Goal: Task Accomplishment & Management: Manage account settings

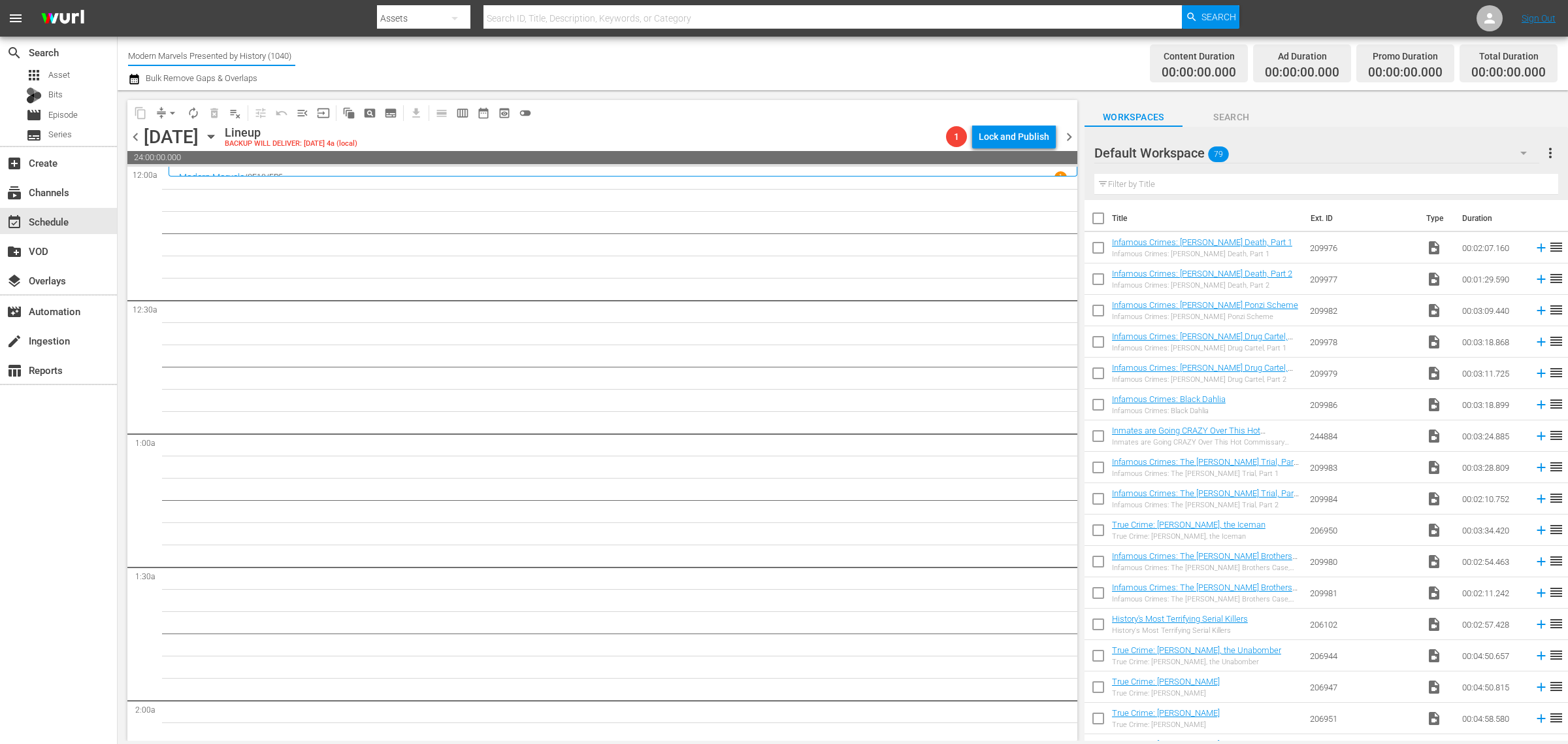
drag, startPoint x: 129, startPoint y: 53, endPoint x: 490, endPoint y: 87, distance: 362.6
click at [490, 87] on div "Channel Title Modern Marvels Presented by History (1040) Bulk Remove Gaps & Ove…" at bounding box center [517, 63] width 780 height 47
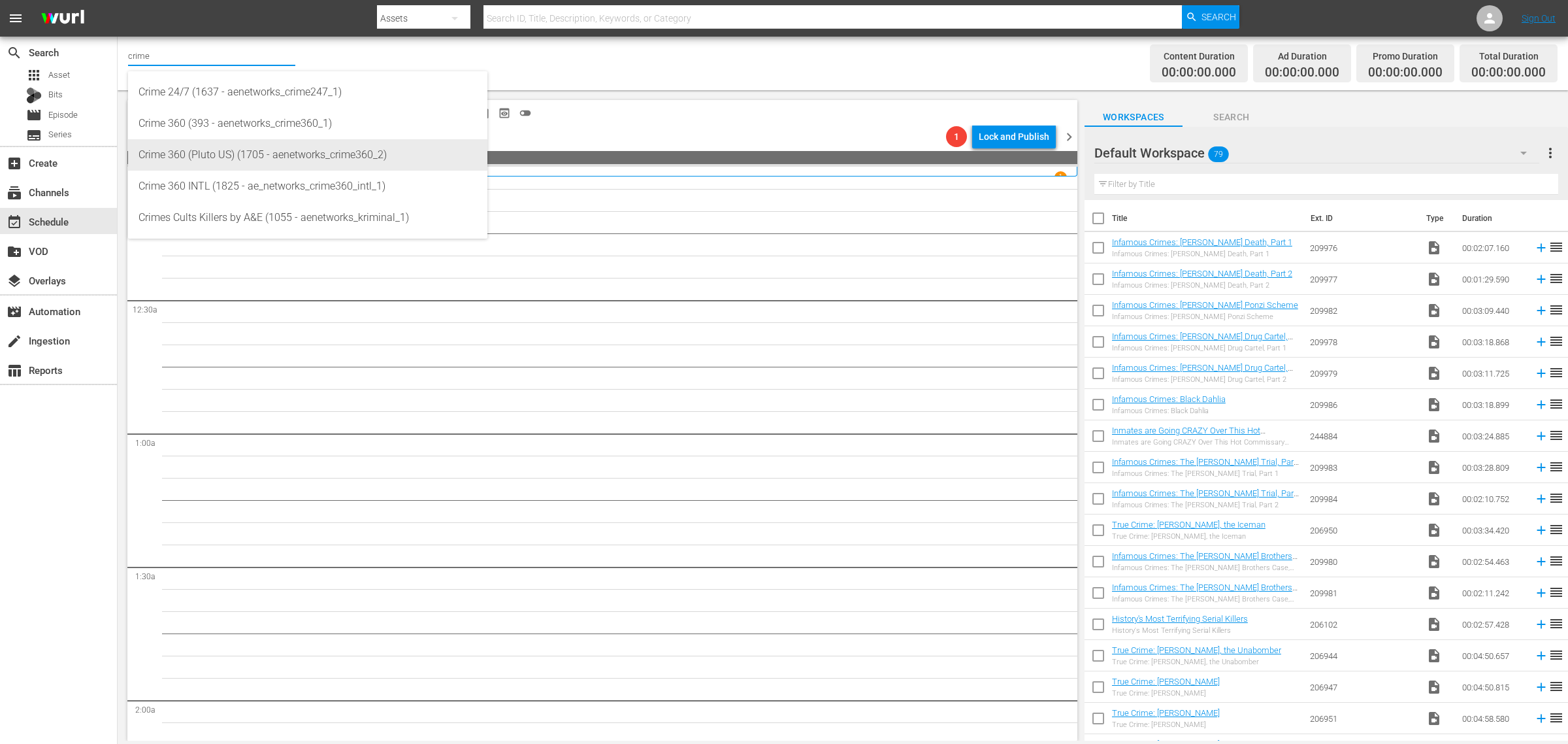
click at [269, 147] on div "Crime 360 (Pluto US) (1705 - aenetworks_crime360_2)" at bounding box center [308, 154] width 339 height 31
type input "Crime 360 (Pluto US) (1705 - aenetworks_crime360_2)"
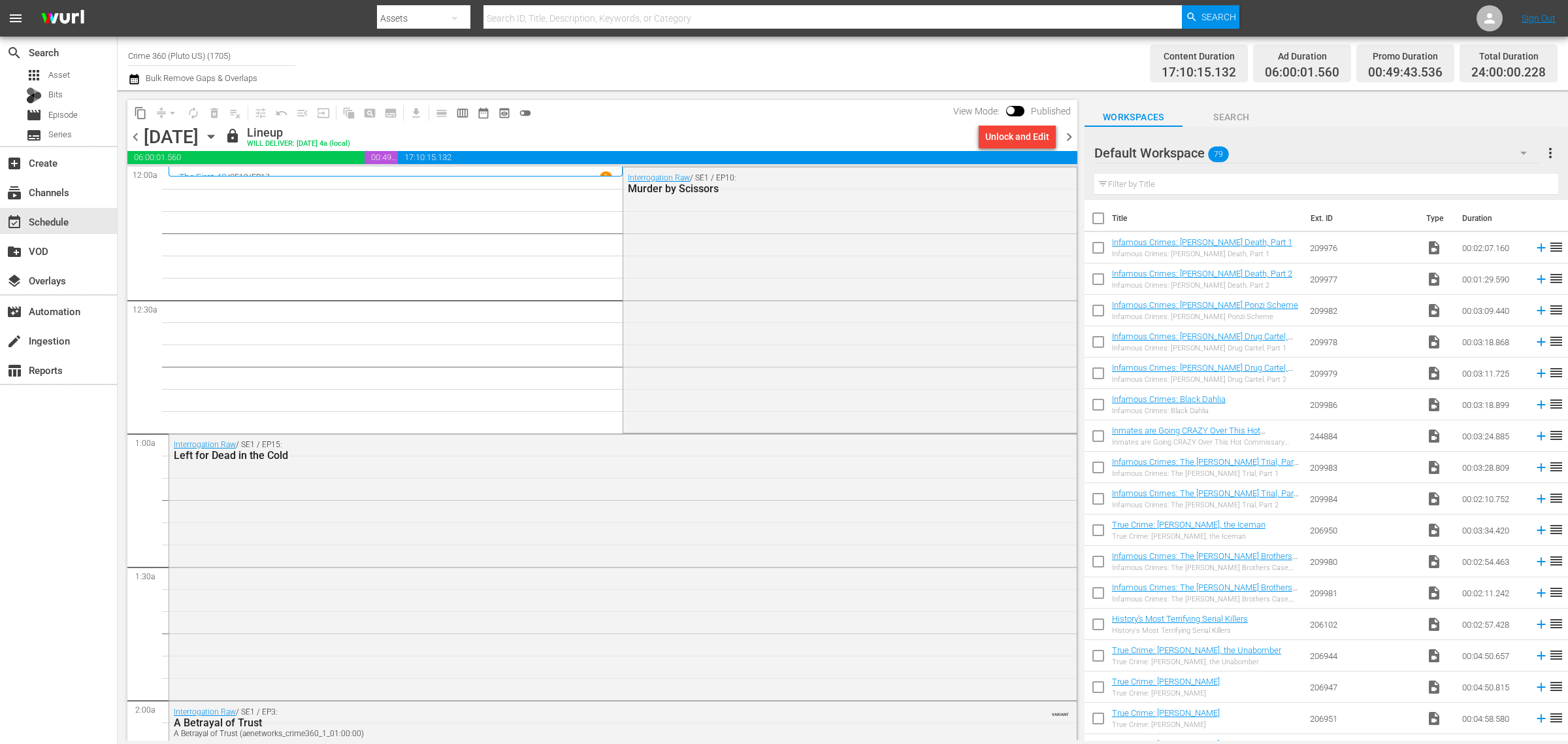
click at [214, 138] on icon "button" at bounding box center [210, 137] width 6 height 3
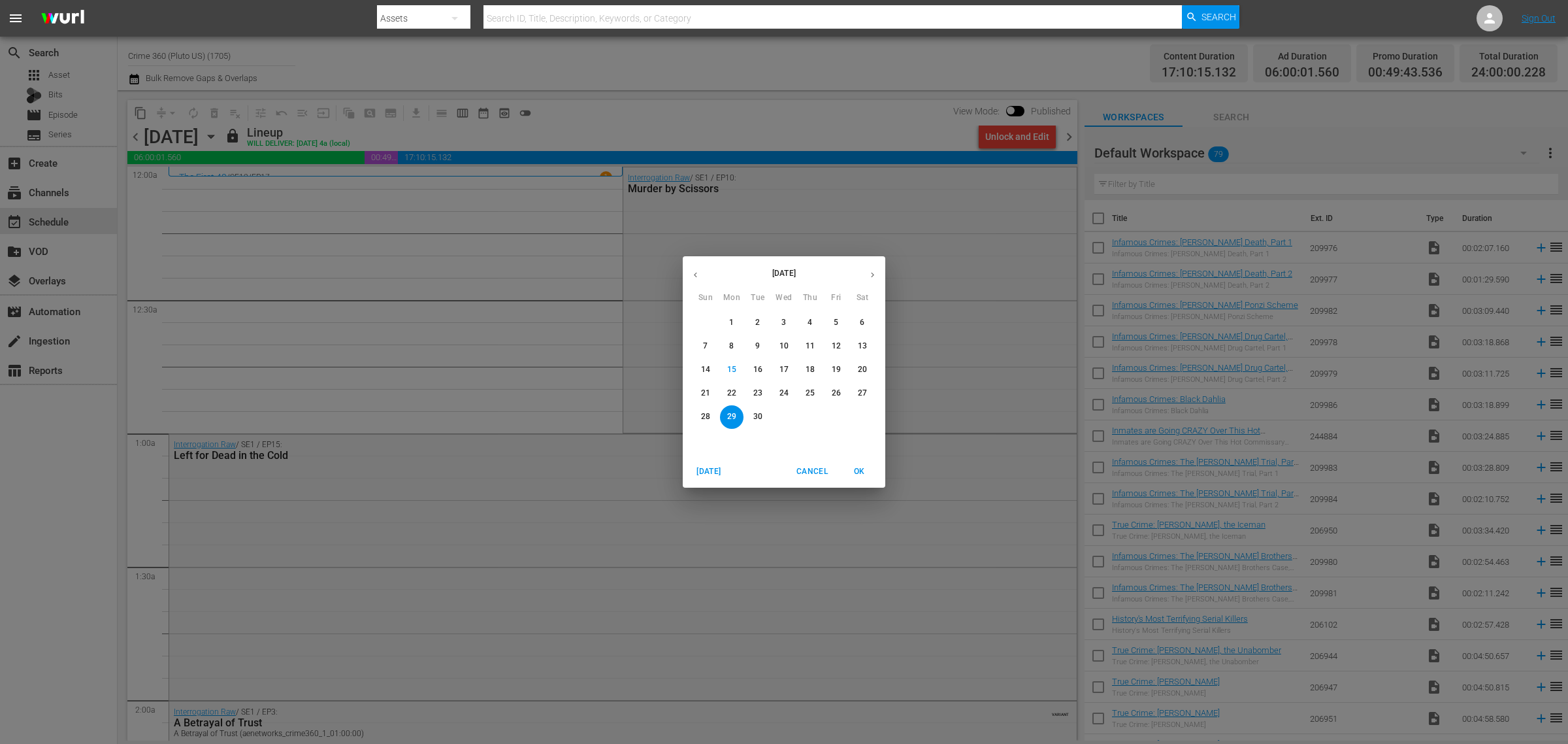
click at [870, 270] on icon "button" at bounding box center [873, 275] width 10 height 10
click at [737, 345] on span "6" at bounding box center [732, 346] width 24 height 11
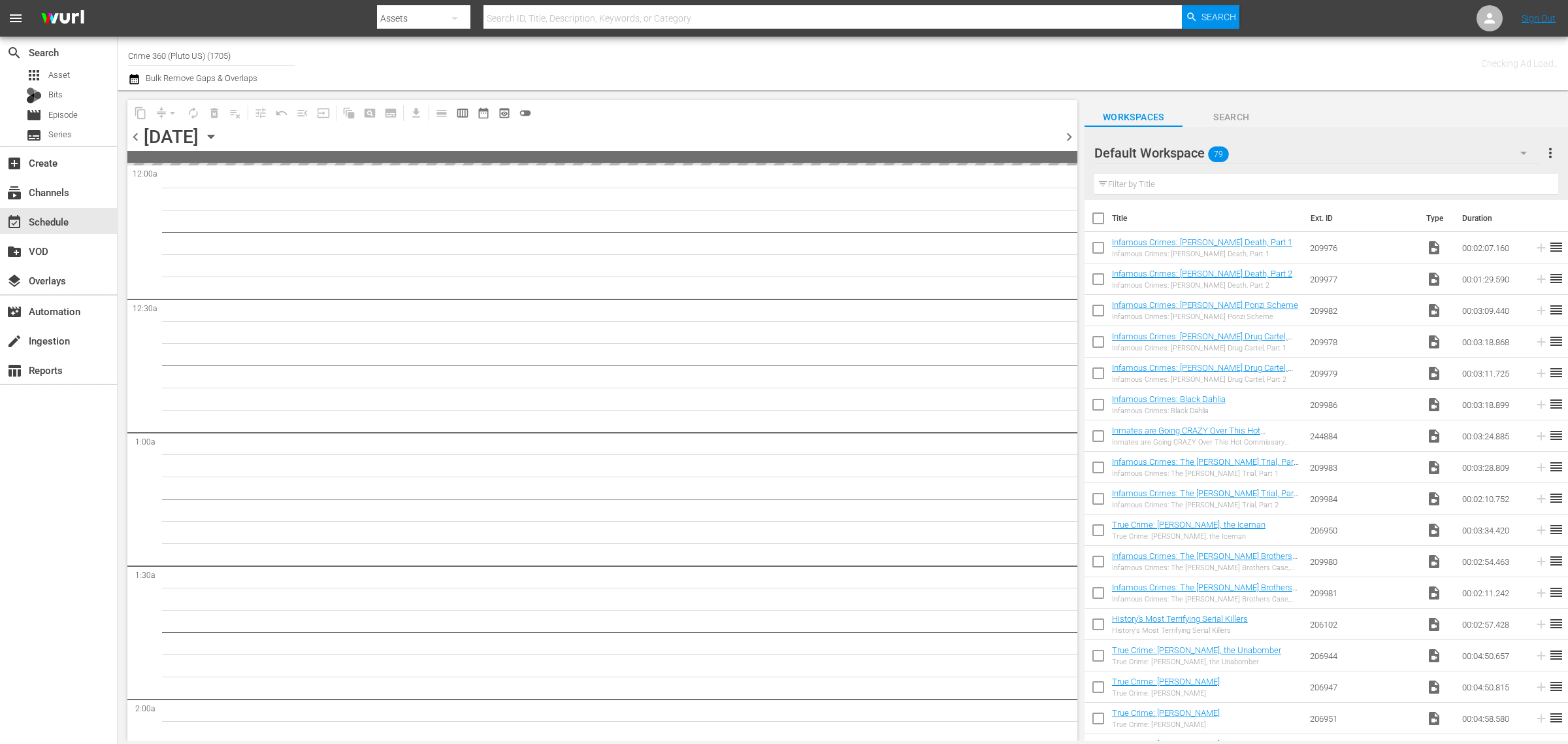
click at [827, 71] on div "Channel Title Crime 360 (Pluto US) (1705) Bulk Remove Gaps & Overlaps" at bounding box center [517, 63] width 780 height 47
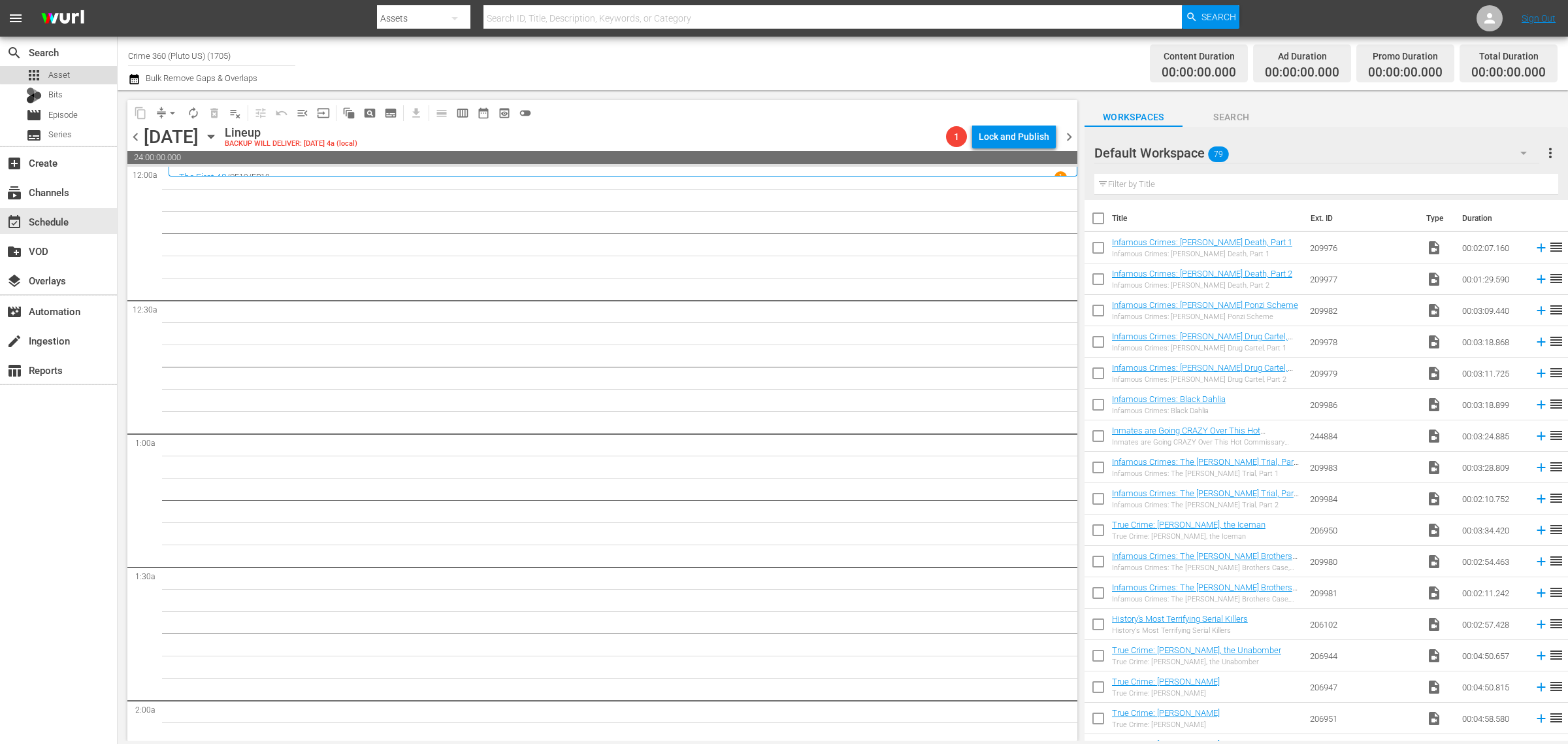
click at [59, 74] on span "Asset" at bounding box center [59, 75] width 21 height 13
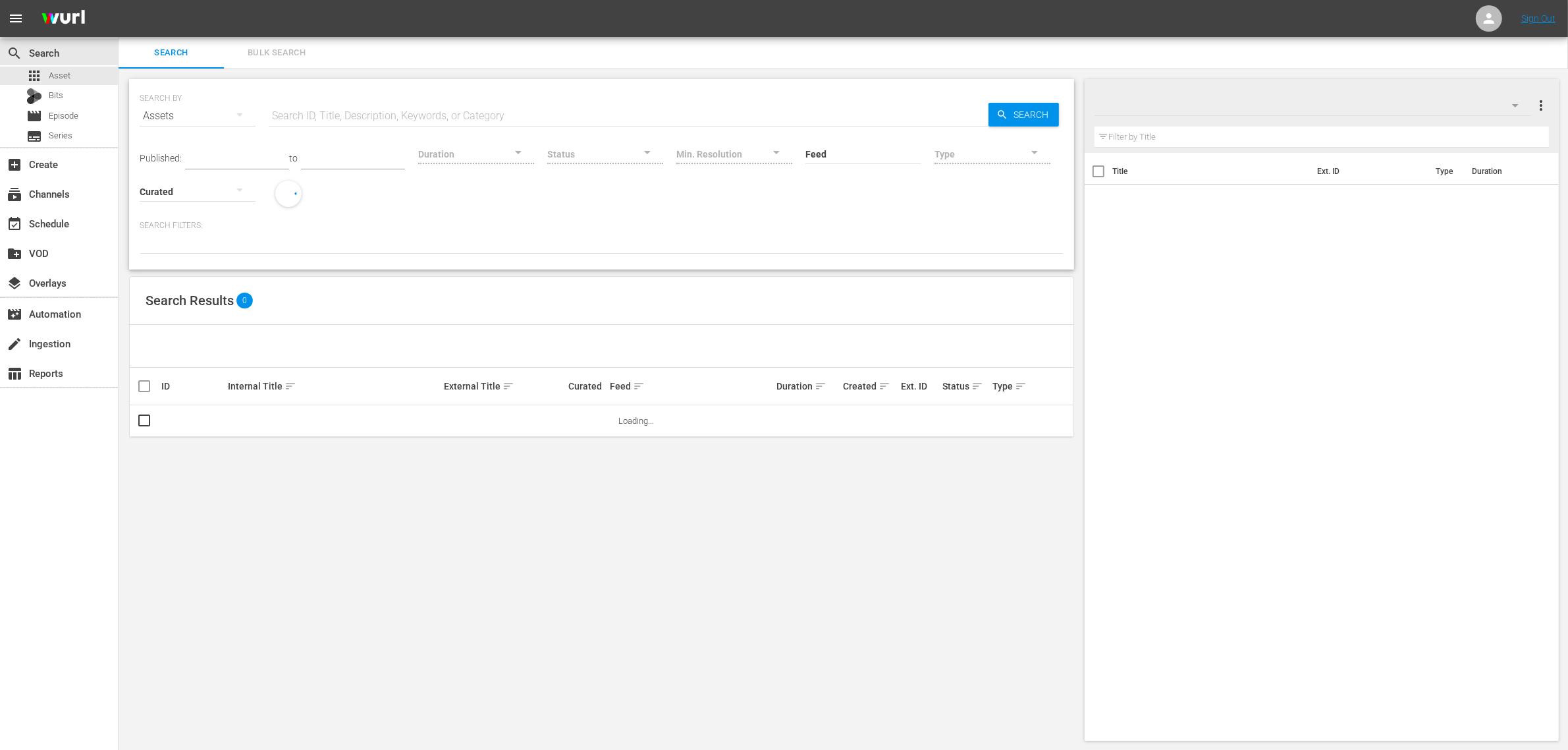
click at [268, 43] on button "Bulk Search" at bounding box center [277, 52] width 106 height 31
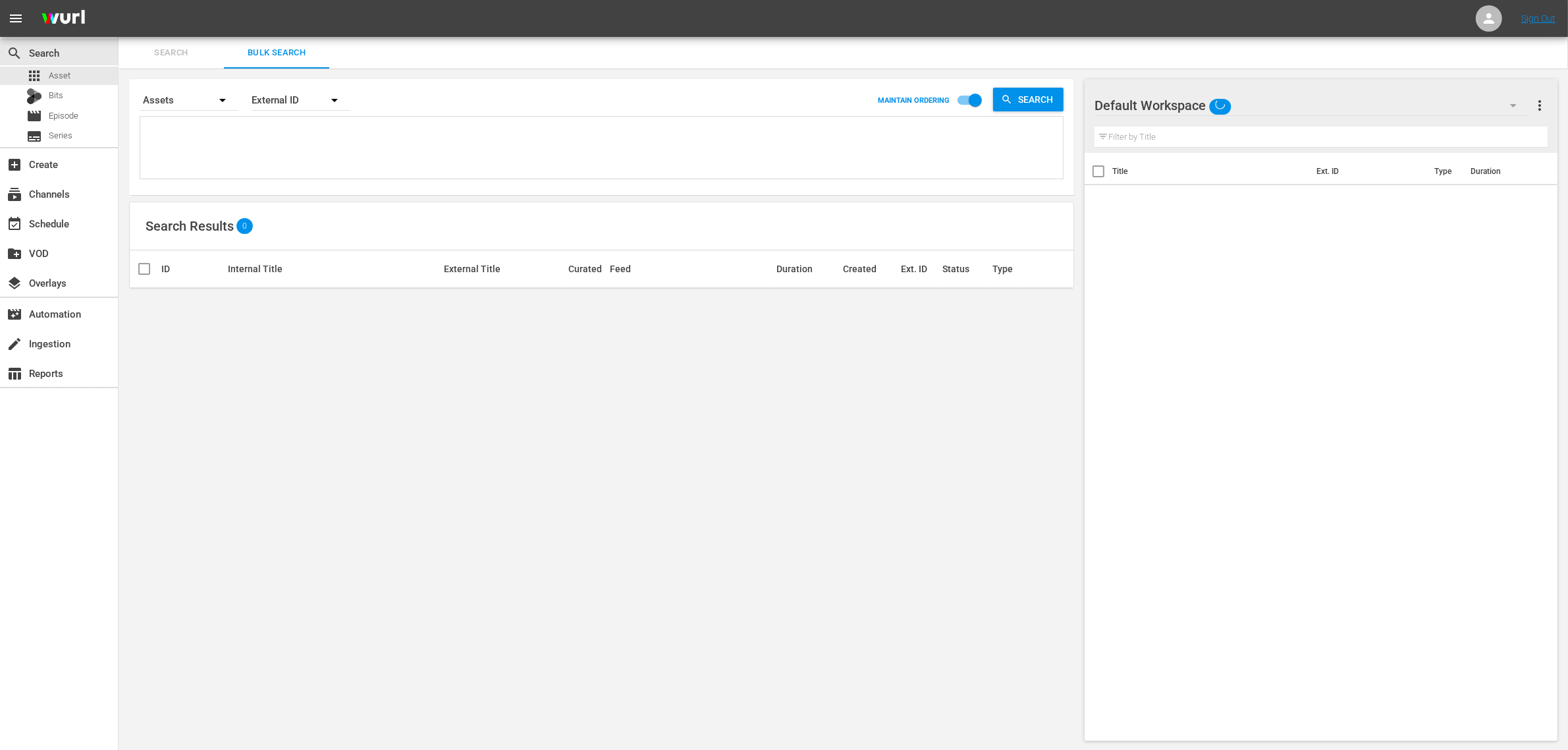
click at [262, 147] on textarea at bounding box center [603, 150] width 920 height 60
paste textarea "291640 257714 257712 257716 251376 251392 251386 251381 251384"
type textarea "291640 257714 257712 257716 251376 251392 251386 251381 251384"
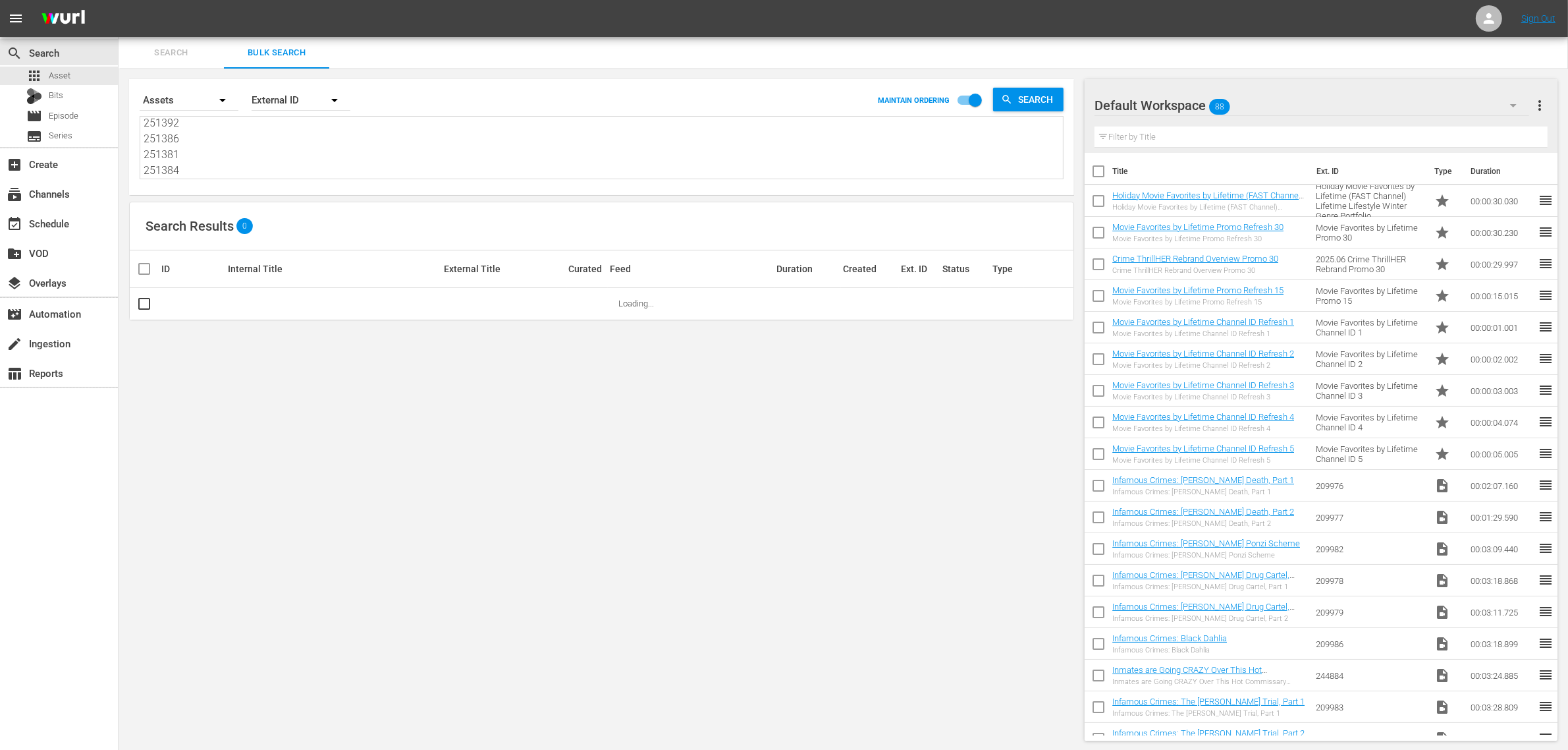
type textarea "291640 257714 257712 257716 251376 251392 251386 251381 251384"
click at [1506, 103] on icon "button" at bounding box center [1514, 106] width 16 height 16
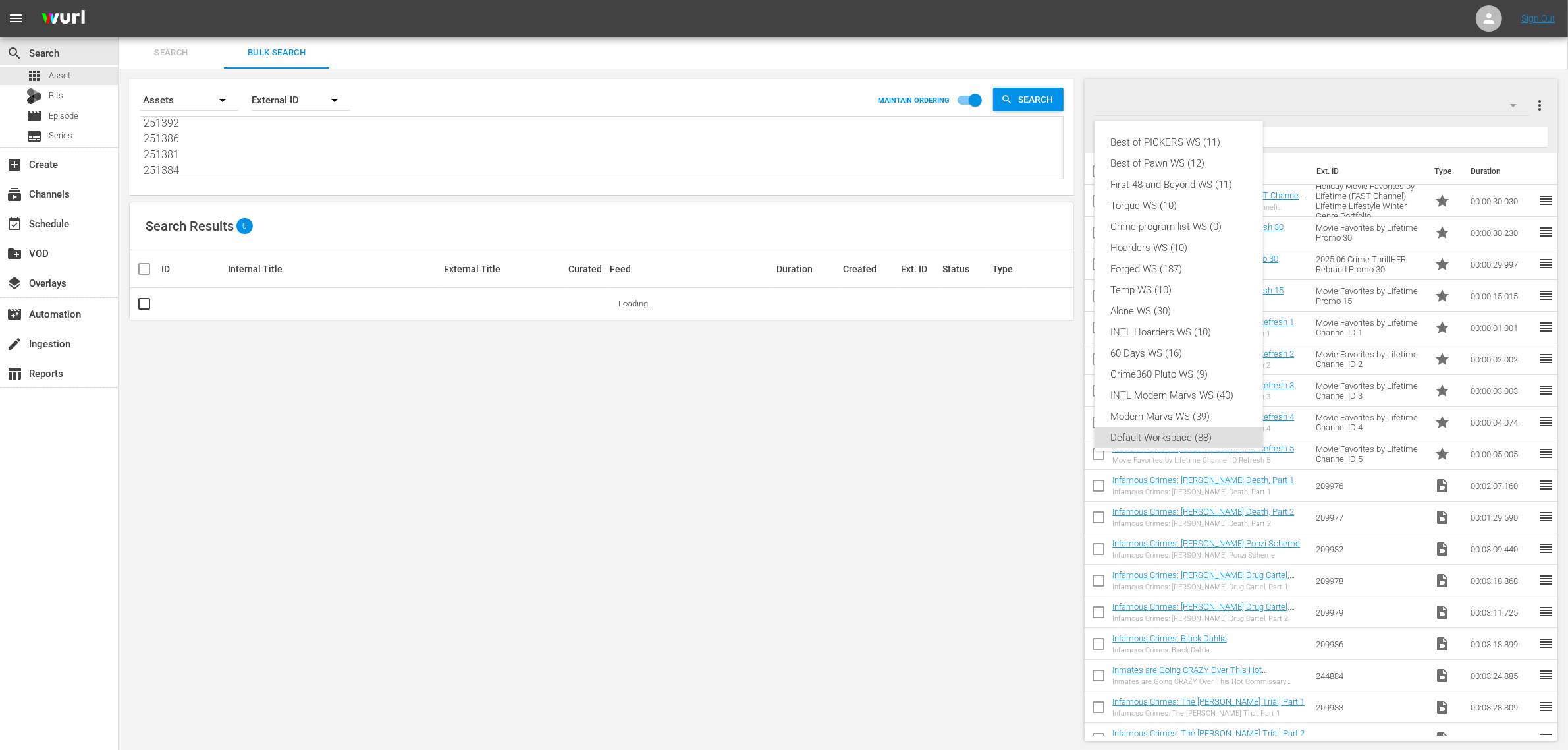
scroll to position [8, 0]
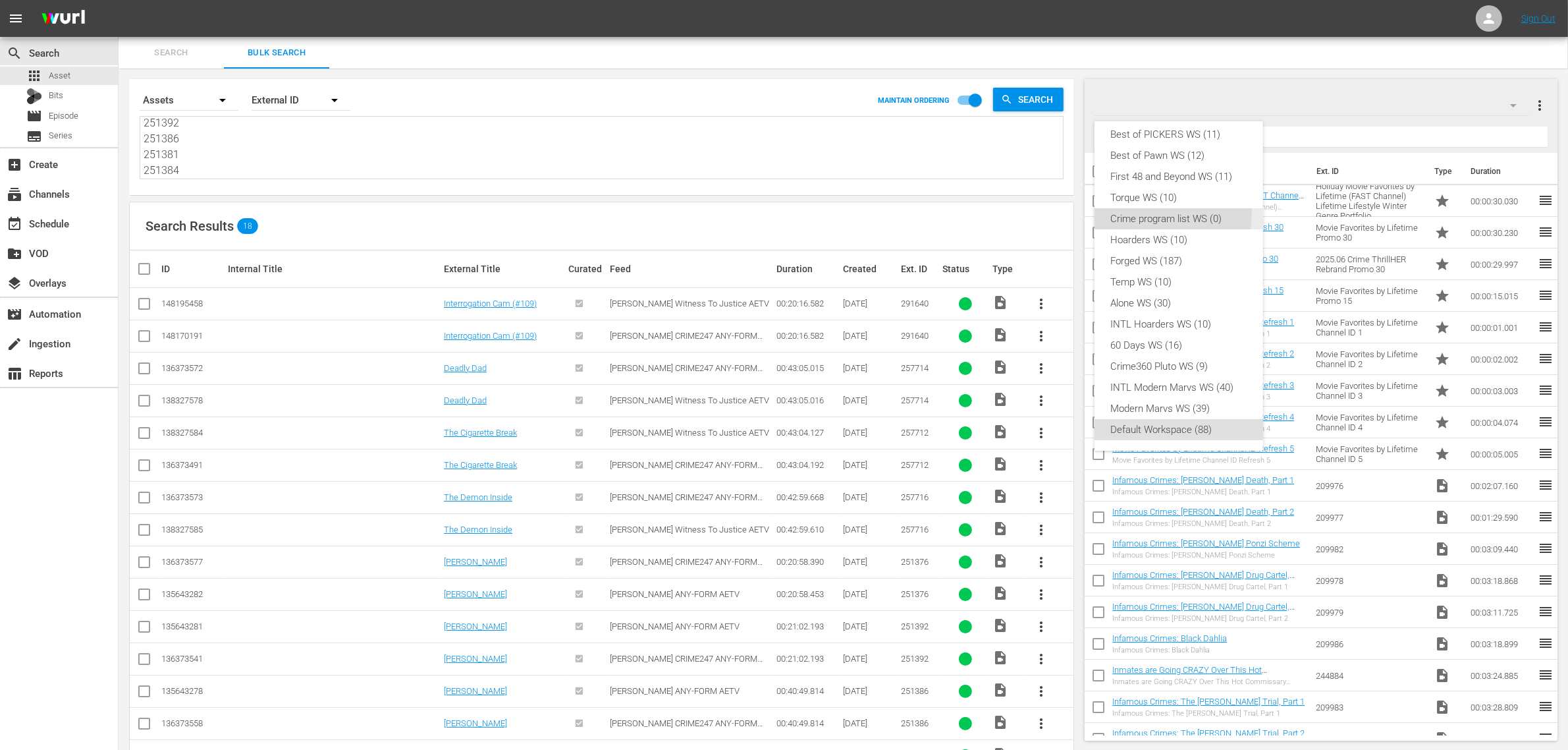
click at [1123, 212] on div "Crime program list WS (0)" at bounding box center [1179, 219] width 137 height 21
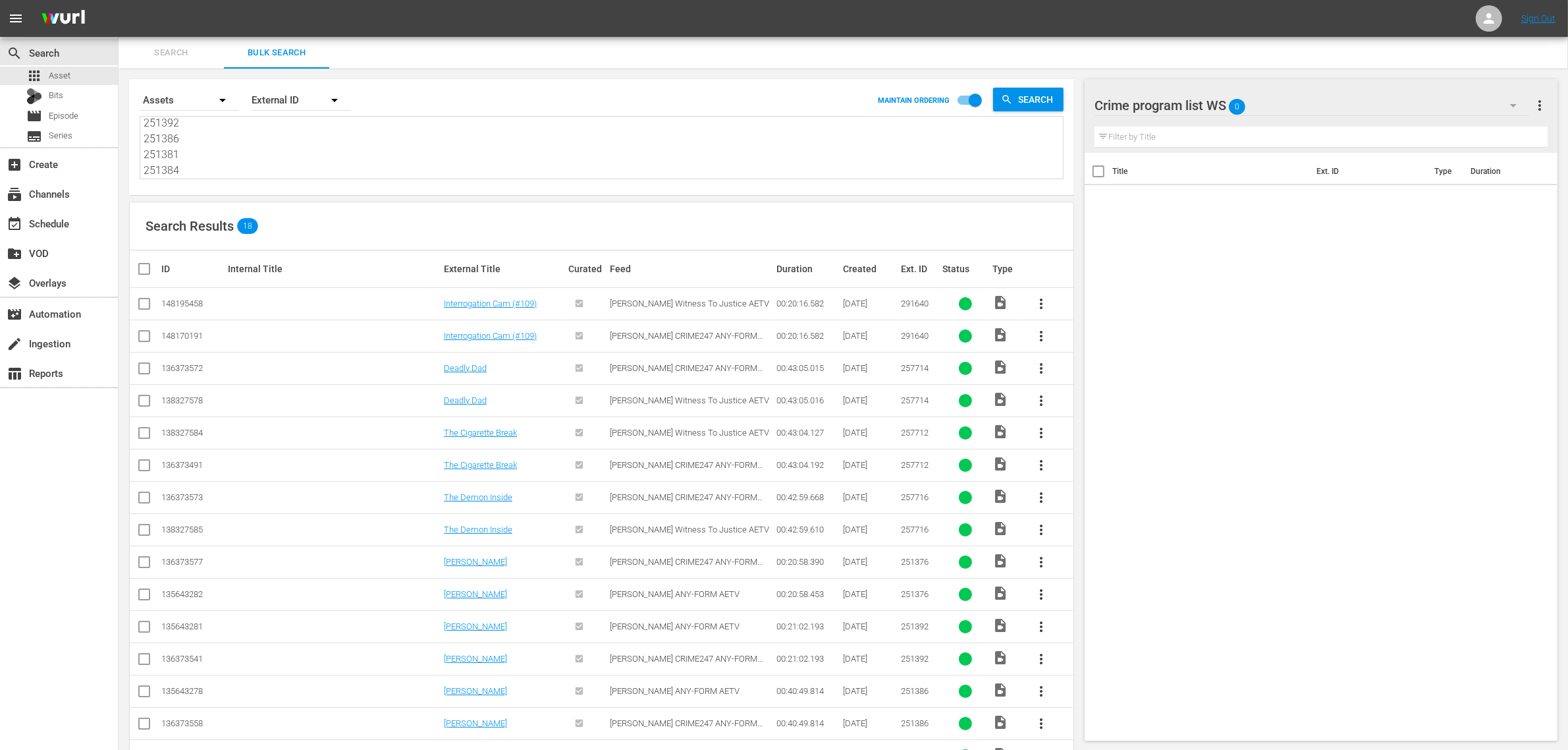
click at [143, 337] on input "checkbox" at bounding box center [144, 339] width 16 height 16
checkbox input "true"
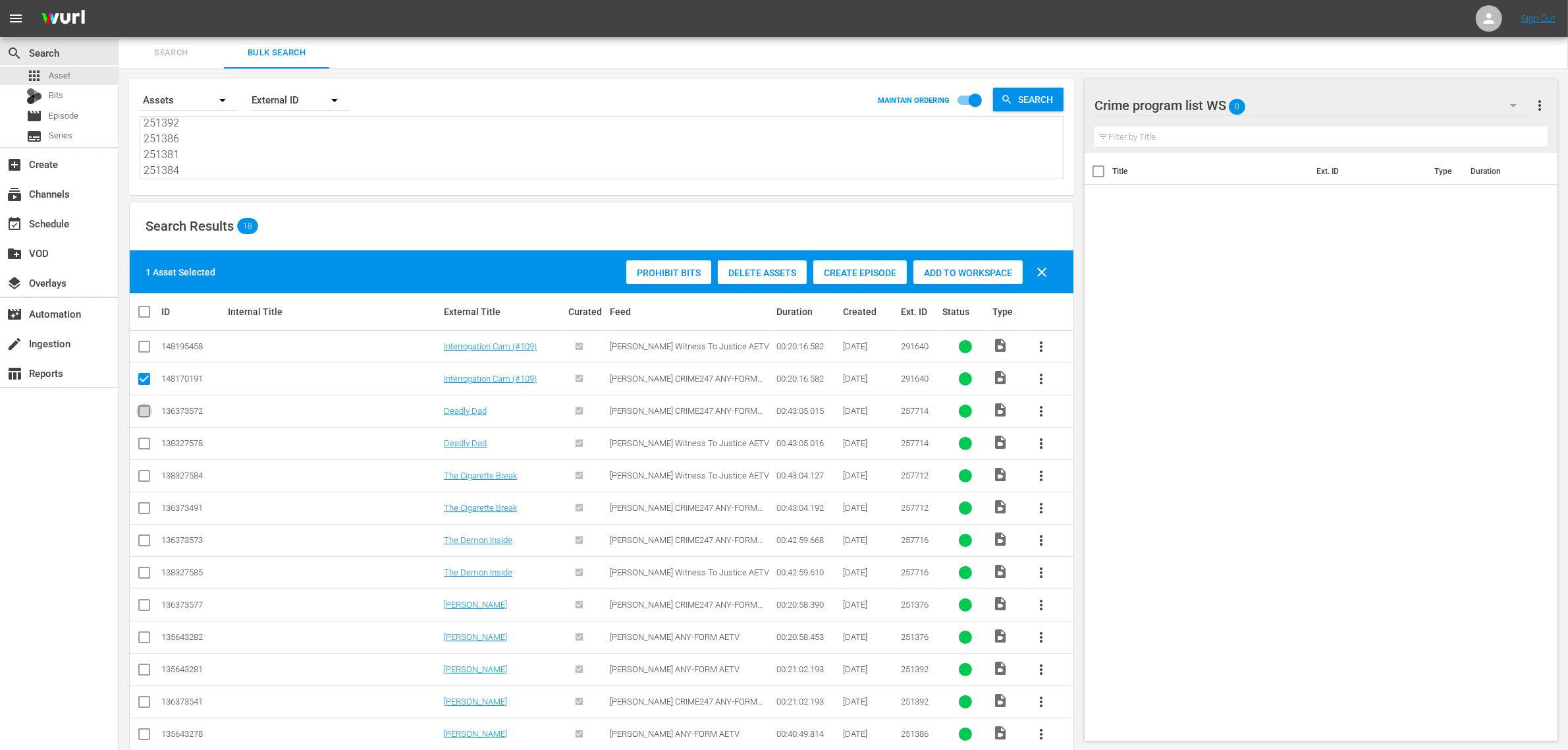
click at [136, 410] on input "checkbox" at bounding box center [144, 413] width 16 height 16
checkbox input "true"
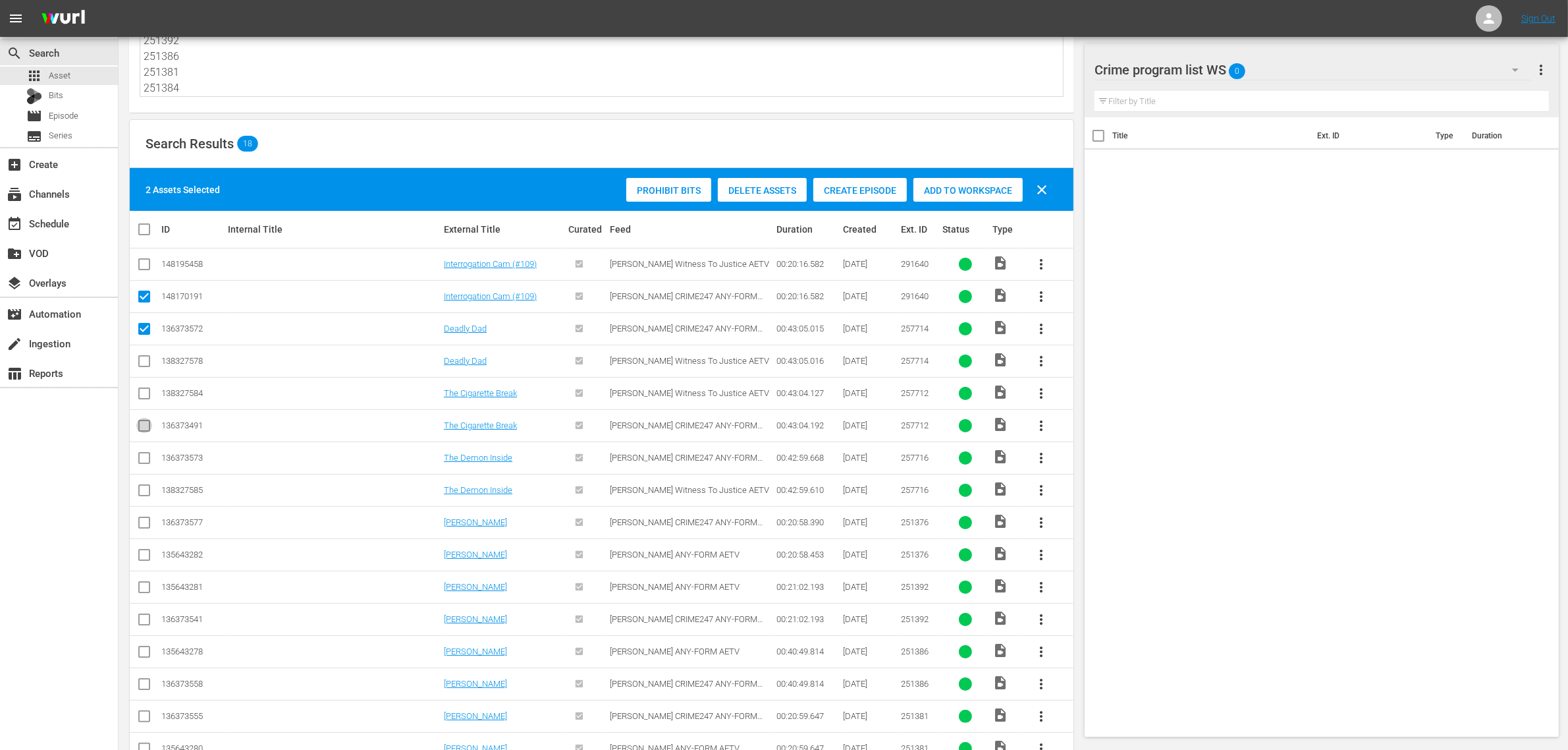
click at [140, 425] on input "checkbox" at bounding box center [144, 429] width 16 height 16
checkbox input "true"
click at [146, 456] on input "checkbox" at bounding box center [144, 461] width 16 height 16
checkbox input "true"
click at [148, 520] on input "checkbox" at bounding box center [144, 525] width 16 height 16
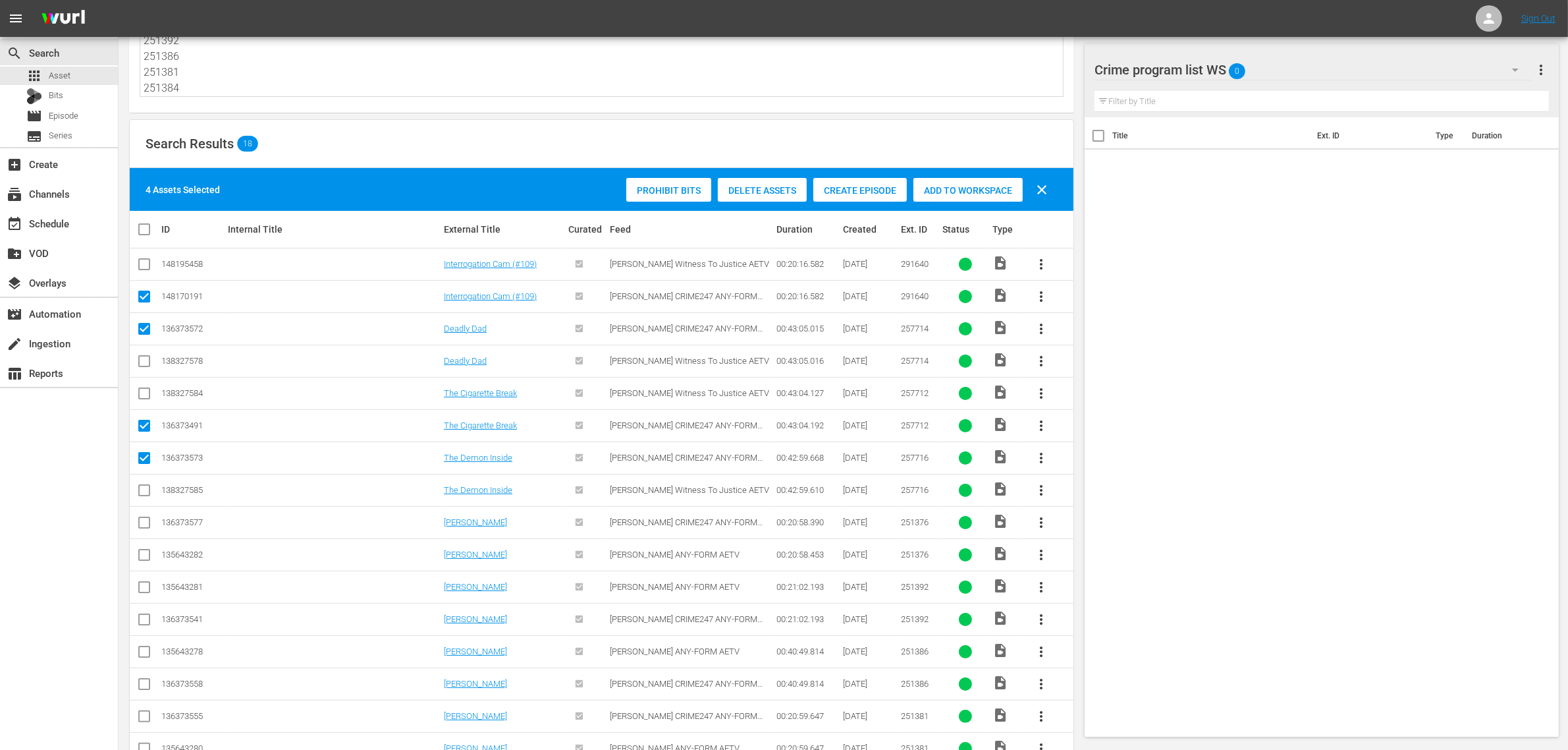
checkbox input "true"
click at [147, 621] on input "checkbox" at bounding box center [144, 622] width 16 height 16
checkbox input "true"
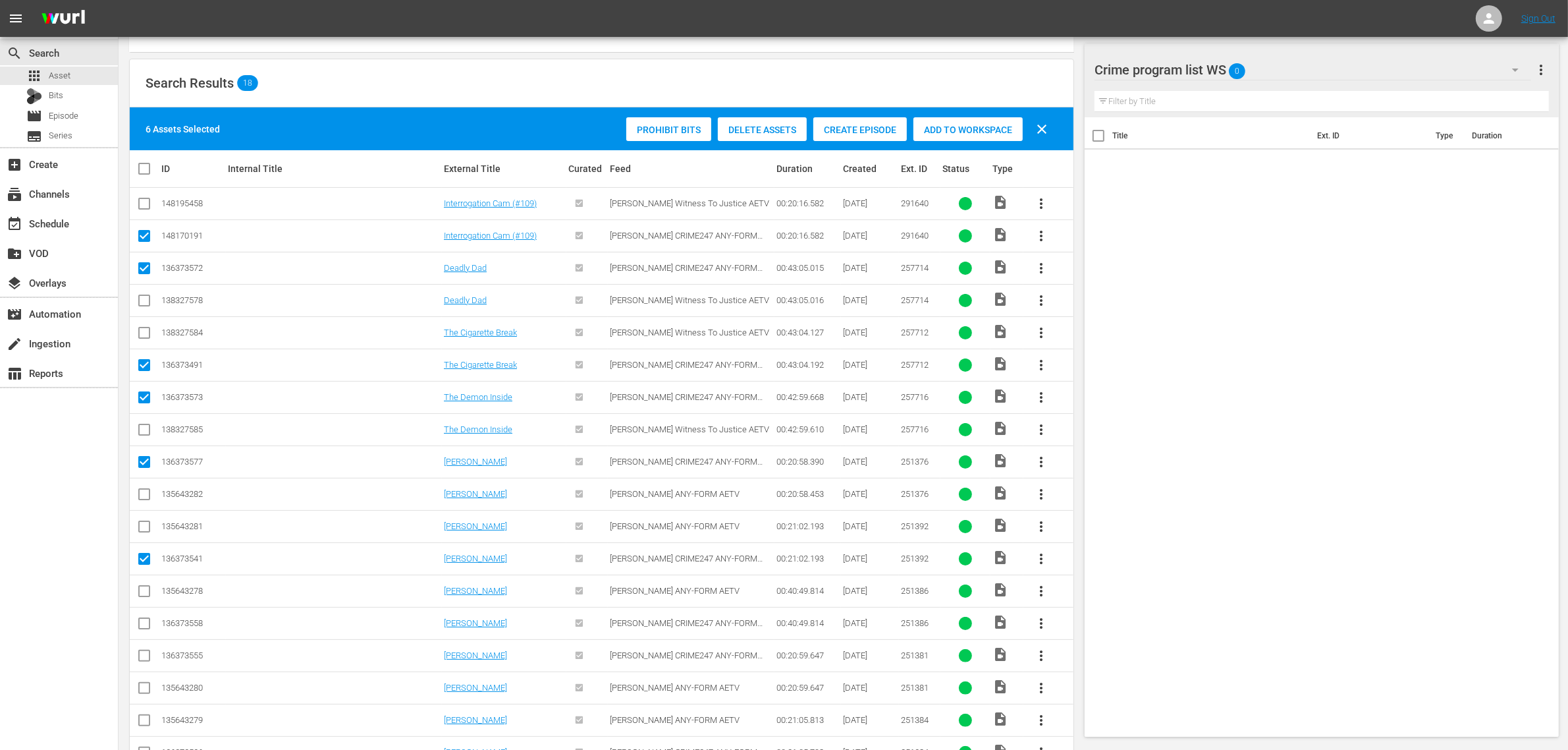
scroll to position [188, 0]
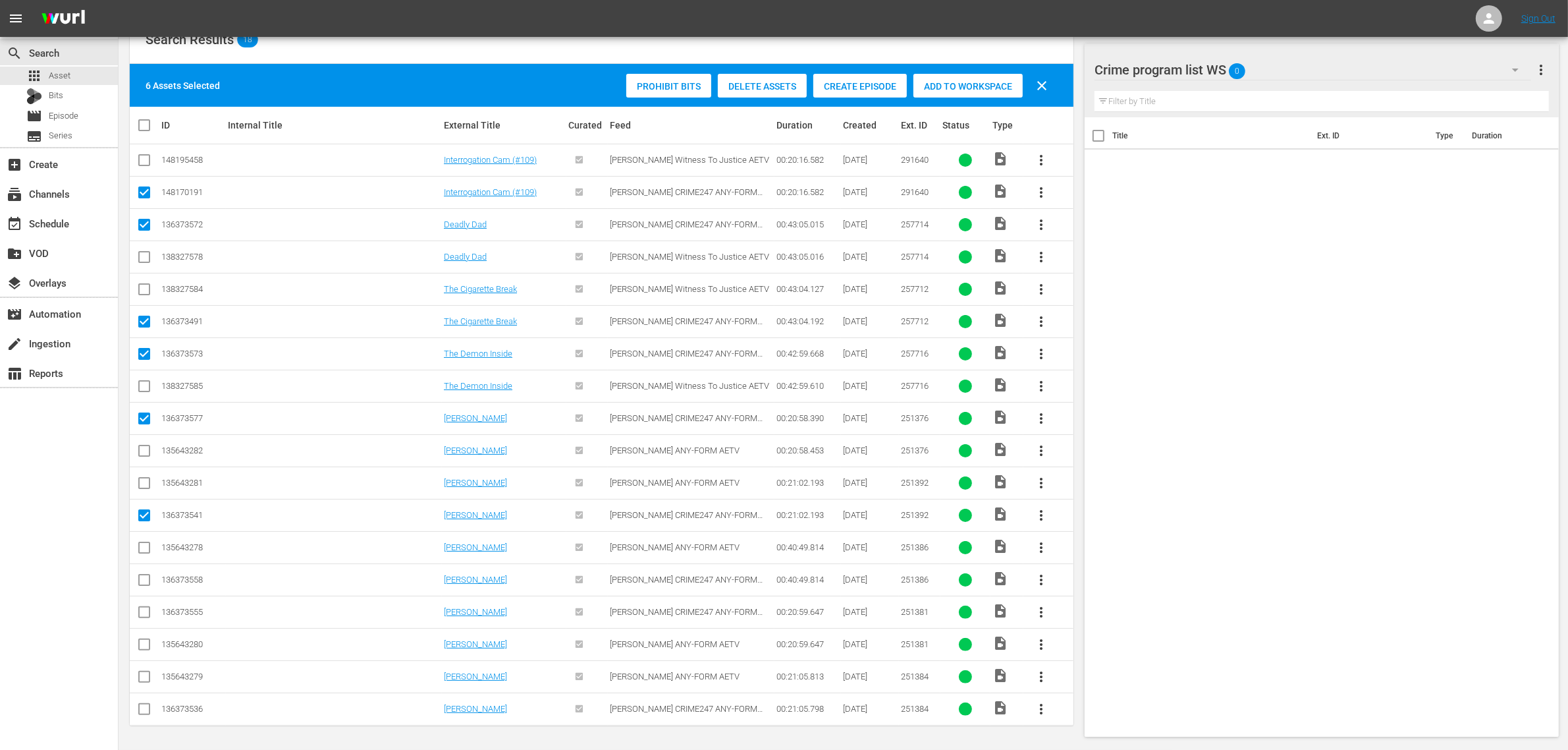
click at [143, 584] on input "checkbox" at bounding box center [144, 583] width 16 height 16
checkbox input "true"
click at [142, 611] on input "checkbox" at bounding box center [144, 615] width 16 height 16
checkbox input "true"
click at [147, 712] on input "checkbox" at bounding box center [144, 712] width 16 height 16
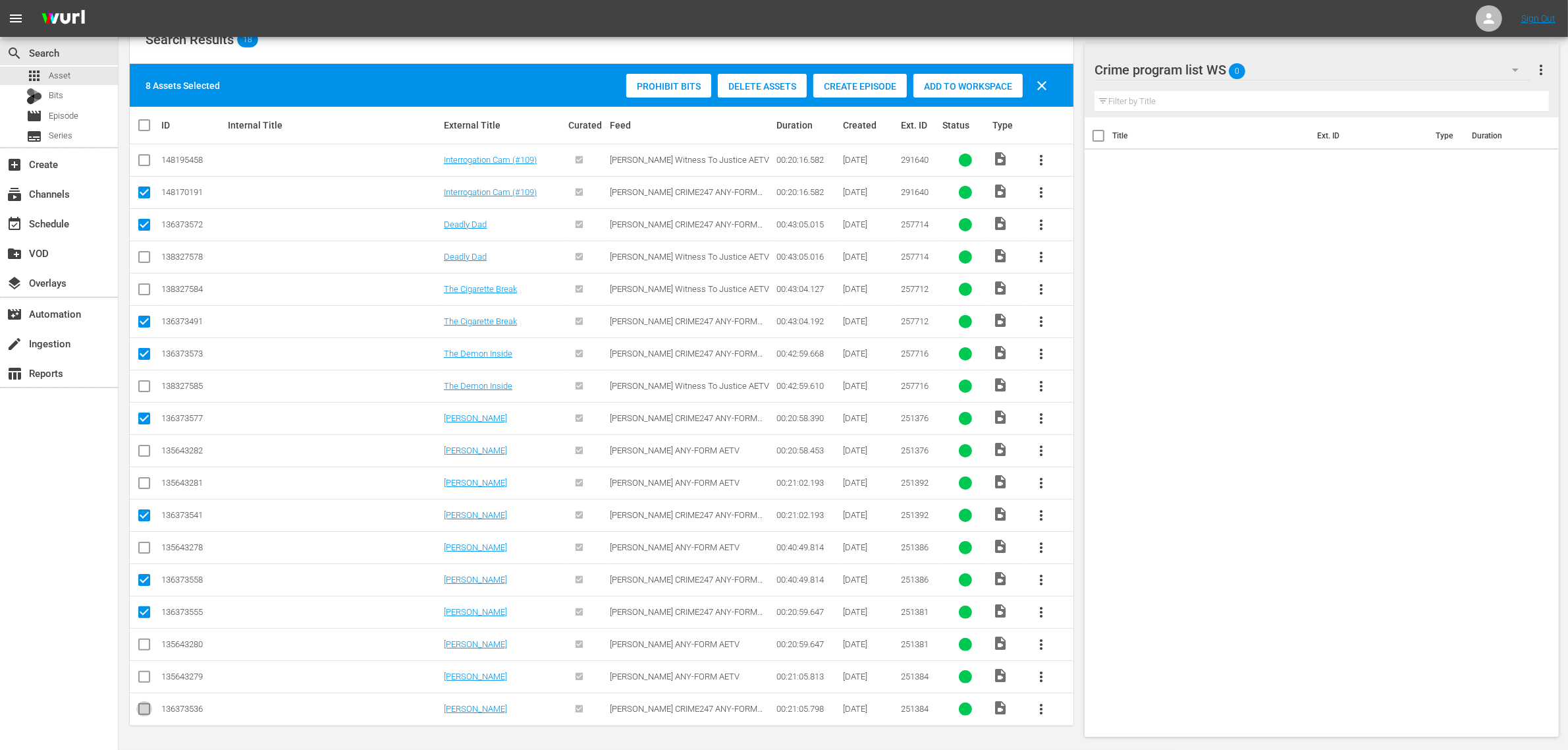
checkbox input "true"
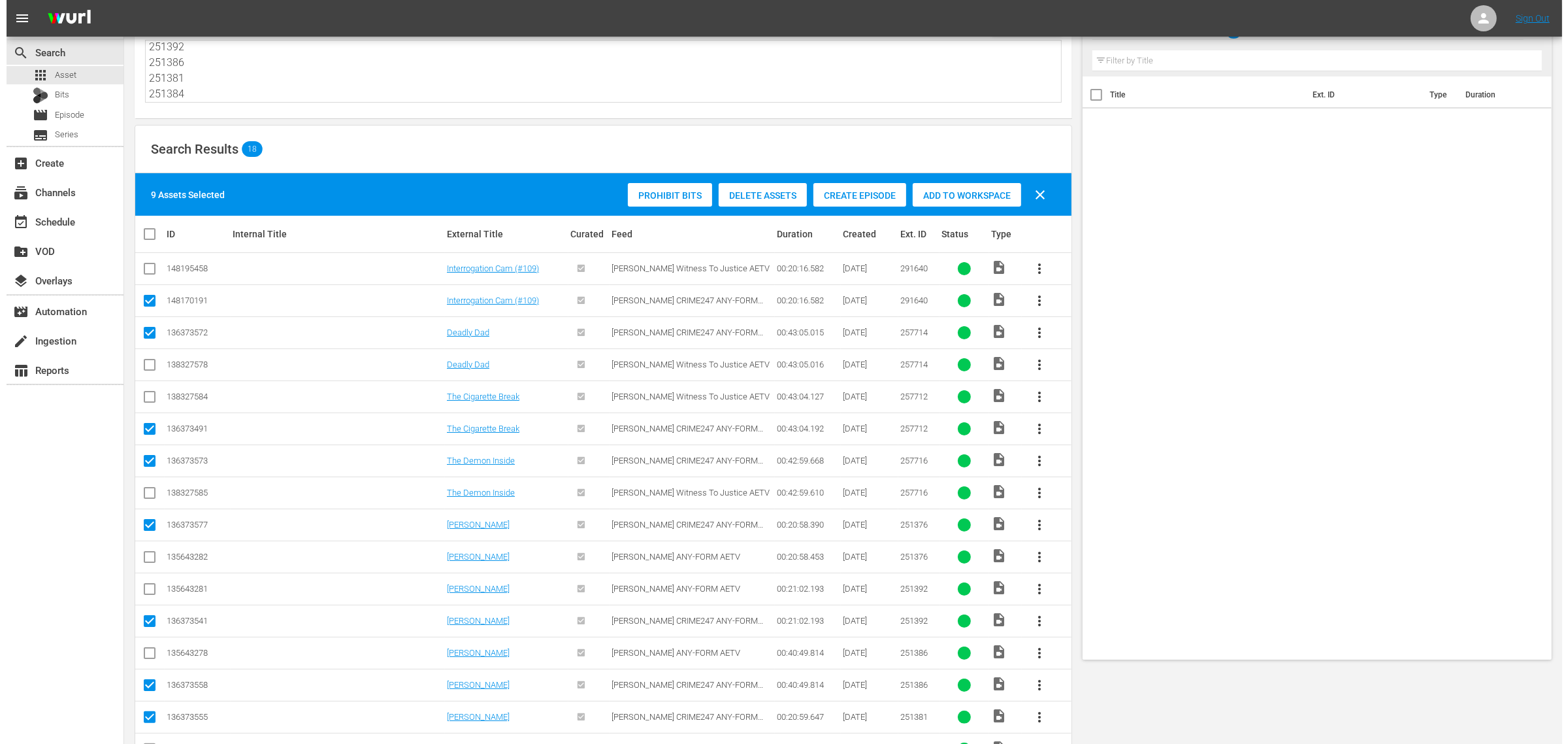
scroll to position [0, 0]
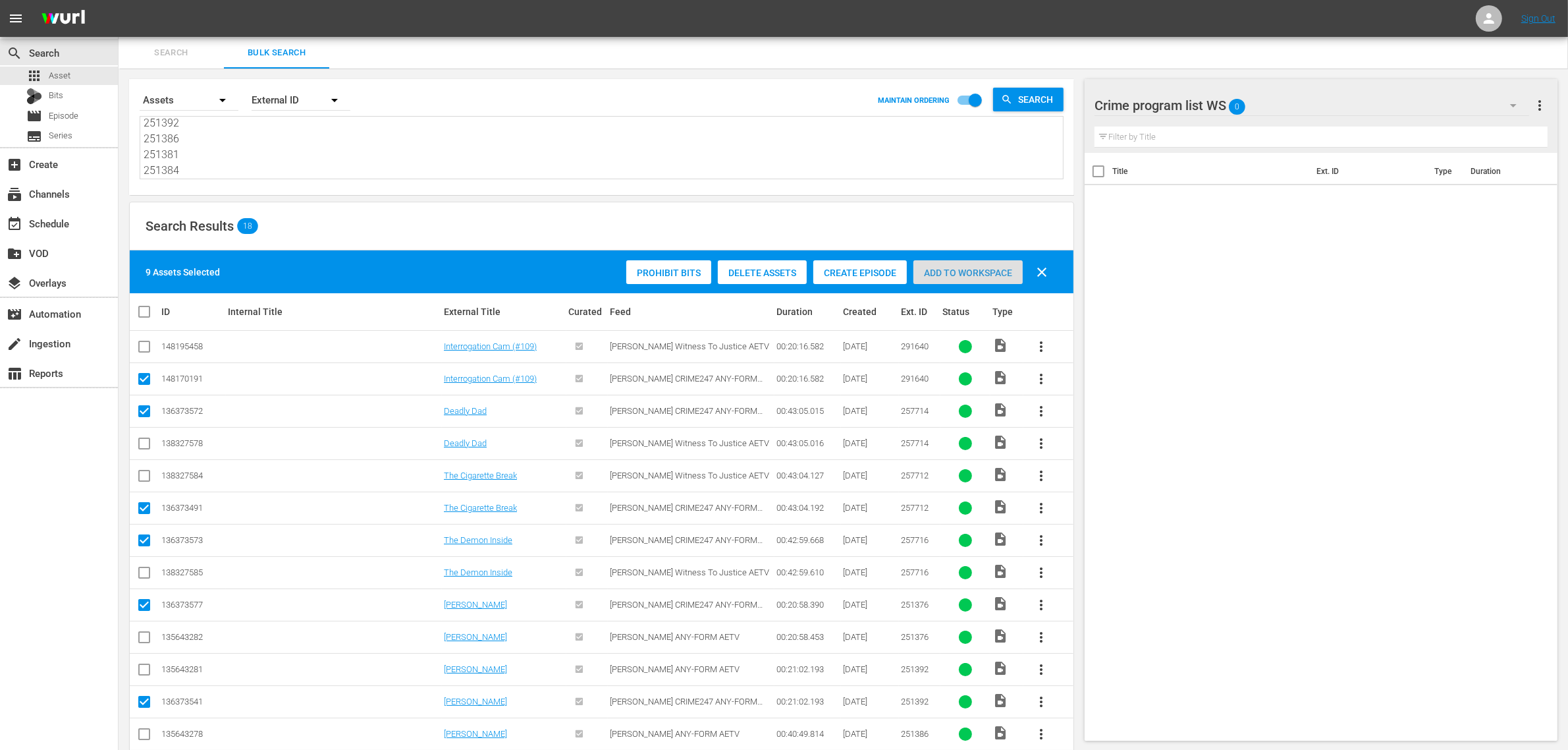
click at [963, 276] on span "Add to Workspace" at bounding box center [968, 272] width 109 height 10
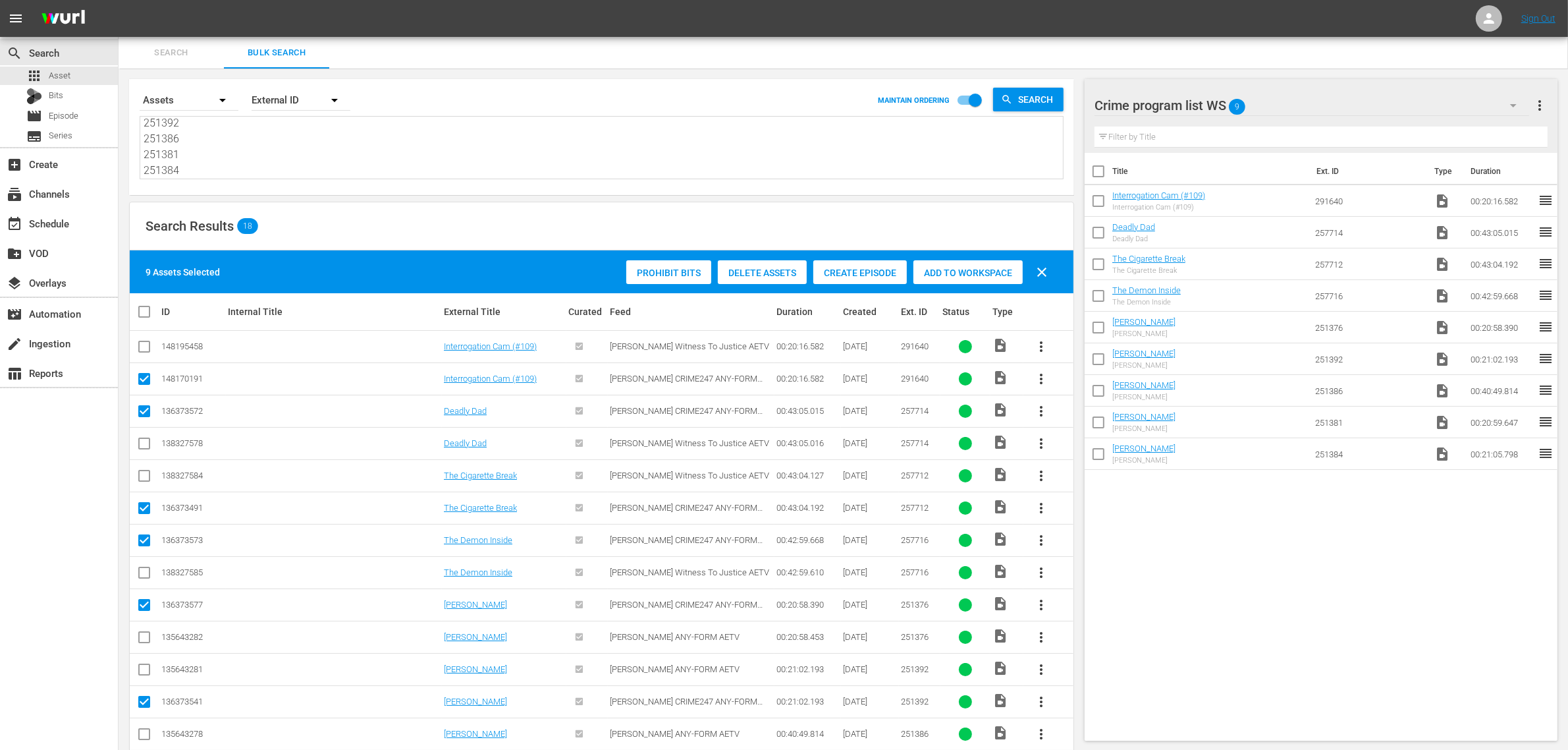
click at [448, 216] on div "Search Results 18" at bounding box center [602, 226] width 944 height 48
click at [51, 226] on div "event_available Schedule" at bounding box center [37, 221] width 74 height 12
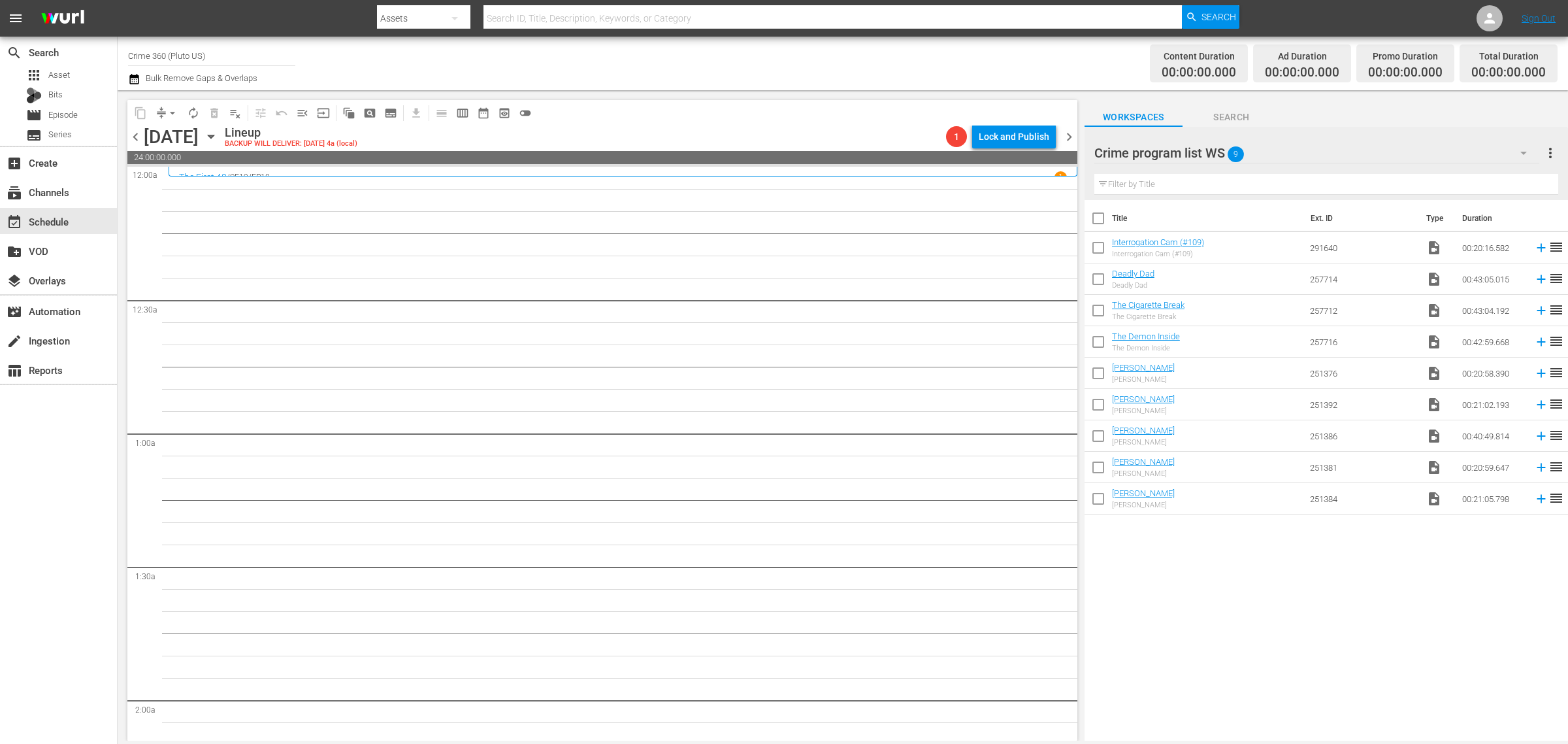
click at [1252, 619] on div "Title Ext. ID Type Duration Interrogation Cam (#109) Interrogation Cam (#109) 2…" at bounding box center [1326, 471] width 483 height 542
click at [820, 56] on div "Channel Title Crime 360 (Pluto US) Bulk Remove Gaps & Overlaps" at bounding box center [517, 63] width 780 height 47
click at [939, 54] on div "Content Duration 00:00:00.000 Ad Duration 00:00:00.000 Promo Duration 00:00:00.…" at bounding box center [1233, 63] width 650 height 47
click at [766, 76] on div "Channel Title Crime 360 (Pluto US) Bulk Remove Gaps & Overlaps" at bounding box center [517, 63] width 780 height 47
click at [1095, 223] on input "checkbox" at bounding box center [1098, 221] width 28 height 28
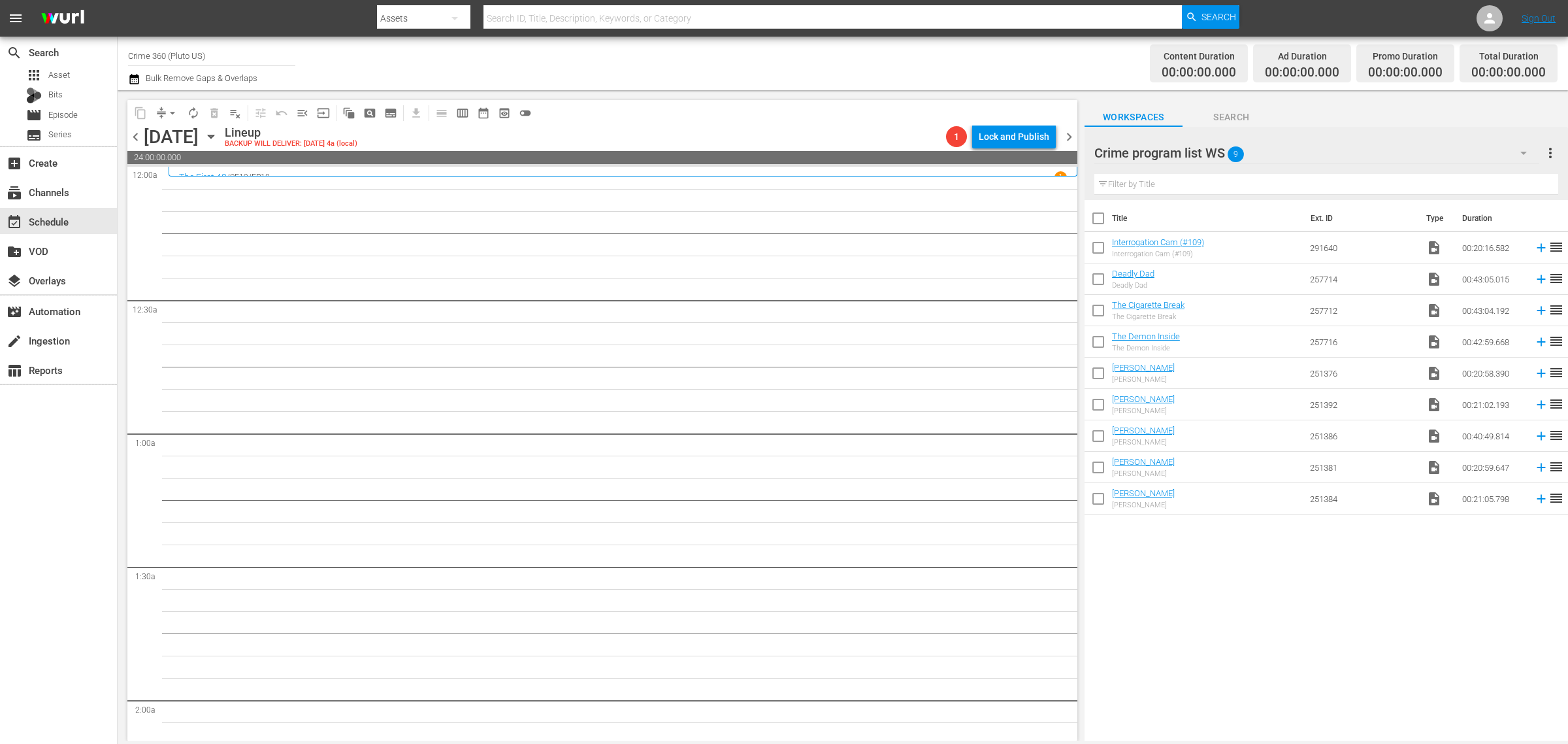
checkbox input "true"
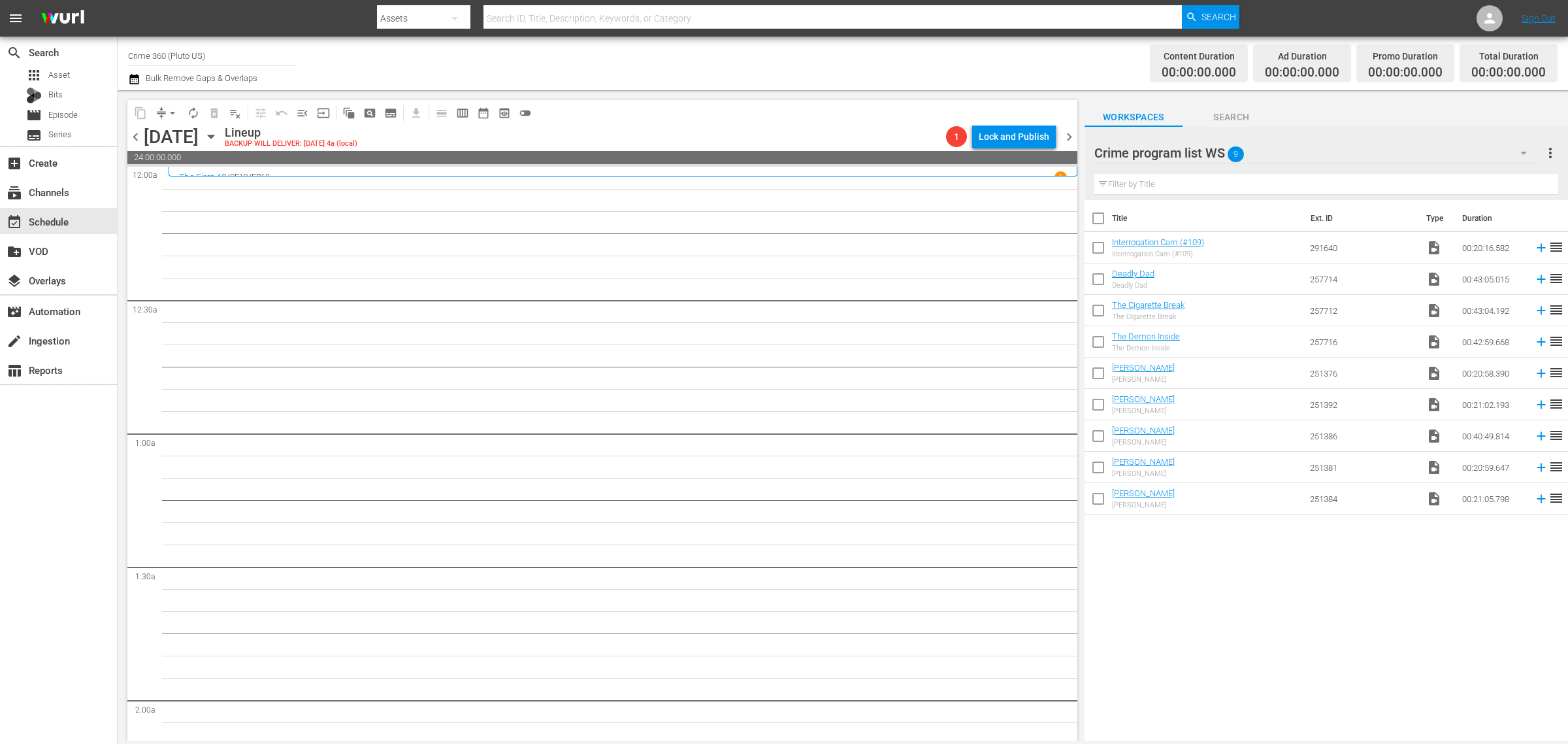
checkbox input "true"
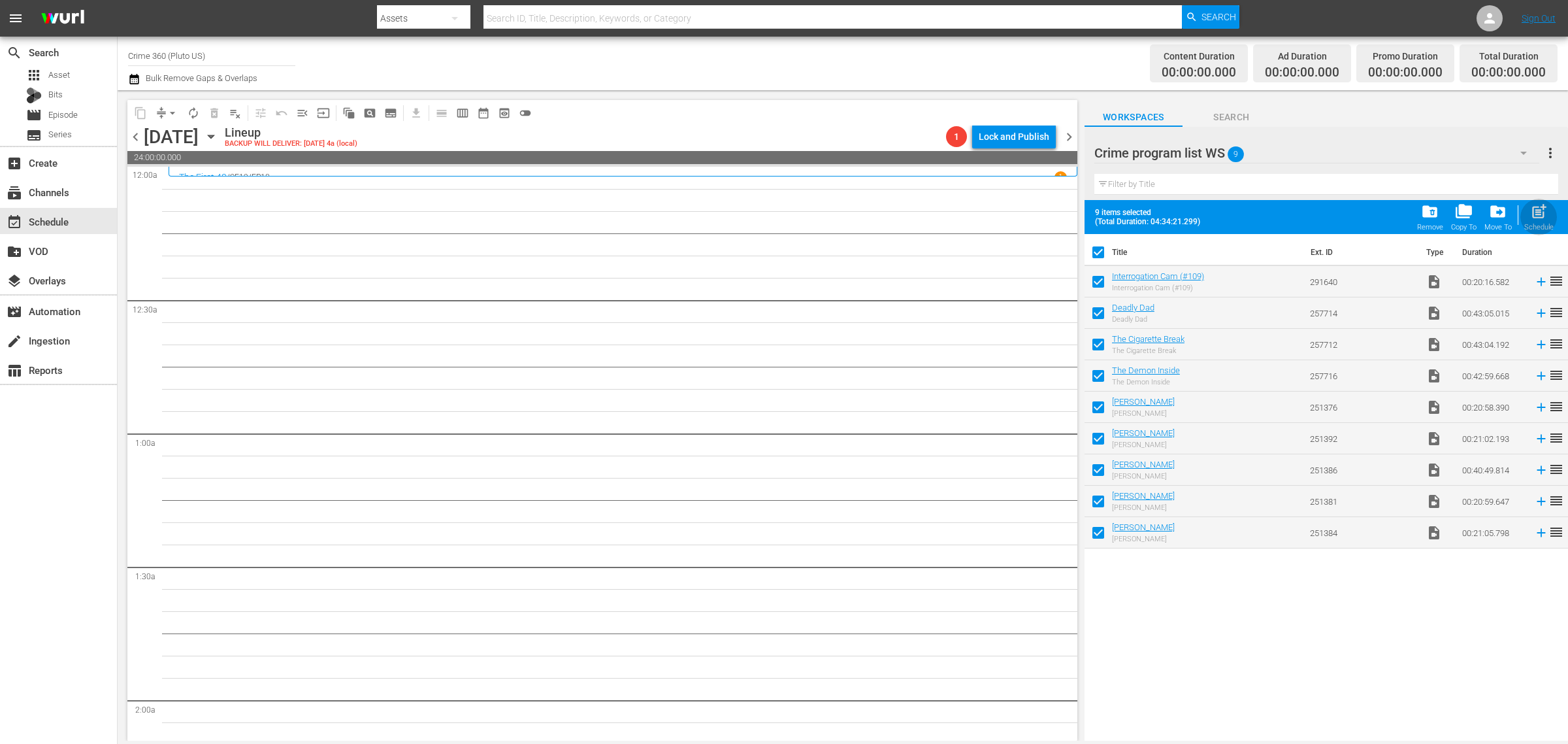
click at [1545, 219] on span "post_add" at bounding box center [1539, 211] width 17 height 17
checkbox input "false"
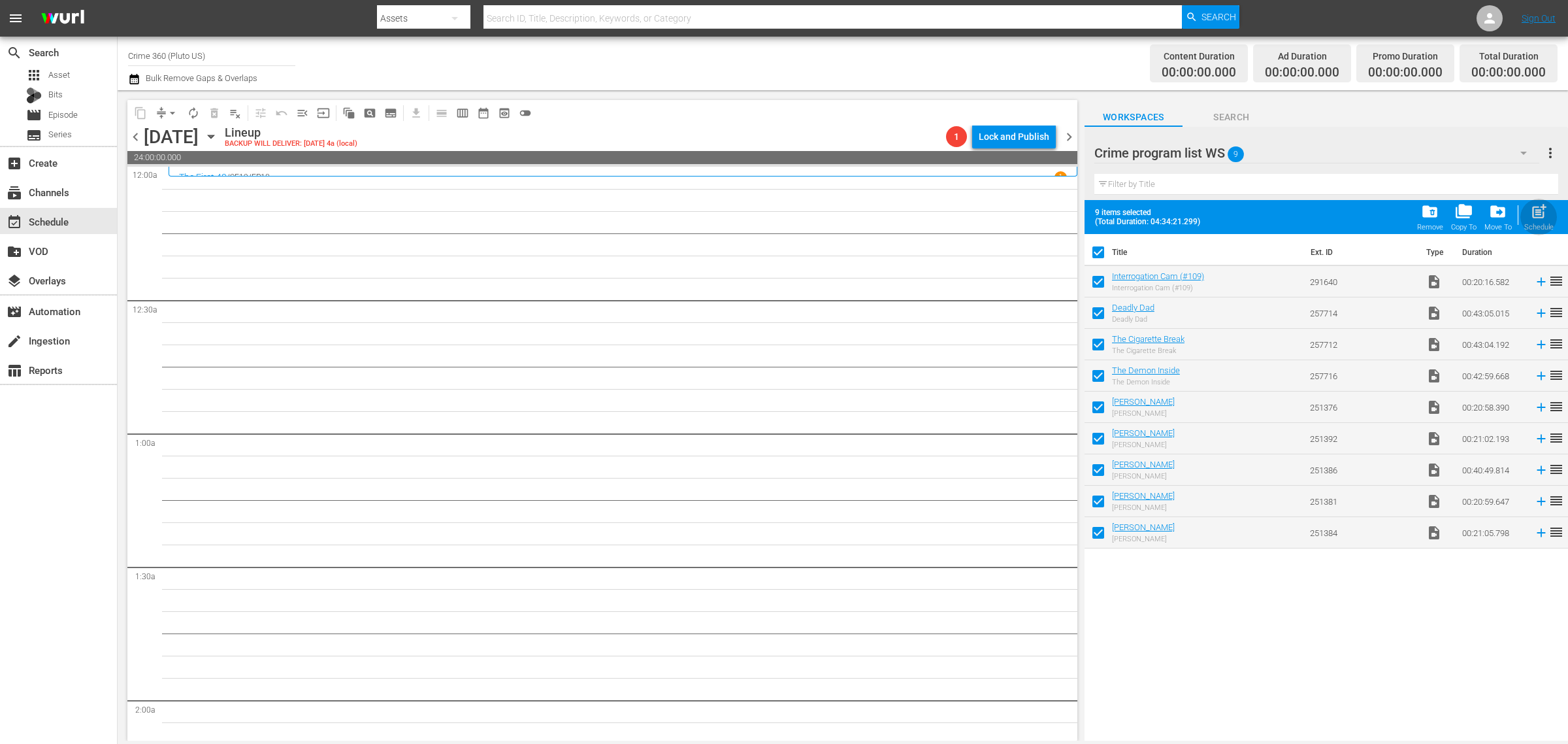
checkbox input "false"
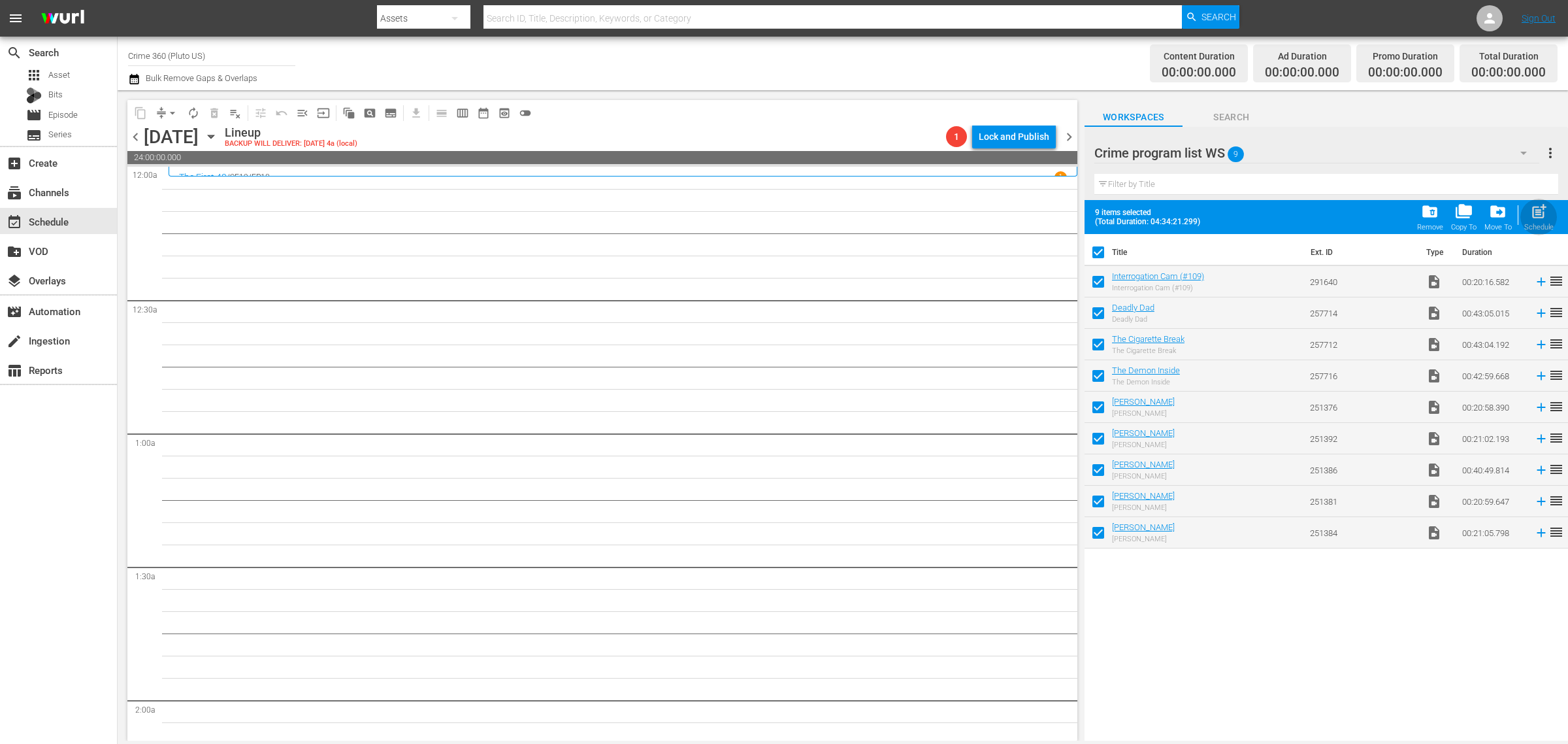
checkbox input "false"
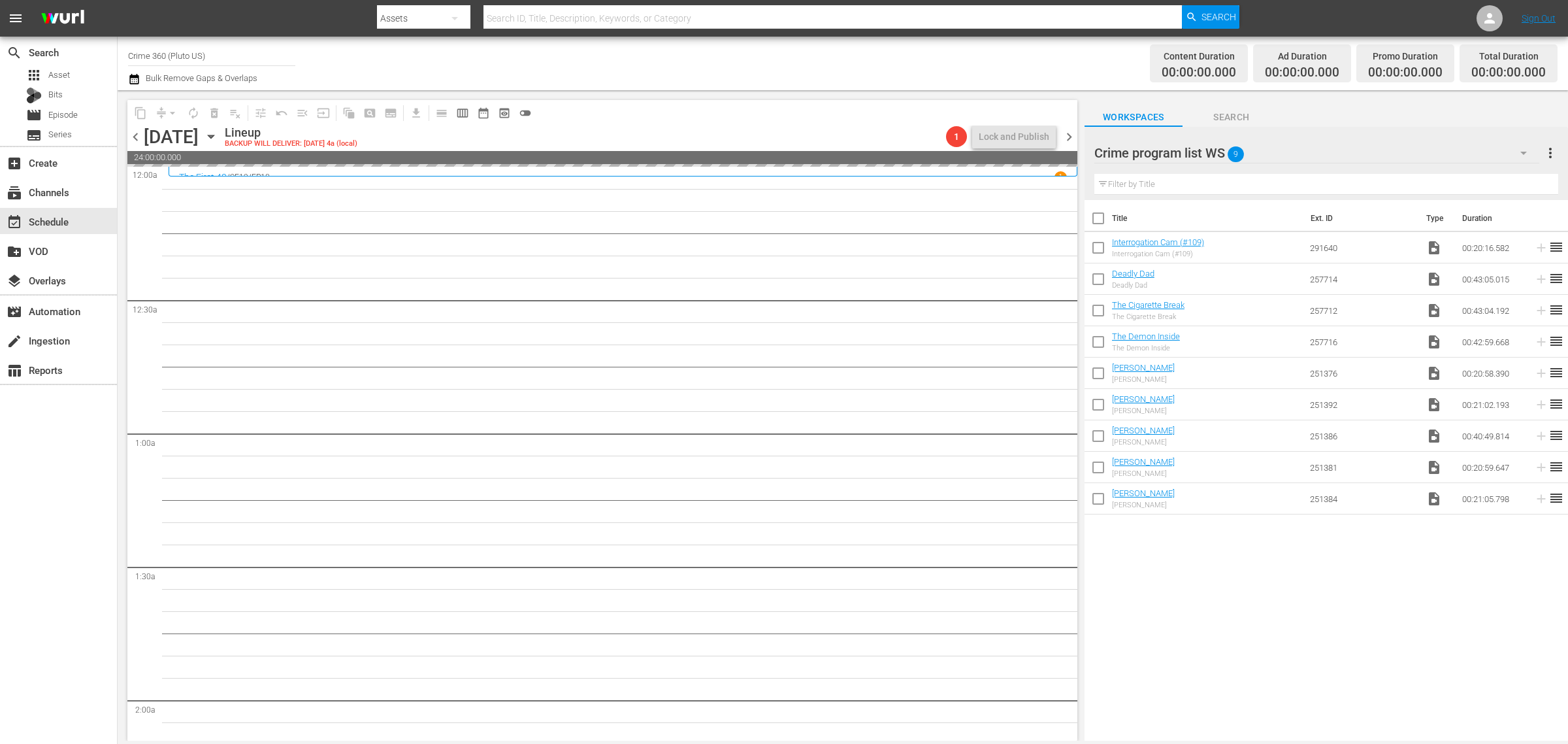
click at [665, 76] on div "Channel Title Crime 360 (Pluto US) Bulk Remove Gaps & Overlaps" at bounding box center [517, 63] width 780 height 47
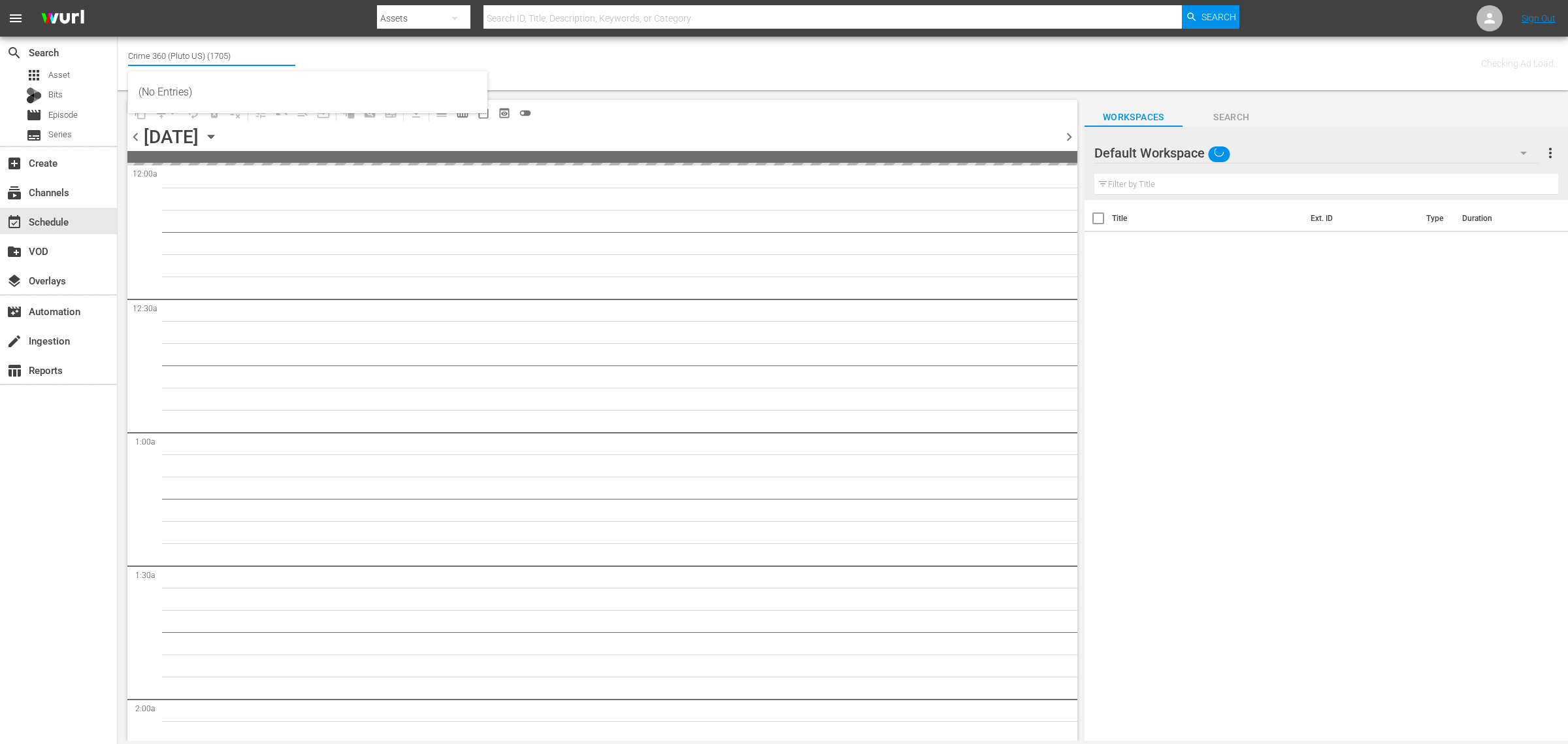
drag, startPoint x: 262, startPoint y: 57, endPoint x: -200, endPoint y: 20, distance: 463.5
click at [0, 20] on html "menu Search By Assets Search ID, Title, Description, Keywords, or Category Sear…" at bounding box center [784, 372] width 1568 height 744
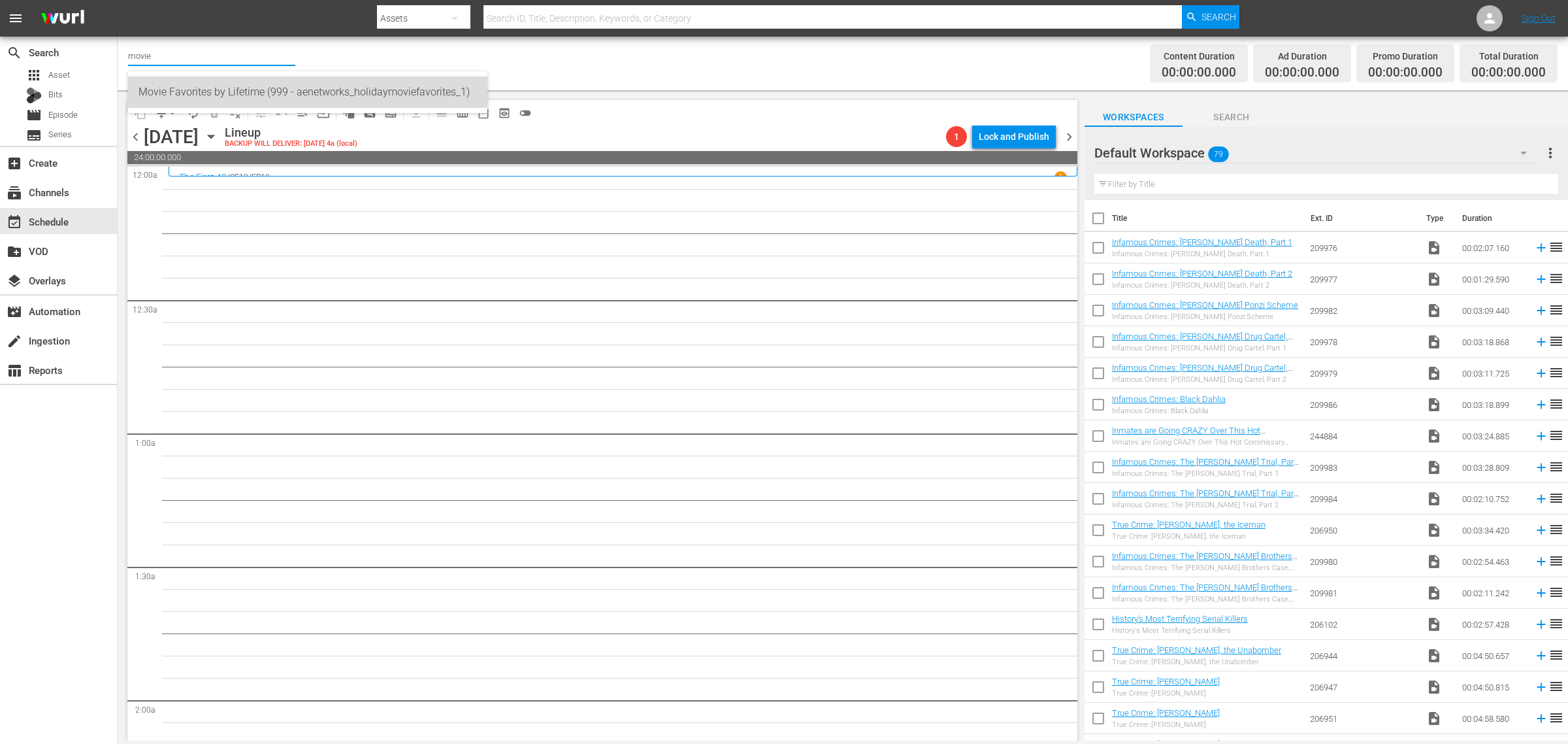
click at [180, 91] on div "Movie Favorites by Lifetime (999 - aenetworks_holidaymoviefavorites_1)" at bounding box center [308, 91] width 339 height 31
type input "Movie Favorites by Lifetime (999 - aenetworks_holidaymoviefavorites_1)"
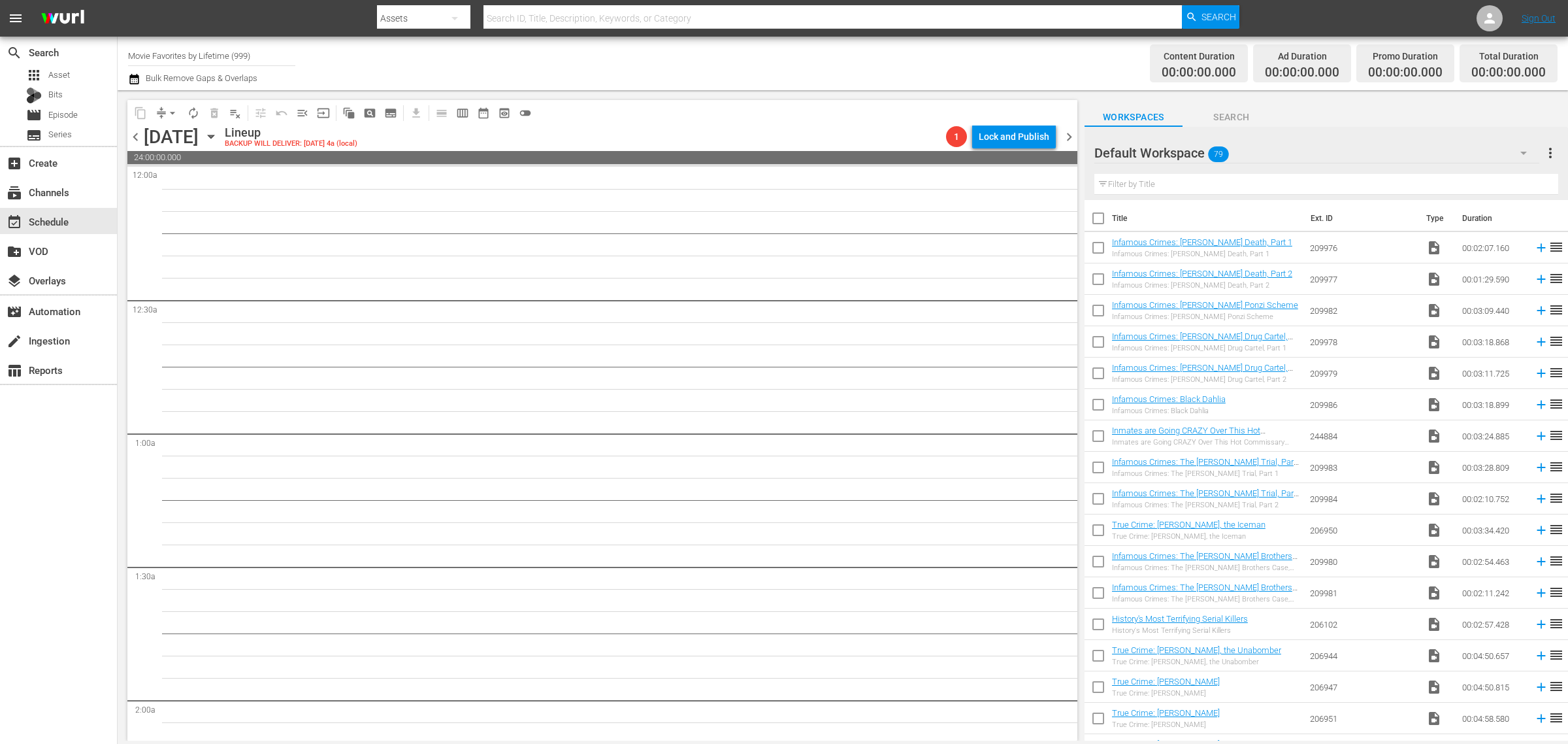
click at [219, 134] on icon "button" at bounding box center [211, 137] width 14 height 14
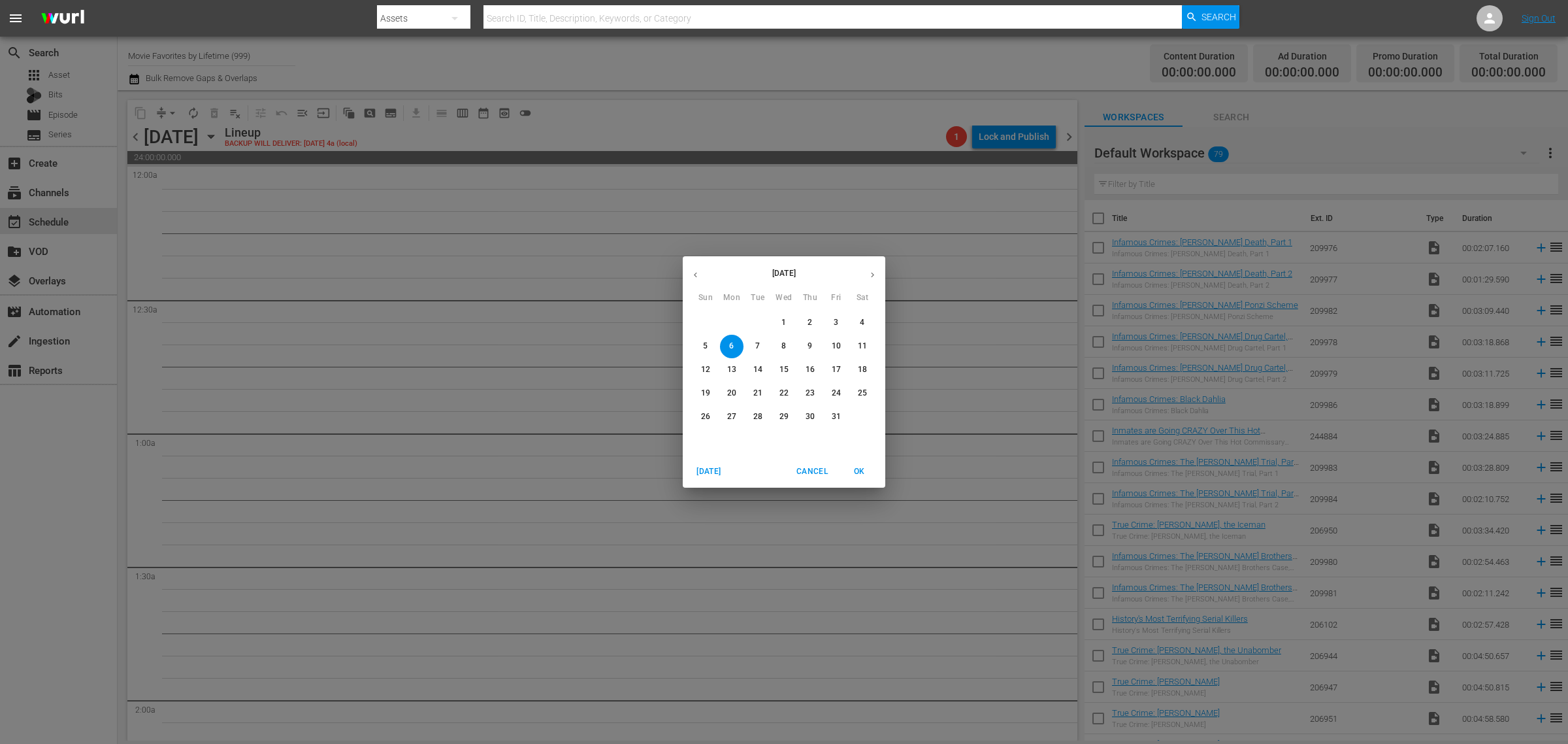
click at [691, 270] on icon "button" at bounding box center [695, 275] width 10 height 10
click at [757, 415] on p "30" at bounding box center [758, 417] width 10 height 11
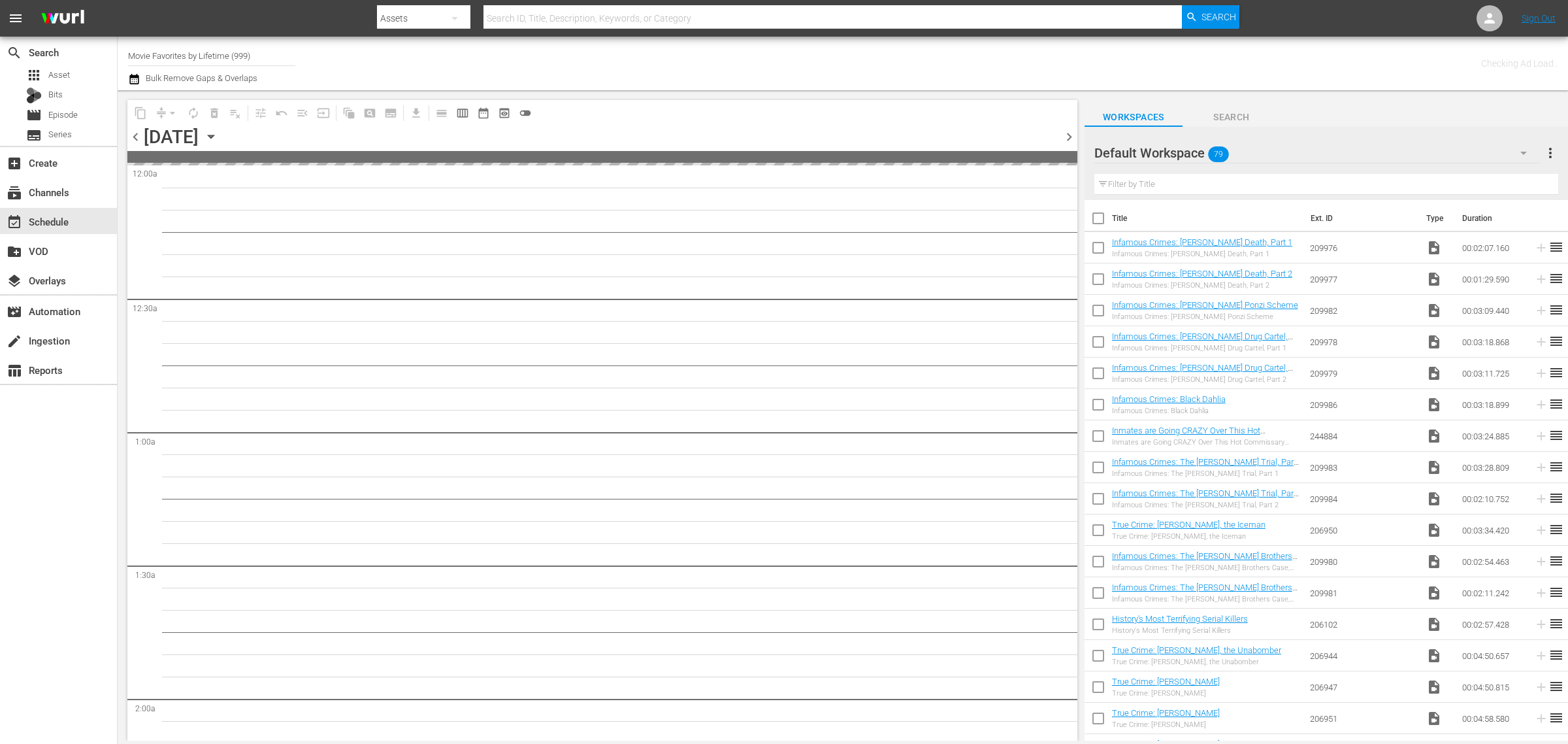
click at [908, 57] on div "Checking Ad Load.." at bounding box center [1233, 63] width 650 height 47
click at [857, 68] on div "Channel Title Movie Favorites by Lifetime (999) Bulk Remove Gaps & Overlaps" at bounding box center [517, 63] width 780 height 47
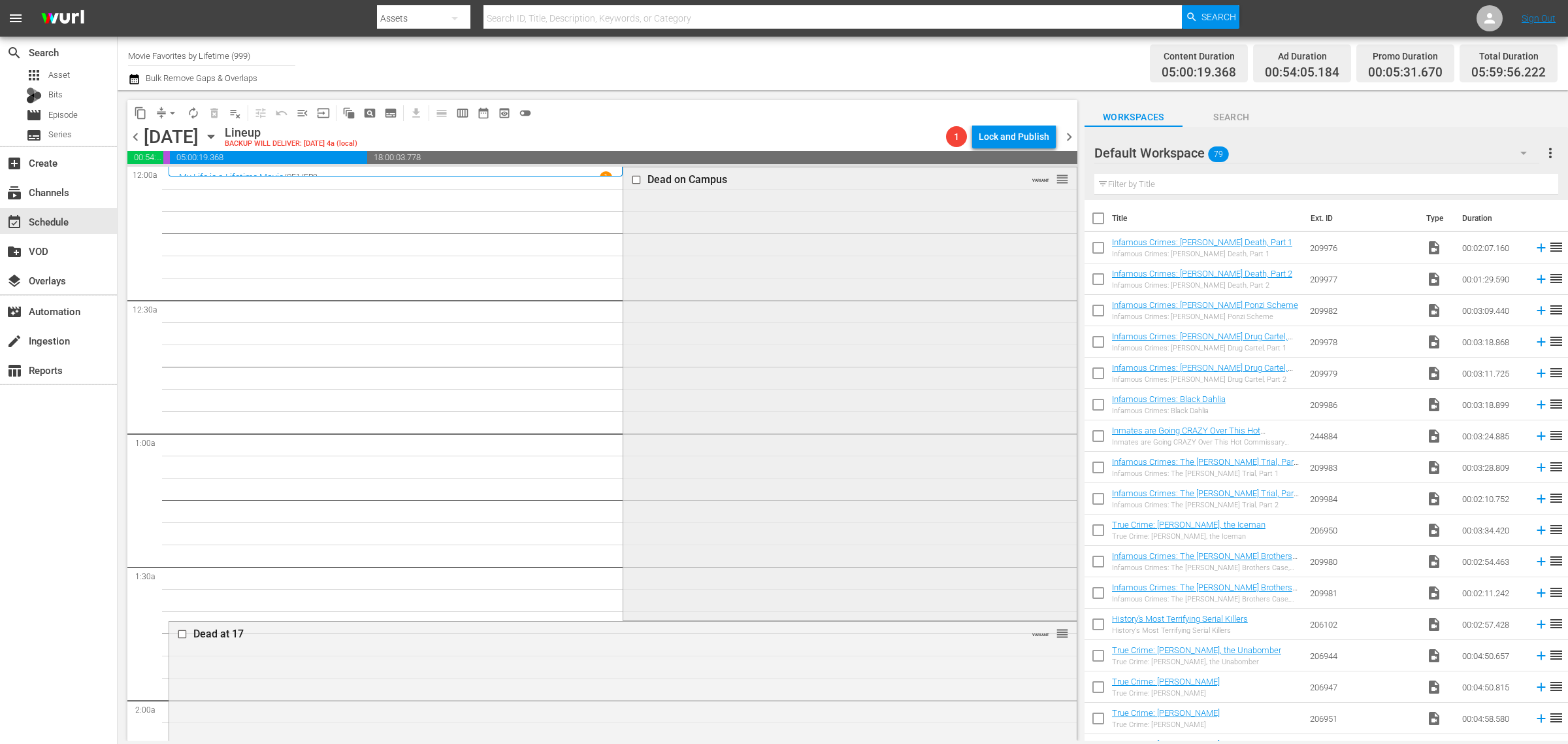
click at [758, 409] on div "Dead on Campus VARIANT reorder" at bounding box center [850, 392] width 453 height 450
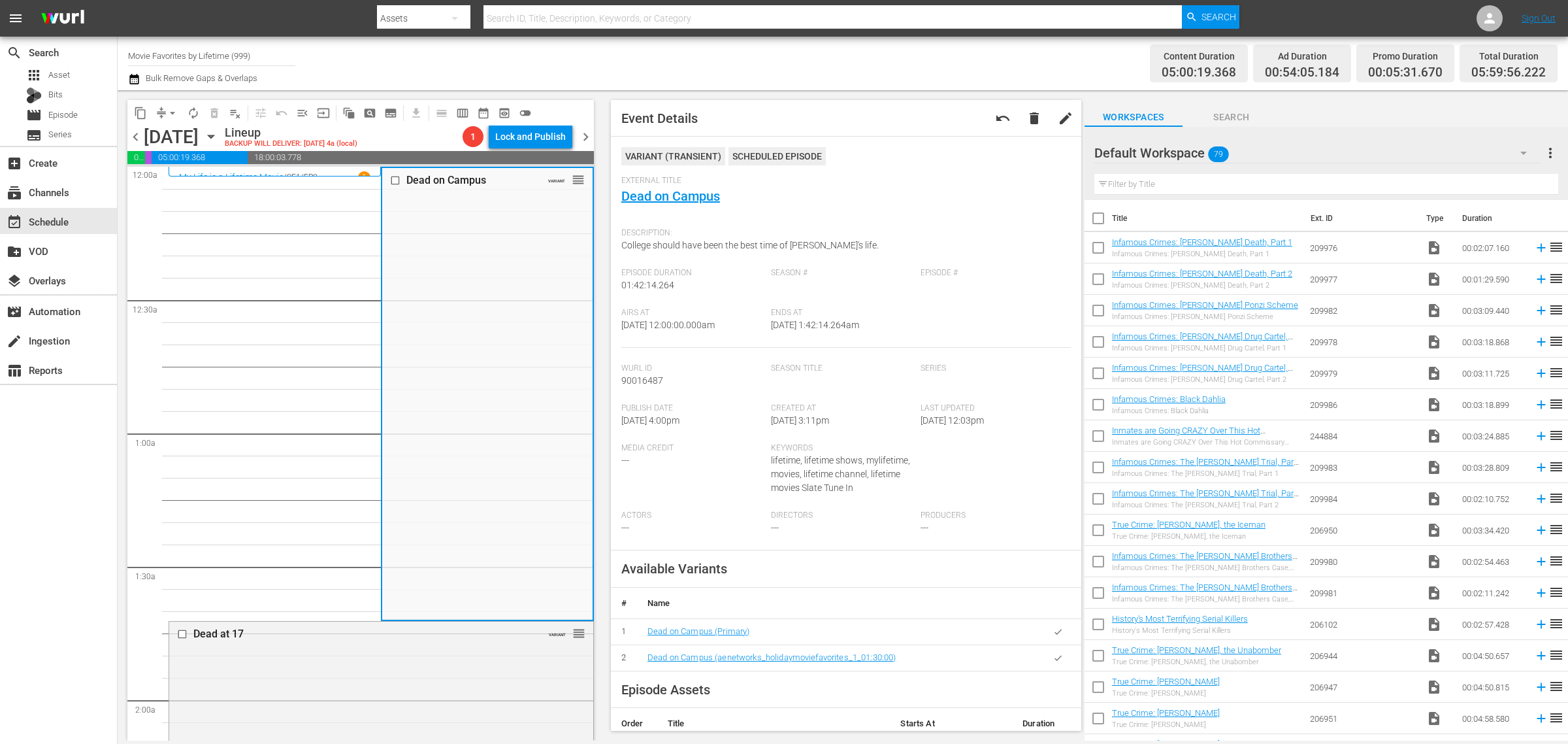
click at [1302, 15] on nav "menu Search By Assets Search ID, Title, Description, Keywords, or Category Sear…" at bounding box center [784, 18] width 1568 height 37
click at [902, 72] on div "Channel Title Movie Favorites by Lifetime (999) Bulk Remove Gaps & Overlaps" at bounding box center [517, 63] width 780 height 47
click at [219, 136] on icon "button" at bounding box center [211, 137] width 14 height 14
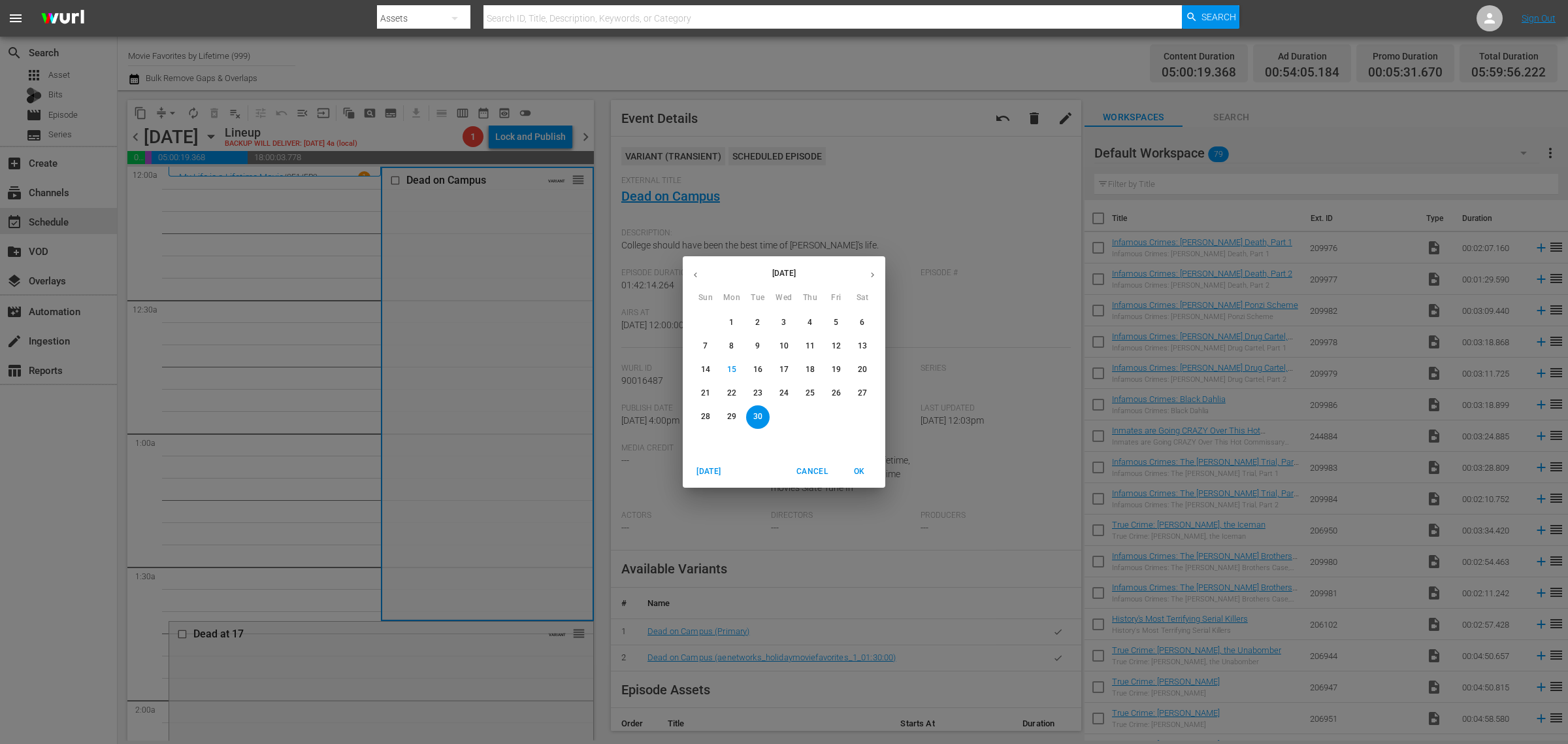
click at [873, 275] on icon "button" at bounding box center [873, 275] width 3 height 6
click at [732, 340] on button "6" at bounding box center [732, 347] width 24 height 24
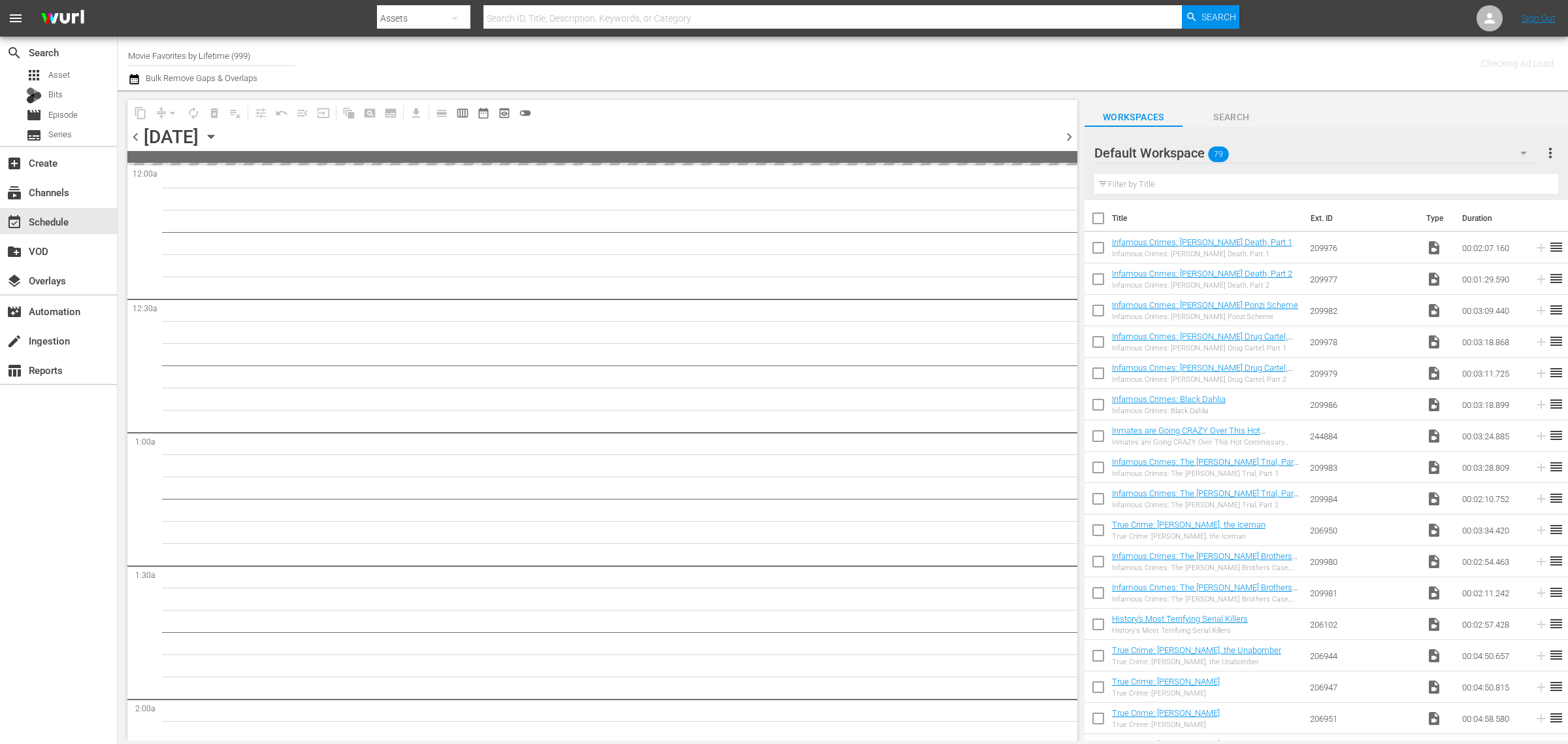
click at [834, 65] on div "Channel Title Movie Favorites by Lifetime (999) Bulk Remove Gaps & Overlaps" at bounding box center [517, 63] width 780 height 47
click at [744, 48] on div "Channel Title Movie Favorites by Lifetime (999) Bulk Remove Gaps & Overlaps" at bounding box center [517, 63] width 780 height 47
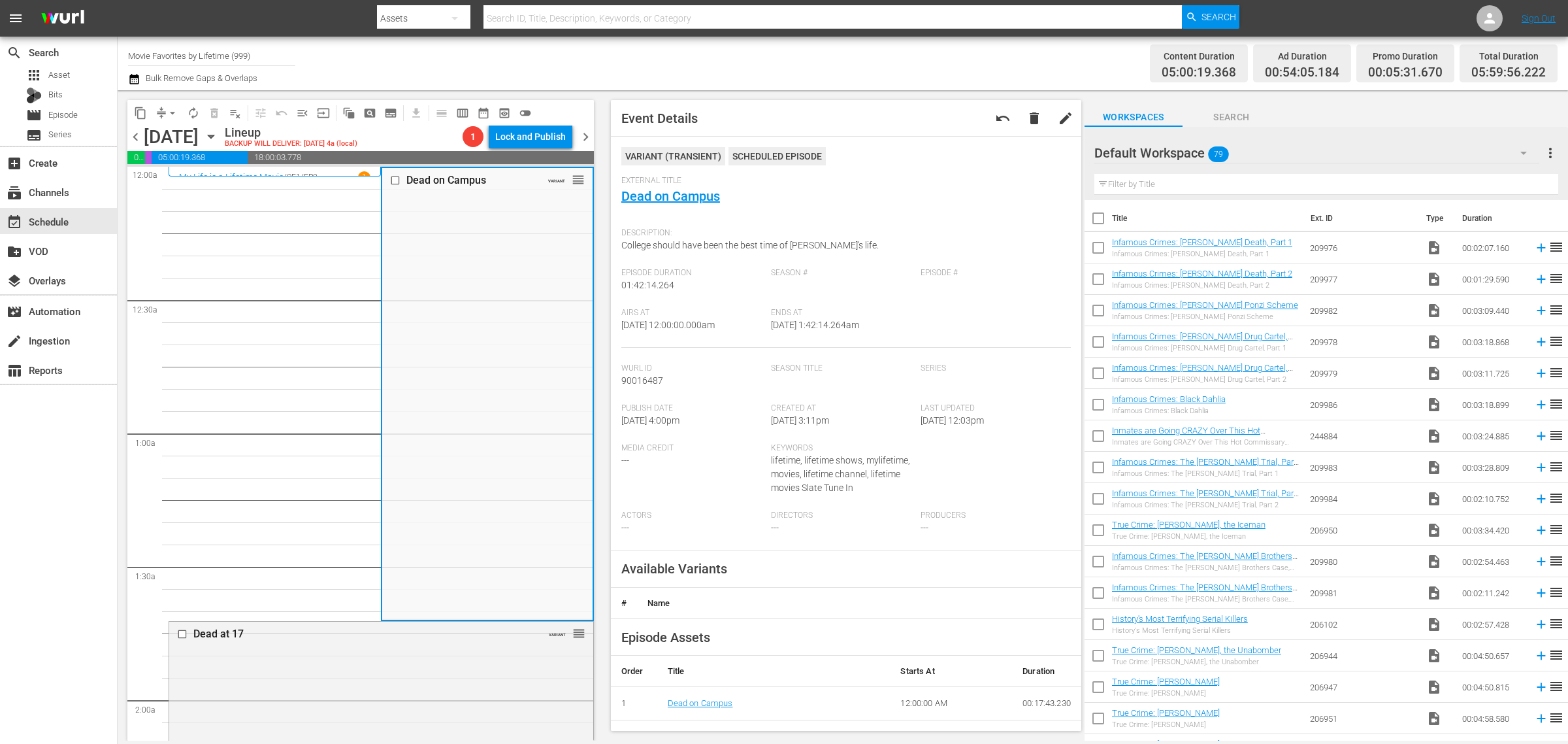
click at [923, 54] on div "Content Duration 05:00:19.368 Ad Duration 00:54:05.184 Promo Duration 00:05:31.…" at bounding box center [1233, 63] width 650 height 47
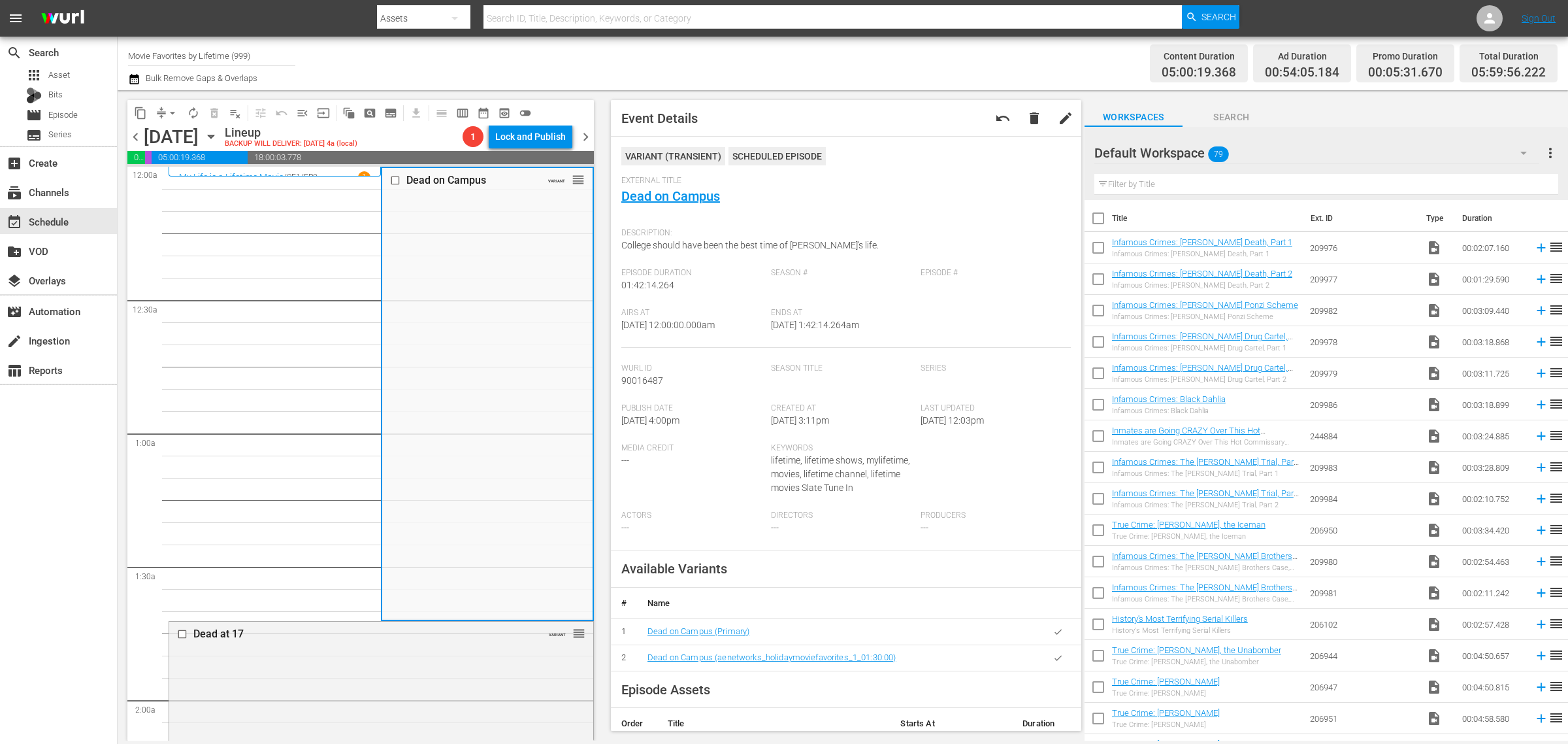
click at [824, 53] on div "Channel Title Movie Favorites by Lifetime (999) Bulk Remove Gaps & Overlaps" at bounding box center [517, 63] width 780 height 47
click at [237, 108] on span "playlist_remove_outlined" at bounding box center [235, 113] width 13 height 13
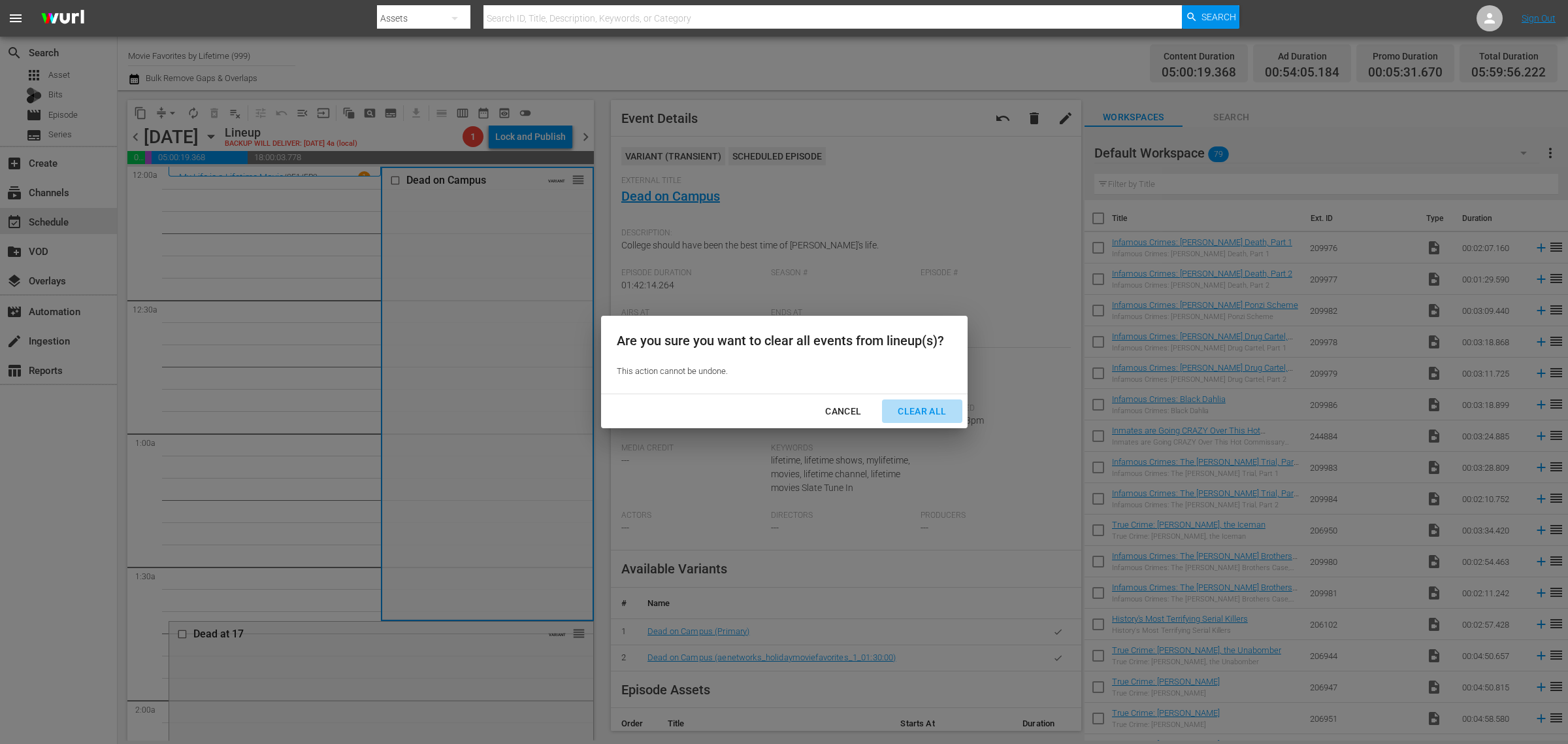
click at [916, 413] on div "Clear All" at bounding box center [921, 411] width 69 height 17
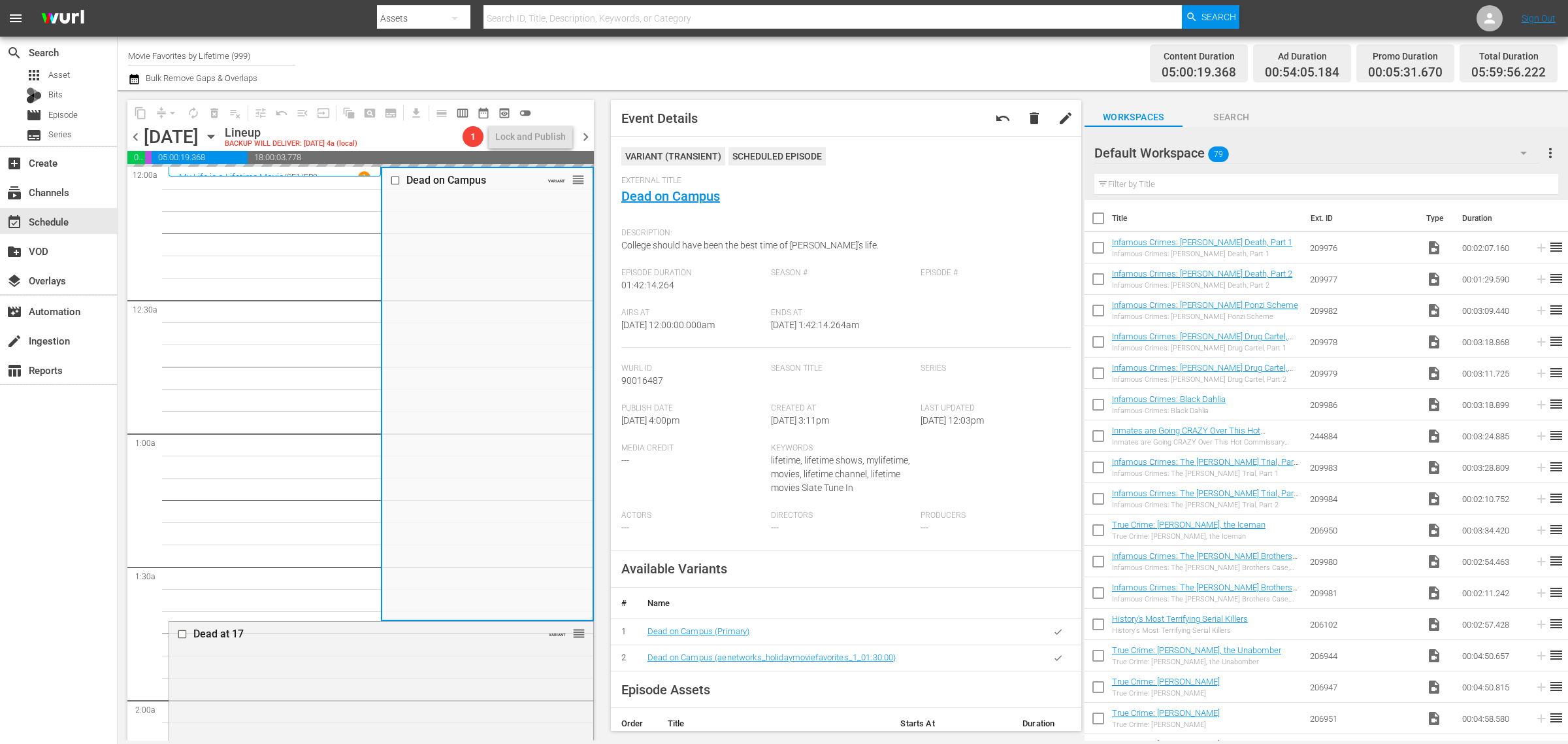
click at [714, 68] on div "Channel Title Movie Favorites by Lifetime (999) Bulk Remove Gaps & Overlaps" at bounding box center [517, 63] width 780 height 47
click at [526, 57] on div "Channel Title Movie Favorites by Lifetime (999) Bulk Remove Gaps & Overlaps" at bounding box center [517, 63] width 780 height 47
drag, startPoint x: 774, startPoint y: 54, endPoint x: 622, endPoint y: 60, distance: 152.1
click at [773, 54] on div "Channel Title Movie Favorites by Lifetime (999) Bulk Remove Gaps & Overlaps" at bounding box center [517, 63] width 780 height 47
click at [521, 60] on div "Channel Title Movie Favorites by Lifetime (999) Bulk Remove Gaps & Overlaps" at bounding box center [517, 63] width 780 height 47
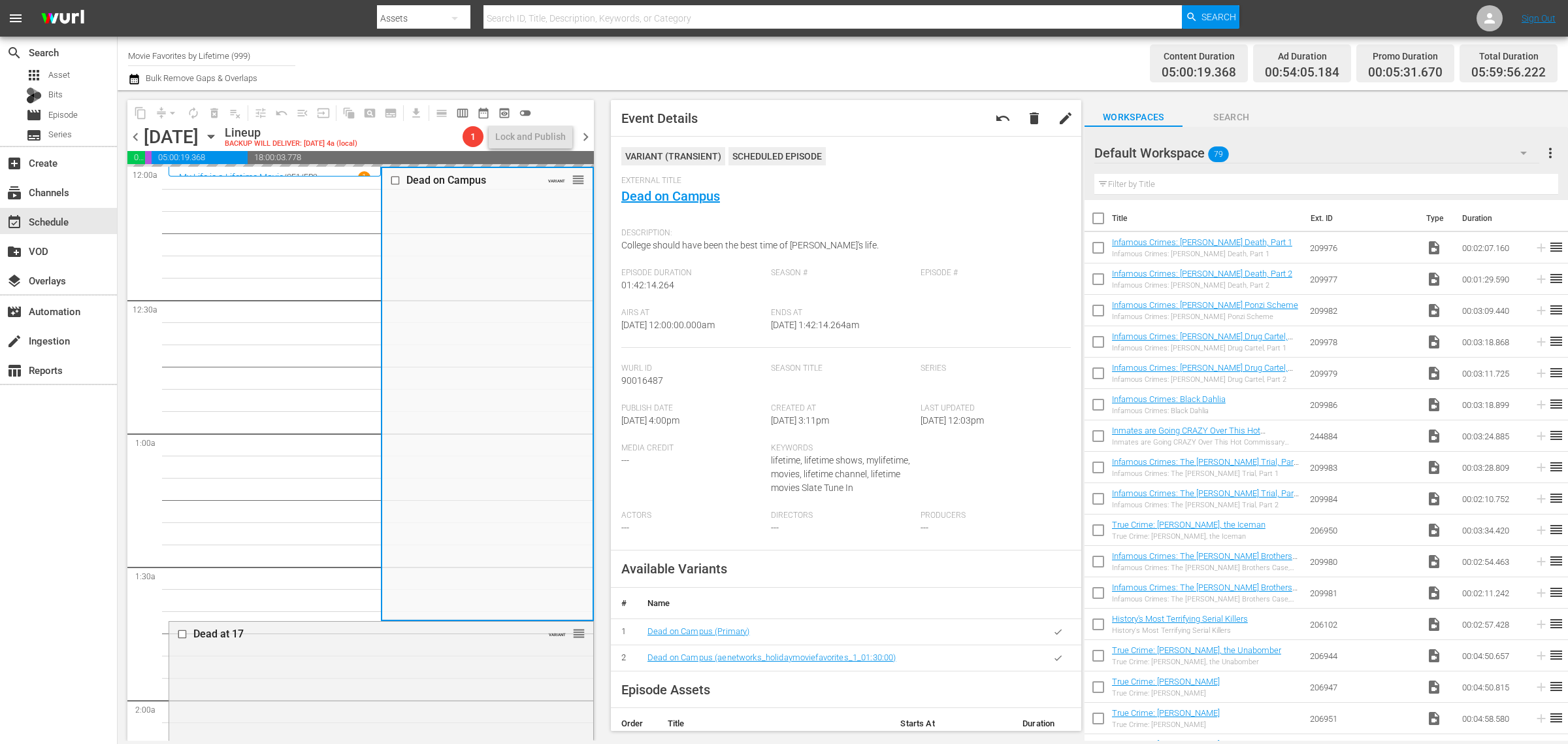
click at [930, 53] on div "Content Duration 05:00:19.368 Ad Duration 00:54:05.184 Promo Duration 00:05:31.…" at bounding box center [1233, 63] width 650 height 47
click at [788, 59] on div "Channel Title Movie Favorites by Lifetime (999) Bulk Remove Gaps & Overlaps" at bounding box center [517, 63] width 780 height 47
click at [832, 64] on div "Channel Title Movie Favorites by Lifetime (999) Bulk Remove Gaps & Overlaps" at bounding box center [517, 63] width 780 height 47
click at [583, 131] on span "chevron_right" at bounding box center [586, 137] width 17 height 17
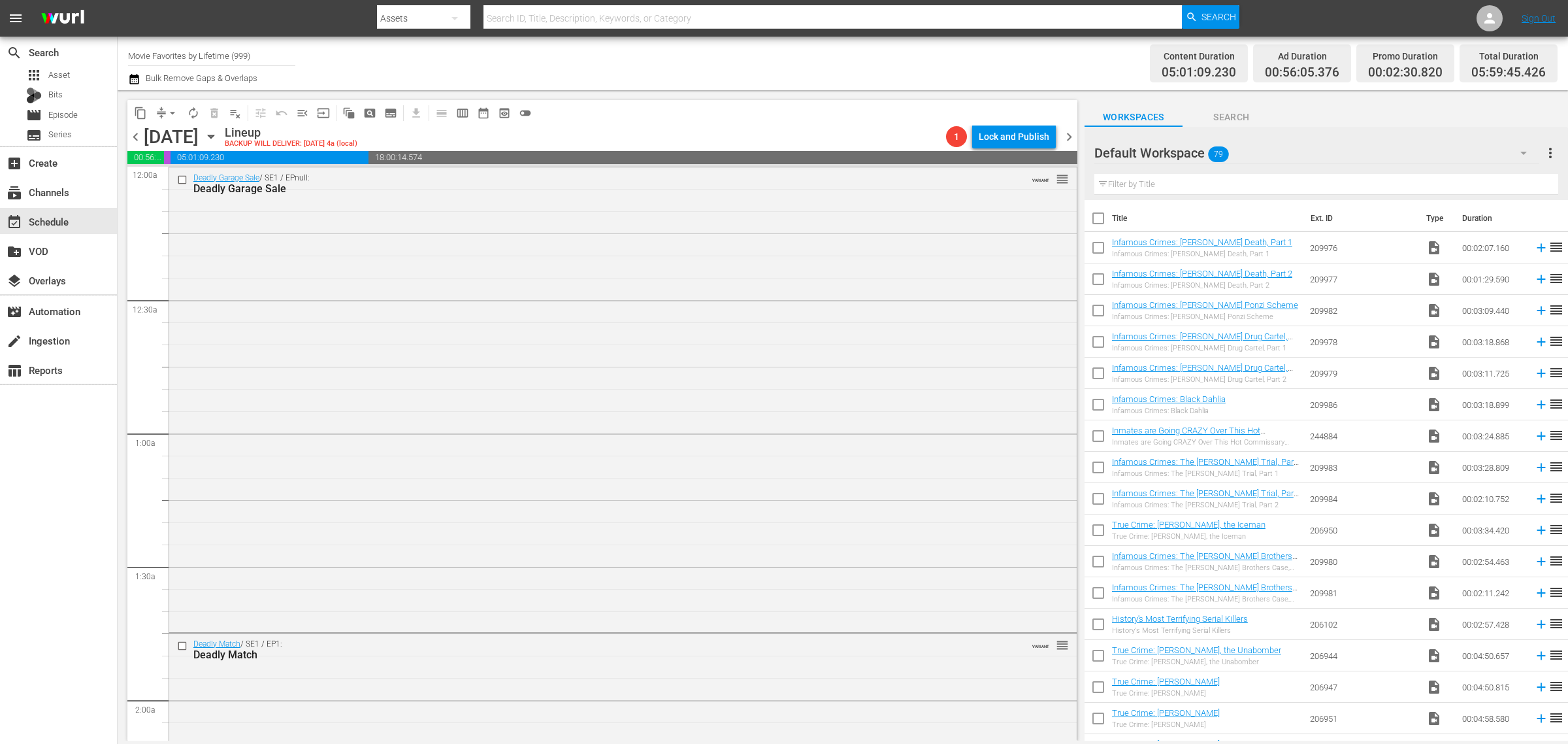
click at [689, 68] on div "Channel Title Movie Favorites by Lifetime (999) Bulk Remove Gaps & Overlaps" at bounding box center [517, 63] width 780 height 47
click at [235, 112] on span "playlist_remove_outlined" at bounding box center [235, 113] width 13 height 13
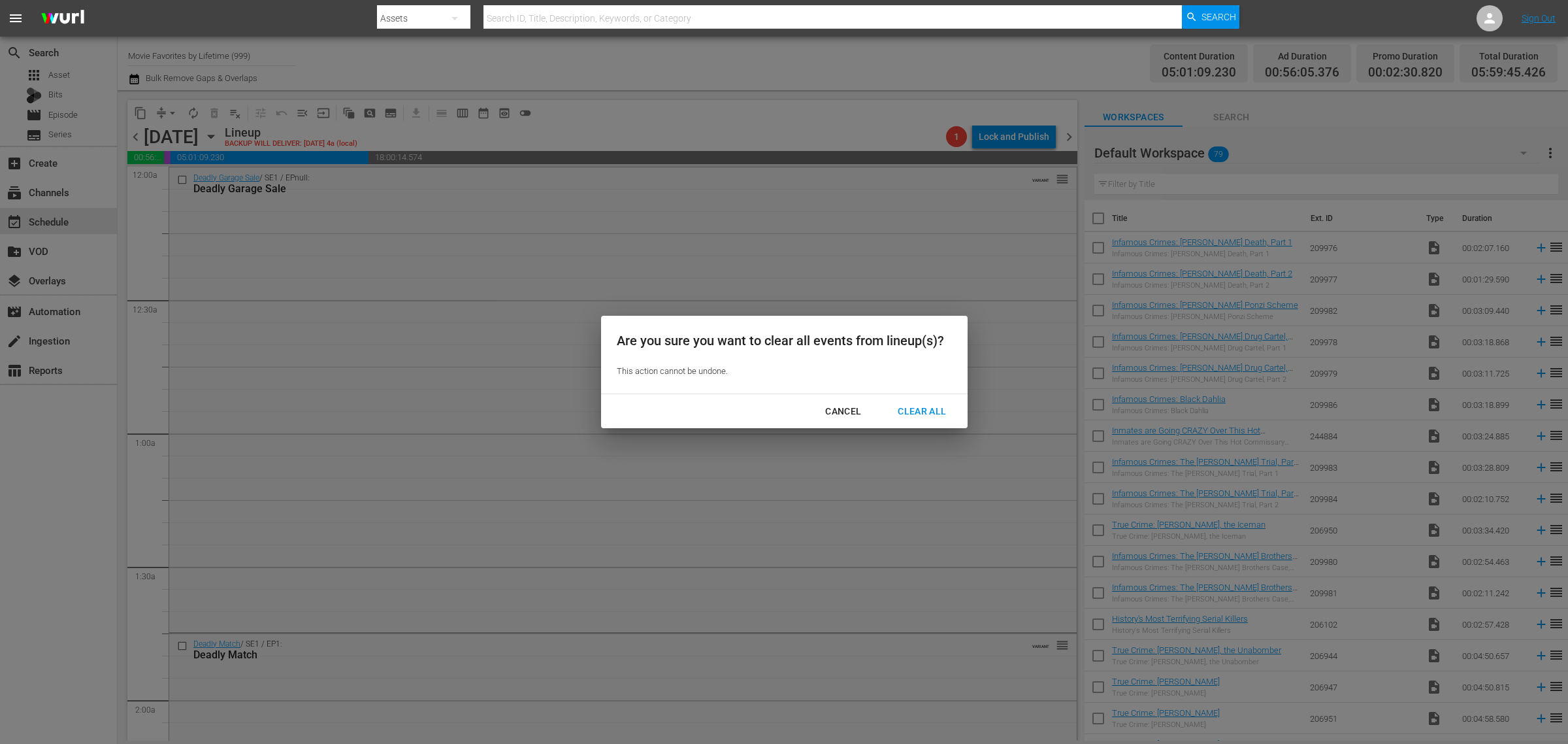
click at [932, 410] on div "Clear All" at bounding box center [921, 411] width 69 height 17
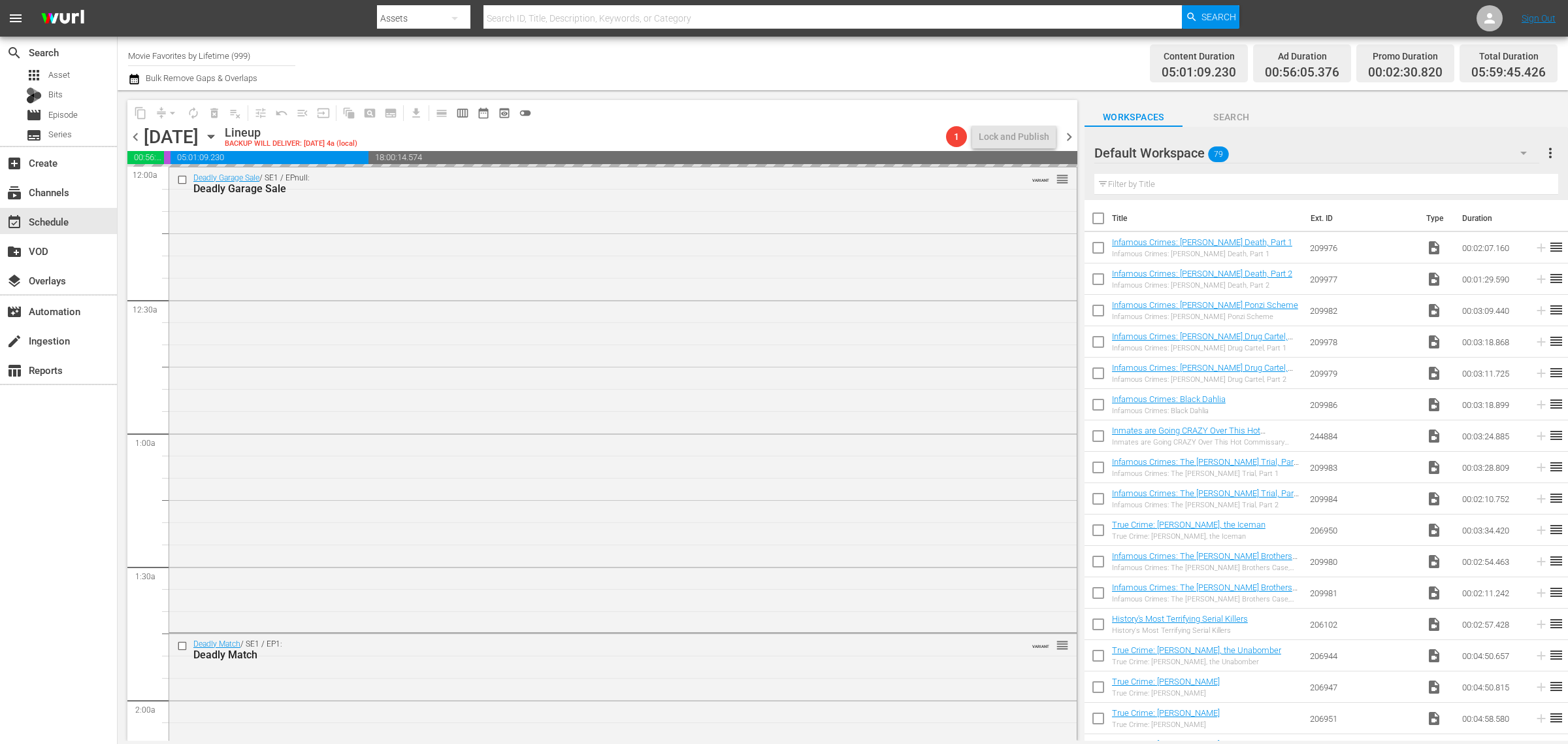
click at [774, 48] on div "Channel Title Movie Favorites by Lifetime (999) Bulk Remove Gaps & Overlaps" at bounding box center [517, 63] width 780 height 47
click at [760, 48] on div "Channel Title Movie Favorites by Lifetime (999) Bulk Remove Gaps & Overlaps" at bounding box center [517, 63] width 780 height 47
click at [1074, 141] on span "chevron_right" at bounding box center [1069, 137] width 17 height 17
click at [238, 112] on span "playlist_remove_outlined" at bounding box center [235, 113] width 13 height 13
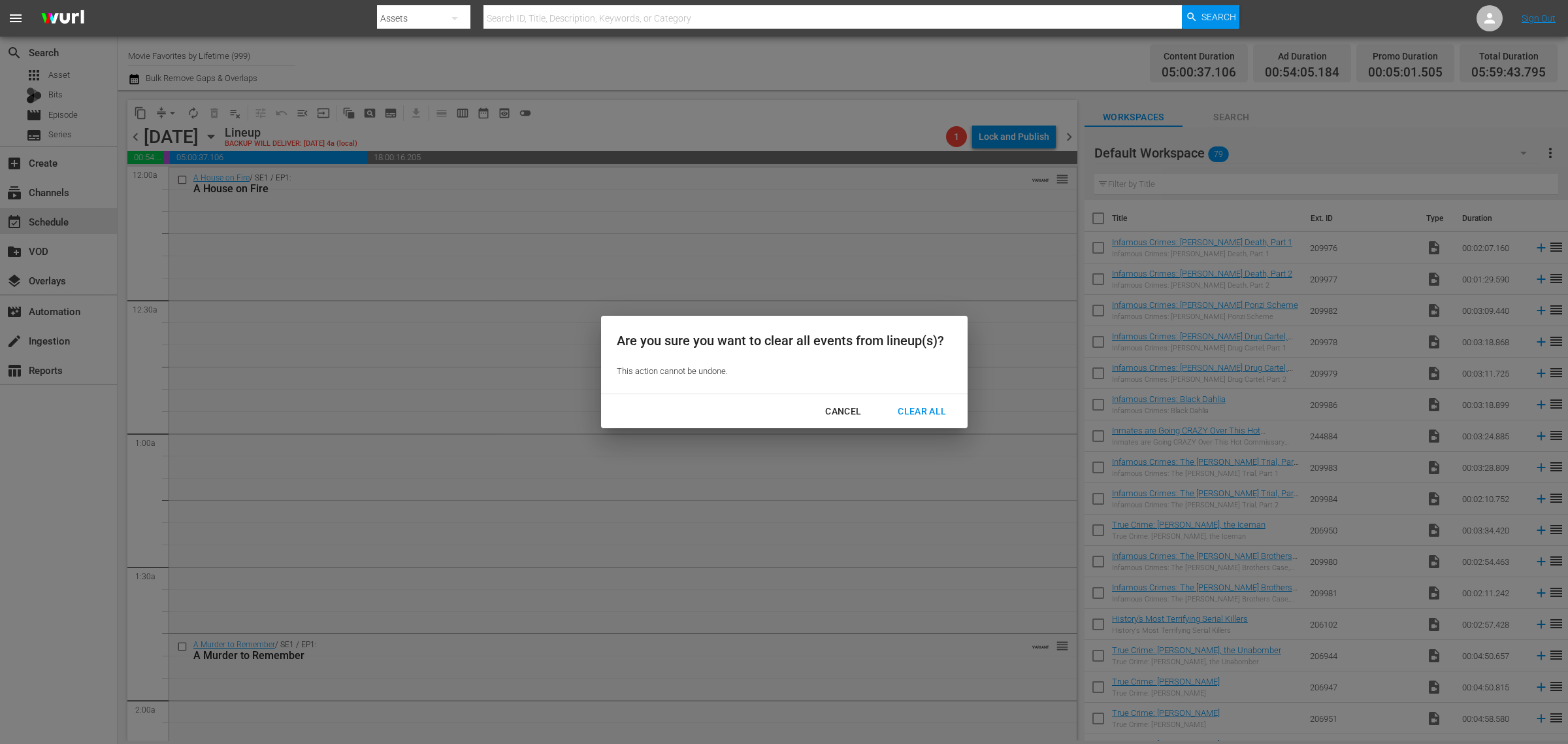
click at [920, 403] on div "Clear All" at bounding box center [921, 411] width 69 height 17
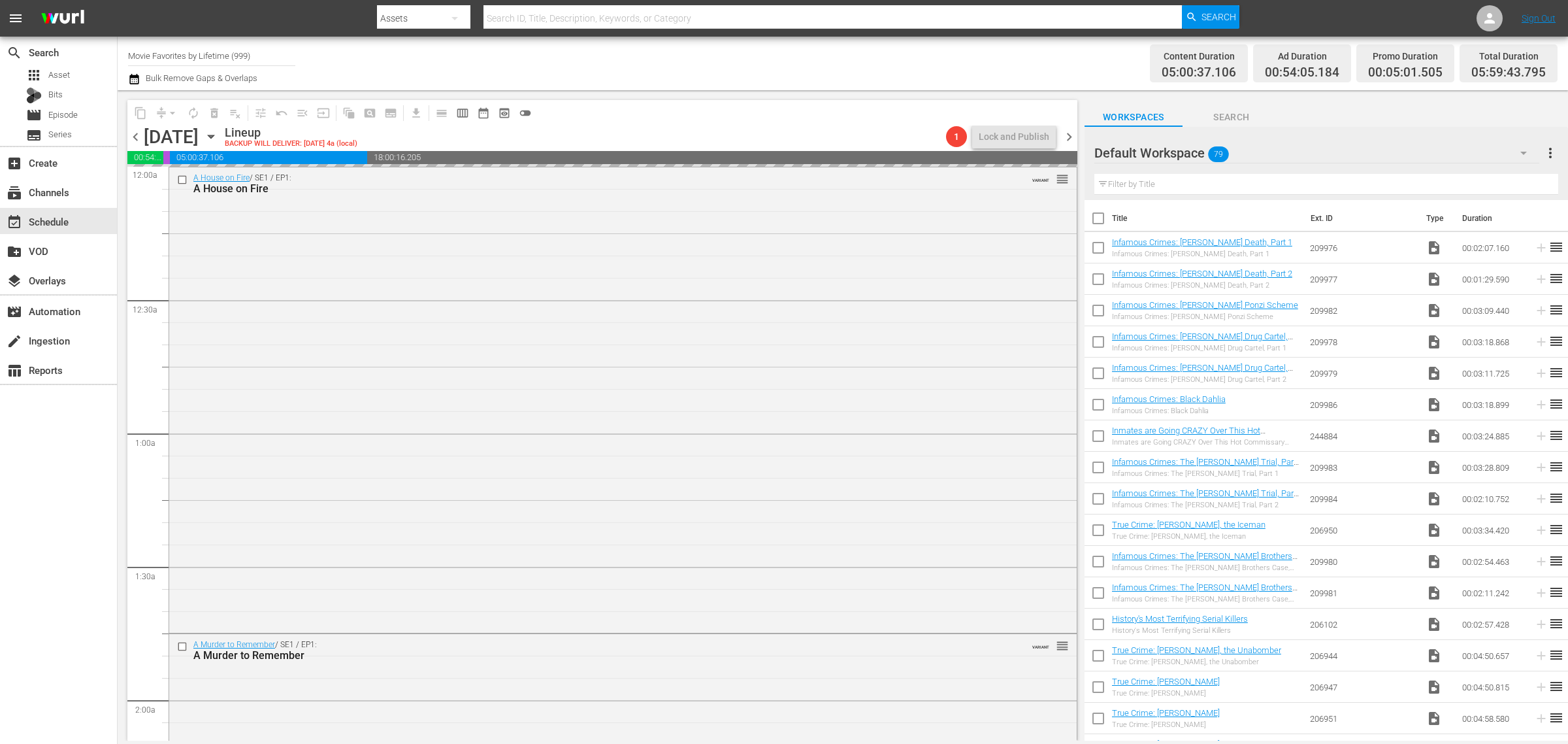
click at [831, 60] on div "Channel Title Movie Favorites by Lifetime (999) Bulk Remove Gaps & Overlaps" at bounding box center [517, 63] width 780 height 47
click at [1067, 134] on span "chevron_right" at bounding box center [1069, 137] width 17 height 17
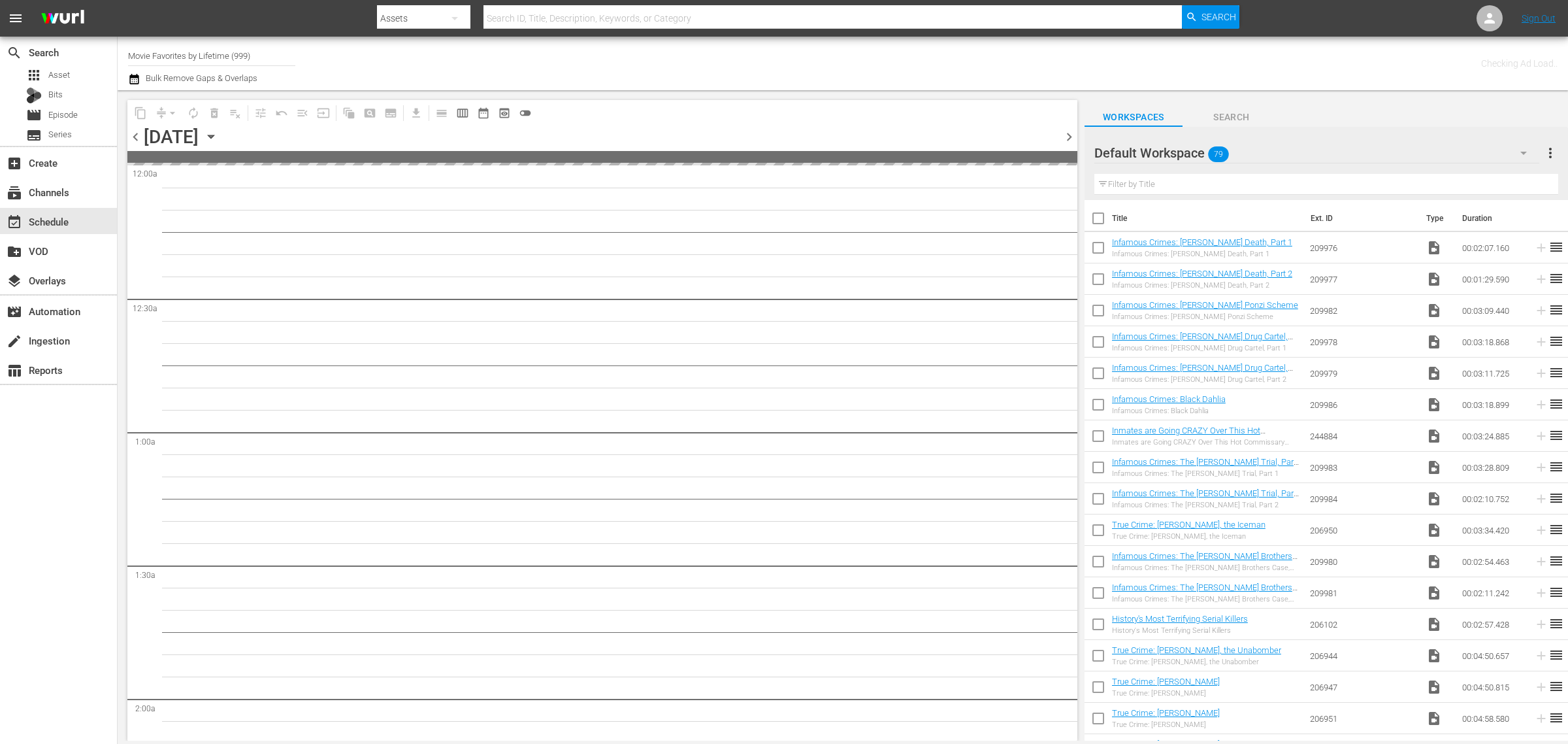
click at [723, 56] on div "Channel Title Movie Favorites by Lifetime (999) Bulk Remove Gaps & Overlaps" at bounding box center [517, 63] width 780 height 47
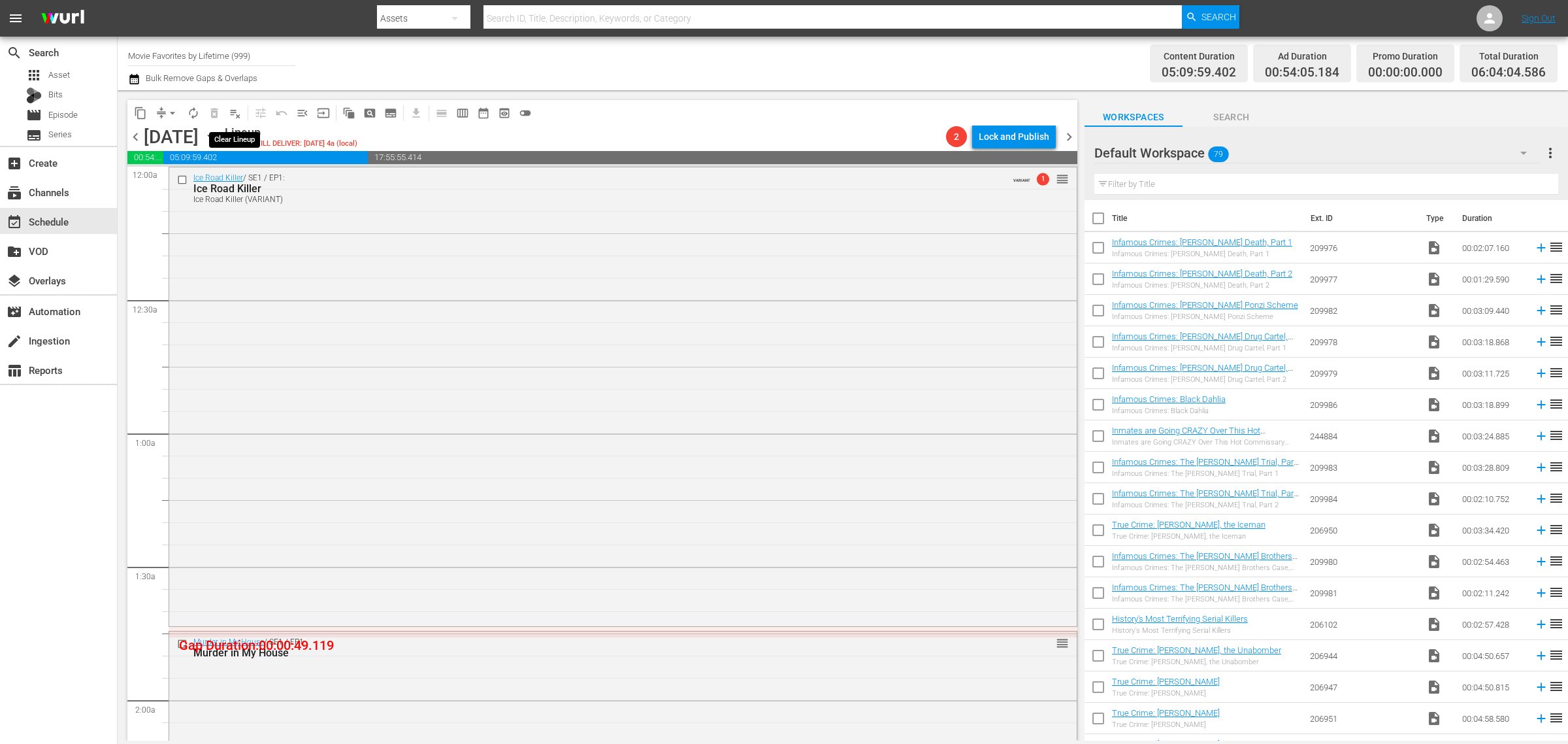
click at [233, 111] on span "playlist_remove_outlined" at bounding box center [235, 113] width 13 height 13
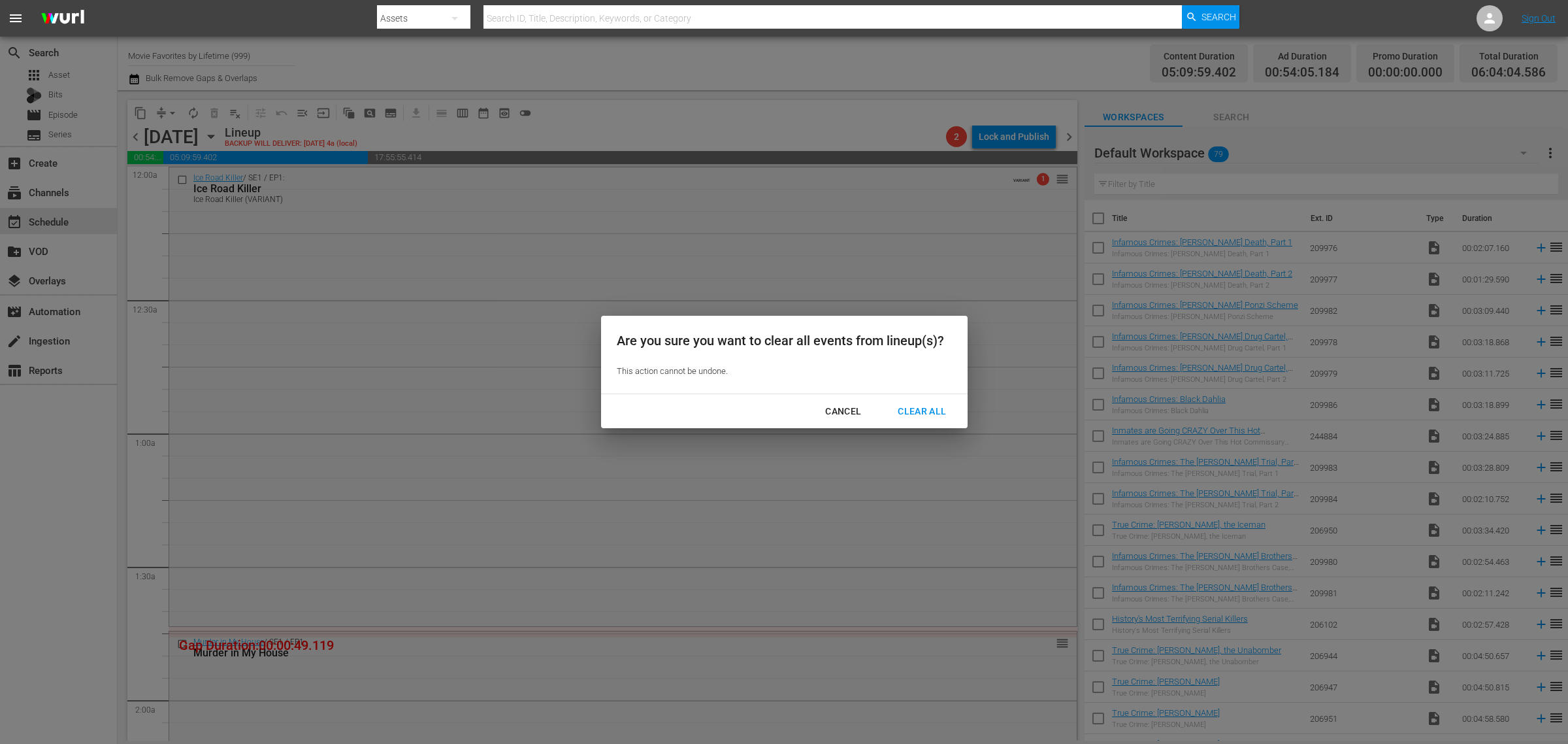
click at [925, 404] on div "Clear All" at bounding box center [921, 411] width 69 height 17
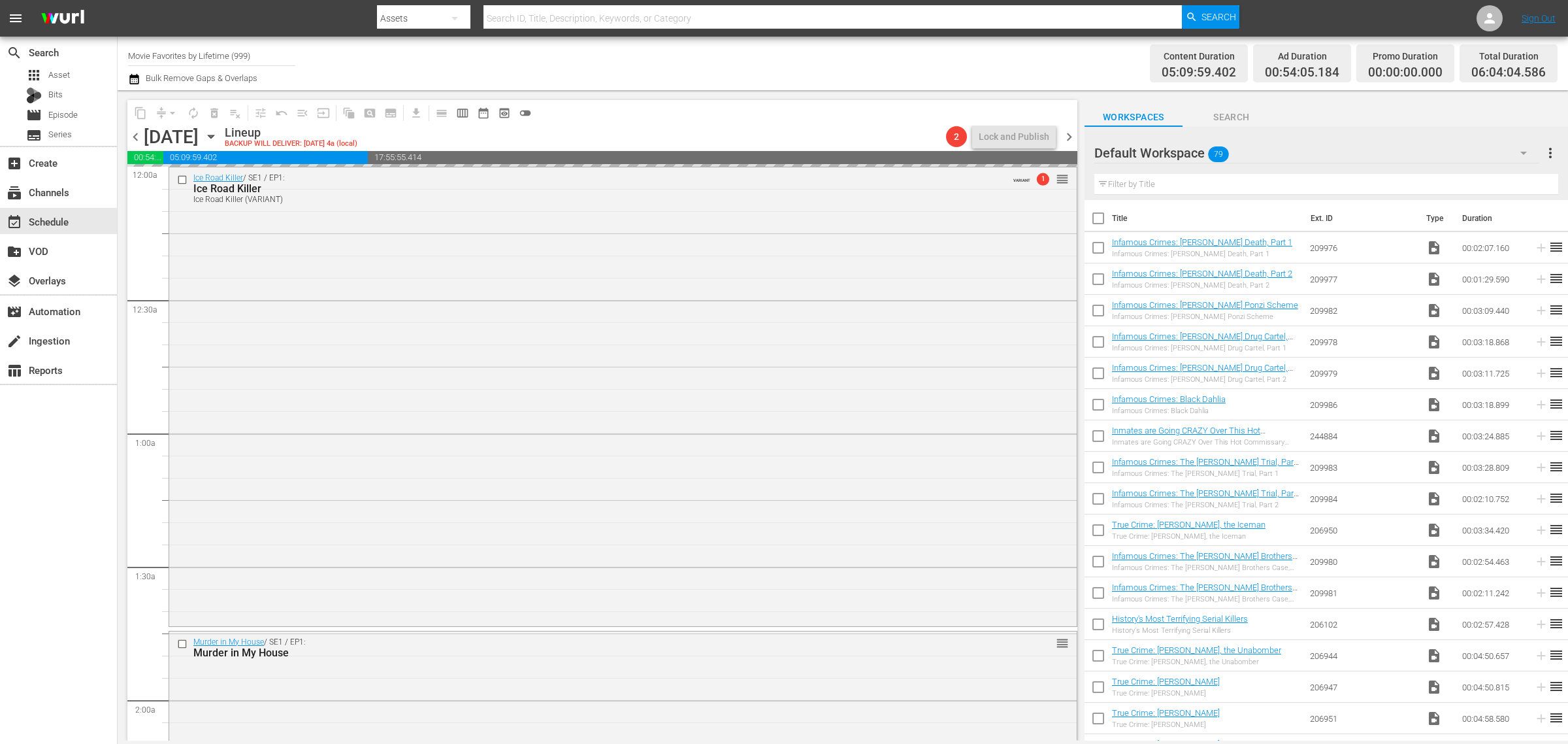
click at [818, 50] on div "Channel Title Movie Favorites by Lifetime (999) Bulk Remove Gaps & Overlaps" at bounding box center [517, 63] width 780 height 47
click at [1041, 62] on div "Content Duration 05:09:59.402 Ad Duration 00:54:05.184 Promo Duration 00:00:00.…" at bounding box center [1233, 63] width 650 height 47
click at [1103, 53] on div "Content Duration 05:09:59.402 Ad Duration 00:54:05.184 Promo Duration 00:00:00.…" at bounding box center [1233, 63] width 650 height 47
click at [1402, 17] on nav "menu Search By Assets Search ID, Title, Description, Keywords, or Category Sear…" at bounding box center [784, 18] width 1568 height 37
click at [1275, 8] on nav "menu Search By Assets Search ID, Title, Description, Keywords, or Category Sear…" at bounding box center [784, 18] width 1568 height 37
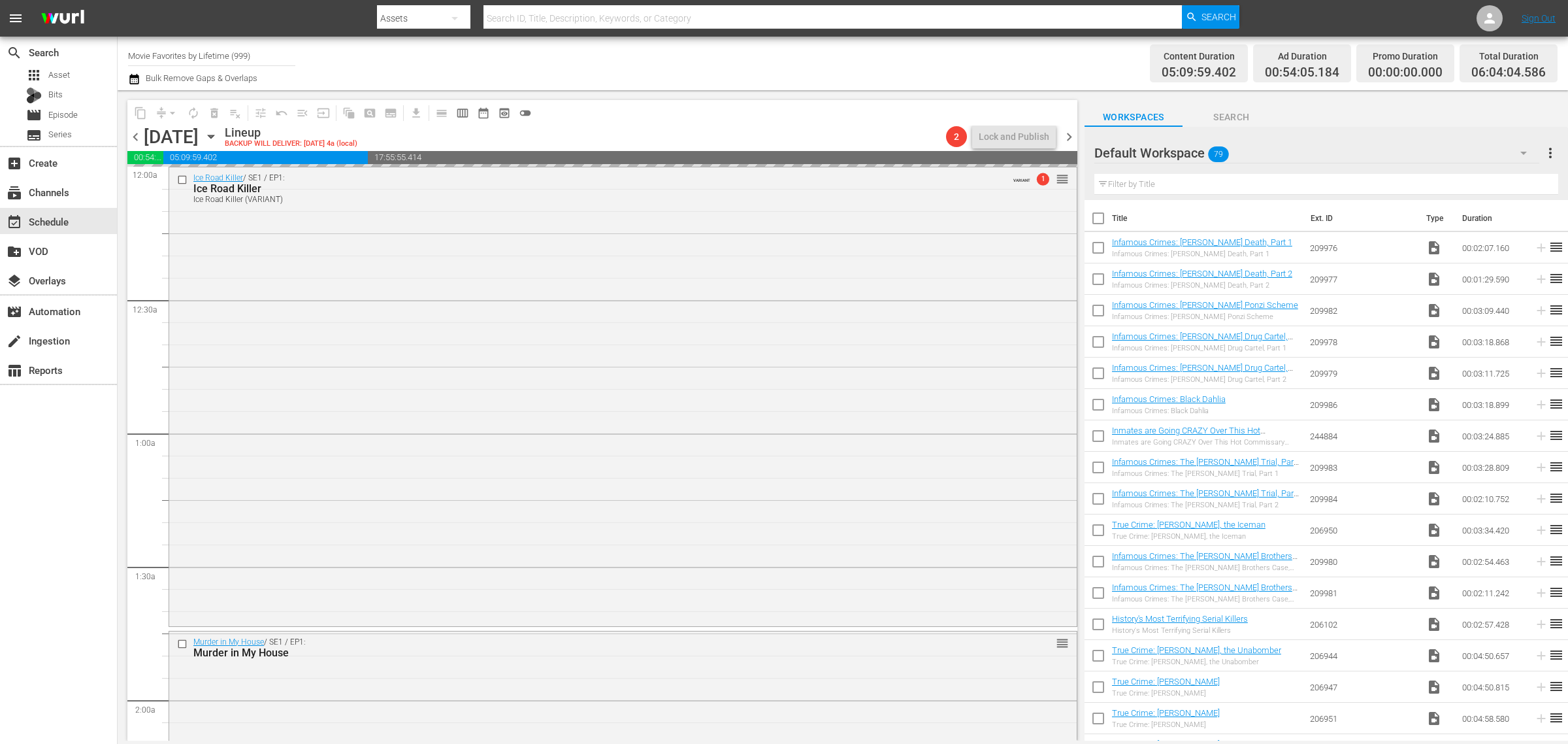
click at [739, 57] on div "Channel Title Movie Favorites by Lifetime (999) Bulk Remove Gaps & Overlaps" at bounding box center [517, 63] width 780 height 47
click at [804, 53] on div "Channel Title Movie Favorites by Lifetime (999) Bulk Remove Gaps & Overlaps" at bounding box center [517, 63] width 780 height 47
click at [1070, 132] on span "chevron_right" at bounding box center [1069, 137] width 17 height 17
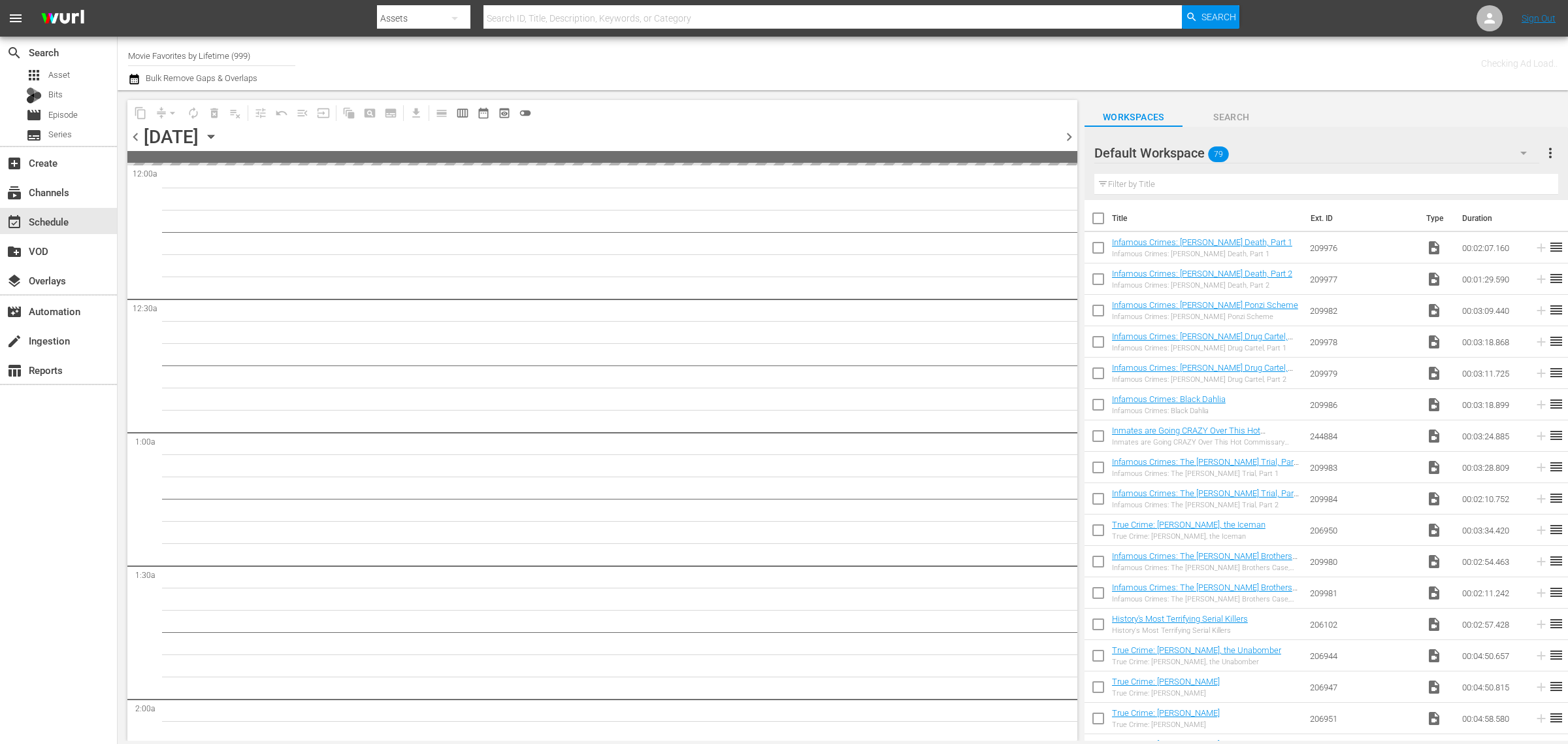
click at [691, 46] on div "Channel Title Movie Favorites by Lifetime (999) Bulk Remove Gaps & Overlaps" at bounding box center [517, 63] width 780 height 47
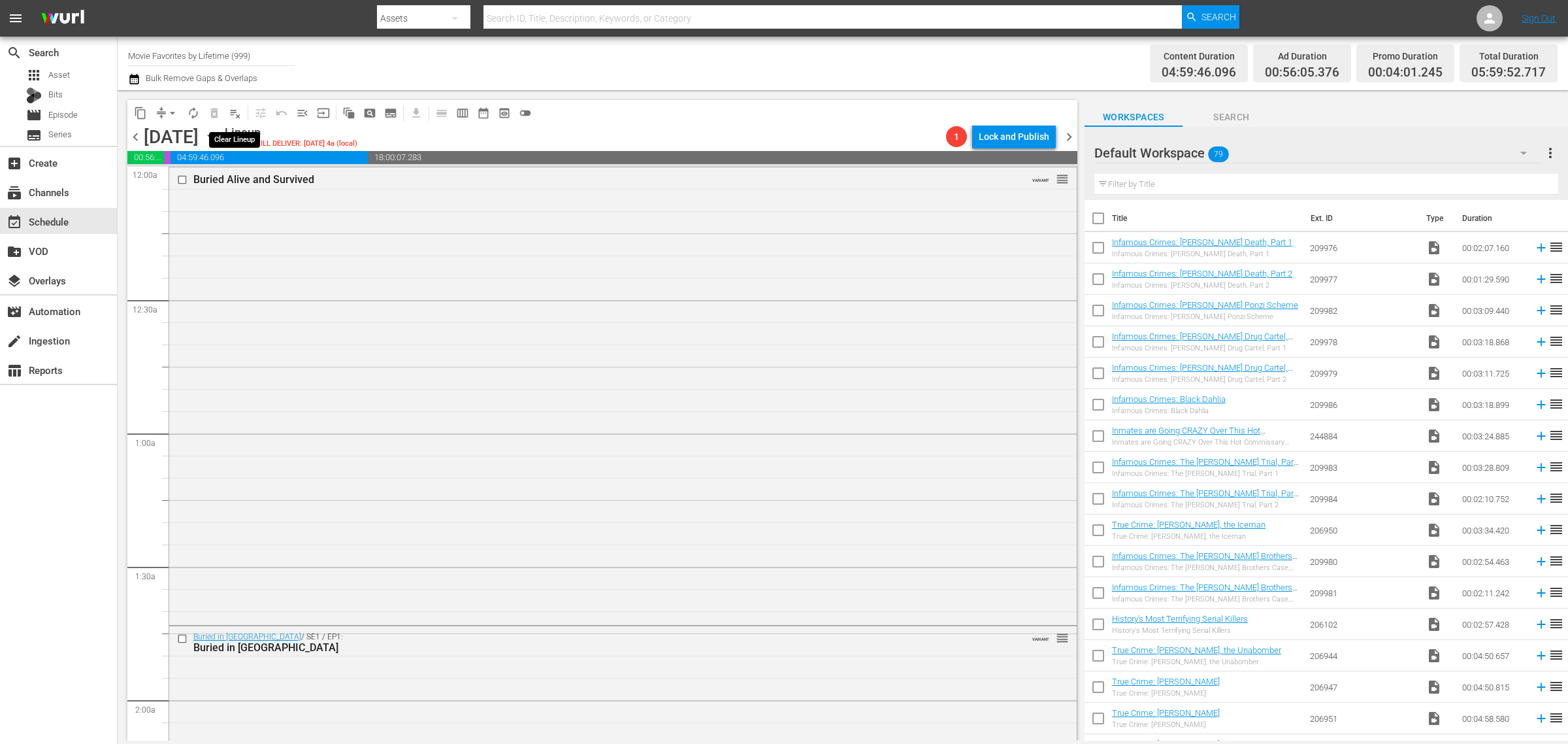
click at [233, 109] on span "playlist_remove_outlined" at bounding box center [235, 113] width 13 height 13
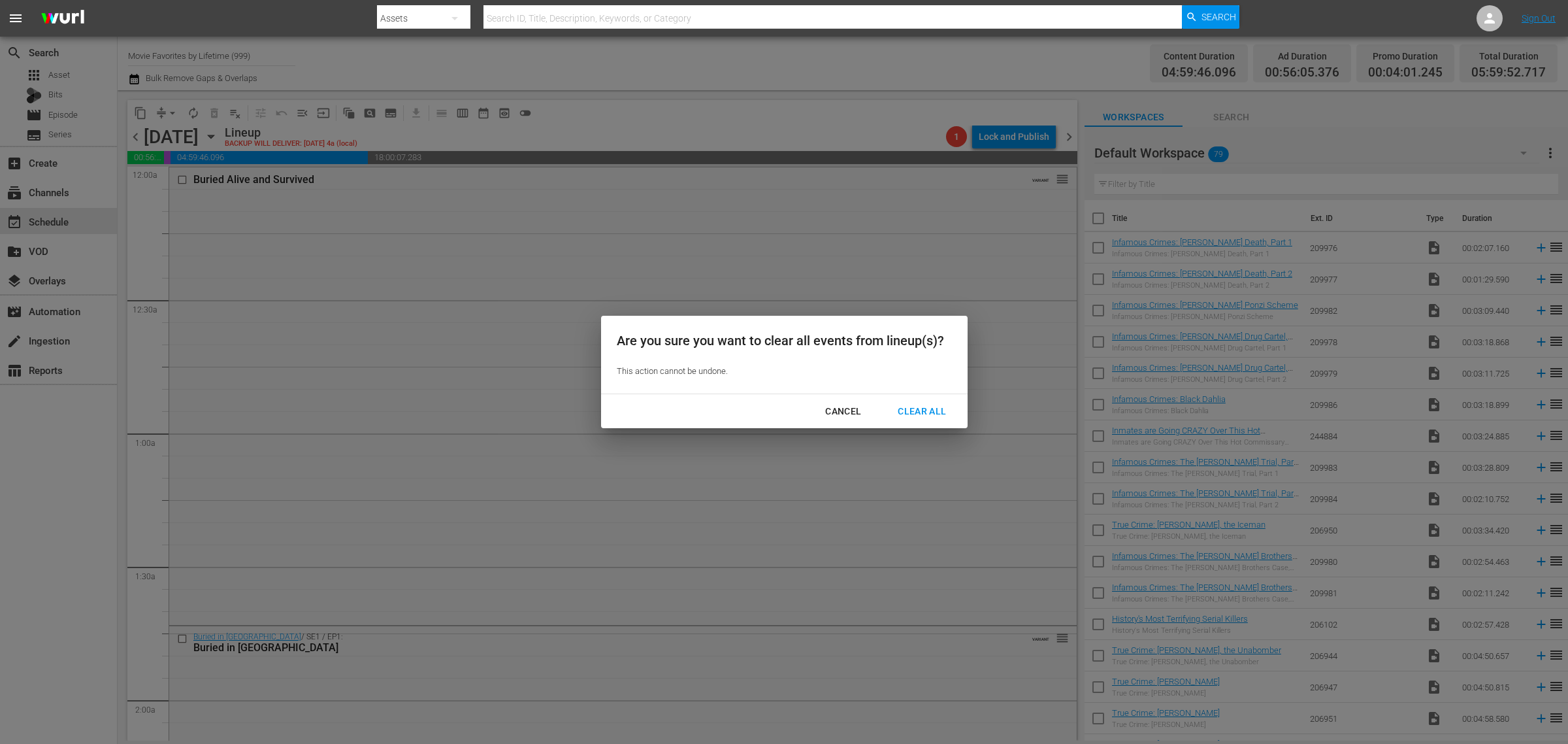
click at [939, 413] on div "Clear All" at bounding box center [921, 411] width 69 height 17
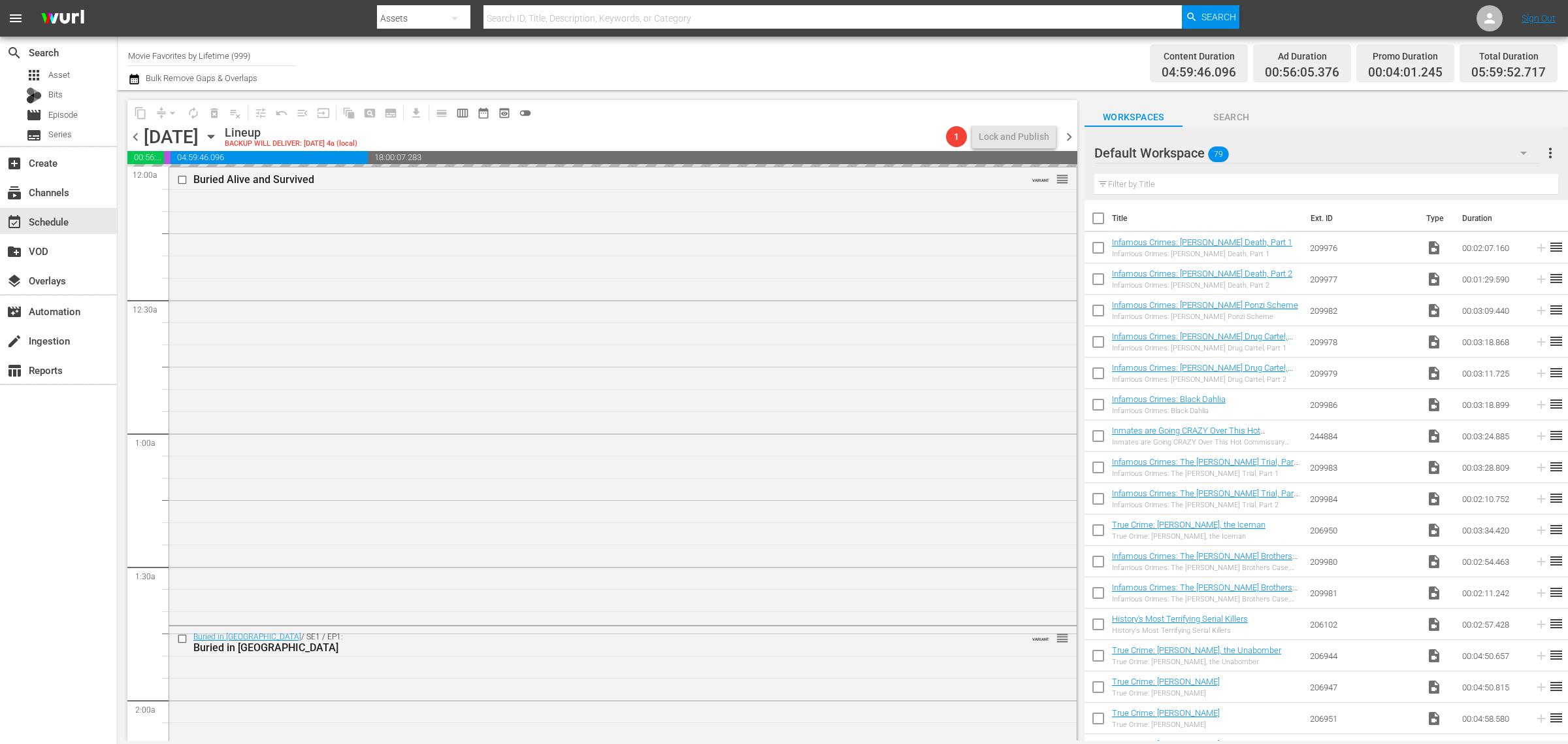
click at [677, 54] on div "Channel Title Movie Favorites by Lifetime (999) Bulk Remove Gaps & Overlaps" at bounding box center [517, 63] width 780 height 47
click at [1068, 135] on span "chevron_right" at bounding box center [1069, 137] width 17 height 17
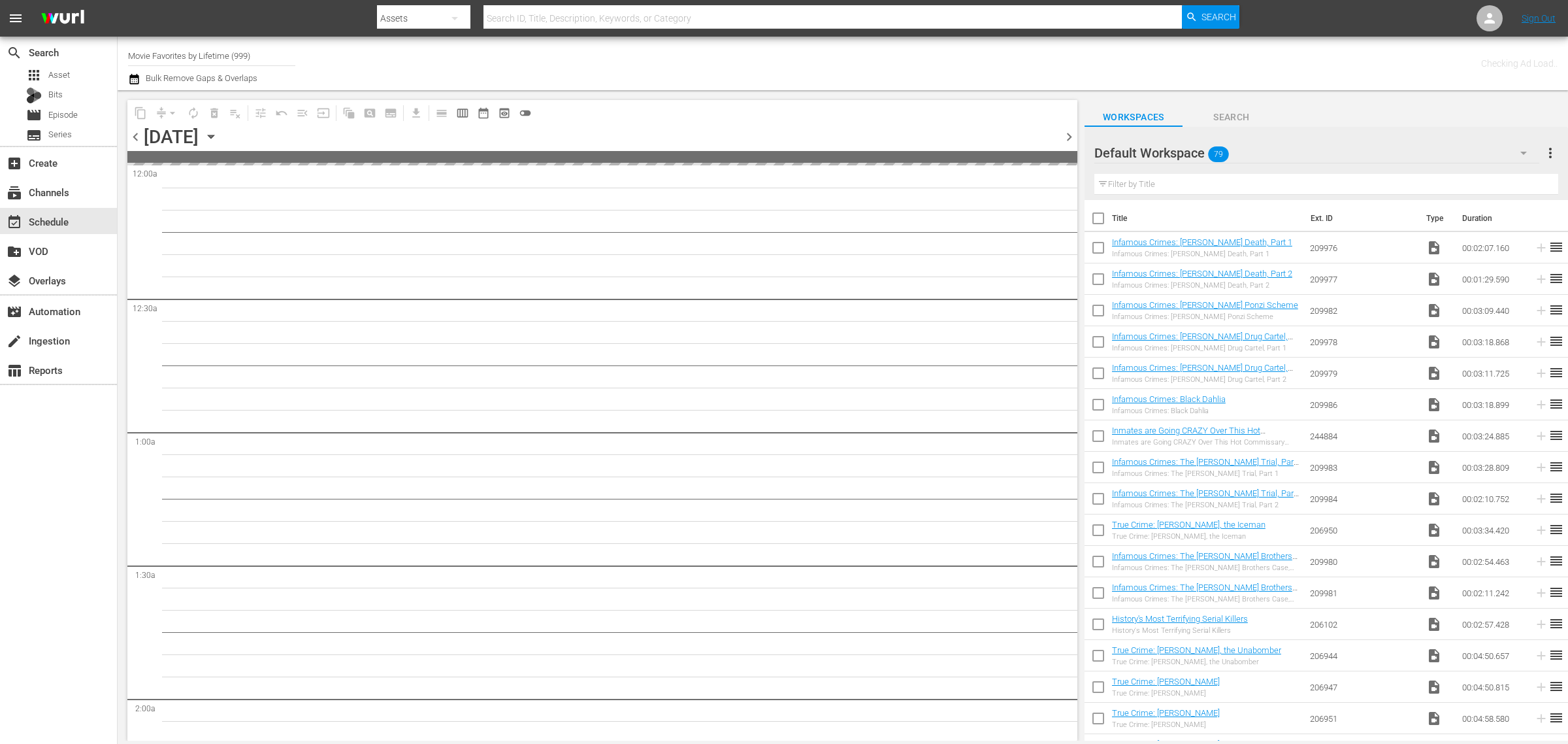
click at [658, 46] on div "Channel Title Movie Favorites by Lifetime (999) Bulk Remove Gaps & Overlaps" at bounding box center [517, 63] width 780 height 47
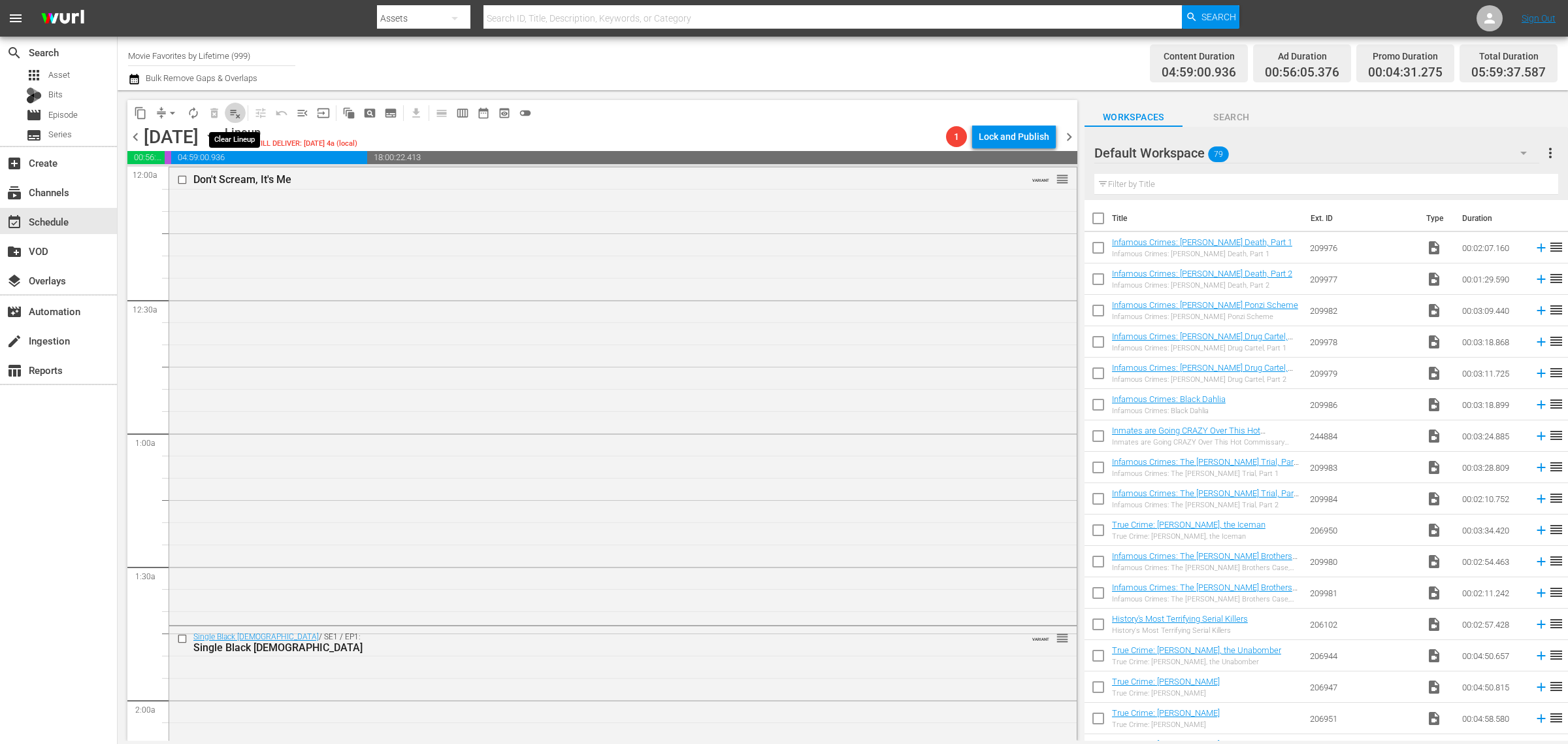
click at [237, 116] on span "playlist_remove_outlined" at bounding box center [235, 113] width 13 height 13
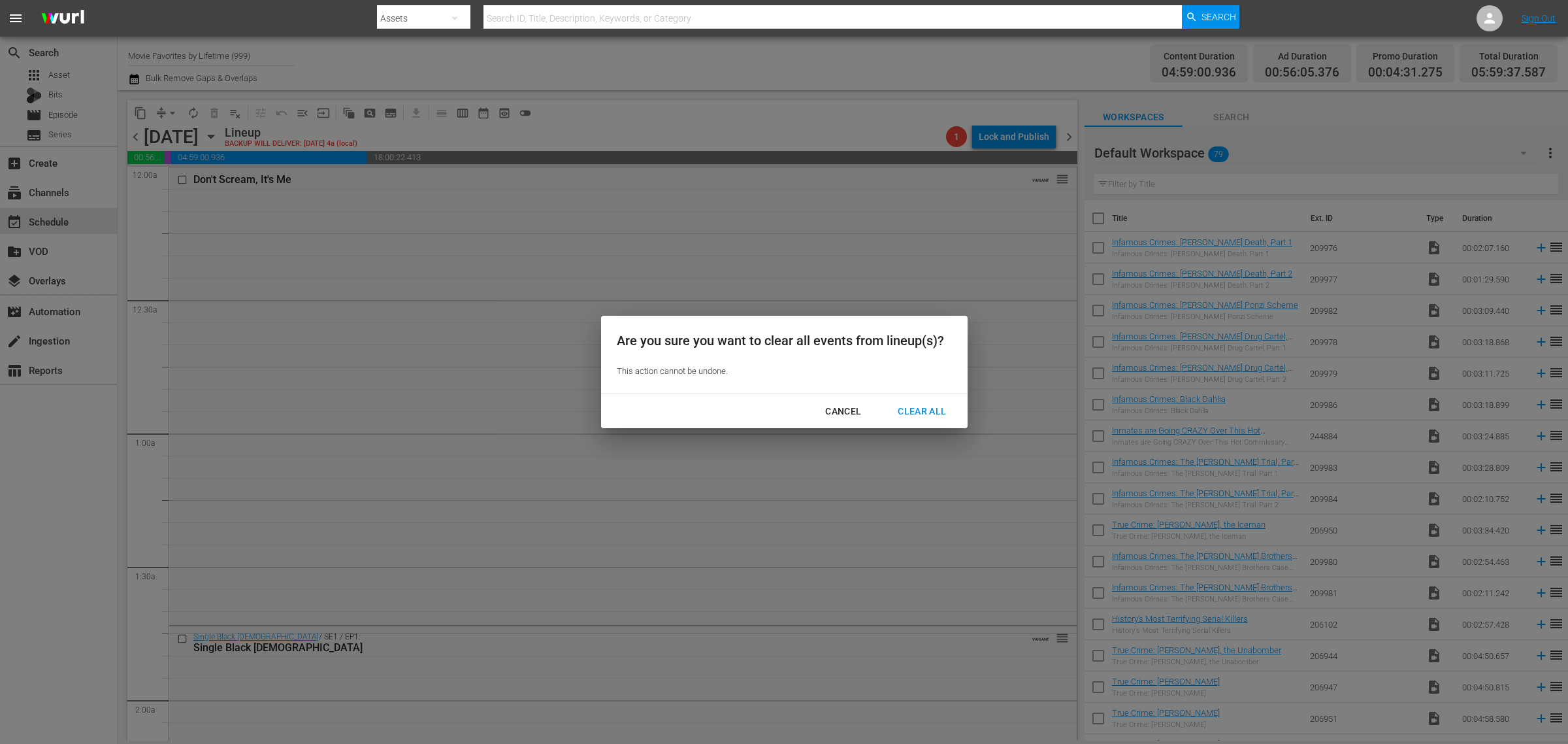
click at [899, 409] on div "Clear All" at bounding box center [921, 411] width 69 height 17
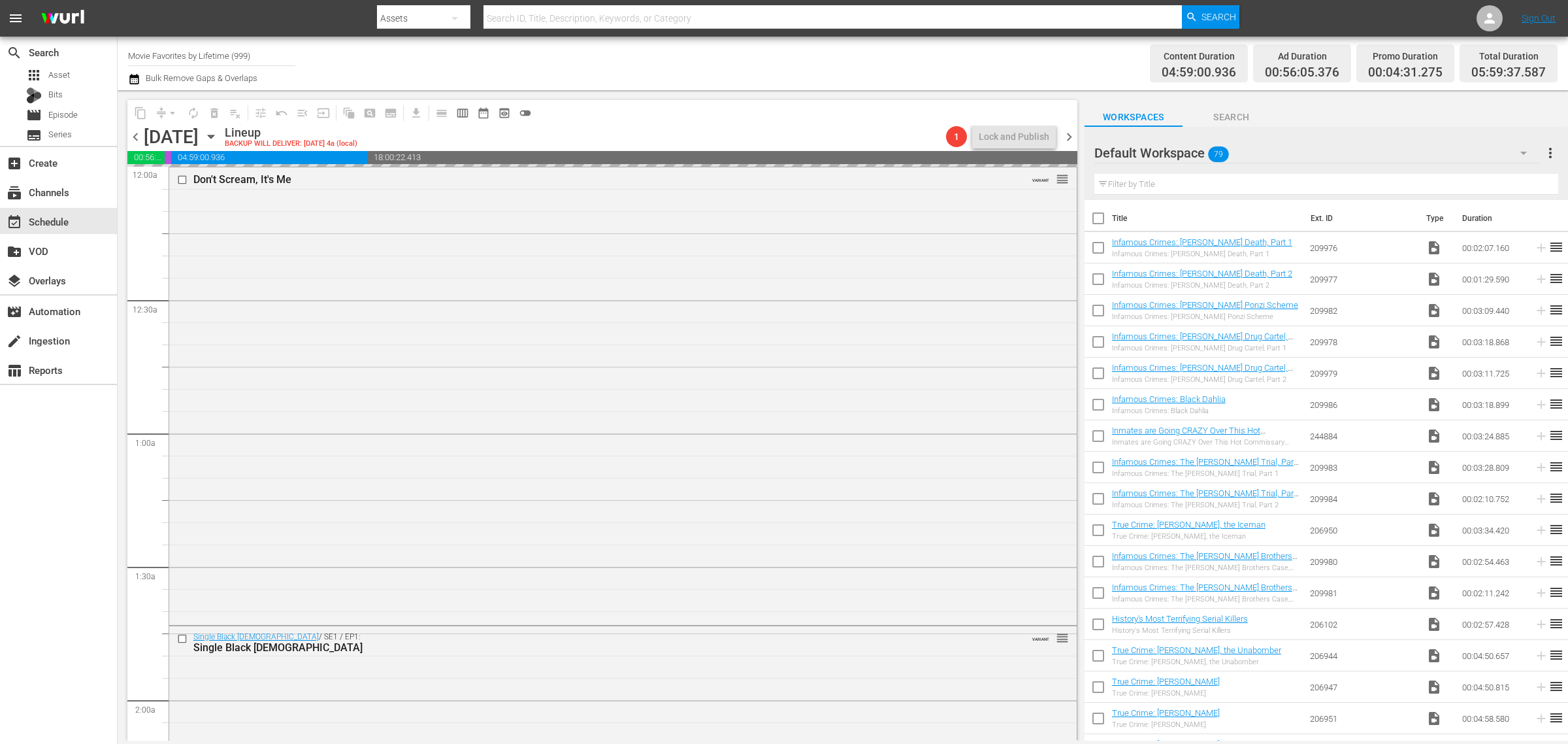
click at [863, 72] on div "Channel Title Movie Favorites by Lifetime (999) Bulk Remove Gaps & Overlaps" at bounding box center [517, 63] width 780 height 47
click at [876, 67] on div "Channel Title Movie Favorites by Lifetime (999) Bulk Remove Gaps & Overlaps" at bounding box center [517, 63] width 780 height 47
click at [846, 70] on div "Channel Title Movie Favorites by Lifetime (999) Bulk Remove Gaps & Overlaps" at bounding box center [517, 63] width 780 height 47
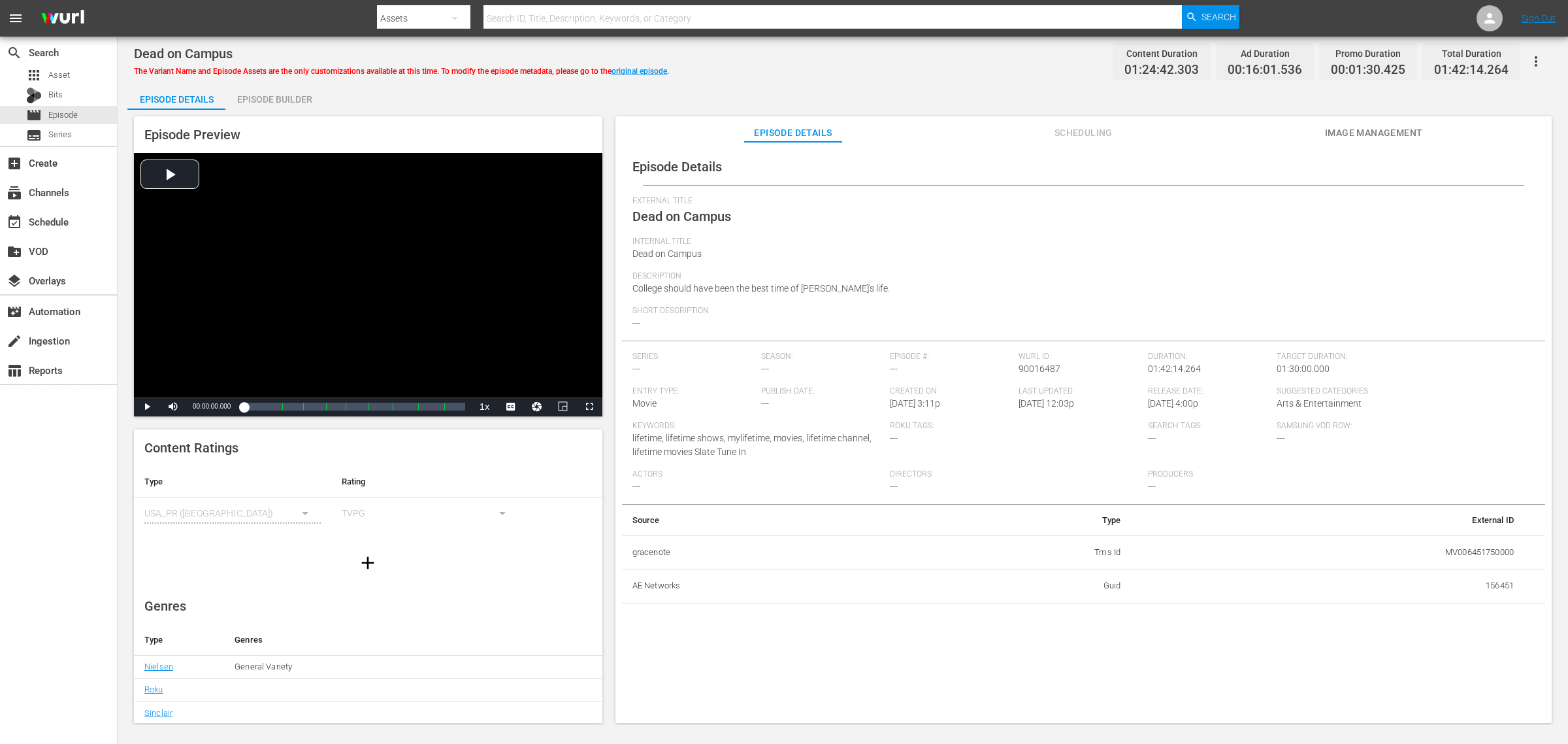
click at [300, 102] on div "Episode Builder" at bounding box center [274, 99] width 98 height 31
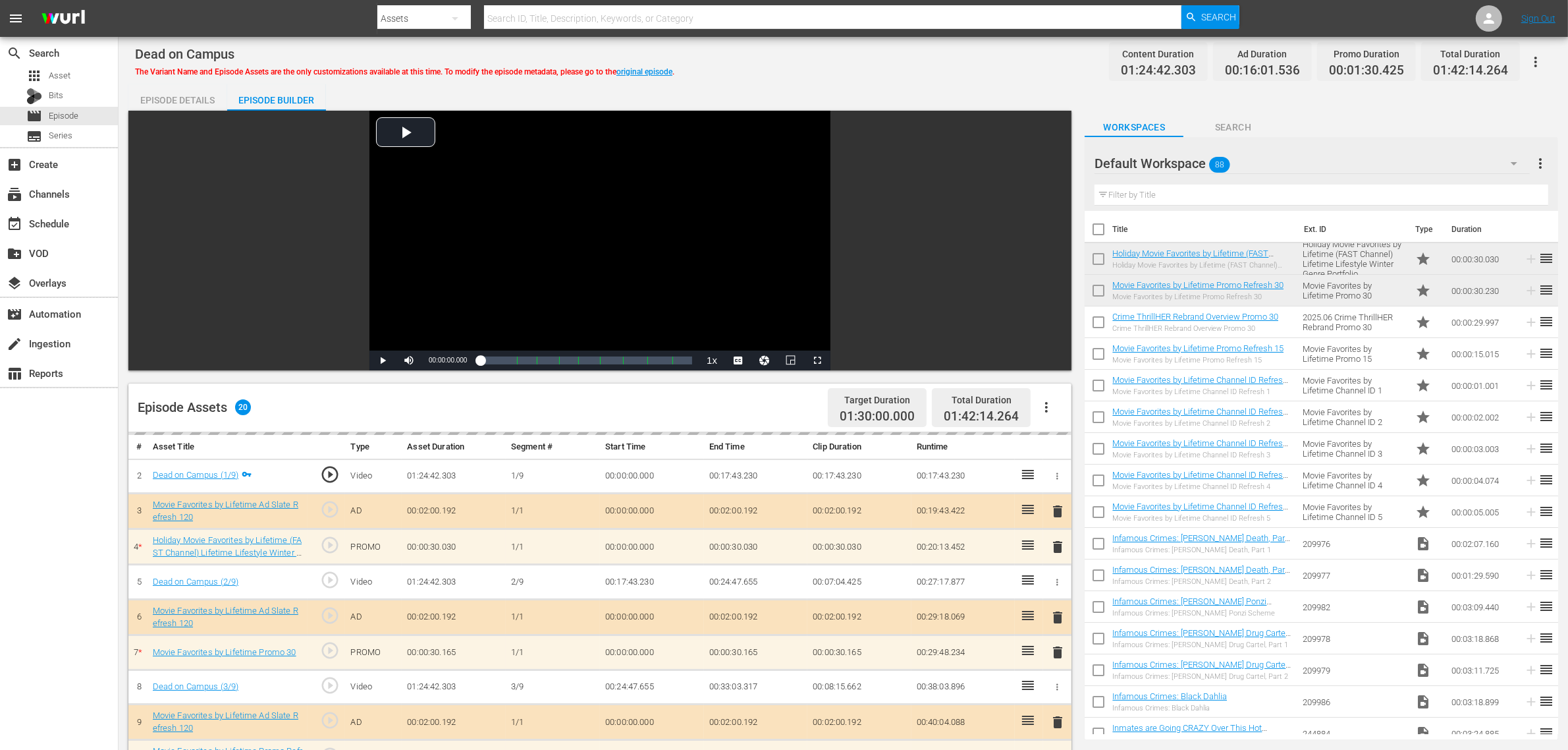
click at [775, 67] on div "Dead on Campus The Variant Name and Episode Assets are the only customizations …" at bounding box center [844, 61] width 1417 height 30
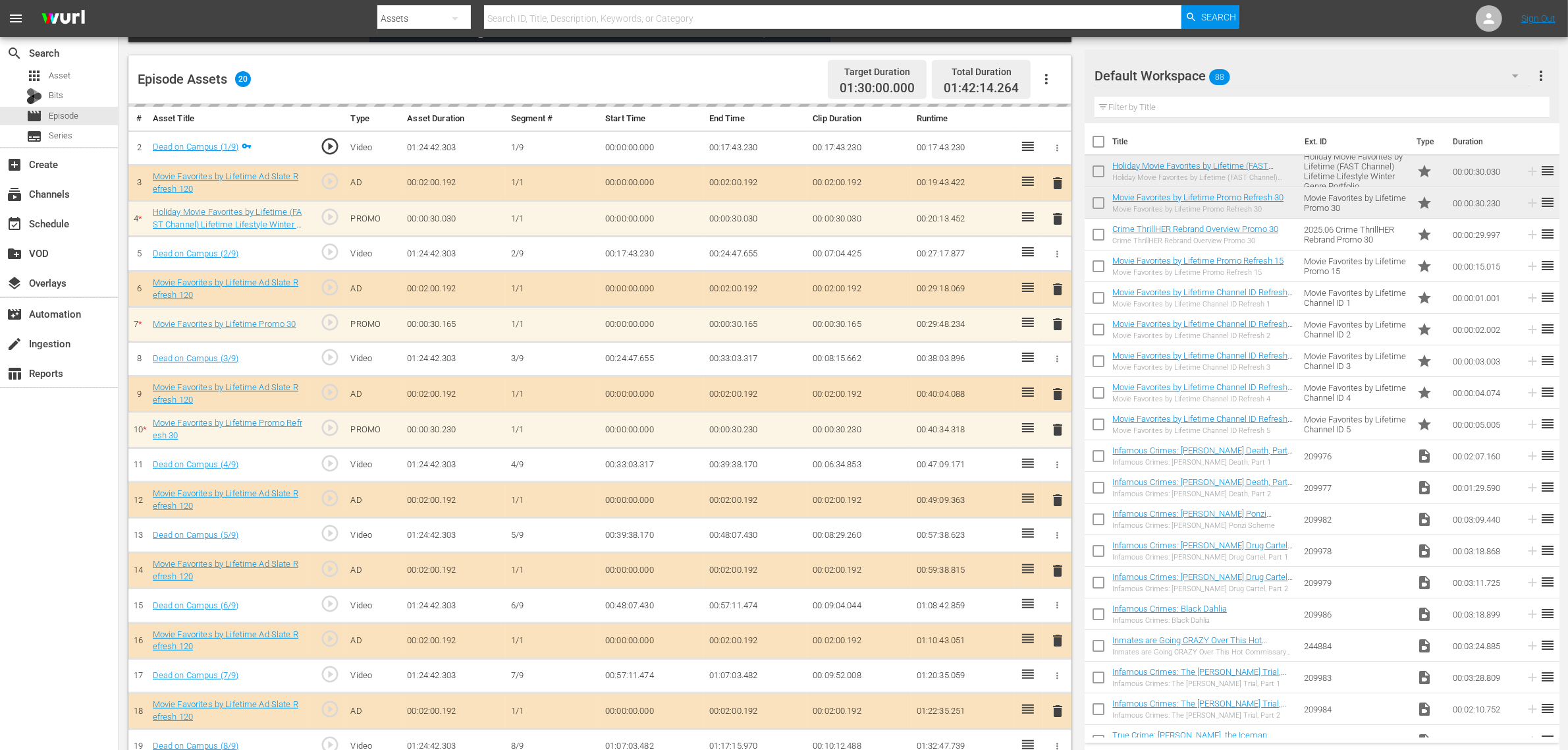
scroll to position [329, 0]
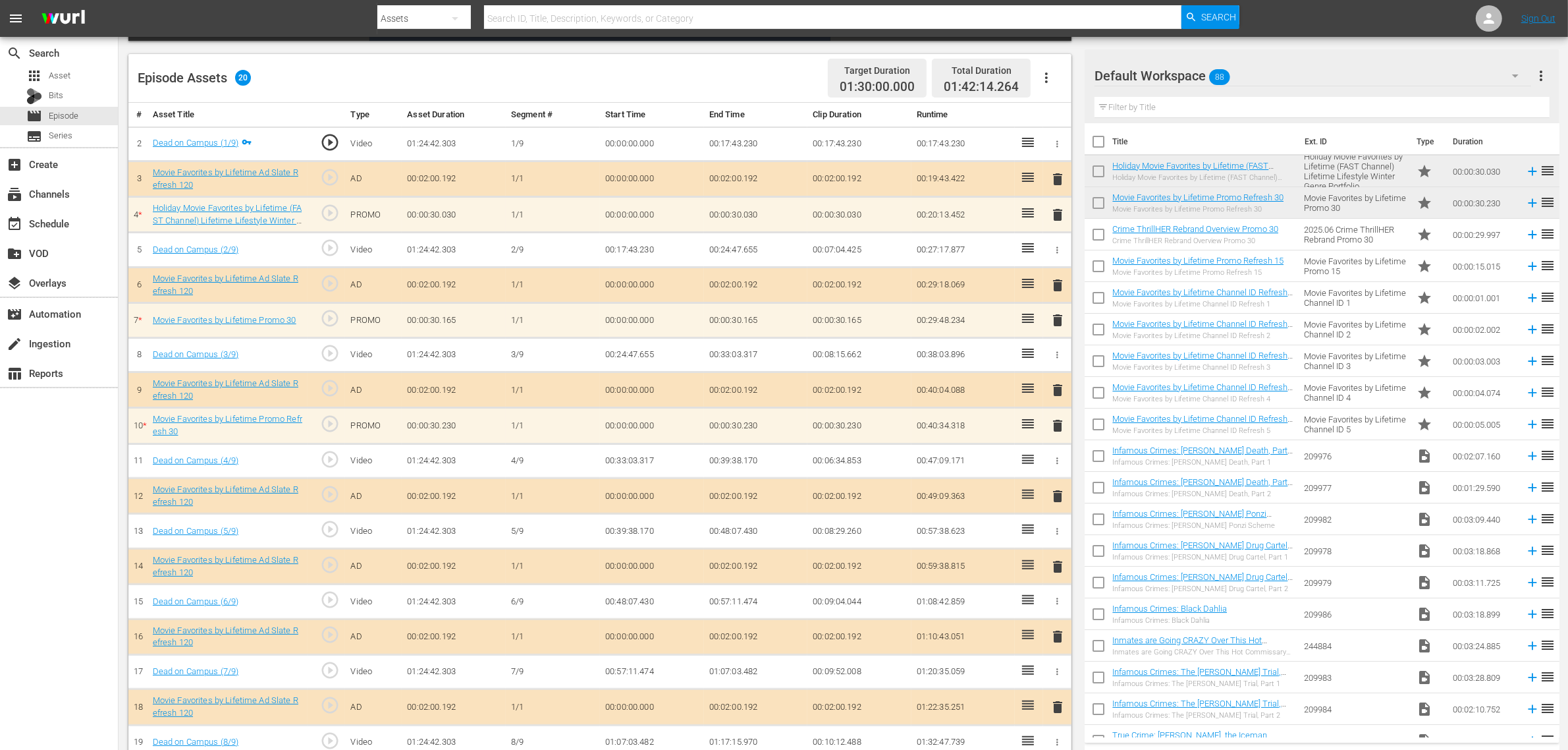
click at [739, 75] on div "Episode Assets 20 Target Duration 01:30:00.000 Total Duration 01:42:14.264" at bounding box center [599, 78] width 943 height 49
click at [57, 317] on div "movie_filter Automation" at bounding box center [37, 311] width 74 height 12
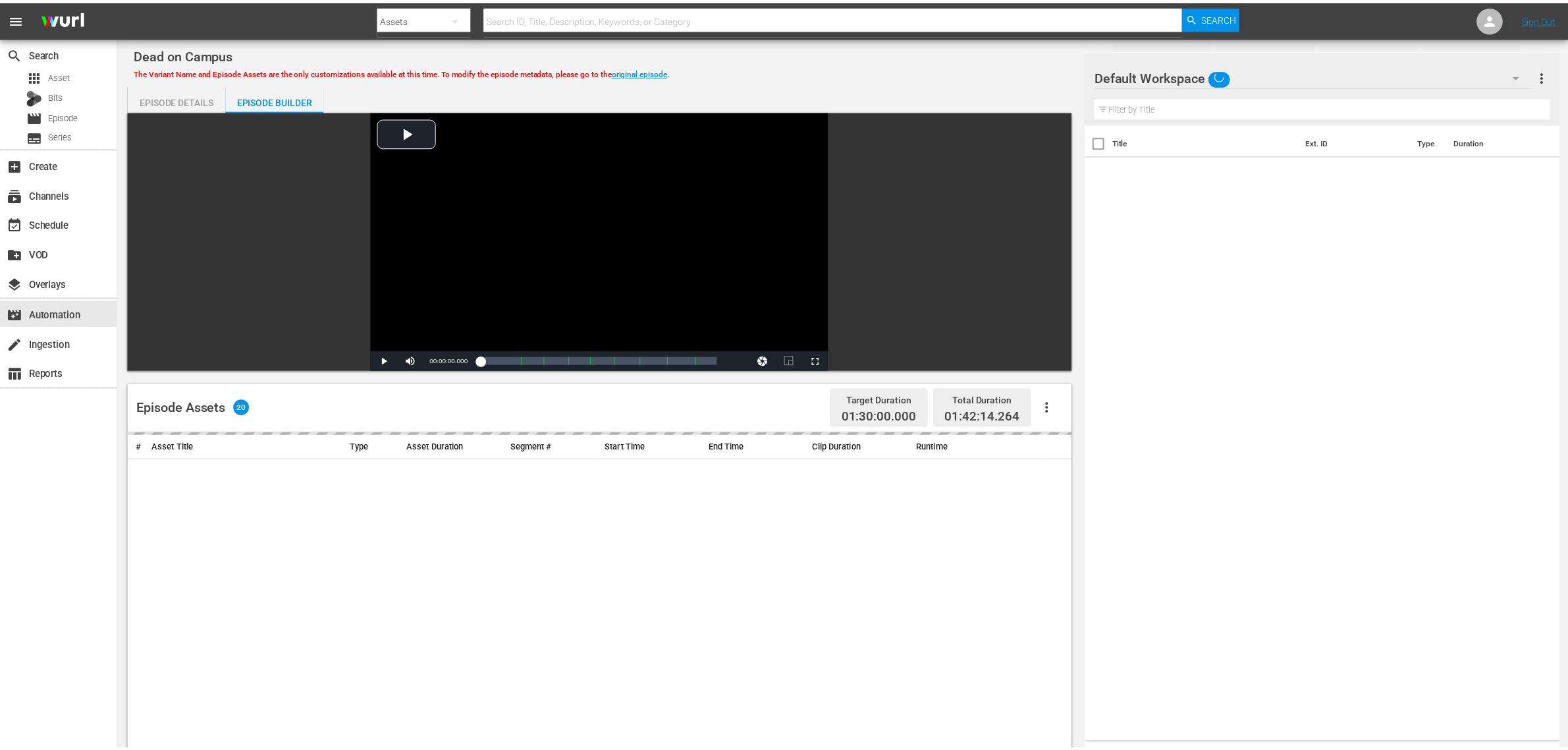
scroll to position [329, 0]
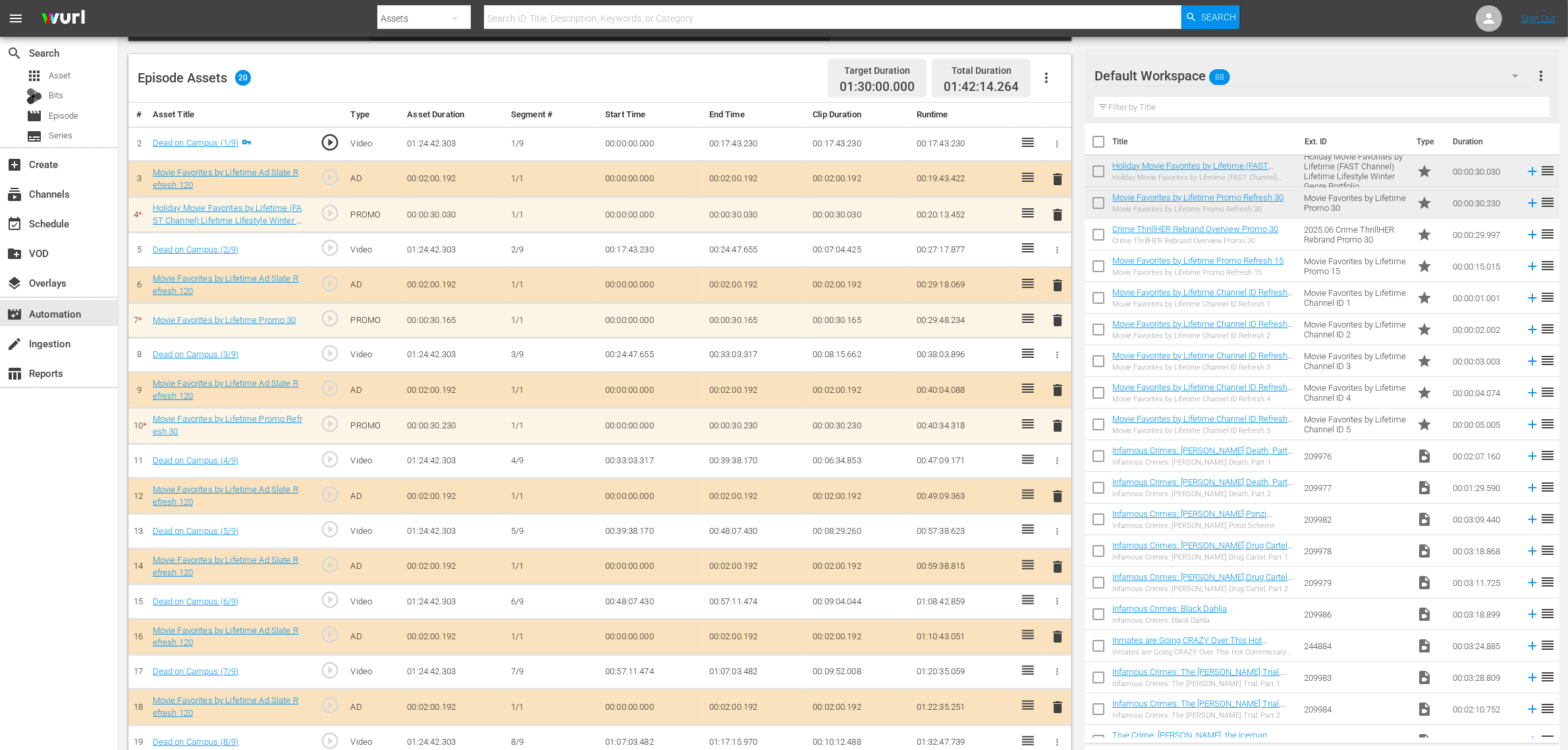
click at [1264, 20] on nav "menu Search By Assets Search ID, Title, Description, Keywords, or Category Sear…" at bounding box center [784, 18] width 1568 height 37
click at [736, 95] on div "Episode Assets 20 Target Duration 01:30:00.000 Total Duration 01:42:14.264" at bounding box center [599, 78] width 943 height 49
click at [999, 147] on td "00:17:43.230" at bounding box center [964, 144] width 104 height 35
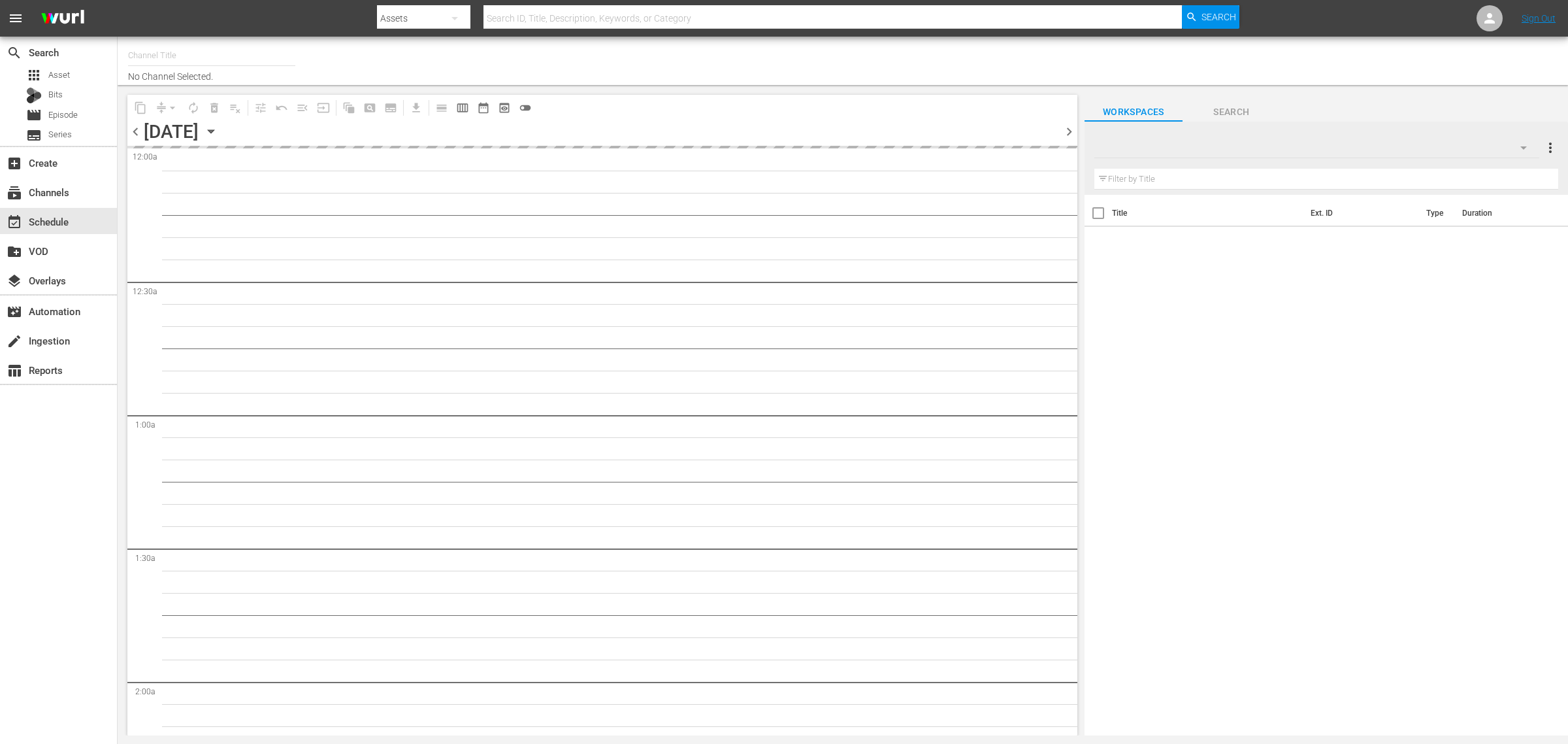
type input "Crime 360 (Pluto US) (1705)"
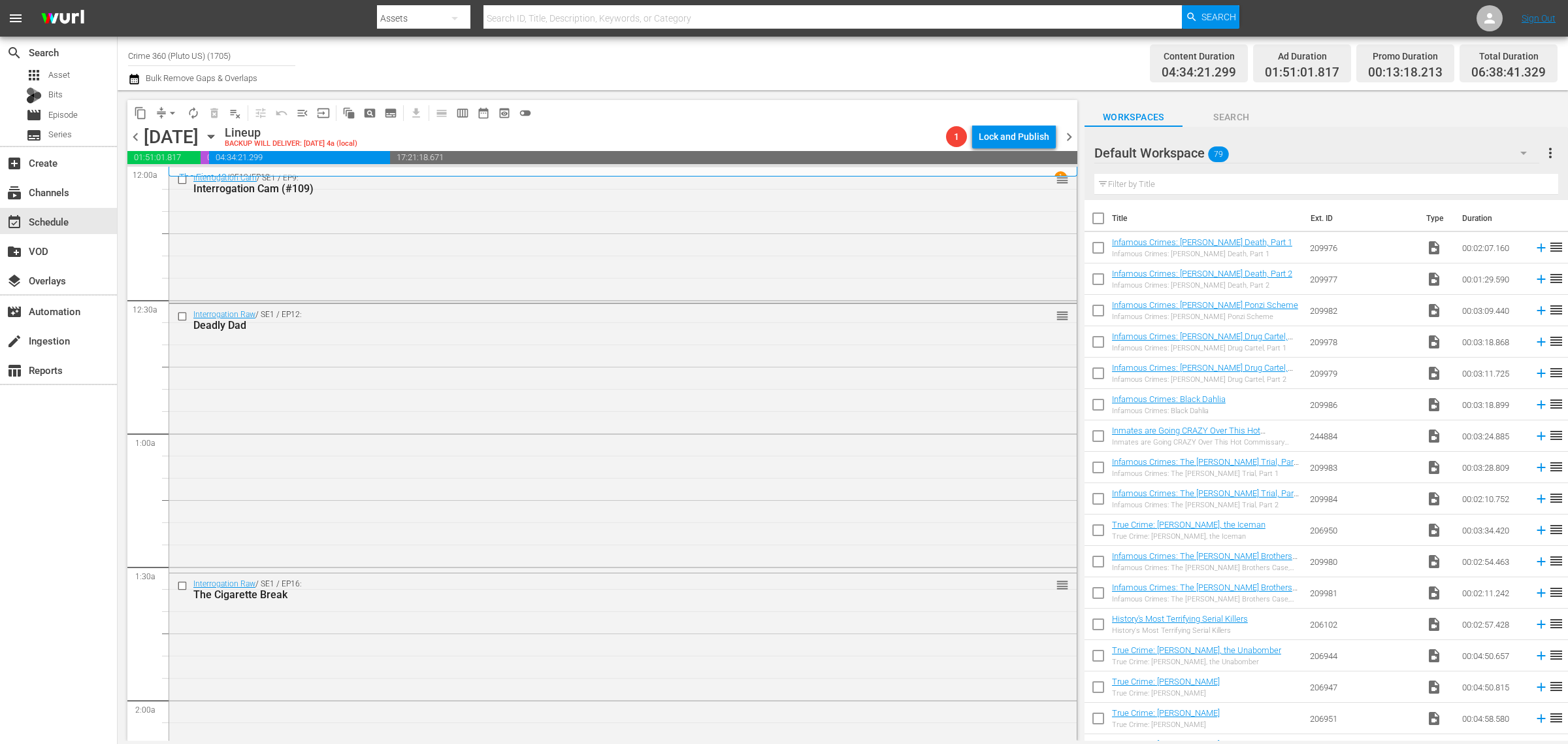
drag, startPoint x: 1072, startPoint y: 133, endPoint x: 851, endPoint y: 109, distance: 222.3
click at [1072, 133] on span "chevron_right" at bounding box center [1069, 137] width 17 height 17
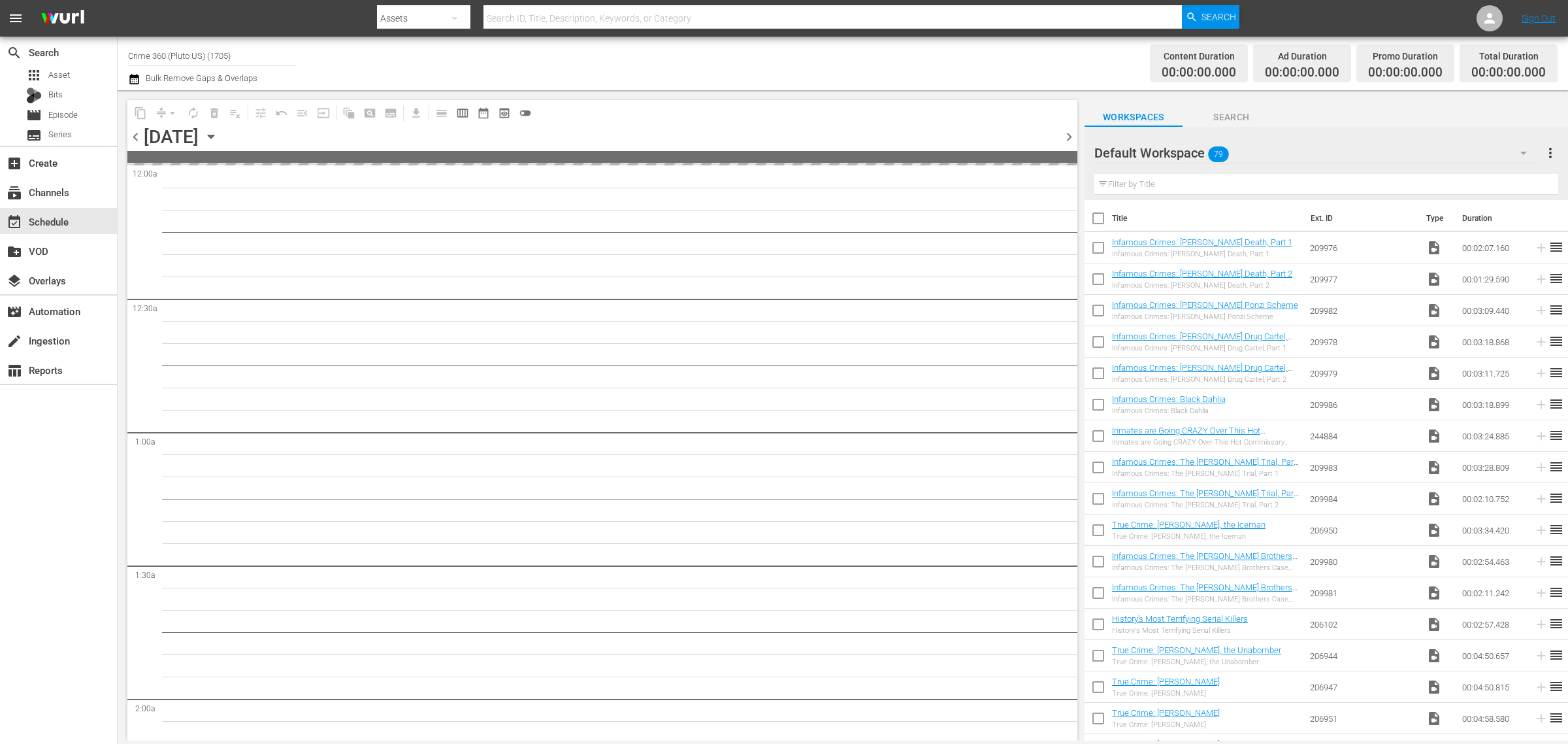
click at [699, 53] on div "Channel Title Crime 360 (Pluto US) (1705) Bulk Remove Gaps & Overlaps" at bounding box center [517, 63] width 780 height 47
click at [46, 79] on div "apps Asset" at bounding box center [48, 75] width 44 height 18
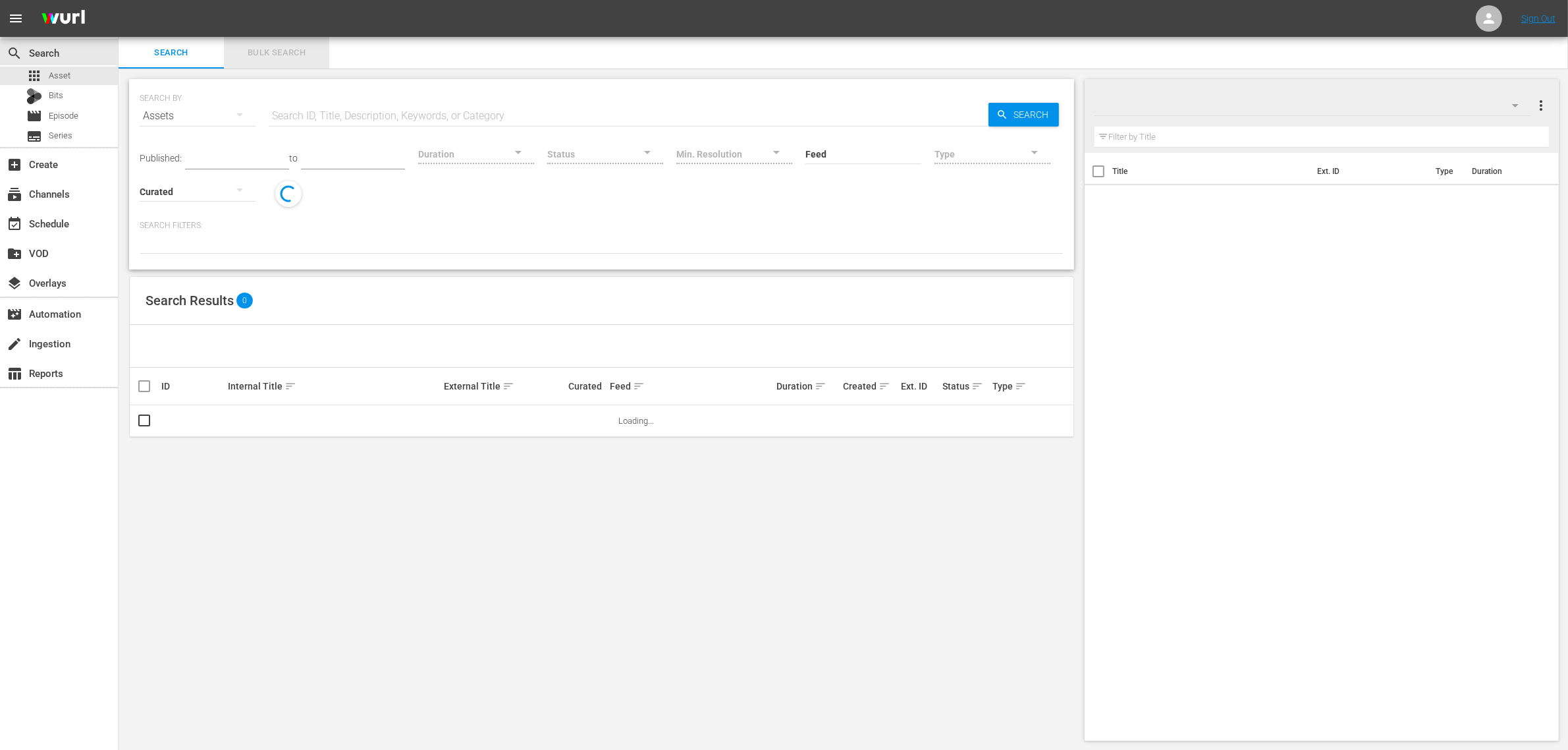
click at [278, 54] on span "Bulk Search" at bounding box center [276, 53] width 90 height 15
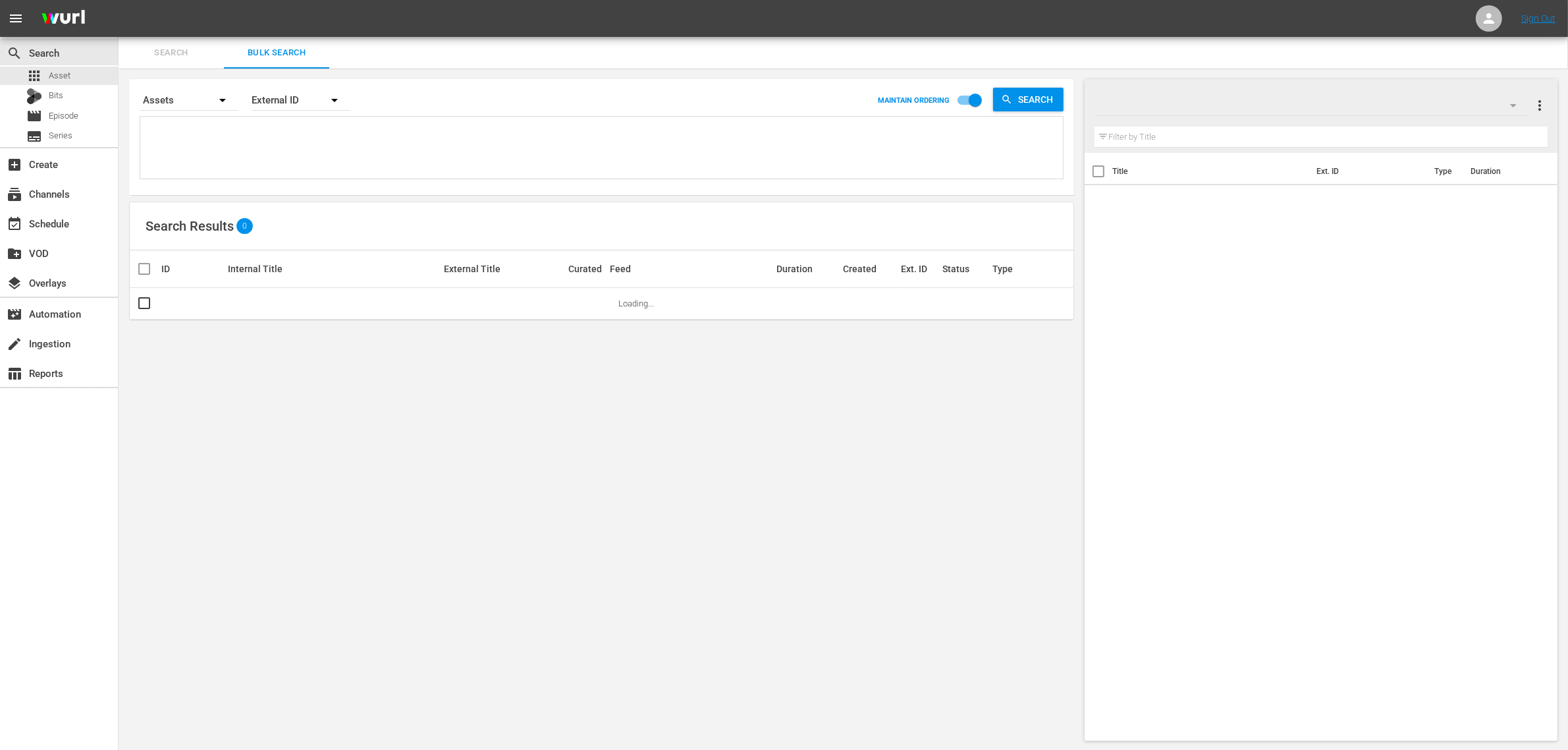
click at [250, 139] on textarea at bounding box center [603, 150] width 920 height 60
paste textarea "73905 103571 166594 73898 77374 103572"
type textarea "73905 103571 166594 73898 77374 103572"
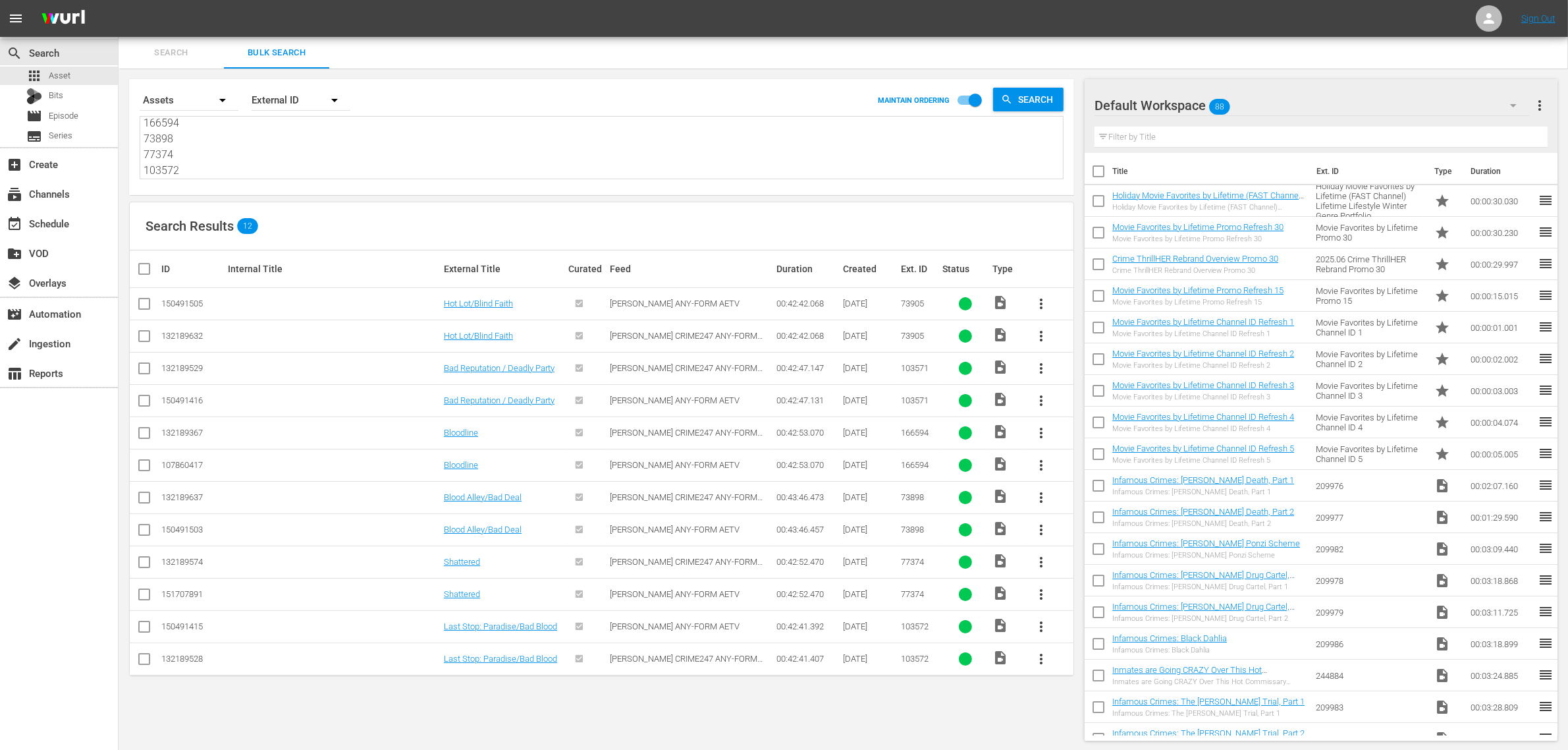
type textarea "73905 103571 166594 73898 77374 103572"
click at [1252, 103] on div "Default Workspace 88" at bounding box center [1312, 106] width 435 height 37
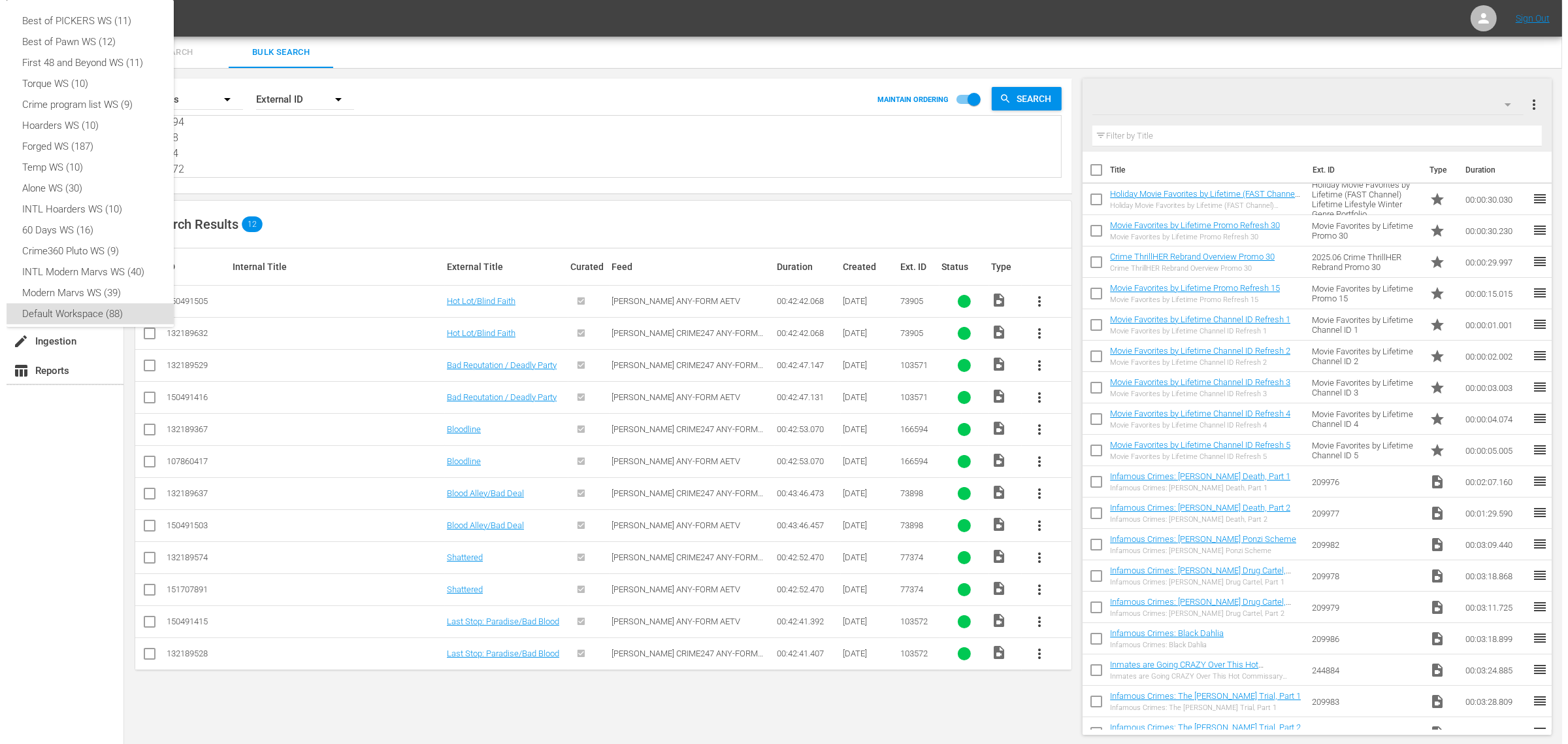
scroll to position [8, 0]
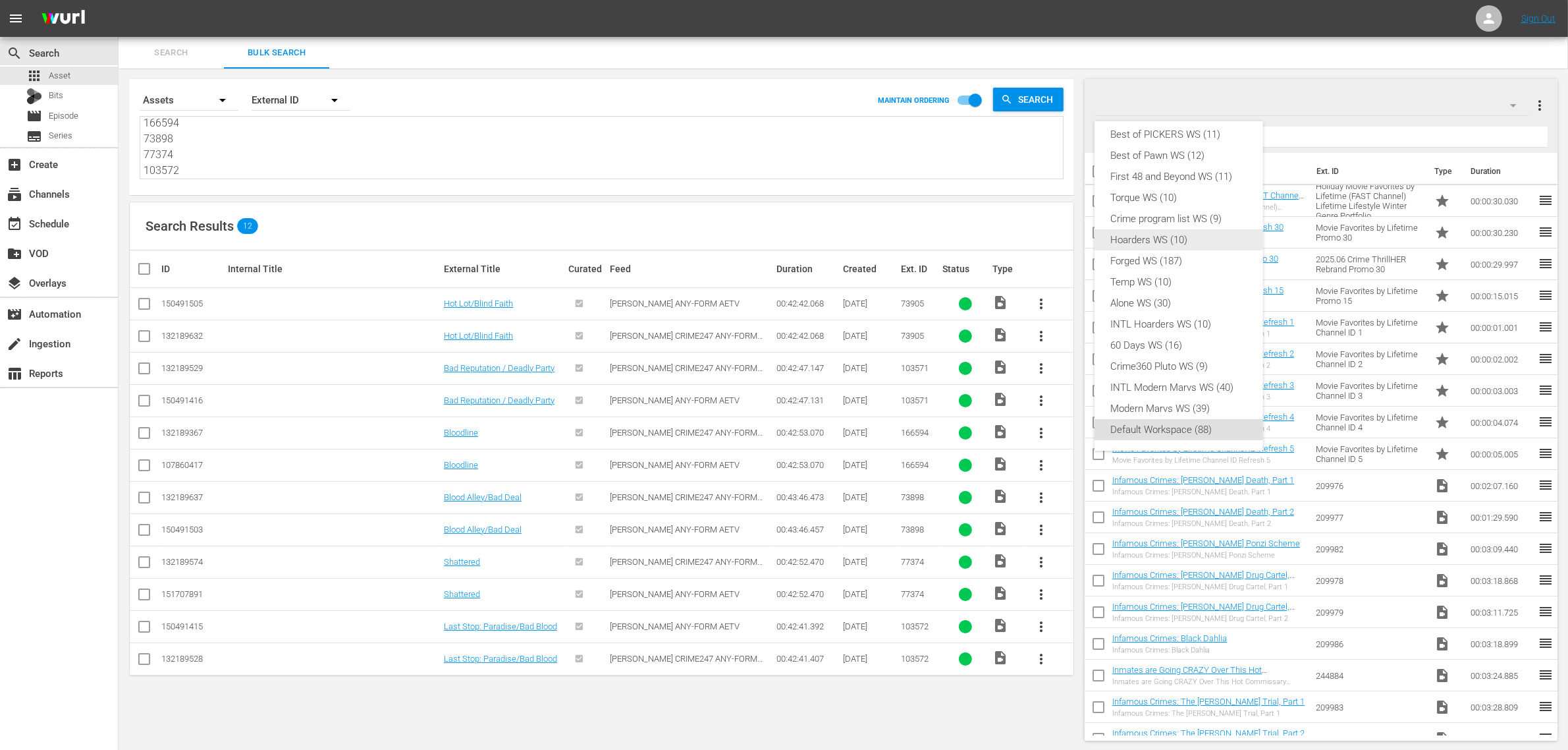
click at [1210, 221] on div "Crime program list WS (9)" at bounding box center [1179, 219] width 137 height 21
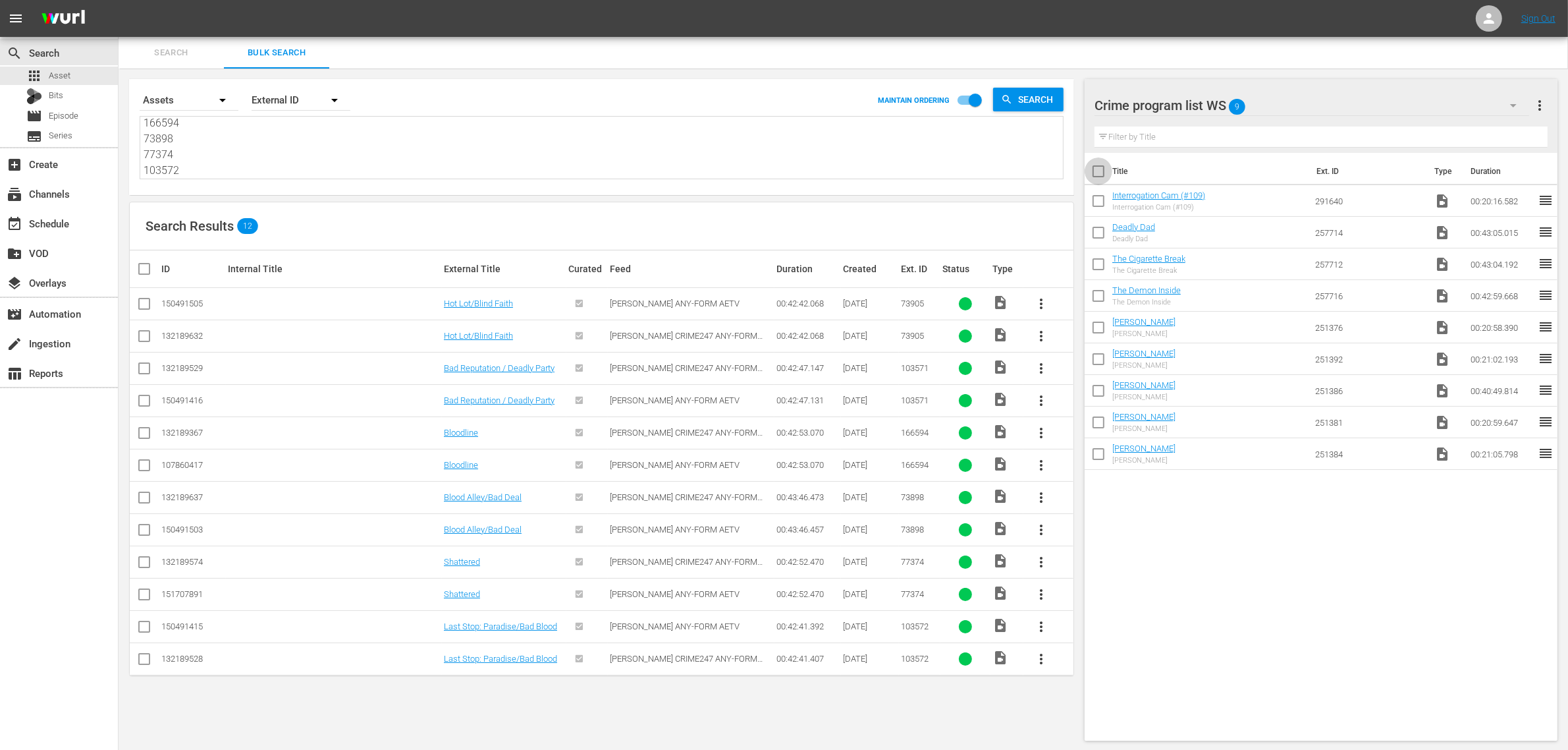
click at [1085, 176] on input "checkbox" at bounding box center [1098, 174] width 28 height 28
checkbox input "true"
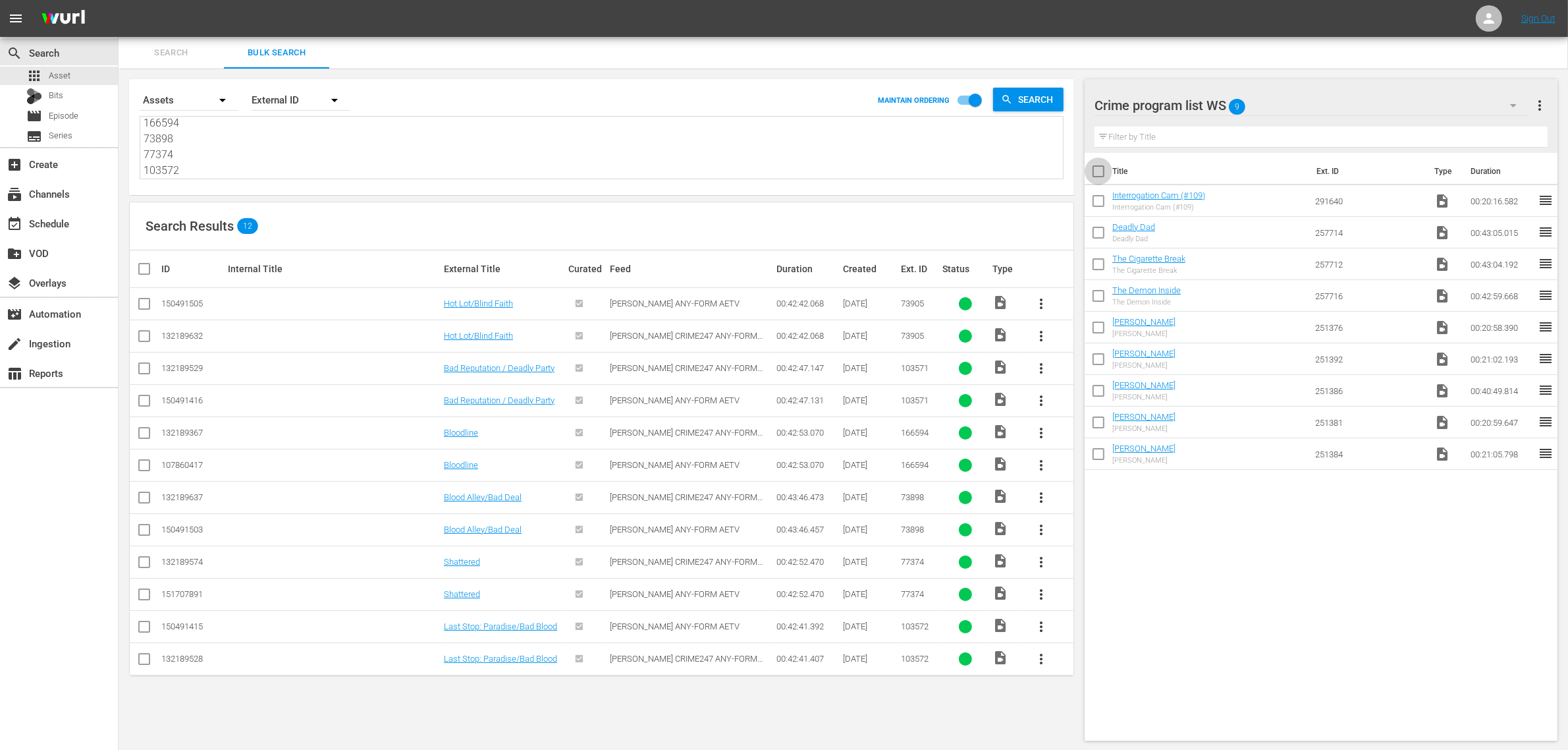
checkbox input "true"
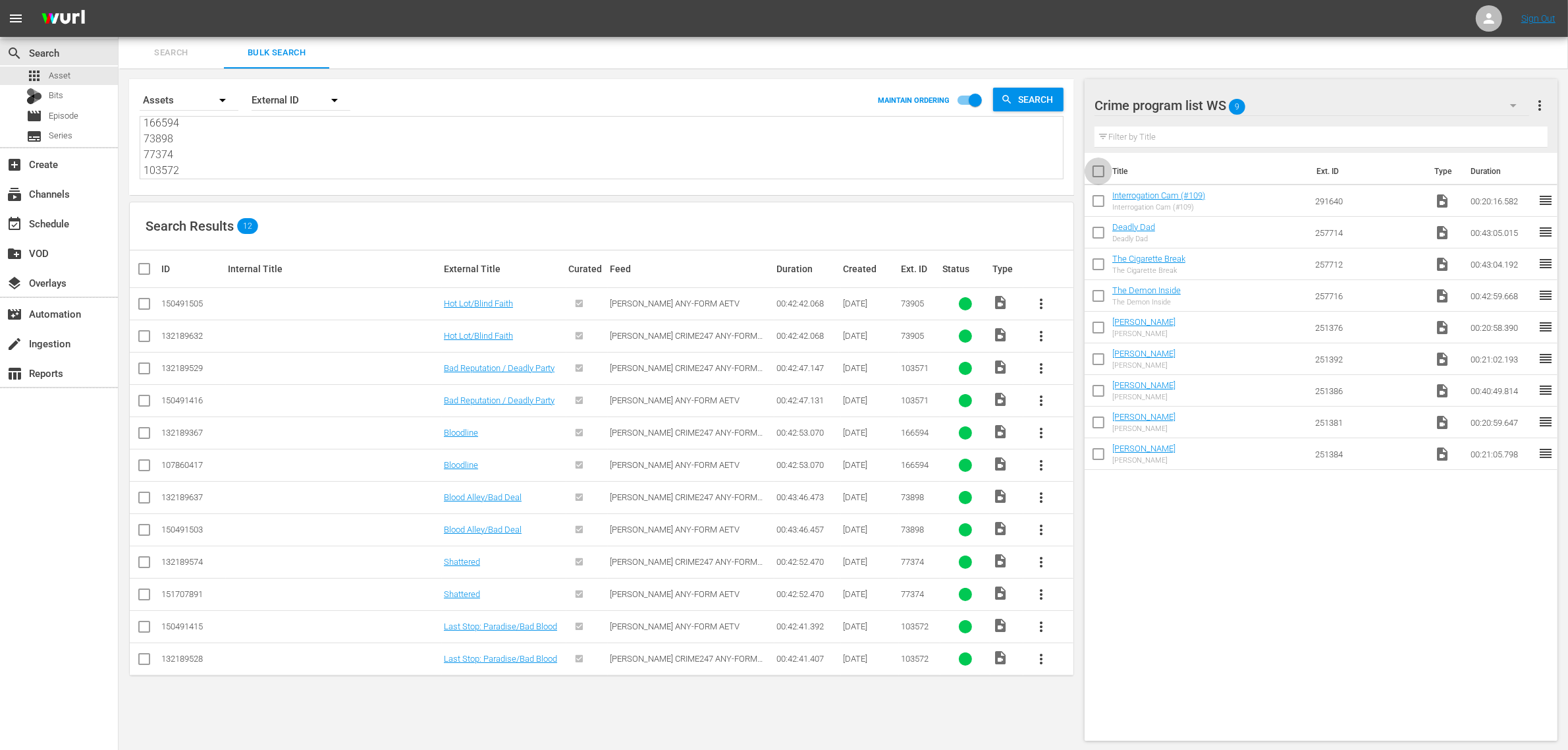
checkbox input "true"
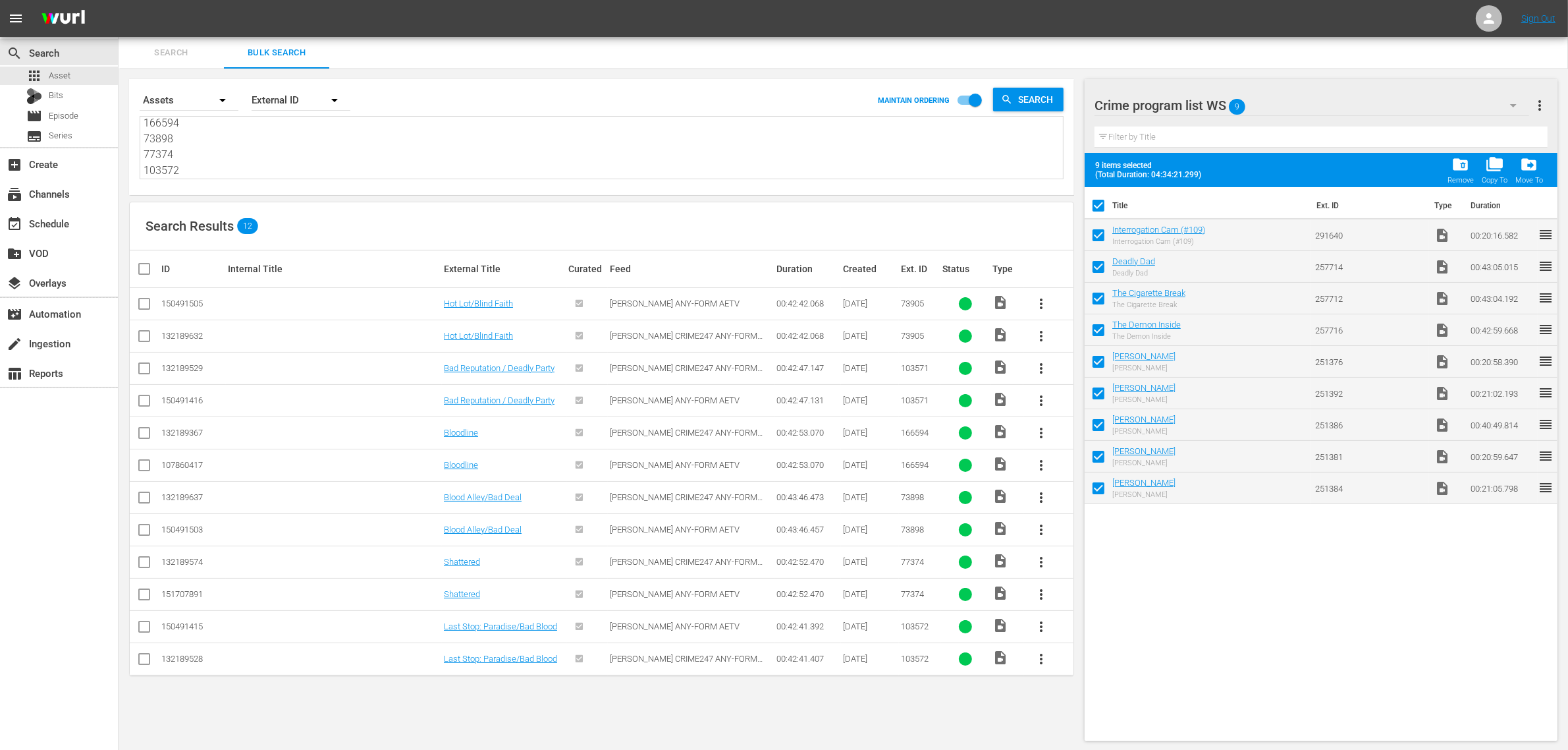
click at [1459, 165] on span "folder_delete" at bounding box center [1461, 164] width 18 height 18
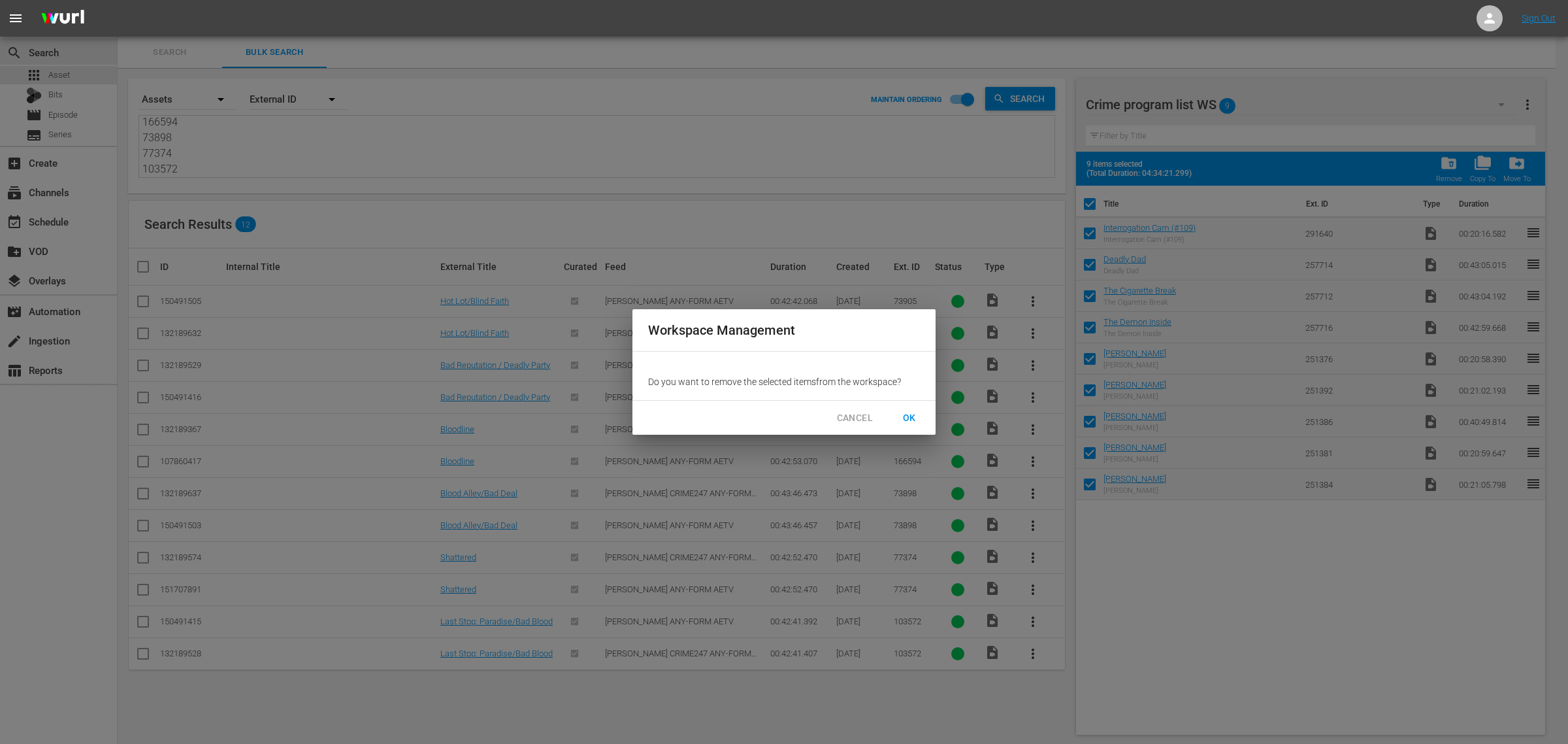
click at [910, 413] on span "OK" at bounding box center [909, 417] width 21 height 17
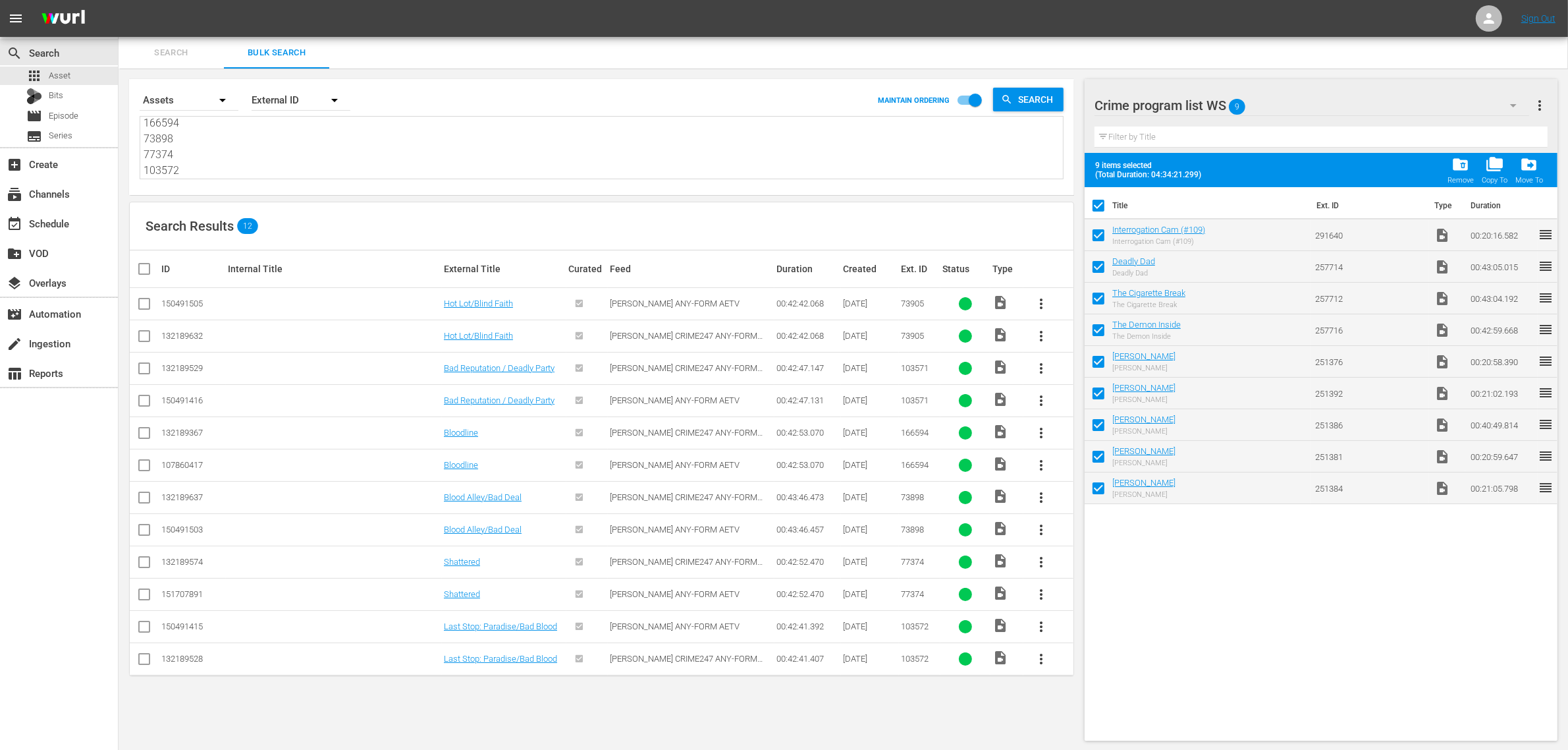
checkbox input "false"
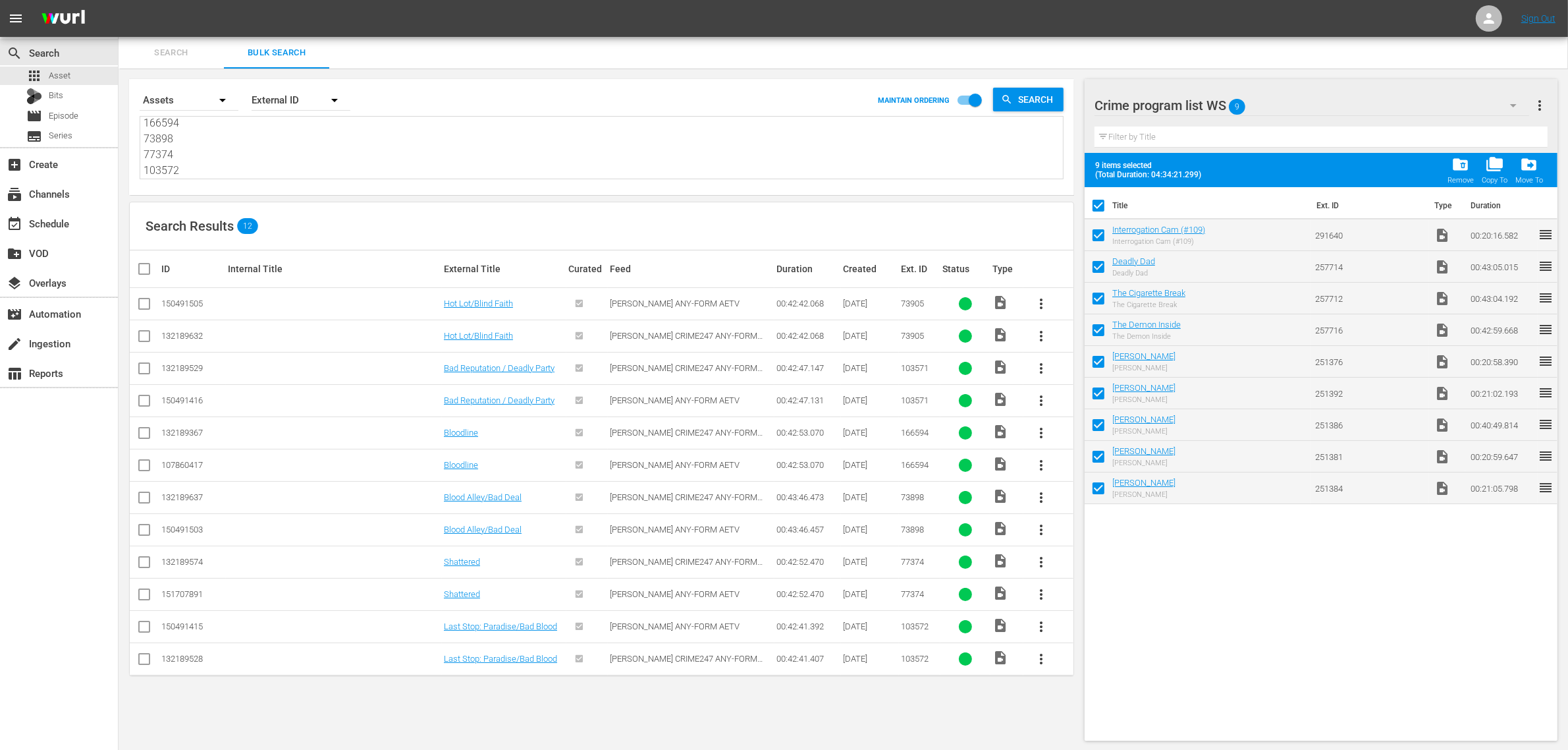
checkbox input "false"
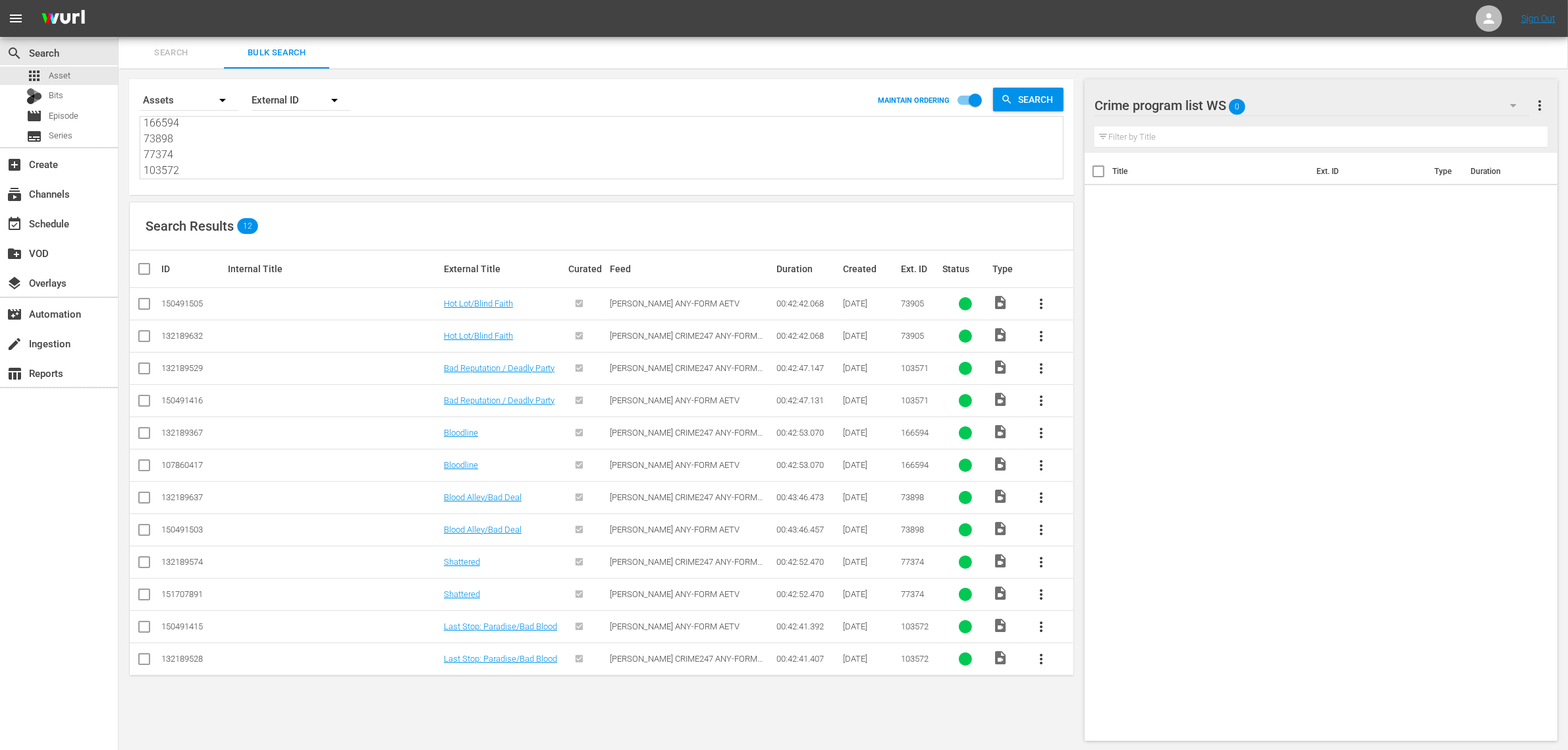
click at [147, 306] on input "checkbox" at bounding box center [144, 306] width 16 height 16
checkbox input "true"
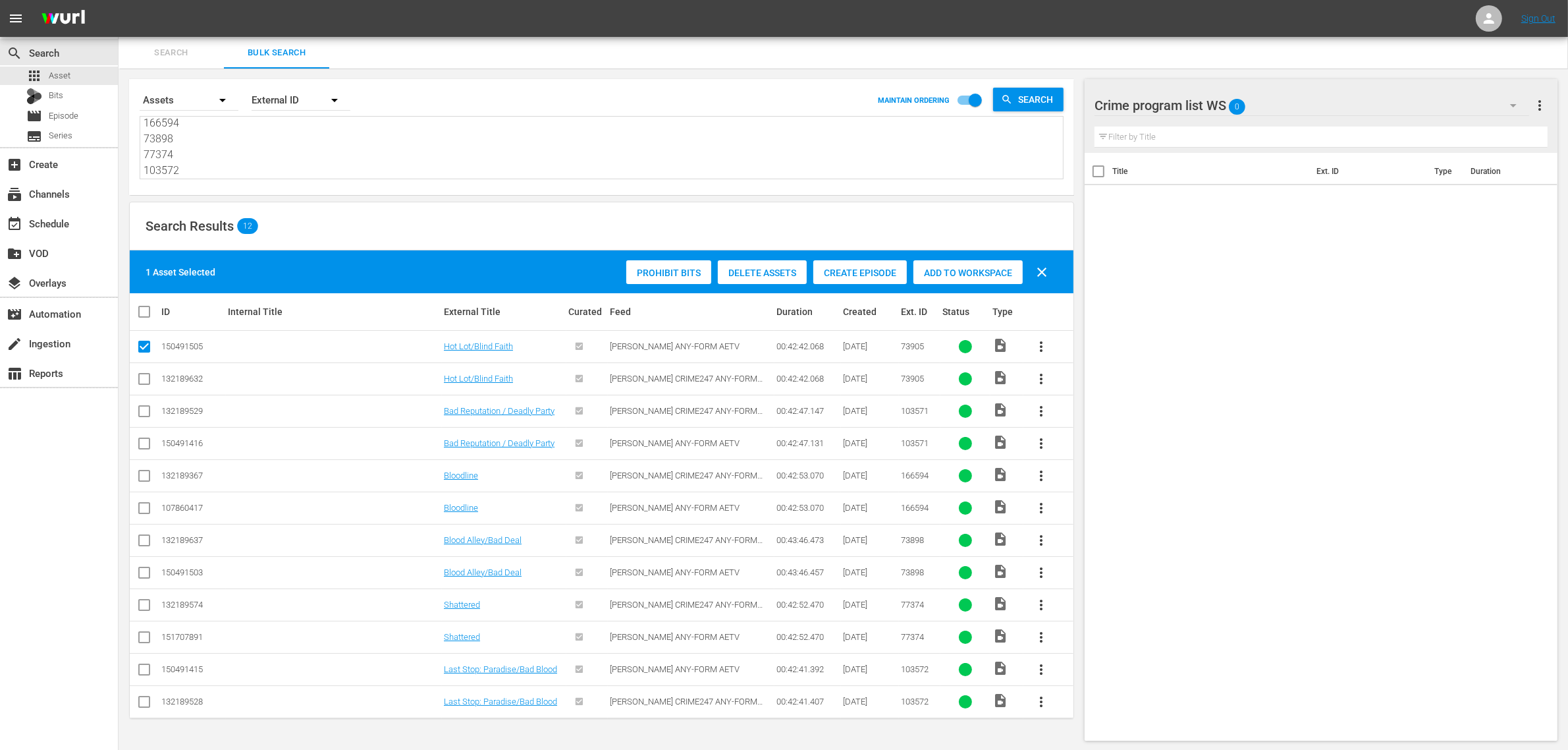
click at [139, 446] on input "checkbox" at bounding box center [144, 446] width 16 height 16
checkbox input "true"
click at [143, 510] on input "checkbox" at bounding box center [144, 510] width 16 height 16
checkbox input "true"
click at [148, 573] on input "checkbox" at bounding box center [144, 575] width 16 height 16
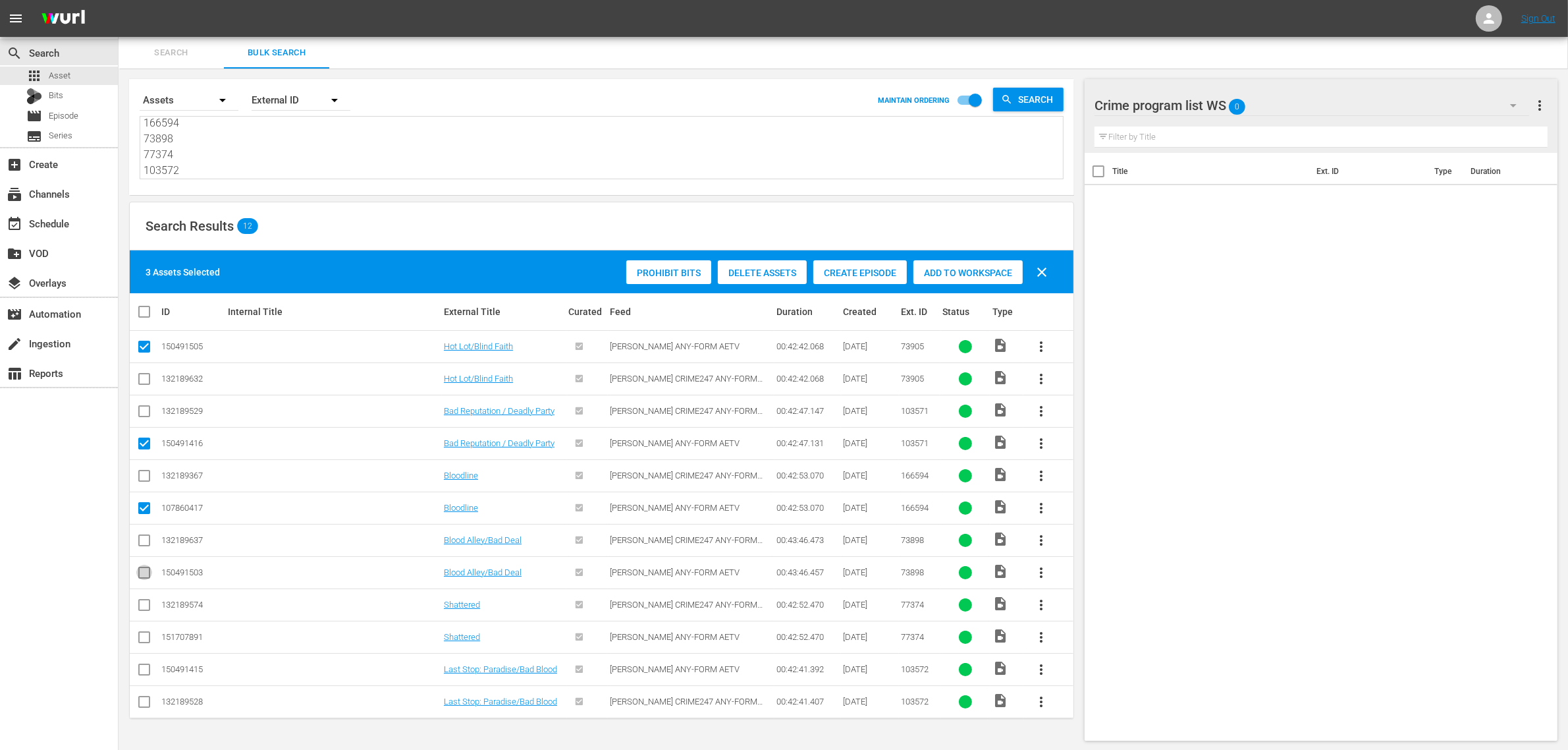
checkbox input "true"
click at [139, 640] on input "checkbox" at bounding box center [144, 639] width 16 height 16
checkbox input "true"
click at [143, 673] on input "checkbox" at bounding box center [144, 672] width 16 height 16
checkbox input "true"
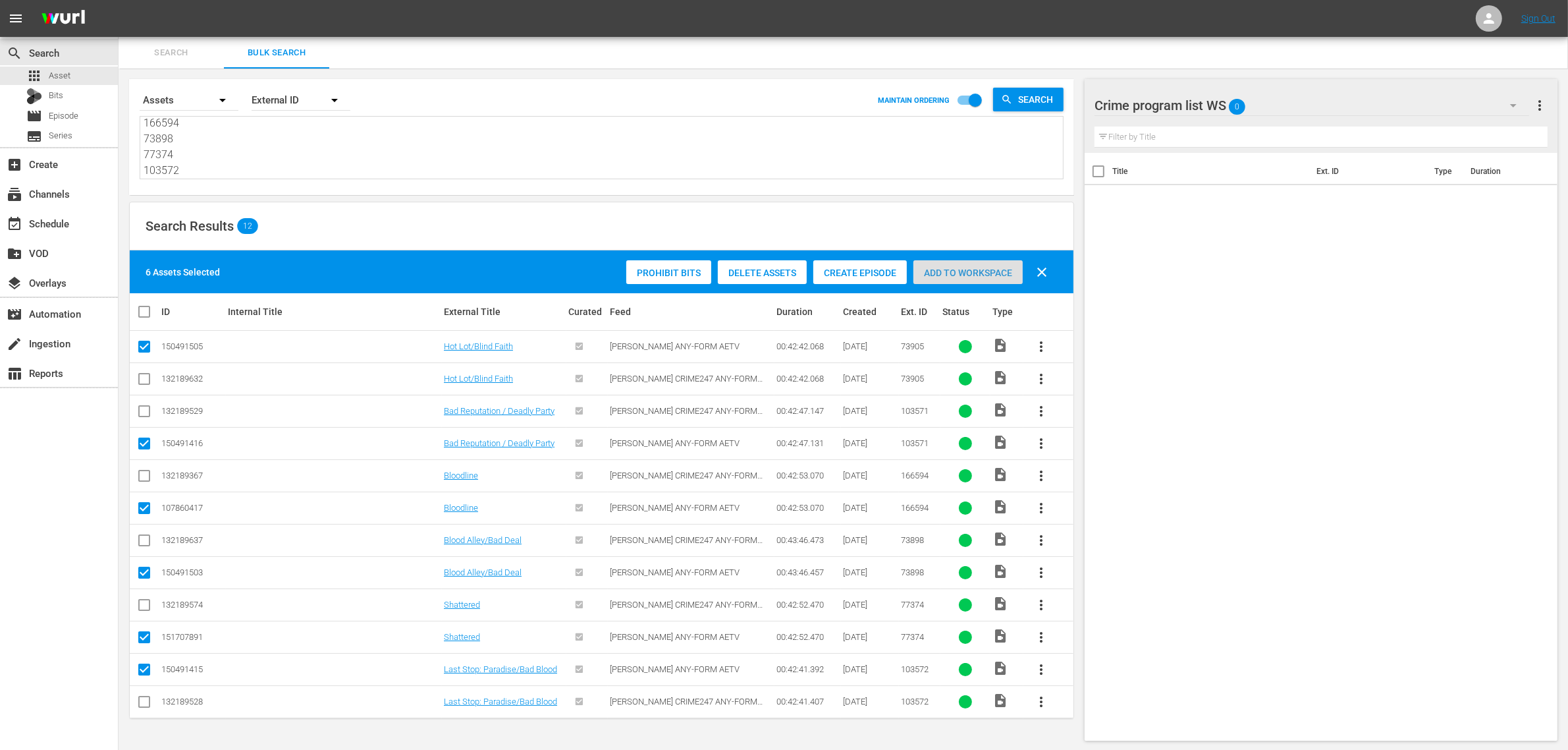
click at [969, 264] on div "Add to Workspace" at bounding box center [968, 272] width 109 height 25
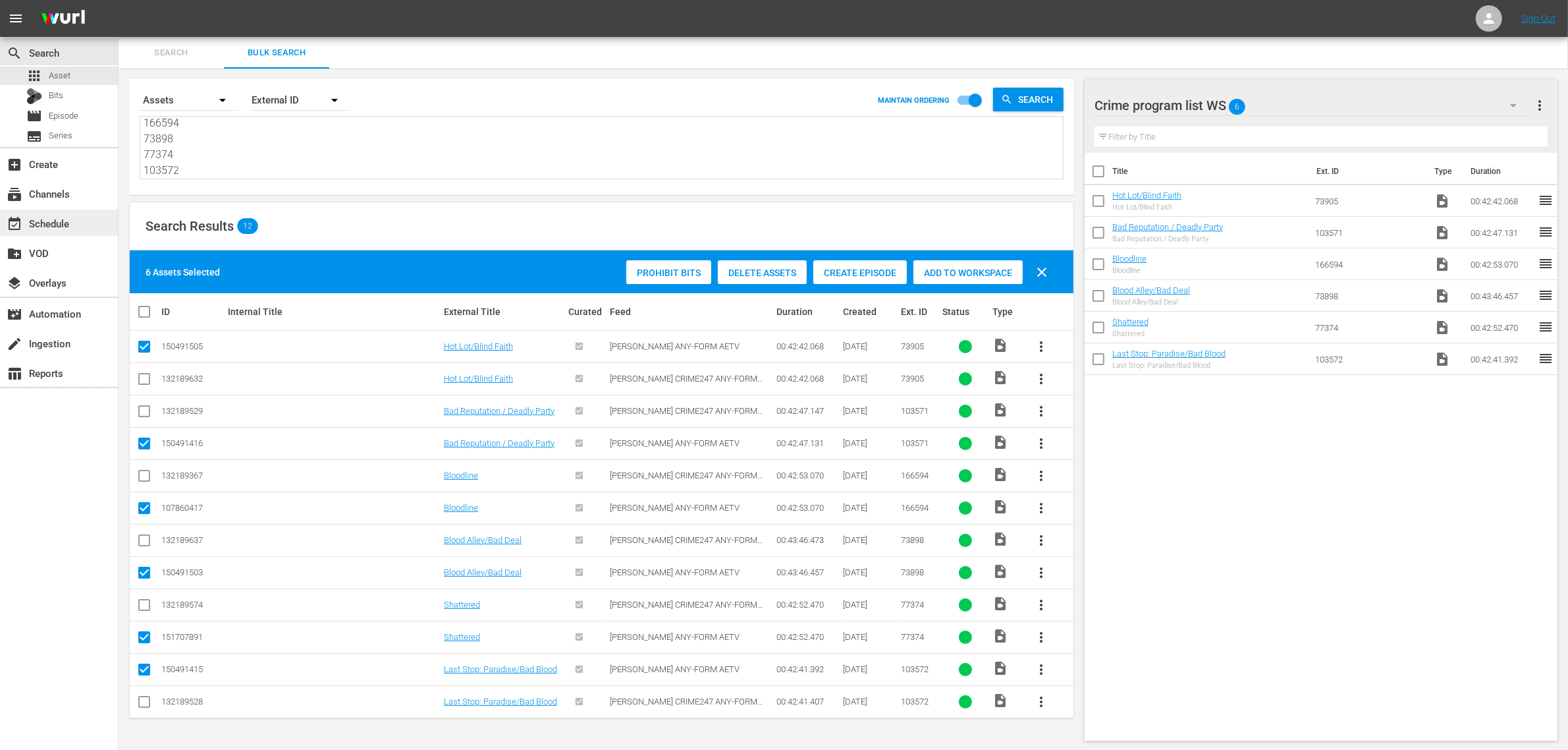
click at [71, 231] on div "event_available Schedule" at bounding box center [58, 222] width 118 height 26
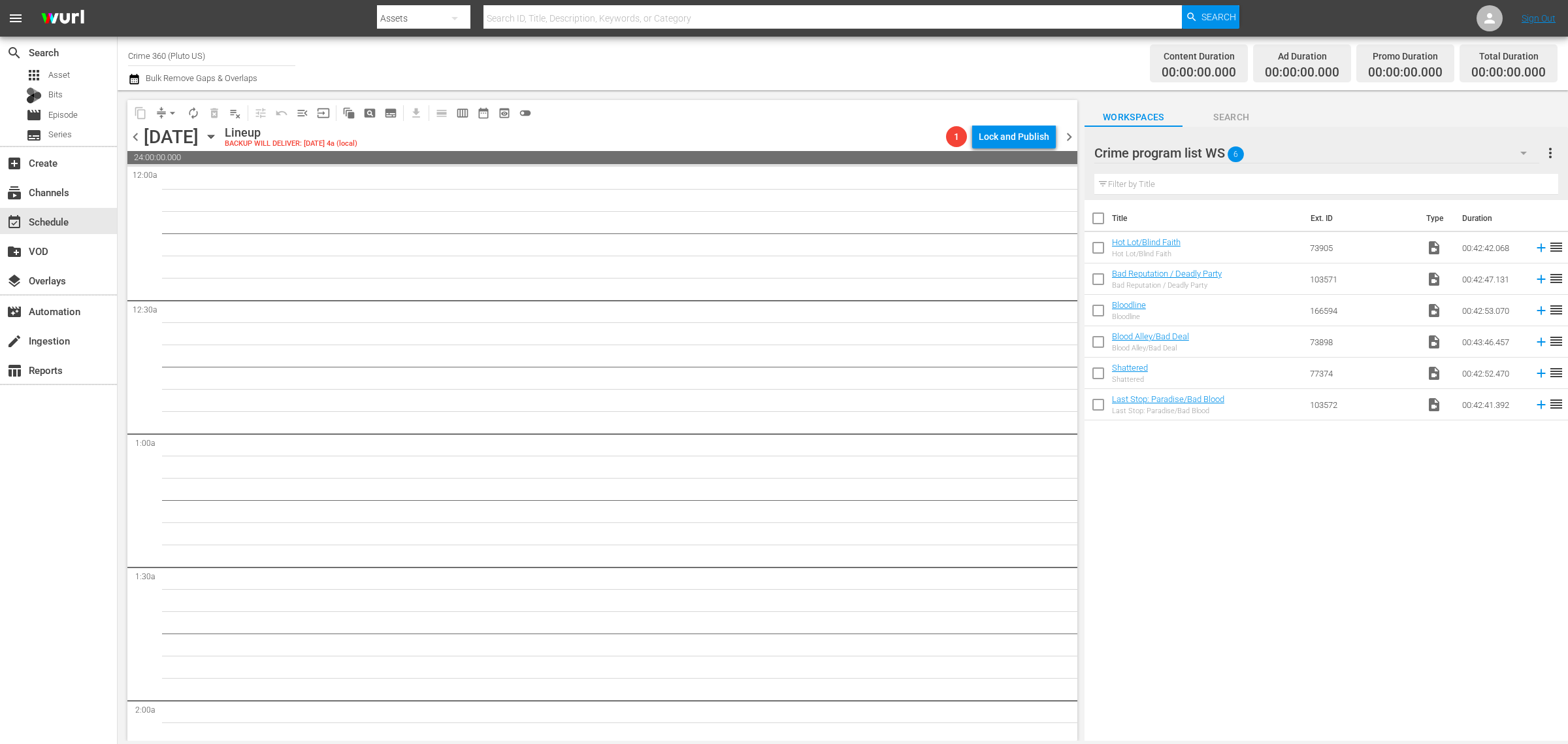
click at [1094, 226] on input "checkbox" at bounding box center [1098, 221] width 28 height 28
checkbox input "true"
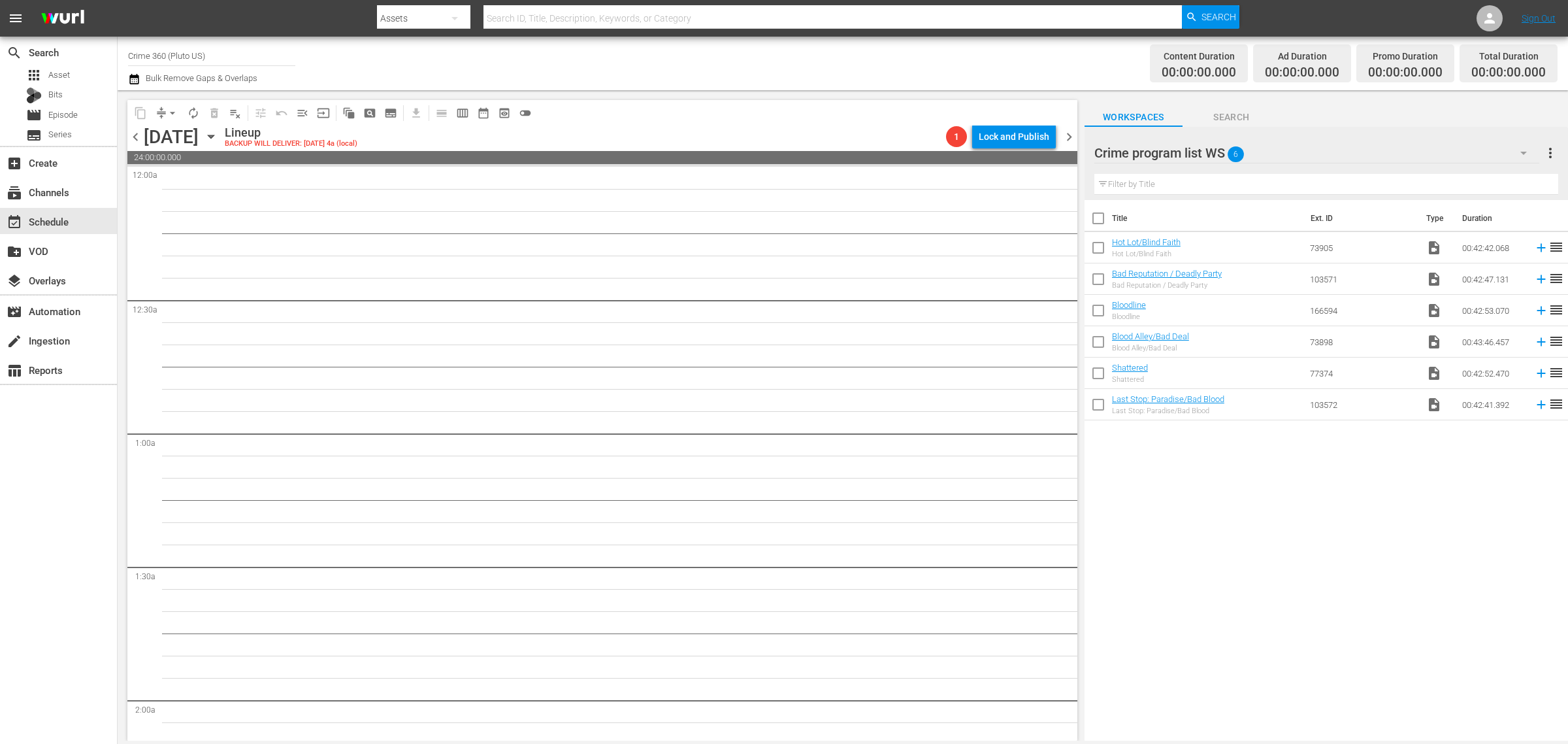
checkbox input "true"
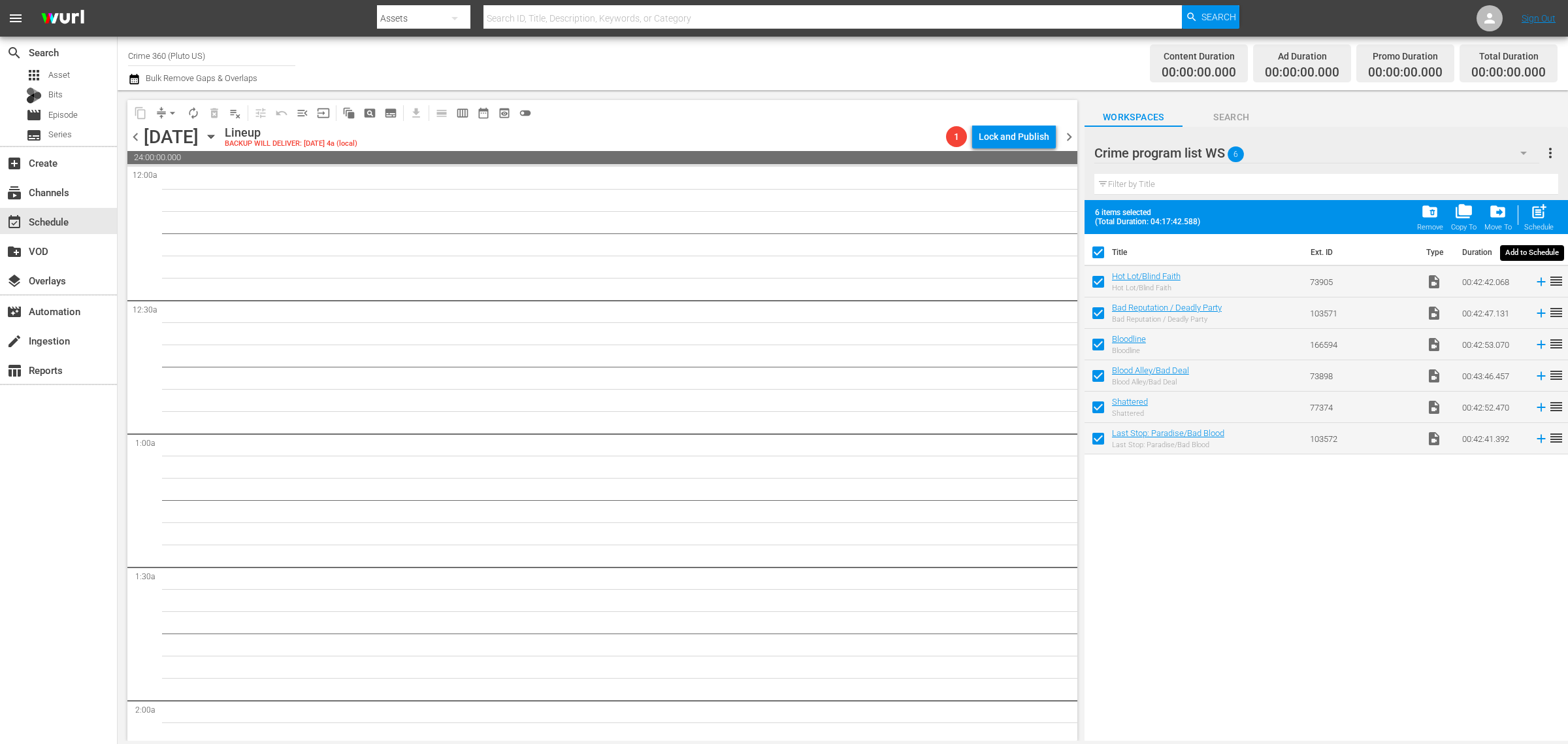
click at [1545, 212] on span "post_add" at bounding box center [1539, 211] width 17 height 17
checkbox input "false"
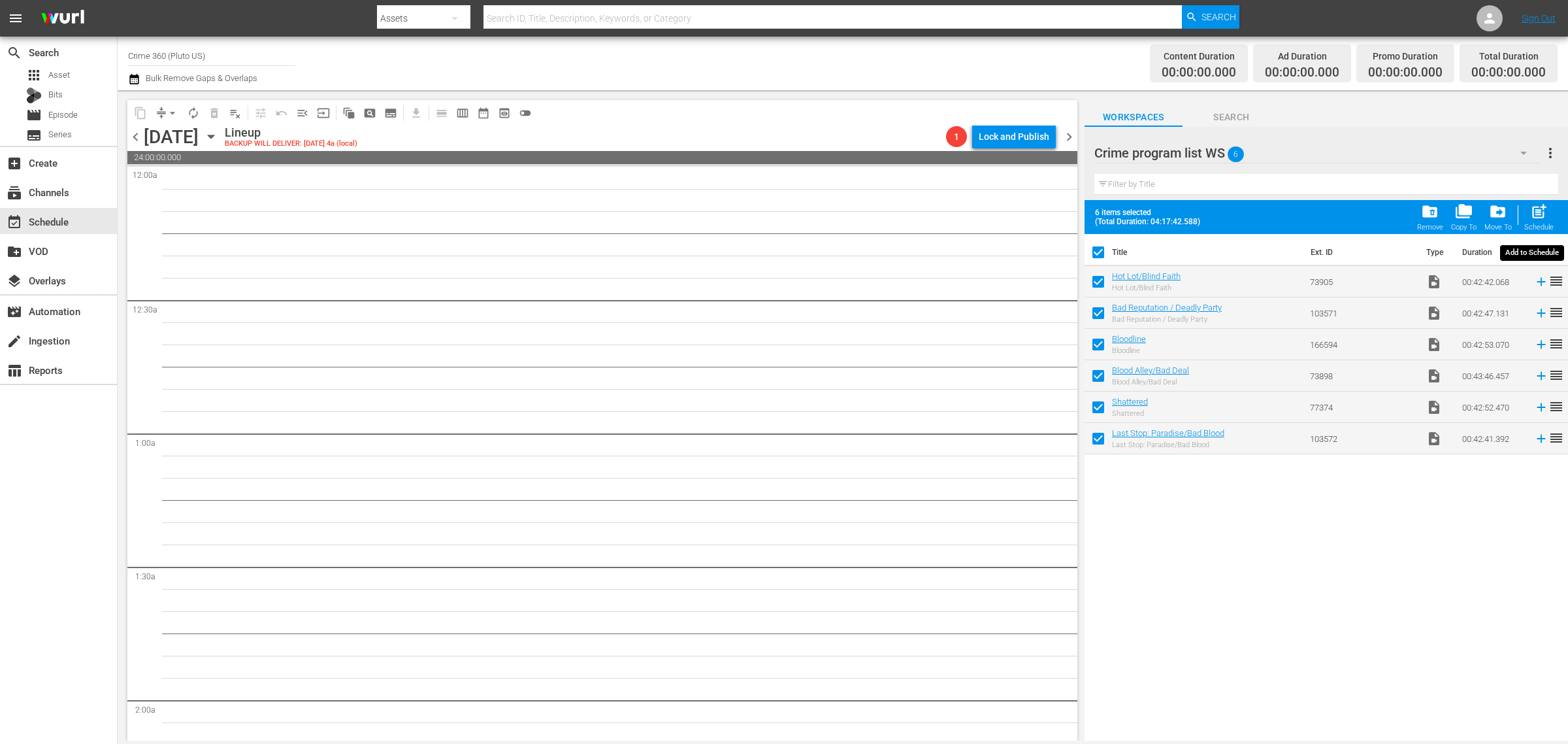
checkbox input "false"
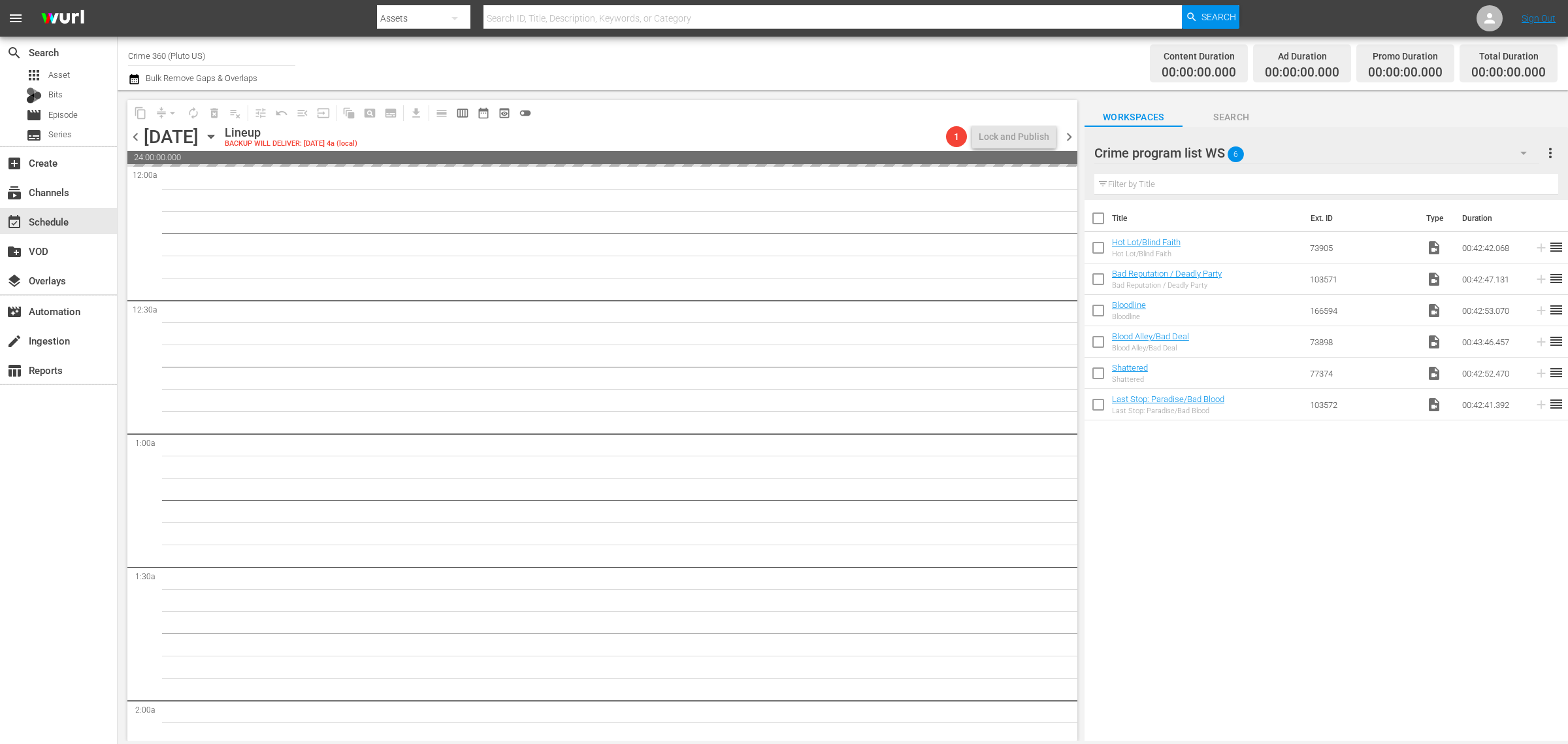
click at [762, 53] on div "Channel Title Crime 360 (Pluto US) Bulk Remove Gaps & Overlaps" at bounding box center [517, 63] width 780 height 47
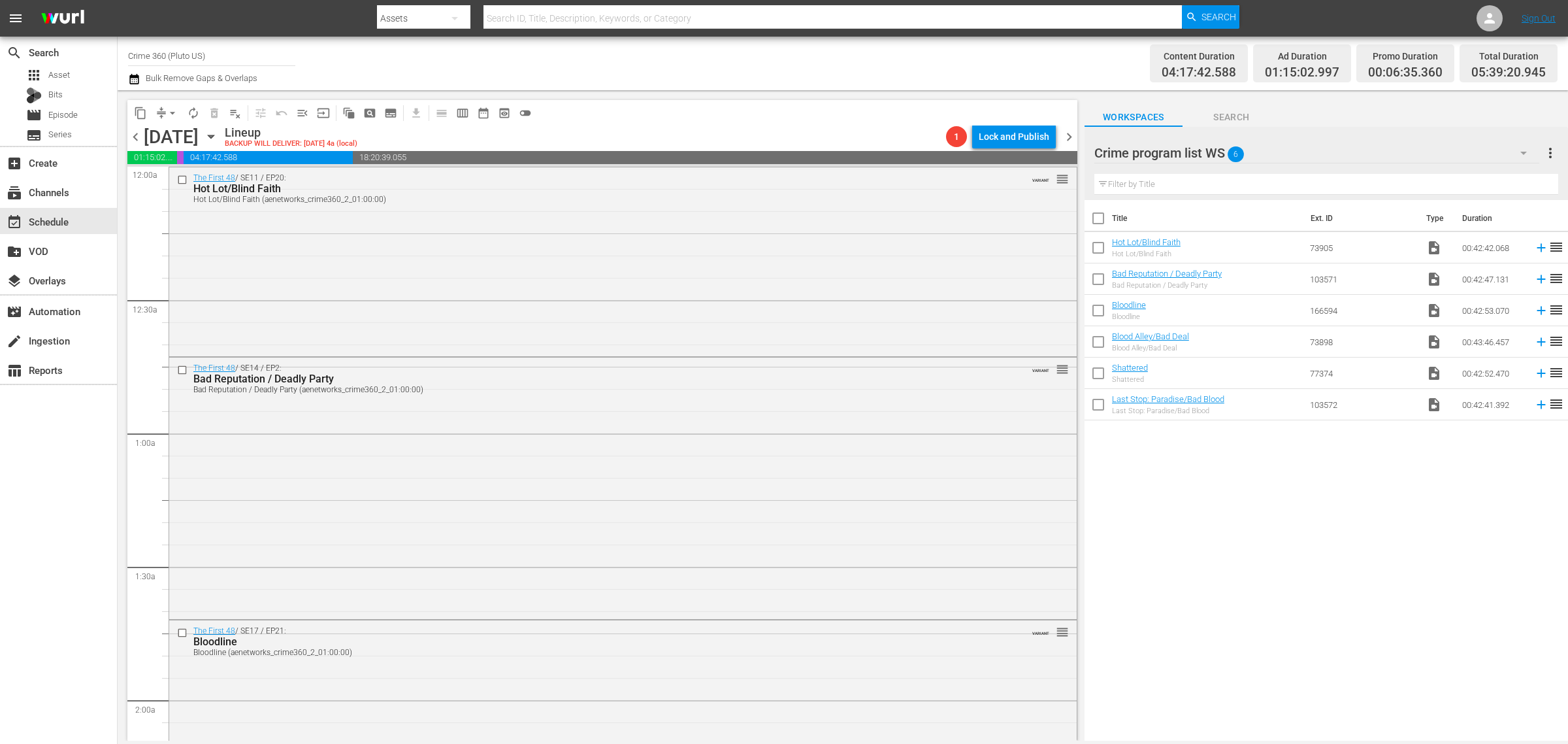
click at [841, 66] on div "Channel Title Crime 360 (Pluto US) Bulk Remove Gaps & Overlaps" at bounding box center [517, 63] width 780 height 47
click at [1553, 147] on span "more_vert" at bounding box center [1551, 153] width 16 height 16
click at [1467, 177] on div "Clear All Workspace Items" at bounding box center [1465, 179] width 153 height 24
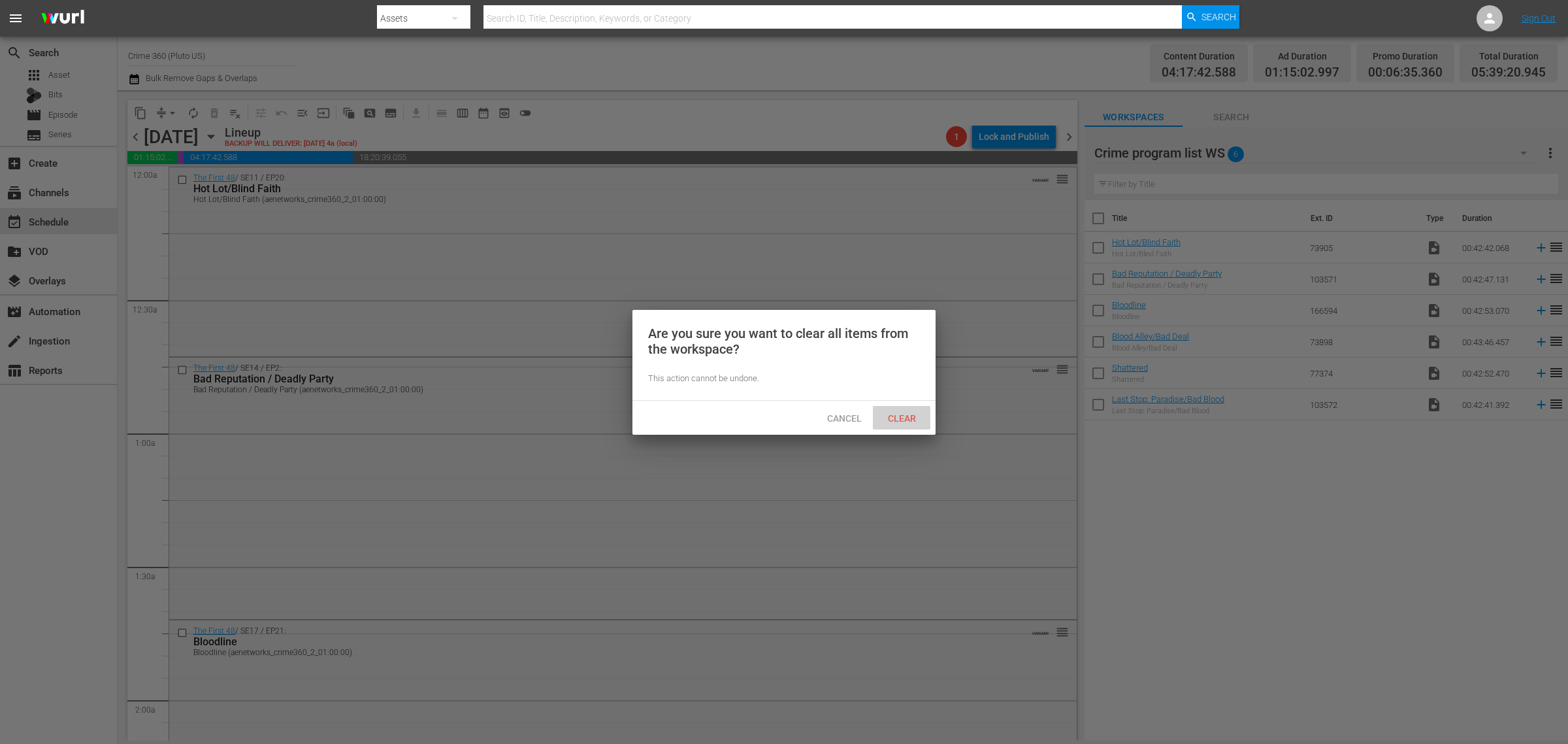
click at [902, 413] on span "Clear" at bounding box center [902, 418] width 49 height 10
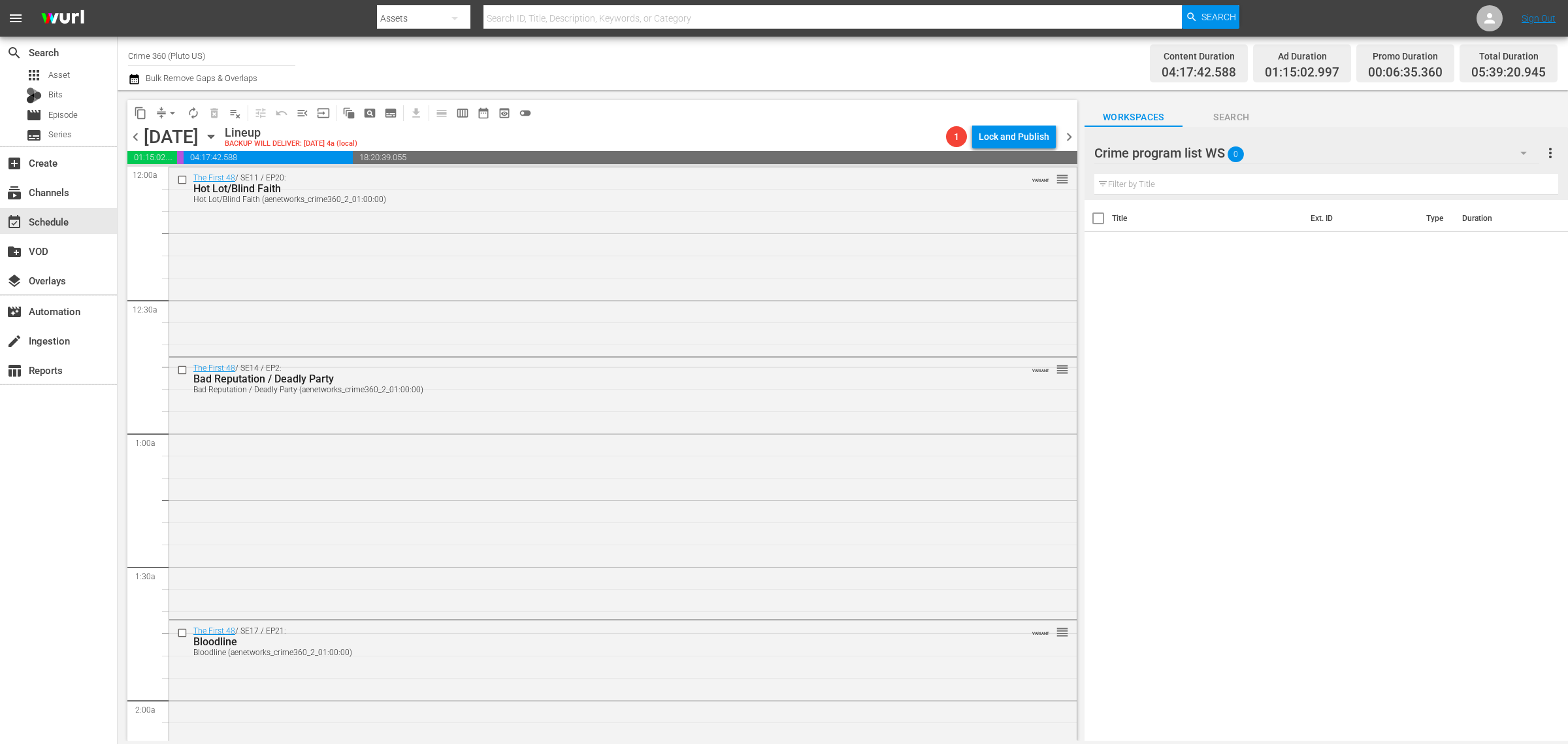
click at [1073, 141] on span "chevron_right" at bounding box center [1069, 137] width 17 height 17
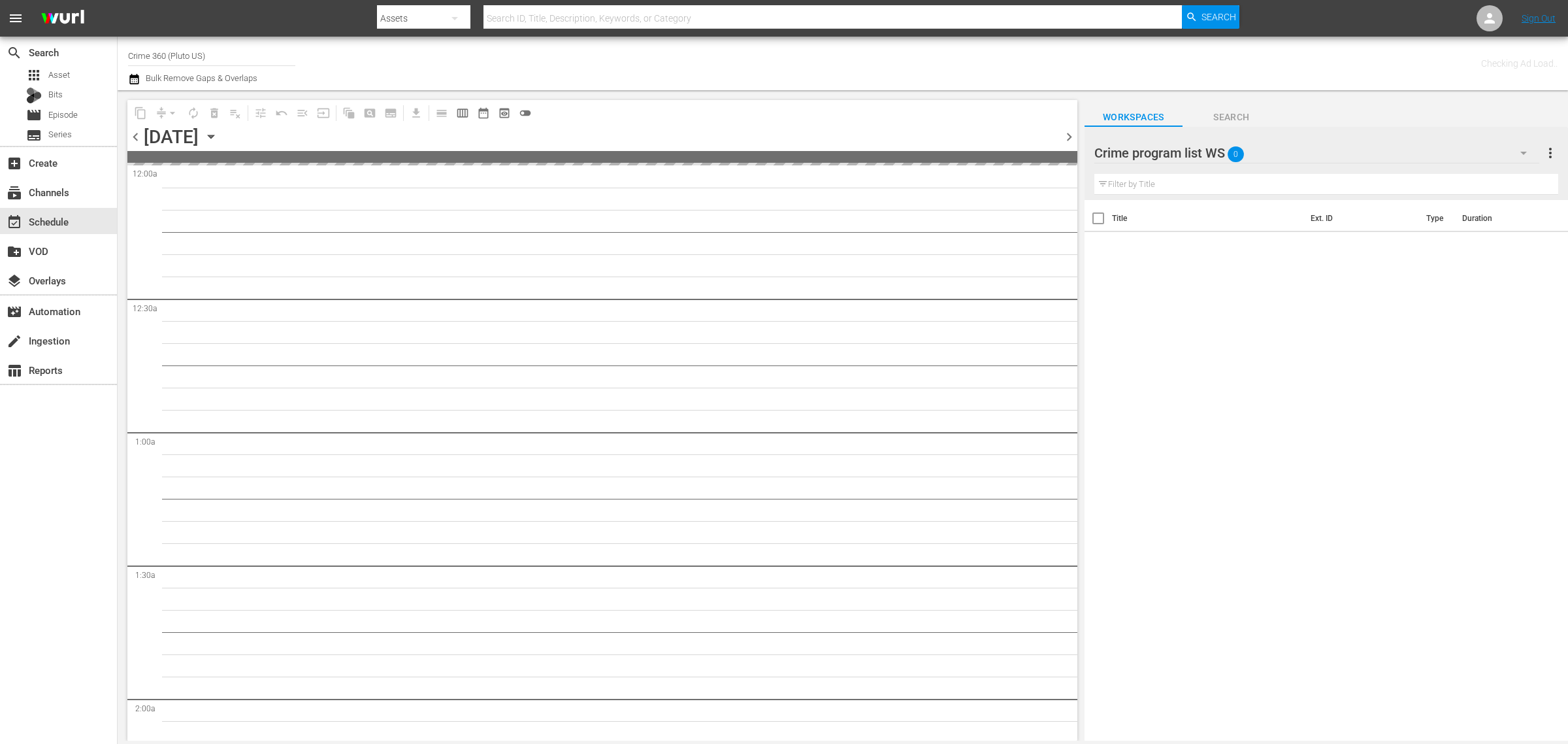
click at [844, 79] on div "Channel Title Crime 360 (Pluto US) Bulk Remove Gaps & Overlaps" at bounding box center [517, 63] width 780 height 47
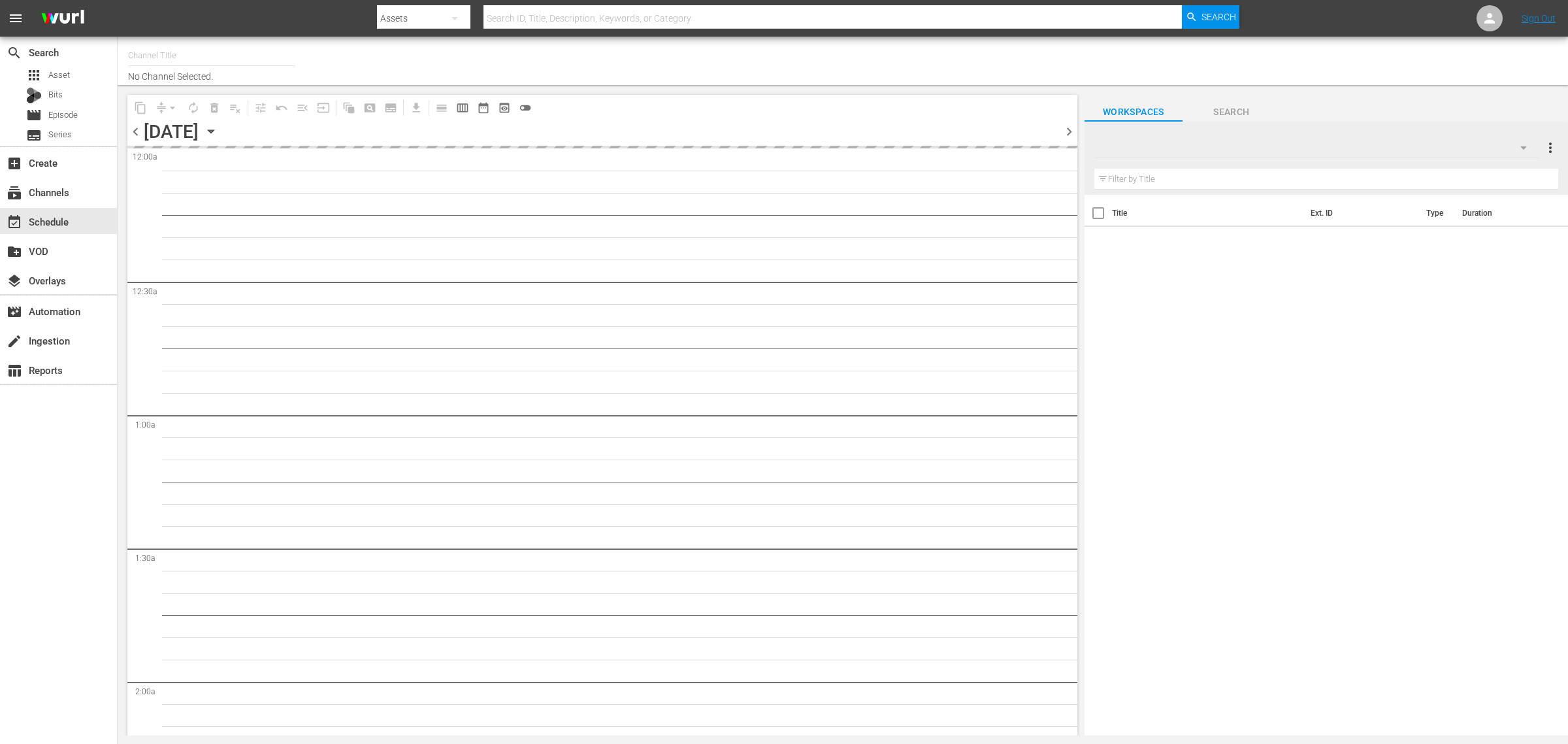
type input "Movie Favorites by Lifetime (999)"
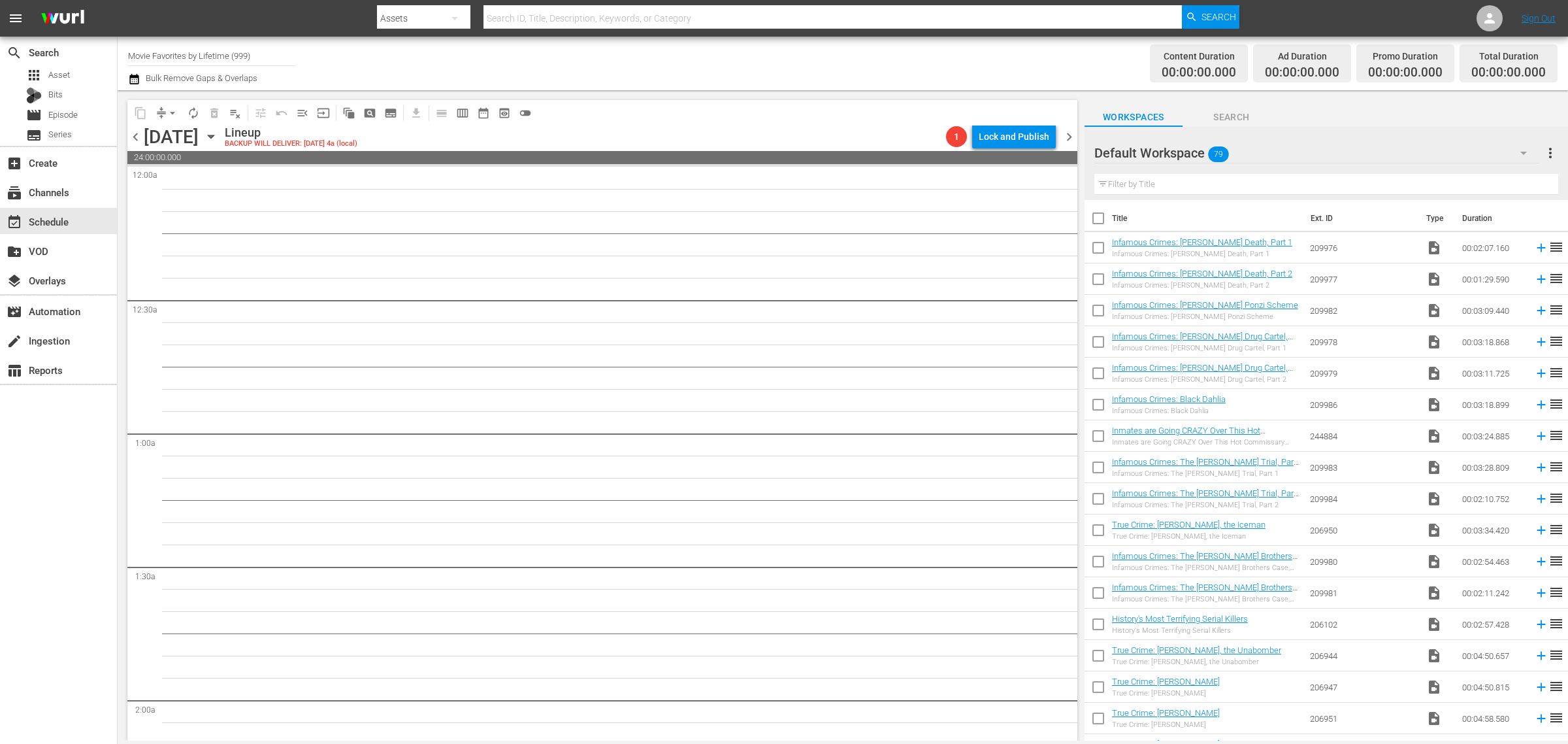
click at [762, 60] on div "Channel Title Movie Favorites by Lifetime (999) Bulk Remove Gaps & Overlaps" at bounding box center [517, 63] width 780 height 47
drag, startPoint x: 1073, startPoint y: 134, endPoint x: 990, endPoint y: 62, distance: 109.9
click at [1071, 134] on span "chevron_right" at bounding box center [1069, 137] width 17 height 17
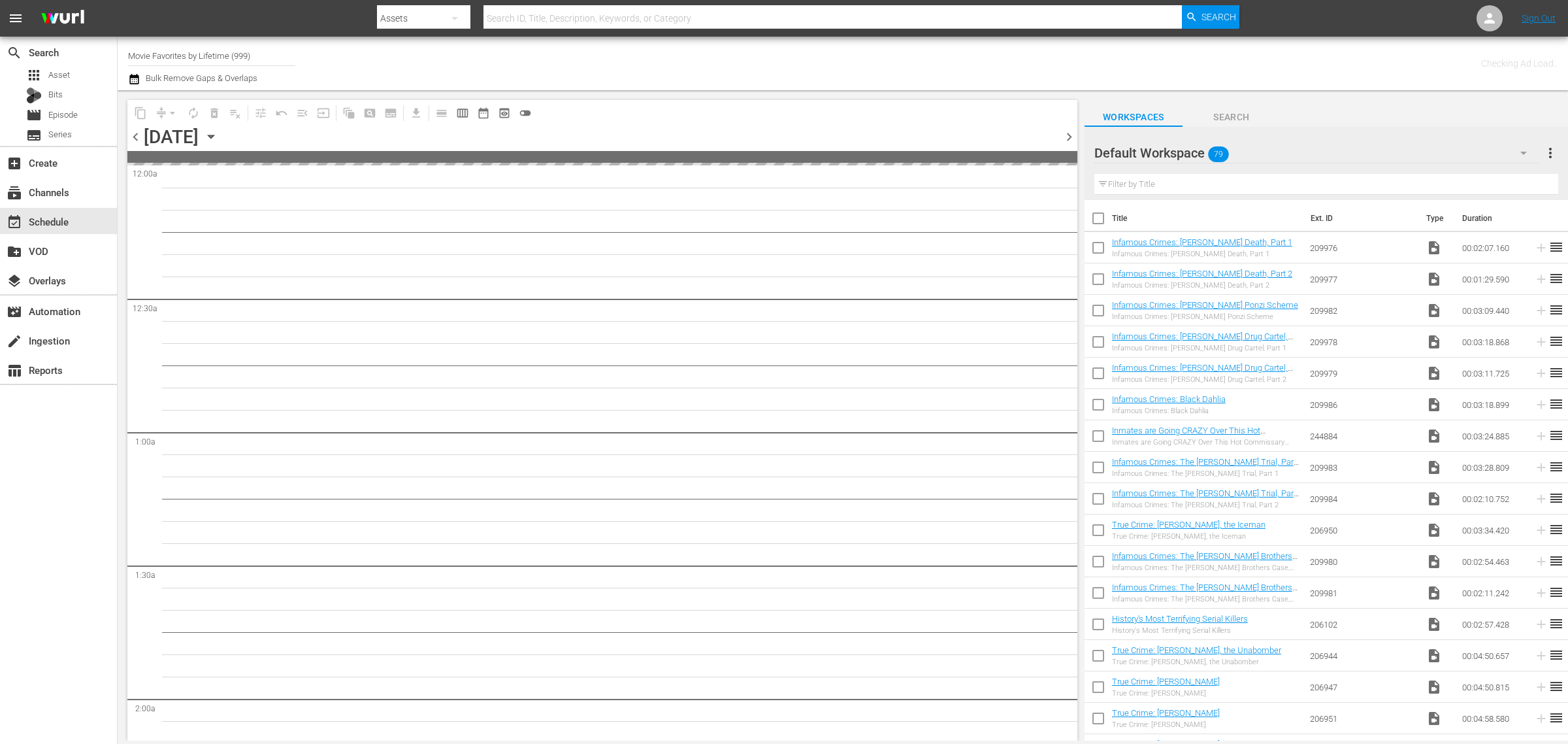
click at [772, 68] on div "Channel Title Movie Favorites by Lifetime (999) Bulk Remove Gaps & Overlaps" at bounding box center [517, 63] width 780 height 47
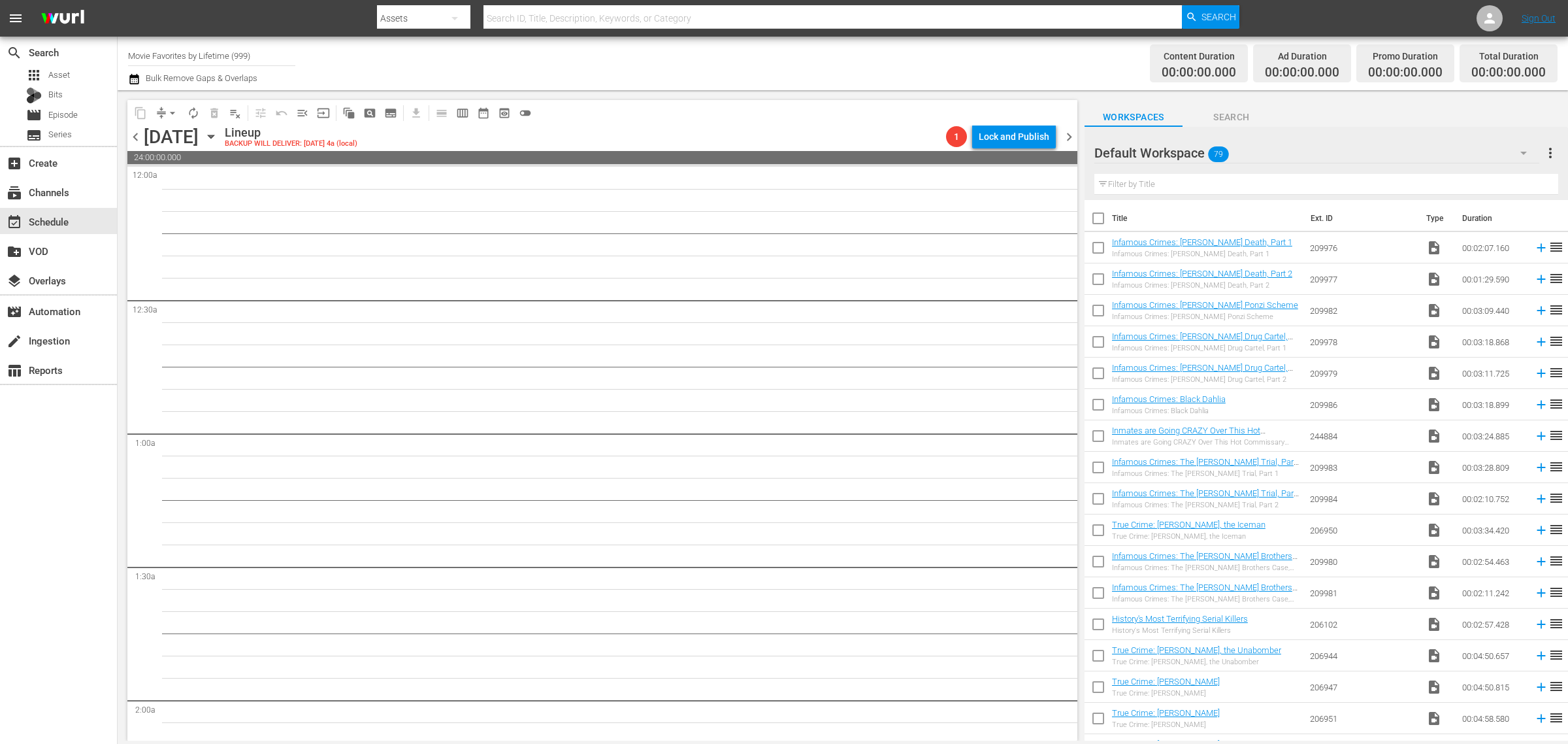
click at [219, 133] on icon "button" at bounding box center [211, 137] width 14 height 14
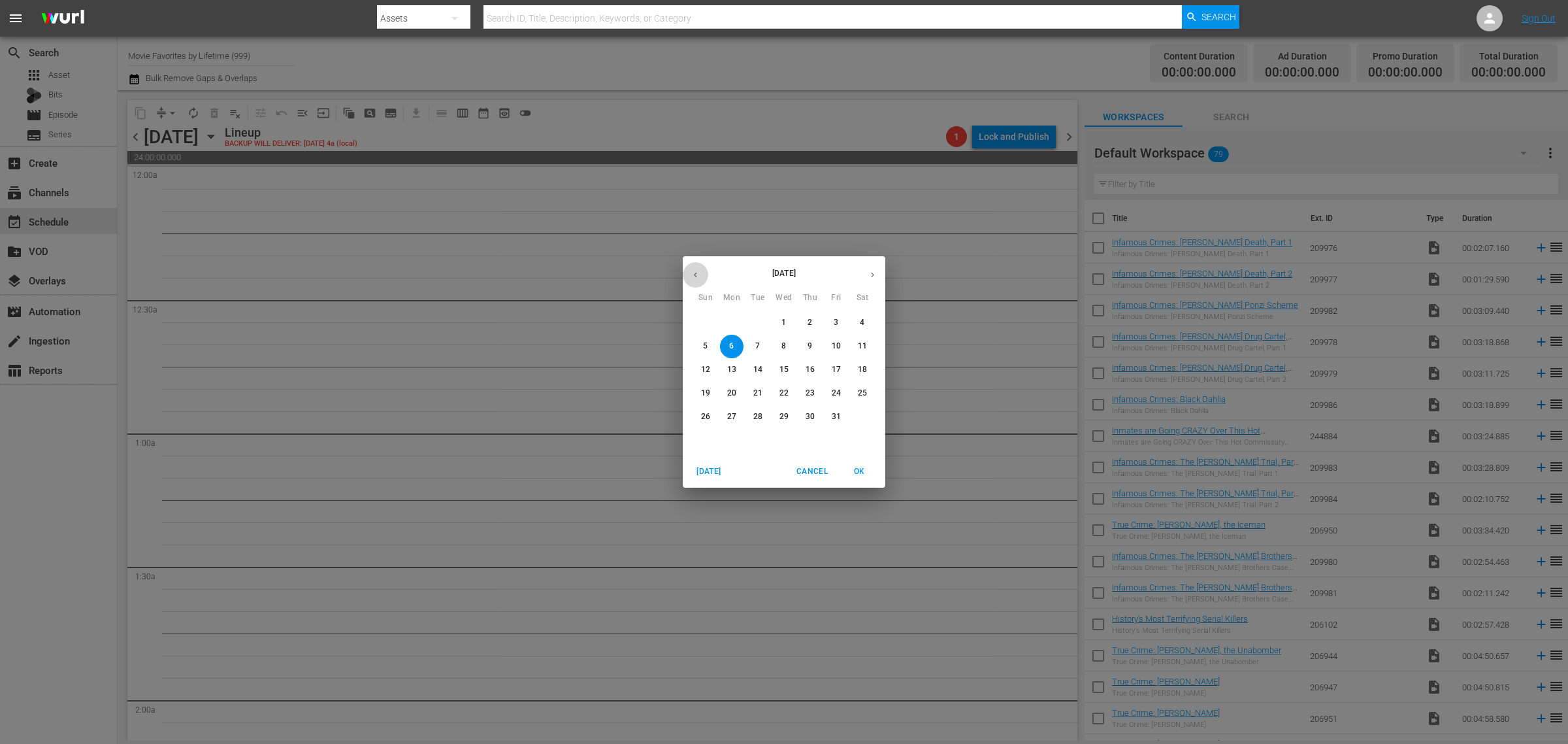
click at [696, 277] on icon "button" at bounding box center [695, 275] width 3 height 6
click at [734, 422] on p "29" at bounding box center [732, 417] width 10 height 11
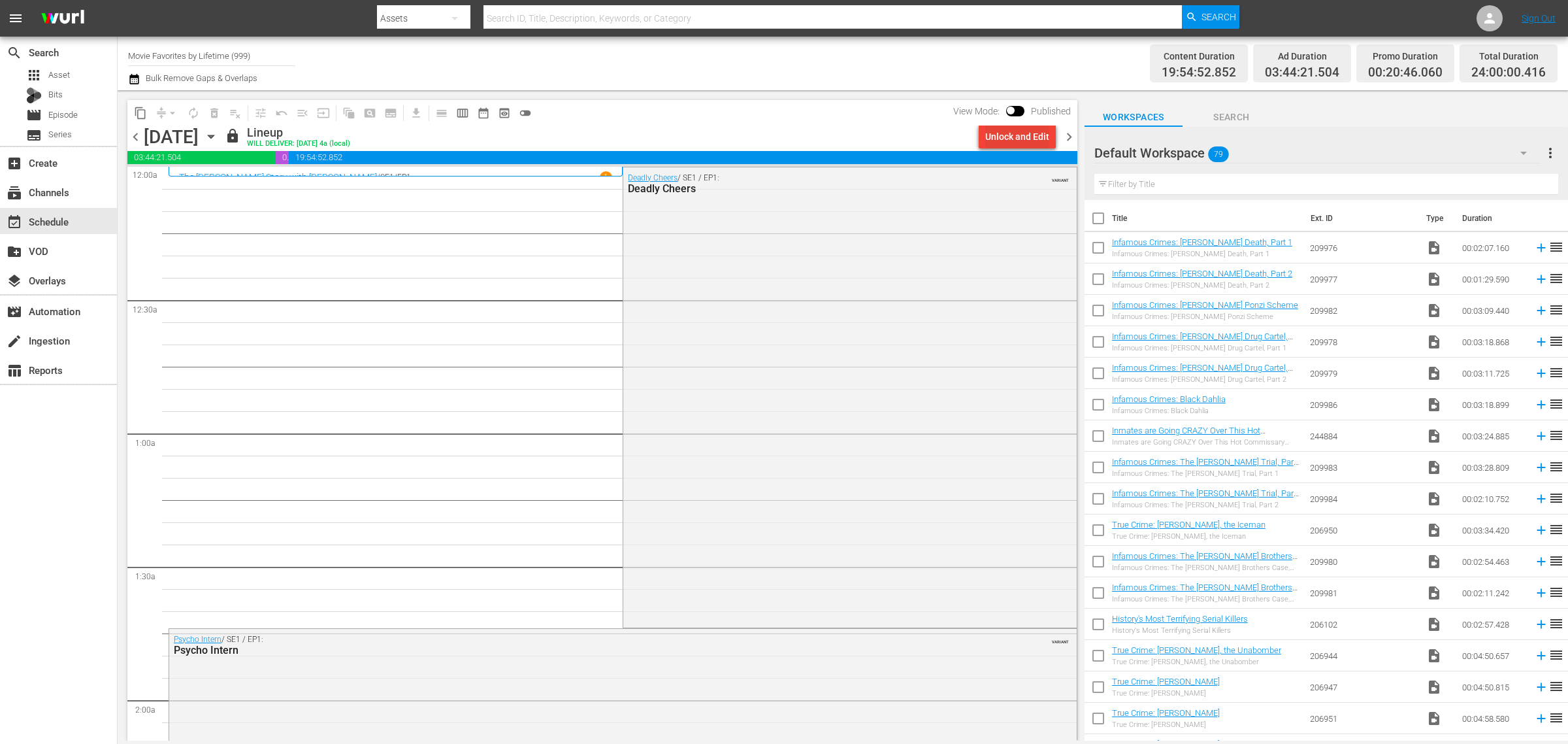
click at [993, 130] on div "Unlock and Edit" at bounding box center [1017, 137] width 64 height 24
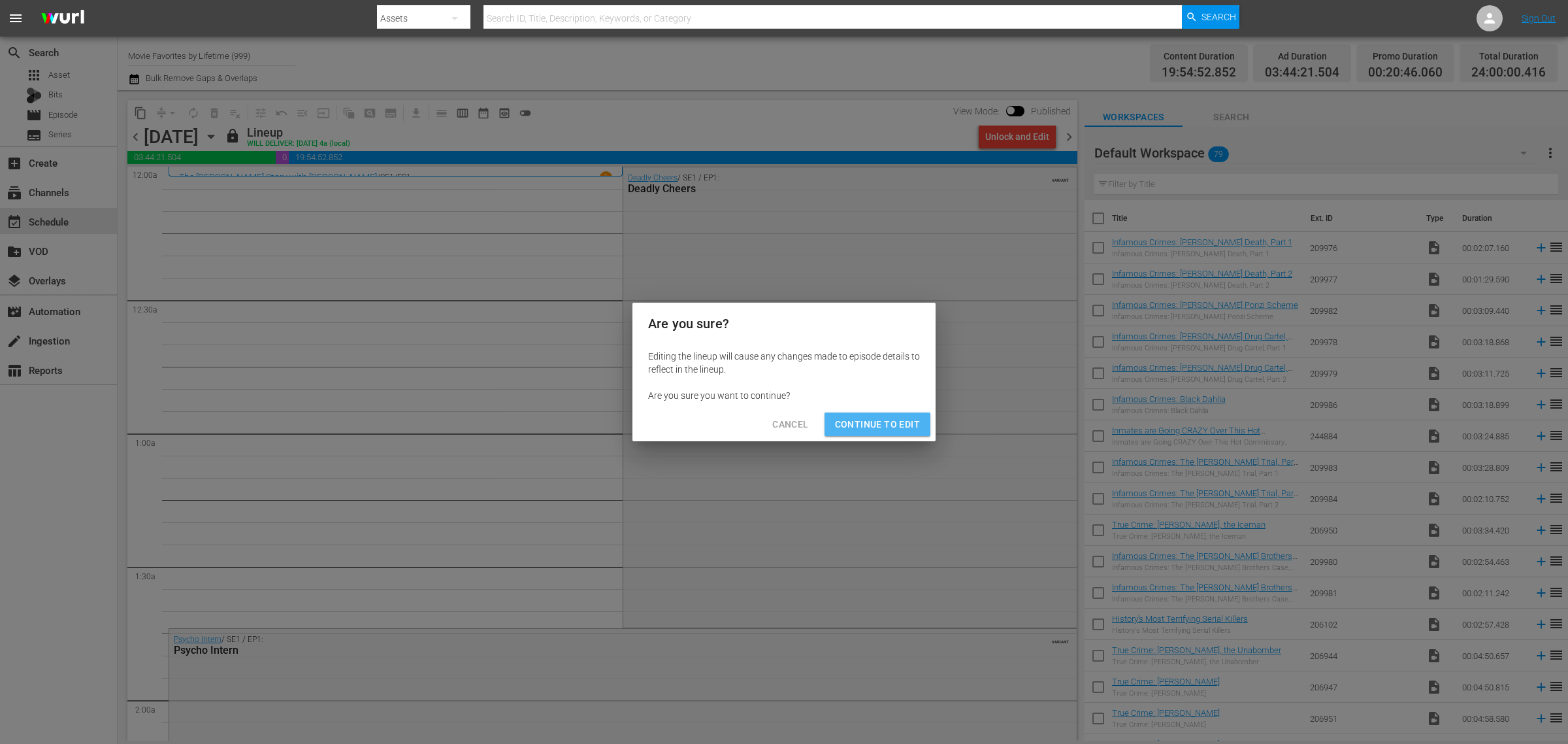
click at [880, 429] on span "Continue to Edit" at bounding box center [877, 424] width 85 height 17
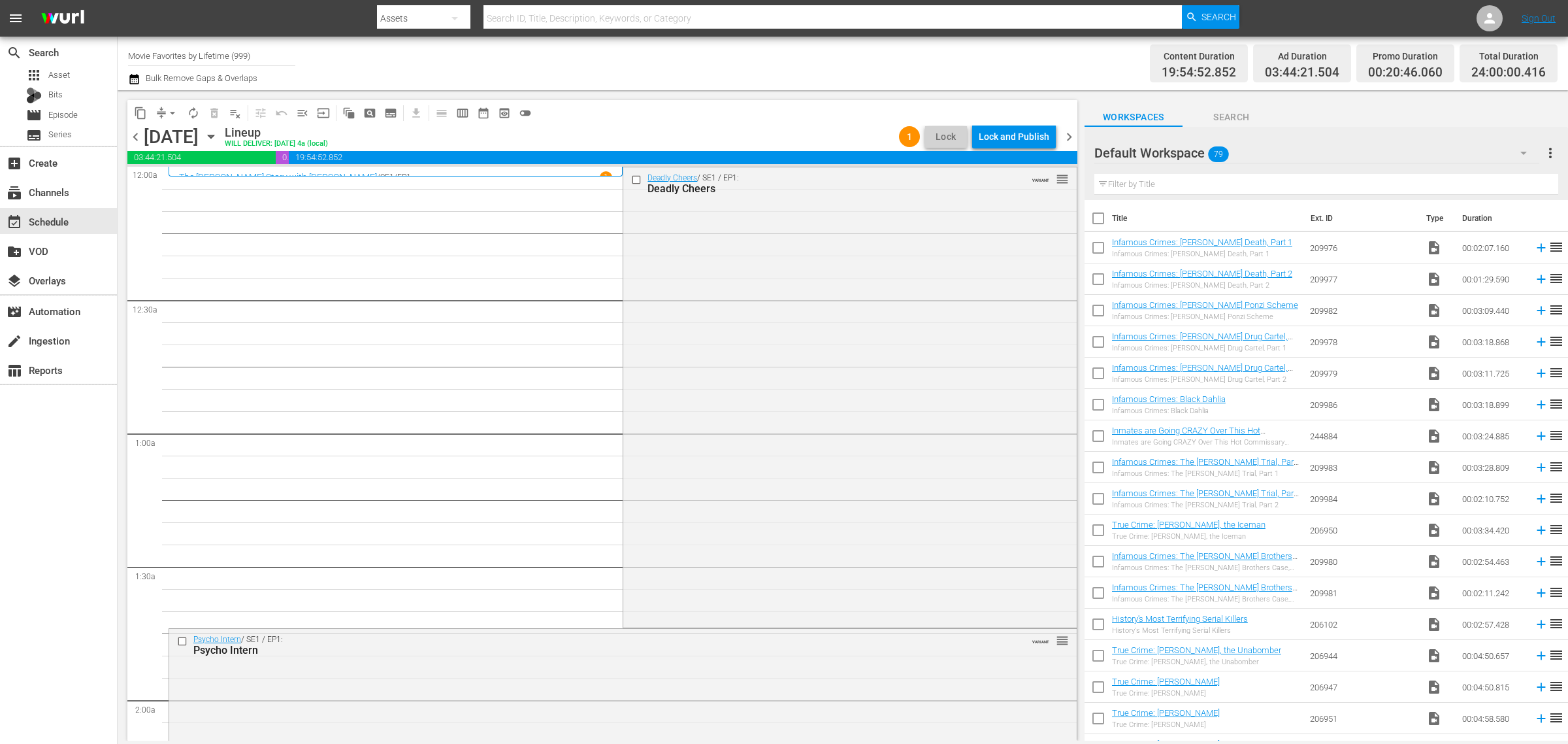
click at [750, 60] on div "Channel Title Movie Favorites by Lifetime (999) Bulk Remove Gaps & Overlaps" at bounding box center [517, 63] width 780 height 47
click at [1005, 142] on div "Lock and Publish" at bounding box center [1014, 137] width 71 height 24
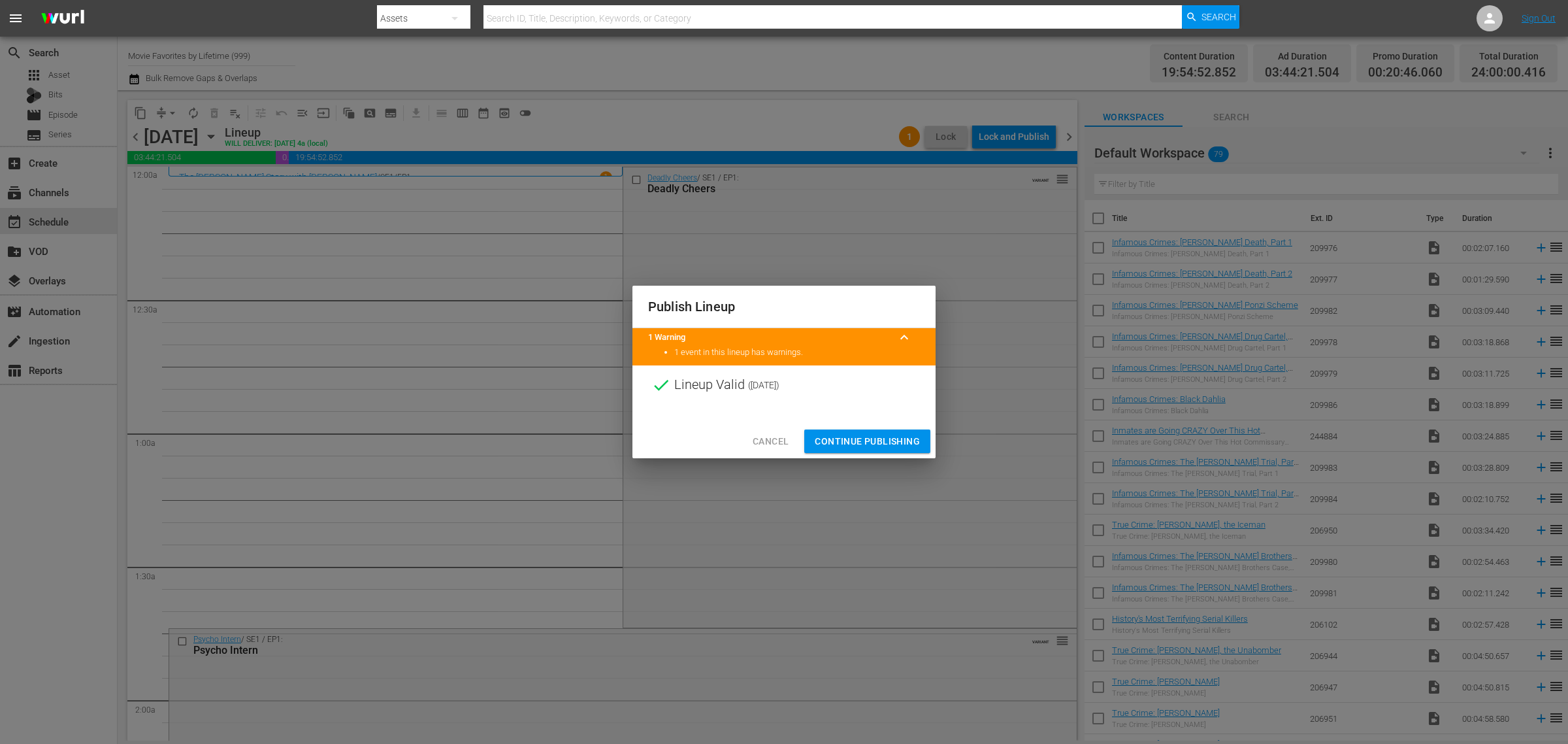
click at [776, 432] on button "Cancel" at bounding box center [771, 441] width 57 height 24
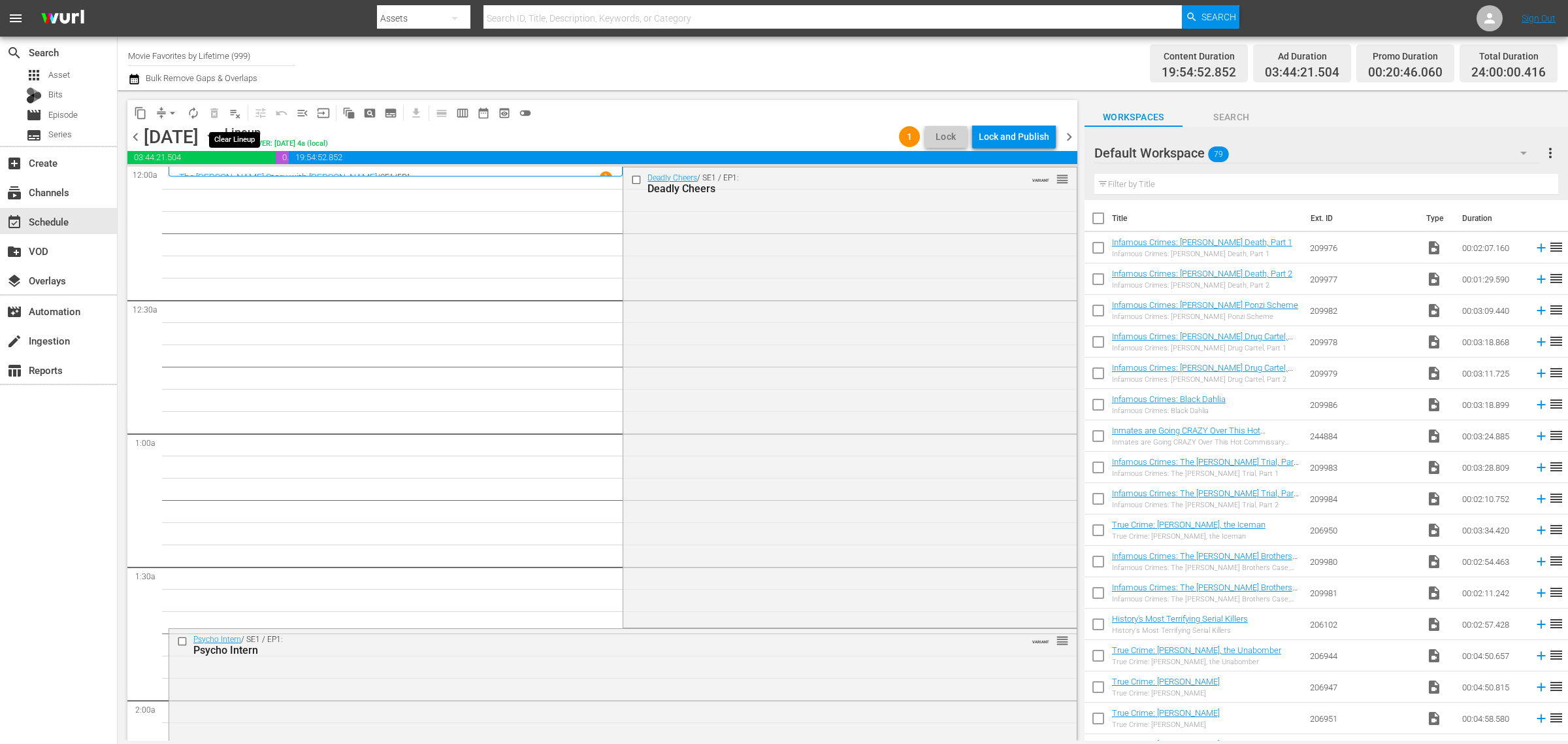
click at [234, 112] on span "playlist_remove_outlined" at bounding box center [235, 113] width 13 height 13
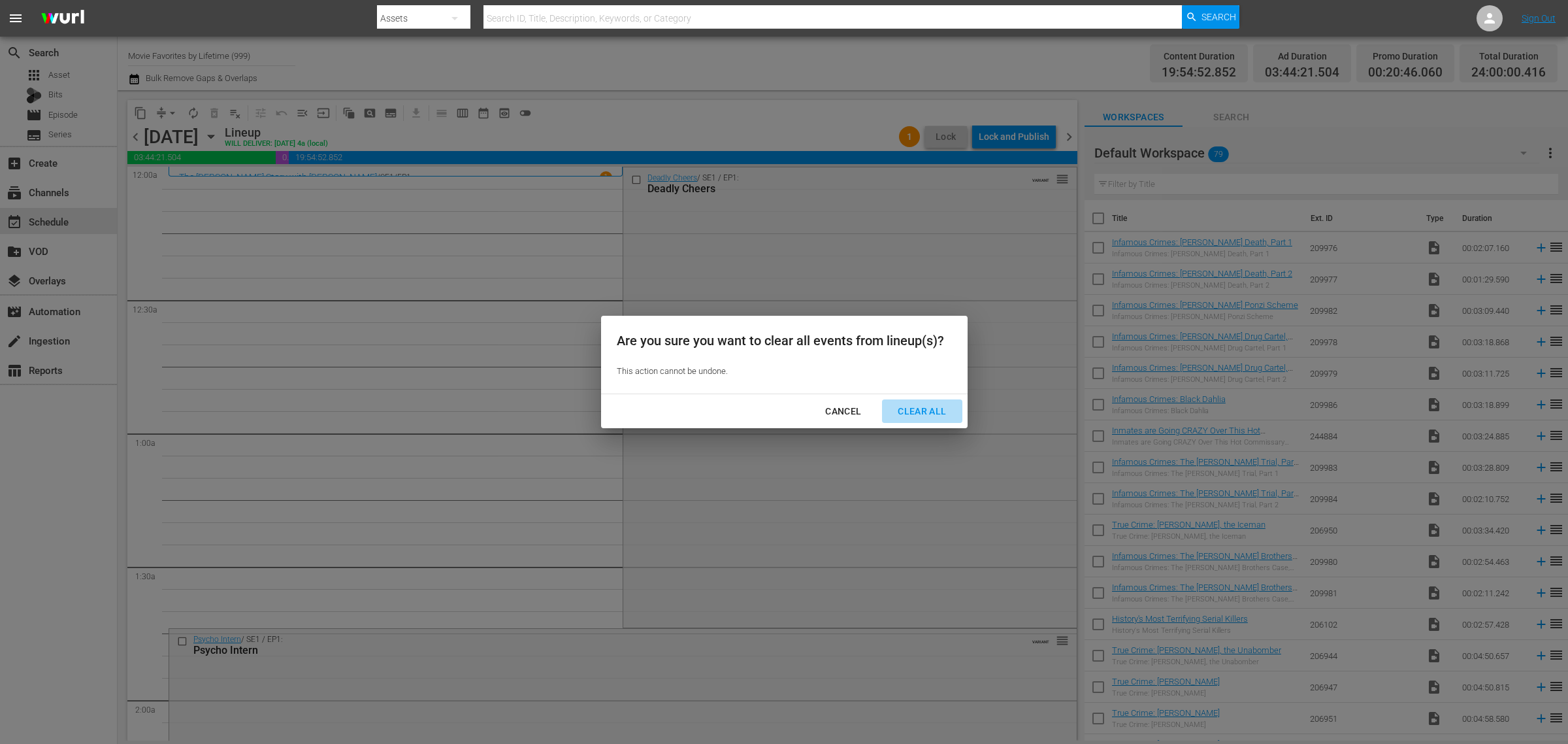
click at [909, 404] on div "Clear All" at bounding box center [921, 411] width 69 height 17
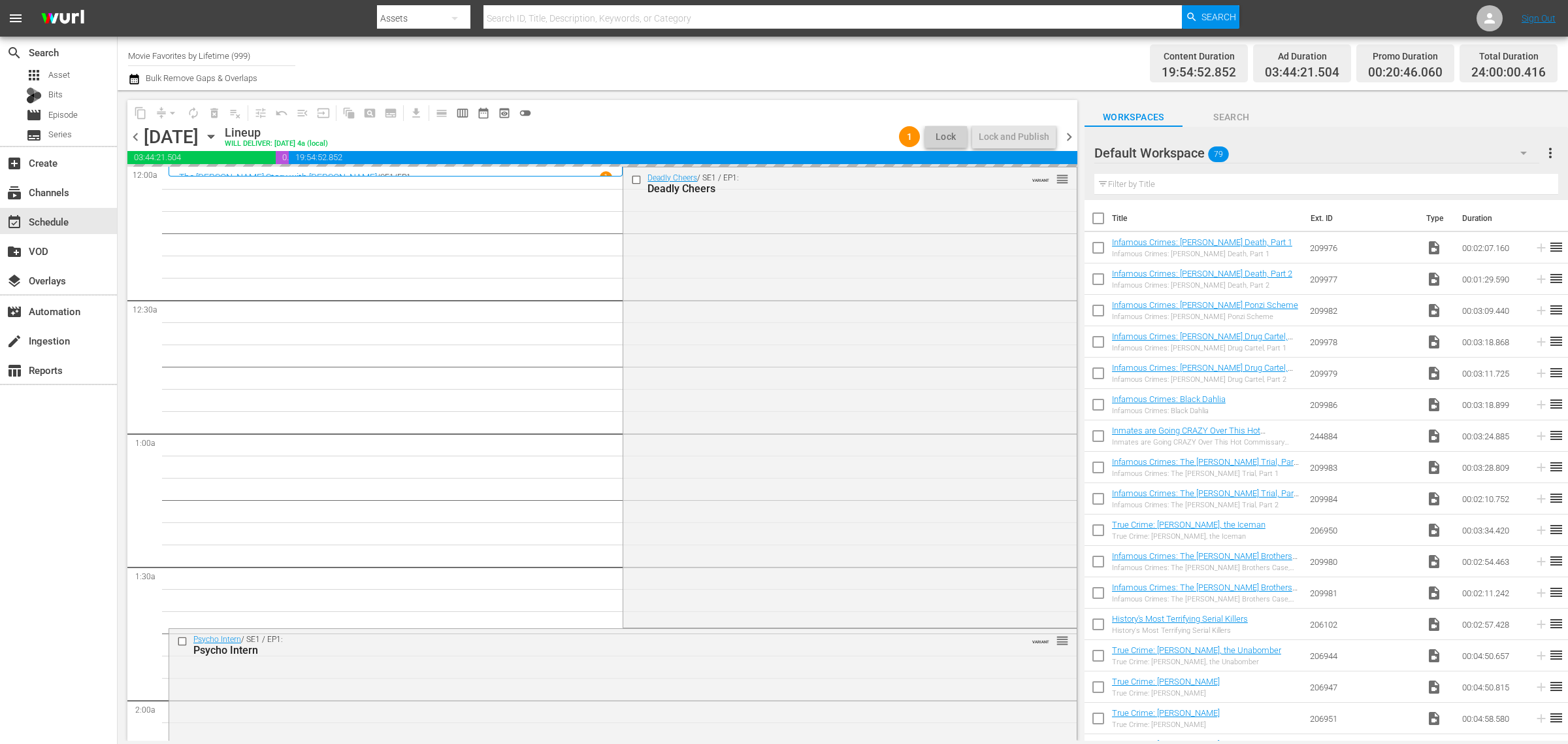
click at [726, 66] on div "Channel Title Movie Favorites by Lifetime (999) Bulk Remove Gaps & Overlaps" at bounding box center [517, 63] width 780 height 47
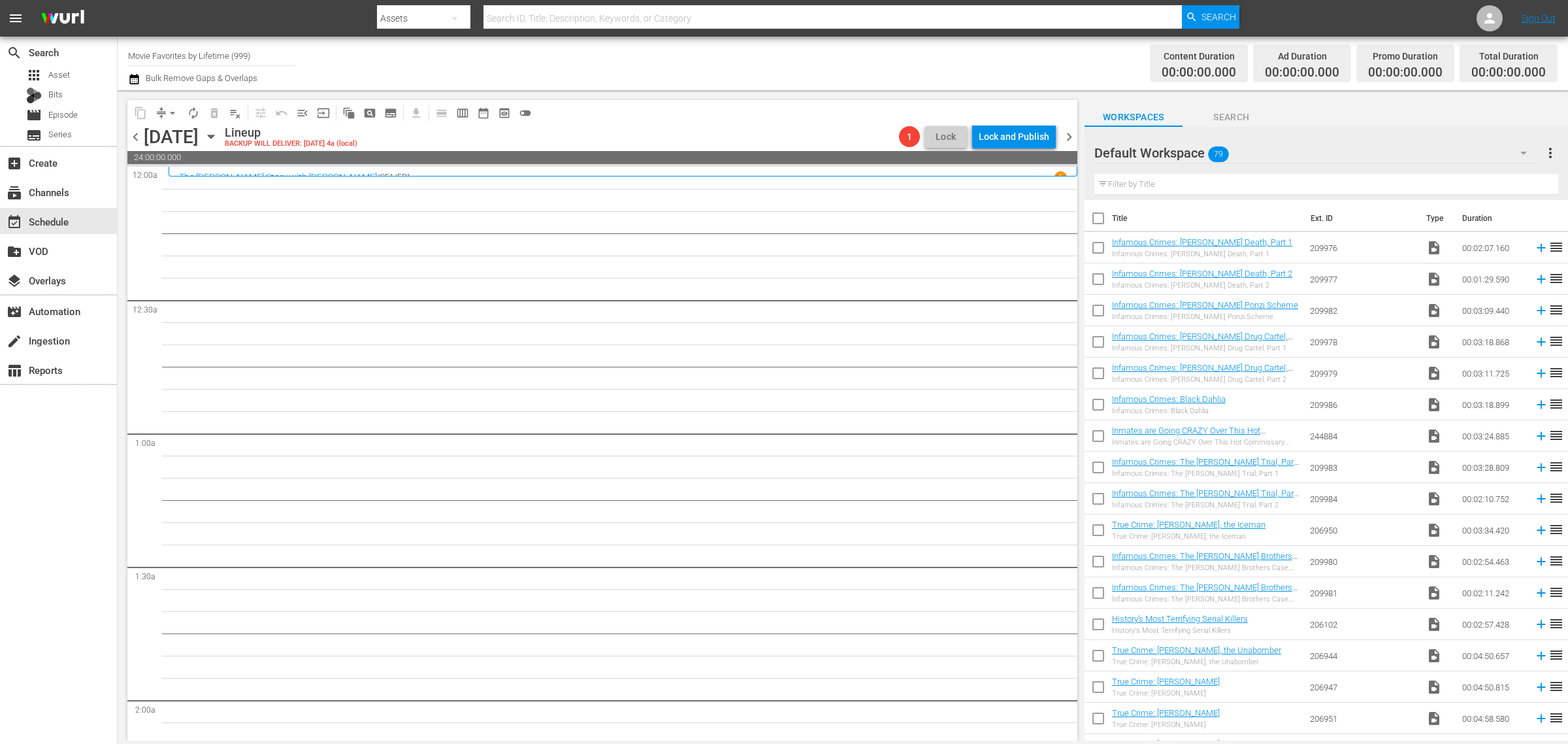
click at [718, 60] on div "Channel Title Movie Favorites by Lifetime (999) Bulk Remove Gaps & Overlaps" at bounding box center [517, 63] width 780 height 47
click at [1065, 131] on span "chevron_right" at bounding box center [1069, 137] width 17 height 17
click at [726, 67] on div "Channel Title Movie Favorites by Lifetime (999) Bulk Remove Gaps & Overlaps" at bounding box center [517, 63] width 780 height 47
click at [1070, 134] on span "chevron_right" at bounding box center [1069, 137] width 17 height 17
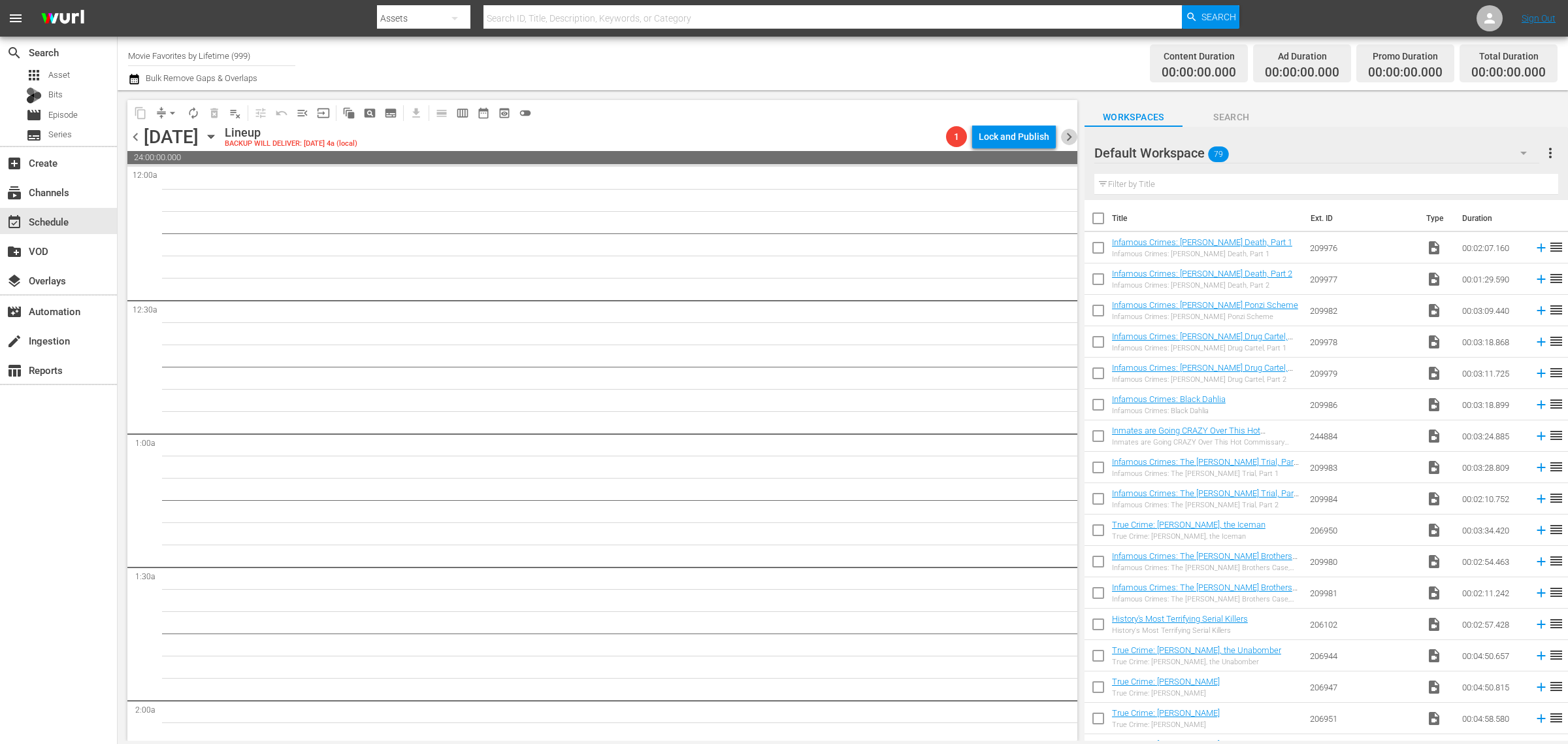
click at [1068, 135] on span "chevron_right" at bounding box center [1069, 137] width 17 height 17
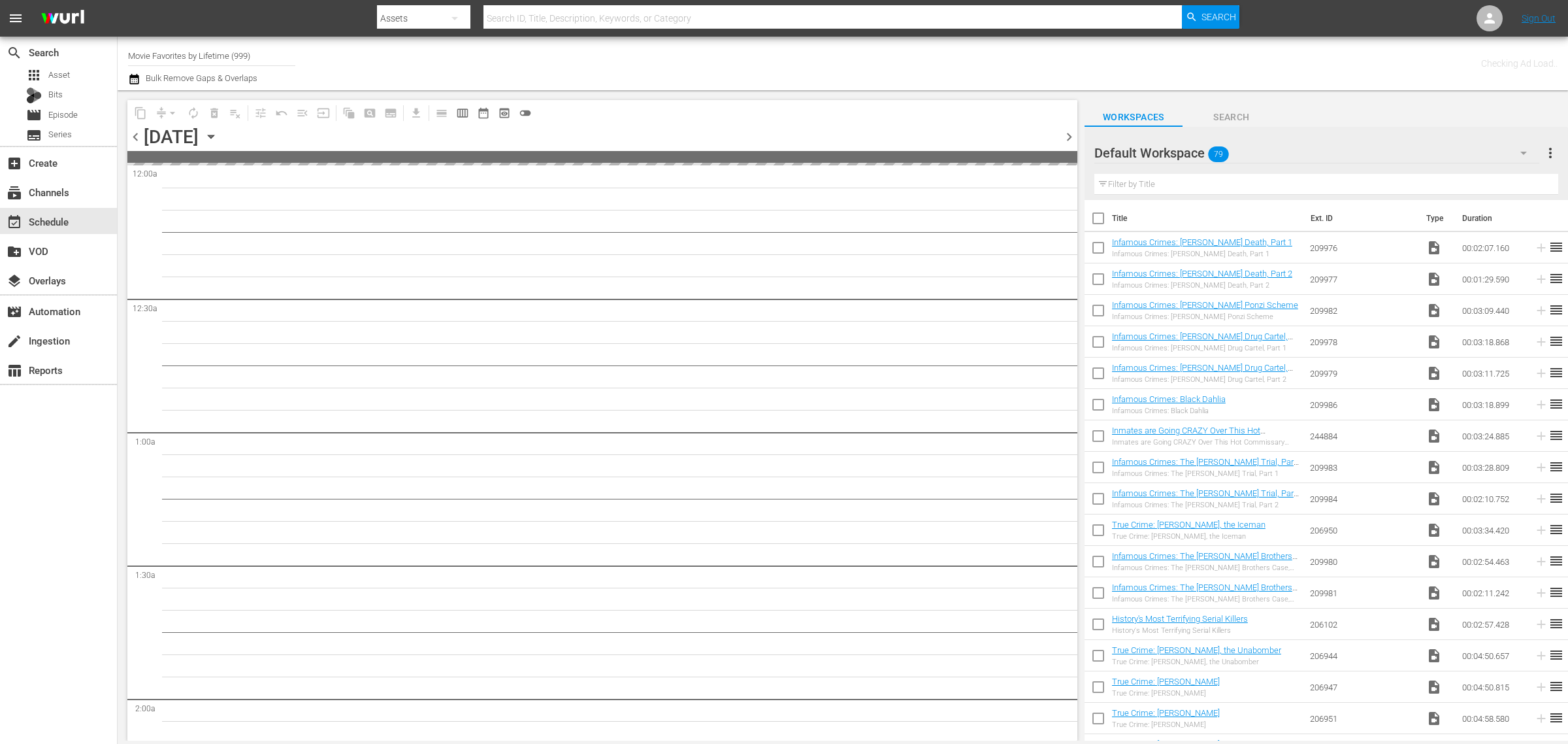
click at [856, 67] on div "Channel Title Movie Favorites by Lifetime (999) Bulk Remove Gaps & Overlaps" at bounding box center [517, 63] width 780 height 47
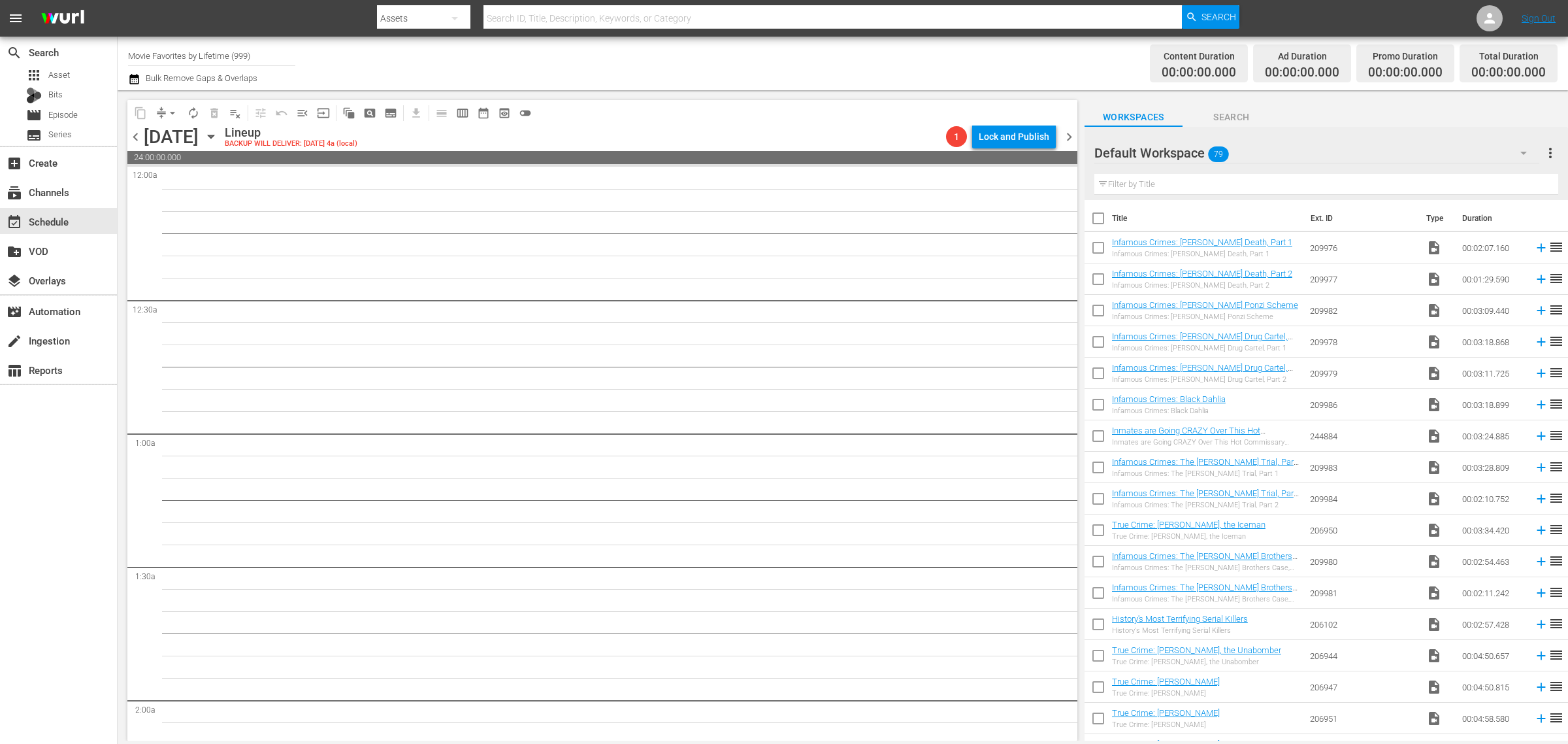
click at [219, 132] on icon "button" at bounding box center [211, 137] width 14 height 14
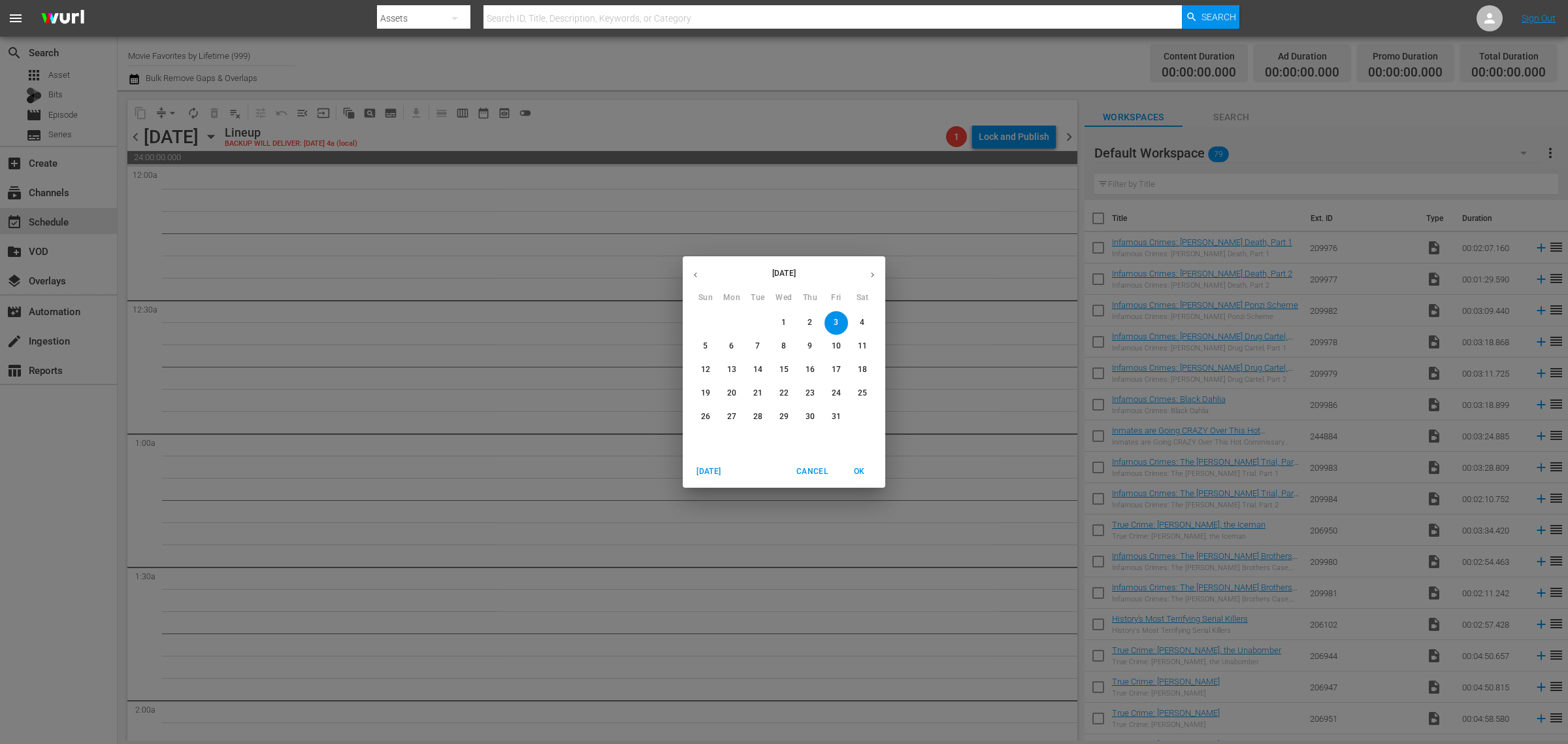
click at [697, 272] on icon "button" at bounding box center [695, 275] width 10 height 10
click at [730, 409] on button "29" at bounding box center [732, 417] width 24 height 24
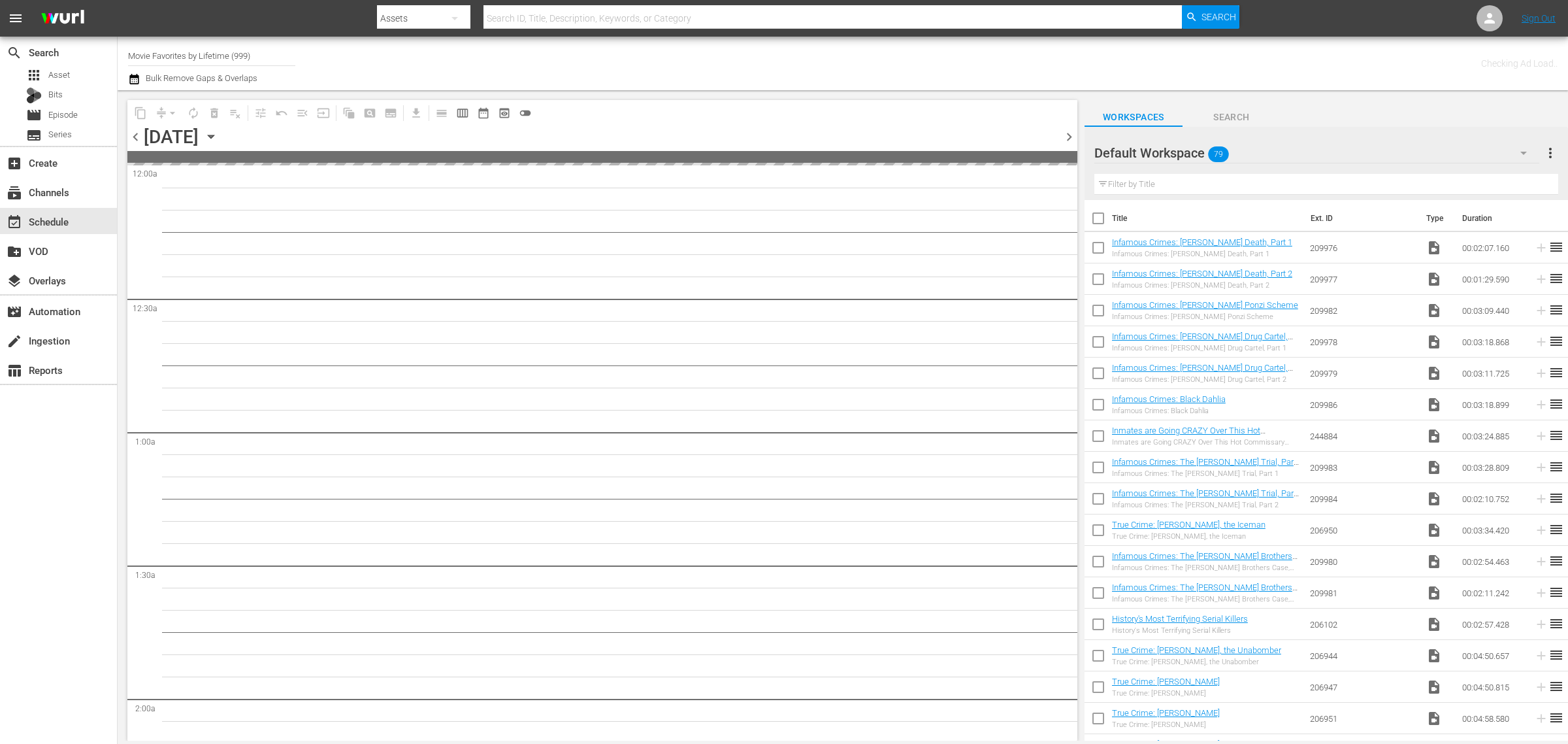
click at [760, 53] on div "Channel Title Movie Favorites by Lifetime (999) Bulk Remove Gaps & Overlaps" at bounding box center [517, 63] width 780 height 47
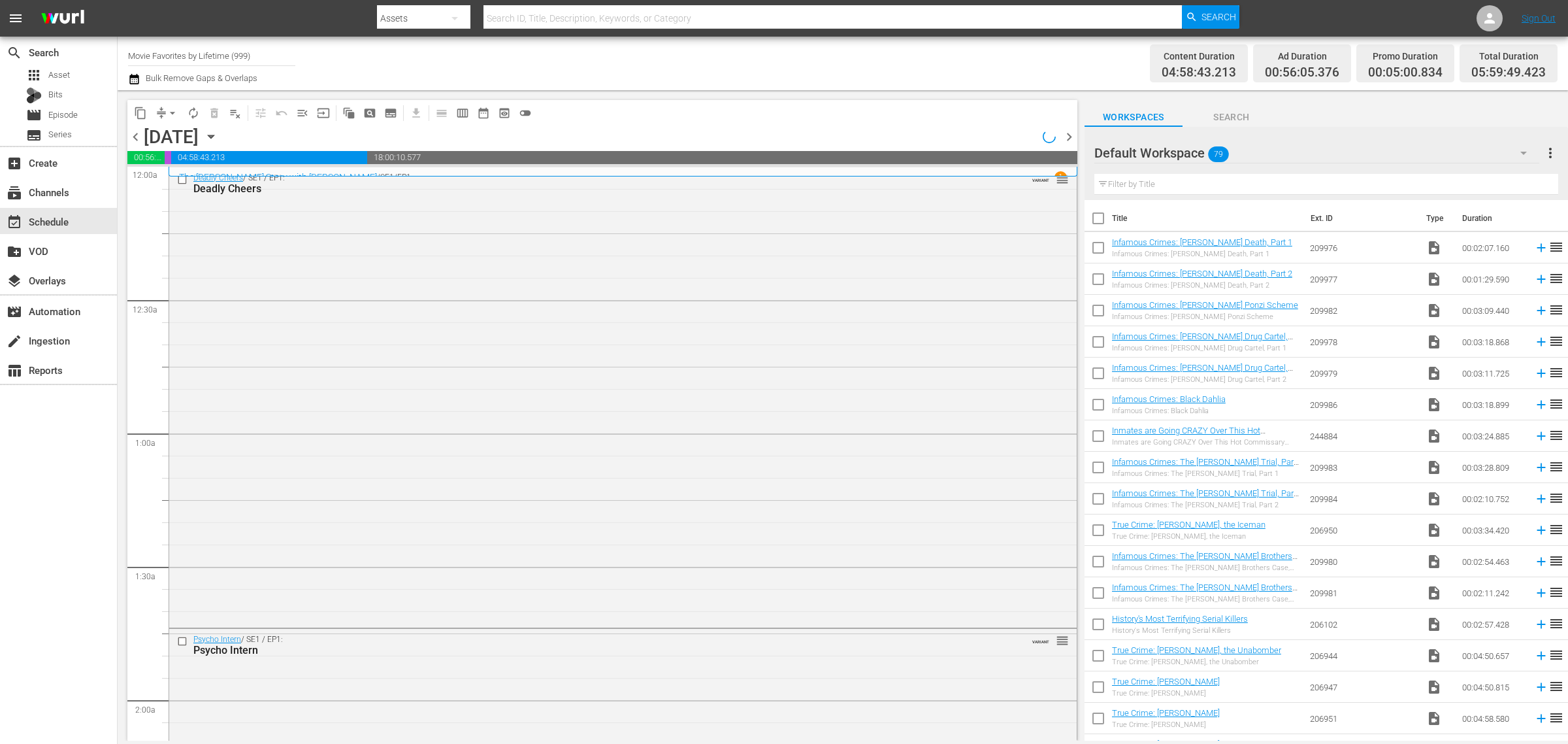
click at [730, 52] on div "Channel Title Movie Favorites by Lifetime (999) Bulk Remove Gaps & Overlaps" at bounding box center [517, 63] width 780 height 47
click at [591, 303] on div "Deadly Cheers / SE1 / EP1: Deadly Cheers VARIANT reorder" at bounding box center [623, 395] width 908 height 457
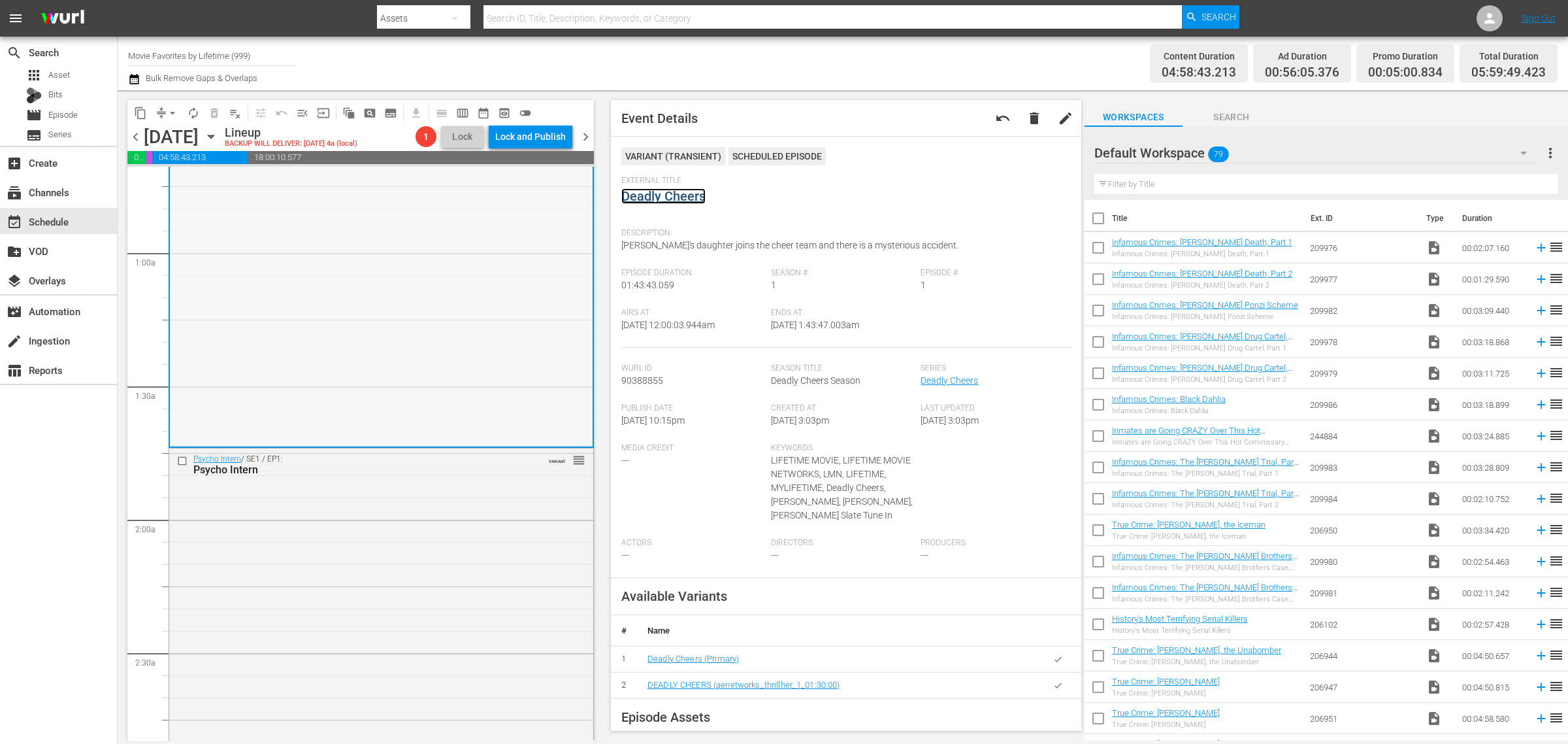
scroll to position [245, 0]
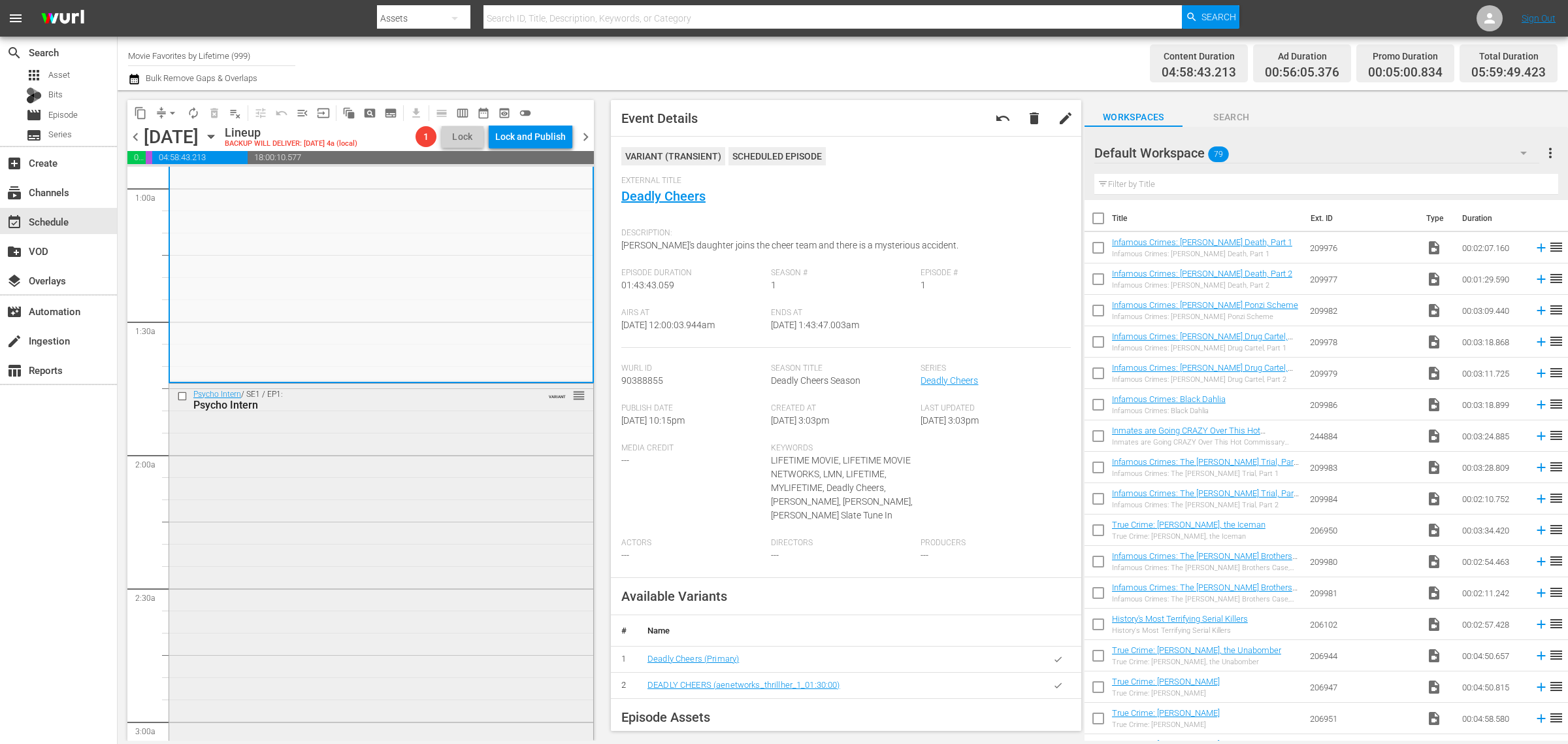
click at [300, 429] on div "Psycho Intern / SE1 / EP1: Psycho Intern VARIANT reorder" at bounding box center [381, 614] width 424 height 461
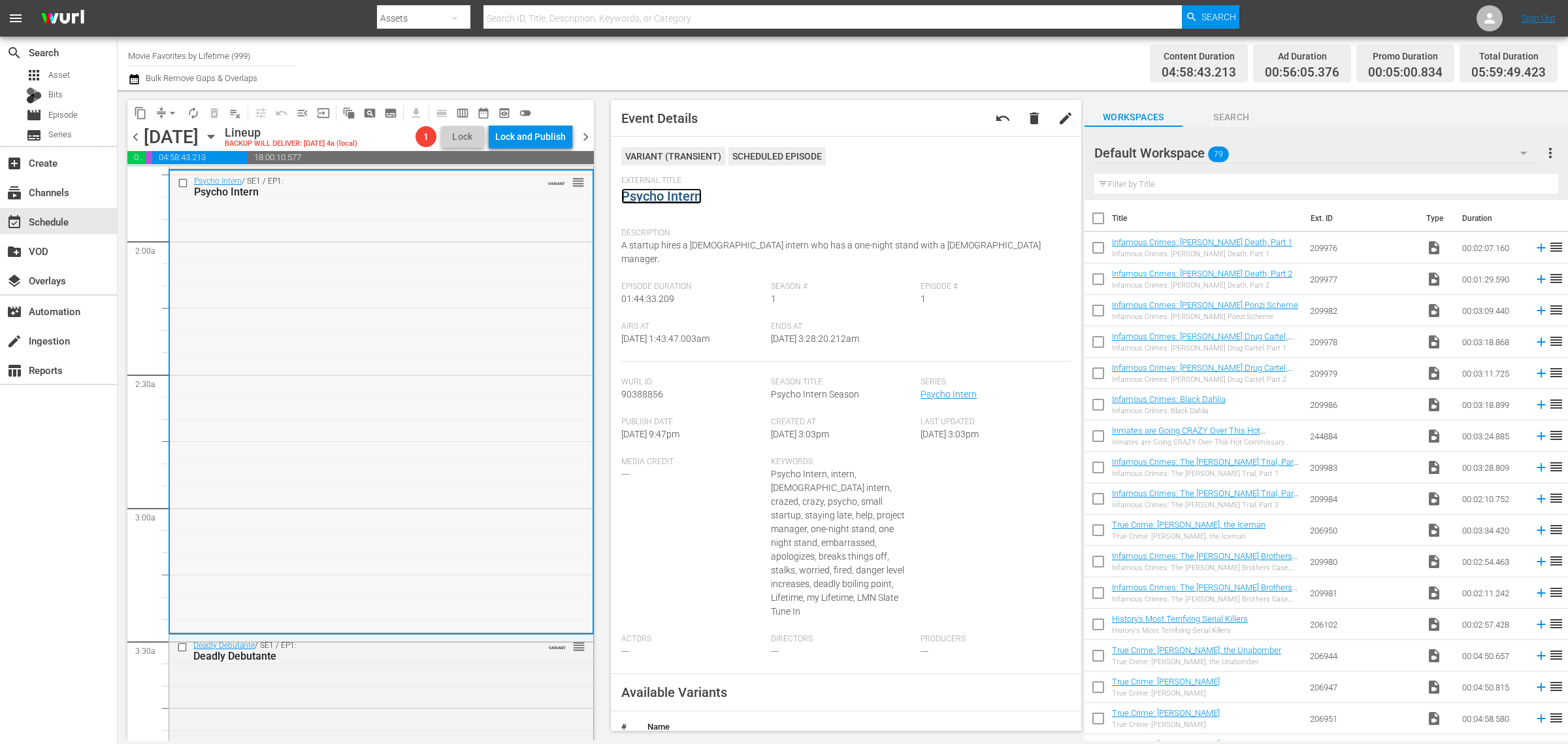
scroll to position [735, 0]
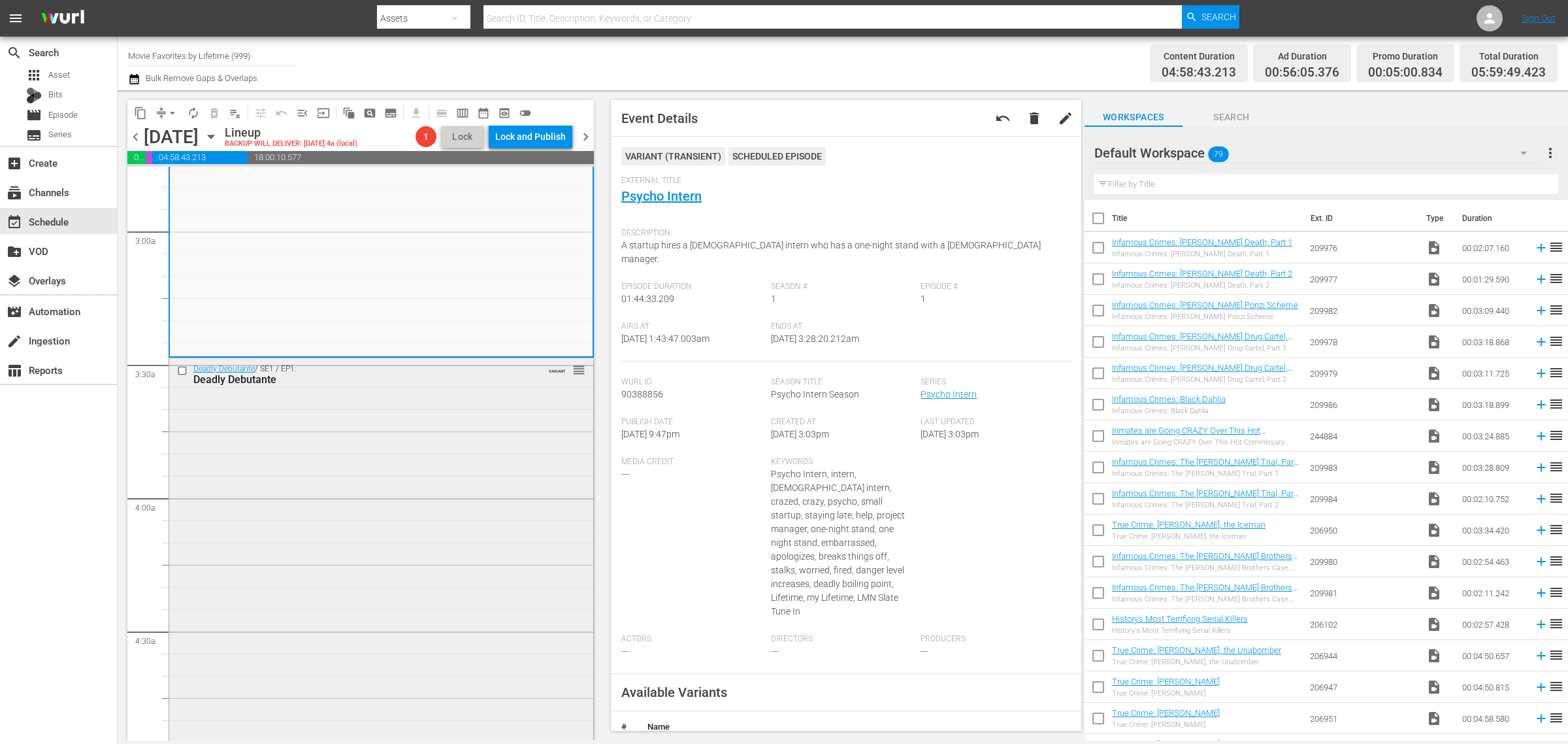
click at [358, 478] on div "Deadly Debutante / SE1 / EP1: Deadly Debutante VARIANT reorder" at bounding box center [381, 584] width 424 height 451
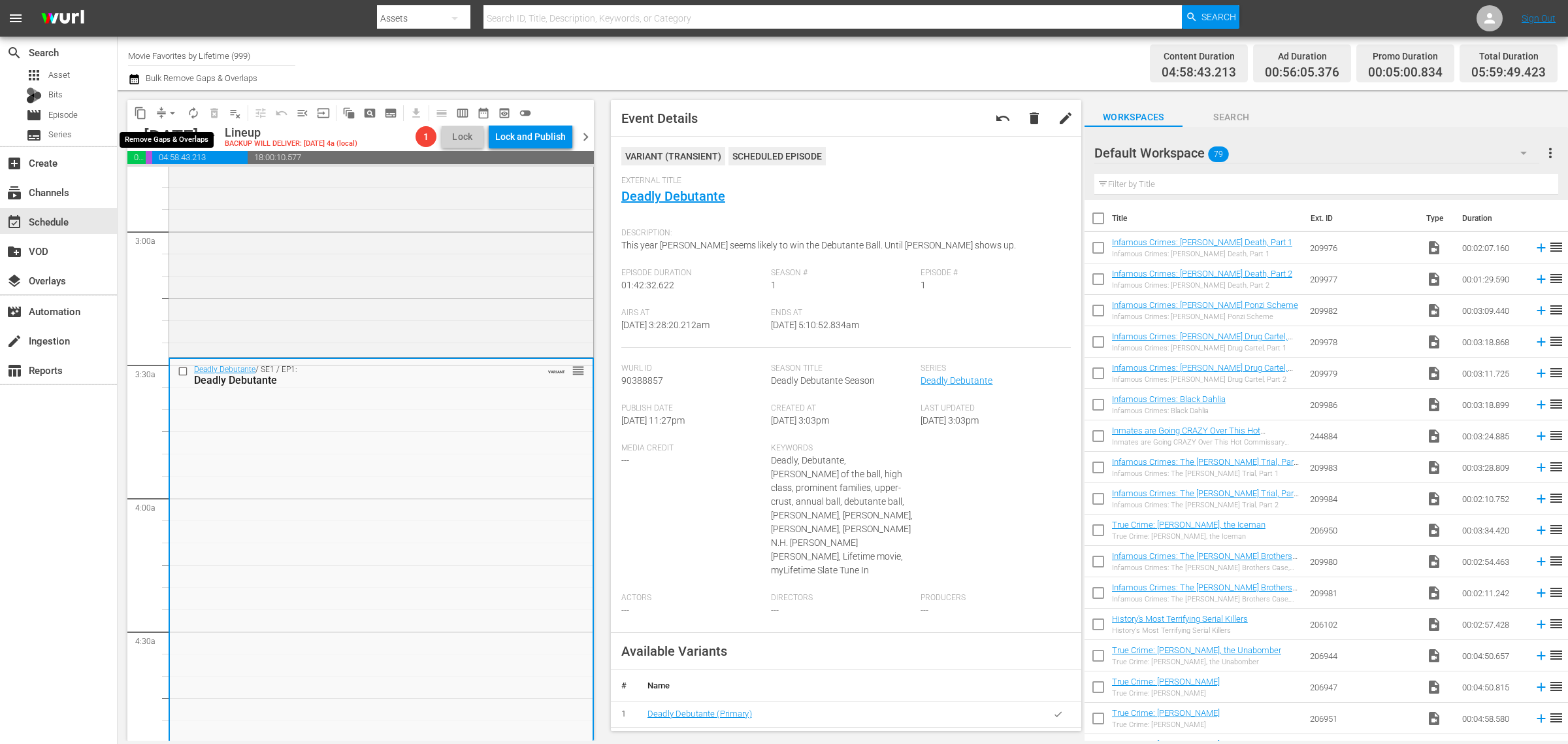
click at [172, 112] on span "arrow_drop_down" at bounding box center [172, 113] width 13 height 13
click at [178, 139] on li "Align to Midnight" at bounding box center [173, 138] width 137 height 21
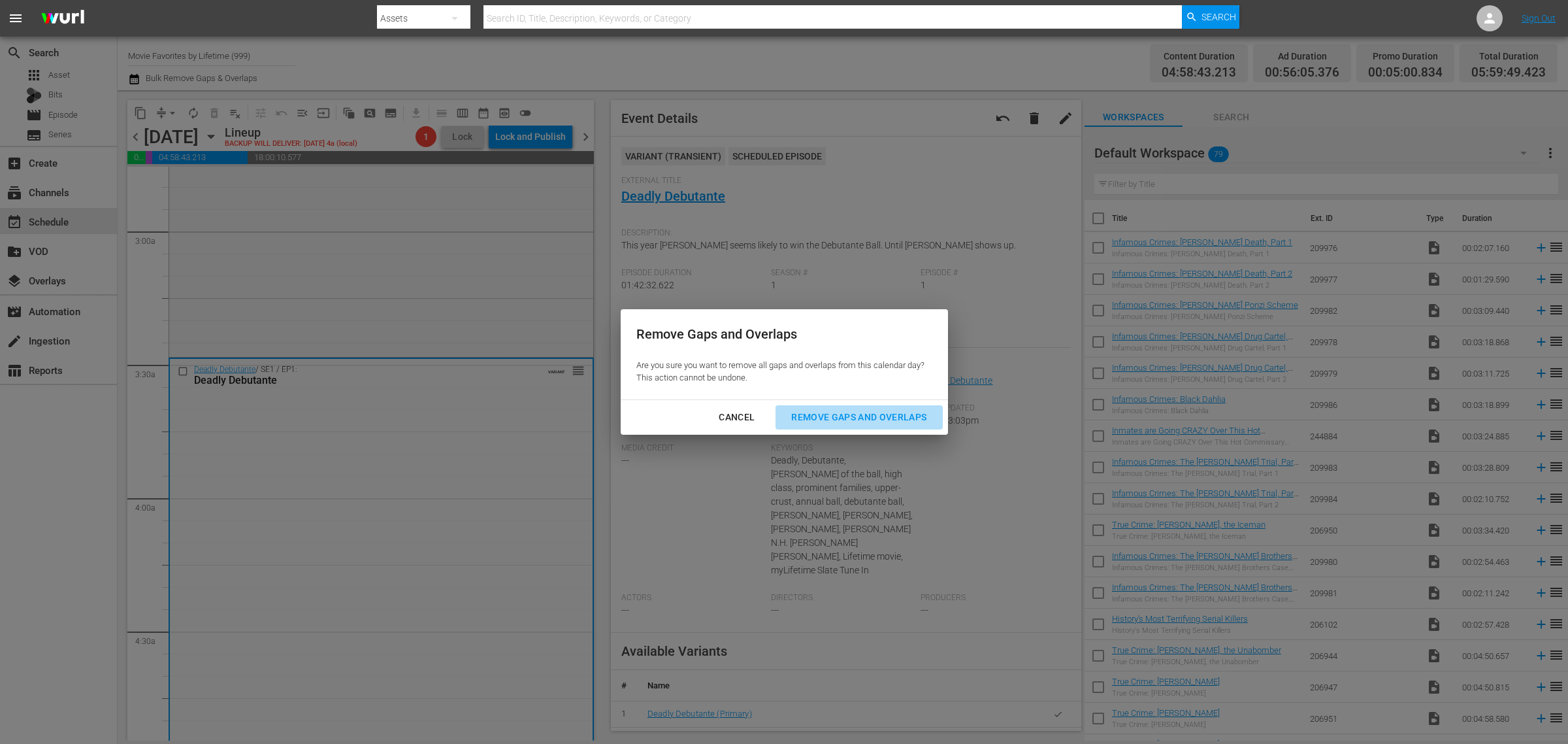
drag, startPoint x: 830, startPoint y: 409, endPoint x: 815, endPoint y: 392, distance: 22.7
click at [830, 410] on div "Remove Gaps and Overlaps" at bounding box center [858, 417] width 156 height 17
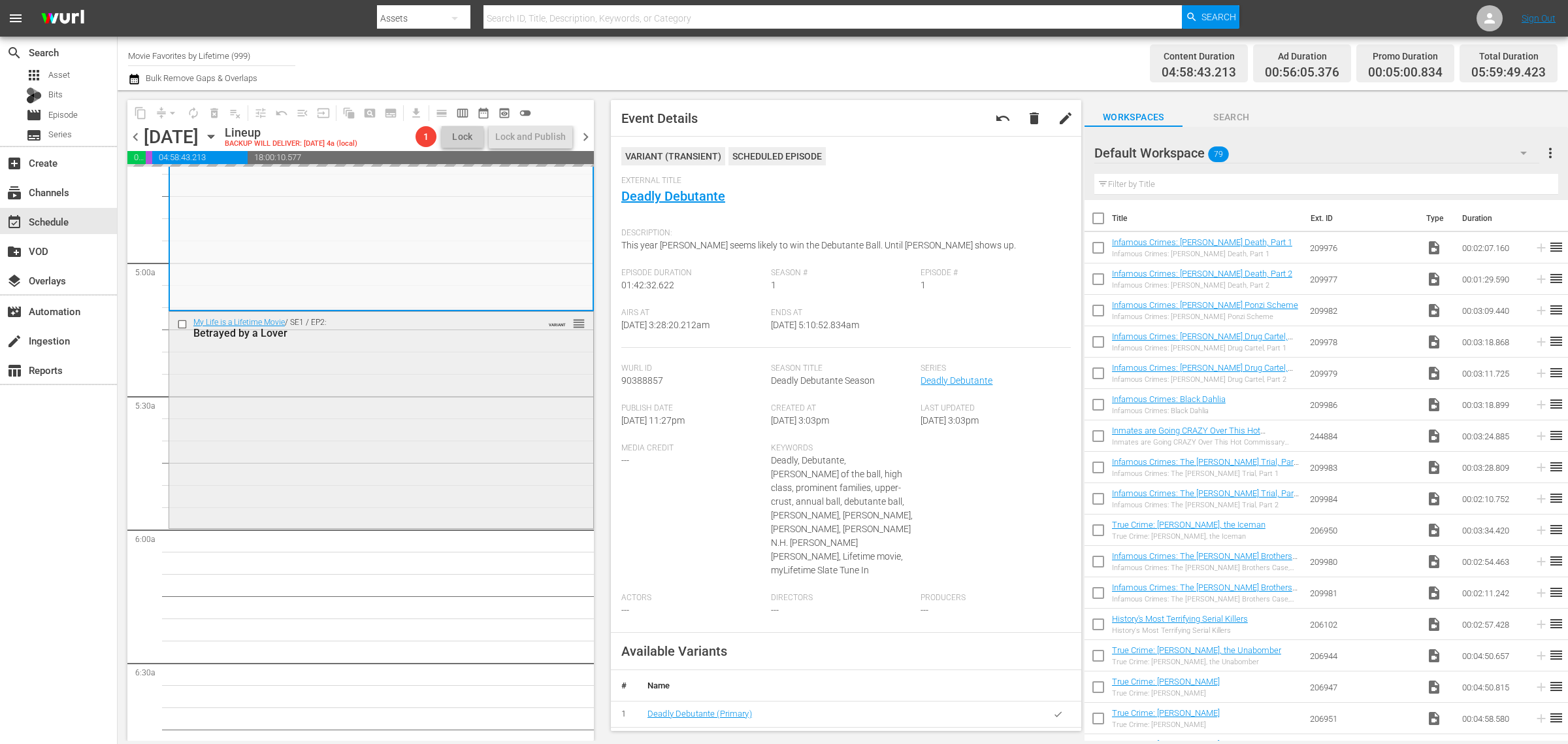
scroll to position [1389, 0]
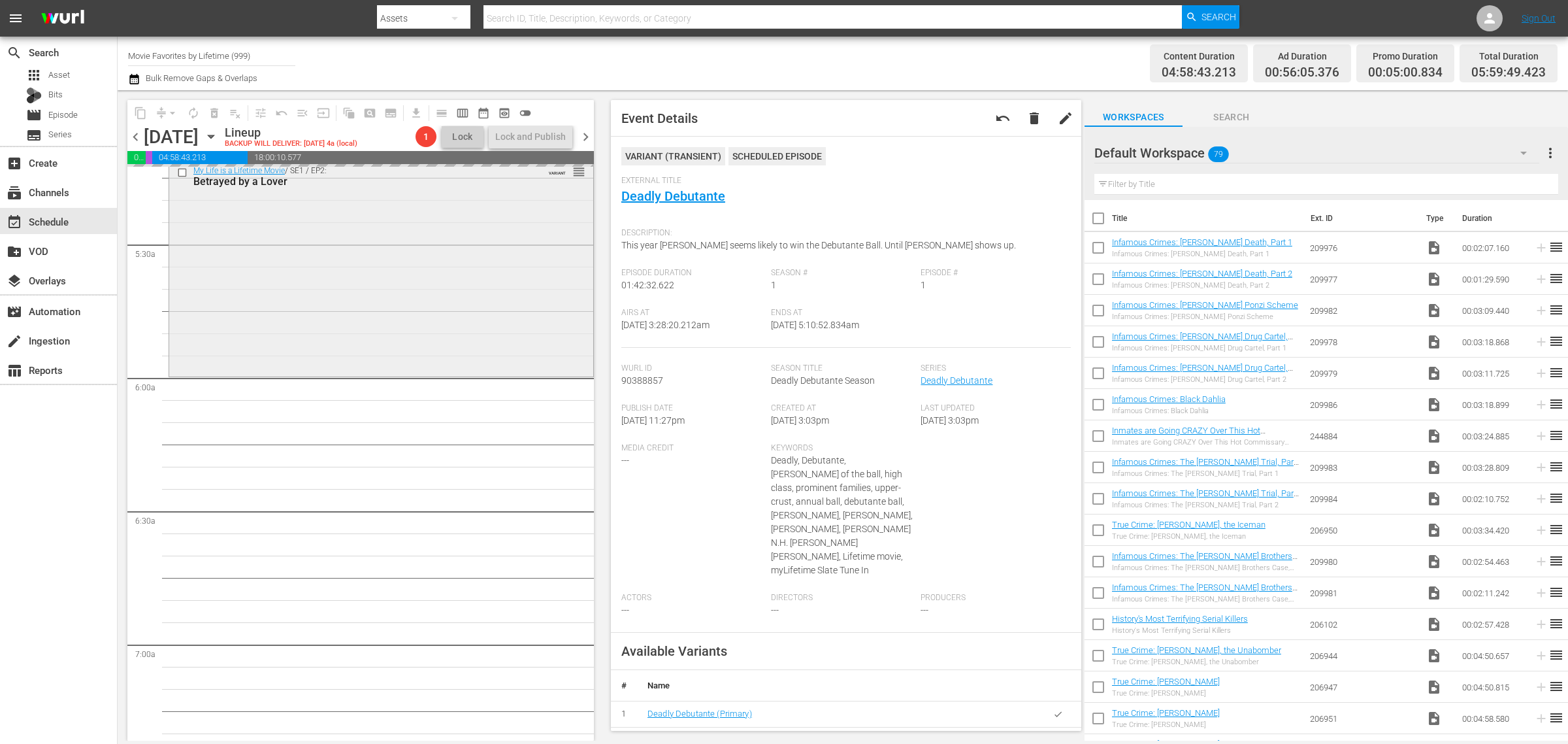
click at [274, 327] on div "My Life is a Lifetime Movie / SE1 / EP2: Betrayed by a Lover VARIANT reorder" at bounding box center [381, 266] width 424 height 214
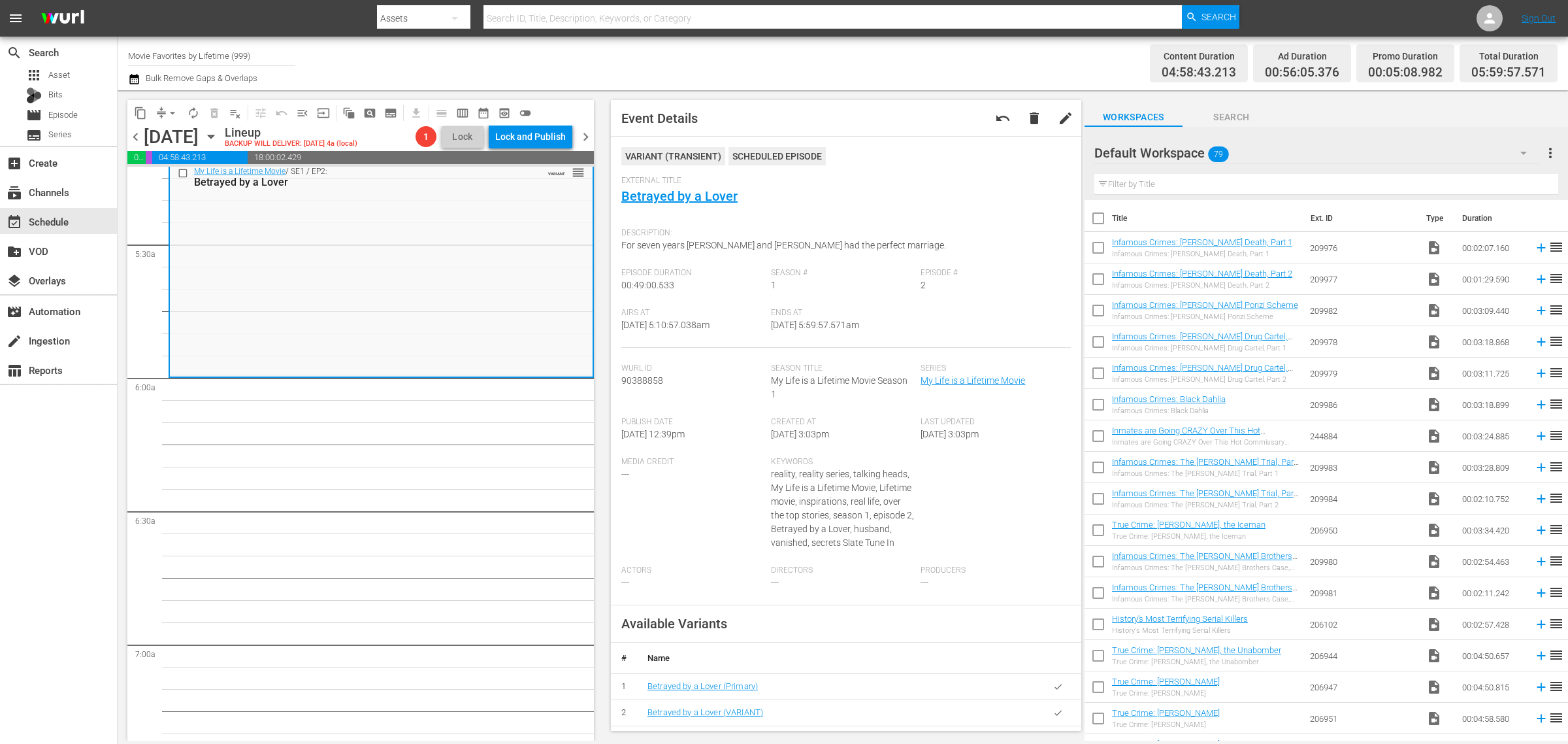
click at [739, 47] on div "Channel Title Movie Favorites by Lifetime (999) Bulk Remove Gaps & Overlaps" at bounding box center [517, 63] width 780 height 47
click at [174, 109] on span "arrow_drop_down" at bounding box center [172, 113] width 13 height 13
click at [177, 126] on ul "Align to Midnight Align to First Episode Align to End of Previous Day" at bounding box center [173, 161] width 137 height 76
click at [167, 141] on li "Align to Midnight" at bounding box center [173, 138] width 137 height 21
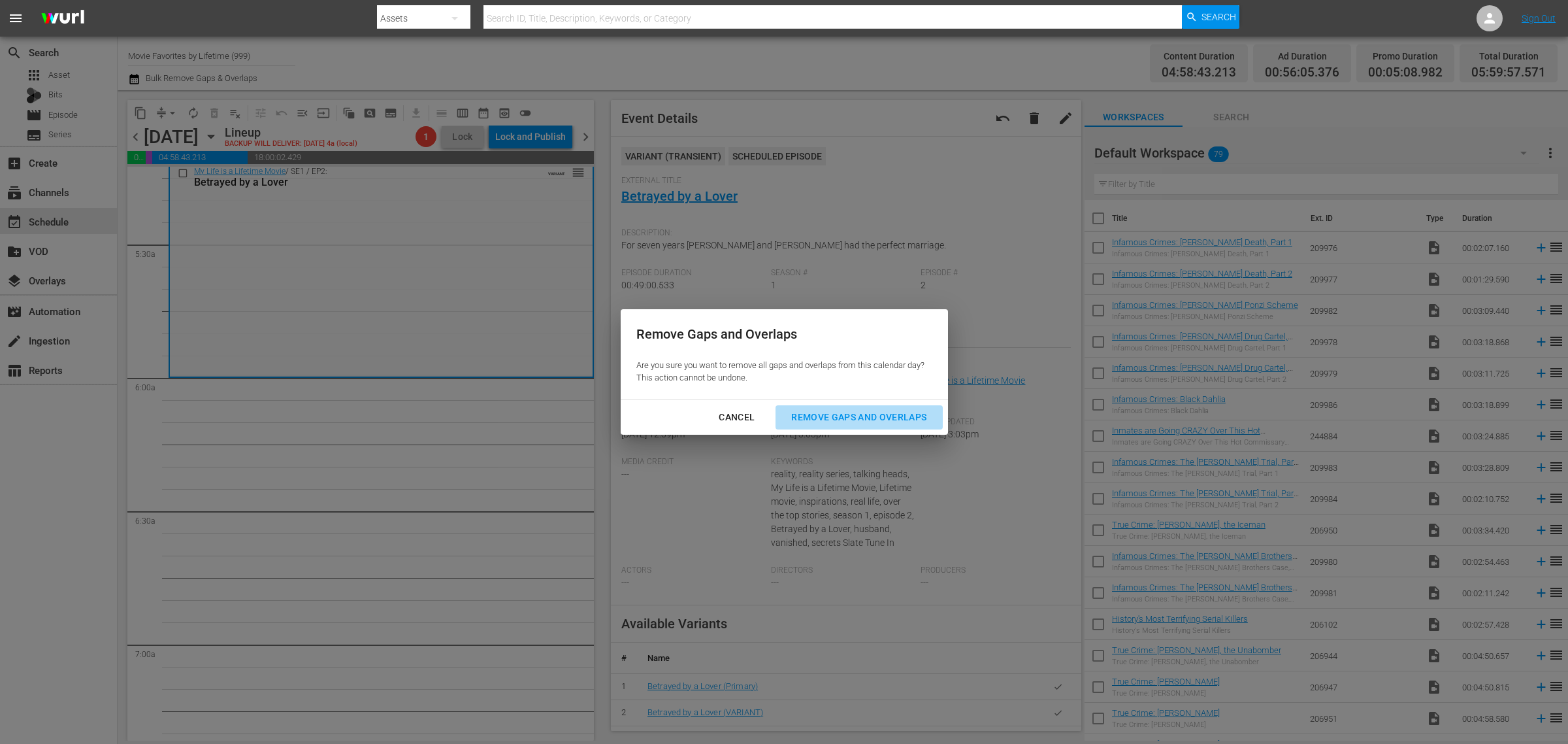
click at [808, 413] on div "Remove Gaps and Overlaps" at bounding box center [858, 417] width 156 height 17
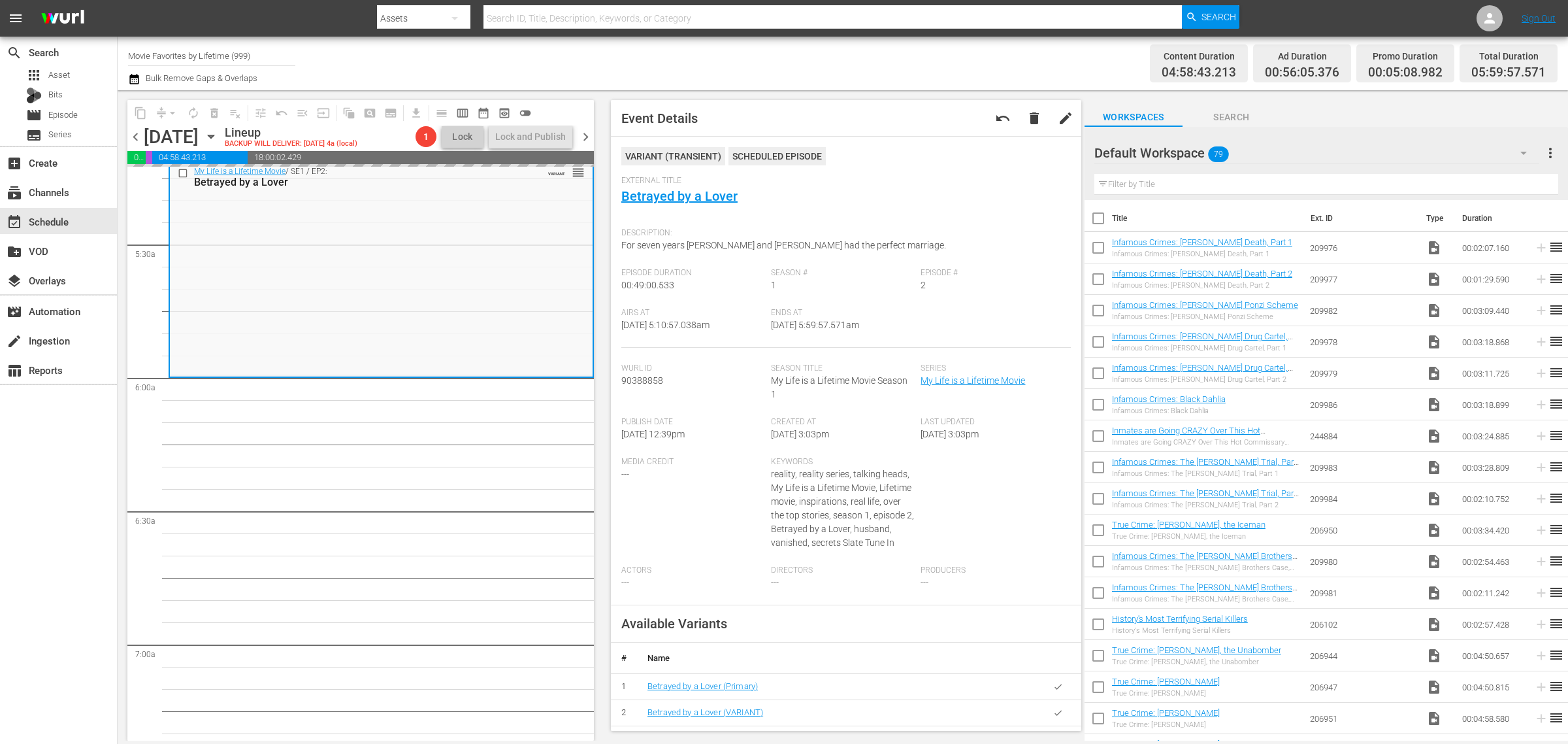
click at [782, 46] on div "Channel Title Movie Favorites by Lifetime (999) Bulk Remove Gaps & Overlaps" at bounding box center [517, 63] width 780 height 47
click at [861, 63] on div "Channel Title Movie Favorites by Lifetime (999) Bulk Remove Gaps & Overlaps" at bounding box center [517, 63] width 780 height 47
click at [188, 109] on span "autorenew_outlined" at bounding box center [193, 113] width 13 height 13
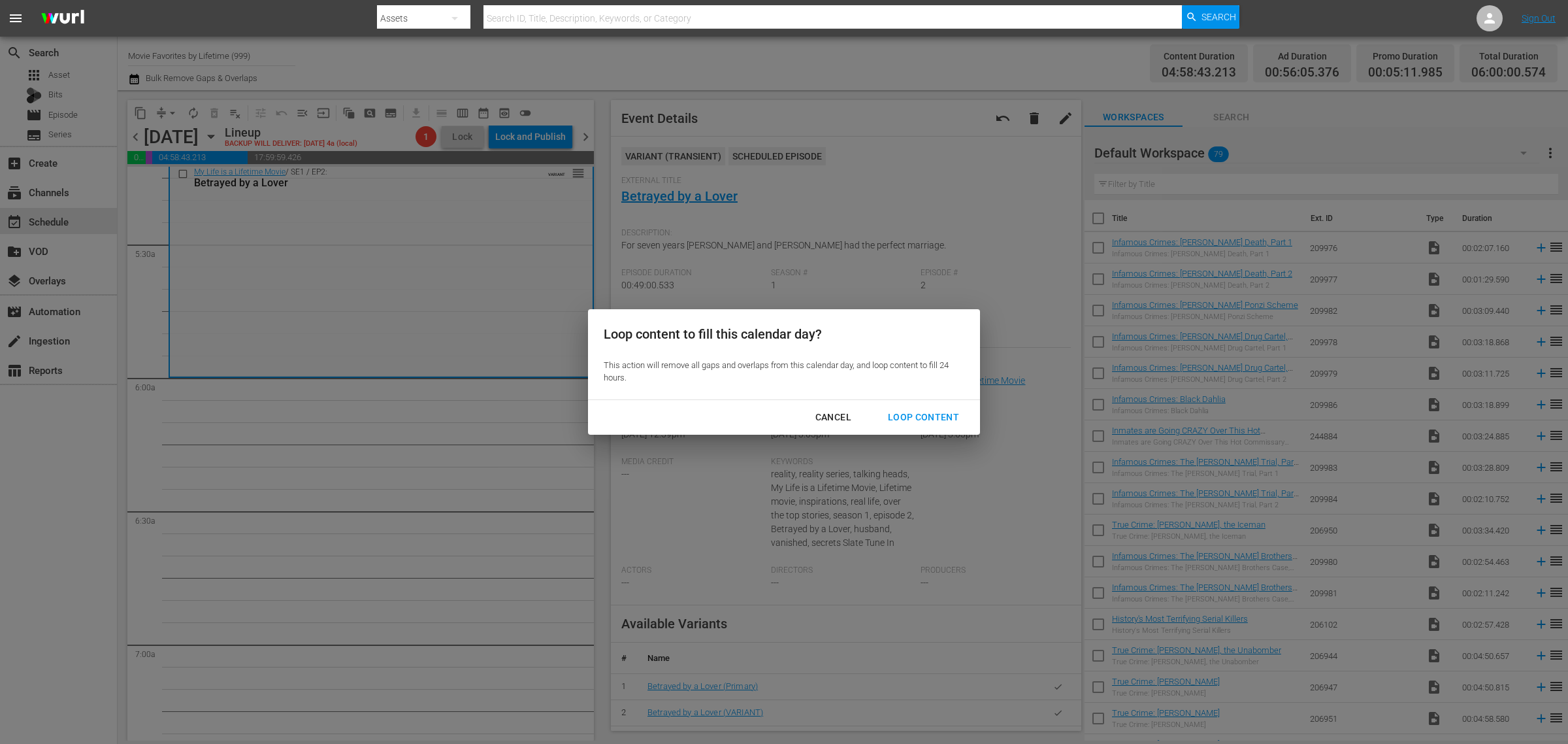
click at [930, 409] on button "Loop Content" at bounding box center [923, 417] width 103 height 24
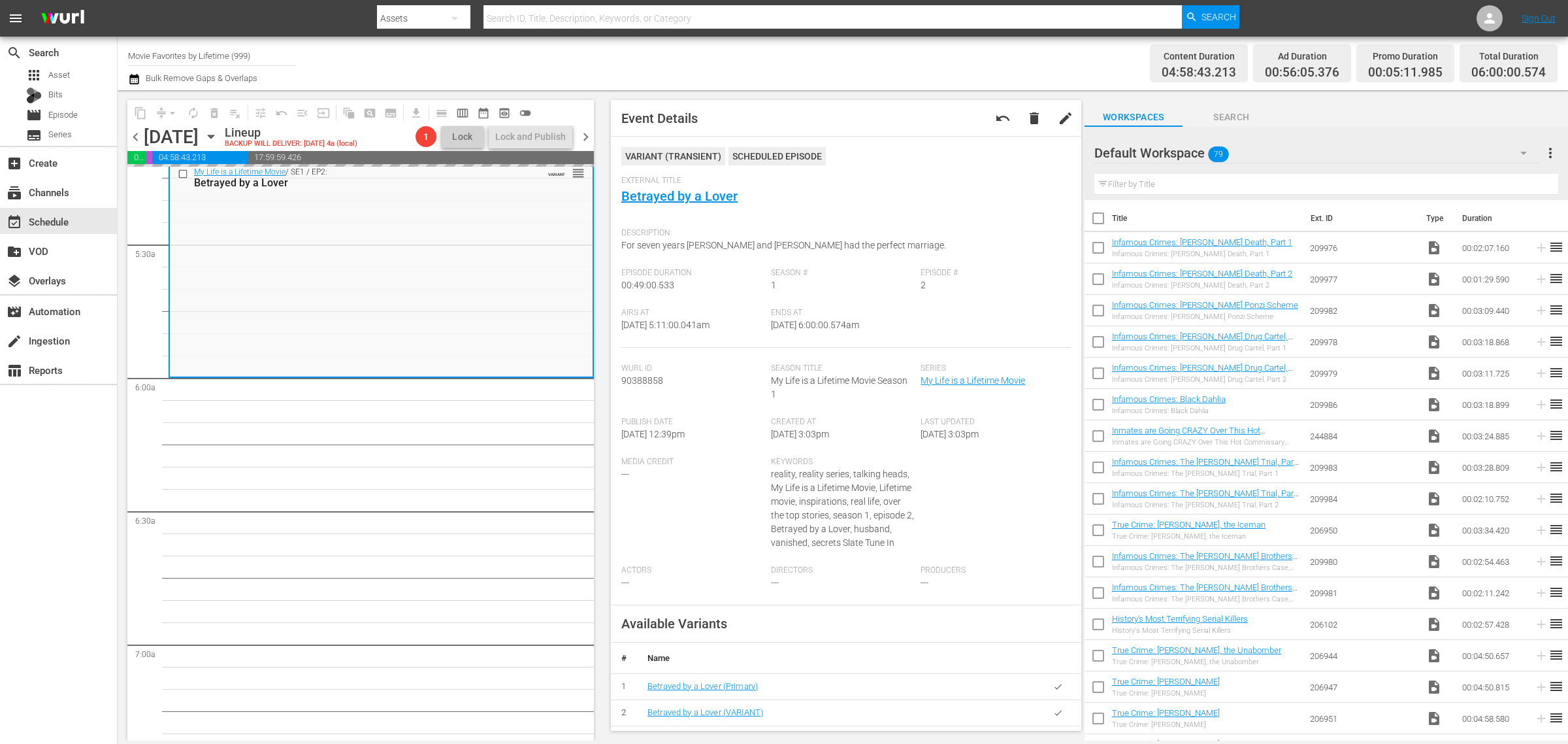
click at [892, 48] on div "Channel Title Movie Favorites by Lifetime (999) Bulk Remove Gaps & Overlaps" at bounding box center [517, 63] width 780 height 47
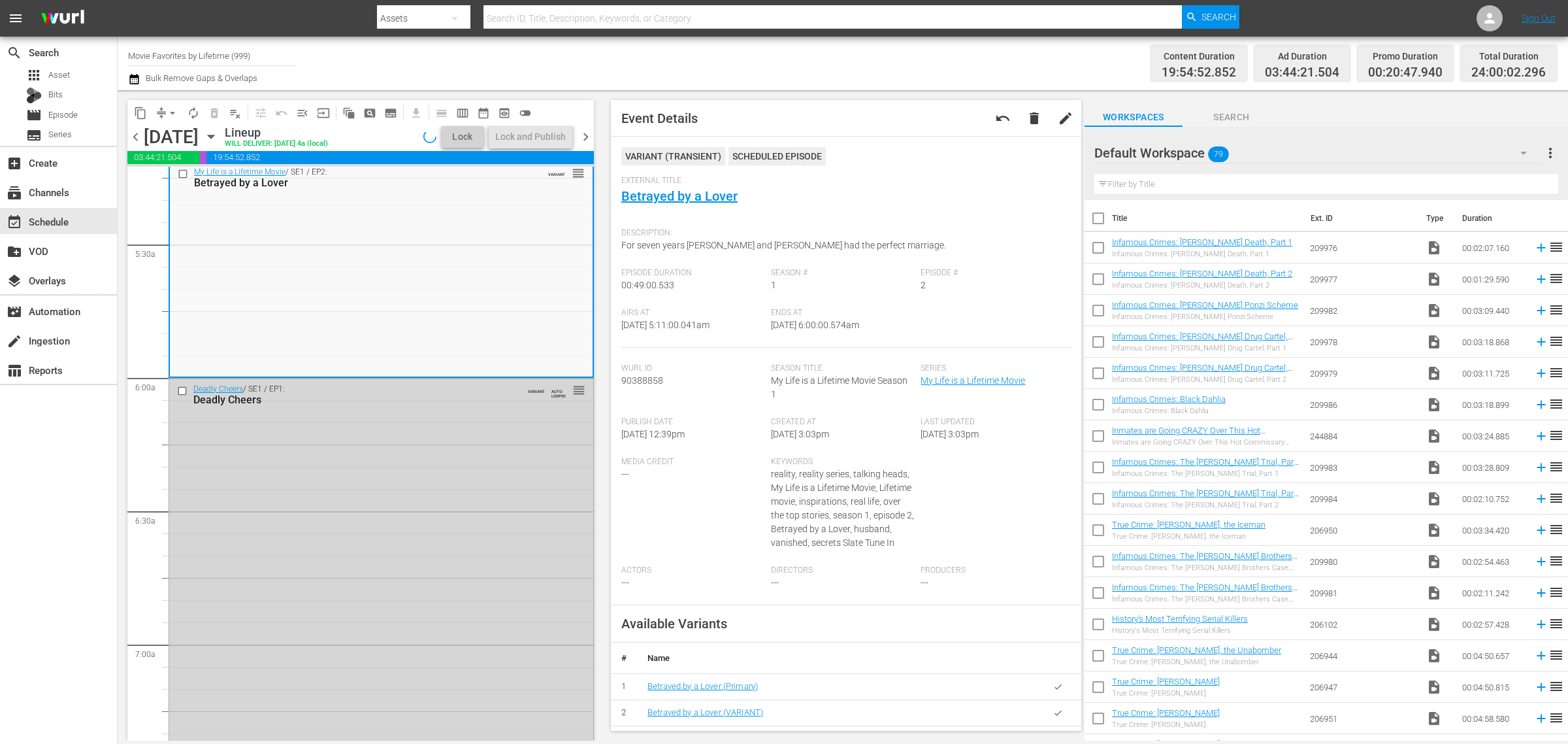
click at [484, 56] on div "Channel Title Movie Favorites by Lifetime (999) Bulk Remove Gaps & Overlaps" at bounding box center [517, 63] width 780 height 47
click at [857, 68] on div "Channel Title Movie Favorites by Lifetime (999) Bulk Remove Gaps & Overlaps" at bounding box center [517, 63] width 780 height 47
click at [753, 60] on div "Channel Title Movie Favorites by Lifetime (999) Bulk Remove Gaps & Overlaps" at bounding box center [517, 63] width 780 height 47
click at [528, 134] on div "Lock and Publish" at bounding box center [530, 137] width 71 height 24
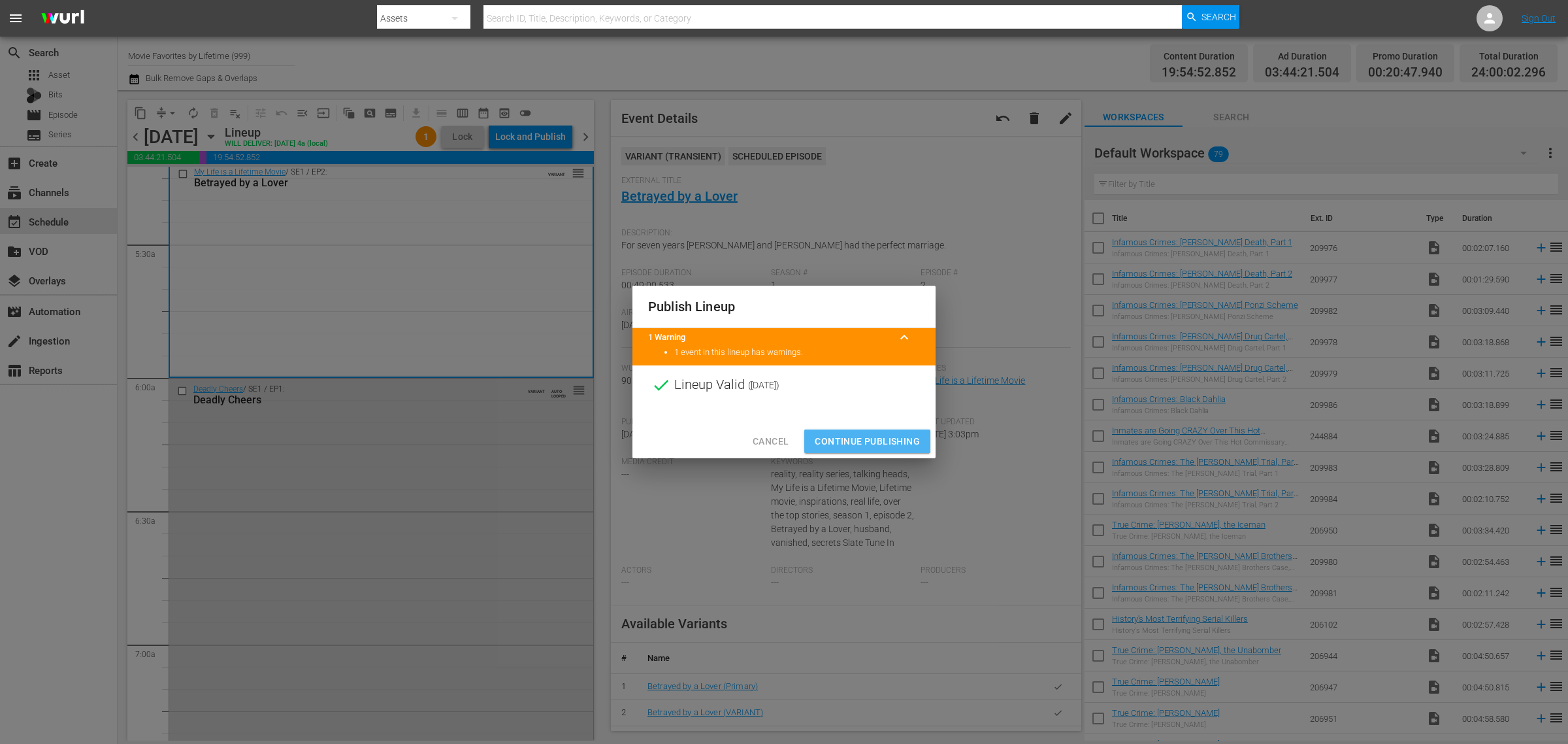
click at [846, 445] on span "Continue Publishing" at bounding box center [867, 441] width 105 height 17
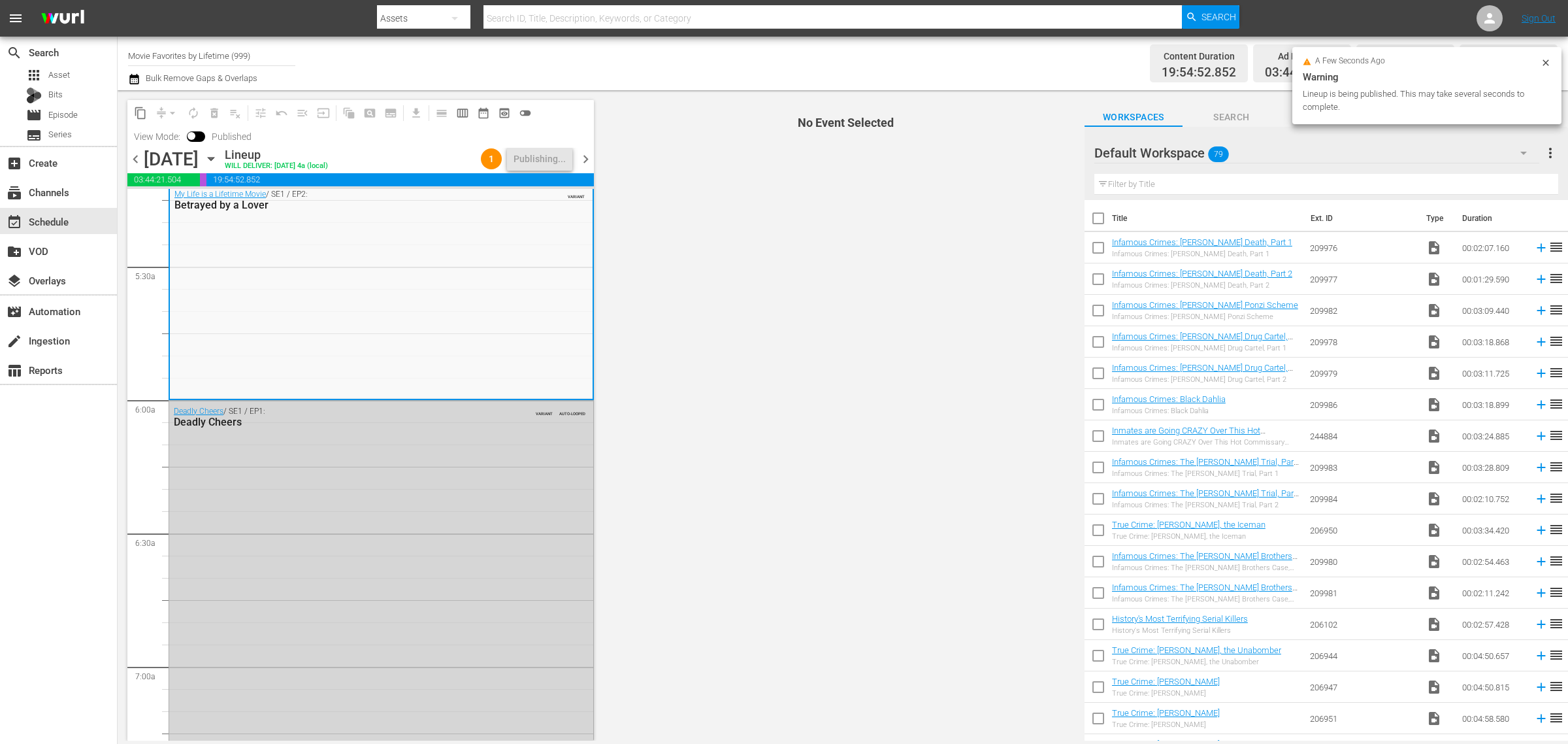
click at [713, 57] on div "Channel Title Movie Favorites by Lifetime (999) Bulk Remove Gaps & Overlaps" at bounding box center [517, 63] width 780 height 47
drag, startPoint x: 512, startPoint y: 62, endPoint x: 733, endPoint y: 57, distance: 221.1
click at [512, 63] on div "Channel Title Movie Favorites by Lifetime (999) Bulk Remove Gaps & Overlaps" at bounding box center [517, 63] width 780 height 47
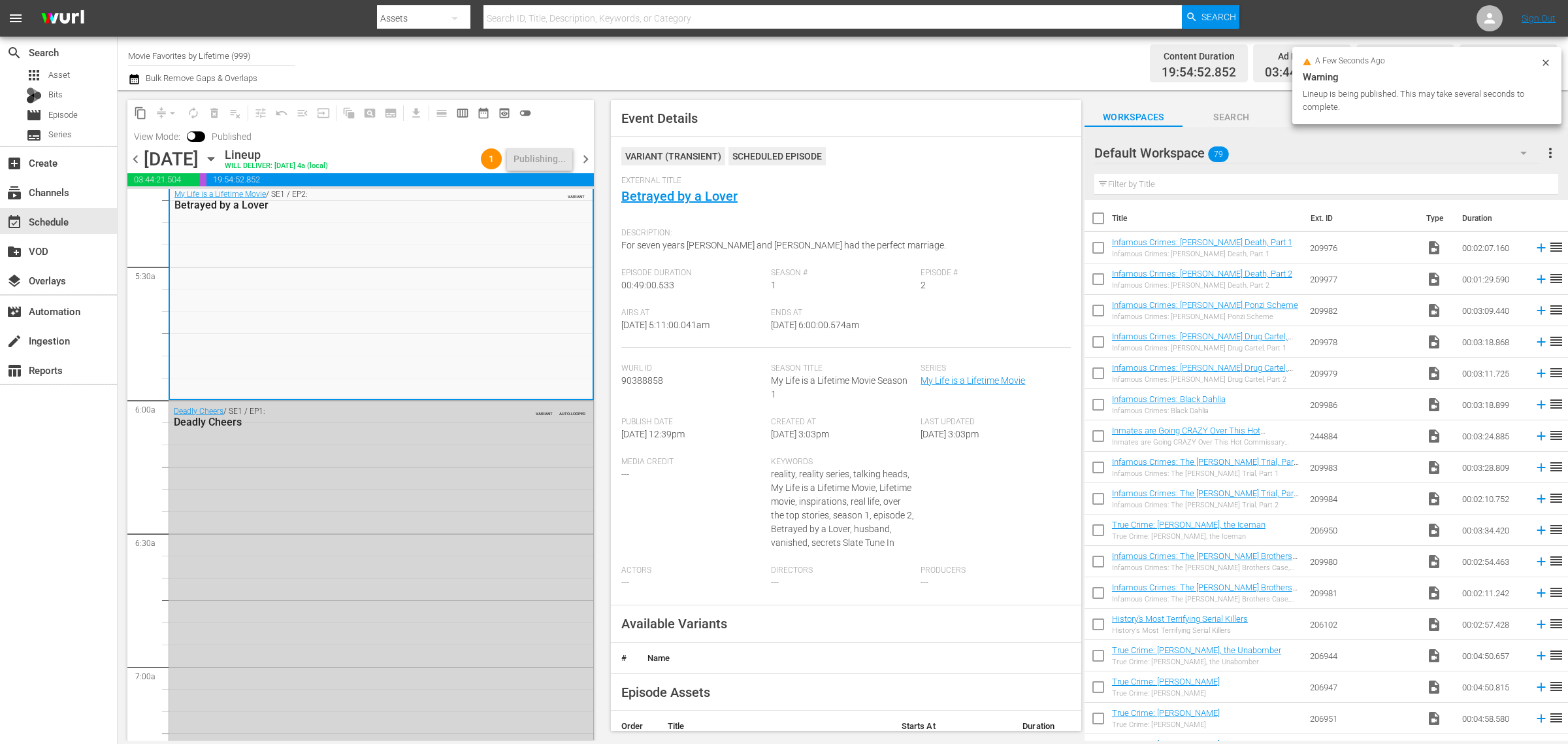
click at [803, 53] on div "Channel Title Movie Favorites by Lifetime (999) Bulk Remove Gaps & Overlaps" at bounding box center [517, 63] width 780 height 47
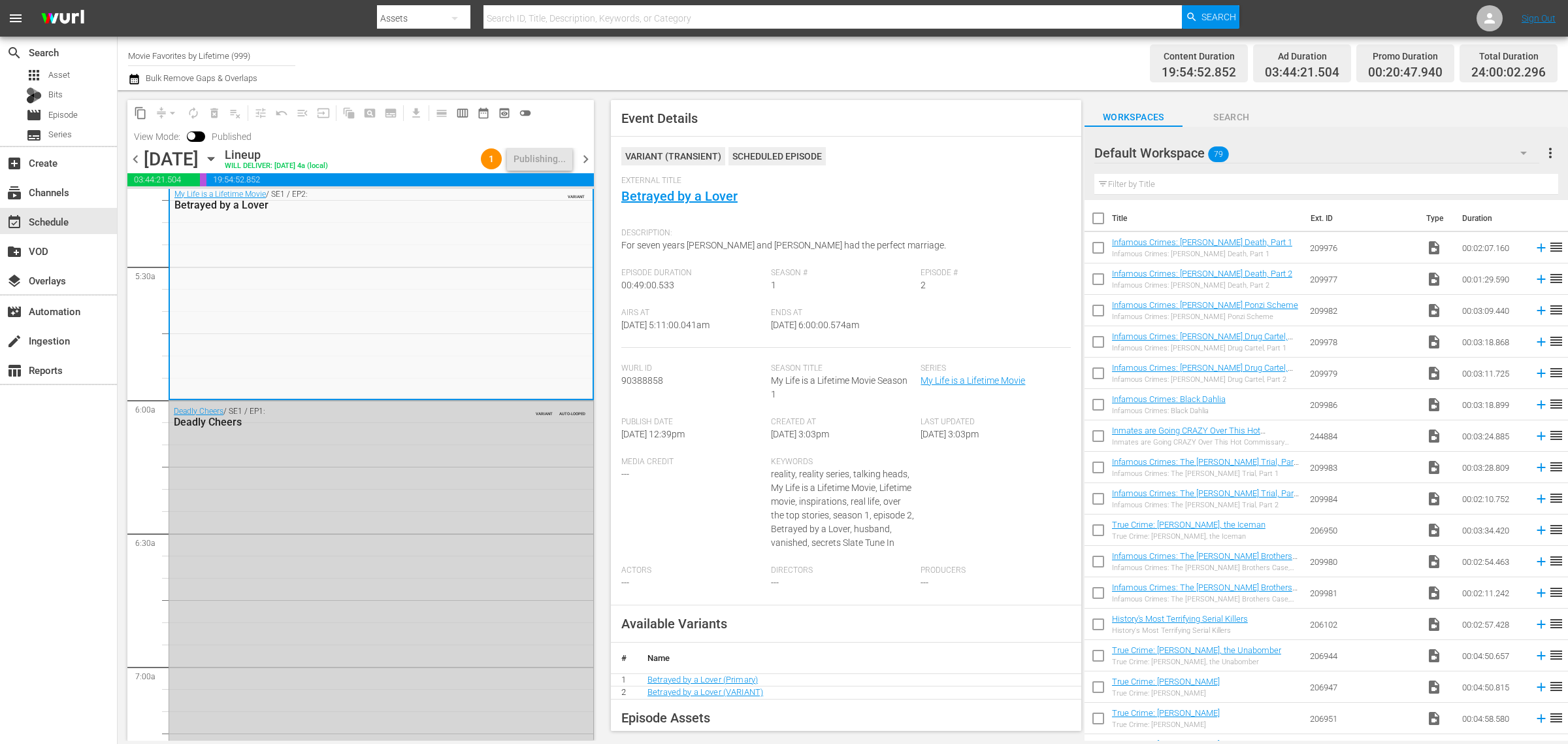
click at [658, 54] on div "Channel Title Movie Favorites by Lifetime (999) Bulk Remove Gaps & Overlaps" at bounding box center [517, 63] width 780 height 47
click at [509, 57] on div "Channel Title Movie Favorites by Lifetime (999) Bulk Remove Gaps & Overlaps" at bounding box center [517, 63] width 780 height 47
click at [681, 57] on div "Channel Title Movie Favorites by Lifetime (999) Bulk Remove Gaps & Overlaps" at bounding box center [517, 63] width 780 height 47
click at [900, 64] on div "Channel Title Movie Favorites by Lifetime (999) Bulk Remove Gaps & Overlaps" at bounding box center [517, 63] width 780 height 47
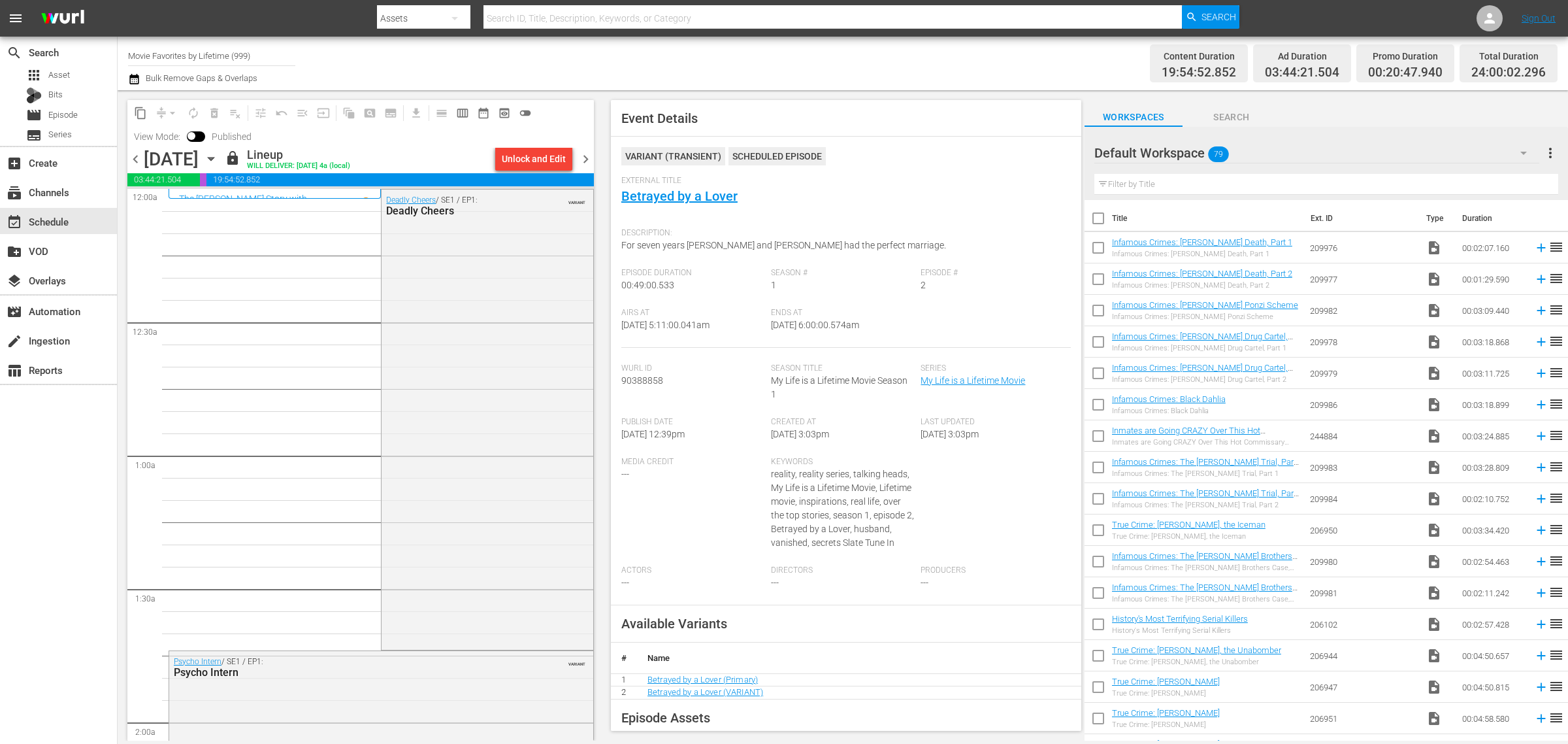
click at [583, 155] on span "chevron_right" at bounding box center [586, 159] width 17 height 17
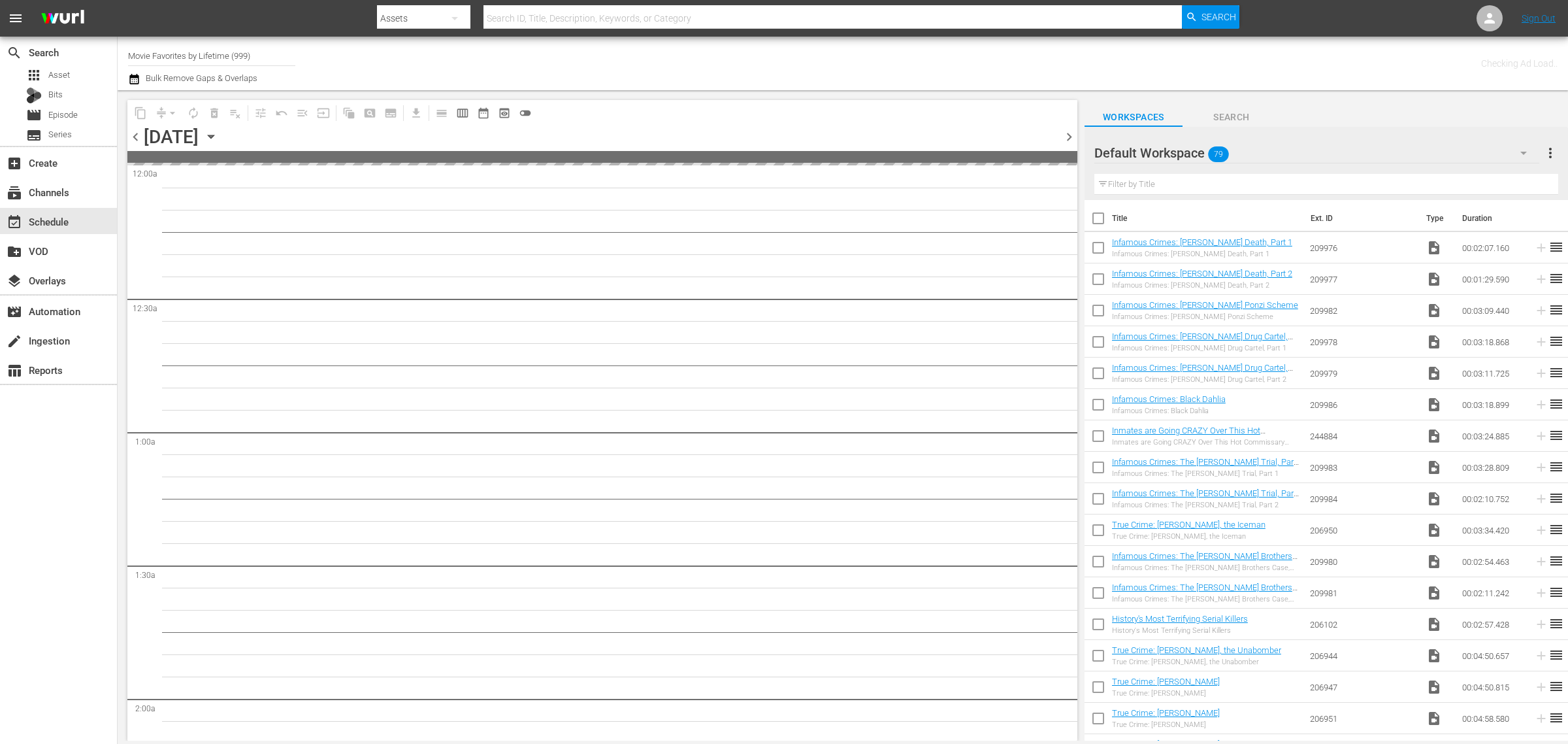
click at [900, 60] on div "Channel Title Movie Favorites by Lifetime (999) Bulk Remove Gaps & Overlaps" at bounding box center [517, 63] width 780 height 47
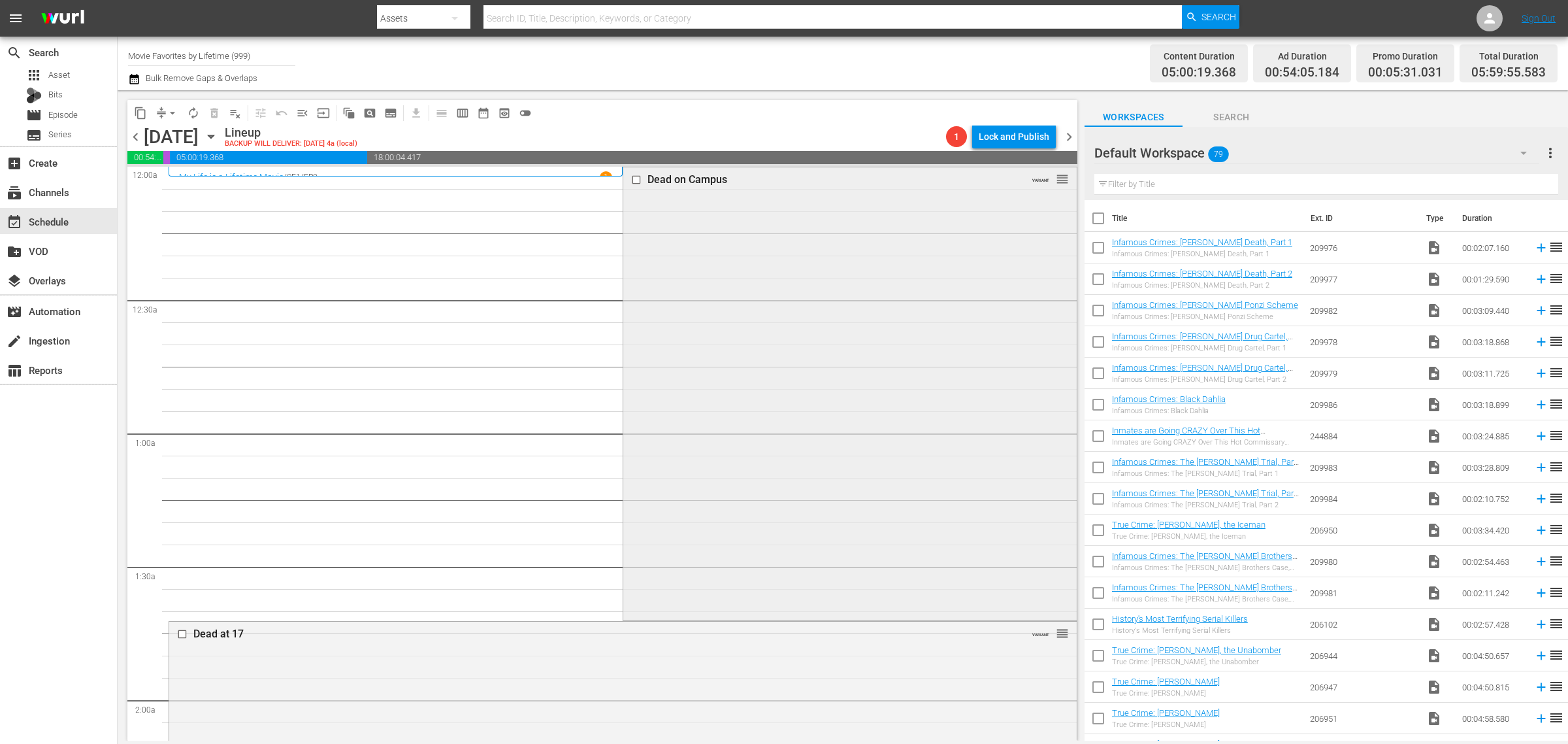
click at [883, 302] on div "Dead on Campus VARIANT reorder" at bounding box center [850, 392] width 453 height 450
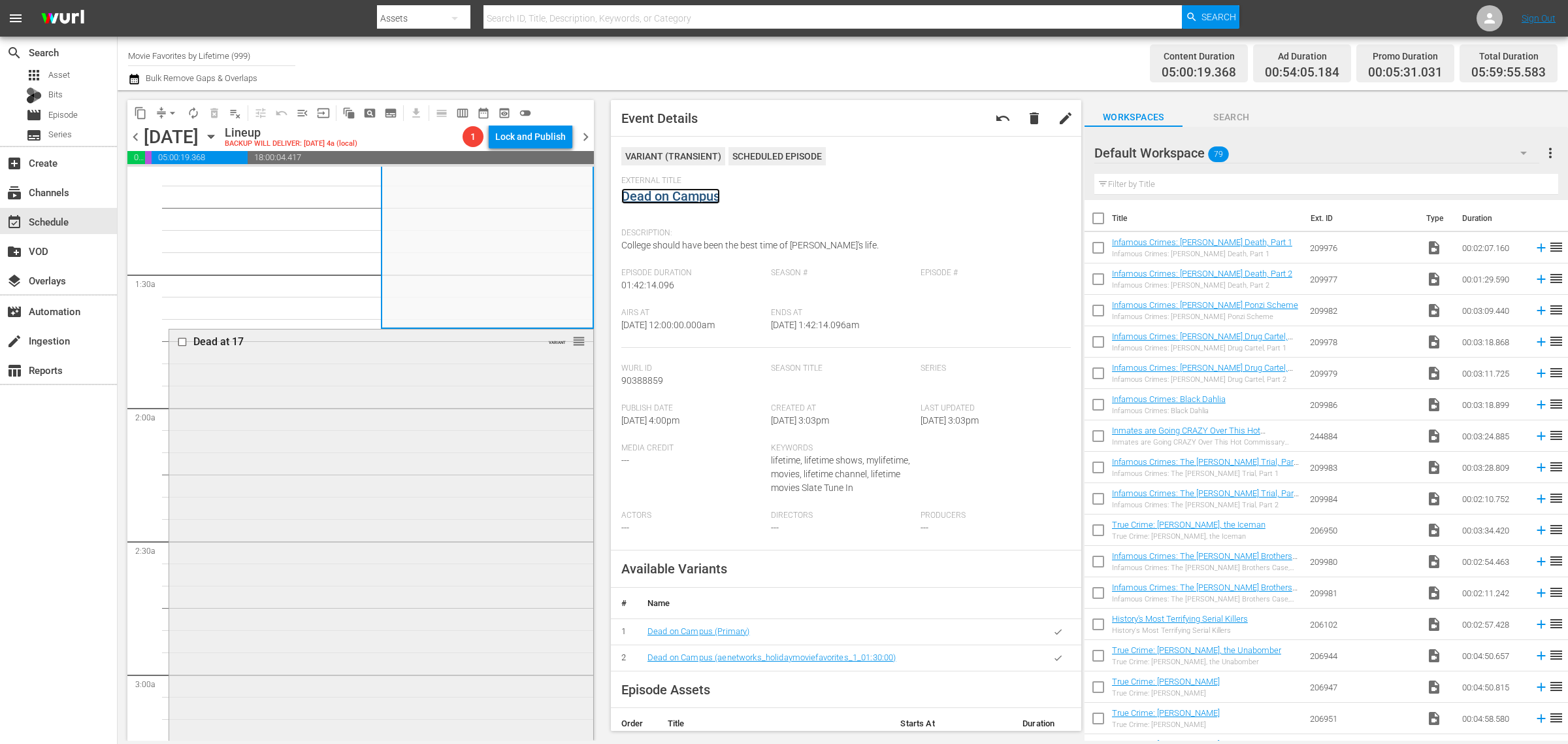
scroll to position [409, 0]
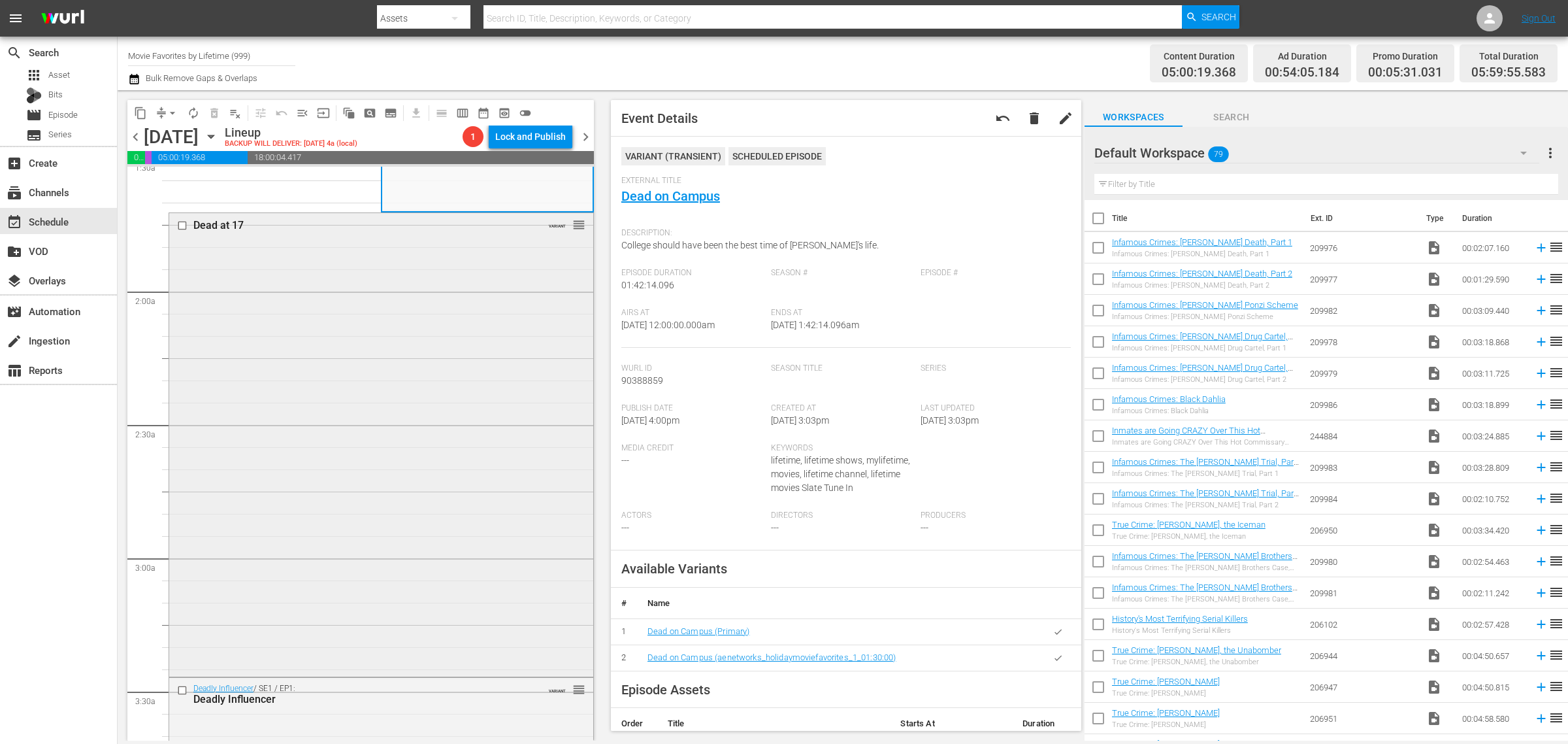
click at [335, 441] on div "Dead at 17 VARIANT reorder" at bounding box center [381, 444] width 424 height 461
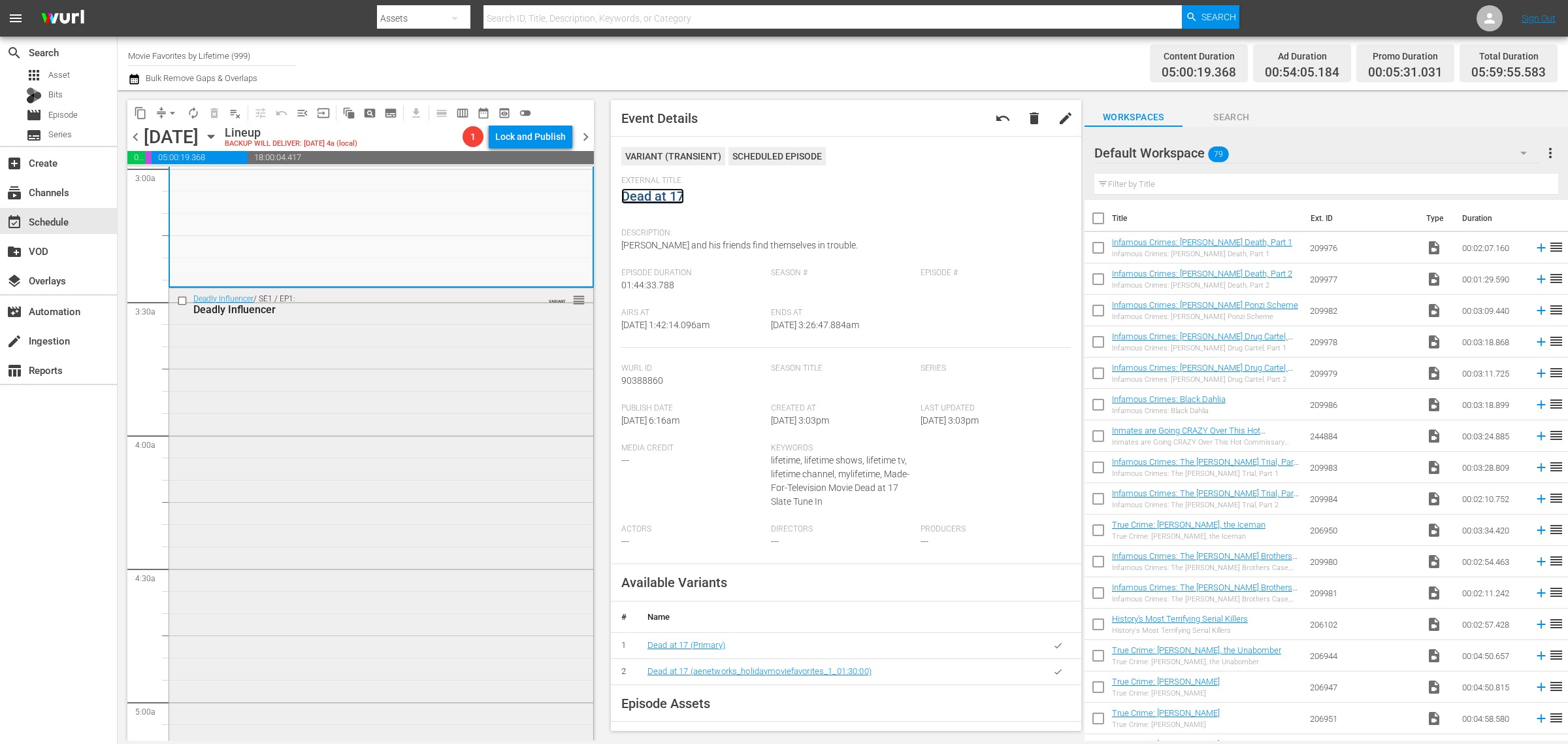
scroll to position [817, 0]
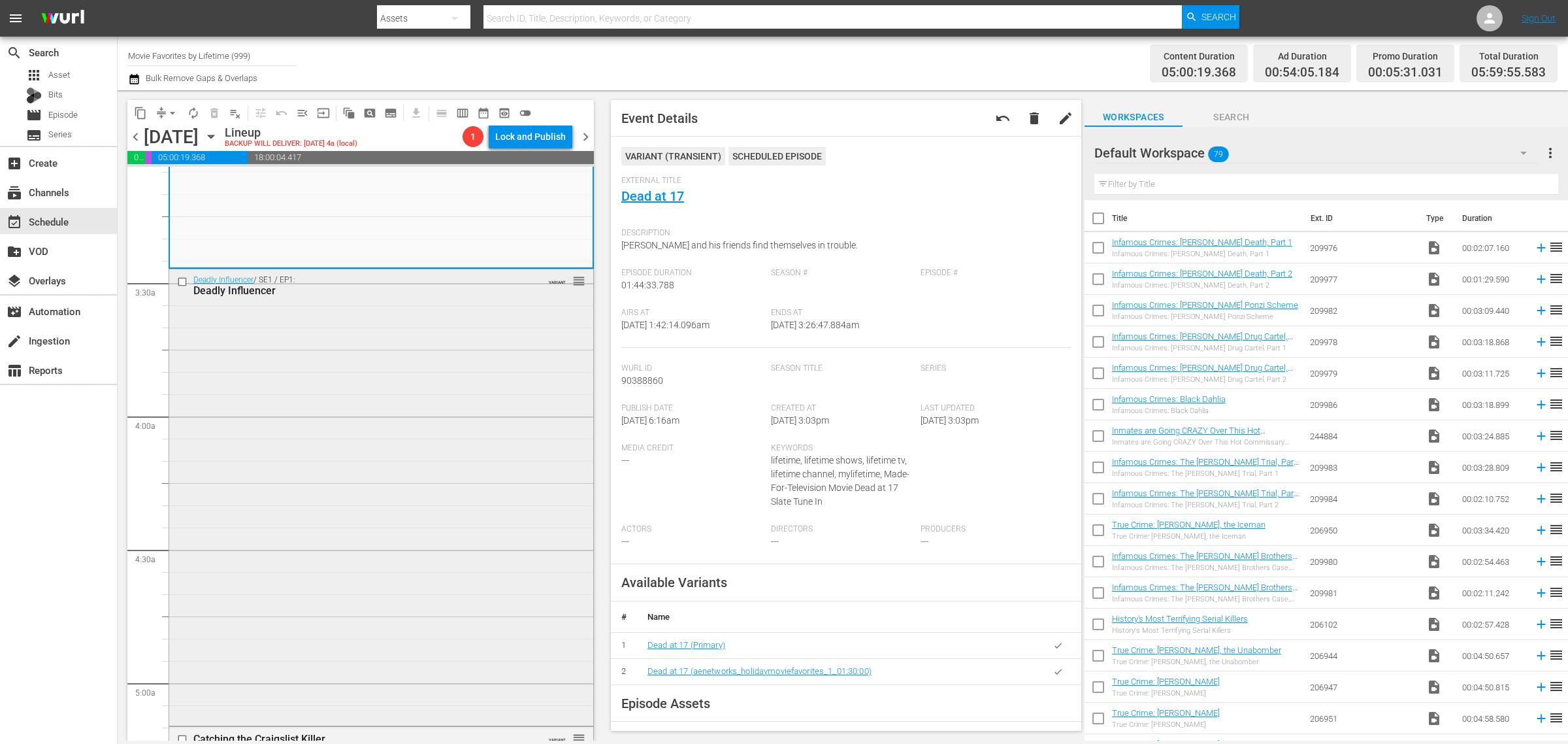
click at [359, 452] on div "Deadly Influencer / SE1 / EP1: Deadly Influencer VARIANT reorder" at bounding box center [381, 496] width 424 height 454
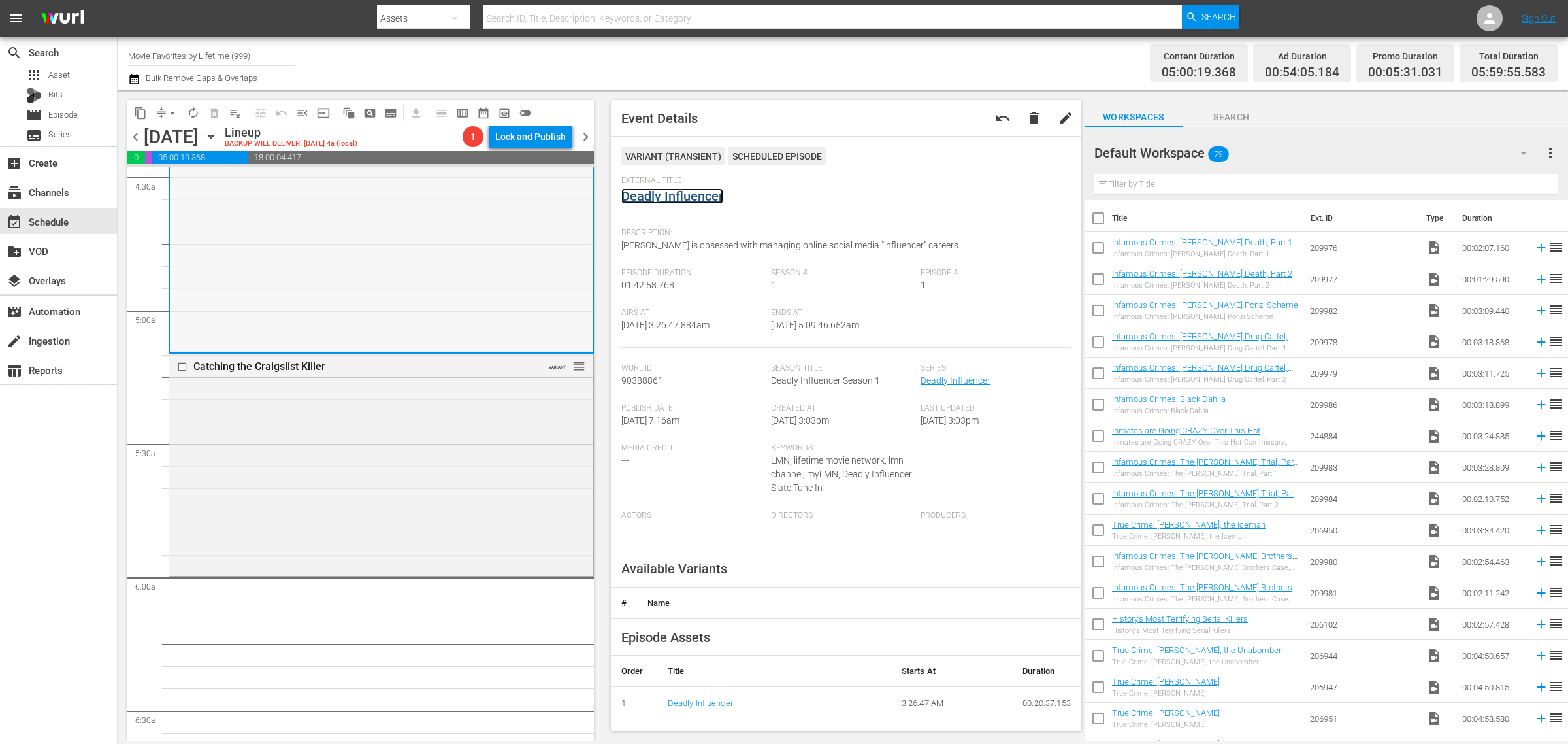
scroll to position [1225, 0]
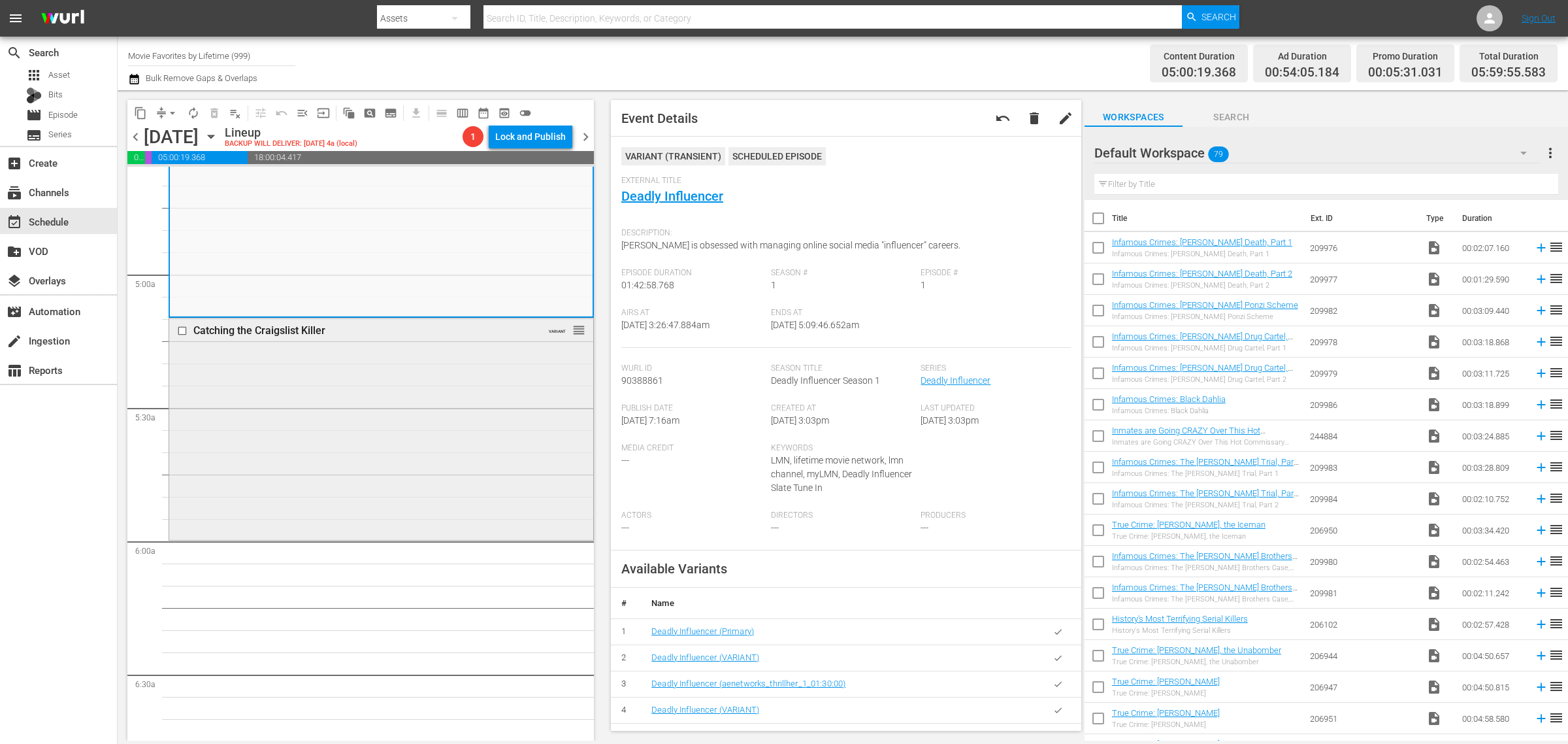
click at [354, 423] on div "Catching the Craigslist Killer VARIANT reorder" at bounding box center [381, 427] width 424 height 219
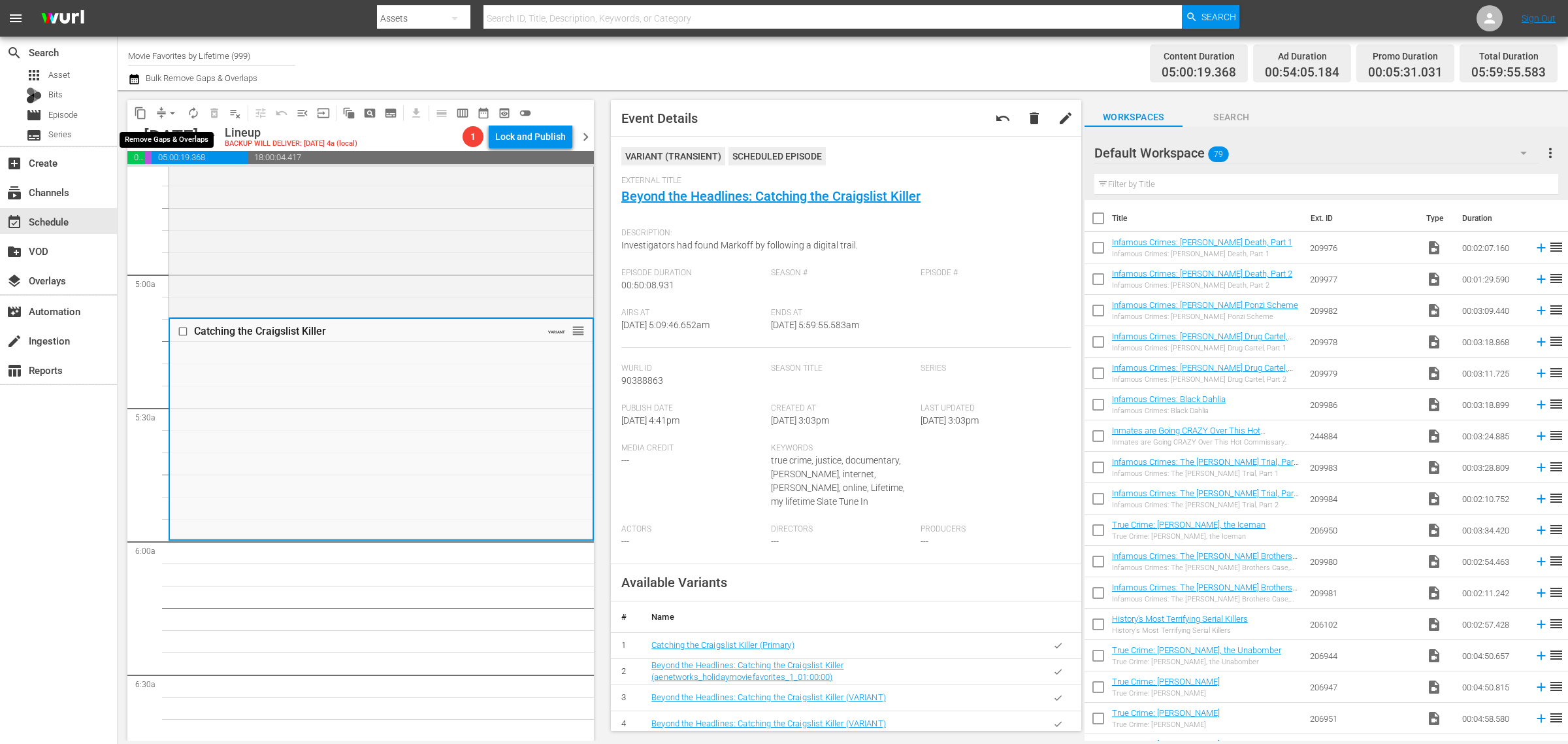
click at [172, 116] on span "arrow_drop_down" at bounding box center [172, 113] width 13 height 13
click at [173, 138] on li "Align to Midnight" at bounding box center [173, 138] width 137 height 21
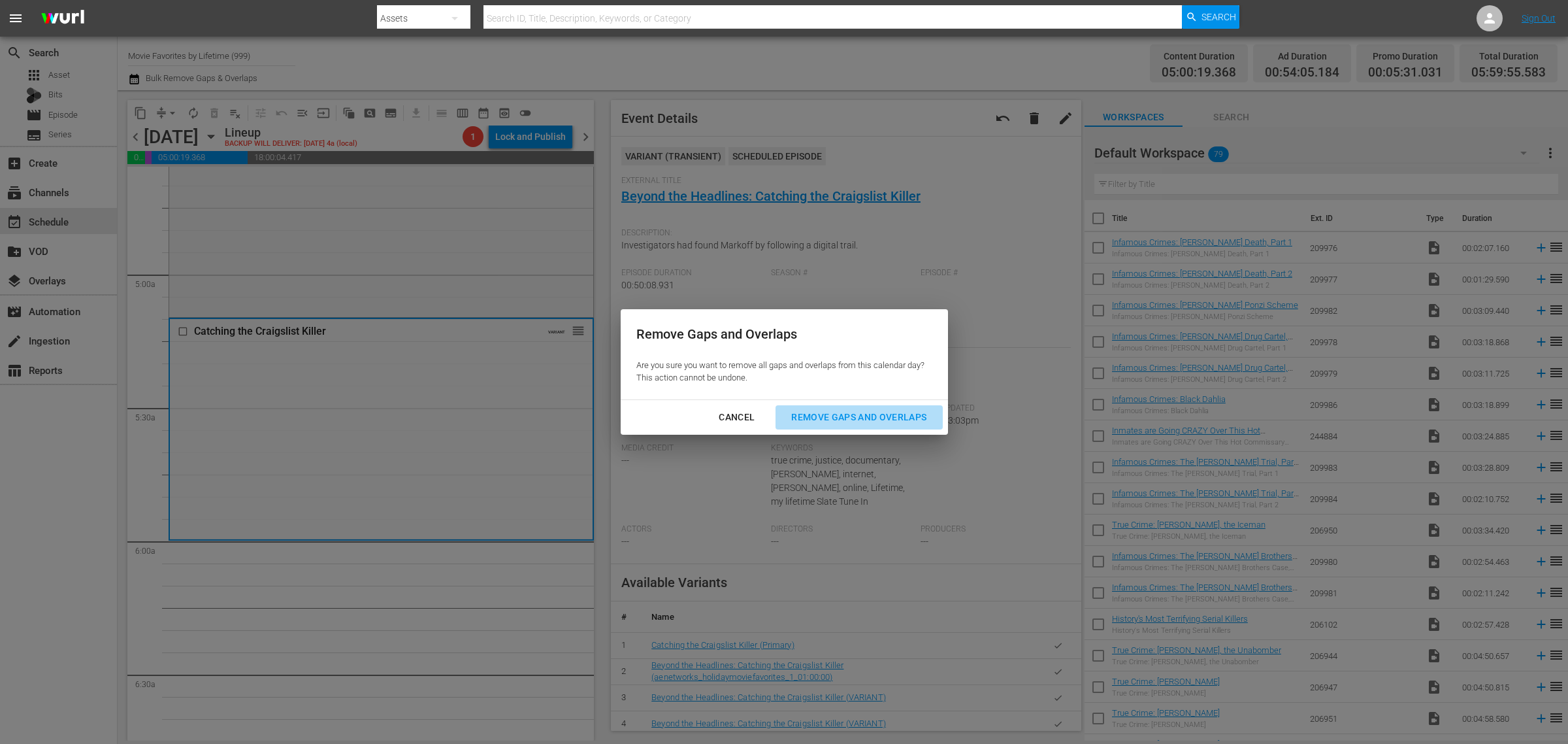
click at [856, 410] on div "Remove Gaps and Overlaps" at bounding box center [858, 417] width 156 height 17
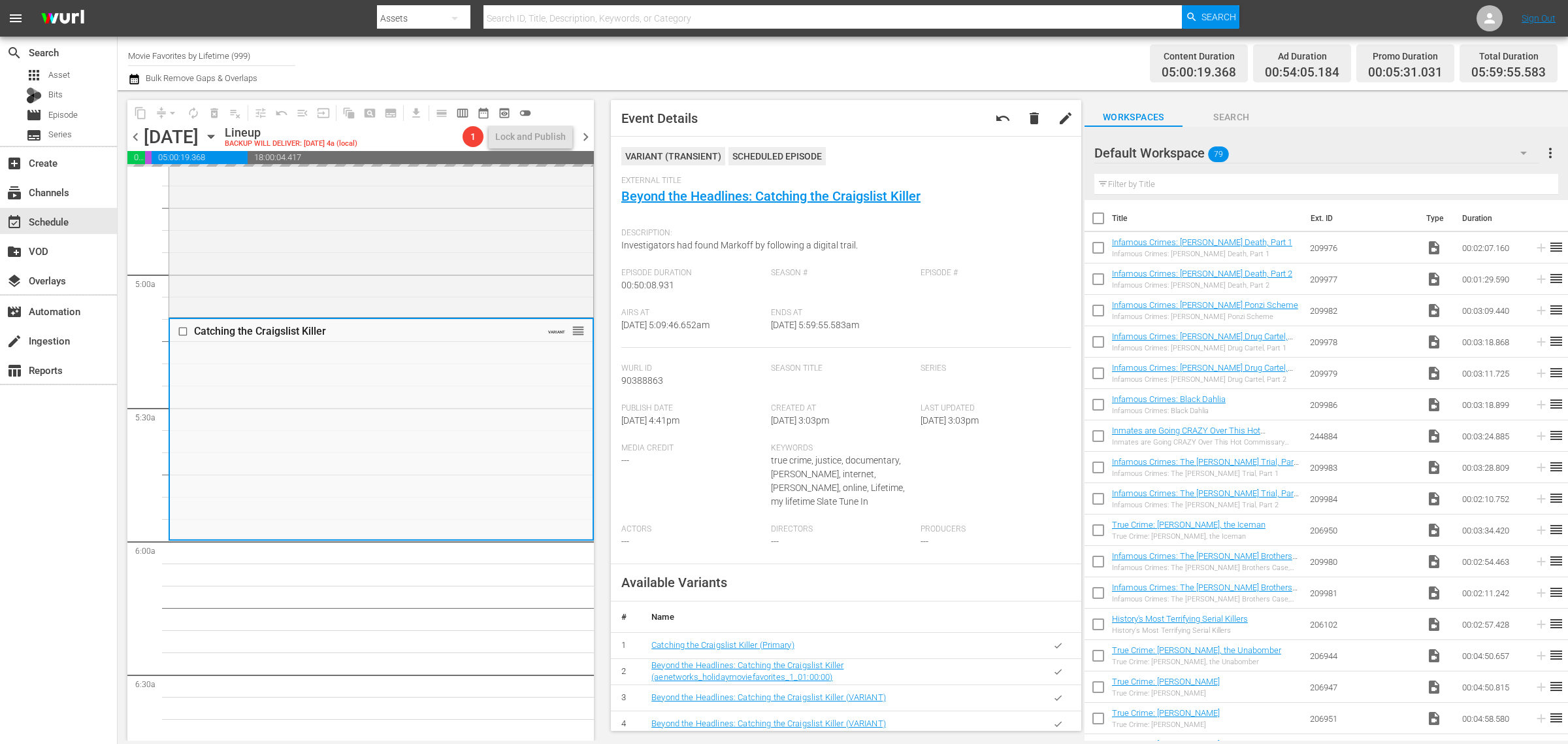
click at [814, 79] on div "Channel Title Movie Favorites by Lifetime (999) Bulk Remove Gaps & Overlaps" at bounding box center [517, 63] width 780 height 47
click at [194, 111] on span "autorenew_outlined" at bounding box center [193, 113] width 13 height 13
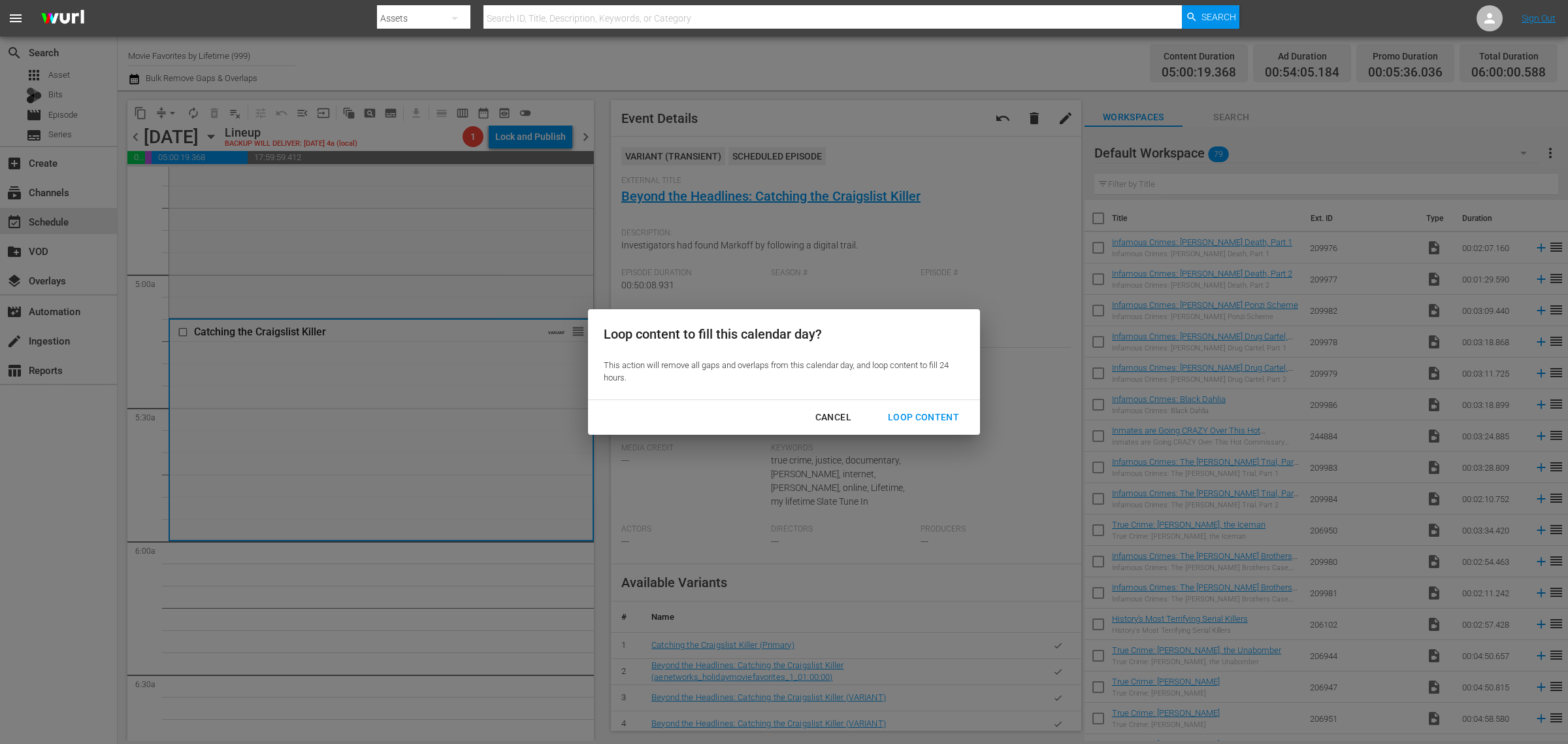
click at [905, 410] on div "Loop Content" at bounding box center [923, 417] width 92 height 17
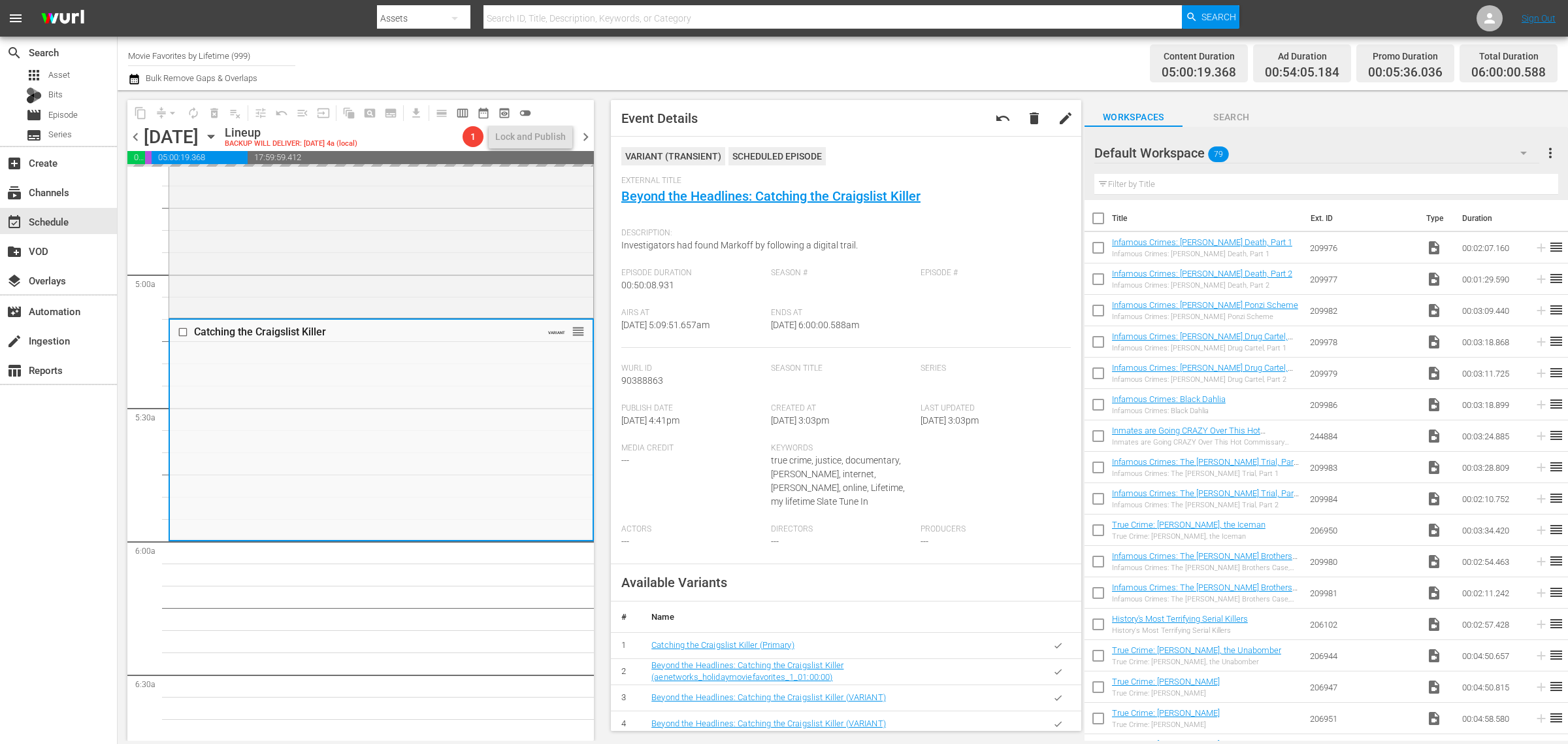
click at [884, 45] on div "Channel Title Movie Favorites by Lifetime (999) Bulk Remove Gaps & Overlaps" at bounding box center [517, 63] width 780 height 47
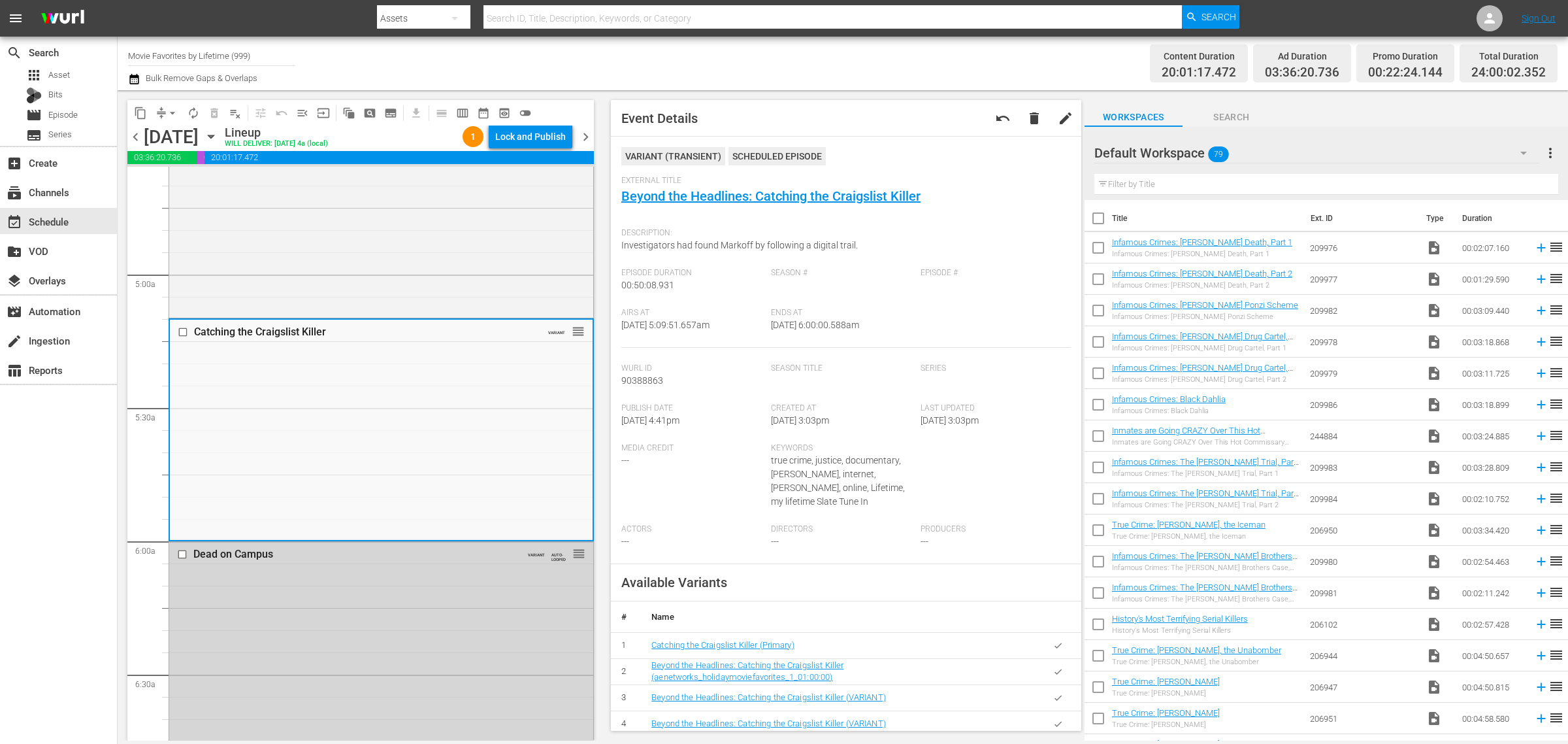
click at [825, 79] on div "Channel Title Movie Favorites by Lifetime (999) Bulk Remove Gaps & Overlaps" at bounding box center [517, 63] width 780 height 47
click at [523, 136] on div "Lock and Publish" at bounding box center [530, 137] width 71 height 24
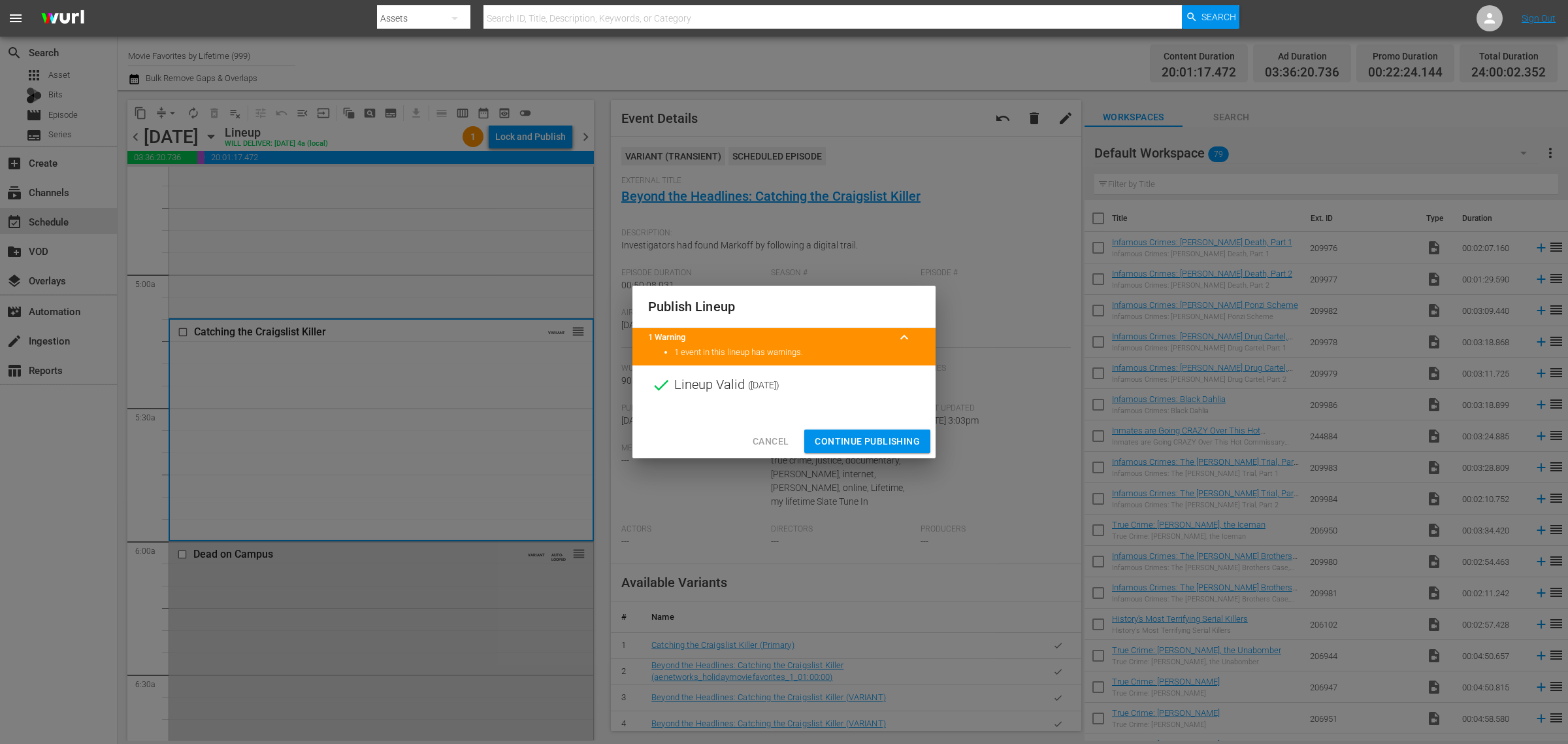
click at [887, 439] on span "Continue Publishing" at bounding box center [867, 441] width 105 height 17
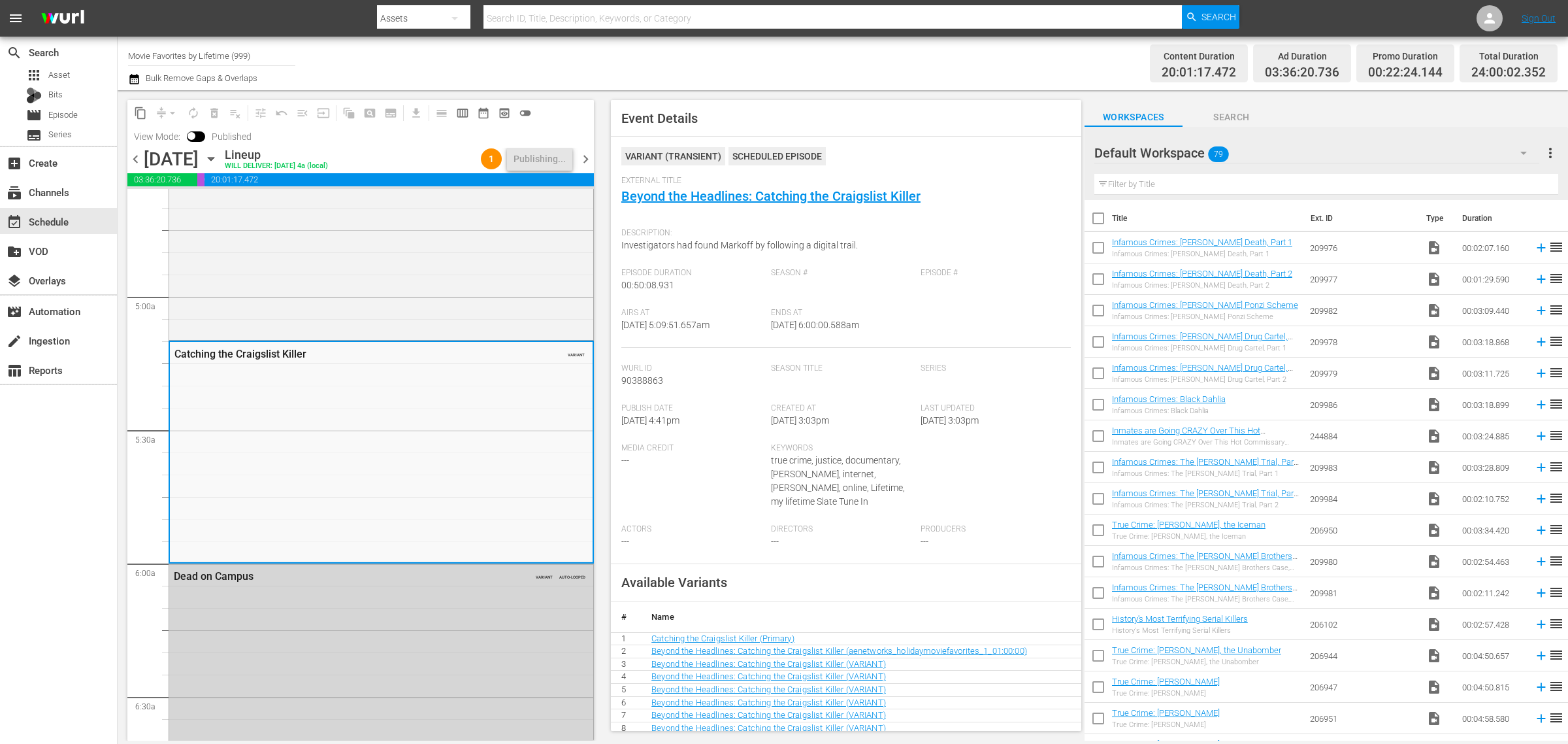
click at [939, 53] on div "Content Duration 20:01:17.472 Ad Duration 03:36:20.736 Promo Duration 00:22:24.…" at bounding box center [1233, 63] width 650 height 47
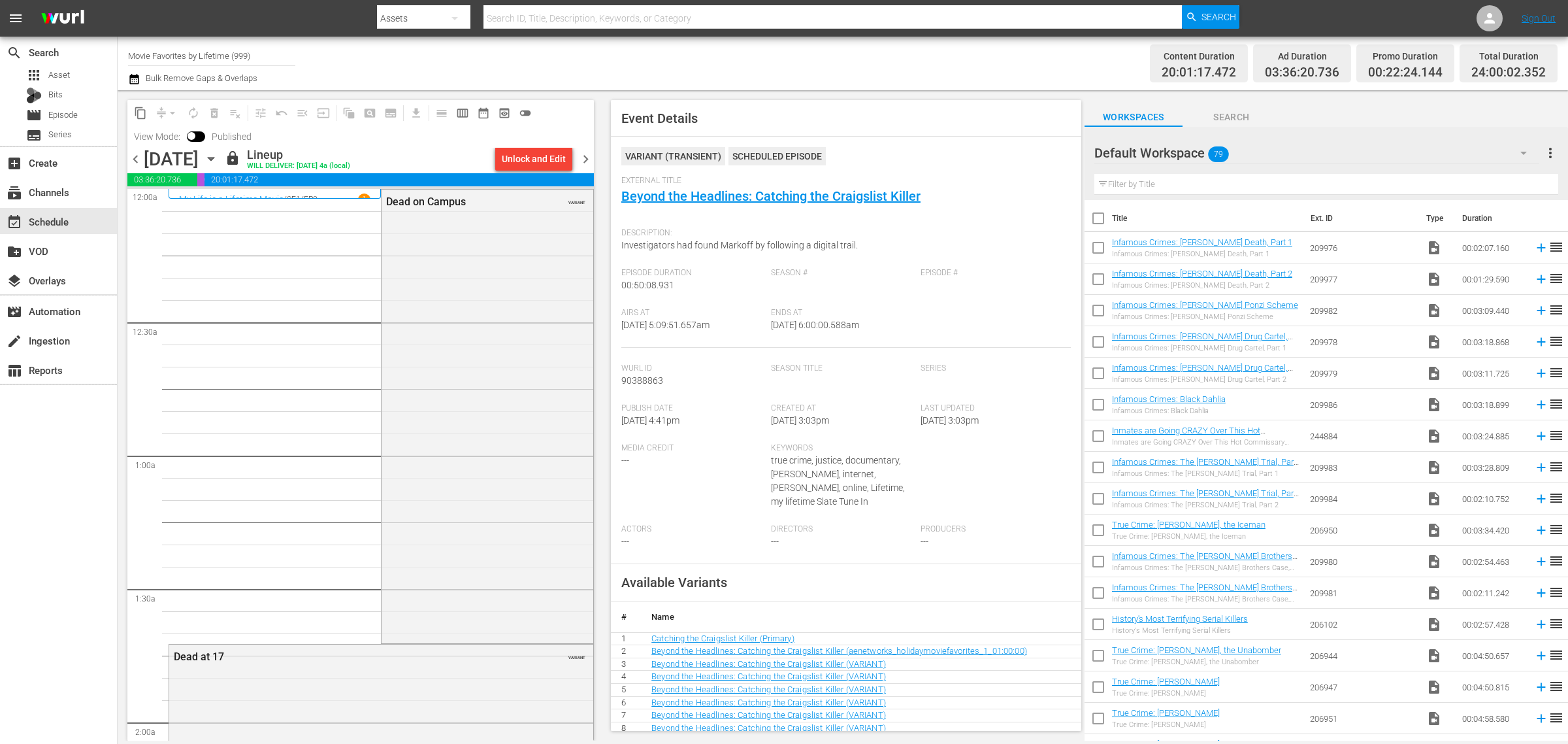
click at [583, 164] on span "chevron_right" at bounding box center [586, 159] width 17 height 17
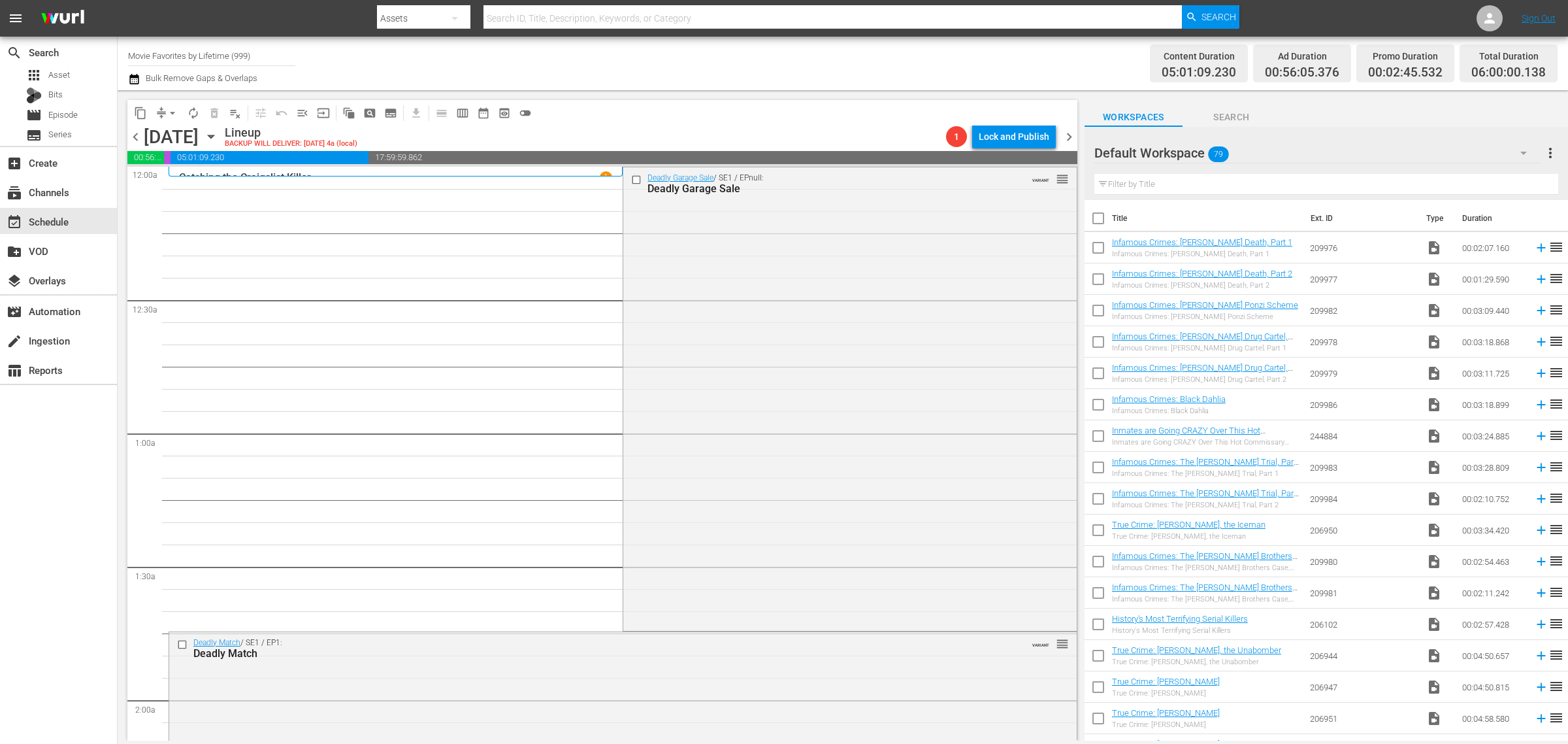
click at [898, 70] on div "Channel Title Movie Favorites by Lifetime (999) Bulk Remove Gaps & Overlaps" at bounding box center [517, 63] width 780 height 47
click at [707, 413] on div "Deadly Garage Sale / SE1 / EPnull: Deadly Garage Sale VARIANT reorder" at bounding box center [850, 397] width 453 height 461
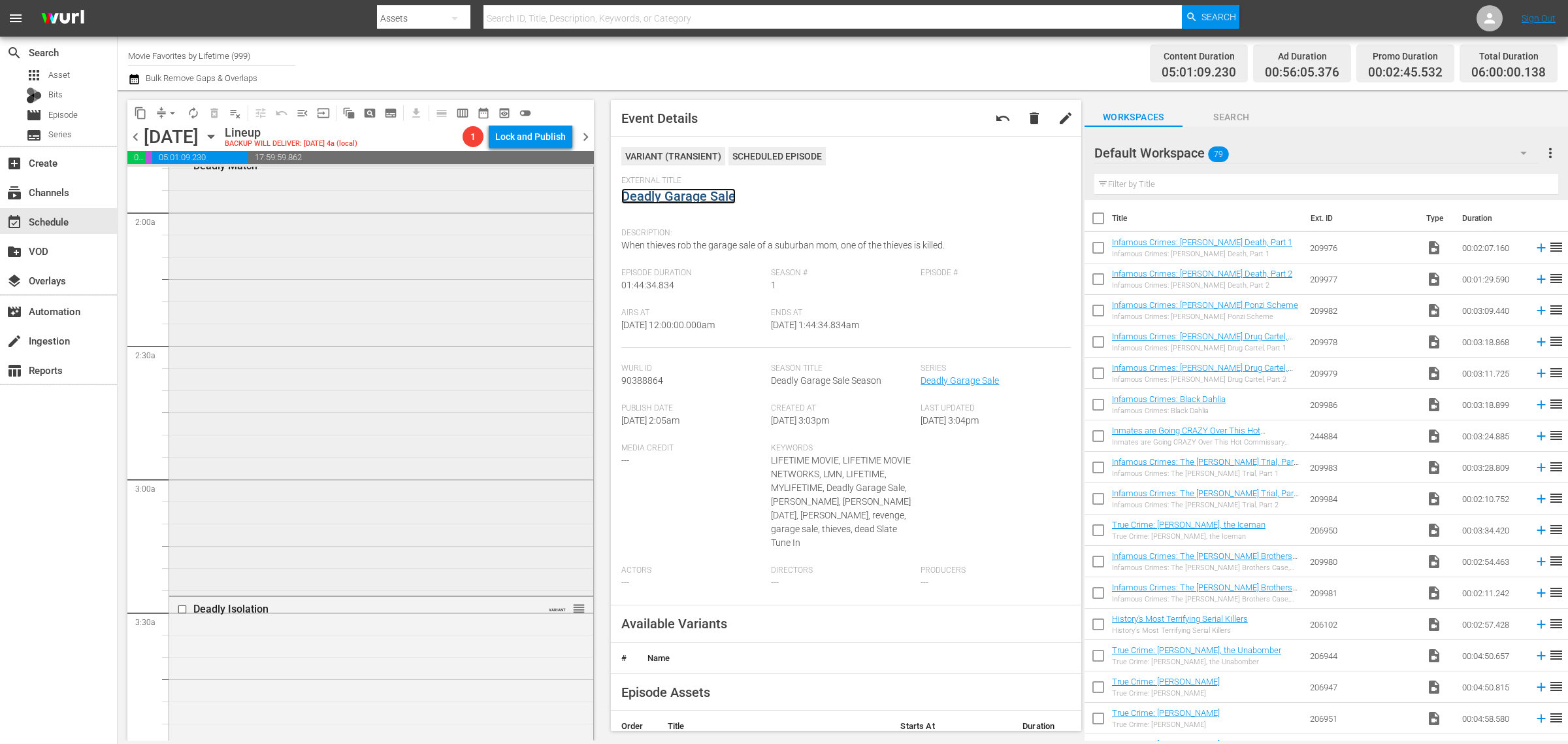
scroll to position [490, 0]
click at [379, 402] on div "Deadly Match / SE1 / EP1: Deadly Match VARIANT reorder" at bounding box center [381, 366] width 424 height 448
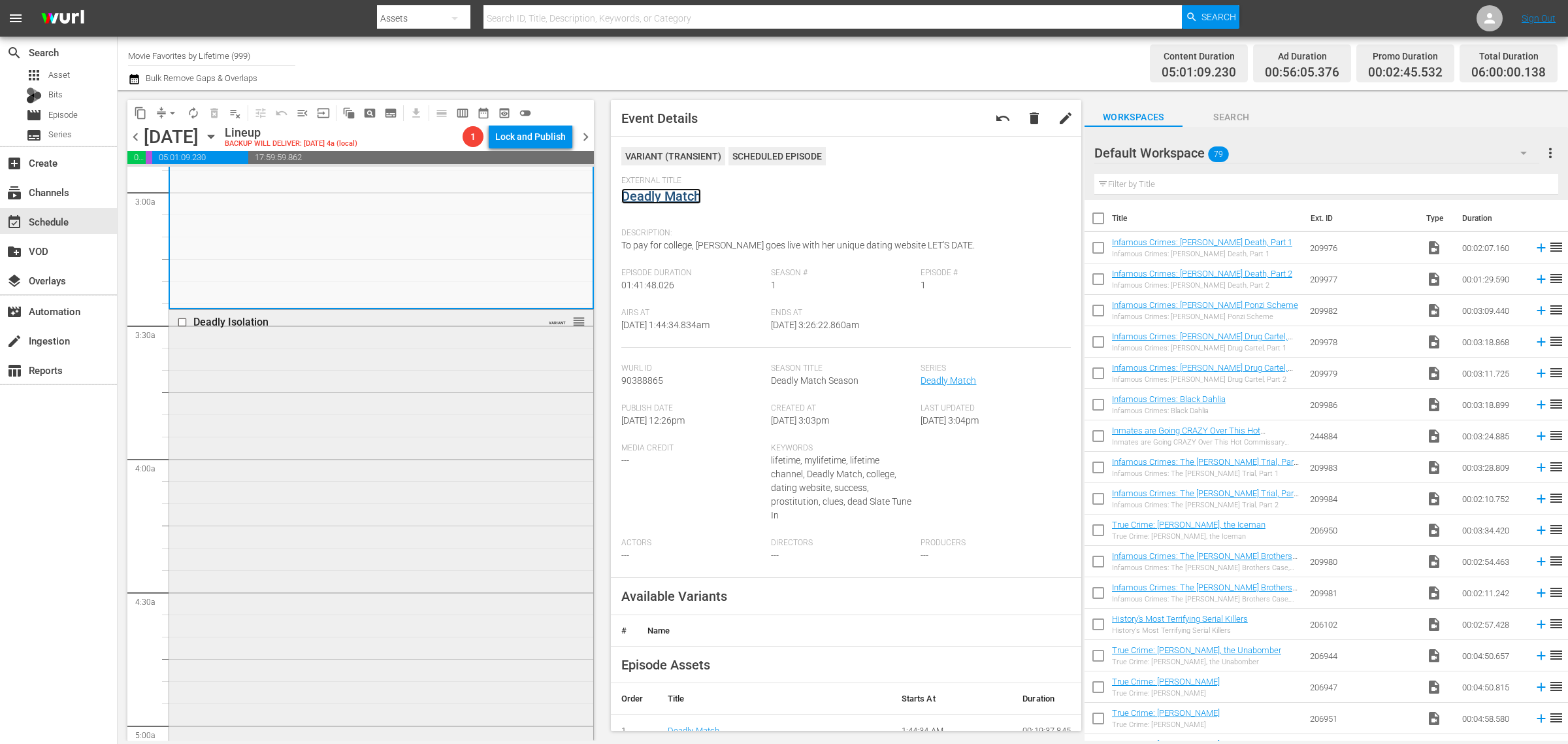
scroll to position [817, 0]
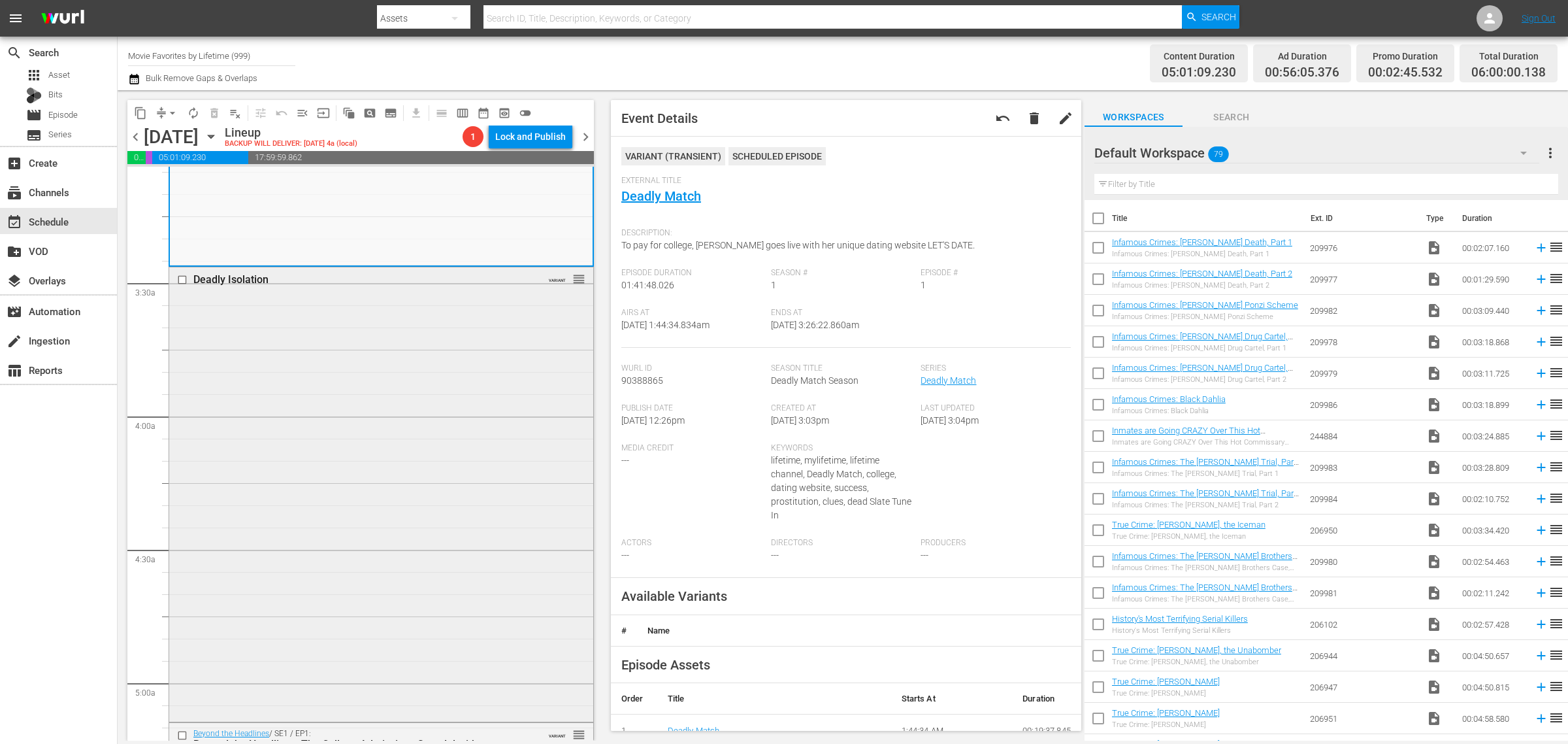
click at [309, 389] on div "Deadly Isolation VARIANT reorder" at bounding box center [381, 493] width 424 height 451
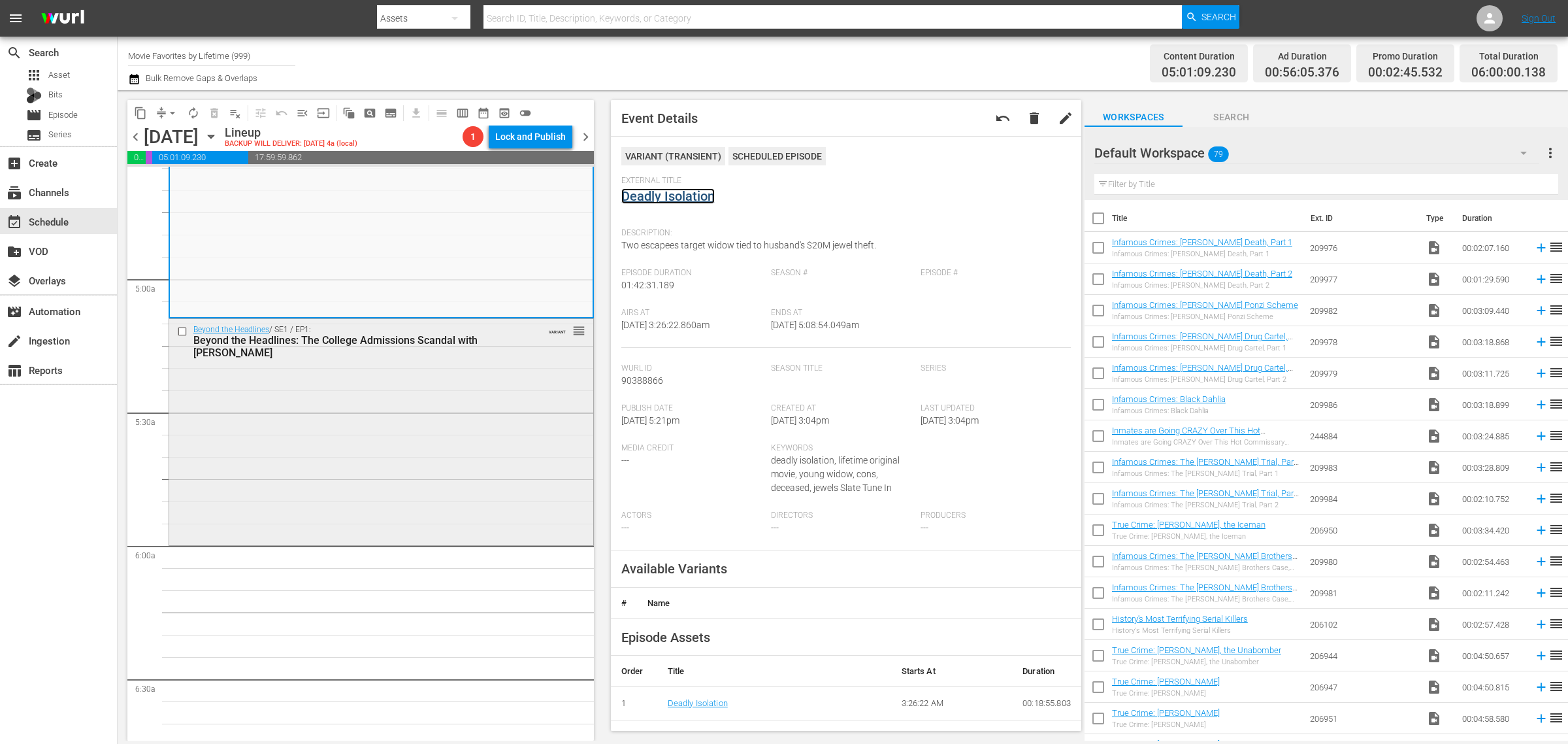
scroll to position [1225, 0]
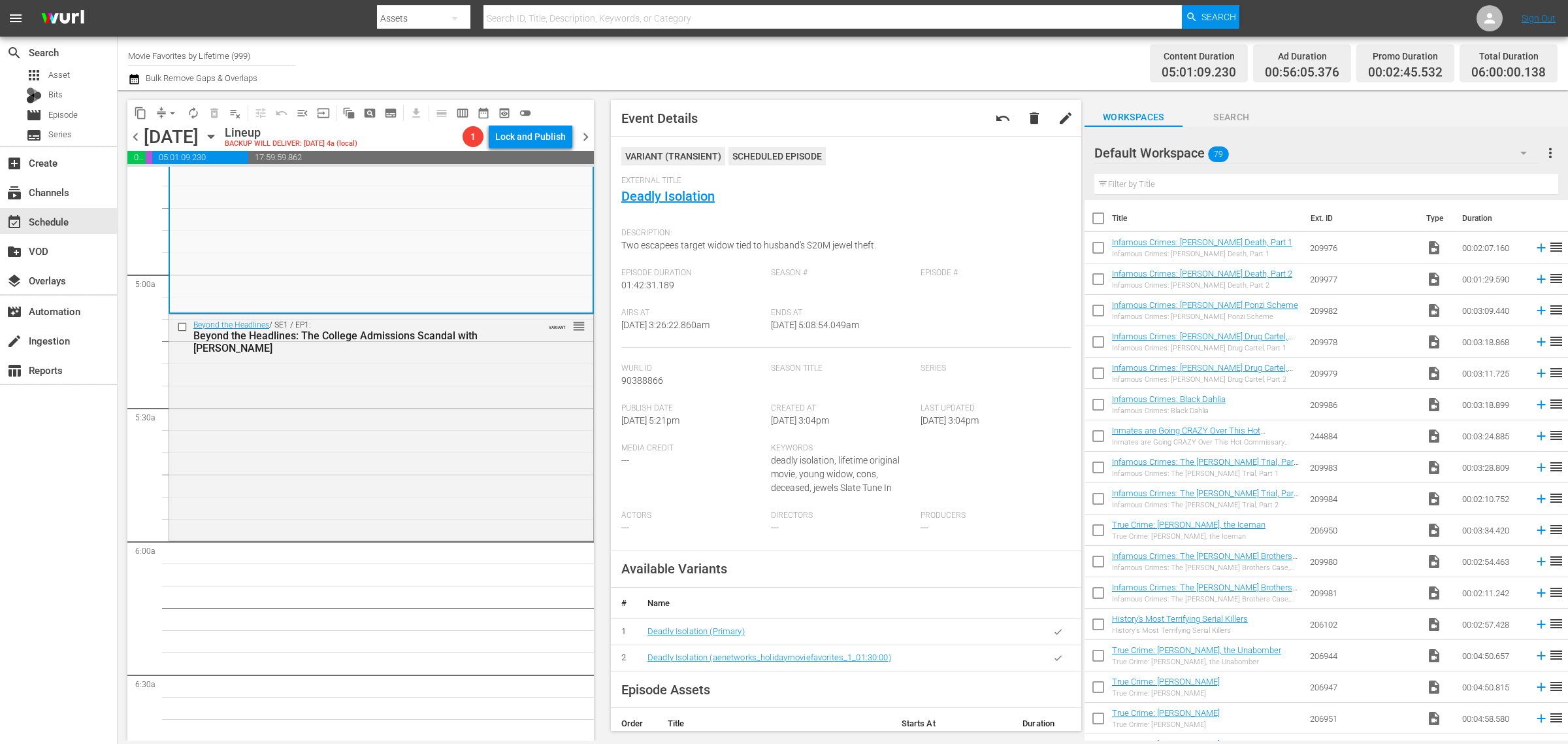
click at [193, 114] on span "autorenew_outlined" at bounding box center [193, 113] width 13 height 13
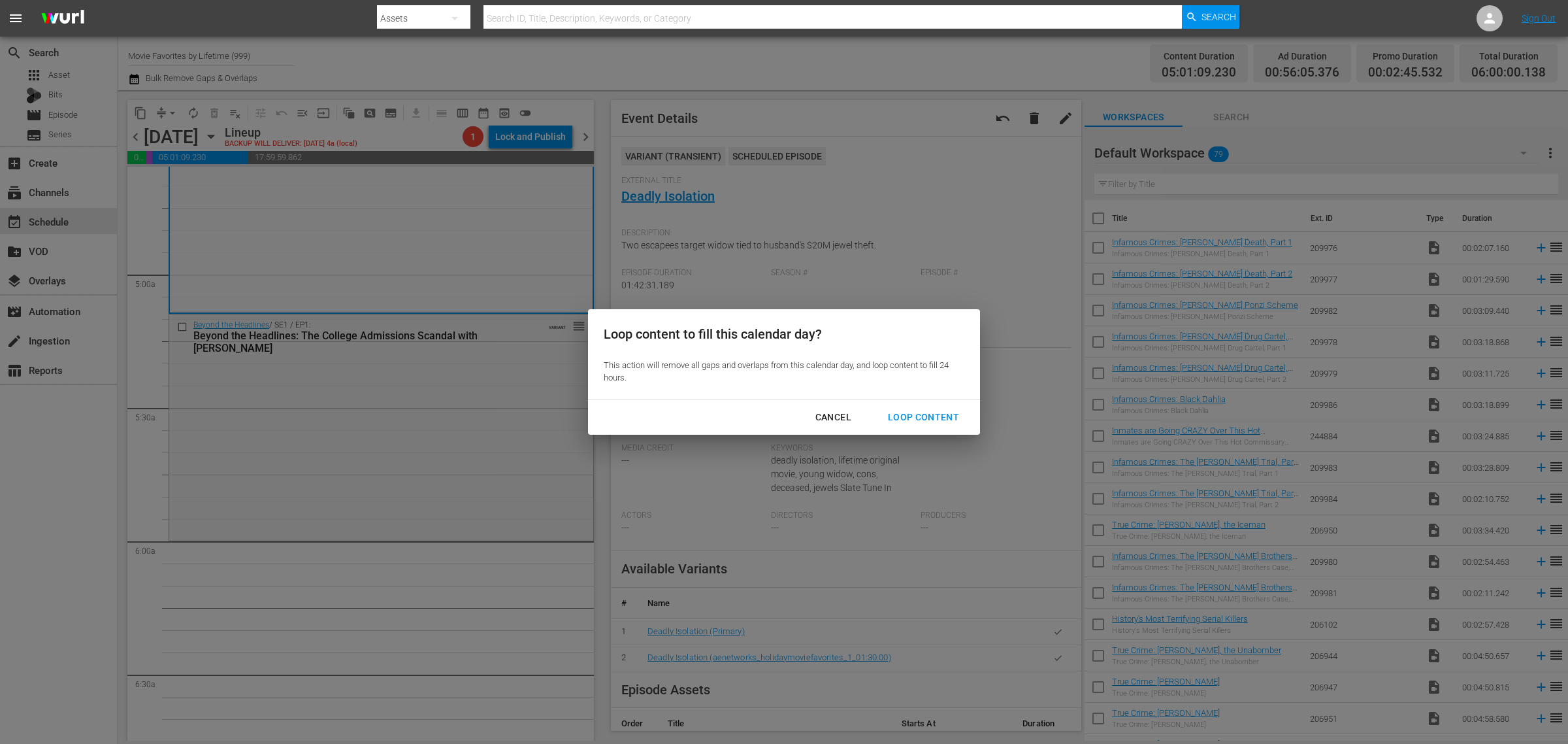
click at [933, 416] on div "Loop Content" at bounding box center [923, 417] width 92 height 17
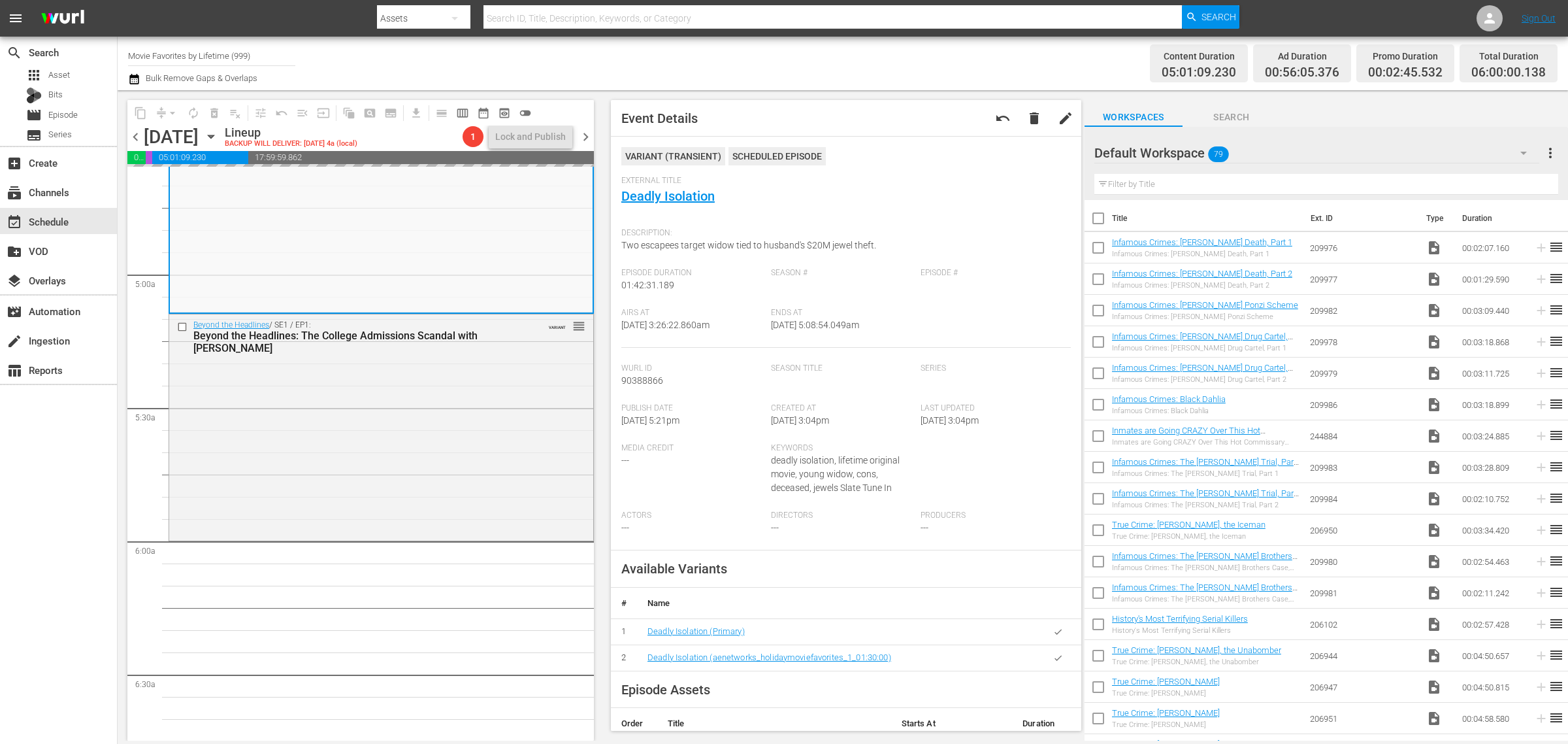
click at [863, 66] on div "Channel Title Movie Favorites by Lifetime (999) Bulk Remove Gaps & Overlaps" at bounding box center [517, 63] width 780 height 47
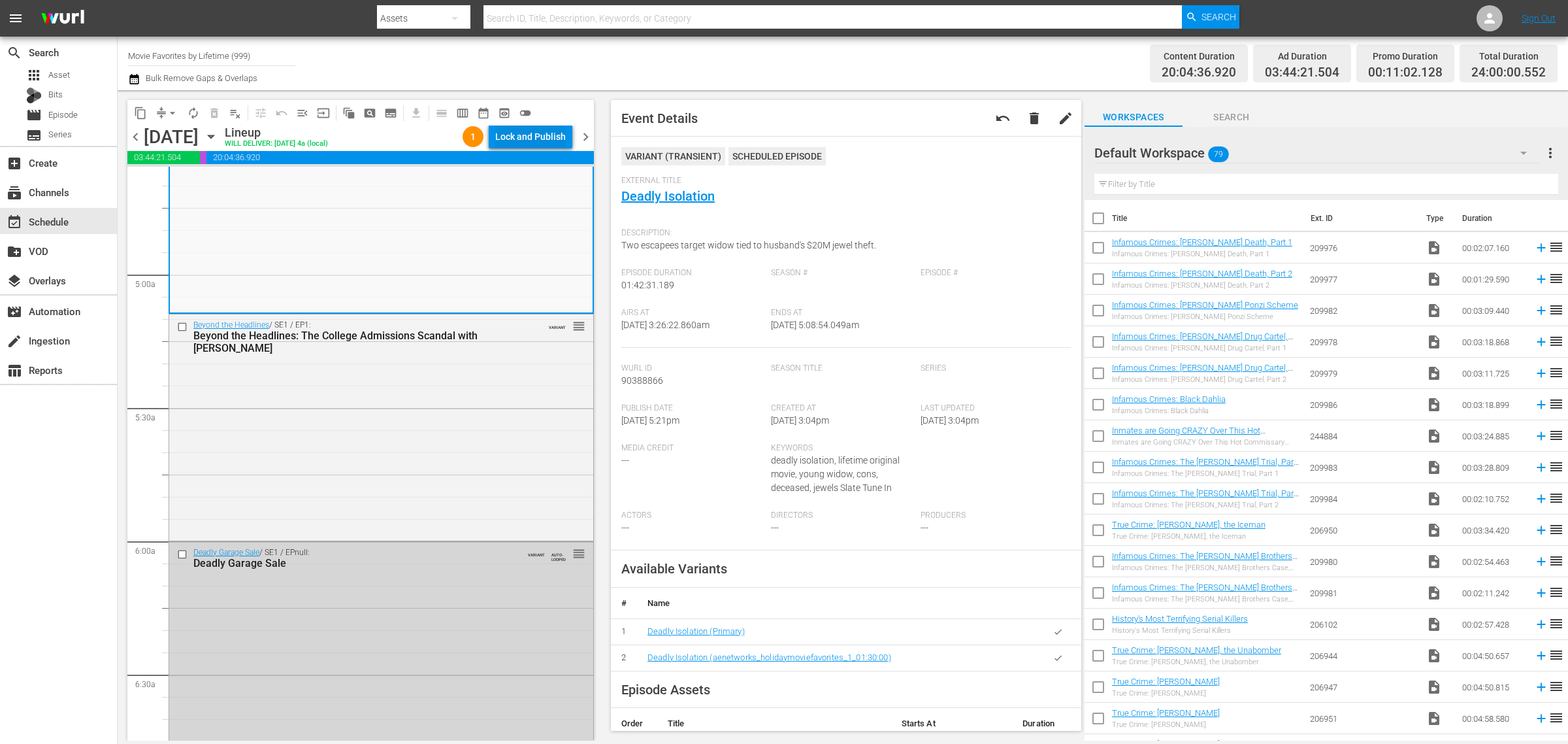
click at [536, 138] on div "Lock and Publish" at bounding box center [530, 137] width 71 height 24
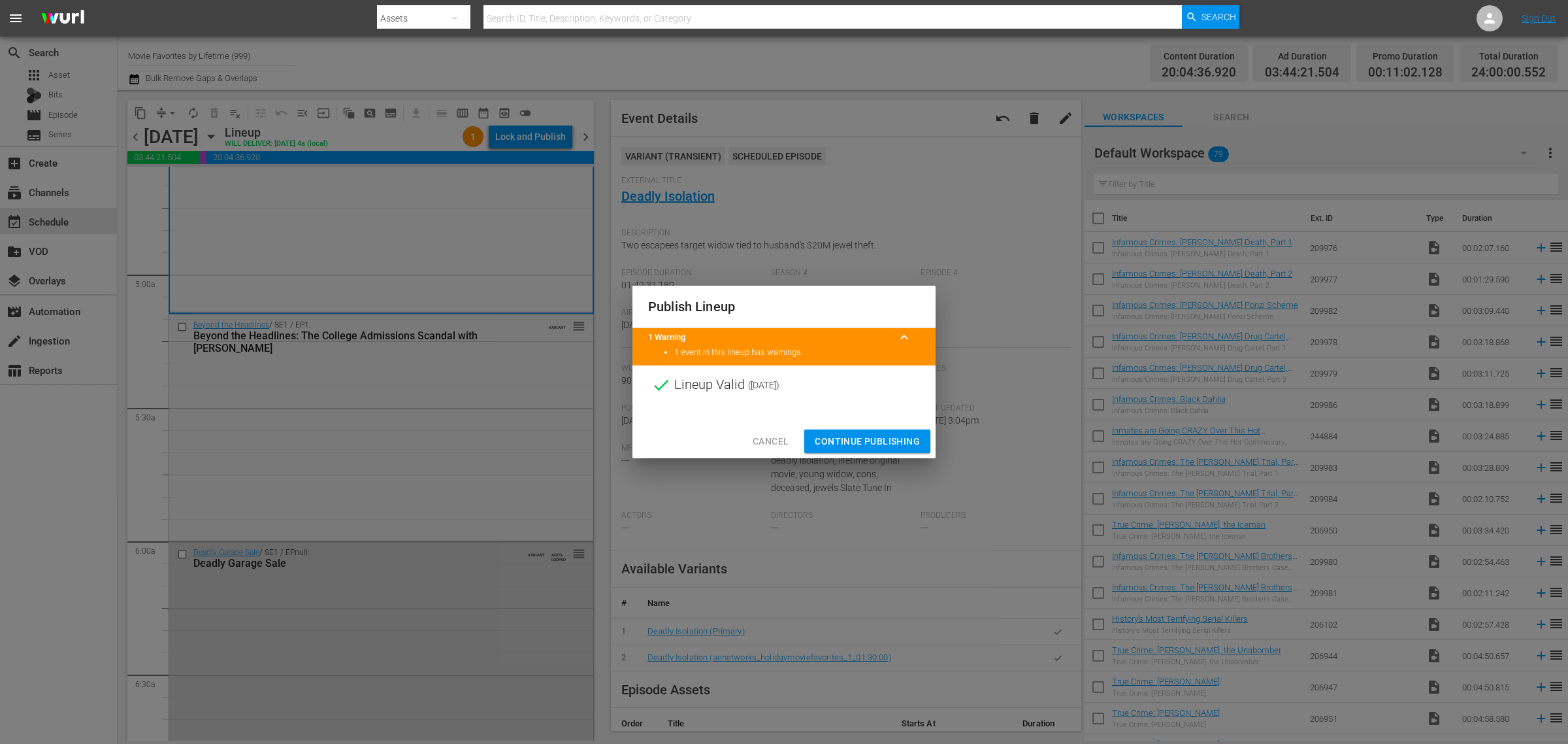
click at [861, 448] on span "Continue Publishing" at bounding box center [867, 441] width 105 height 17
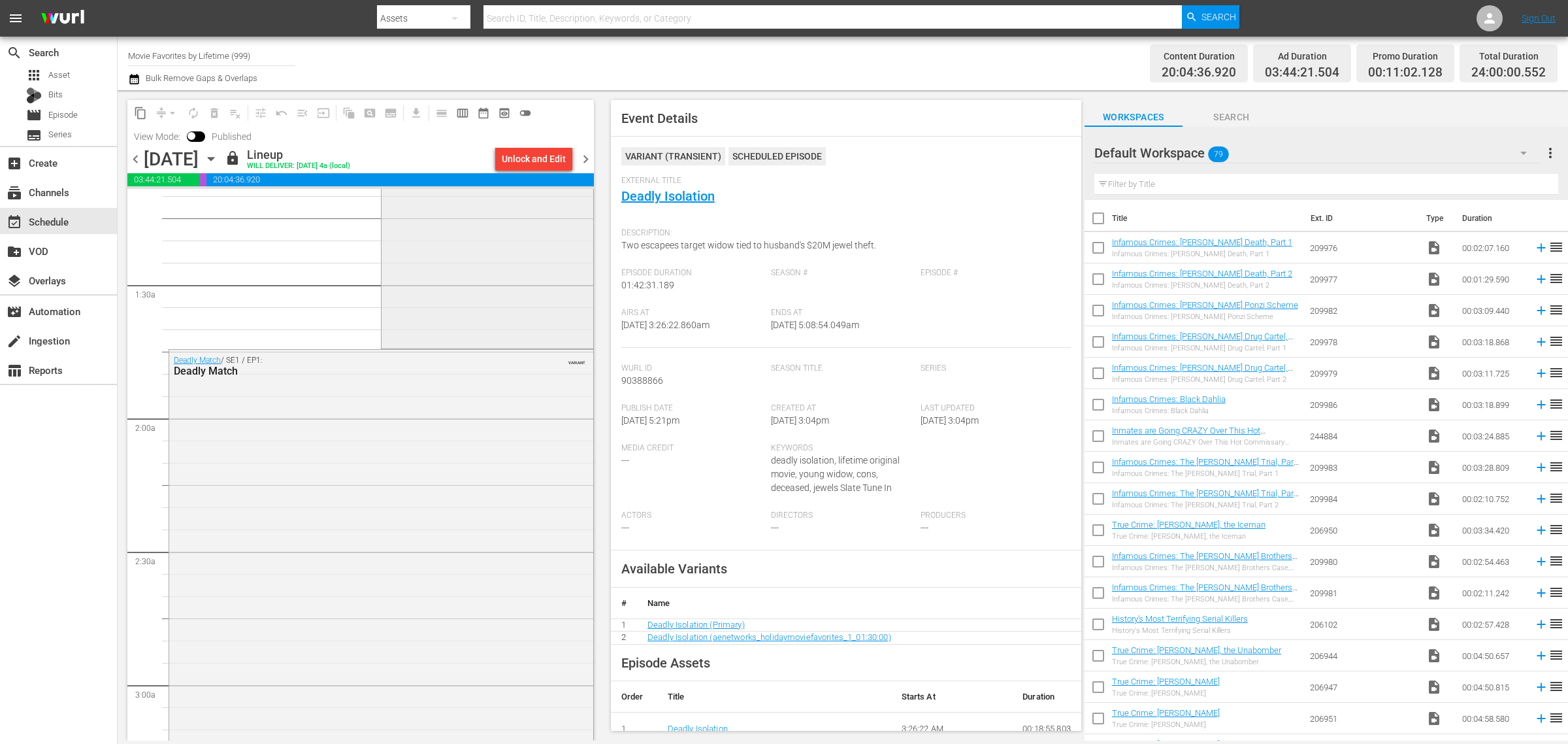
scroll to position [0, 0]
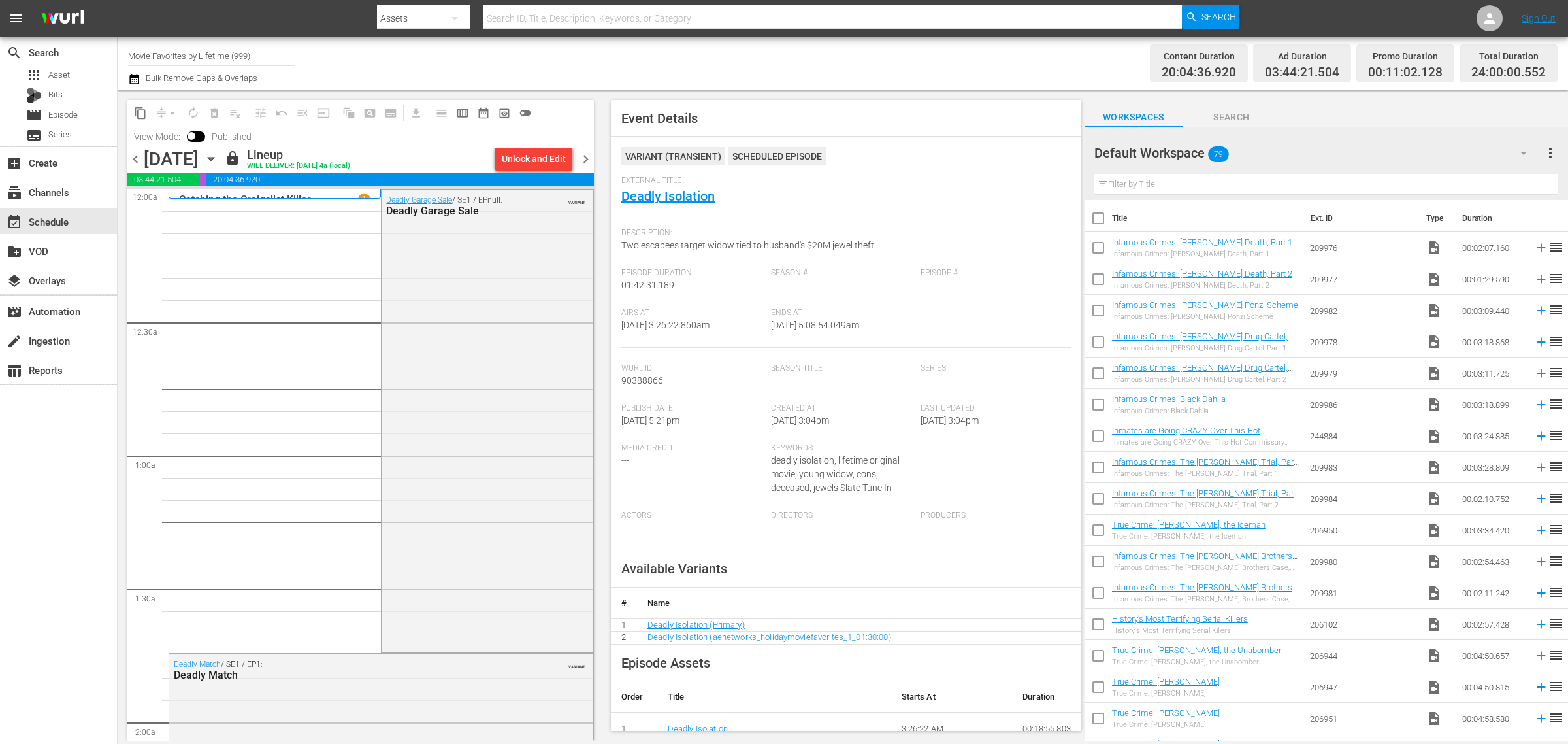
click at [583, 156] on span "chevron_right" at bounding box center [586, 159] width 17 height 17
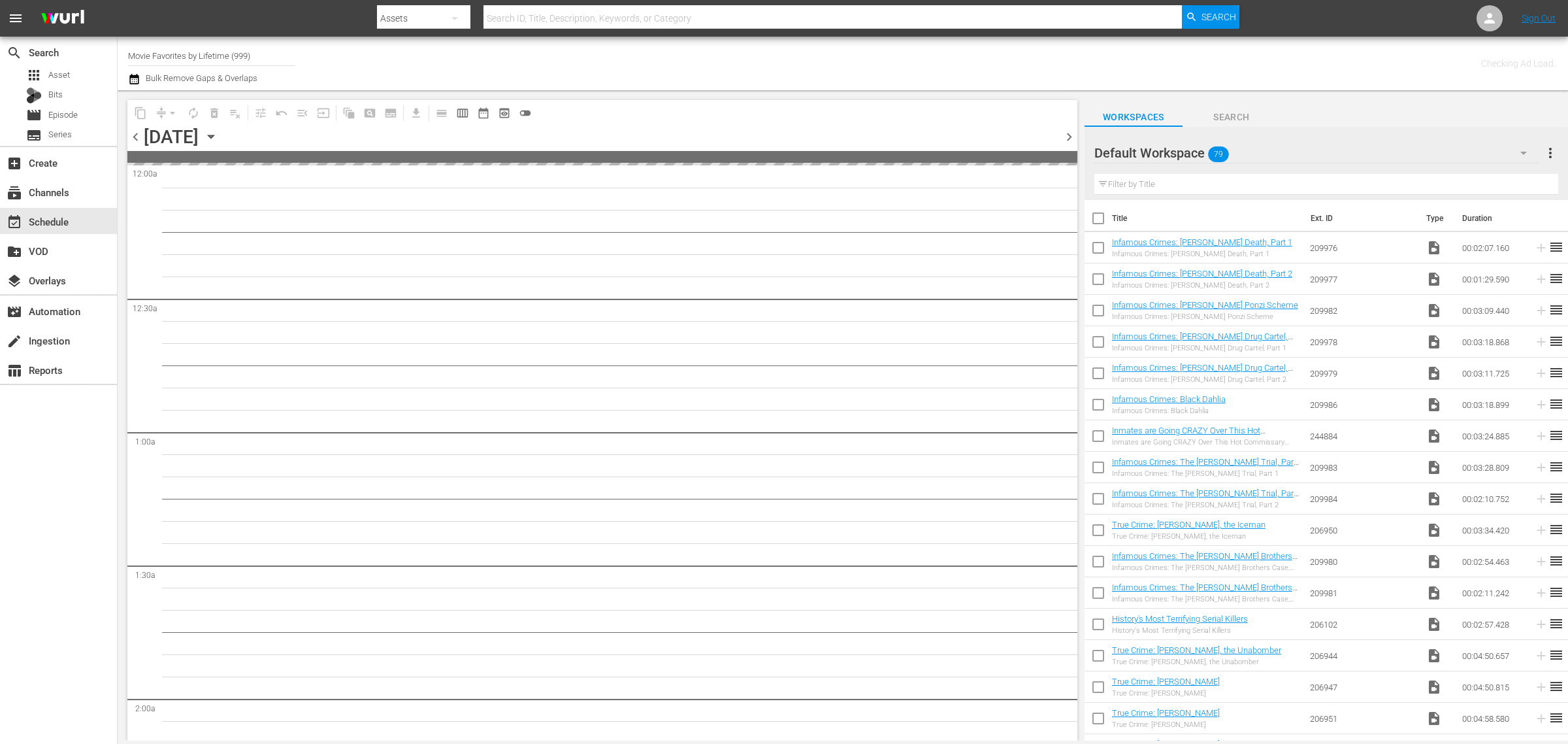
click at [876, 49] on div "Channel Title Movie Favorites by Lifetime (999) Bulk Remove Gaps & Overlaps" at bounding box center [517, 63] width 780 height 47
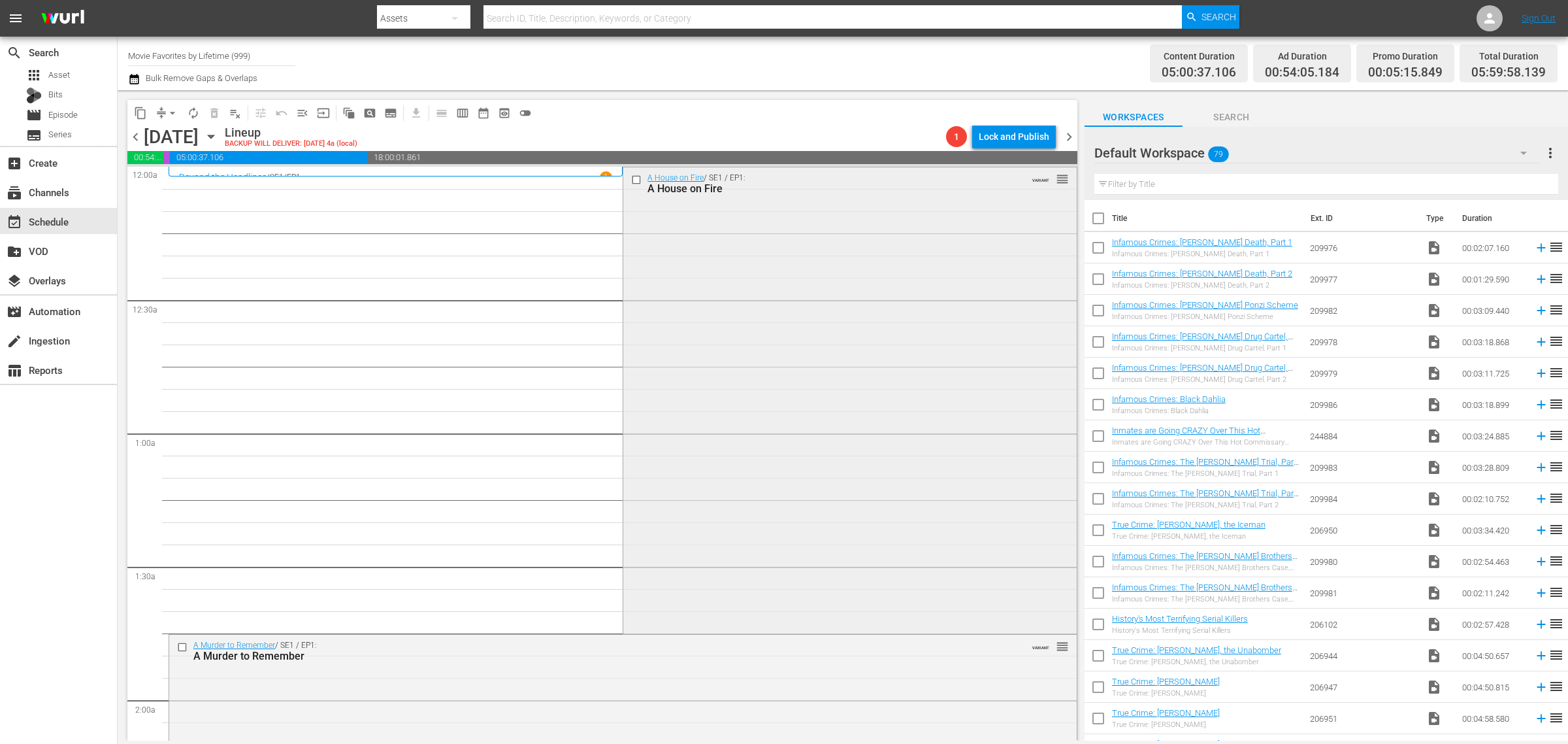
click at [822, 412] on div "A House on Fire / SE1 / EP1: A House on Fire VARIANT reorder" at bounding box center [850, 399] width 453 height 464
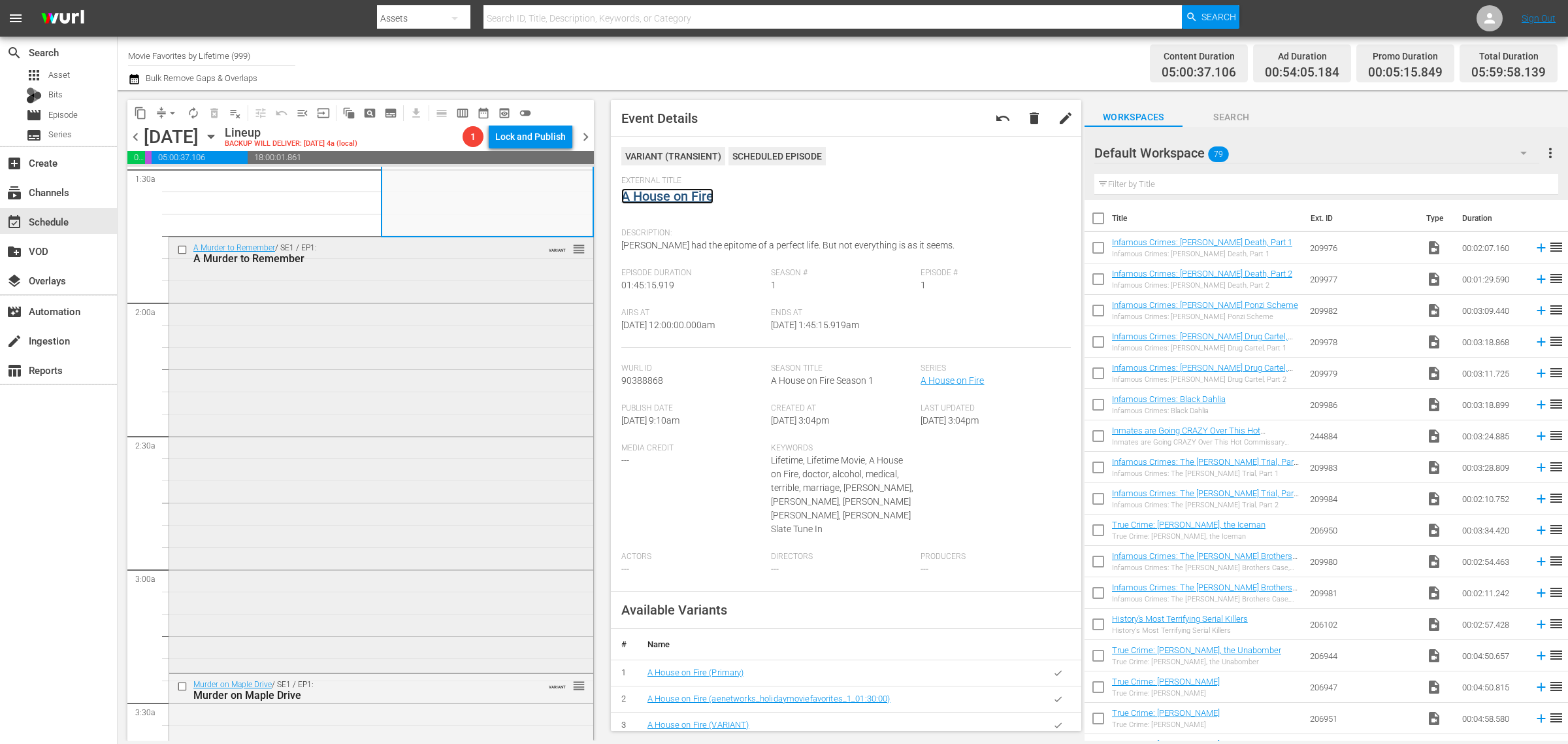
scroll to position [409, 0]
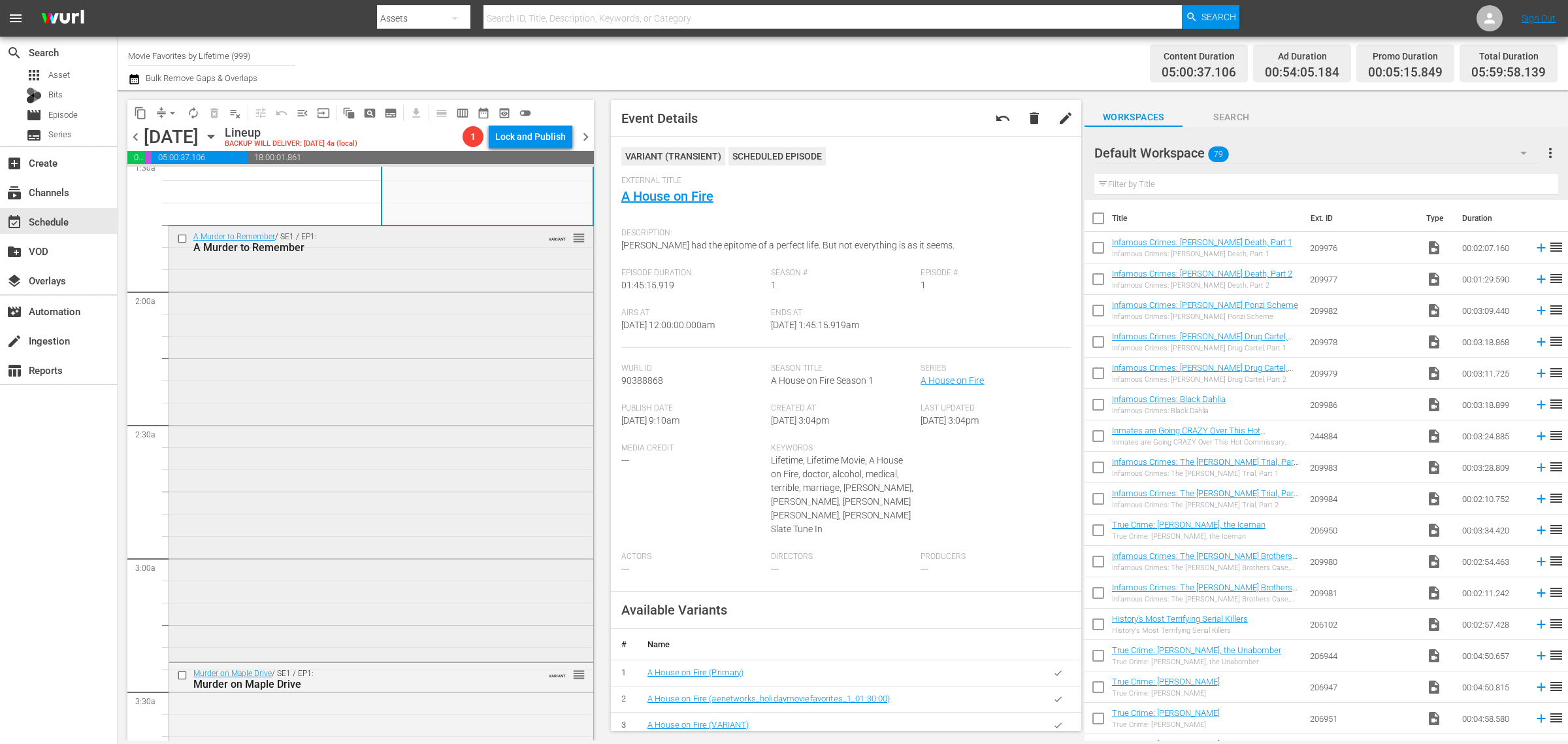
click at [423, 373] on div "A Murder to Remember / SE1 / EP1: A Murder to Remember VARIANT reorder" at bounding box center [381, 442] width 424 height 432
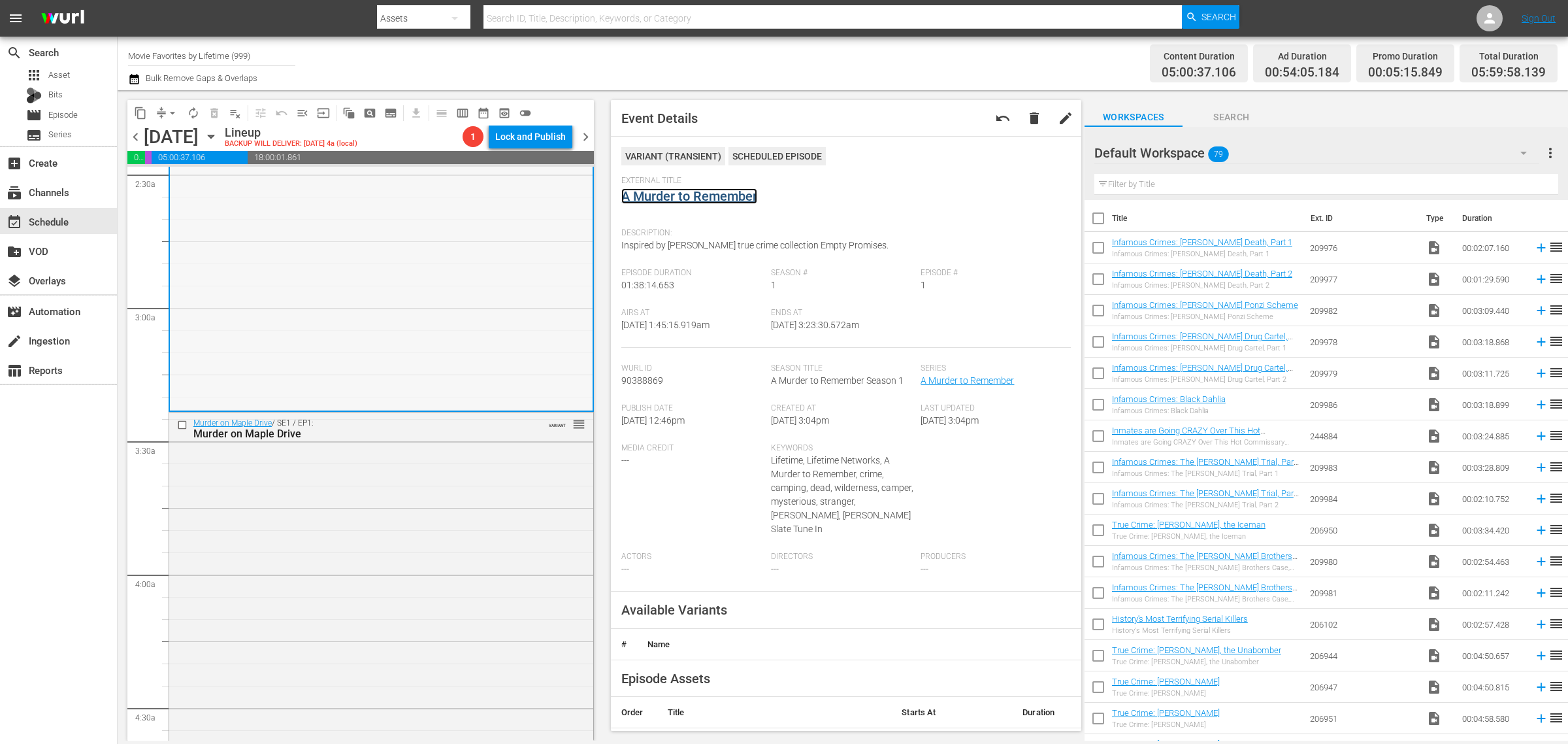
scroll to position [817, 0]
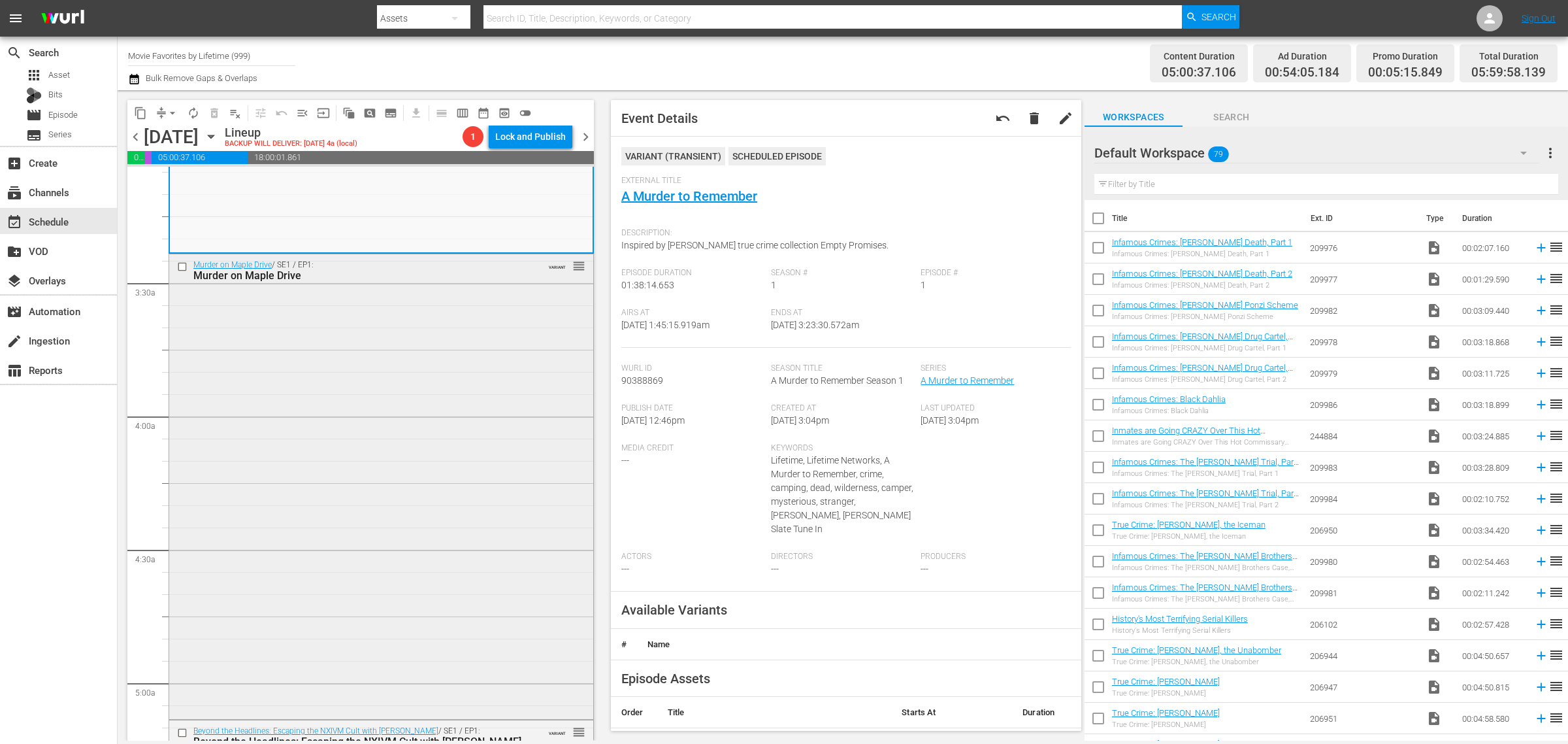
click at [341, 391] on div "Murder on Maple Drive / SE1 / EP1: Murder on Maple Drive VARIANT reorder" at bounding box center [381, 485] width 424 height 462
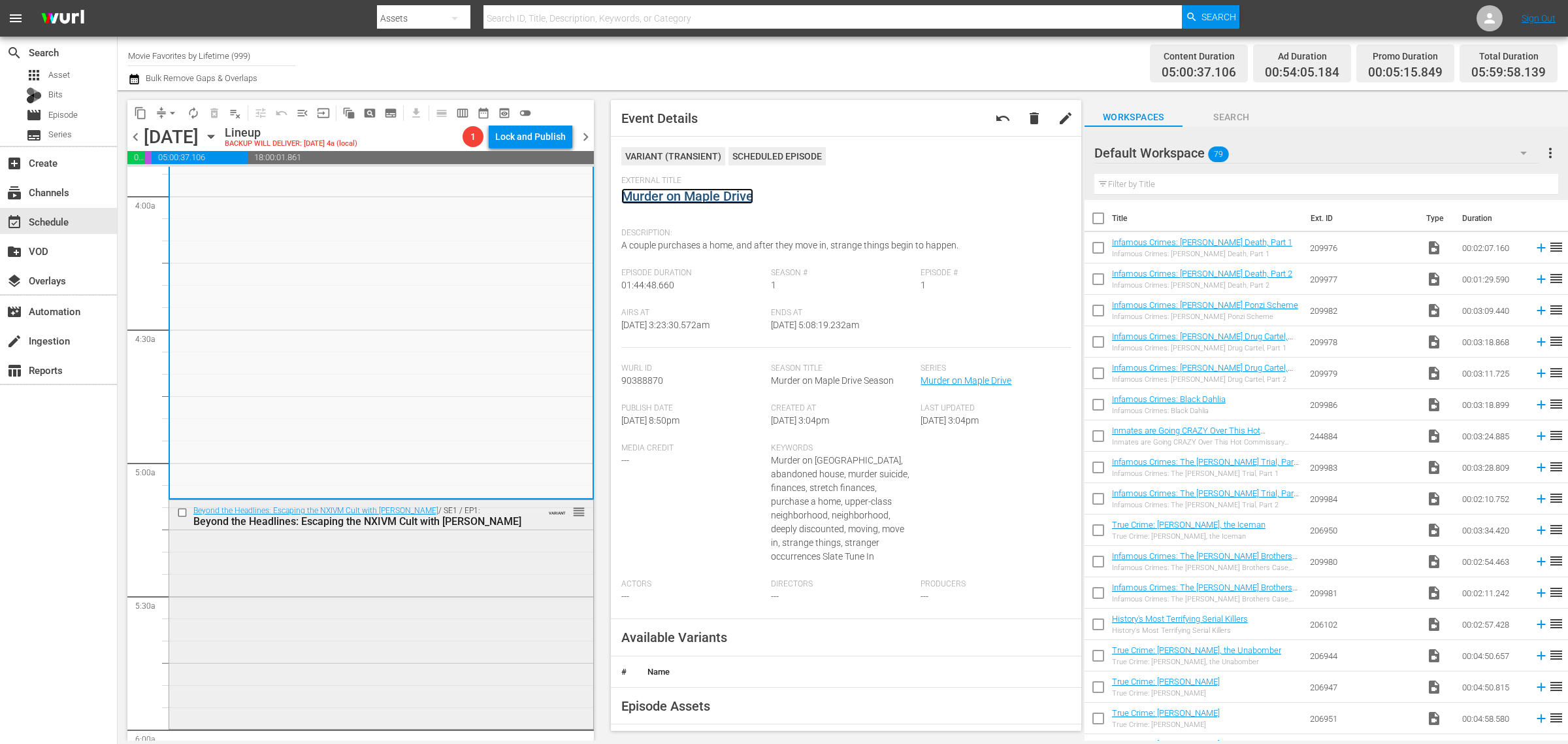
scroll to position [1225, 0]
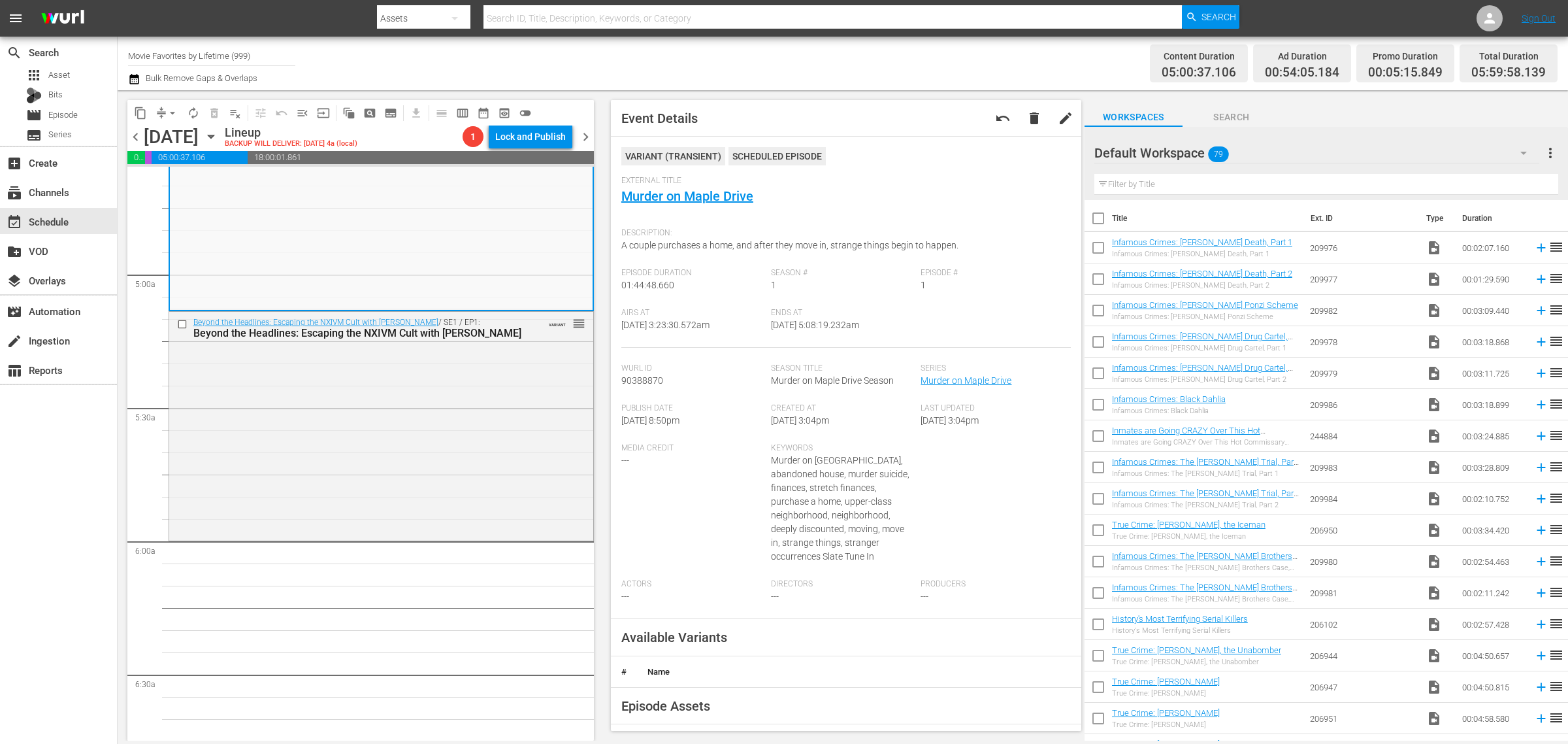
click at [865, 66] on div "Channel Title Movie Favorites by Lifetime (999) Bulk Remove Gaps & Overlaps" at bounding box center [517, 63] width 780 height 47
click at [168, 107] on span "arrow_drop_down" at bounding box center [172, 113] width 13 height 13
click at [165, 132] on li "Align to Midnight" at bounding box center [173, 138] width 137 height 21
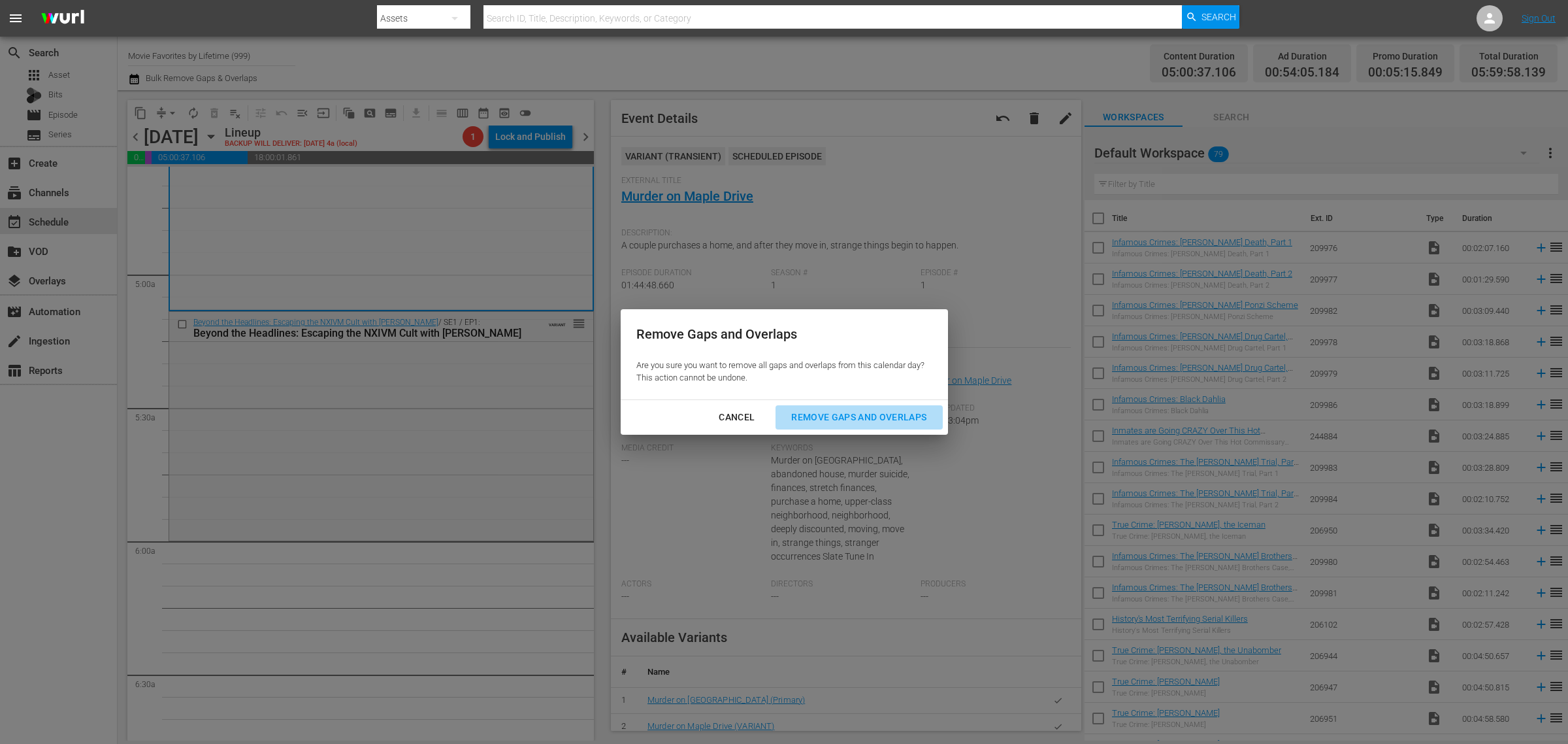
click at [838, 413] on div "Remove Gaps and Overlaps" at bounding box center [858, 417] width 156 height 17
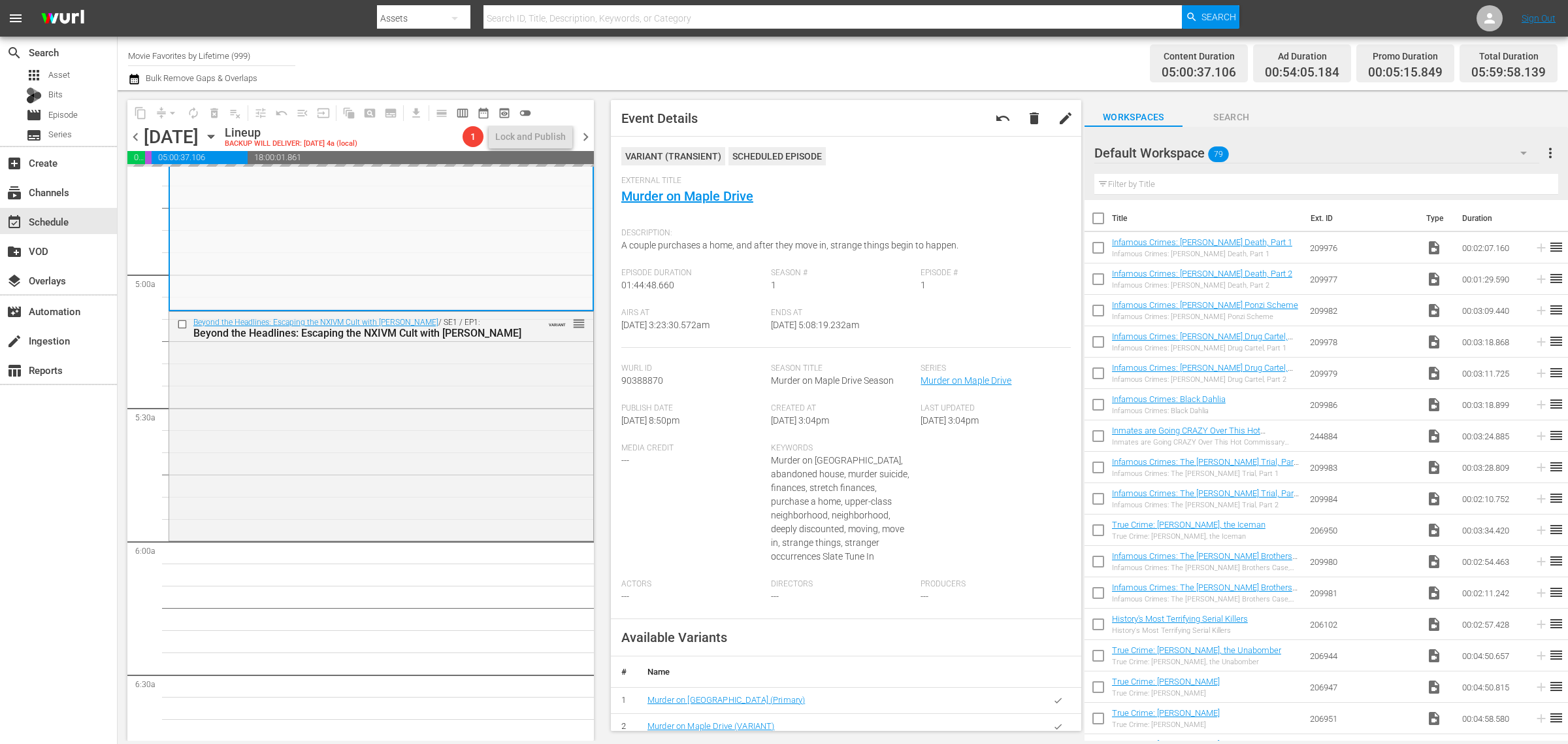
click at [870, 60] on div "Channel Title Movie Favorites by Lifetime (999) Bulk Remove Gaps & Overlaps" at bounding box center [517, 63] width 780 height 47
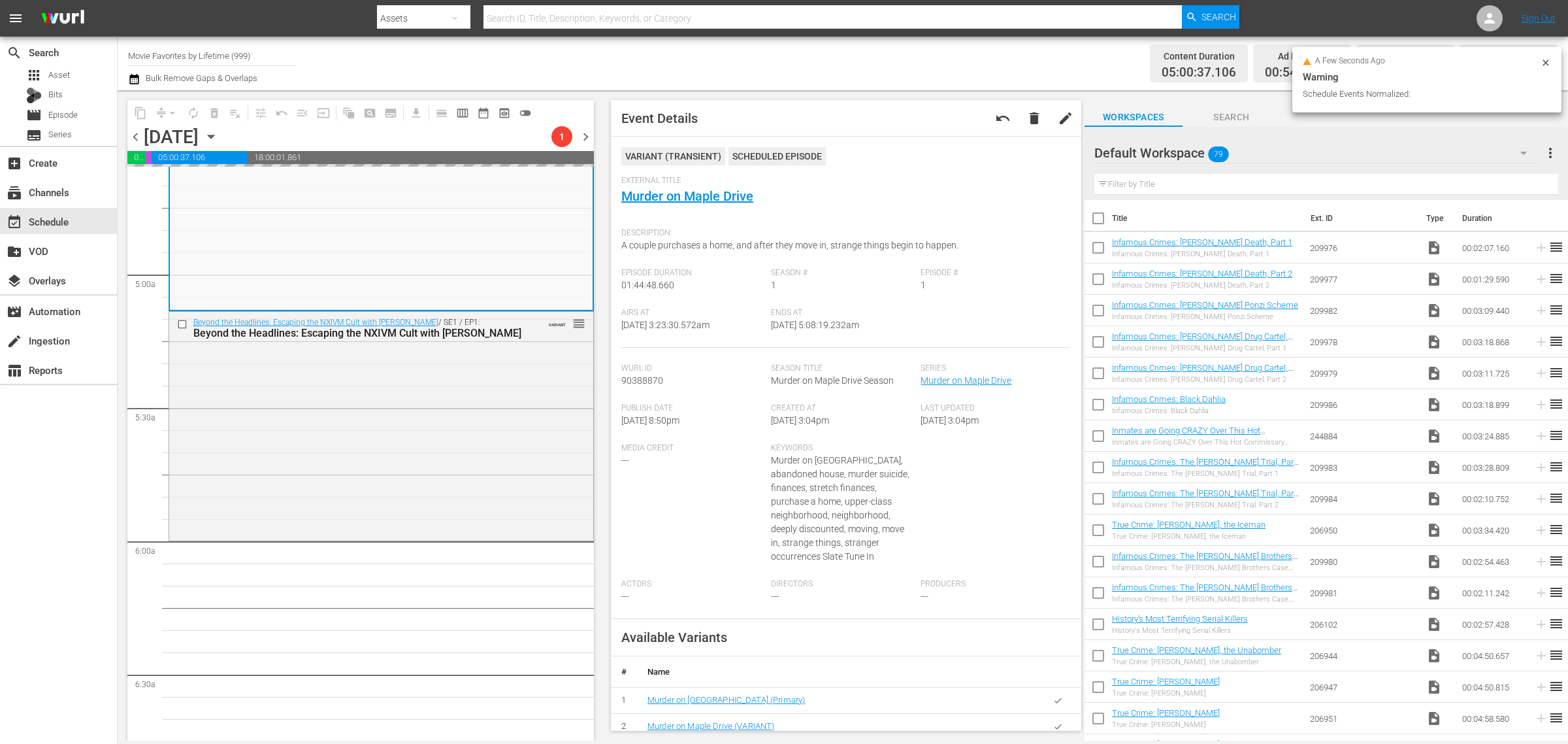
click at [921, 57] on div "Content Duration 05:00:37.106 Ad Duration 00:54:05.184 Promo Duration 00:05:15.…" at bounding box center [1233, 63] width 650 height 47
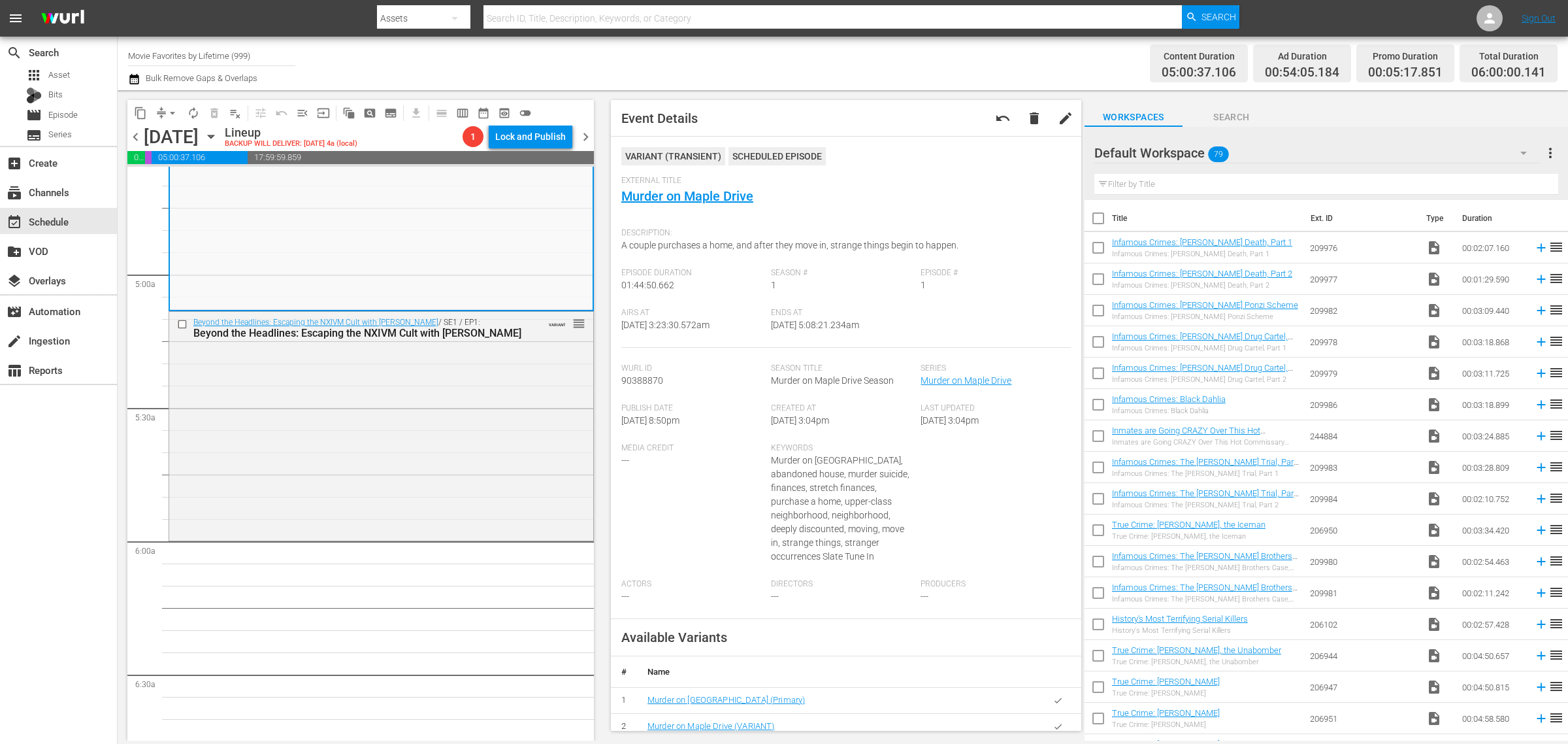
click at [729, 62] on div "Channel Title Movie Favorites by Lifetime (999) Bulk Remove Gaps & Overlaps" at bounding box center [517, 63] width 780 height 47
click at [252, 463] on div "Beyond the Headlines: Escaping the NXIVM Cult with Gretchen Carlson / SE1 / EP1…" at bounding box center [381, 424] width 424 height 226
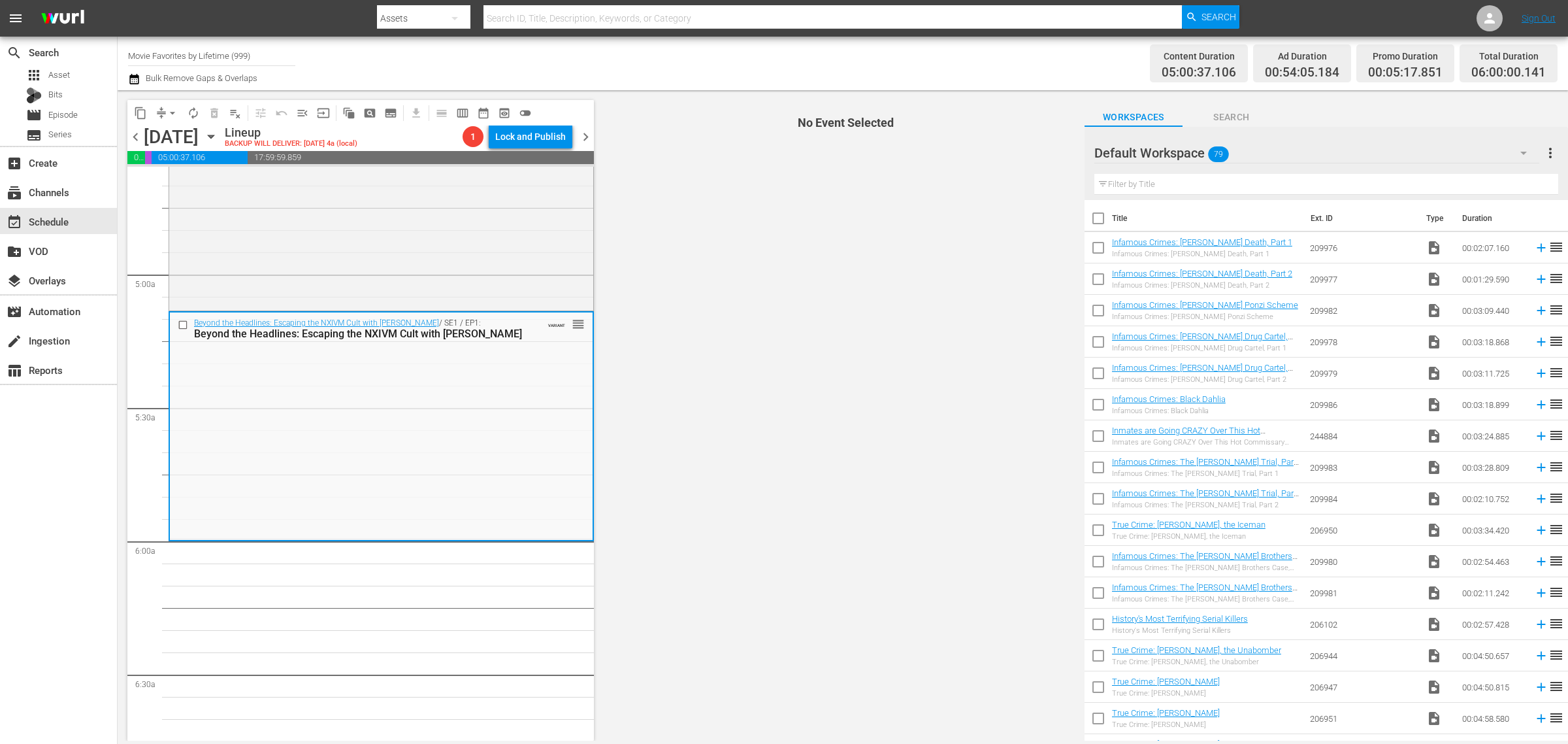
click at [671, 54] on div "Channel Title Movie Favorites by Lifetime (999) Bulk Remove Gaps & Overlaps" at bounding box center [517, 63] width 780 height 47
click at [674, 57] on div "Channel Title Movie Favorites by Lifetime (999) Bulk Remove Gaps & Overlaps" at bounding box center [517, 63] width 780 height 47
click at [1023, 64] on div "Content Duration 05:00:37.106 Ad Duration 00:54:05.184 Promo Duration 00:05:17.…" at bounding box center [1233, 63] width 650 height 47
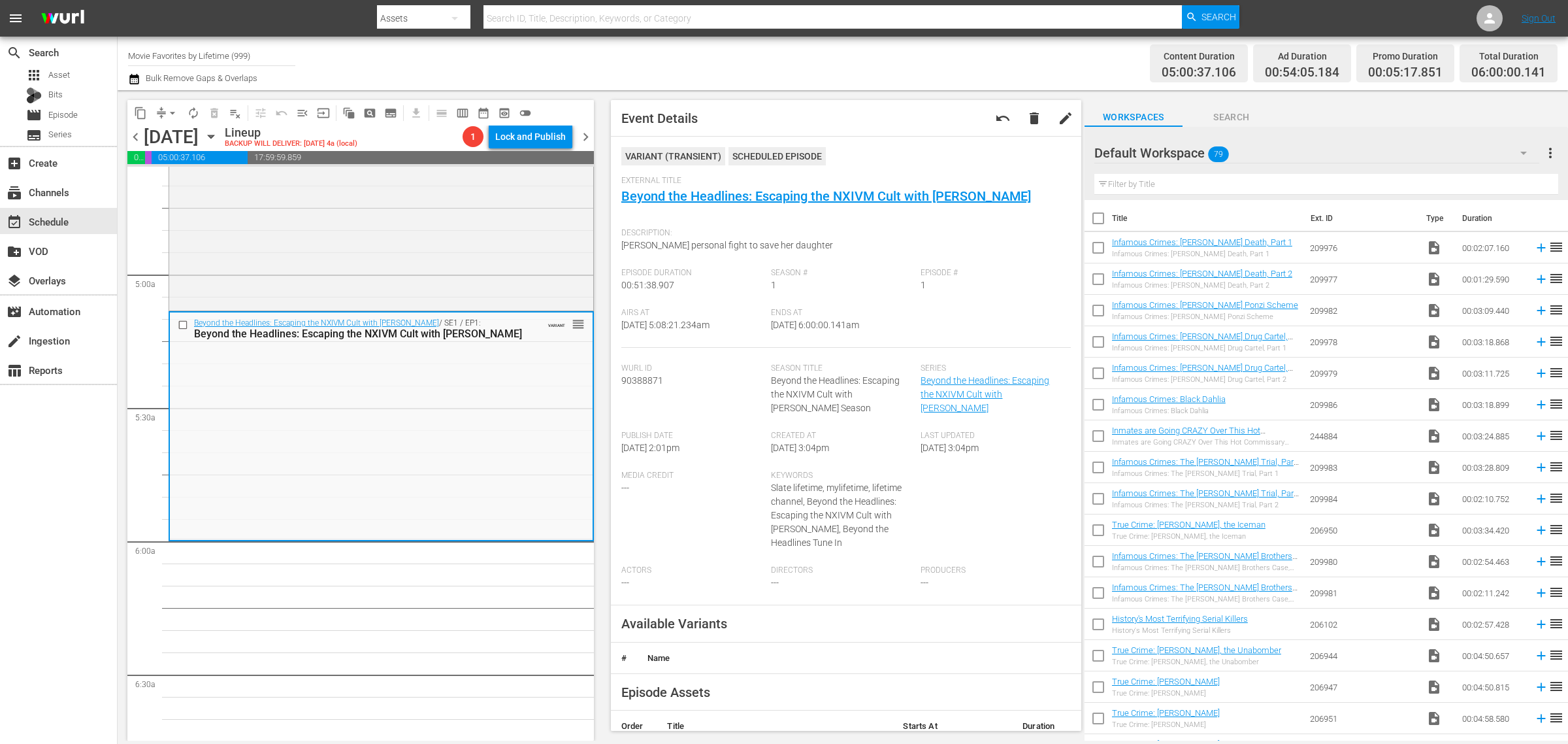
click at [766, 64] on div "Channel Title Movie Favorites by Lifetime (999) Bulk Remove Gaps & Overlaps" at bounding box center [517, 63] width 780 height 47
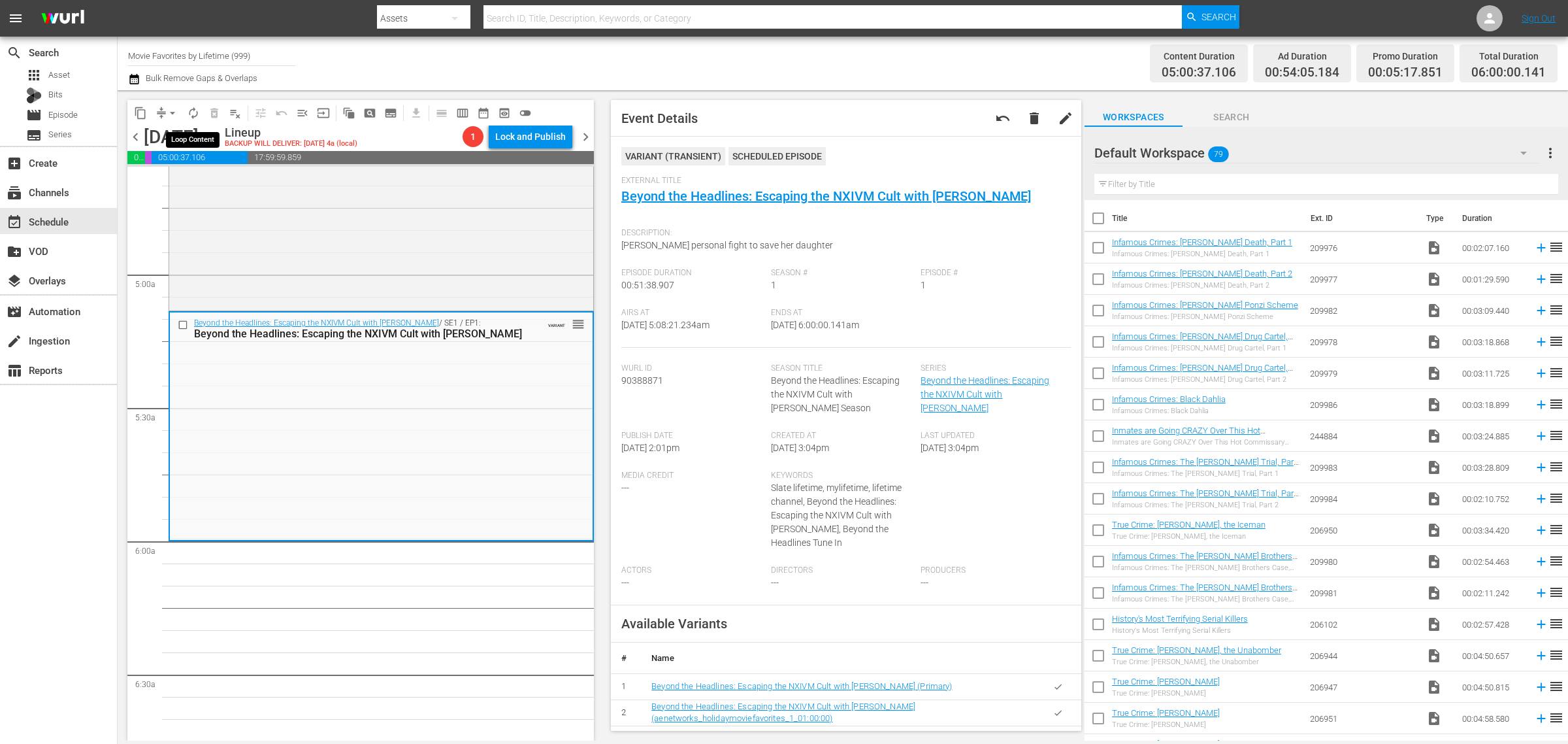
click at [190, 110] on span "autorenew_outlined" at bounding box center [193, 113] width 13 height 13
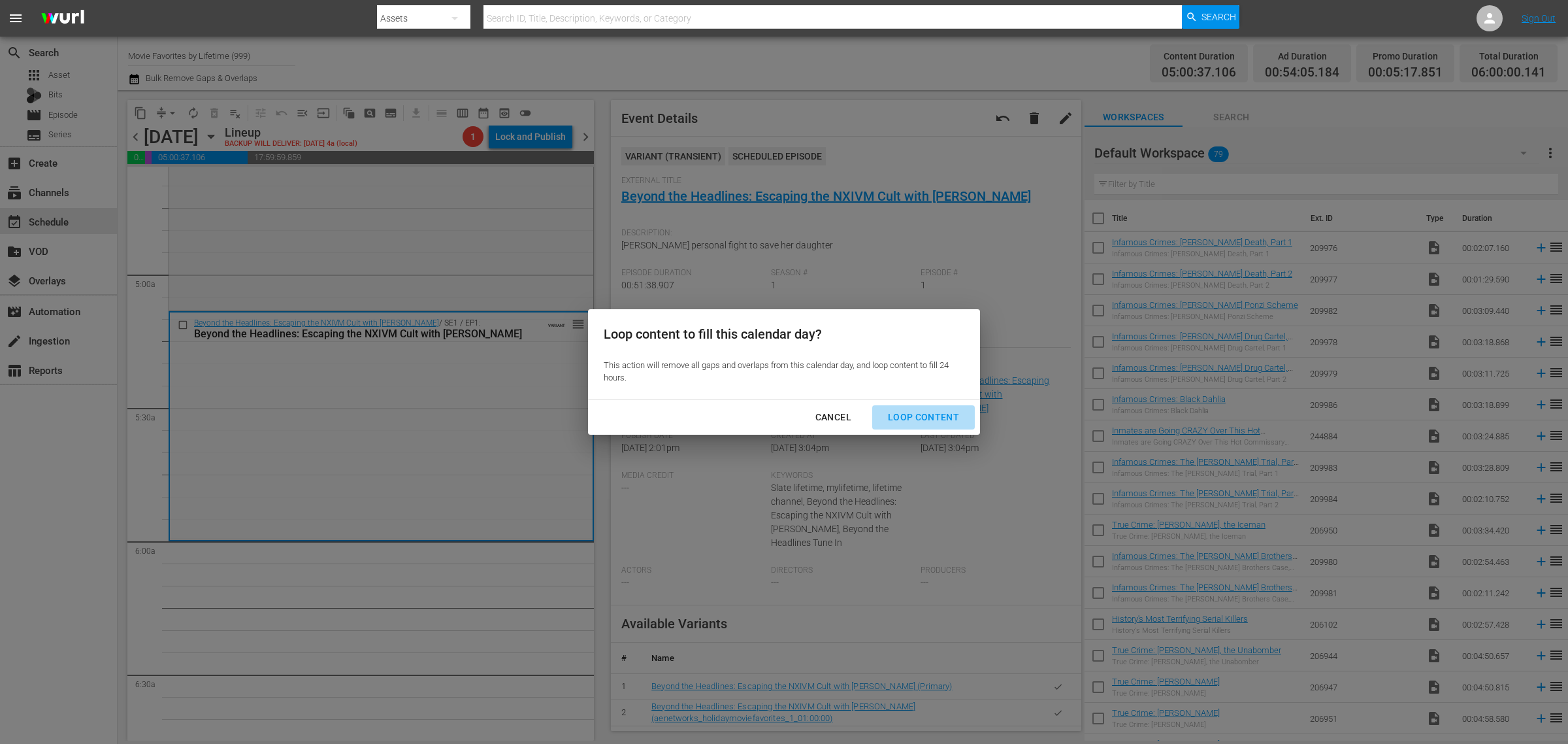
click at [927, 409] on div "Loop Content" at bounding box center [923, 417] width 92 height 17
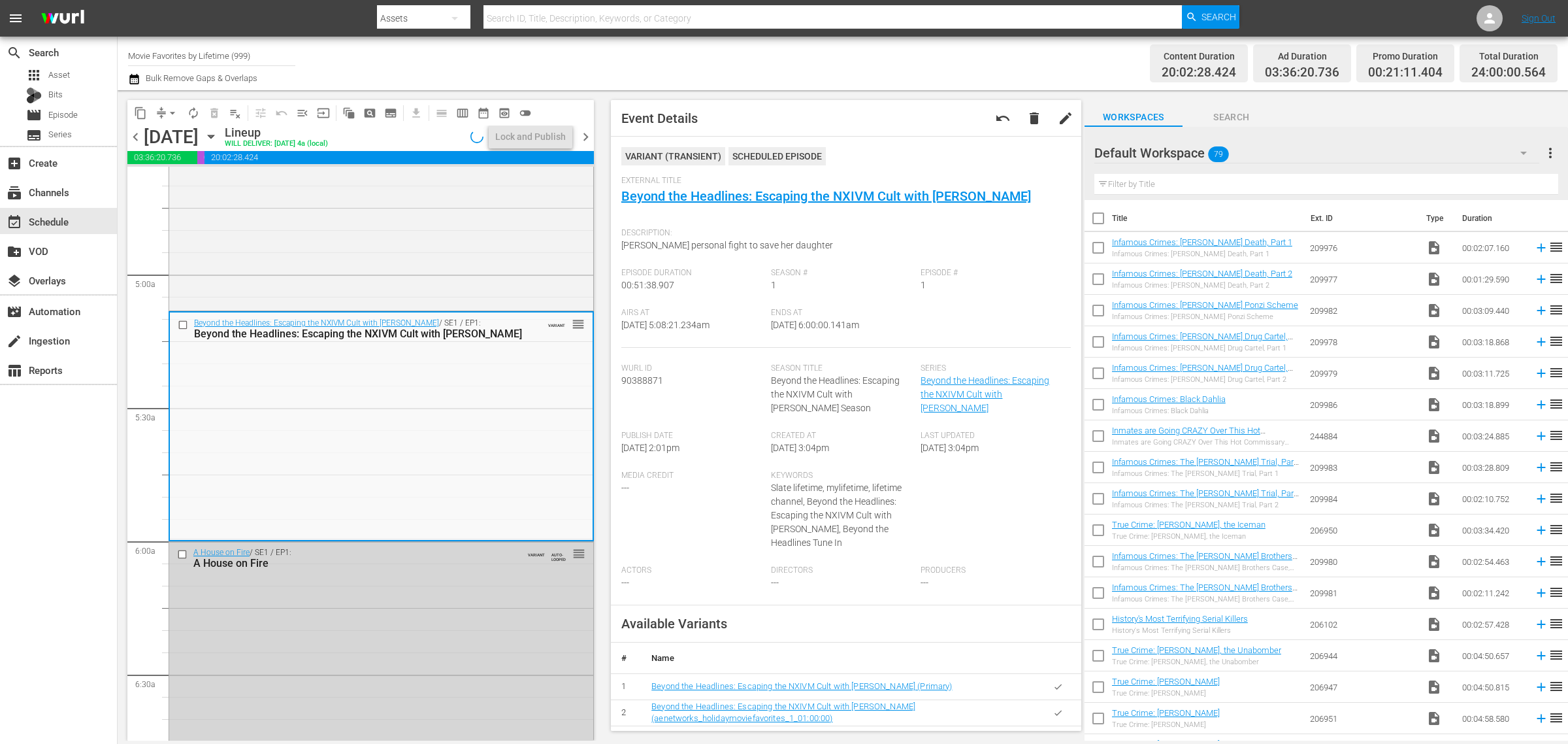
click at [817, 46] on div "Channel Title Movie Favorites by Lifetime (999) Bulk Remove Gaps & Overlaps" at bounding box center [517, 63] width 780 height 47
click at [536, 139] on div "Lock and Publish" at bounding box center [530, 137] width 71 height 24
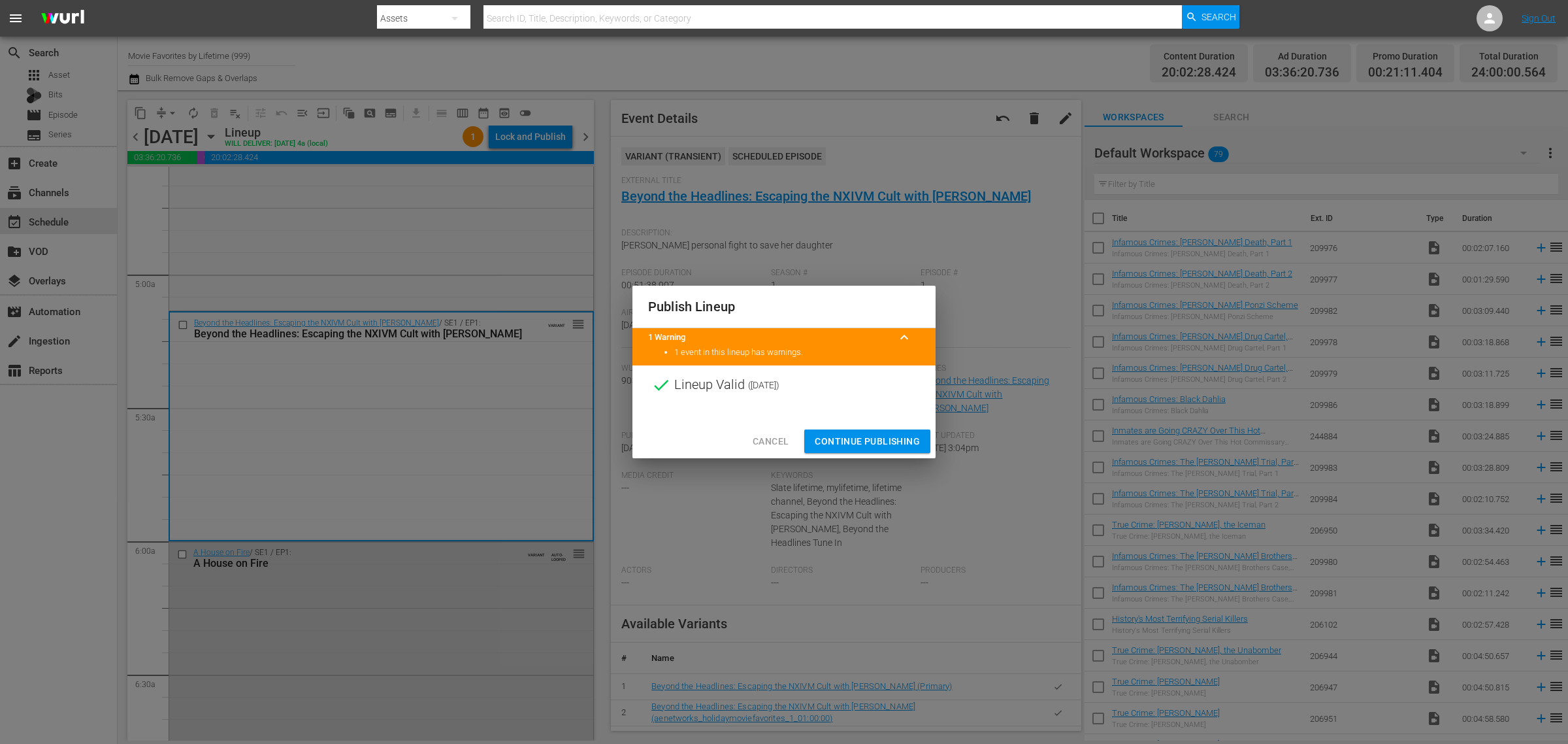
click at [858, 444] on span "Continue Publishing" at bounding box center [867, 441] width 105 height 17
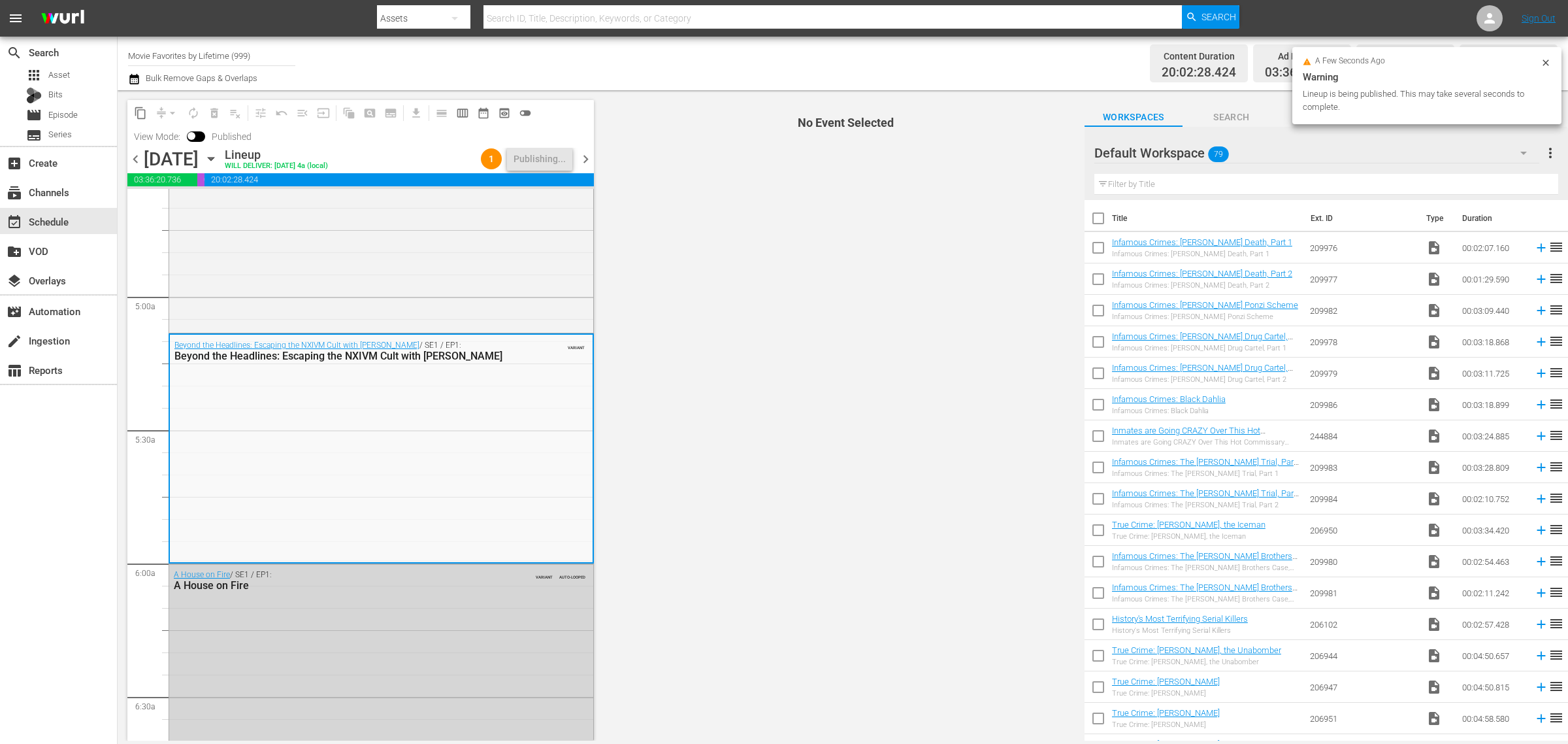
drag, startPoint x: 869, startPoint y: 64, endPoint x: 847, endPoint y: 71, distance: 23.1
click at [868, 64] on div "Channel Title Movie Favorites by Lifetime (999) Bulk Remove Gaps & Overlaps" at bounding box center [517, 63] width 780 height 47
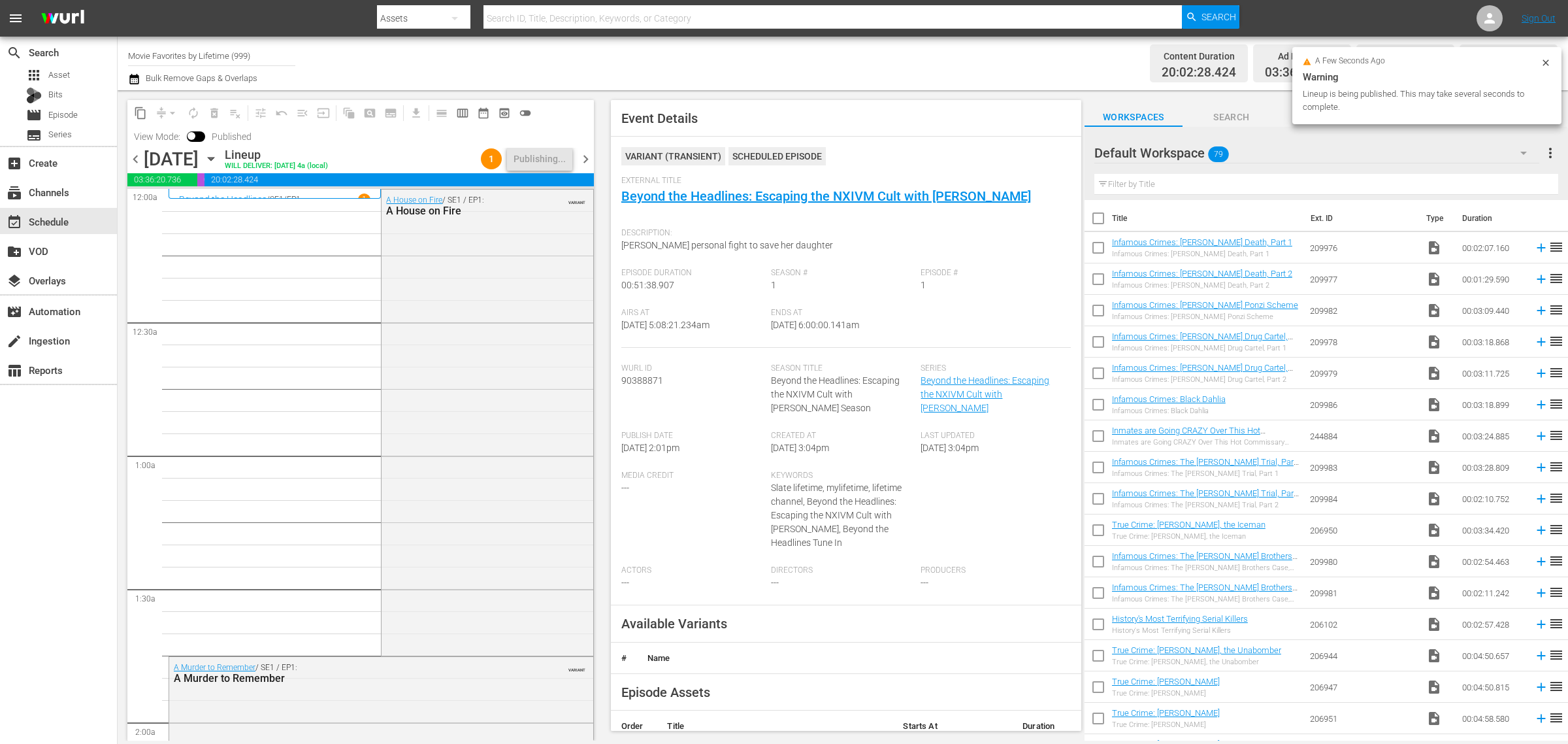
click at [703, 47] on div "Channel Title Movie Favorites by Lifetime (999) Bulk Remove Gaps & Overlaps" at bounding box center [517, 63] width 780 height 47
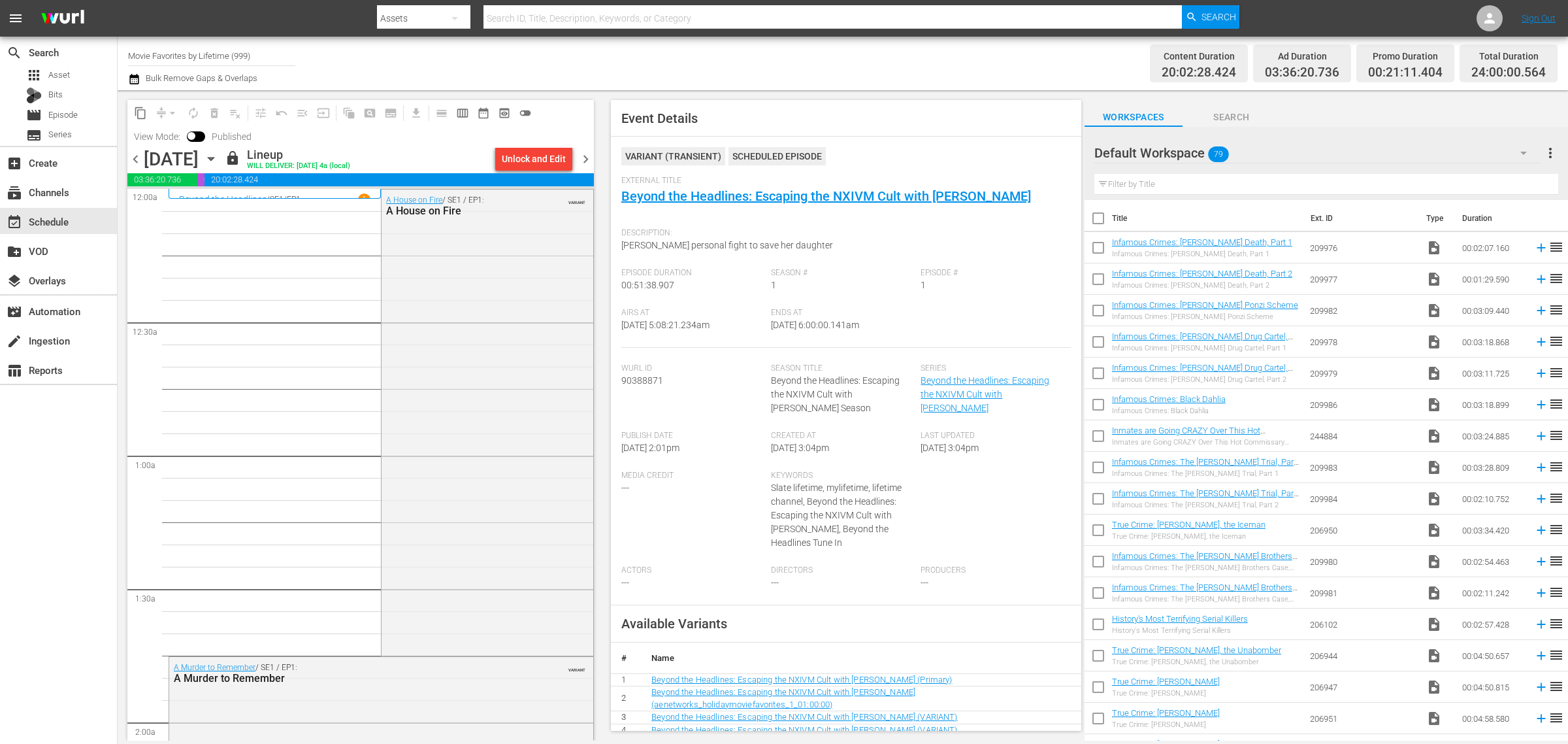
drag, startPoint x: 727, startPoint y: 76, endPoint x: 730, endPoint y: 69, distance: 7.6
click at [730, 69] on div "Channel Title Movie Favorites by Lifetime (999) Bulk Remove Gaps & Overlaps" at bounding box center [517, 63] width 780 height 47
click at [780, 64] on div "Channel Title Movie Favorites by Lifetime (999) Bulk Remove Gaps & Overlaps" at bounding box center [517, 63] width 780 height 47
click at [688, 59] on div "Channel Title Movie Favorites by Lifetime (999) Bulk Remove Gaps & Overlaps" at bounding box center [517, 63] width 780 height 47
click at [591, 159] on span "chevron_right" at bounding box center [586, 159] width 17 height 17
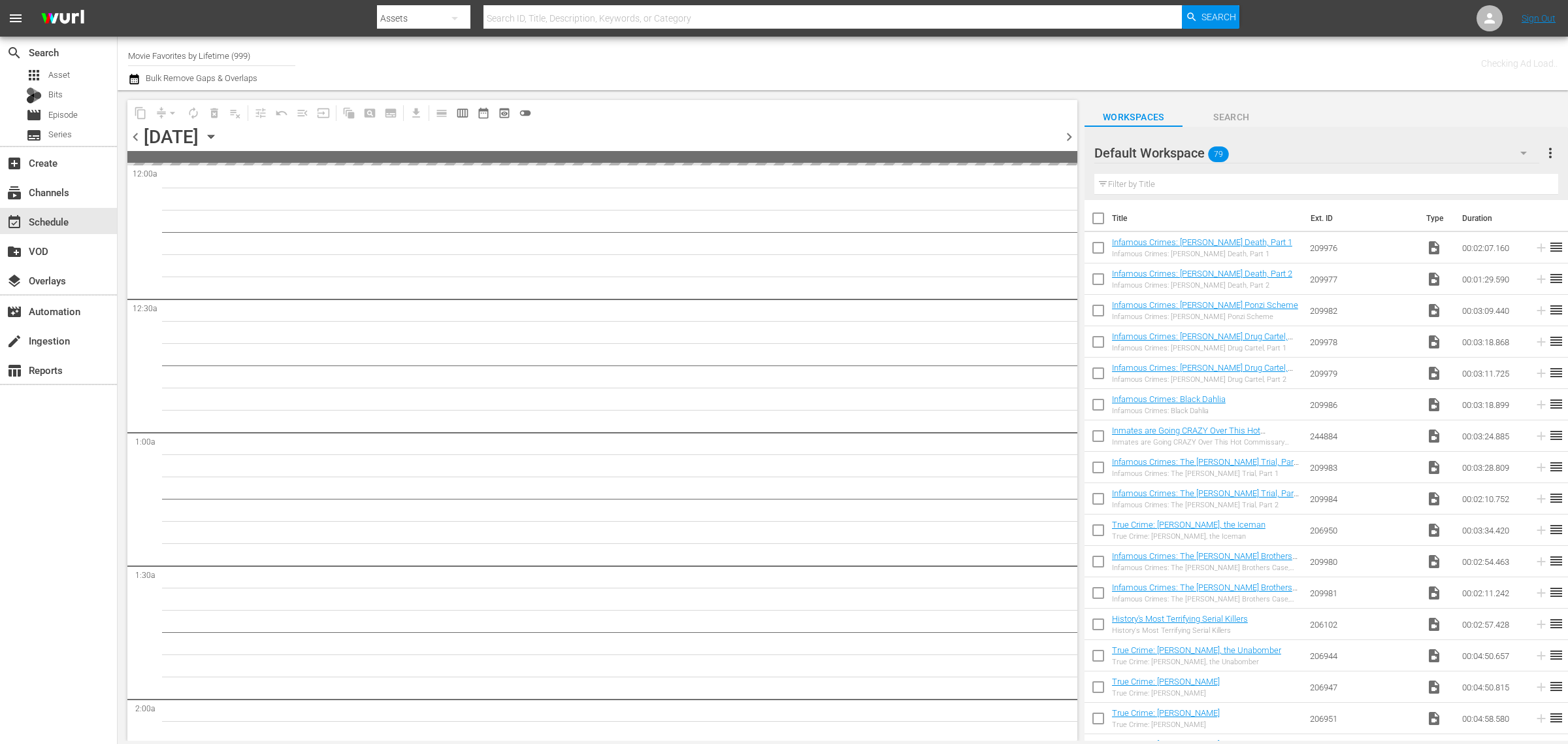
click at [751, 40] on div "Channel Title Movie Favorites by Lifetime (999) Bulk Remove Gaps & Overlaps" at bounding box center [517, 63] width 780 height 47
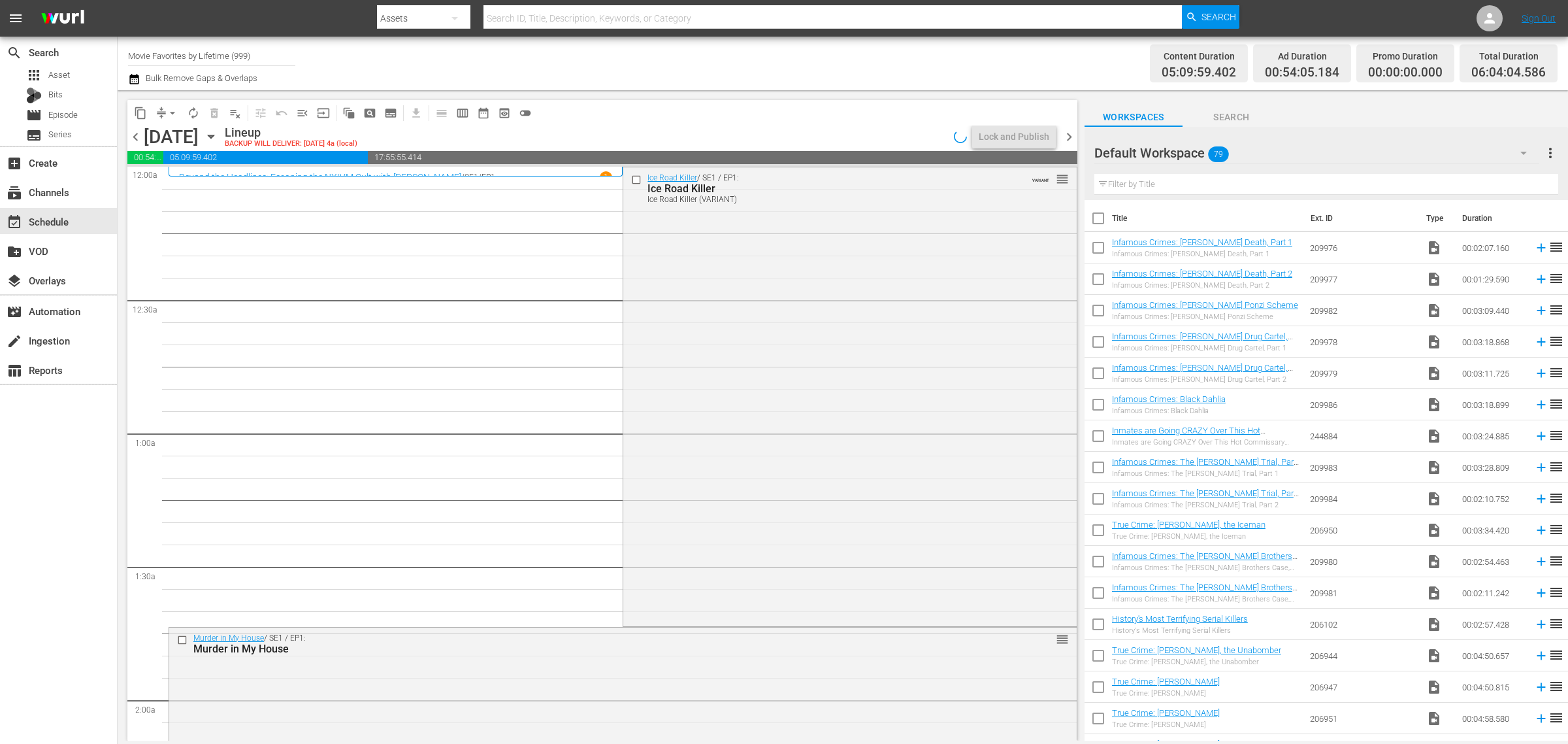
click at [854, 398] on div "Ice Road Killer / SE1 / EP1: Ice Road Killer Ice Road Killer (VARIANT) VARIANT …" at bounding box center [850, 395] width 453 height 456
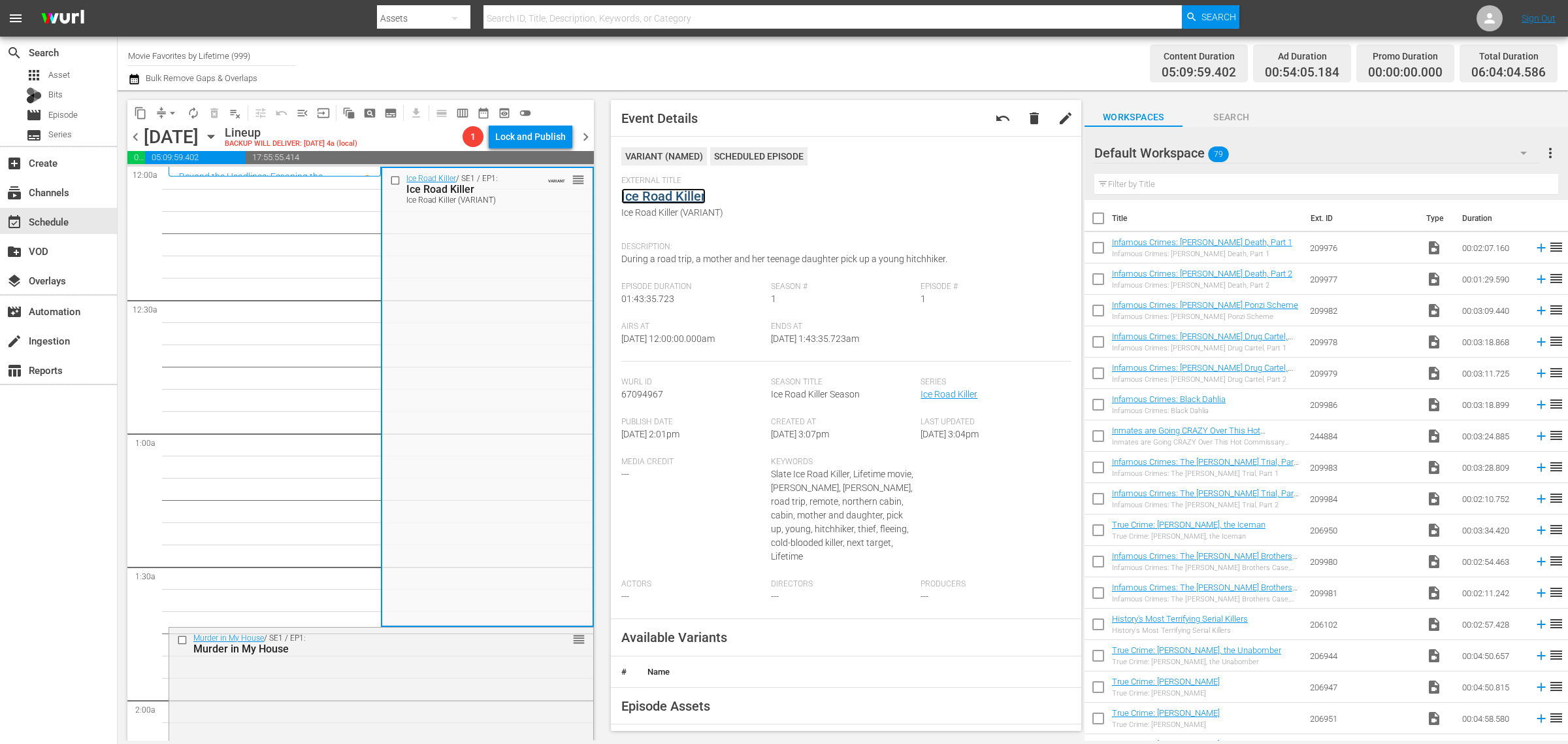
drag, startPoint x: 648, startPoint y: 200, endPoint x: 642, endPoint y: 206, distance: 8.5
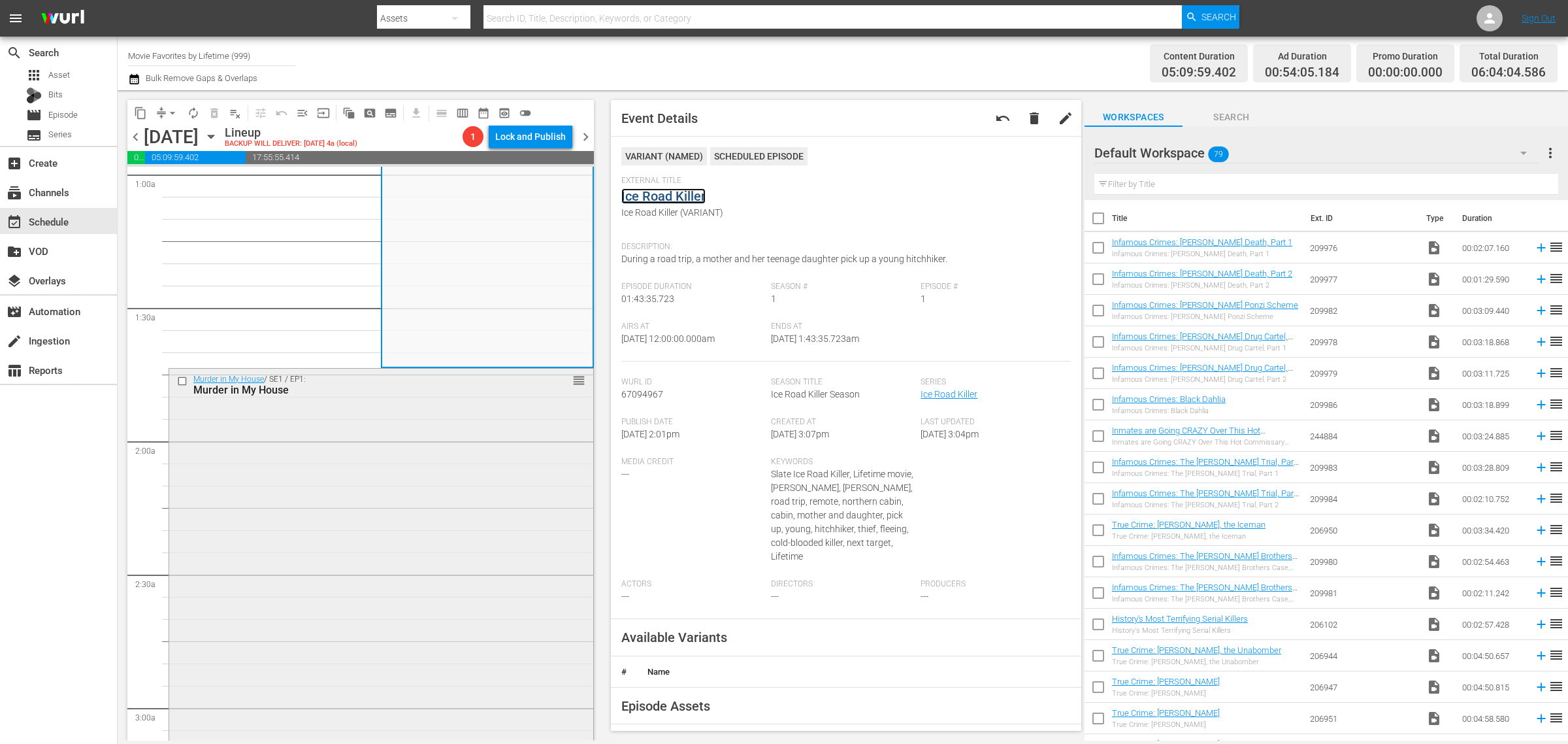
scroll to position [327, 0]
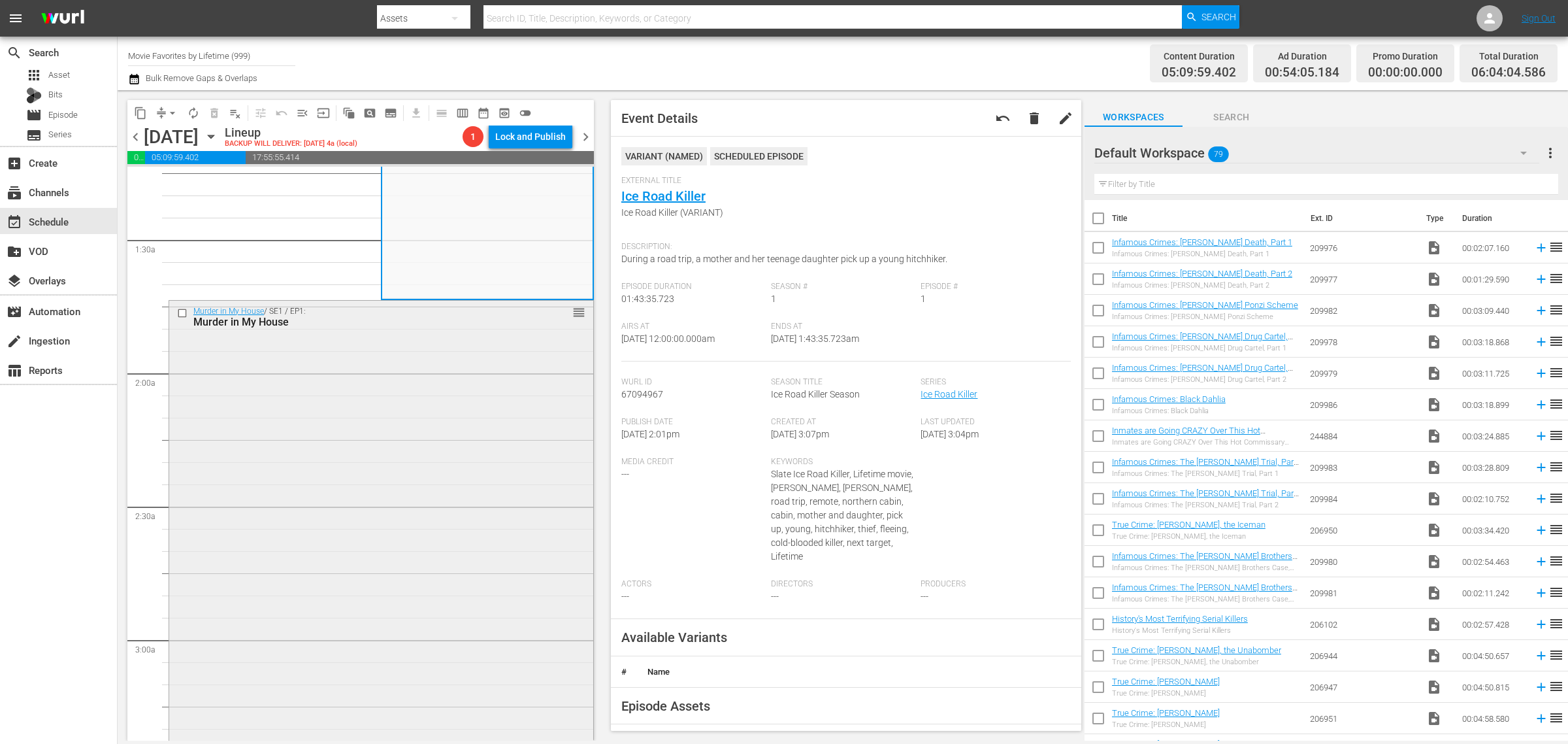
click at [446, 398] on div "Murder in My House / SE1 / EP1: Murder in My House reorder" at bounding box center [381, 542] width 424 height 484
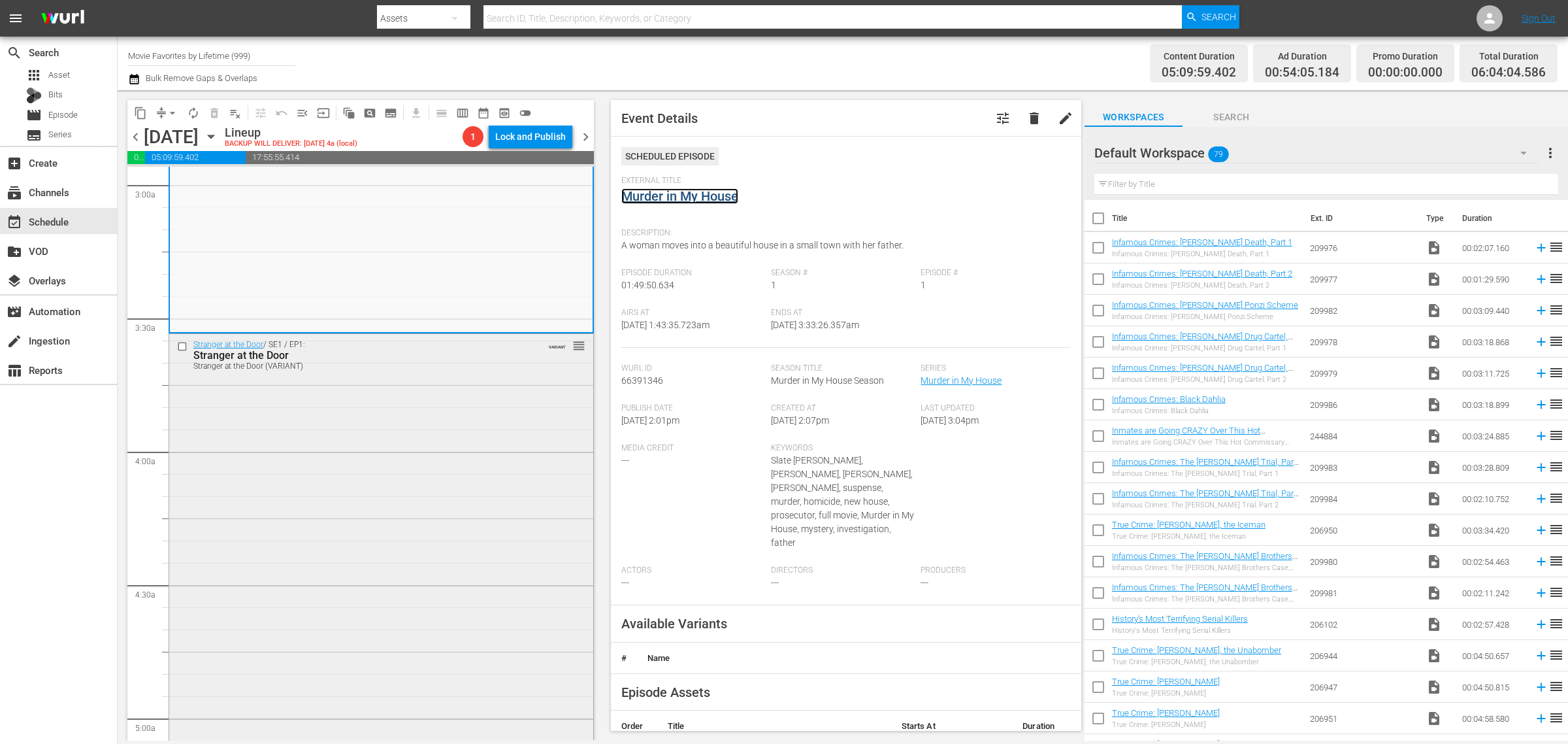
scroll to position [898, 0]
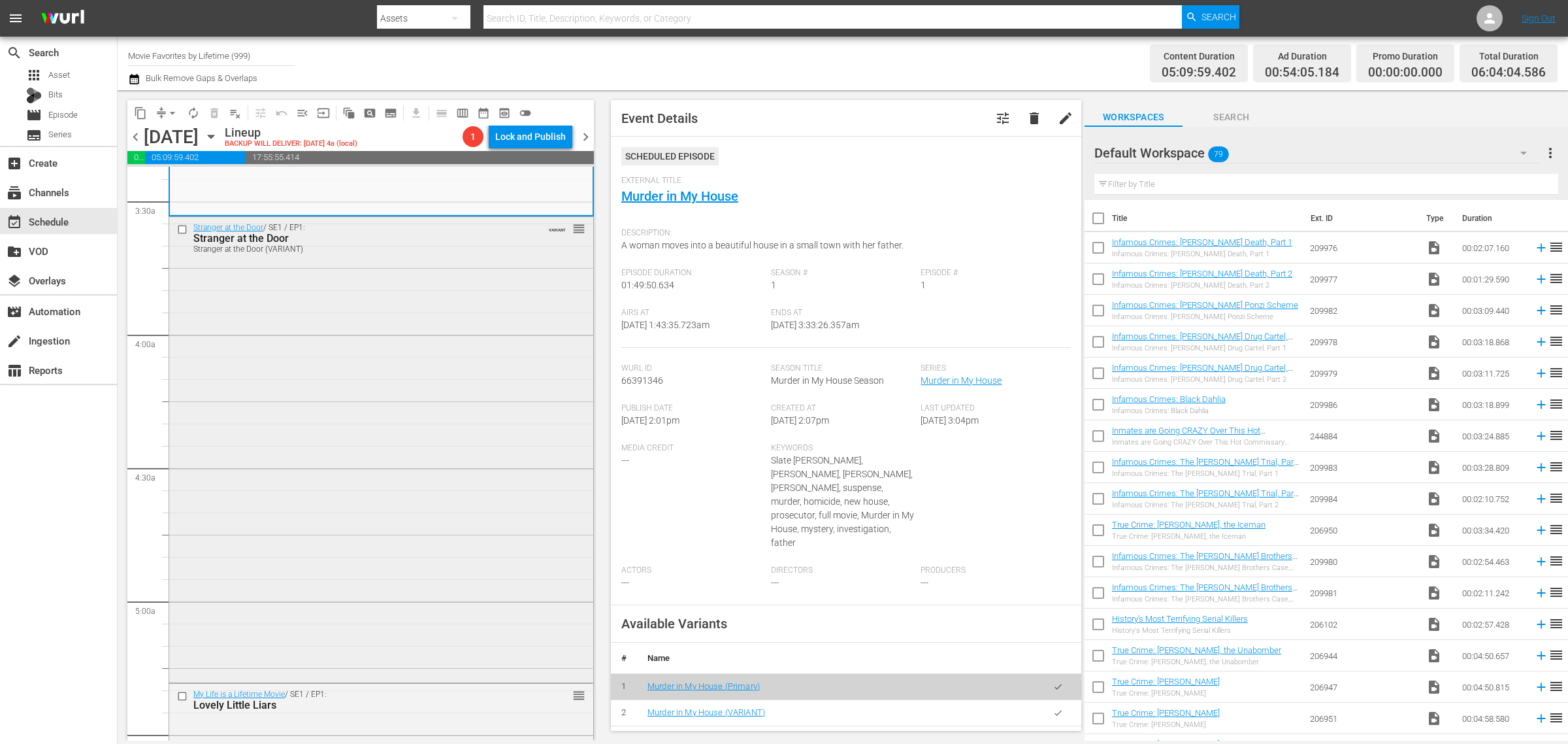
click at [397, 405] on div "Stranger at the Door / SE1 / EP1: Stranger at the Door Stranger at the Door (VA…" at bounding box center [381, 448] width 424 height 462
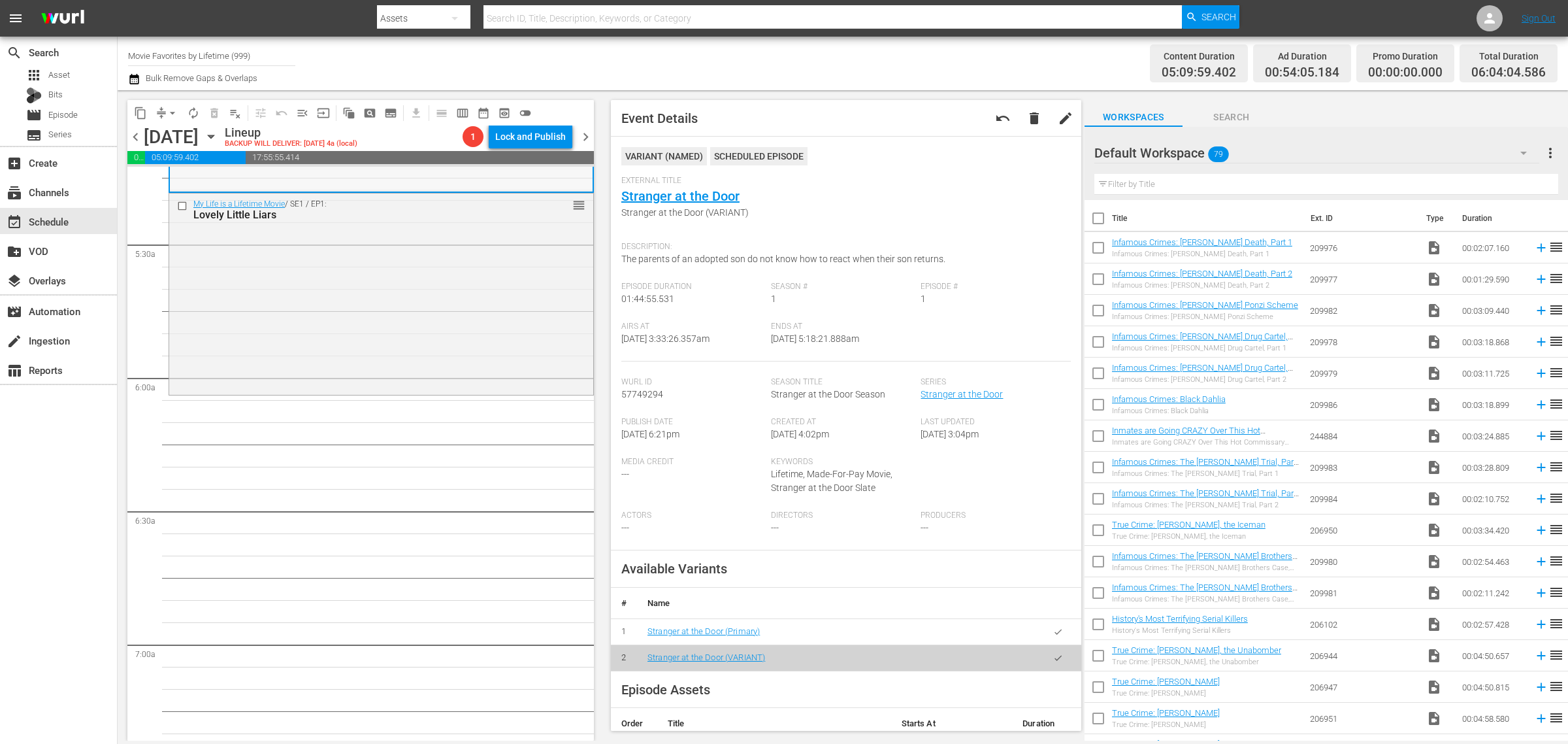
scroll to position [1062, 0]
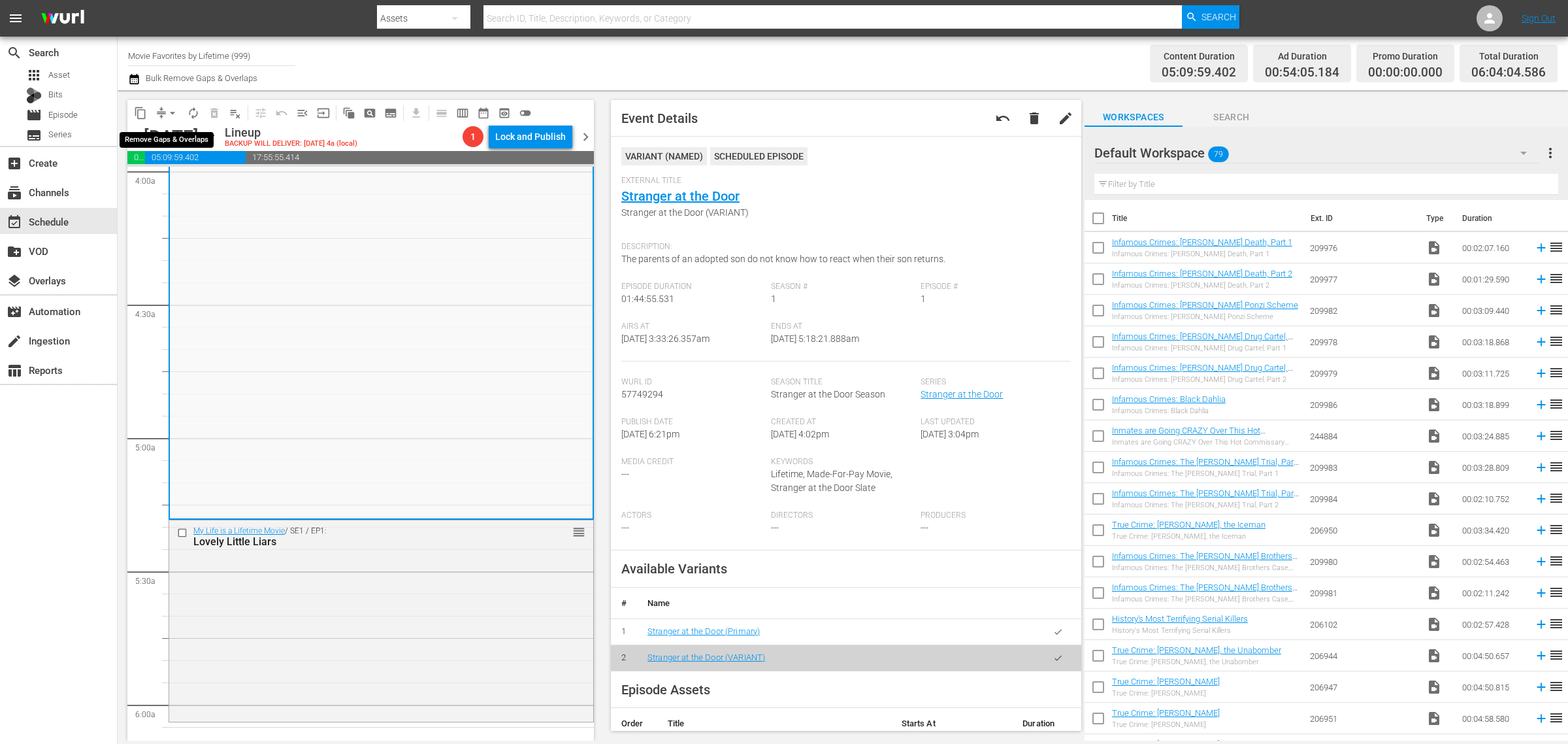
click at [175, 112] on span "arrow_drop_down" at bounding box center [172, 113] width 13 height 13
click at [173, 132] on li "Align to Midnight" at bounding box center [173, 138] width 137 height 21
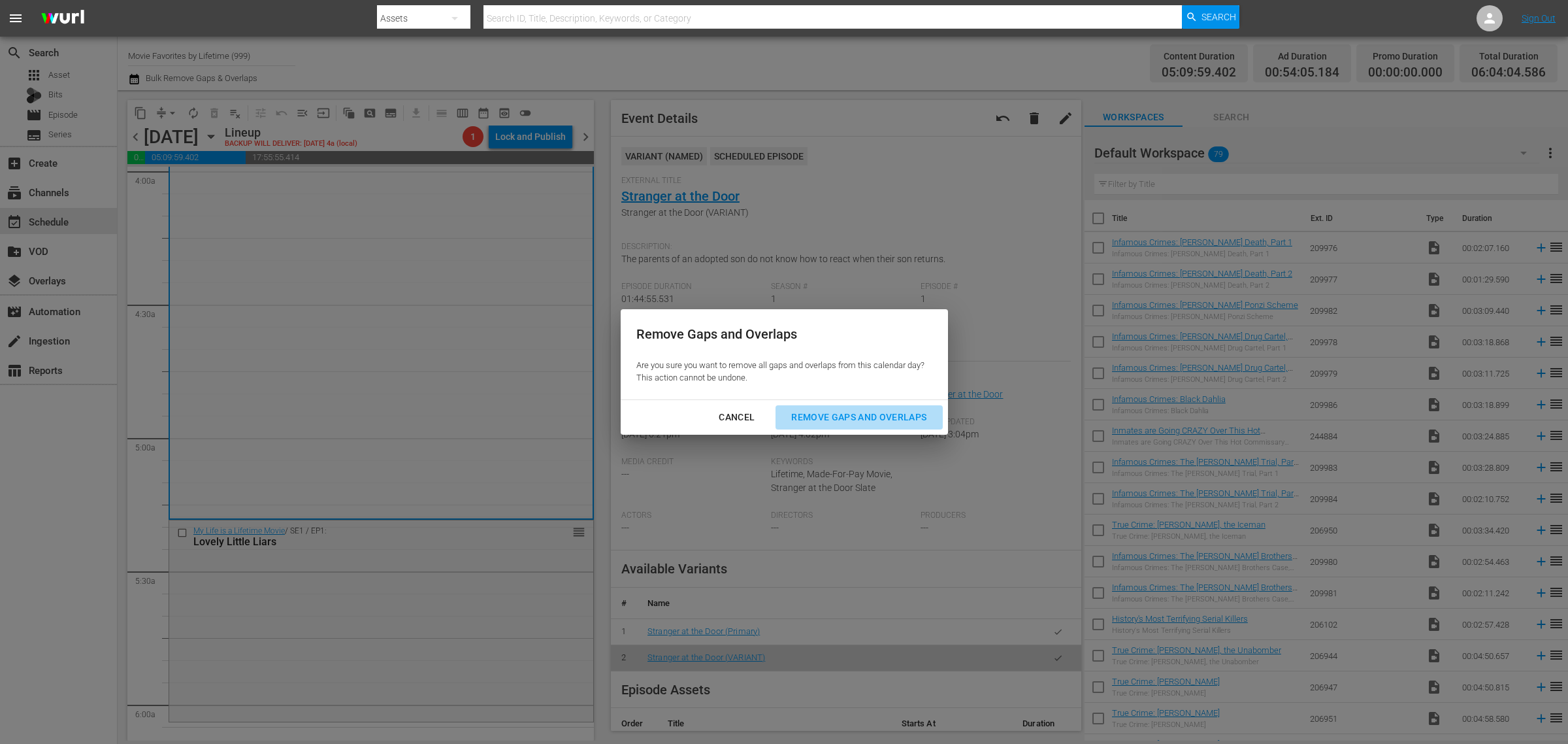
drag, startPoint x: 847, startPoint y: 413, endPoint x: 841, endPoint y: 149, distance: 264.1
click at [847, 415] on div "Remove Gaps and Overlaps" at bounding box center [858, 417] width 156 height 17
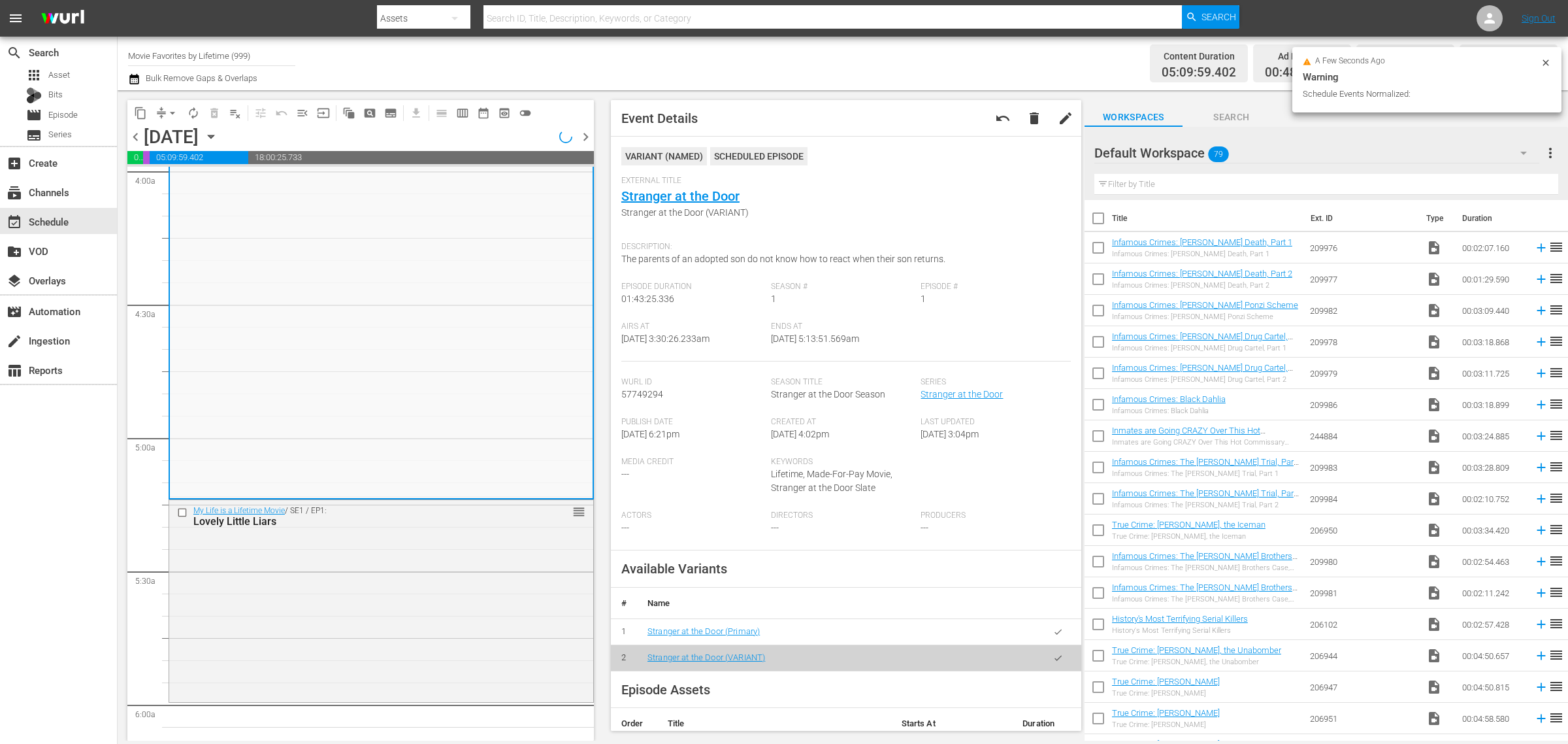
scroll to position [1083, 0]
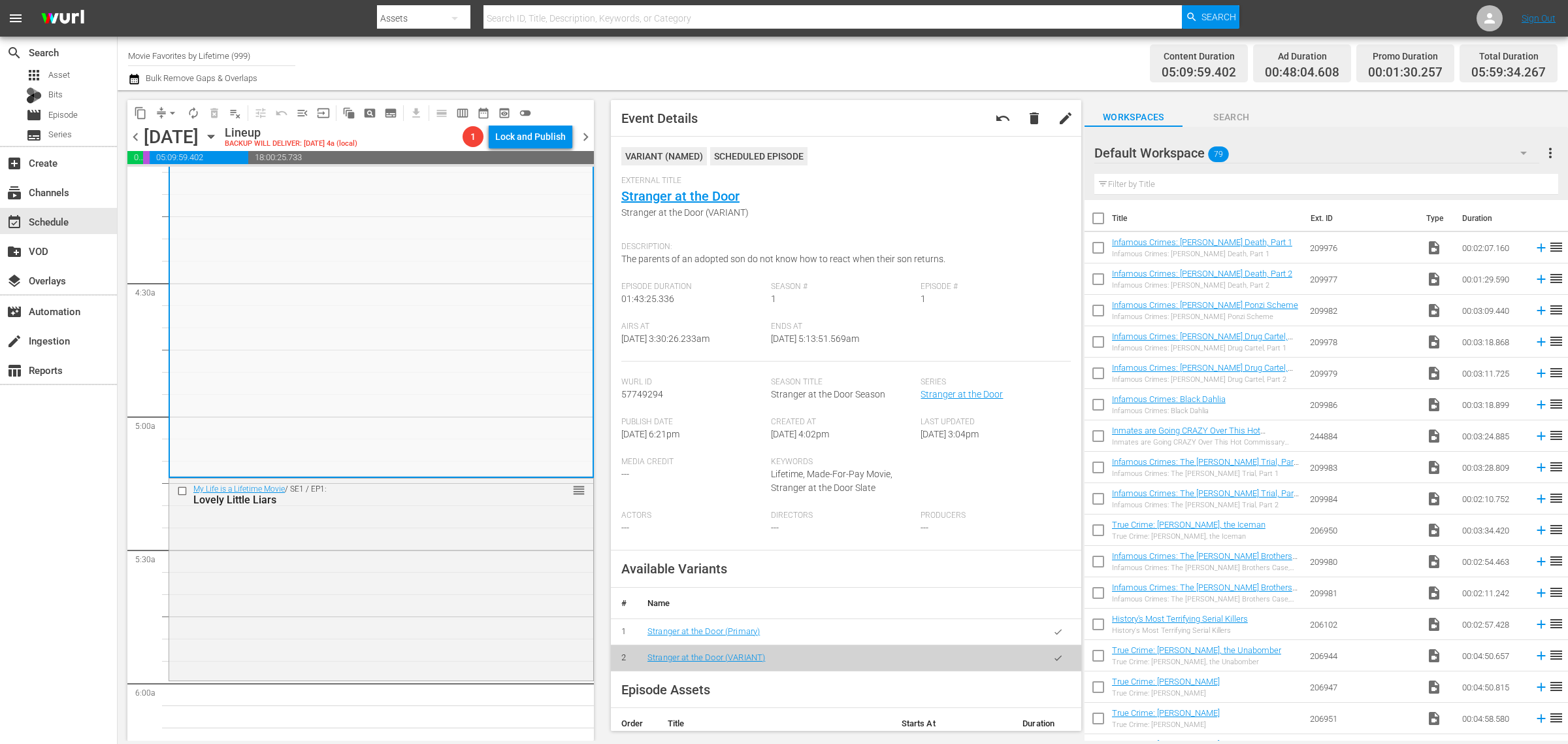
click at [908, 63] on div "Content Duration 05:09:59.402 Ad Duration 00:48:04.608 Promo Duration 00:01:30.…" at bounding box center [1233, 63] width 650 height 47
click at [176, 112] on span "arrow_drop_down" at bounding box center [172, 113] width 13 height 13
click at [171, 134] on li "Align to Midnight" at bounding box center [173, 138] width 137 height 21
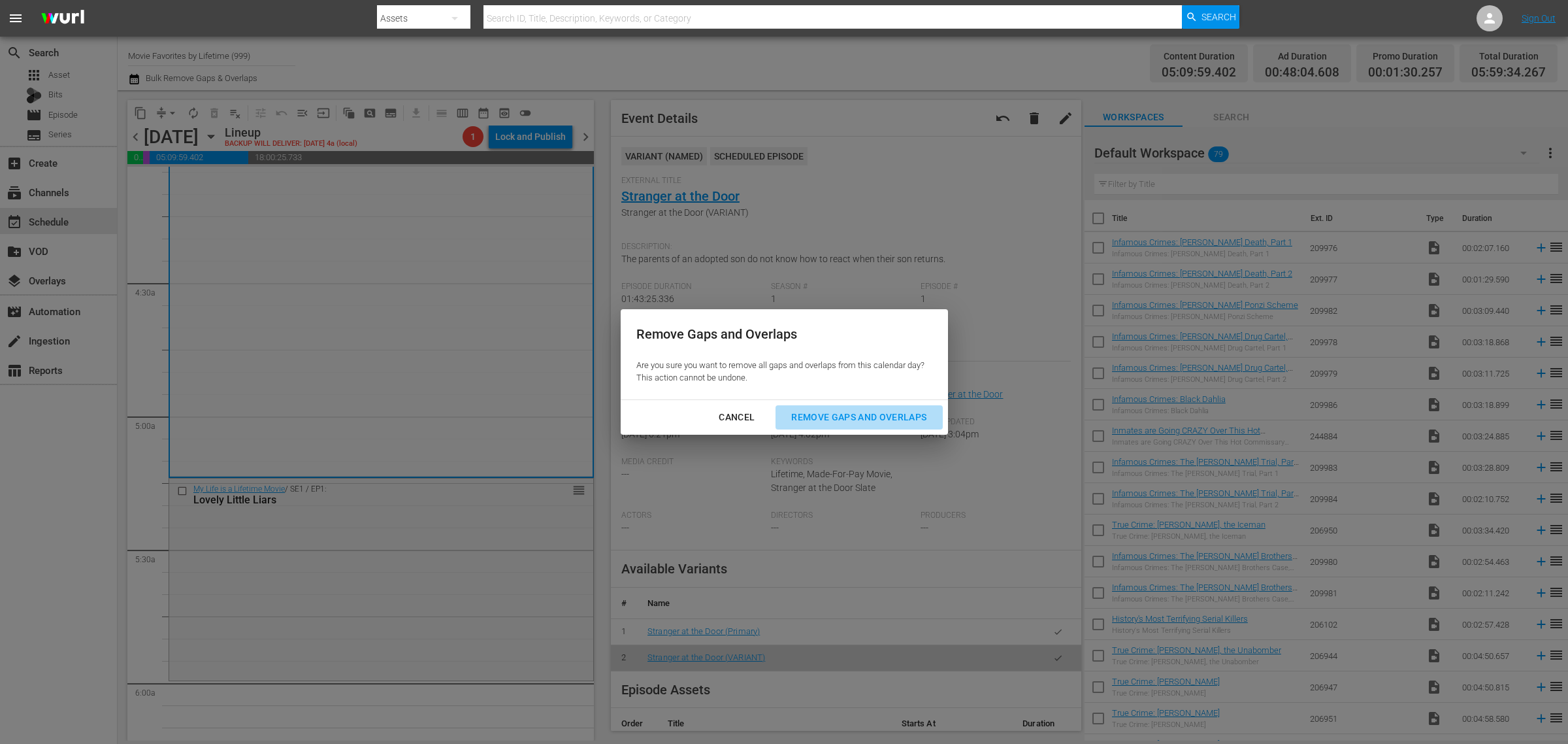
drag, startPoint x: 850, startPoint y: 417, endPoint x: 961, endPoint y: 17, distance: 415.1
click at [850, 413] on div "Remove Gaps and Overlaps" at bounding box center [858, 417] width 156 height 17
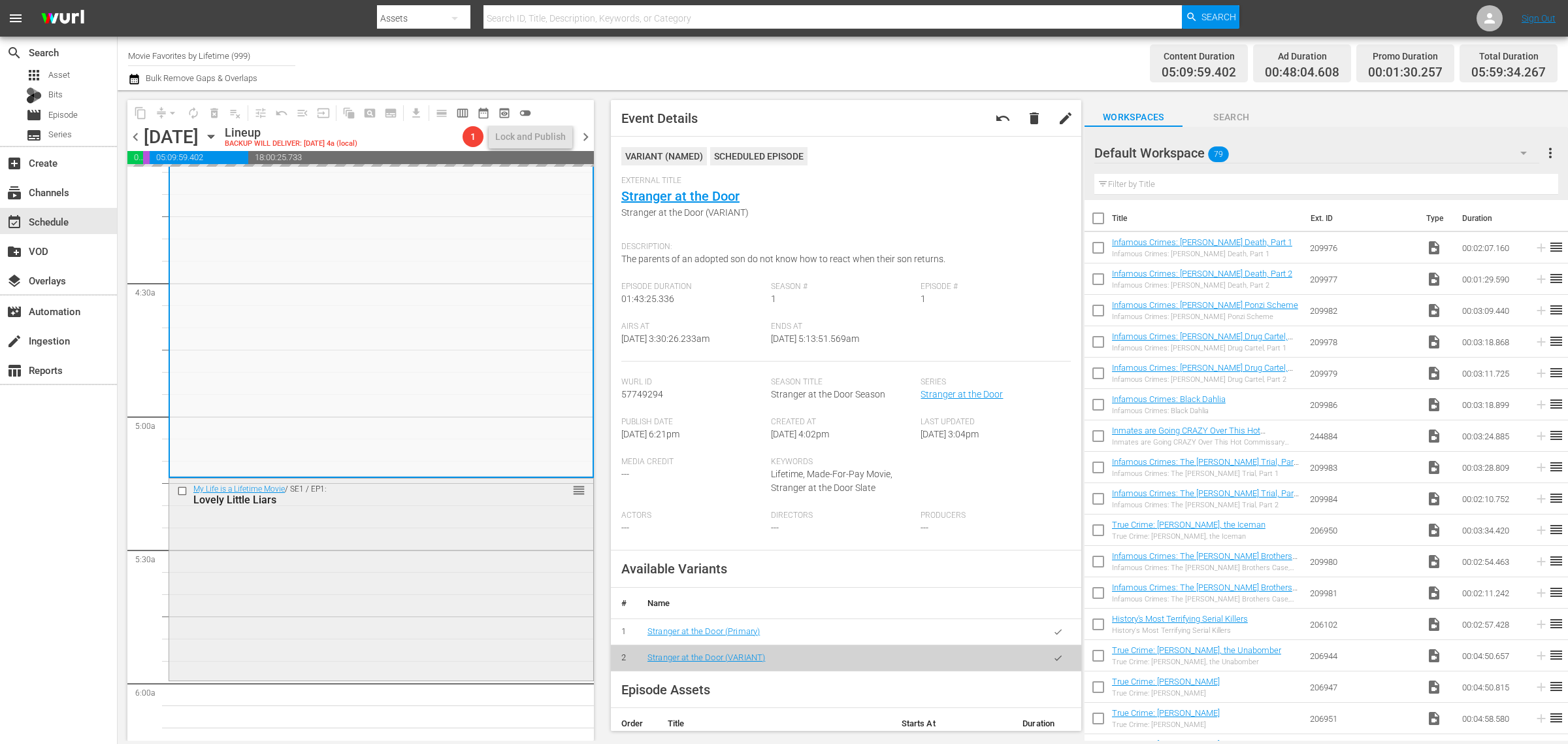
click at [308, 542] on div "My Life is a Lifetime Movie / SE1 / EP1: Lovely Little Liars reorder" at bounding box center [381, 578] width 424 height 200
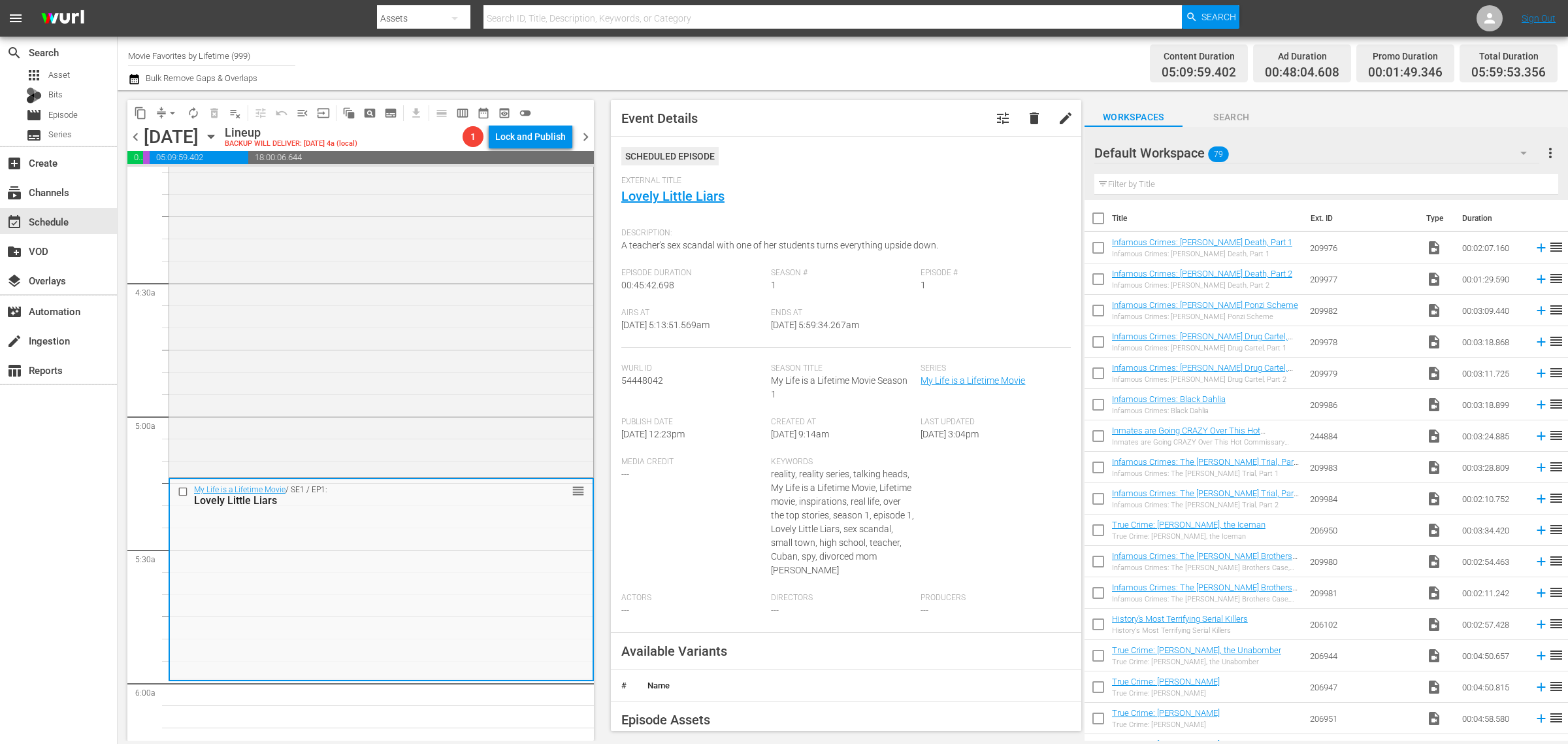
click at [854, 40] on div "Channel Title Movie Favorites by Lifetime (999) Bulk Remove Gaps & Overlaps" at bounding box center [517, 63] width 780 height 47
click at [174, 112] on span "arrow_drop_down" at bounding box center [172, 113] width 13 height 13
click at [168, 135] on li "Align to Midnight" at bounding box center [173, 138] width 137 height 21
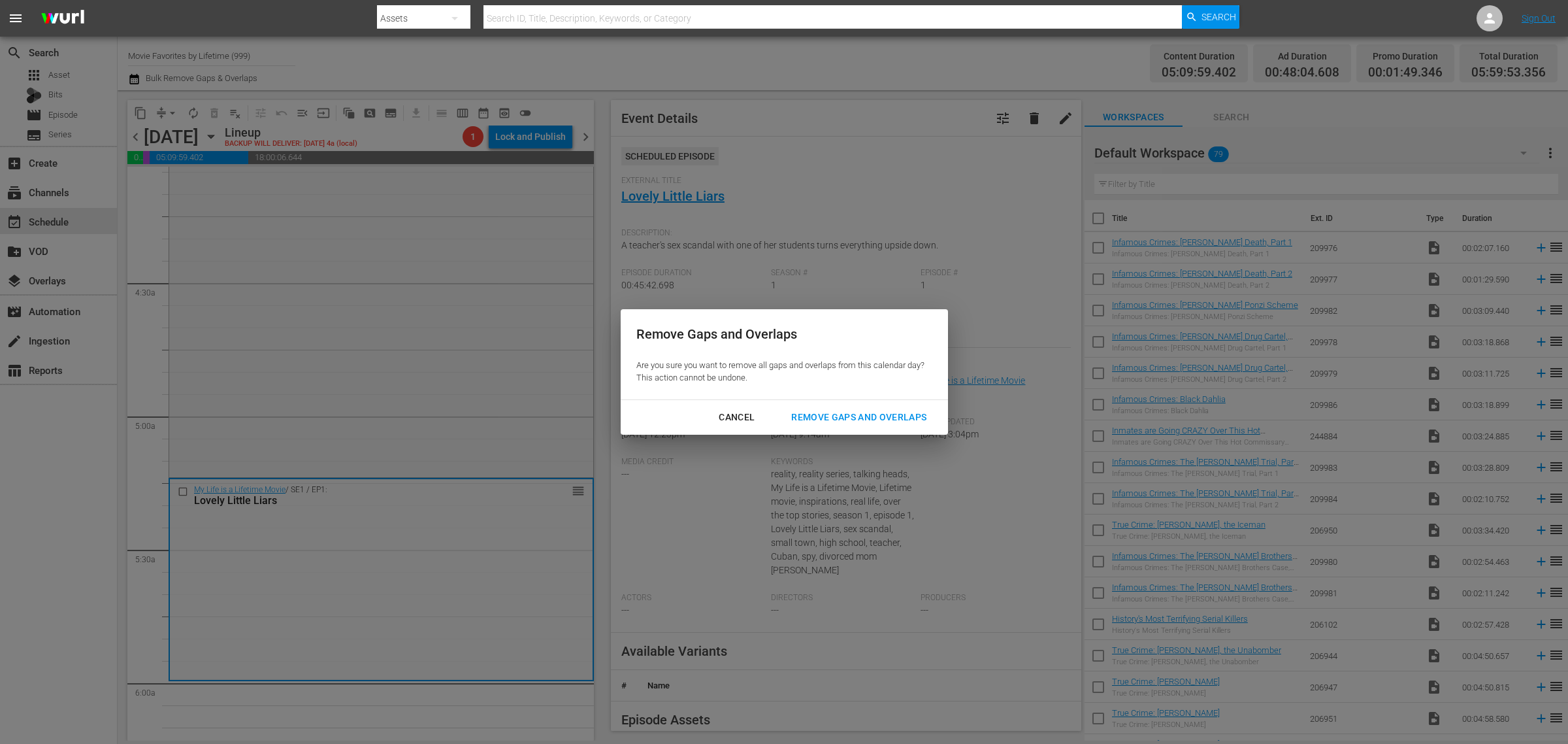
click at [889, 419] on div "Remove Gaps and Overlaps" at bounding box center [858, 417] width 156 height 17
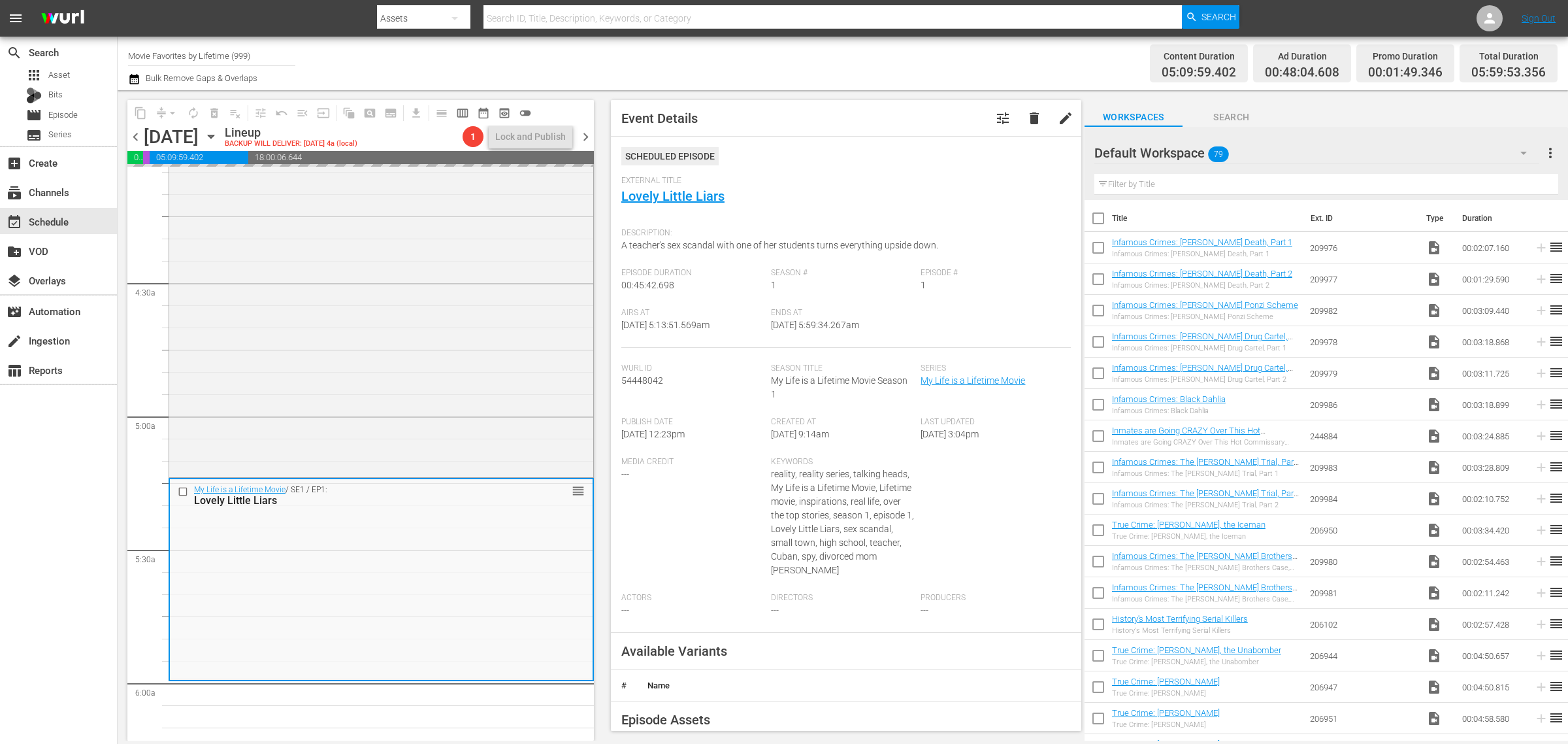
click at [955, 54] on div "Content Duration 05:09:59.402 Ad Duration 00:48:04.608 Promo Duration 00:01:49.…" at bounding box center [1233, 63] width 650 height 47
click at [952, 57] on div "Content Duration 05:09:59.402 Ad Duration 00:48:04.608 Promo Duration 00:01:56.…" at bounding box center [1233, 63] width 650 height 47
click at [190, 111] on span "autorenew_outlined" at bounding box center [193, 113] width 13 height 13
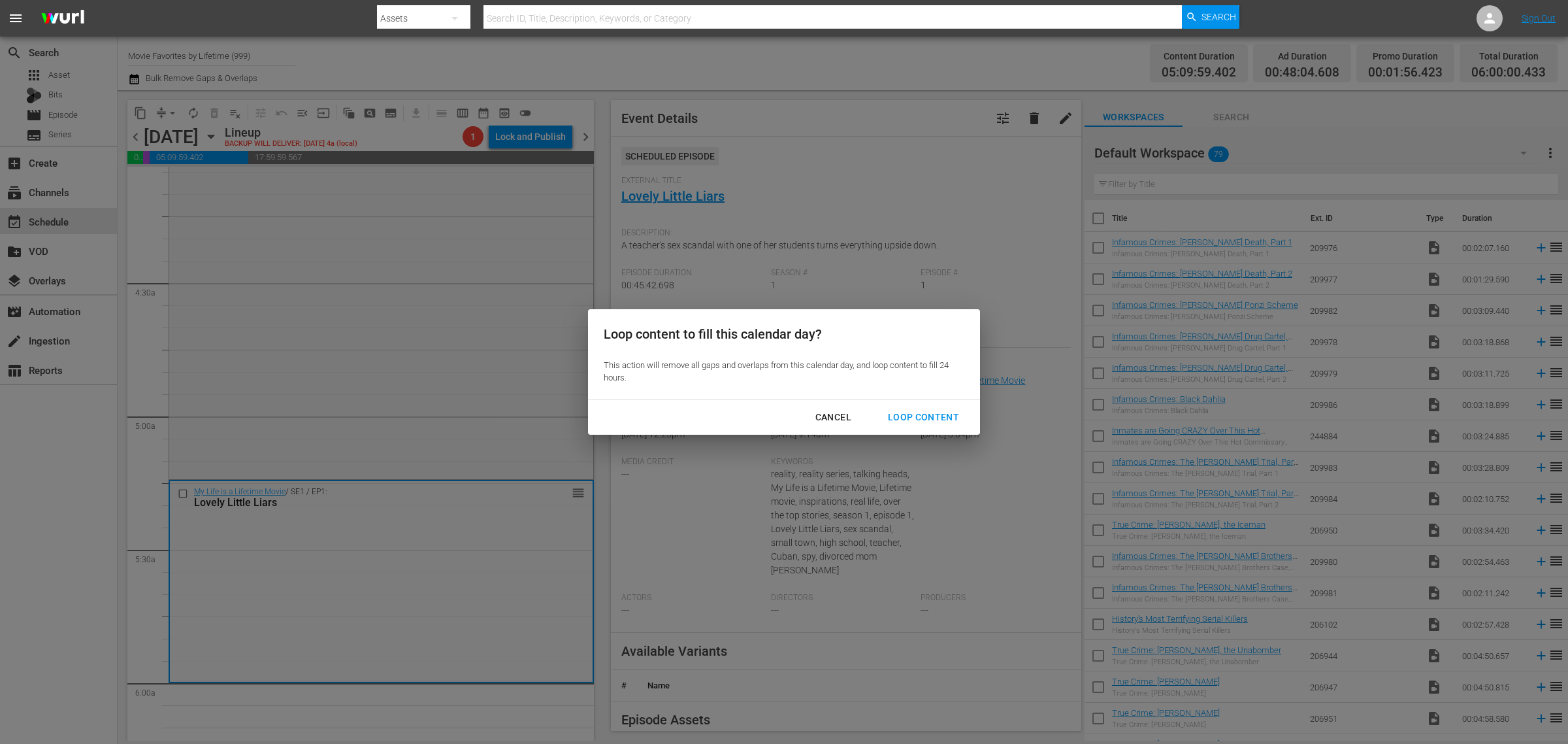
click at [935, 413] on div "Loop Content" at bounding box center [923, 417] width 92 height 17
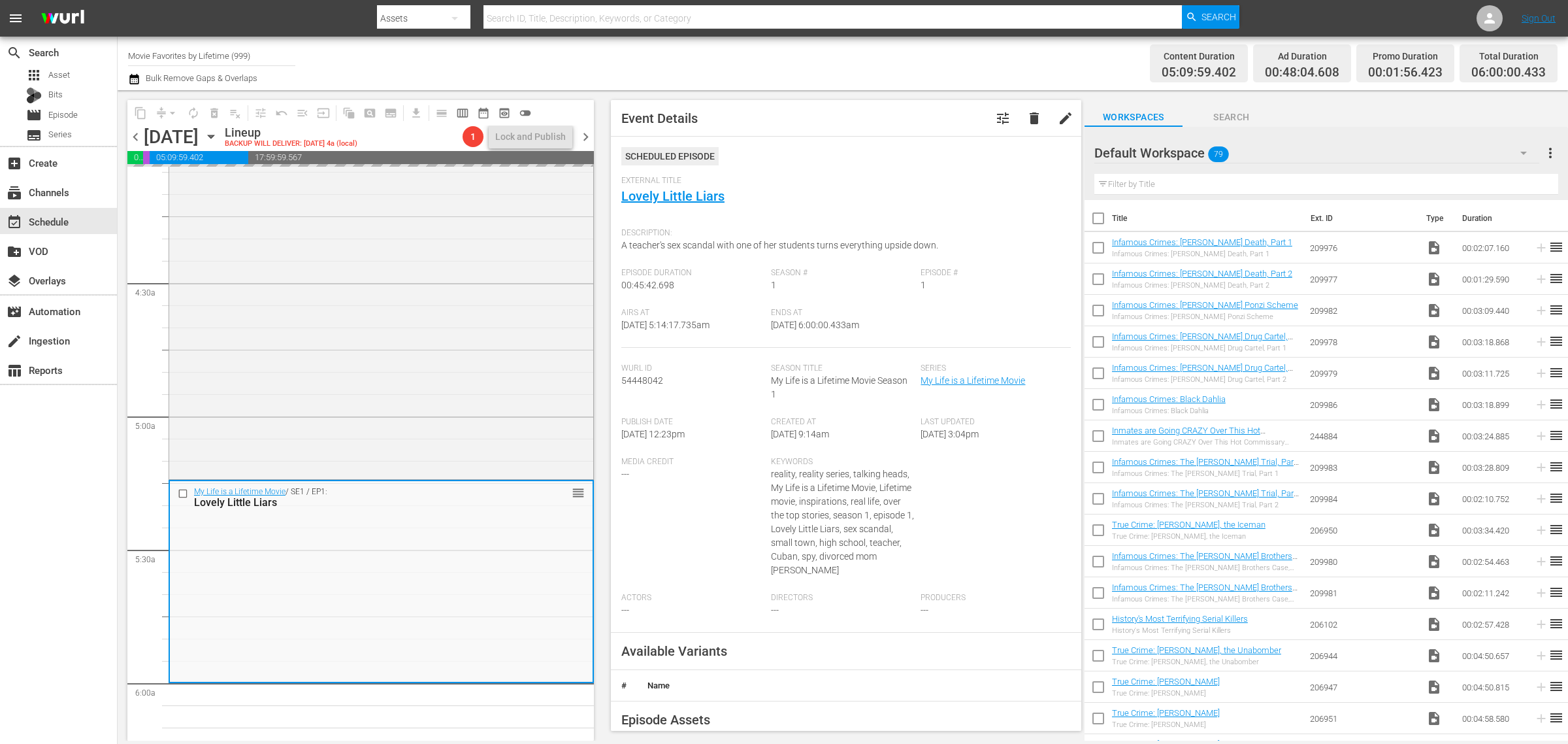
click at [959, 60] on div "Content Duration 05:09:59.402 Ad Duration 00:48:04.608 Promo Duration 00:01:56.…" at bounding box center [1233, 63] width 650 height 47
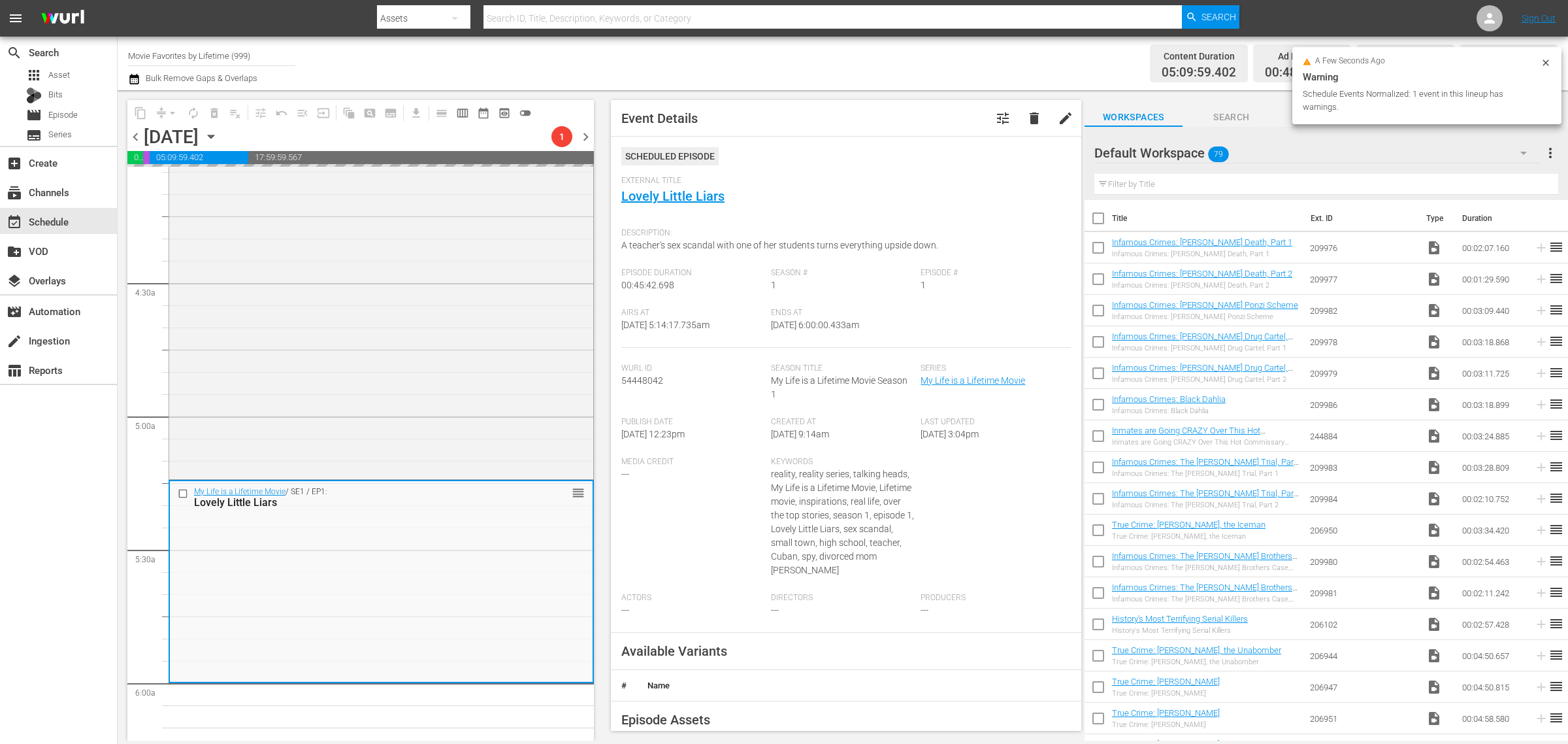
click at [859, 65] on div "Channel Title Movie Favorites by Lifetime (999) Bulk Remove Gaps & Overlaps" at bounding box center [517, 63] width 780 height 47
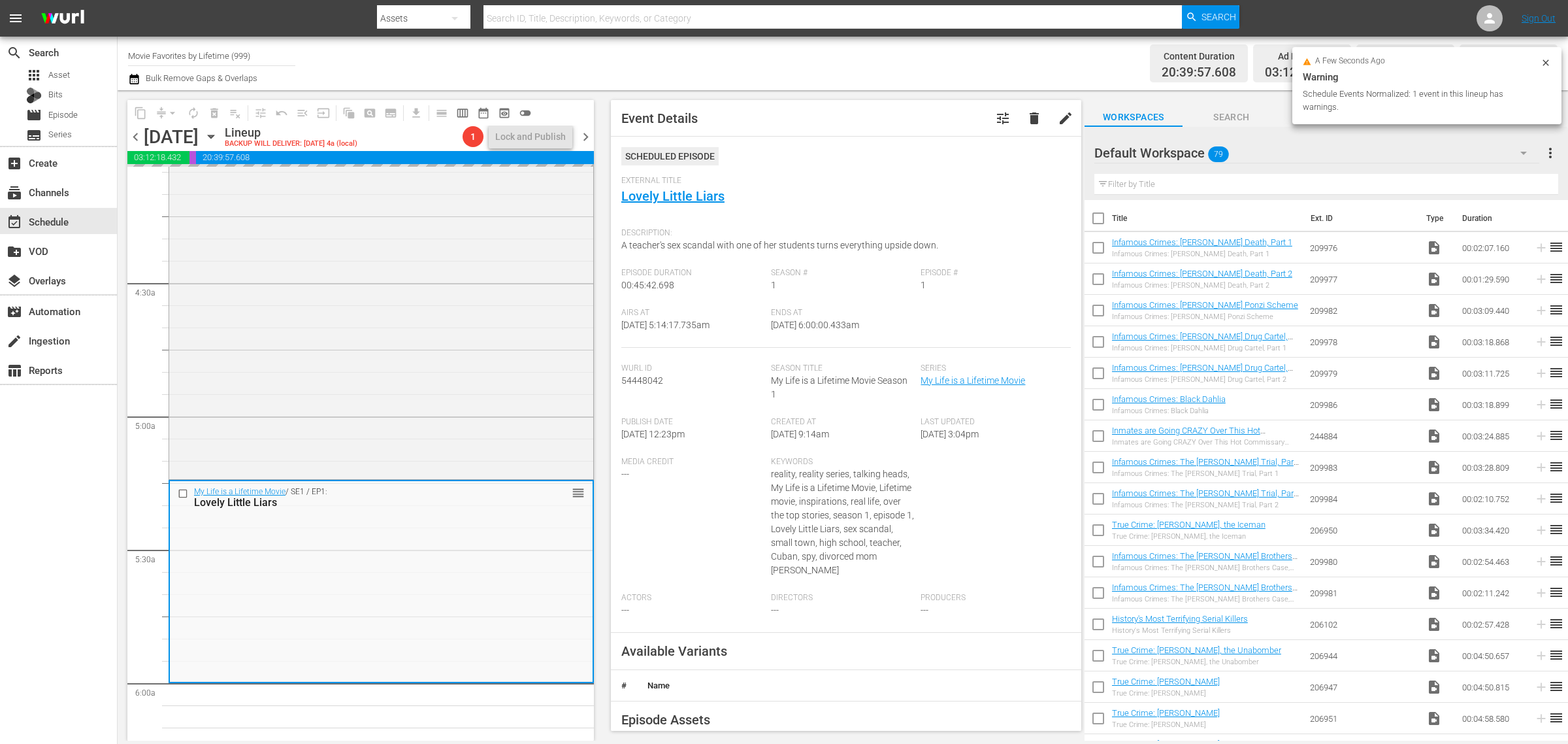
click at [776, 60] on div "Channel Title Movie Favorites by Lifetime (999) Bulk Remove Gaps & Overlaps" at bounding box center [517, 63] width 780 height 47
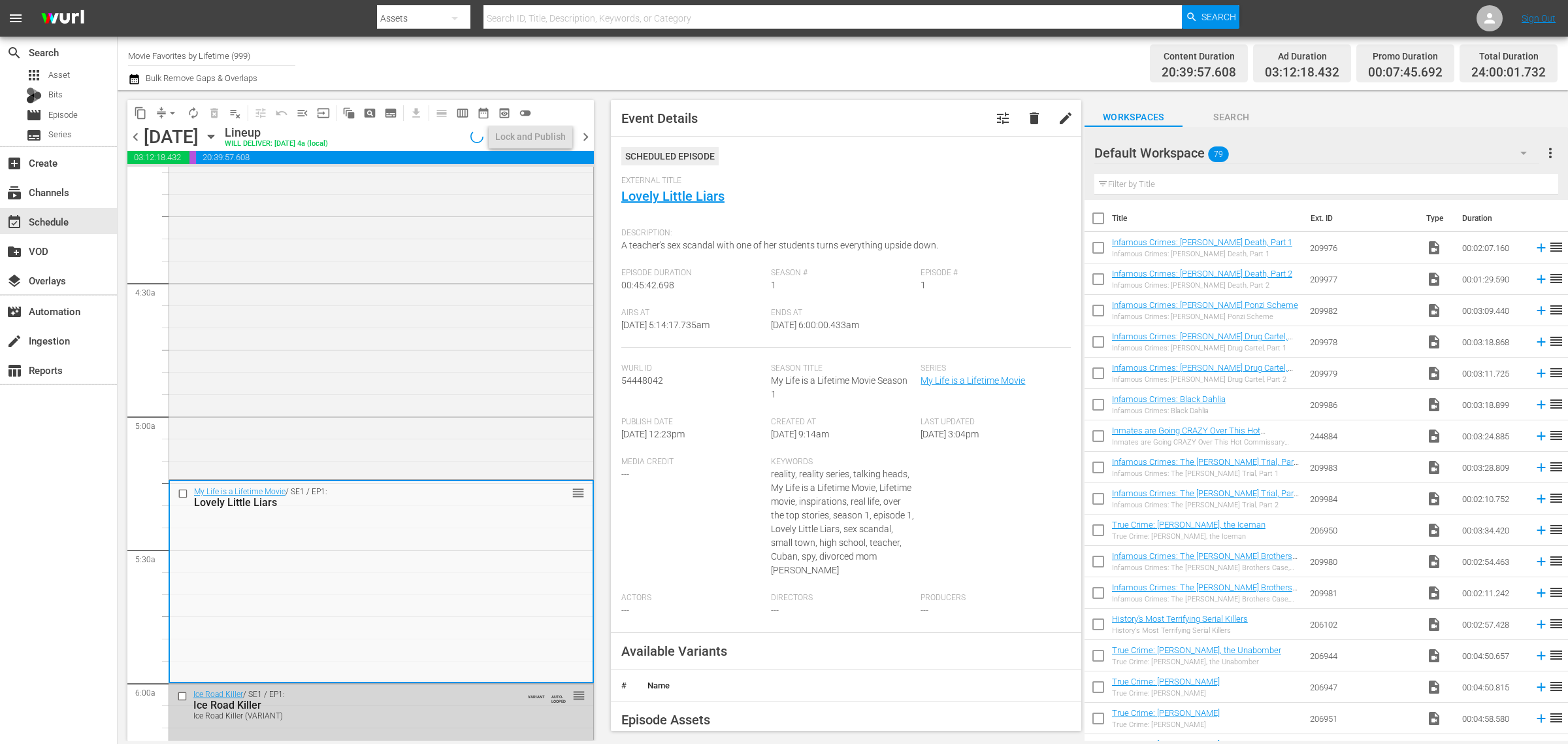
click at [803, 54] on div "Channel Title Movie Favorites by Lifetime (999) Bulk Remove Gaps & Overlaps" at bounding box center [517, 63] width 780 height 47
click at [841, 59] on div "Channel Title Movie Favorites by Lifetime (999) Bulk Remove Gaps & Overlaps" at bounding box center [517, 63] width 780 height 47
click at [540, 134] on div "Lock and Publish" at bounding box center [530, 137] width 71 height 24
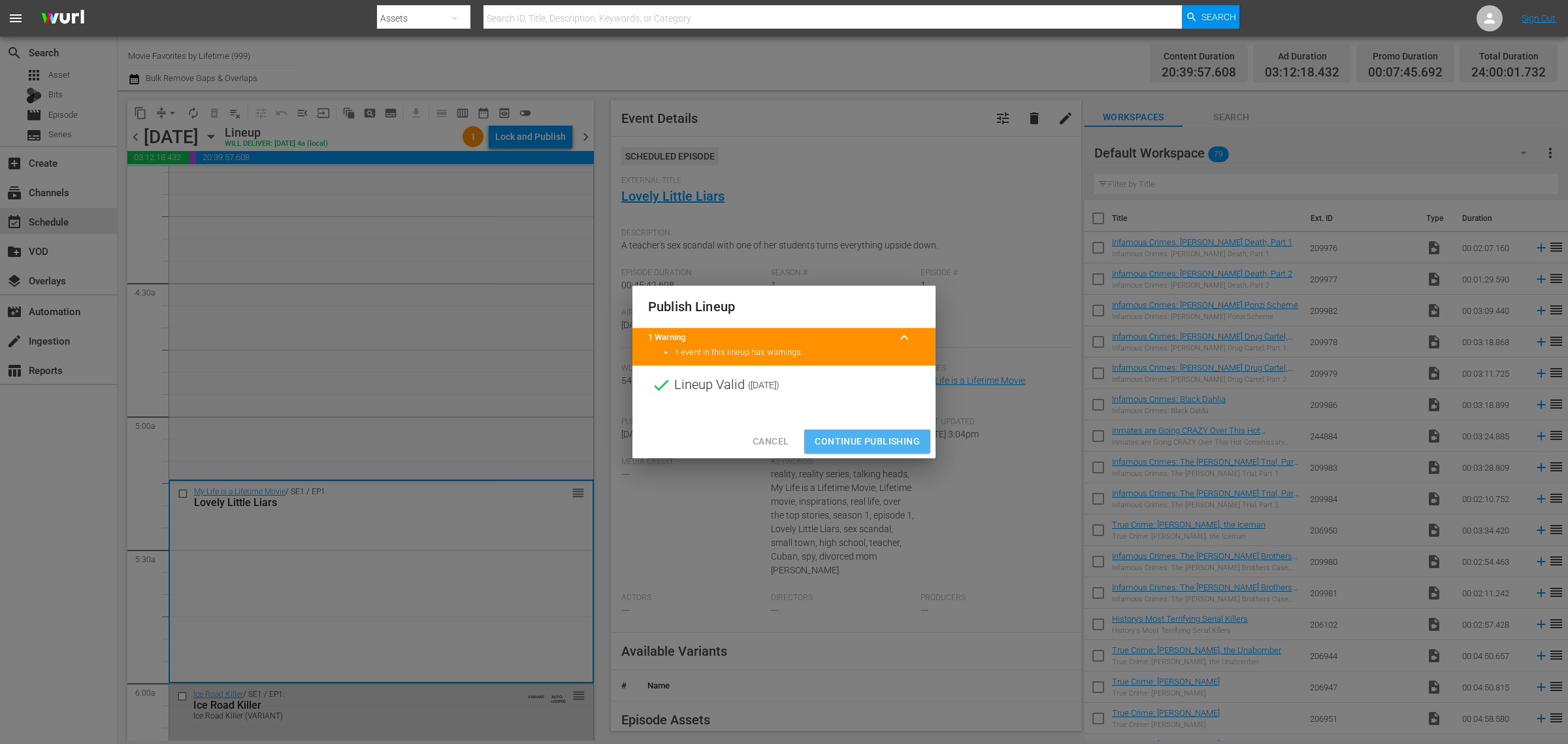
click at [877, 440] on span "Continue Publishing" at bounding box center [867, 441] width 105 height 17
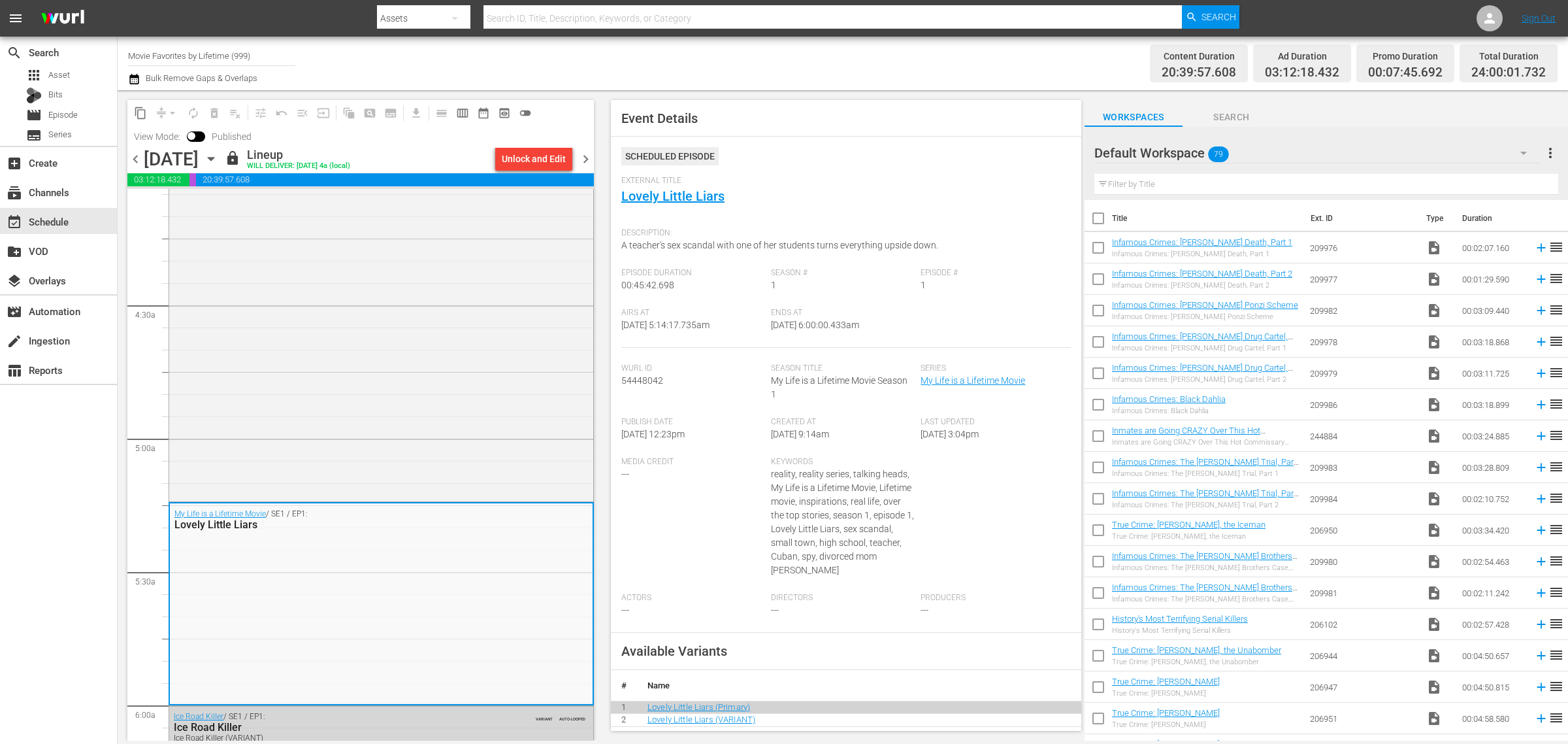
click at [583, 152] on span "chevron_right" at bounding box center [586, 159] width 17 height 17
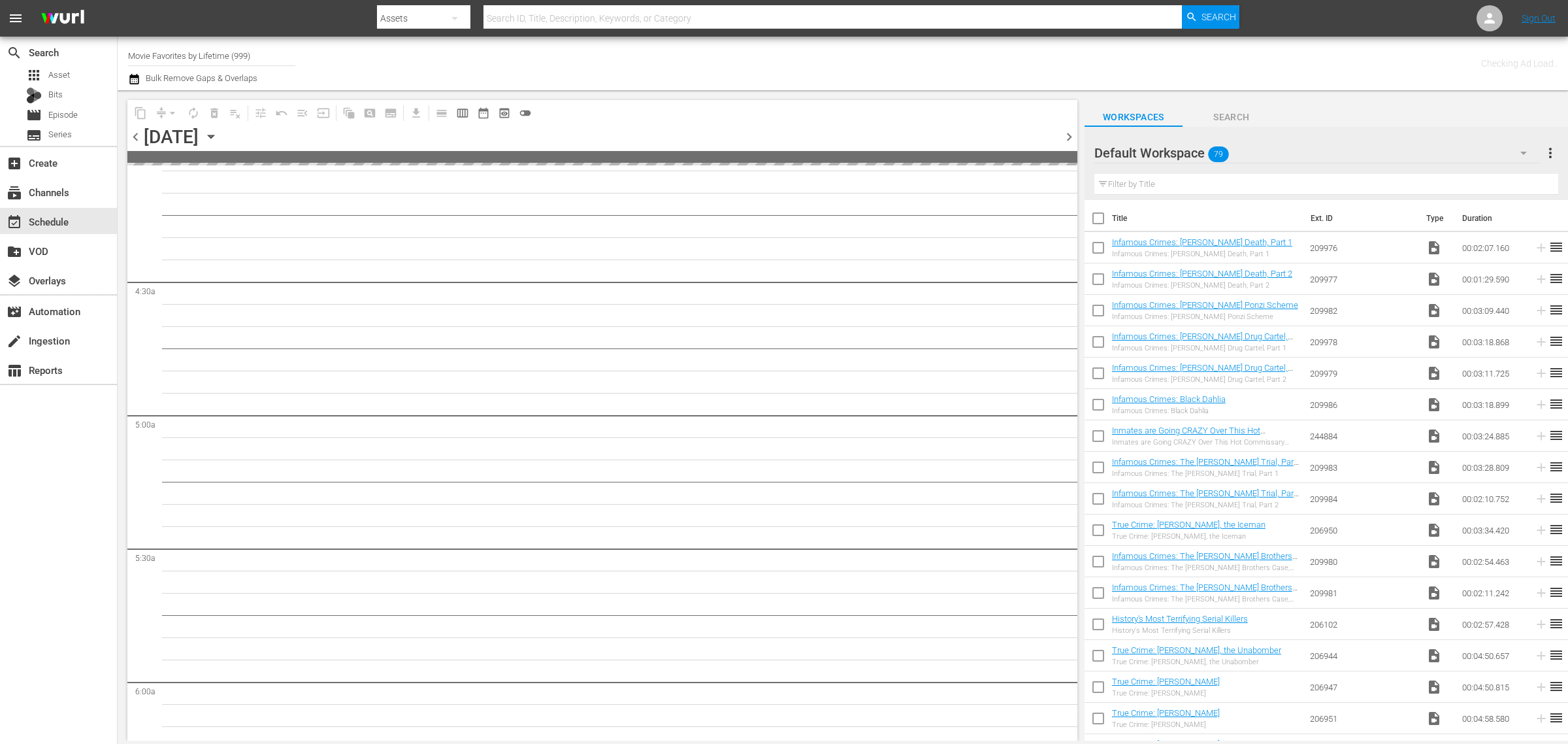
scroll to position [1128, 0]
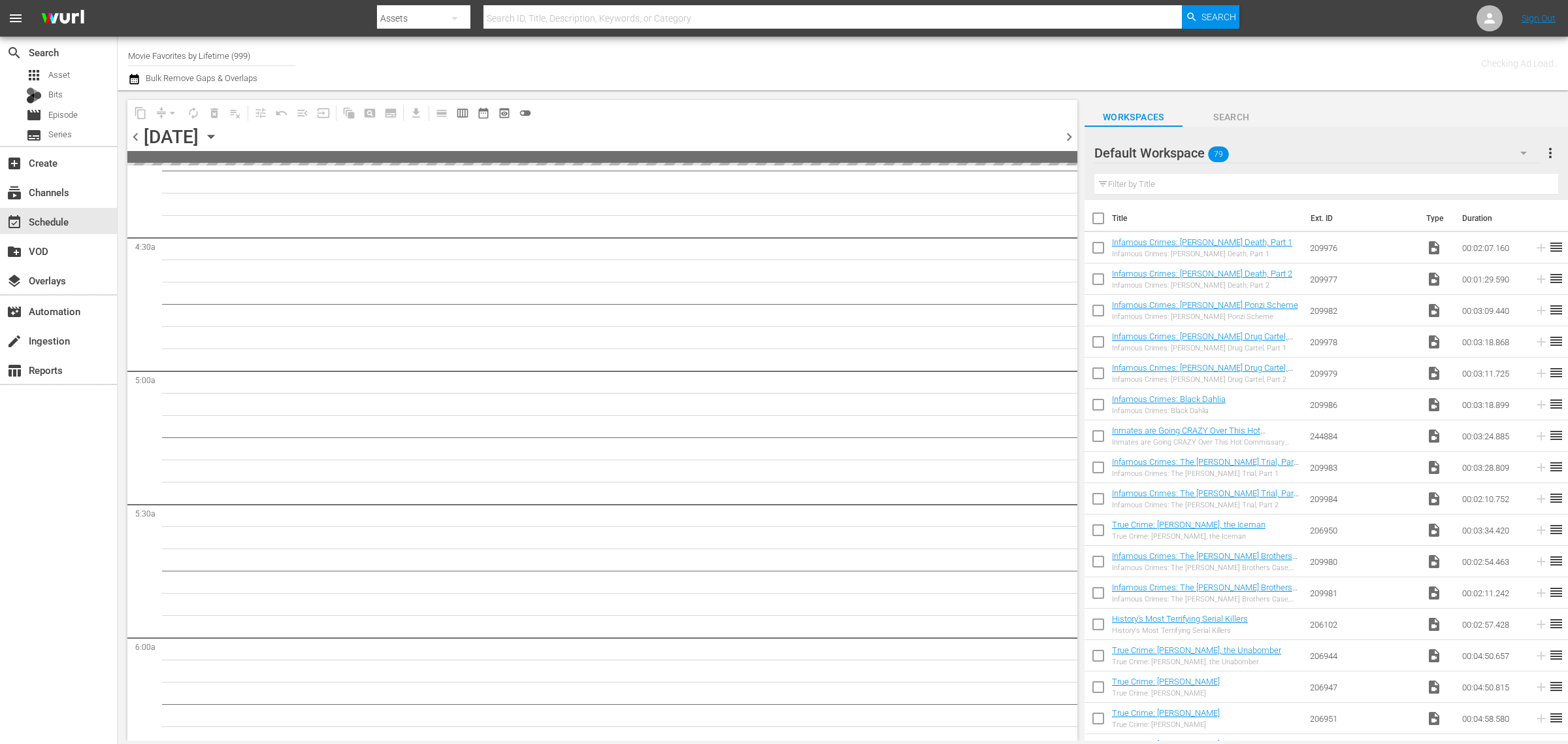
click at [923, 57] on div "Checking Ad Load.." at bounding box center [1233, 63] width 650 height 47
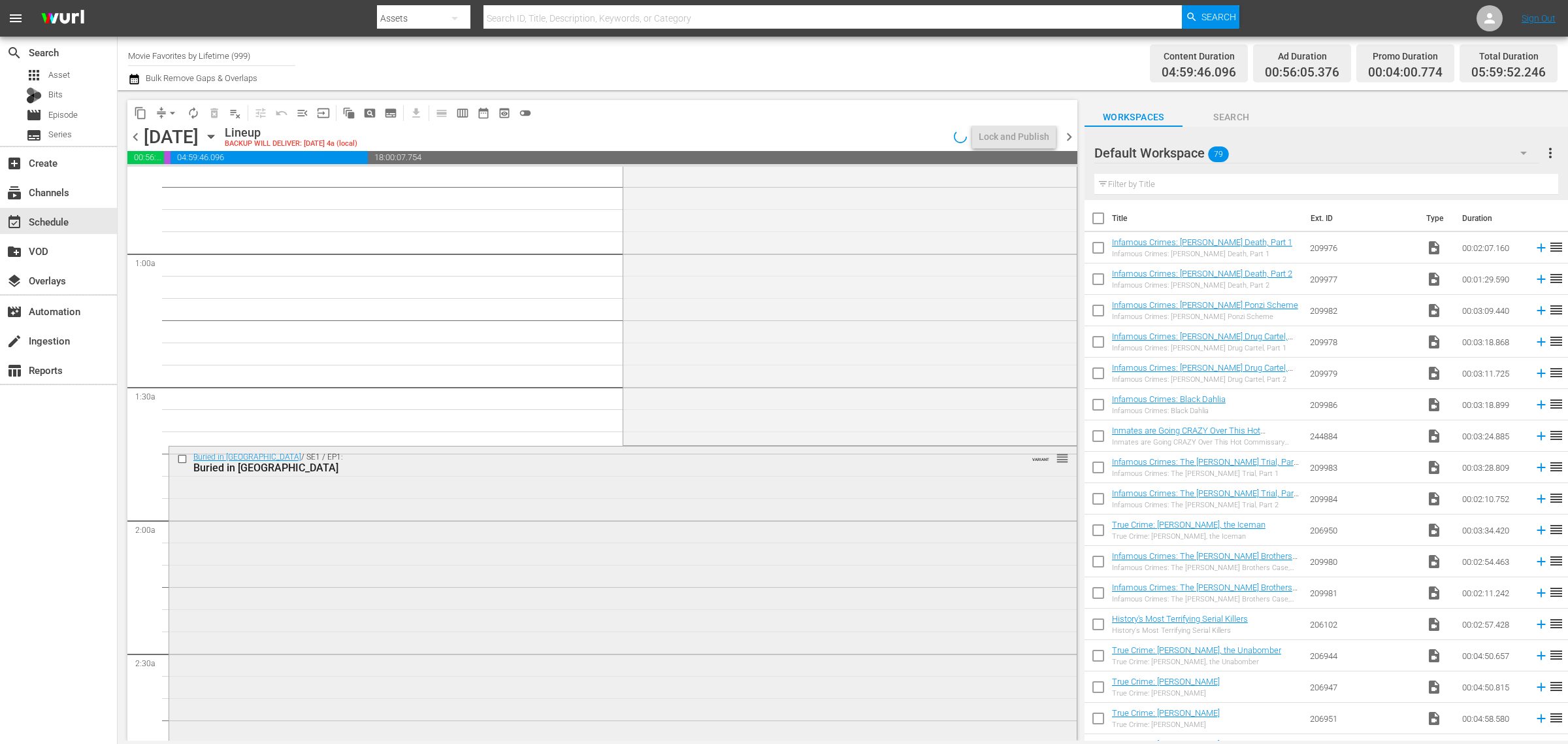
scroll to position [0, 0]
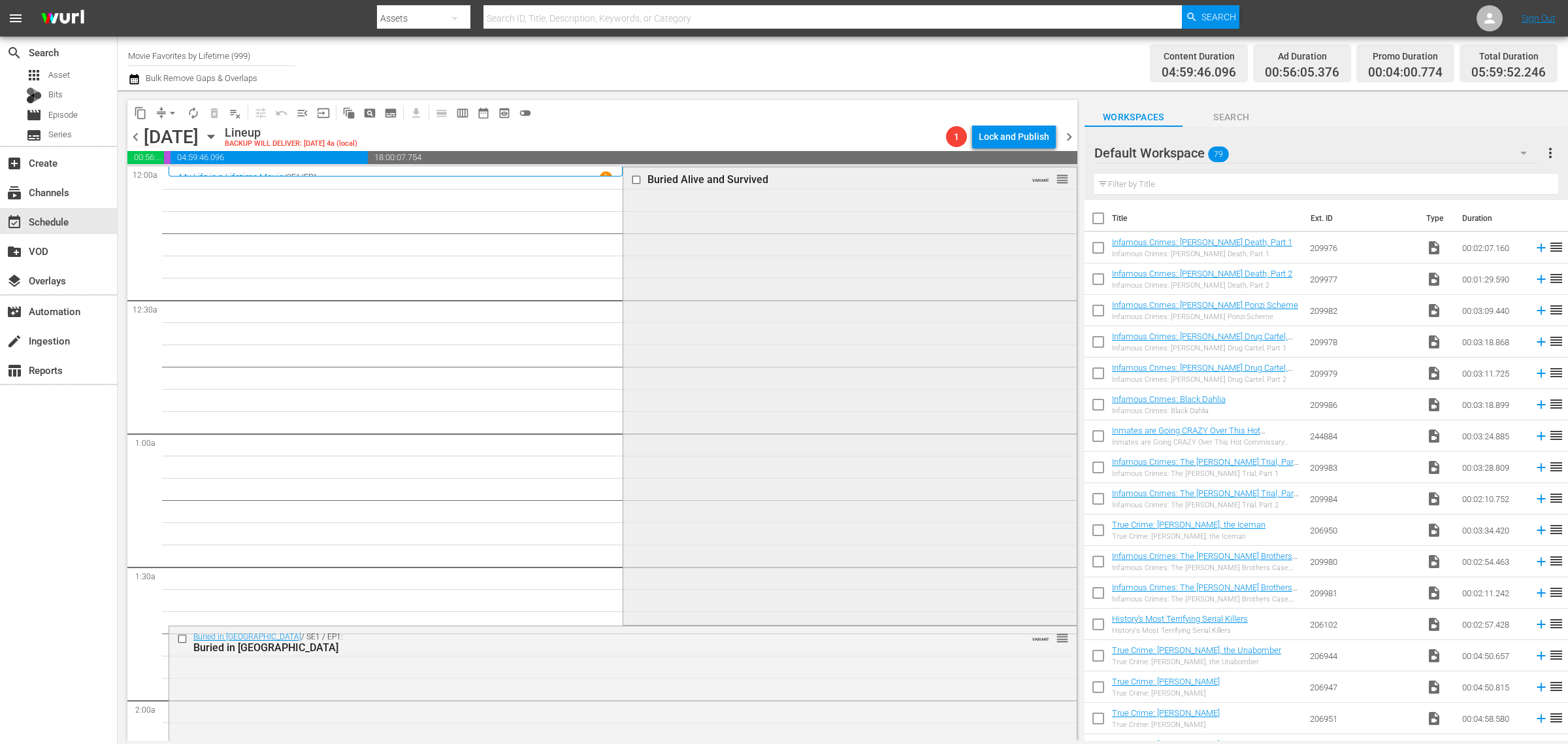
click at [689, 362] on div "Buried Alive and Survived VARIANT reorder" at bounding box center [850, 394] width 453 height 455
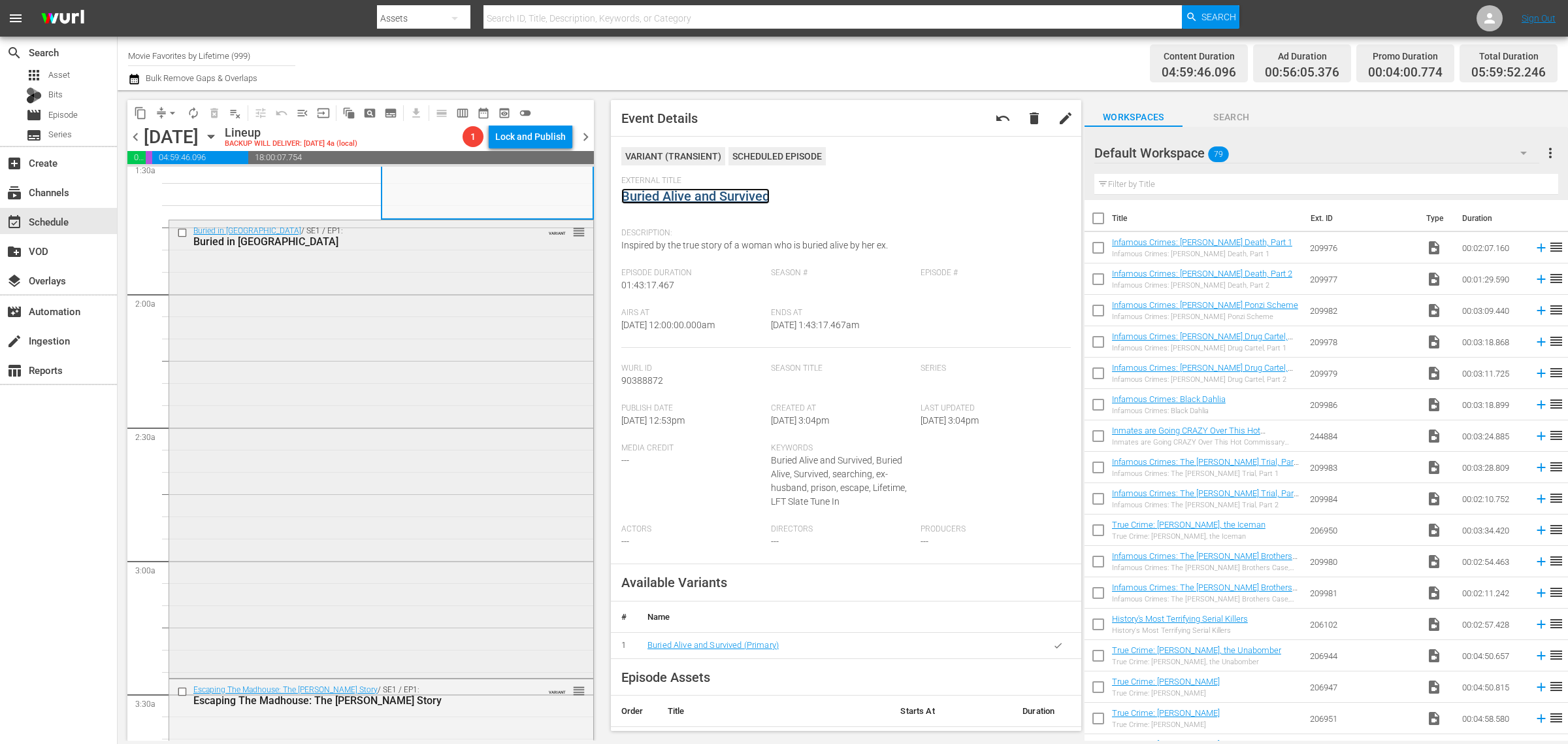
scroll to position [490, 0]
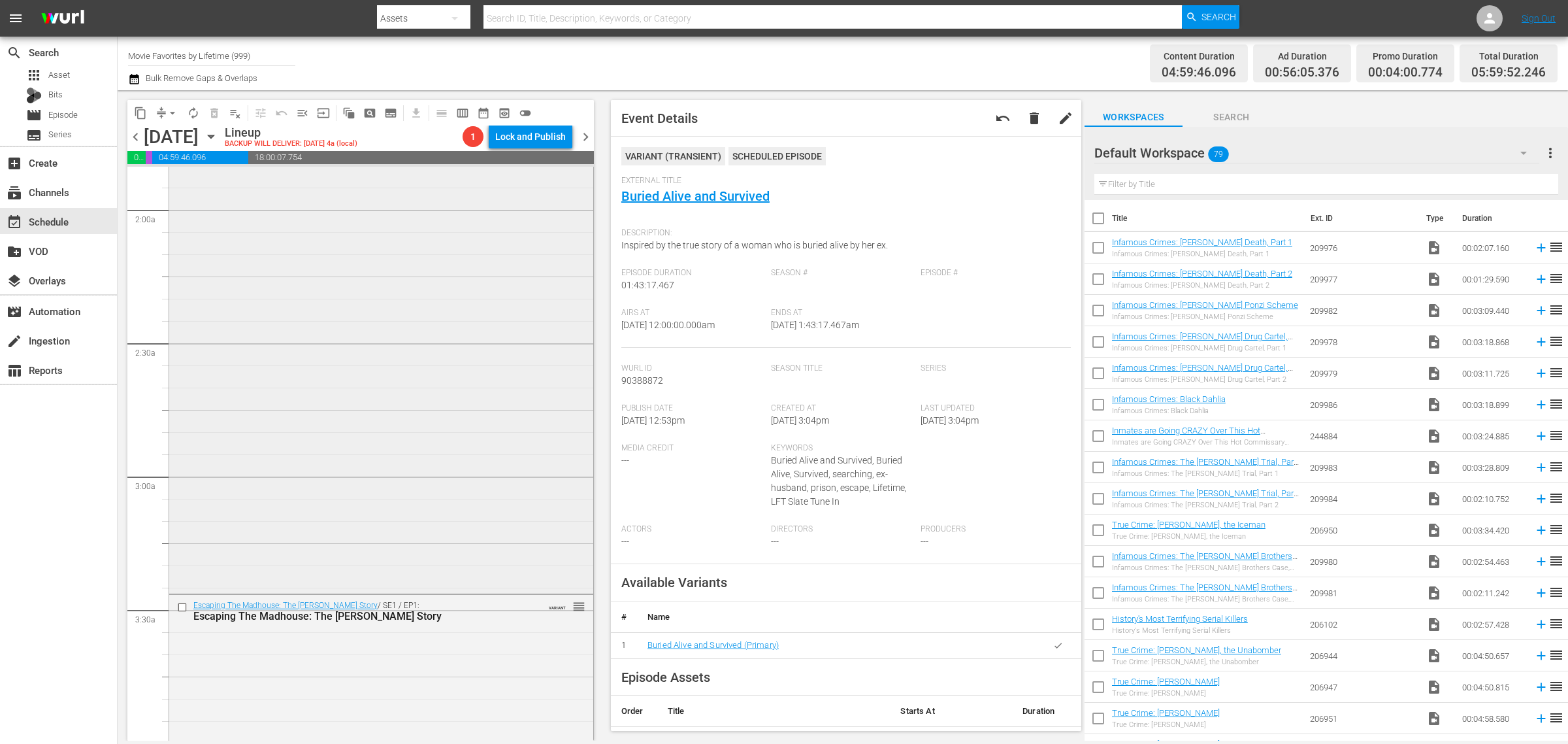
click at [409, 377] on div "Buried in Barstow / SE1 / EP1: Buried in Barstow VARIANT reorder" at bounding box center [381, 363] width 424 height 455
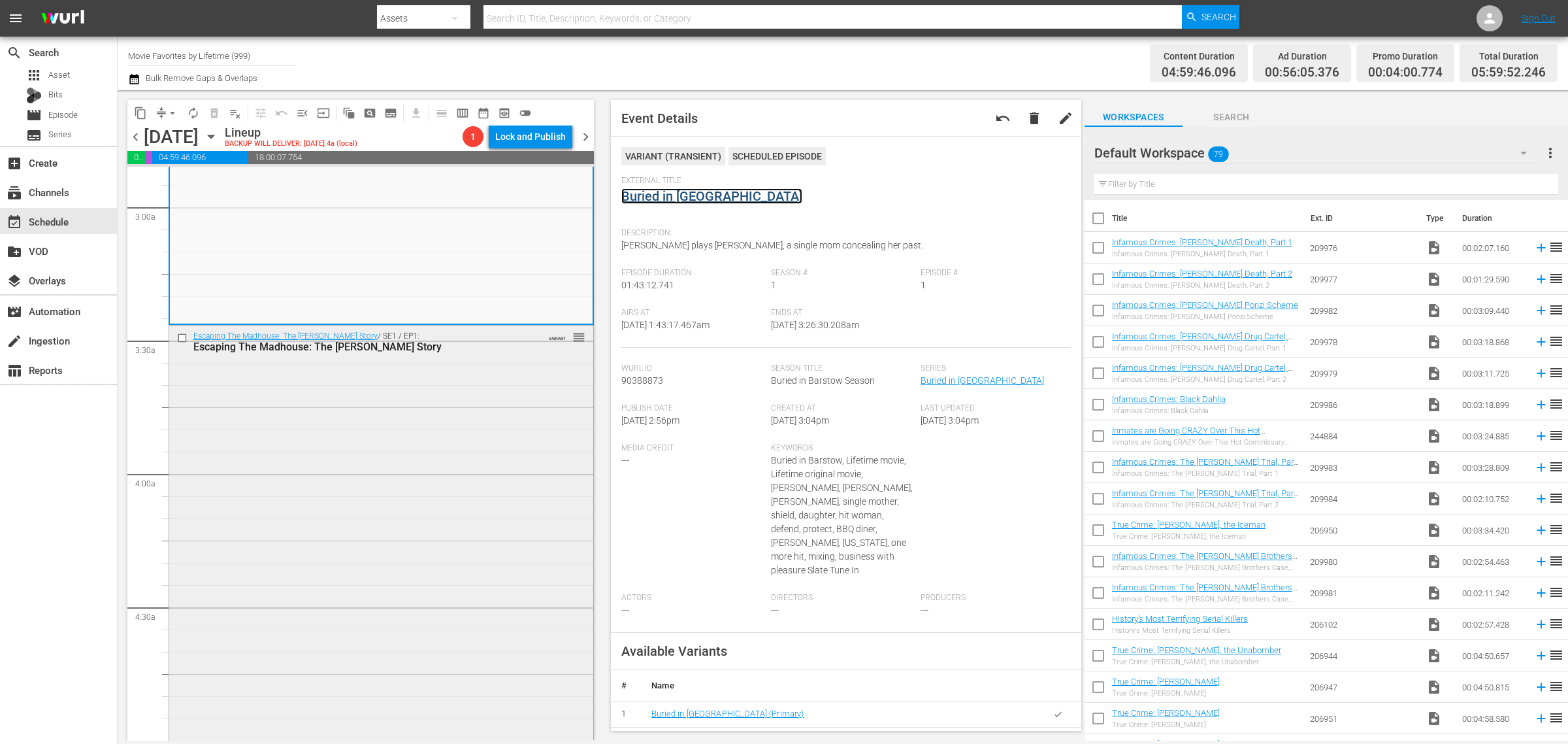
scroll to position [898, 0]
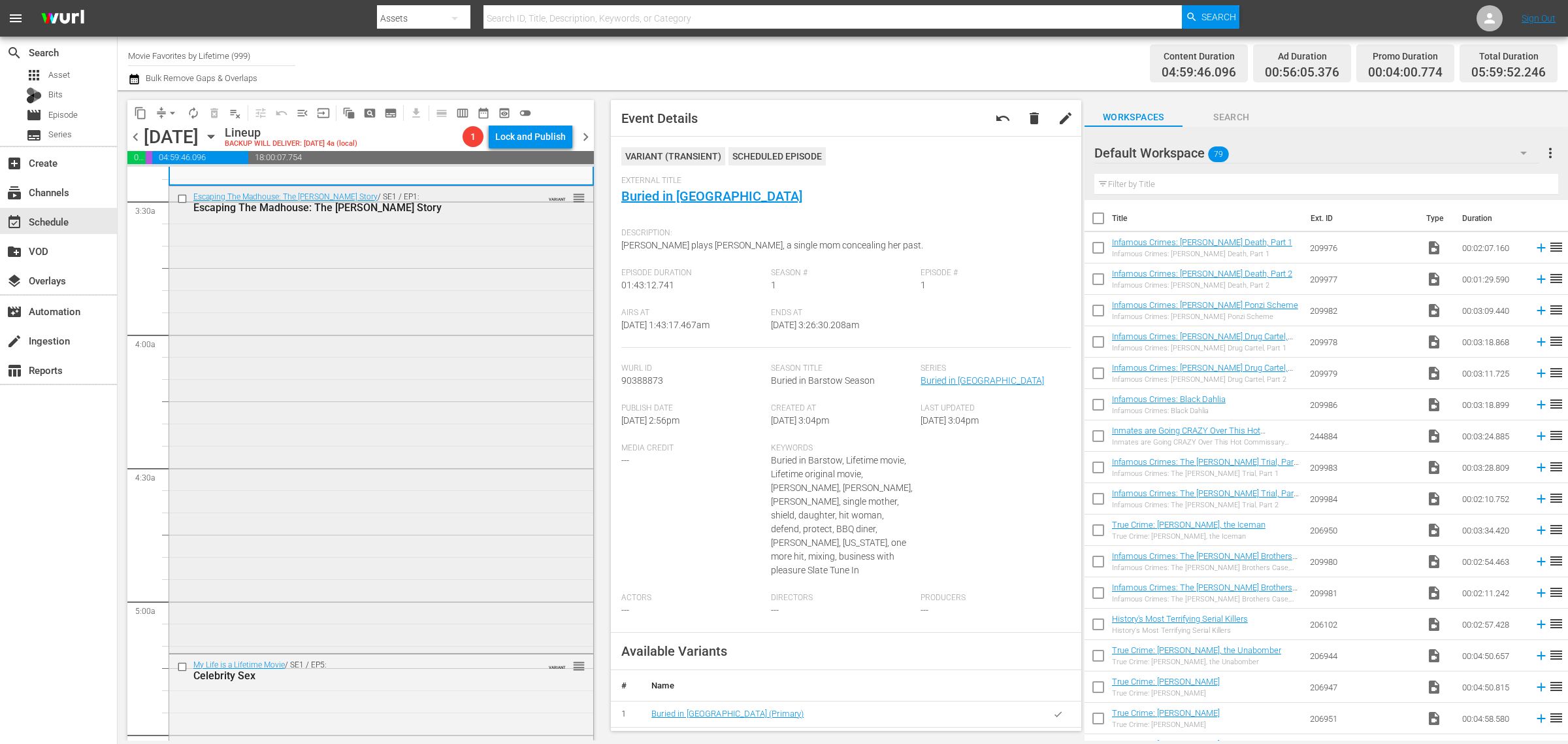
click at [323, 401] on div "Escaping The Madhouse: The Nellie Bly Story / SE1 / EP1: Escaping The Madhouse:…" at bounding box center [381, 417] width 424 height 463
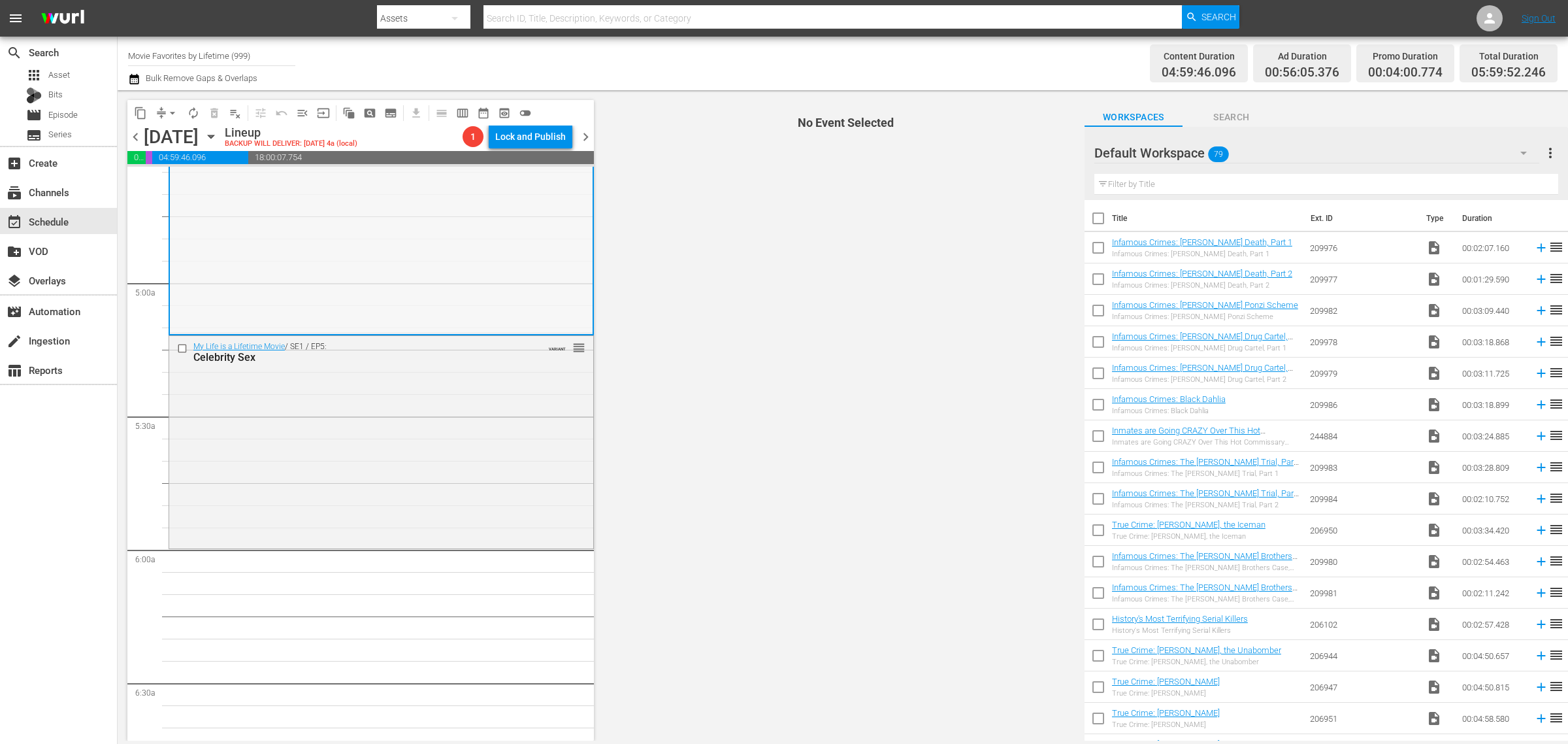
scroll to position [1225, 0]
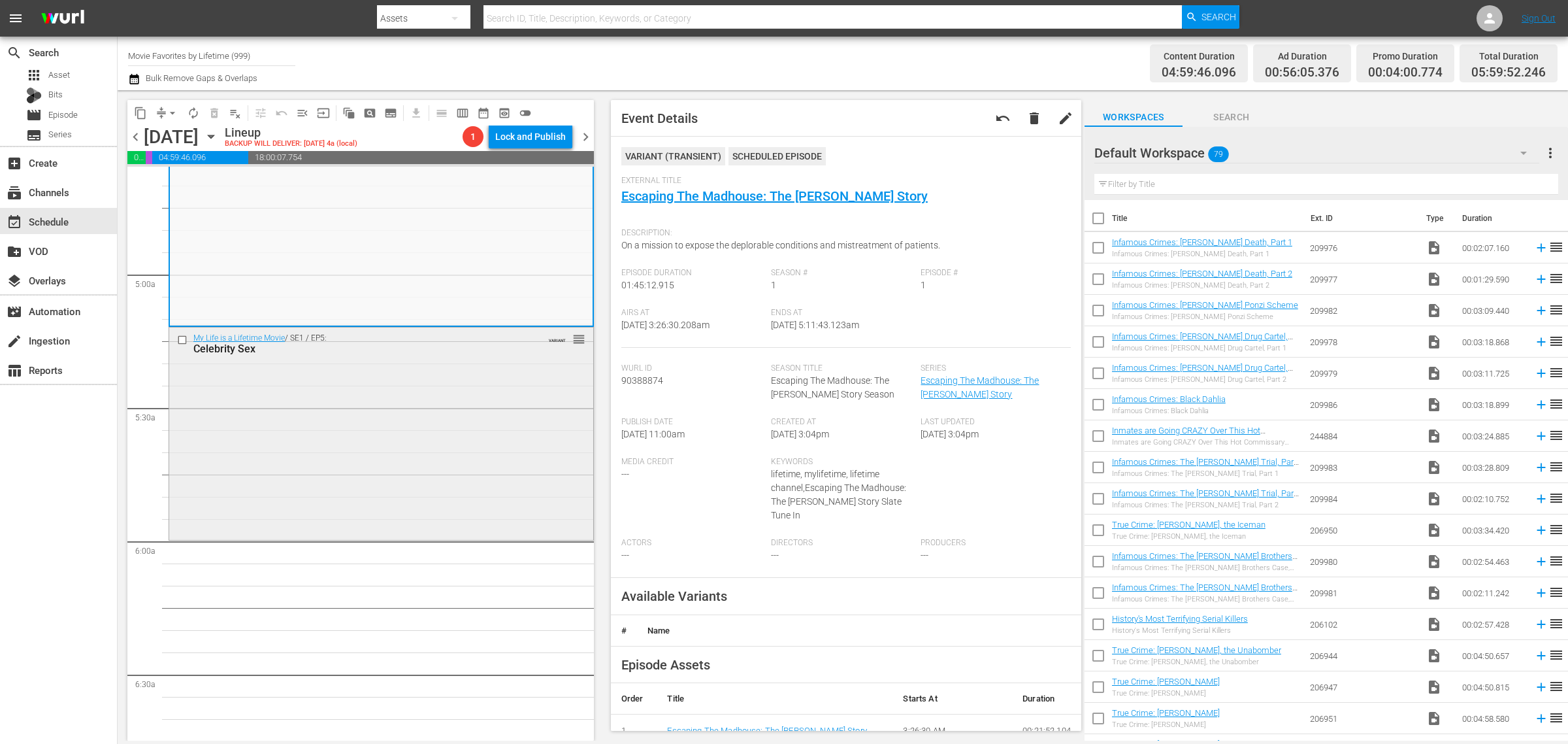
click at [459, 409] on div "My Life is a Lifetime Movie / SE1 / EP5: Celebrity Sex VARIANT reorder" at bounding box center [381, 432] width 424 height 210
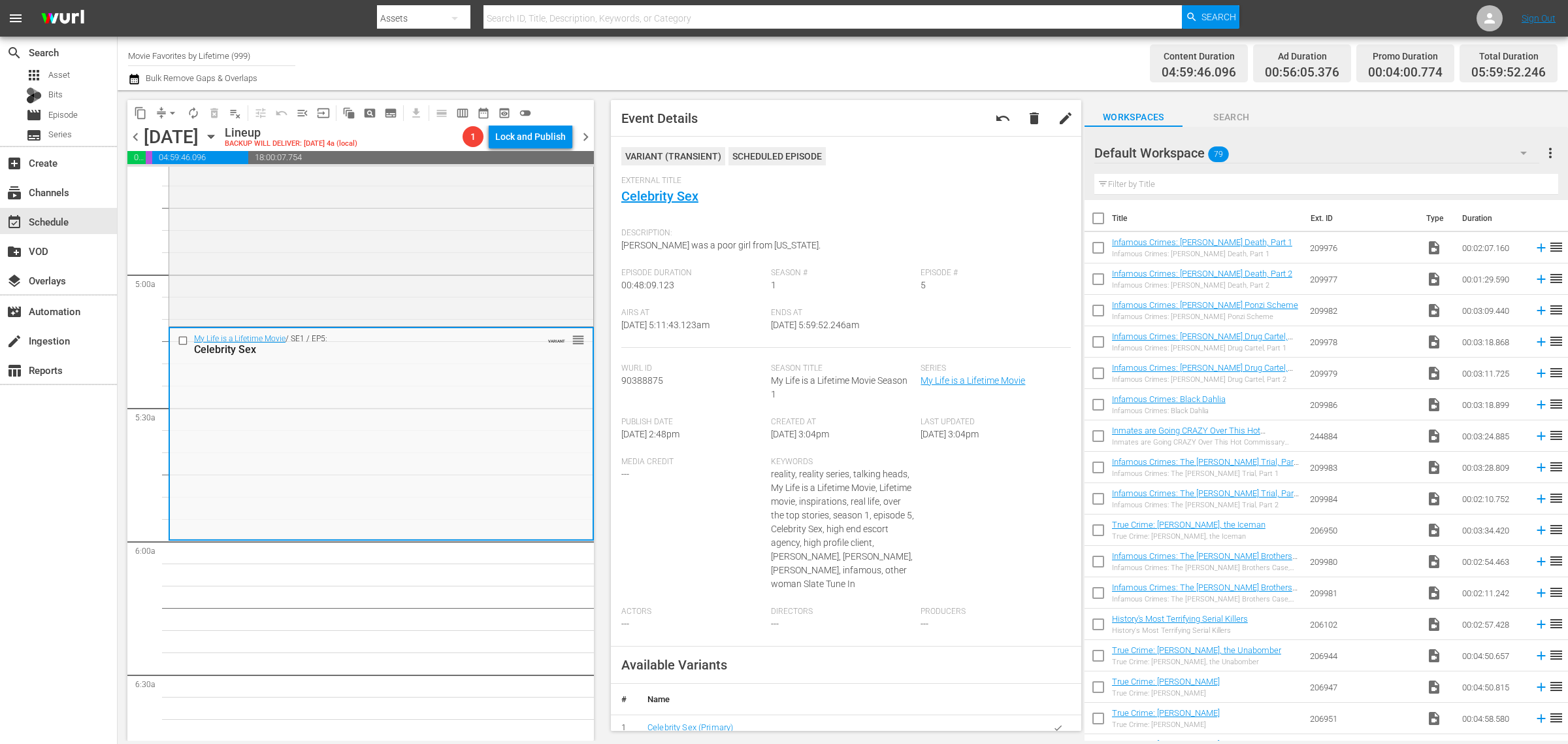
click at [626, 57] on div "Channel Title Movie Favorites by Lifetime (999) Bulk Remove Gaps & Overlaps" at bounding box center [517, 63] width 780 height 47
click at [171, 111] on span "arrow_drop_down" at bounding box center [172, 113] width 13 height 13
click at [167, 138] on li "Align to Midnight" at bounding box center [173, 138] width 137 height 21
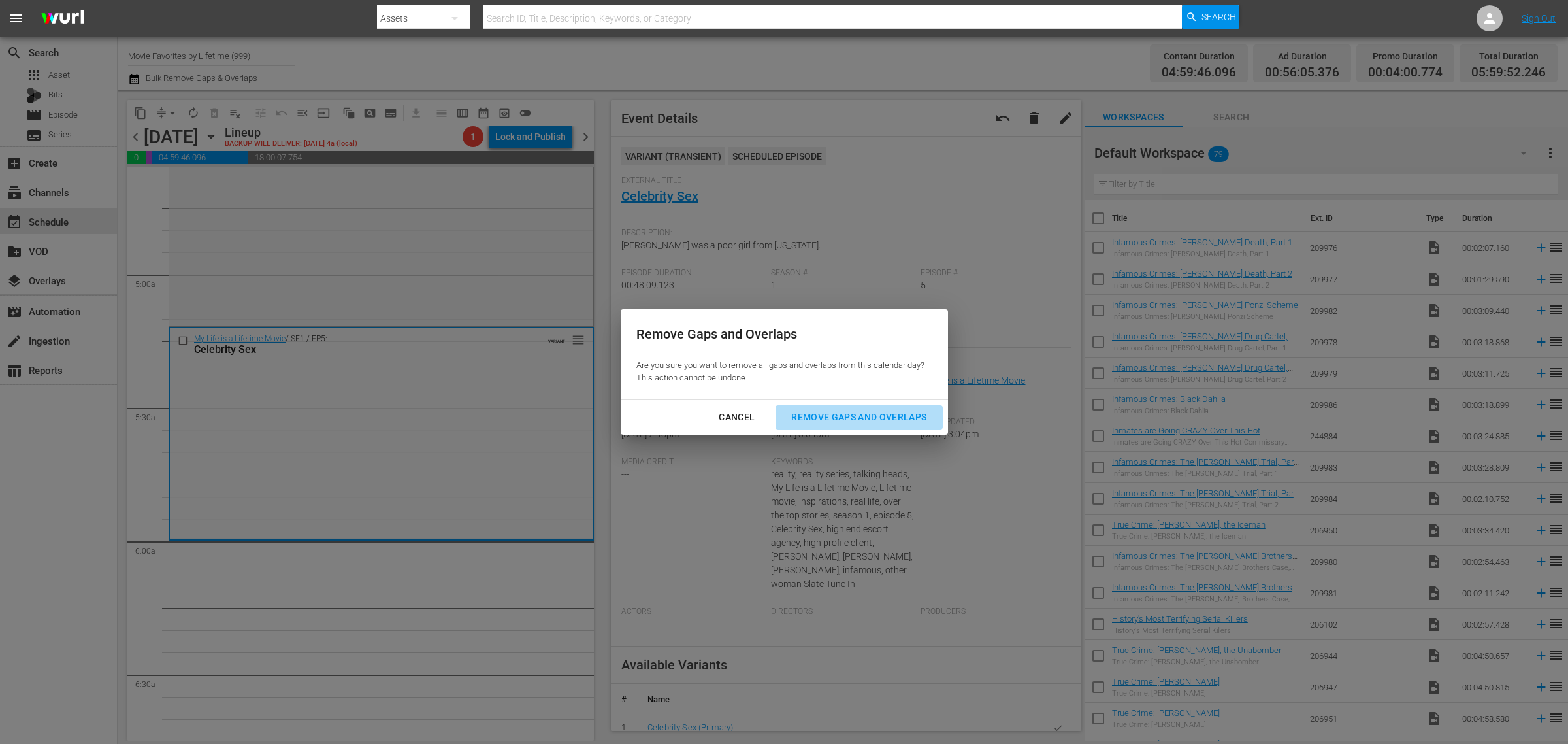
click at [839, 407] on button "Remove Gaps and Overlaps" at bounding box center [859, 417] width 167 height 24
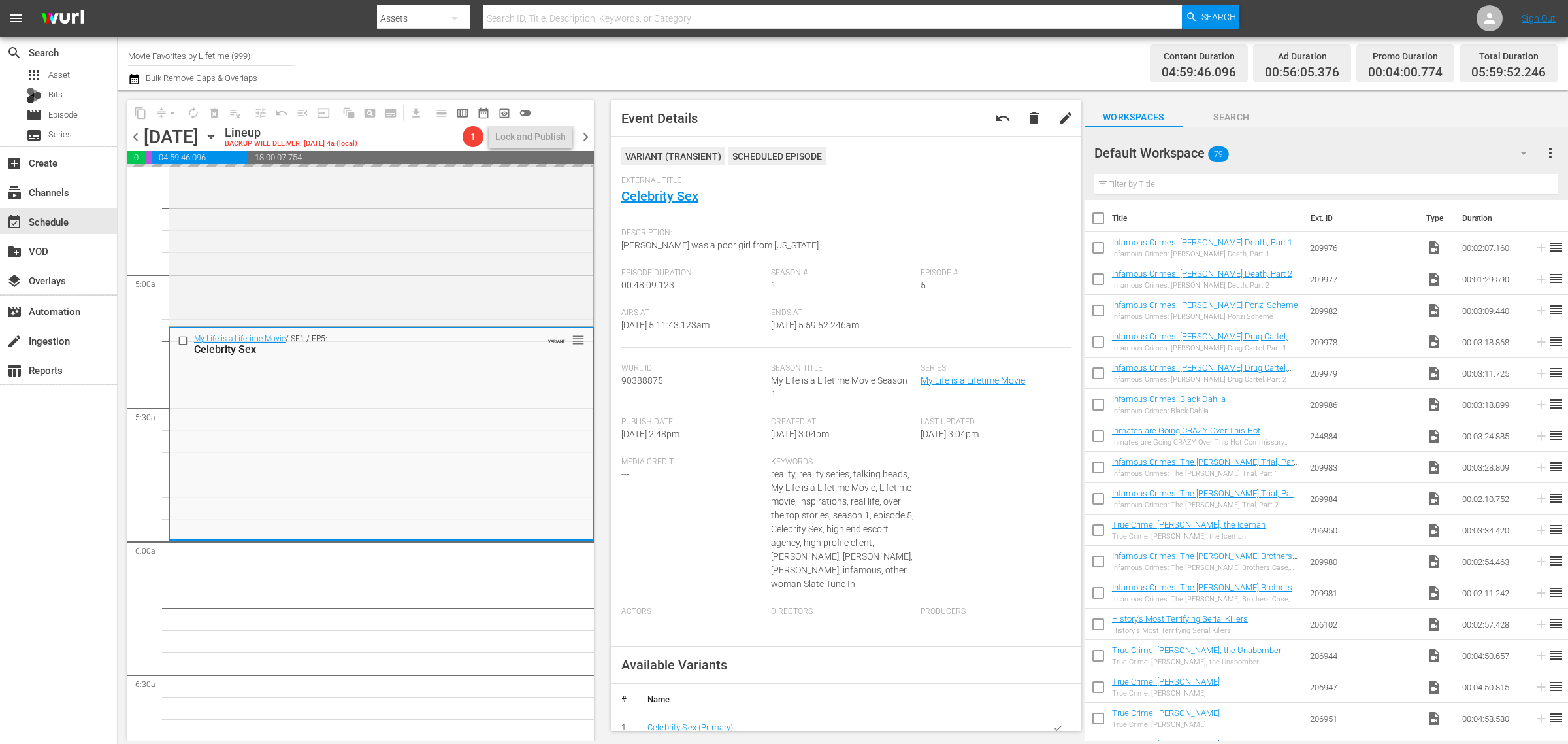
click at [820, 79] on div "Channel Title Movie Favorites by Lifetime (999) Bulk Remove Gaps & Overlaps" at bounding box center [517, 63] width 780 height 47
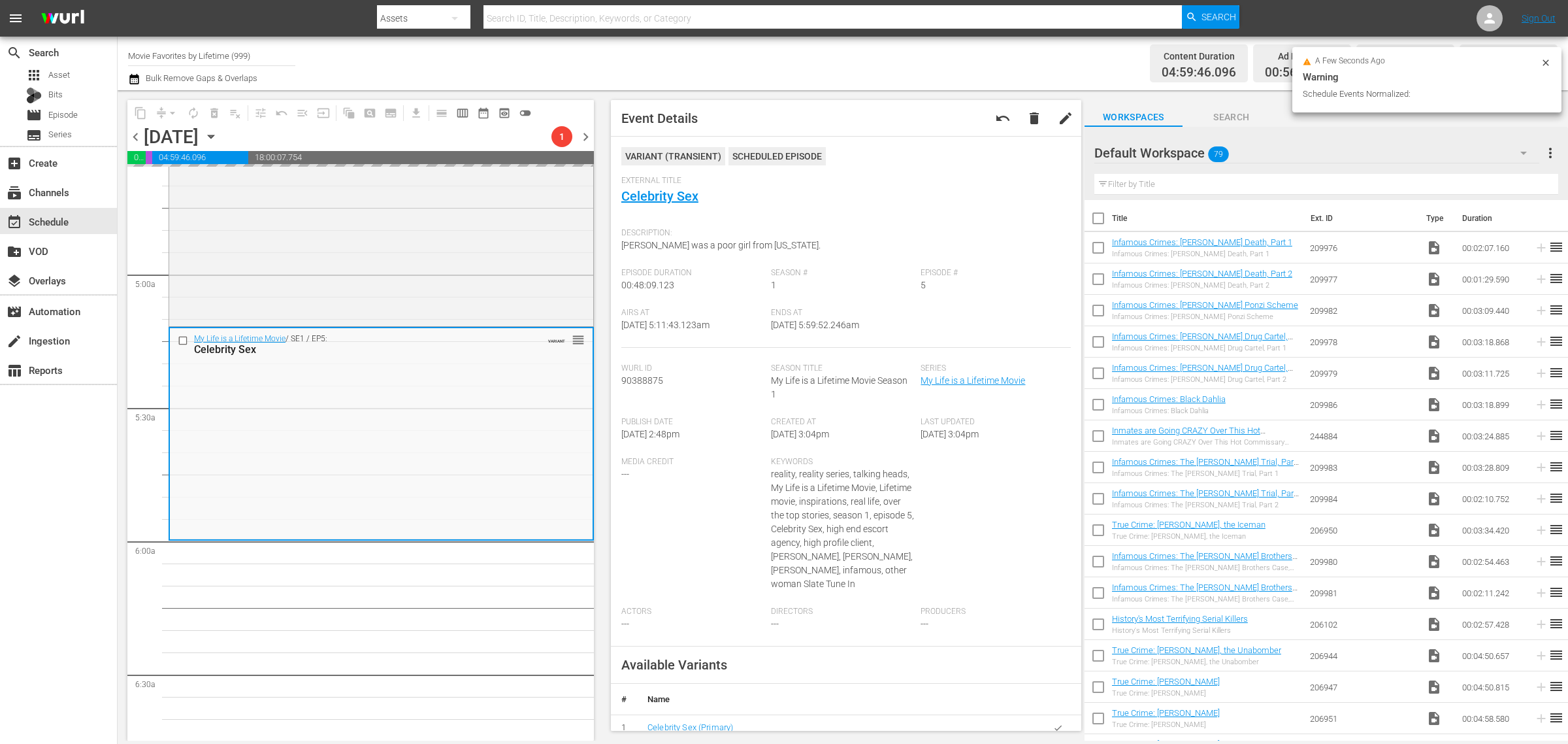
click at [916, 76] on div "Content Duration 04:59:46.096 Ad Duration 00:56:05.376 Promo Duration 00:04:00.…" at bounding box center [1233, 63] width 650 height 47
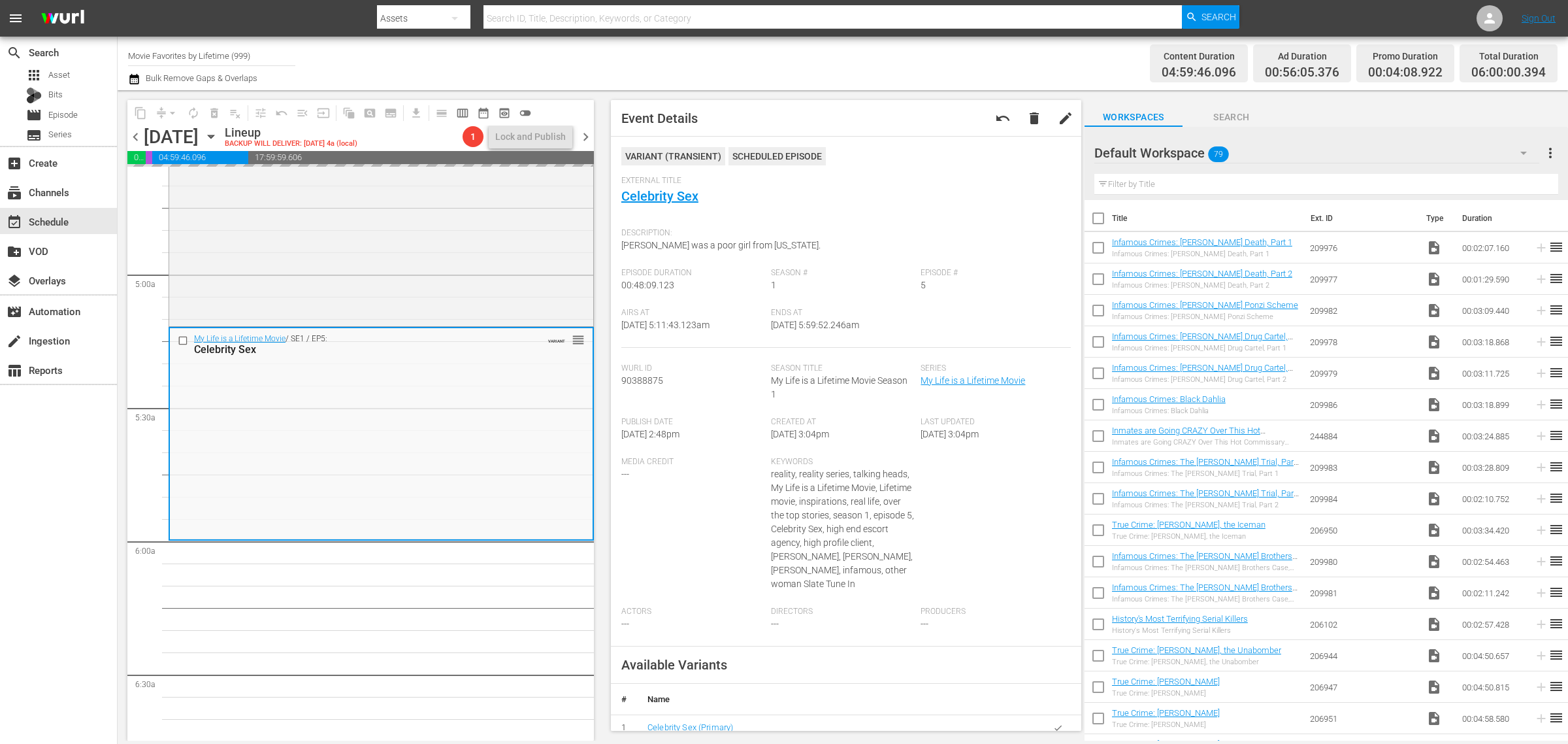
click at [788, 60] on div "Channel Title Movie Favorites by Lifetime (999) Bulk Remove Gaps & Overlaps" at bounding box center [517, 63] width 780 height 47
click at [190, 109] on span "autorenew_outlined" at bounding box center [193, 113] width 13 height 13
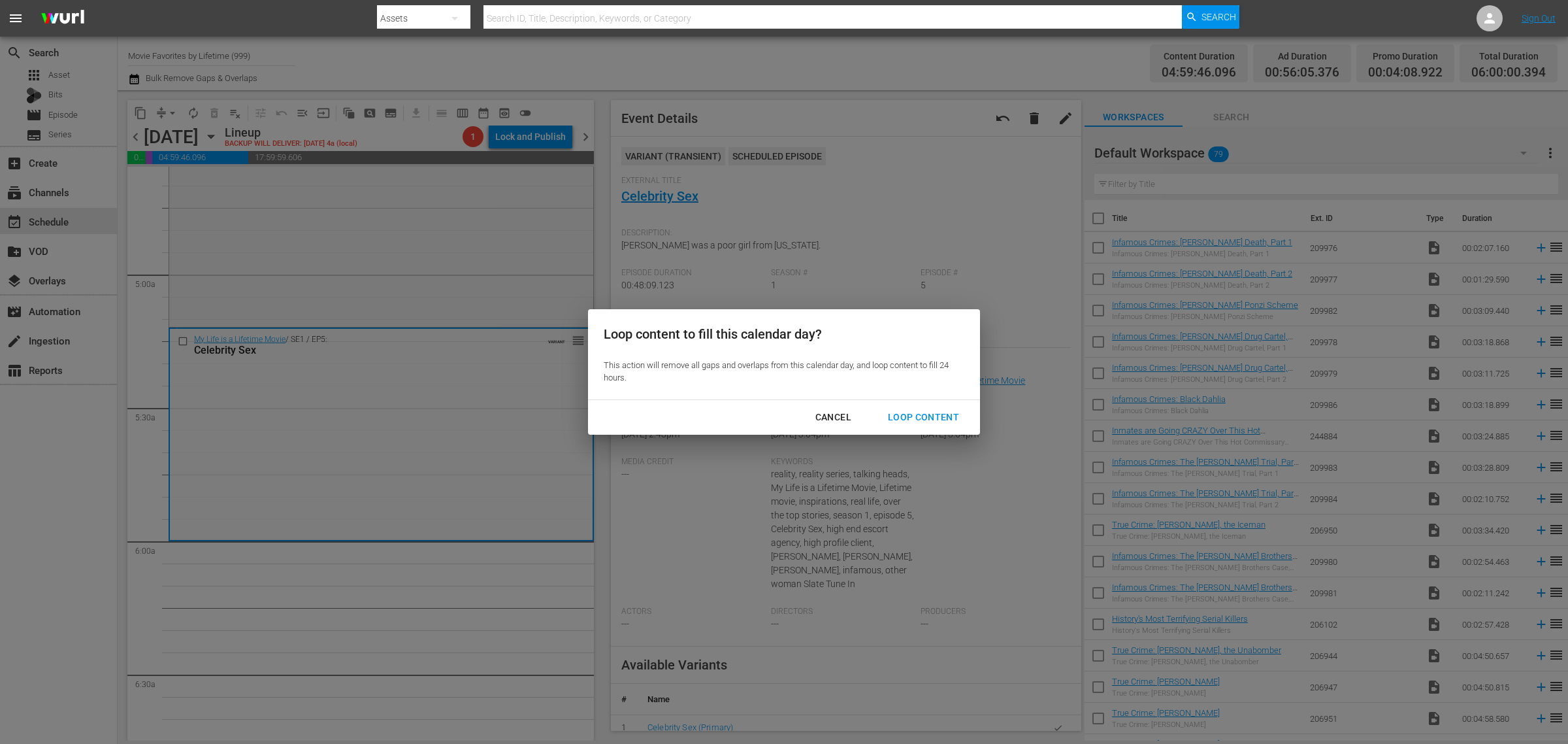
click at [926, 428] on button "Loop Content" at bounding box center [923, 417] width 103 height 24
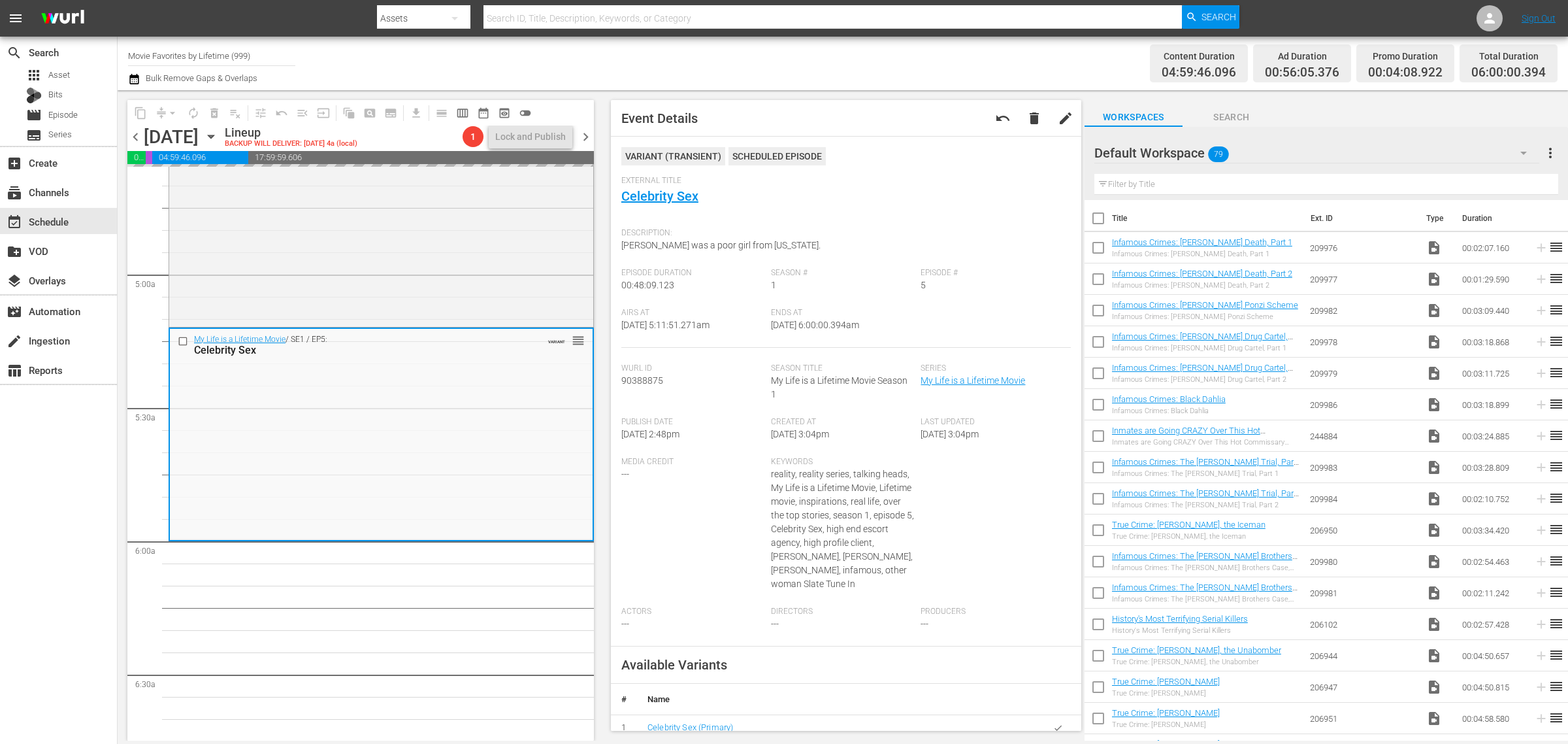
click at [904, 51] on div "Channel Title Movie Favorites by Lifetime (999) Bulk Remove Gaps & Overlaps" at bounding box center [517, 63] width 780 height 47
click at [792, 57] on div "Channel Title Movie Favorites by Lifetime (999) Bulk Remove Gaps & Overlaps" at bounding box center [517, 63] width 780 height 47
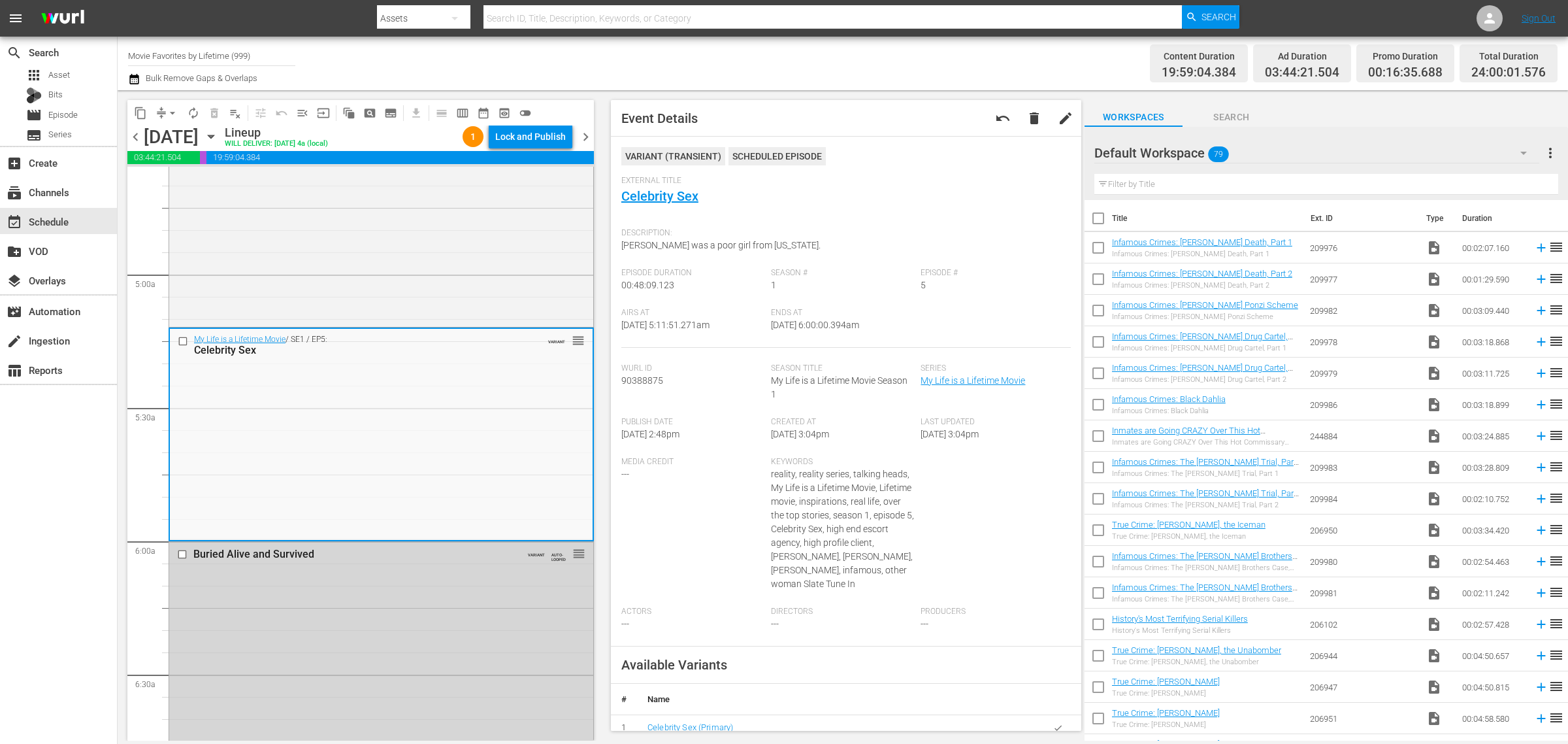
click at [823, 54] on div "Channel Title Movie Favorites by Lifetime (999) Bulk Remove Gaps & Overlaps" at bounding box center [517, 63] width 780 height 47
click at [541, 132] on div "Lock and Publish" at bounding box center [530, 137] width 71 height 24
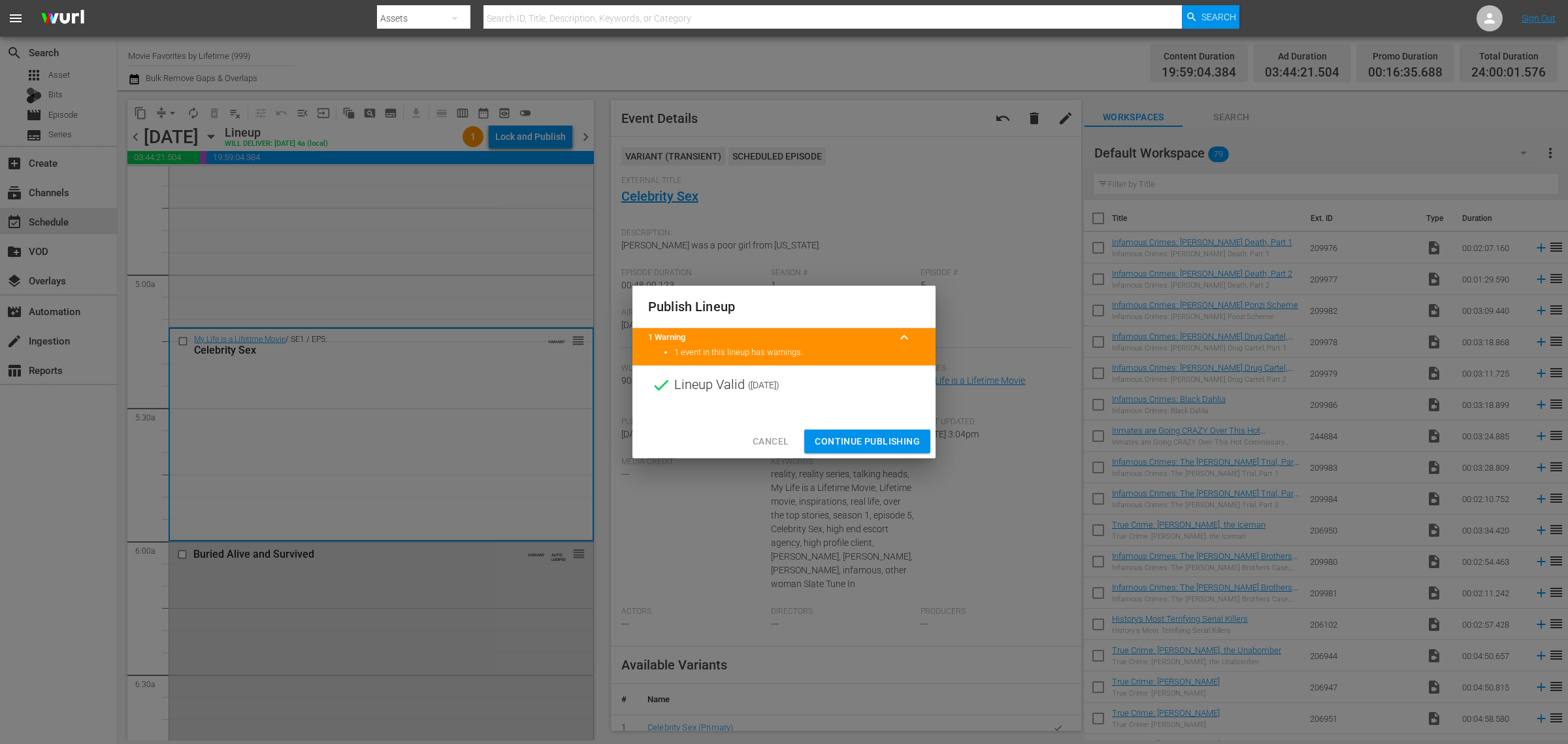
click at [866, 442] on span "Continue Publishing" at bounding box center [867, 441] width 105 height 17
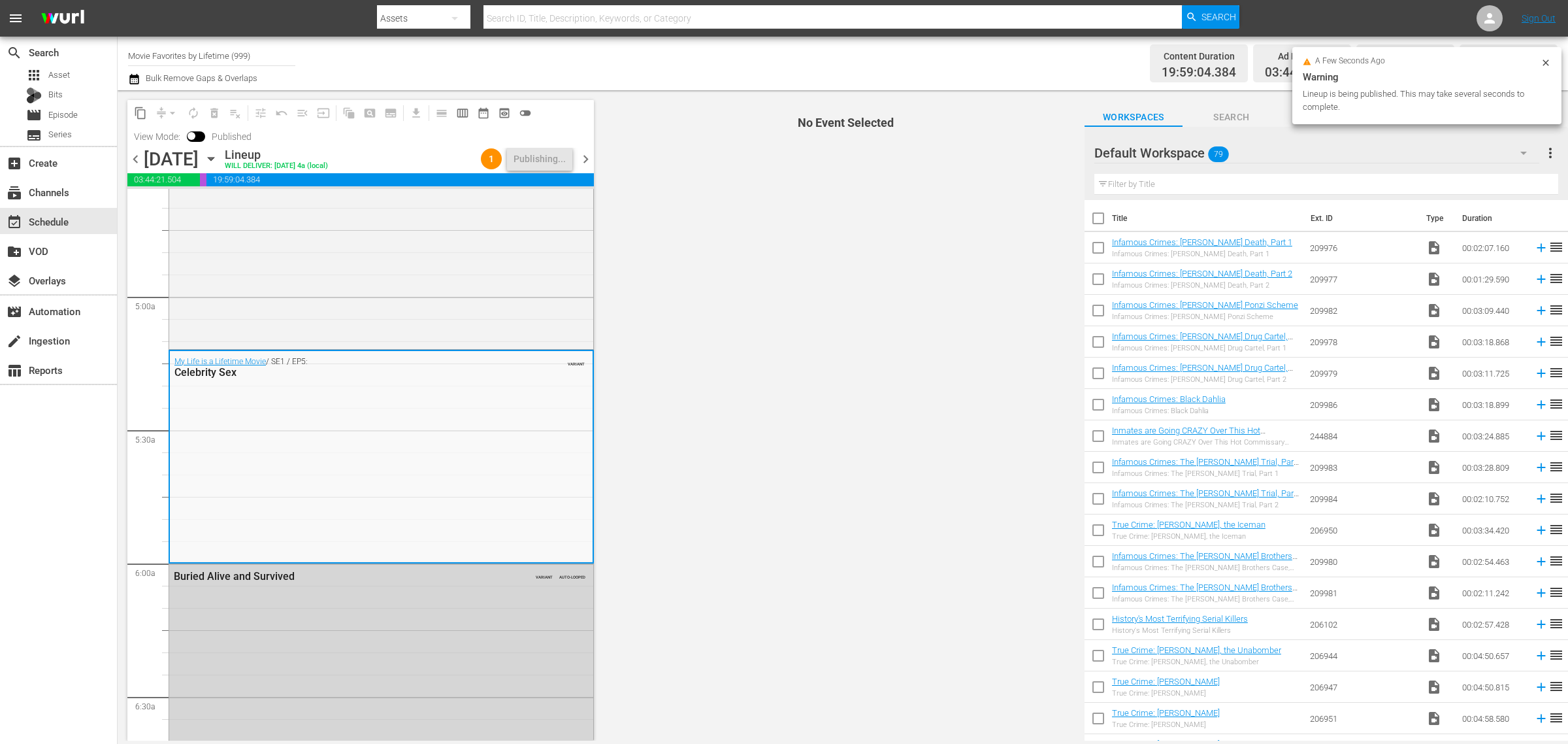
click at [763, 57] on div "Channel Title Movie Favorites by Lifetime (999) Bulk Remove Gaps & Overlaps" at bounding box center [517, 63] width 780 height 47
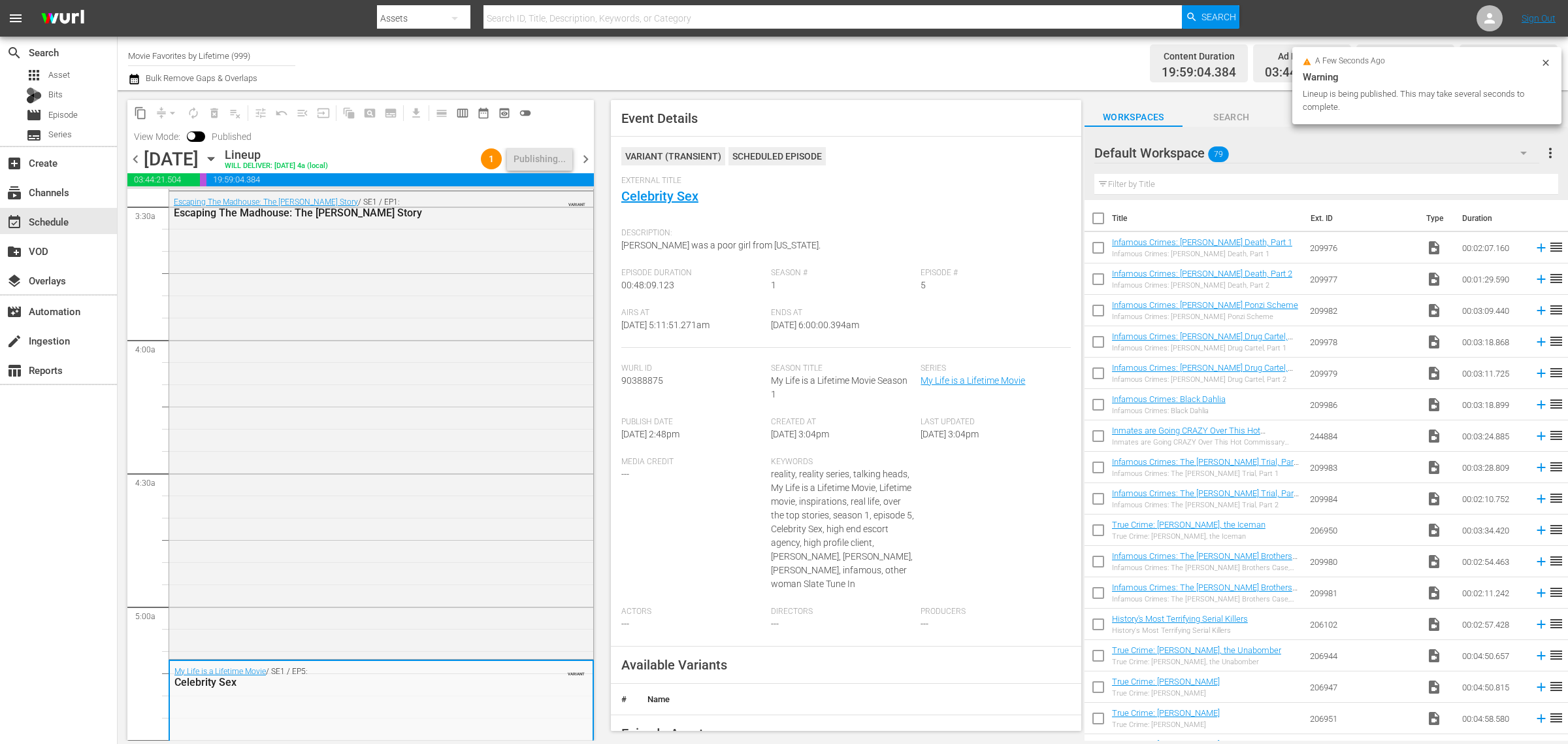
scroll to position [0, 0]
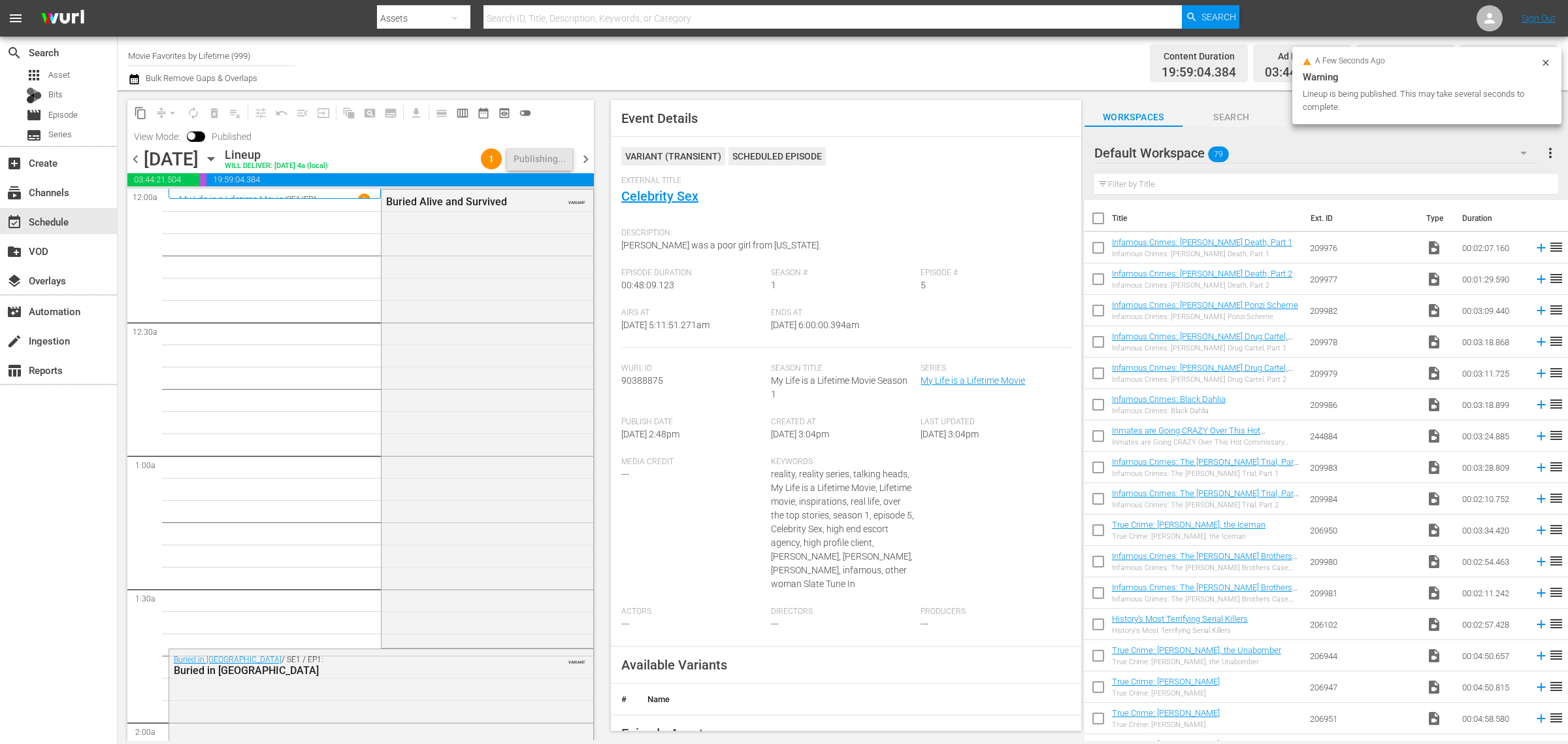
click at [773, 72] on div "Channel Title Movie Favorites by Lifetime (999) Bulk Remove Gaps & Overlaps" at bounding box center [517, 63] width 780 height 47
click at [755, 48] on div "Channel Title Movie Favorites by Lifetime (999) Bulk Remove Gaps & Overlaps" at bounding box center [517, 63] width 780 height 47
click at [685, 54] on div "Channel Title Movie Favorites by Lifetime (999) Bulk Remove Gaps & Overlaps" at bounding box center [517, 63] width 780 height 47
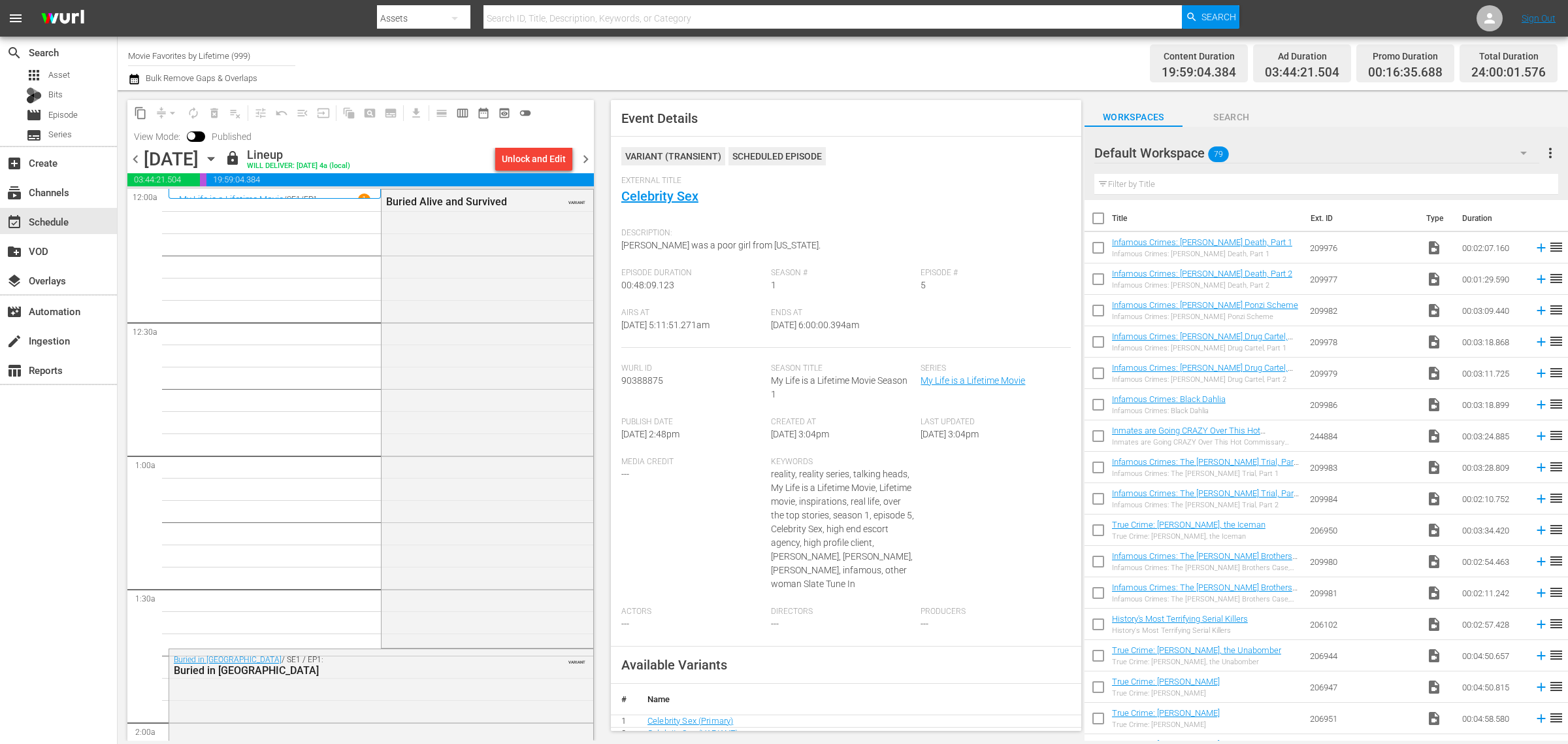
click at [687, 52] on div "Channel Title Movie Favorites by Lifetime (999) Bulk Remove Gaps & Overlaps" at bounding box center [517, 63] width 780 height 47
click at [588, 159] on span "chevron_right" at bounding box center [586, 159] width 17 height 17
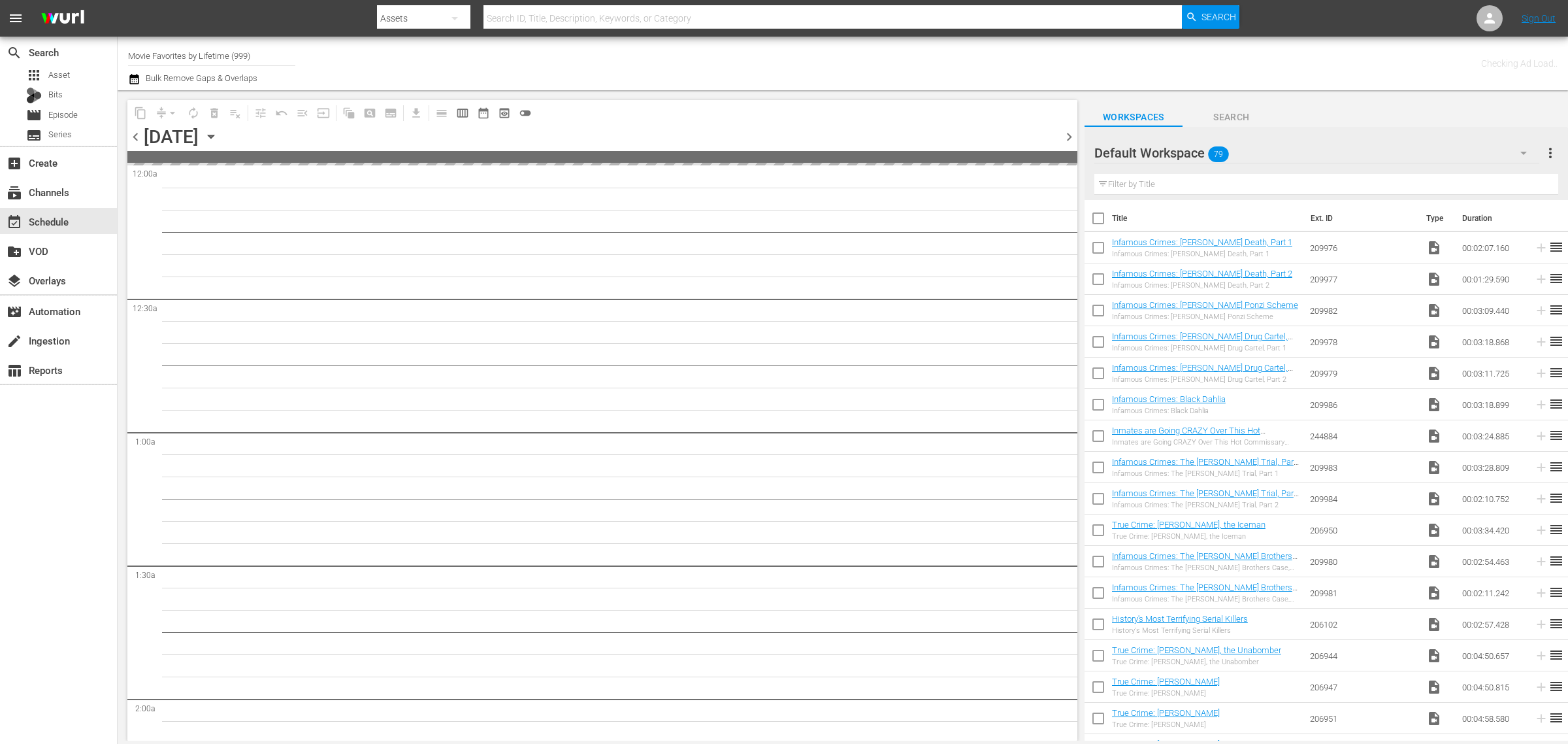
click at [896, 53] on div "Channel Title Movie Favorites by Lifetime (999) Bulk Remove Gaps & Overlaps" at bounding box center [517, 63] width 780 height 47
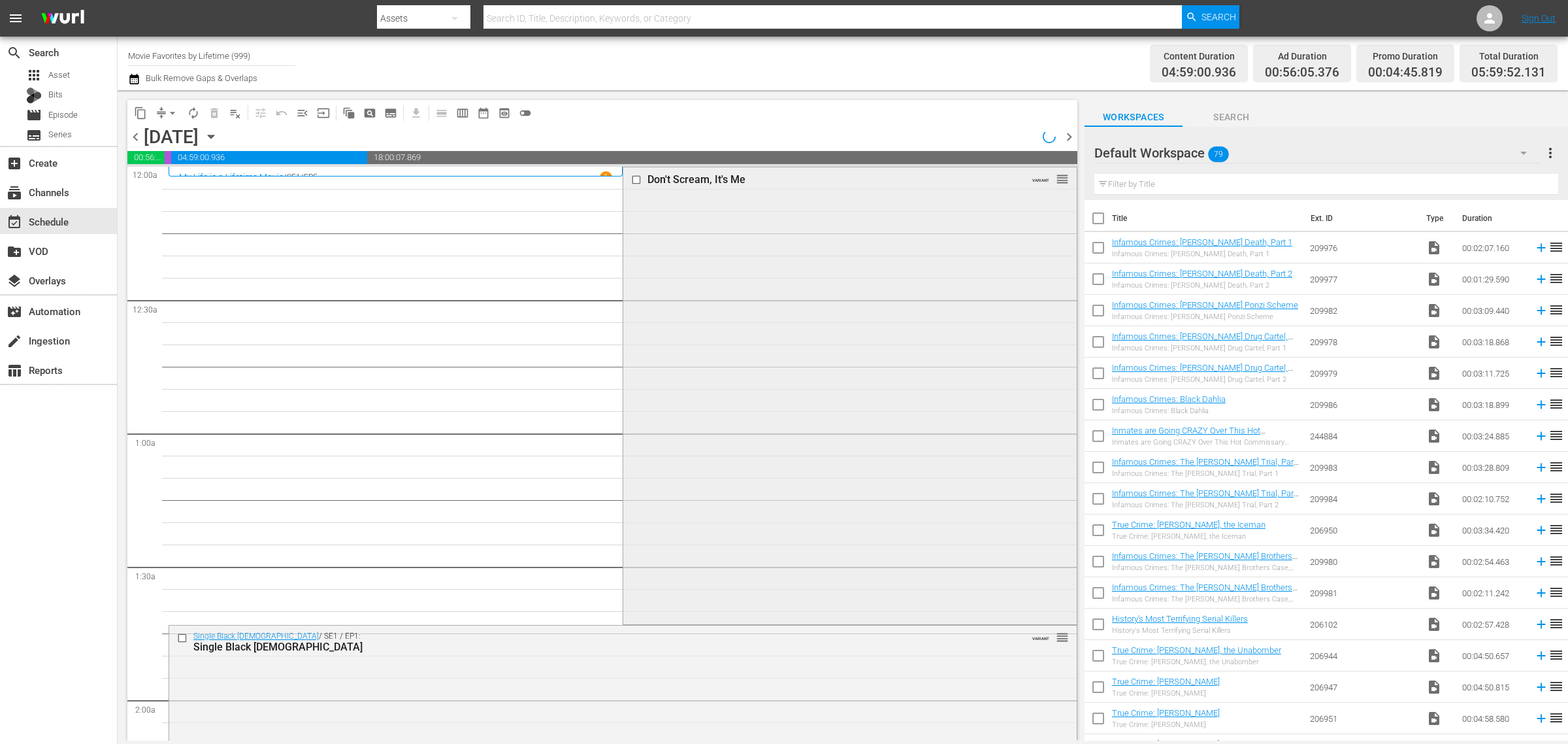
click at [726, 262] on div "Don't Scream, It's Me VARIANT reorder" at bounding box center [850, 393] width 453 height 454
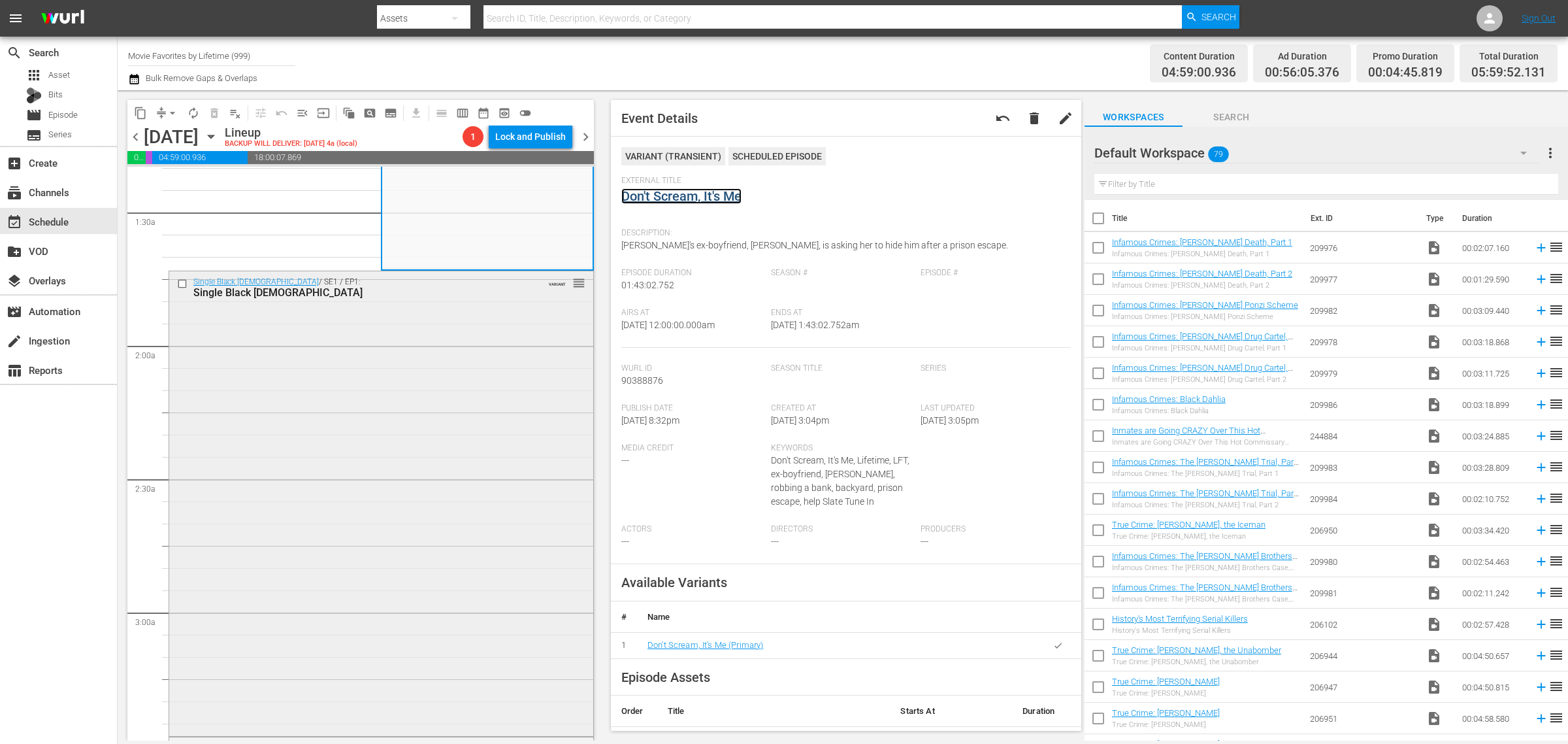
scroll to position [409, 0]
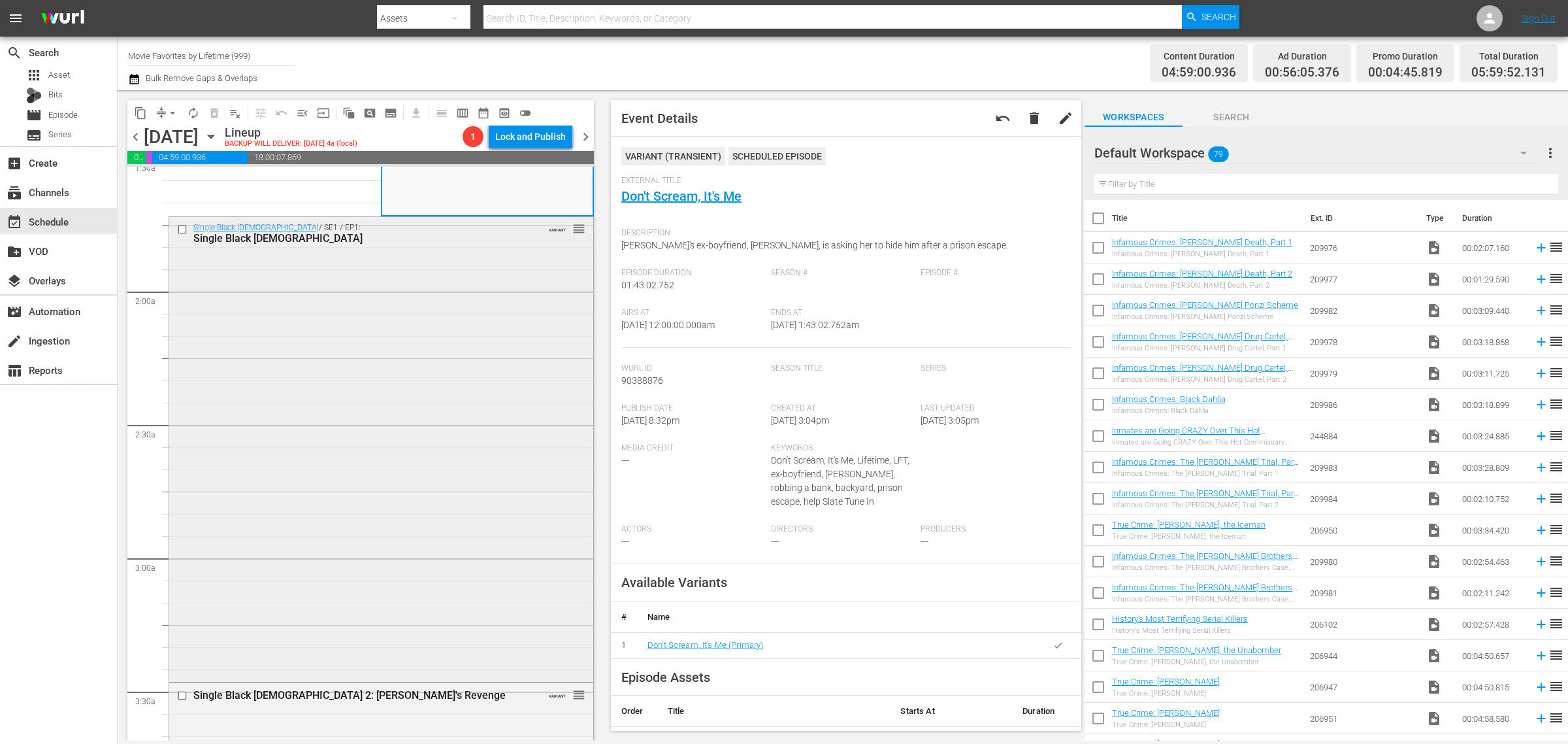
click at [321, 409] on div "Single Black Female / SE1 / EP1: Single Black Female VARIANT reorder" at bounding box center [381, 448] width 424 height 462
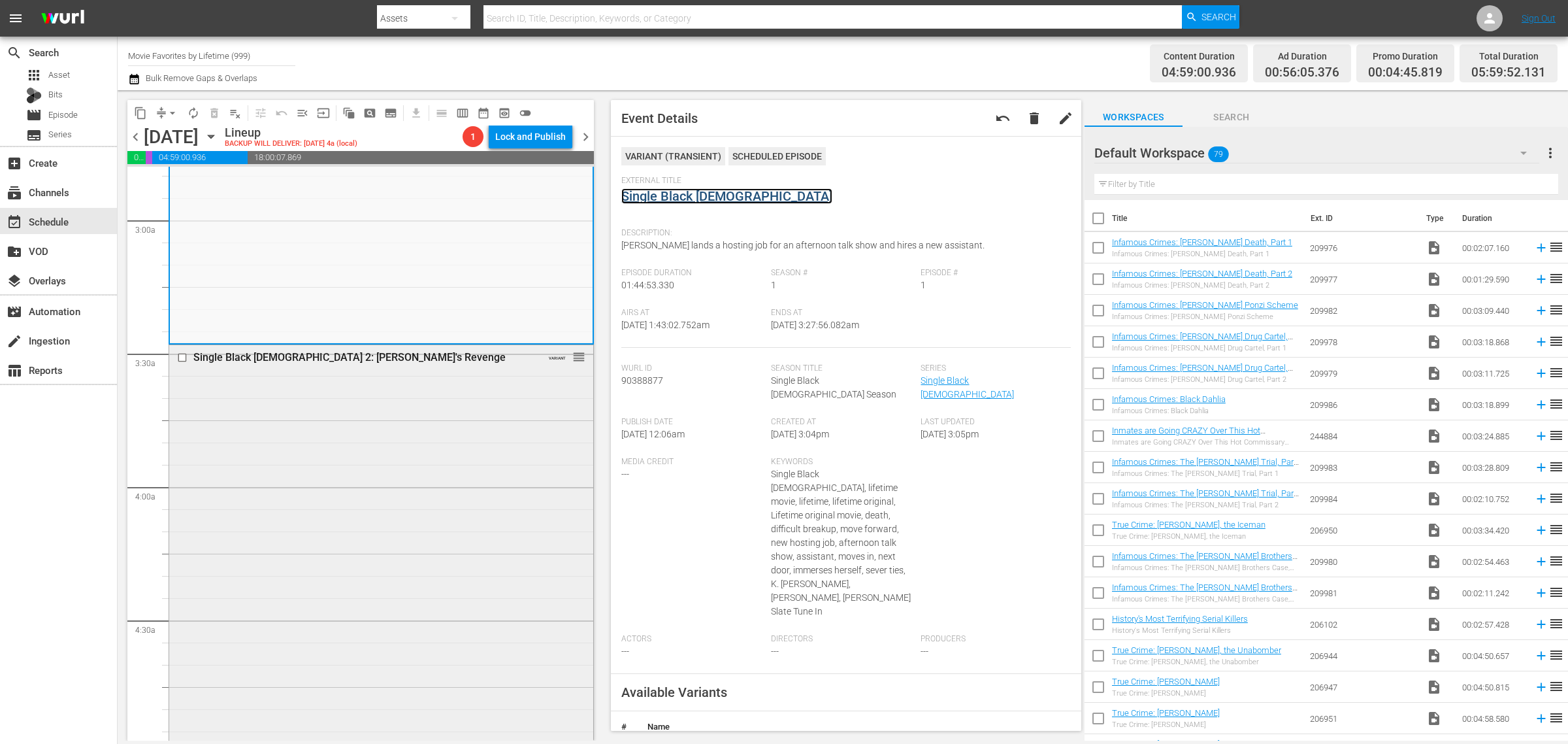
scroll to position [817, 0]
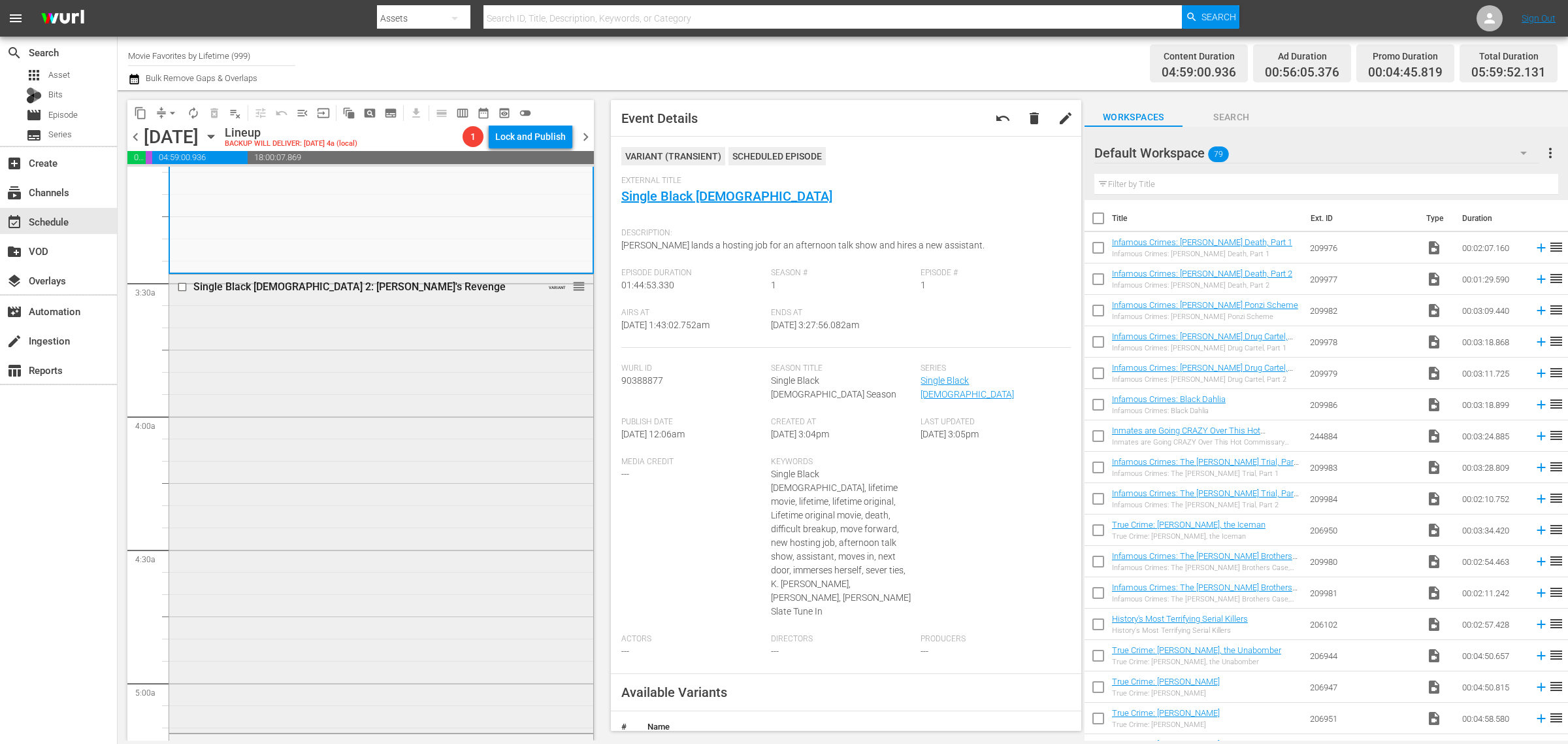
click at [273, 439] on div "Single Black Female 2: Simone's Revenge VARIANT reorder" at bounding box center [381, 502] width 424 height 455
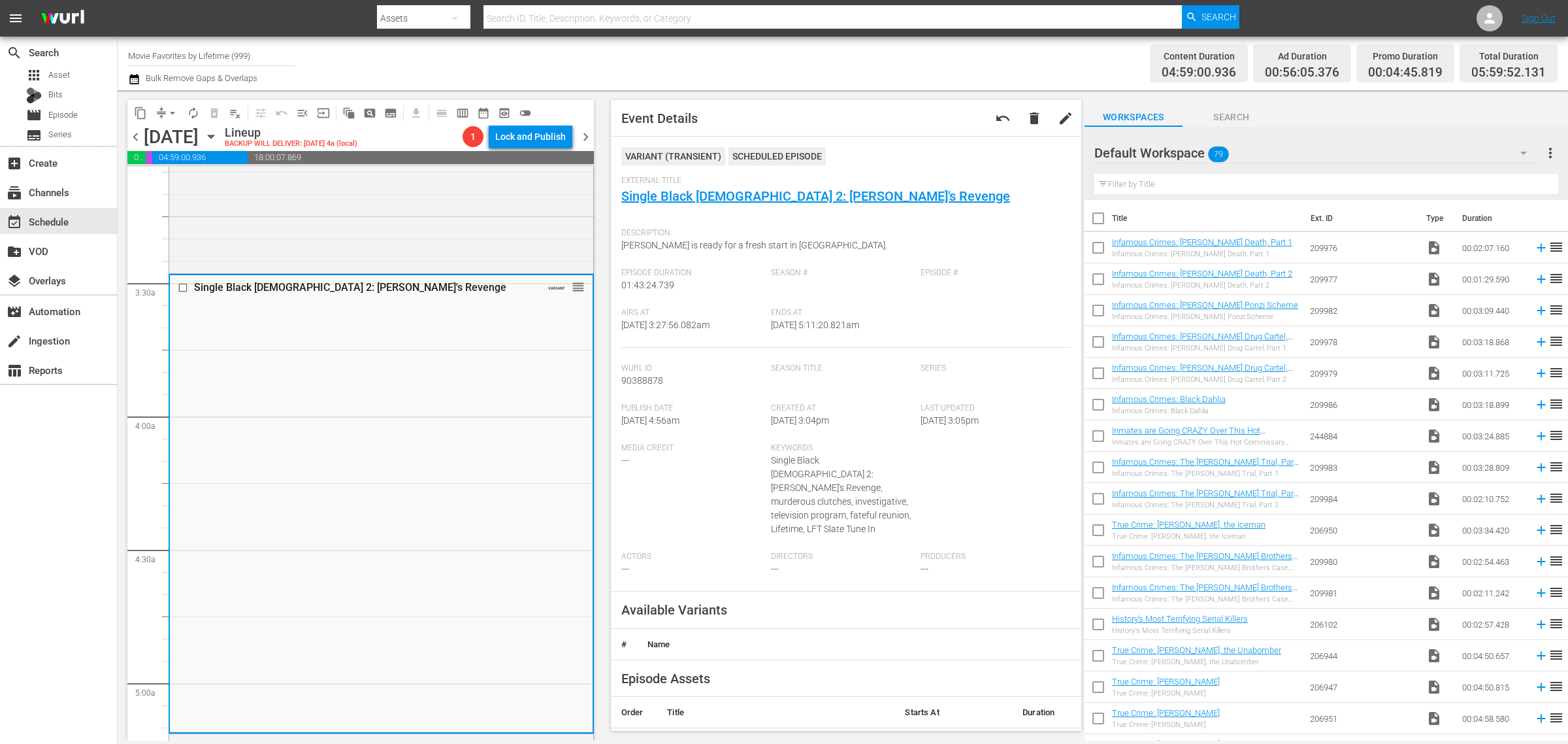
click at [895, 56] on div "Channel Title Movie Favorites by Lifetime (999) Bulk Remove Gaps & Overlaps" at bounding box center [517, 63] width 780 height 47
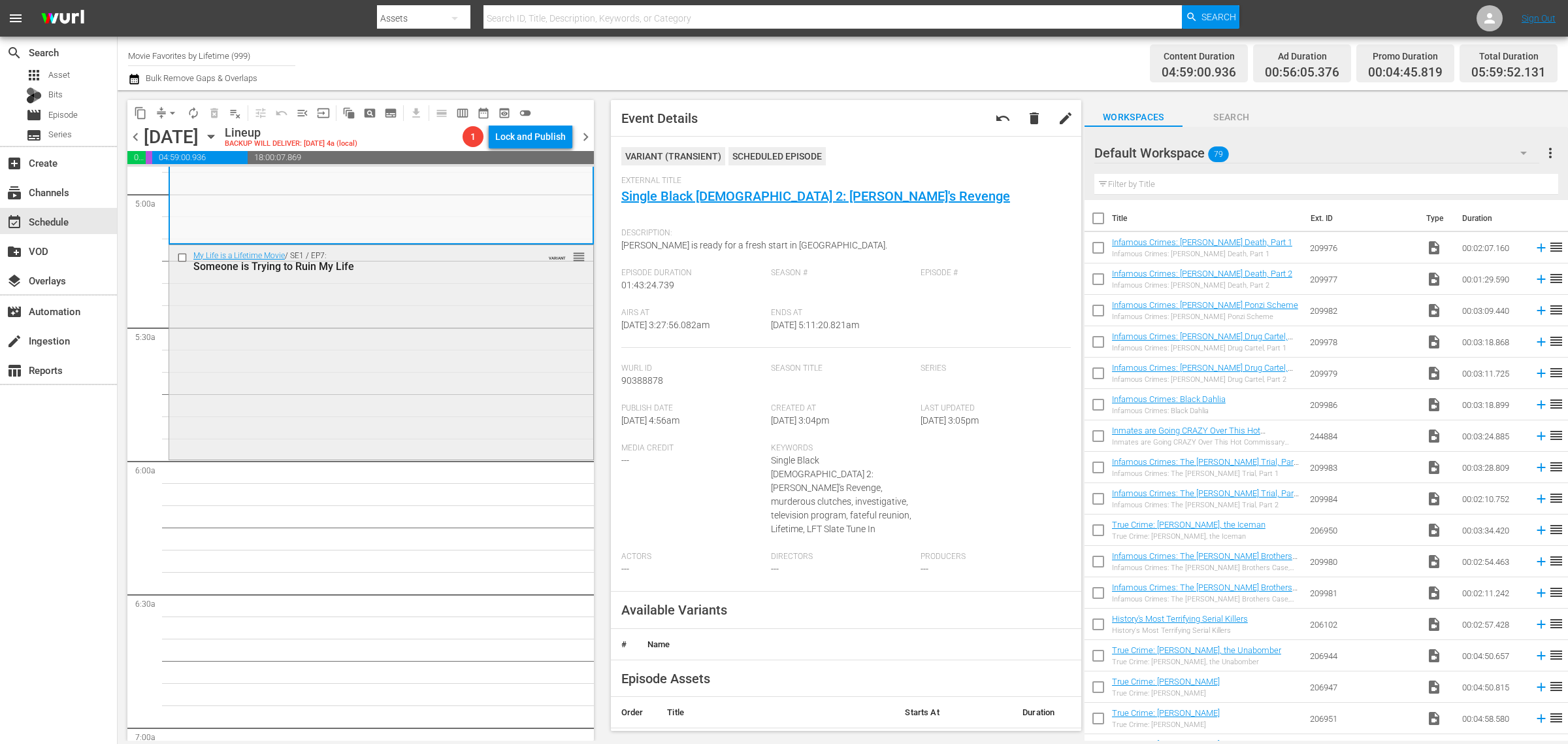
scroll to position [1307, 0]
click at [368, 354] on div "My Life is a Lifetime Movie / SE1 / EP7: Someone is Trying to Ruin My Life VARI…" at bounding box center [381, 350] width 424 height 211
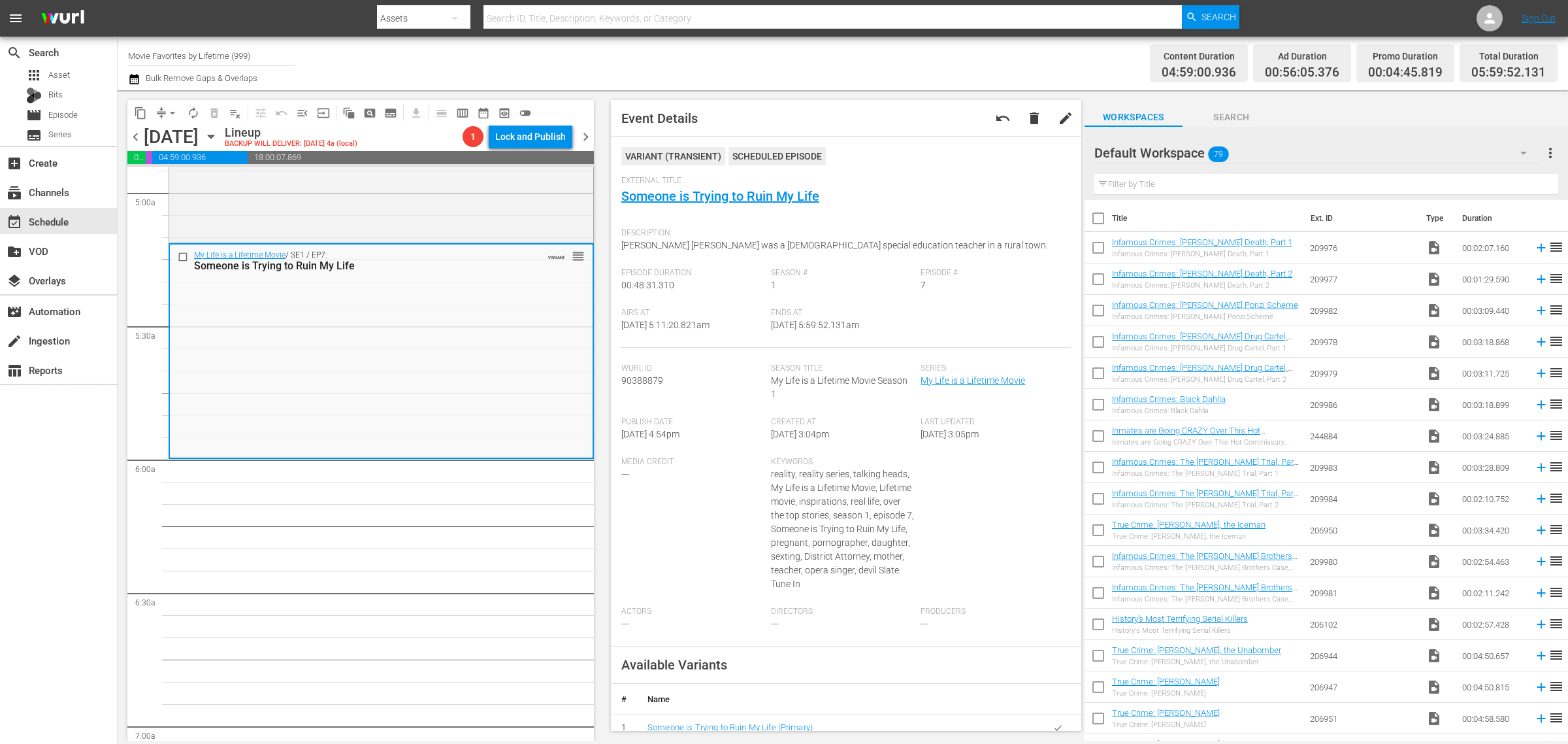
click at [839, 46] on div "Channel Title Movie Favorites by Lifetime (999) Bulk Remove Gaps & Overlaps" at bounding box center [517, 63] width 780 height 47
click at [920, 82] on div "Content Duration 04:59:00.936 Ad Duration 00:56:05.376 Promo Duration 00:04:45.…" at bounding box center [1233, 63] width 650 height 47
click at [905, 82] on div "Channel Title Movie Favorites by Lifetime (999) Bulk Remove Gaps & Overlaps" at bounding box center [517, 63] width 780 height 47
click at [175, 108] on span "arrow_drop_down" at bounding box center [172, 113] width 13 height 13
click at [210, 138] on li "Align to Midnight" at bounding box center [173, 138] width 137 height 21
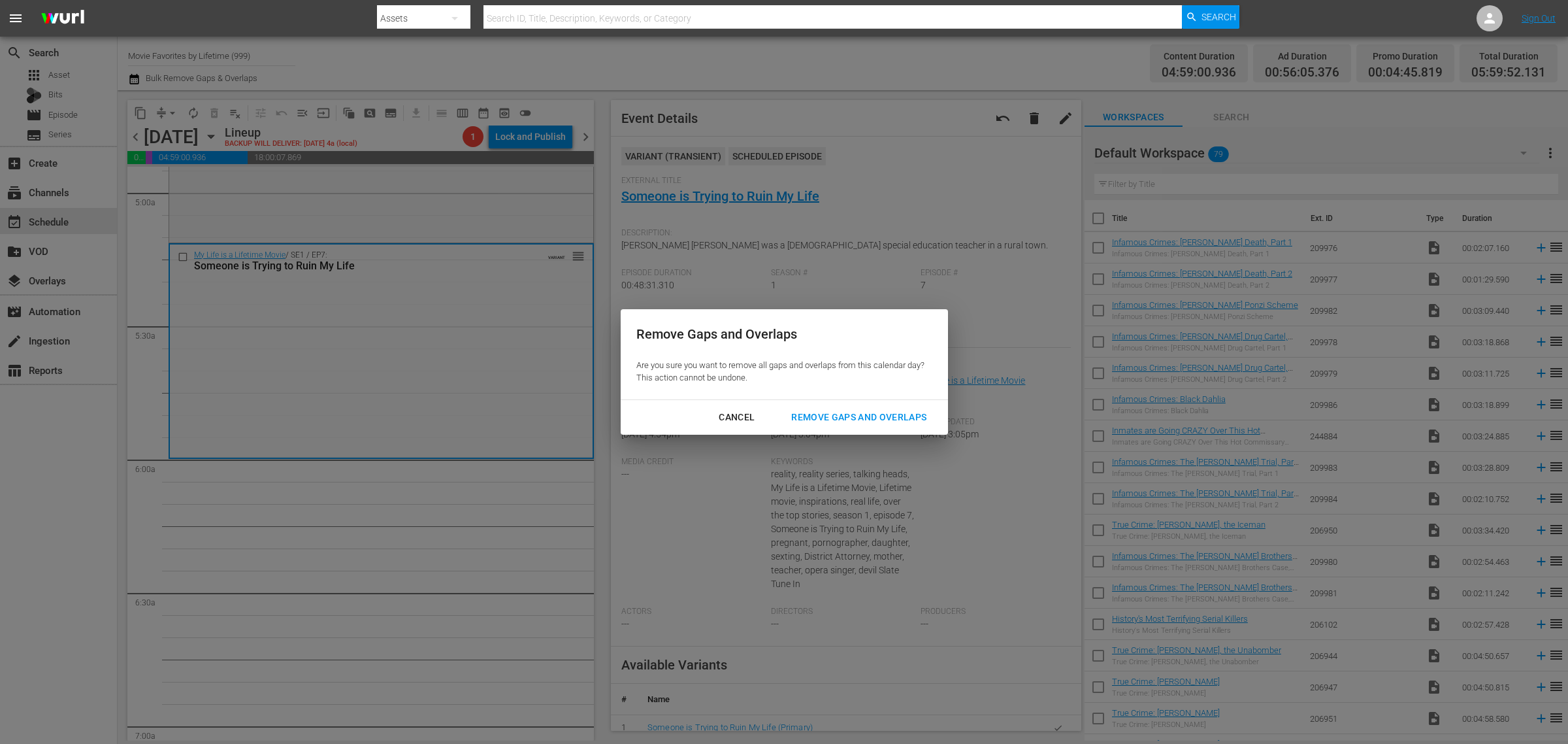
drag, startPoint x: 822, startPoint y: 419, endPoint x: 828, endPoint y: 142, distance: 277.1
click at [823, 416] on div "Remove Gaps and Overlaps" at bounding box center [858, 417] width 156 height 17
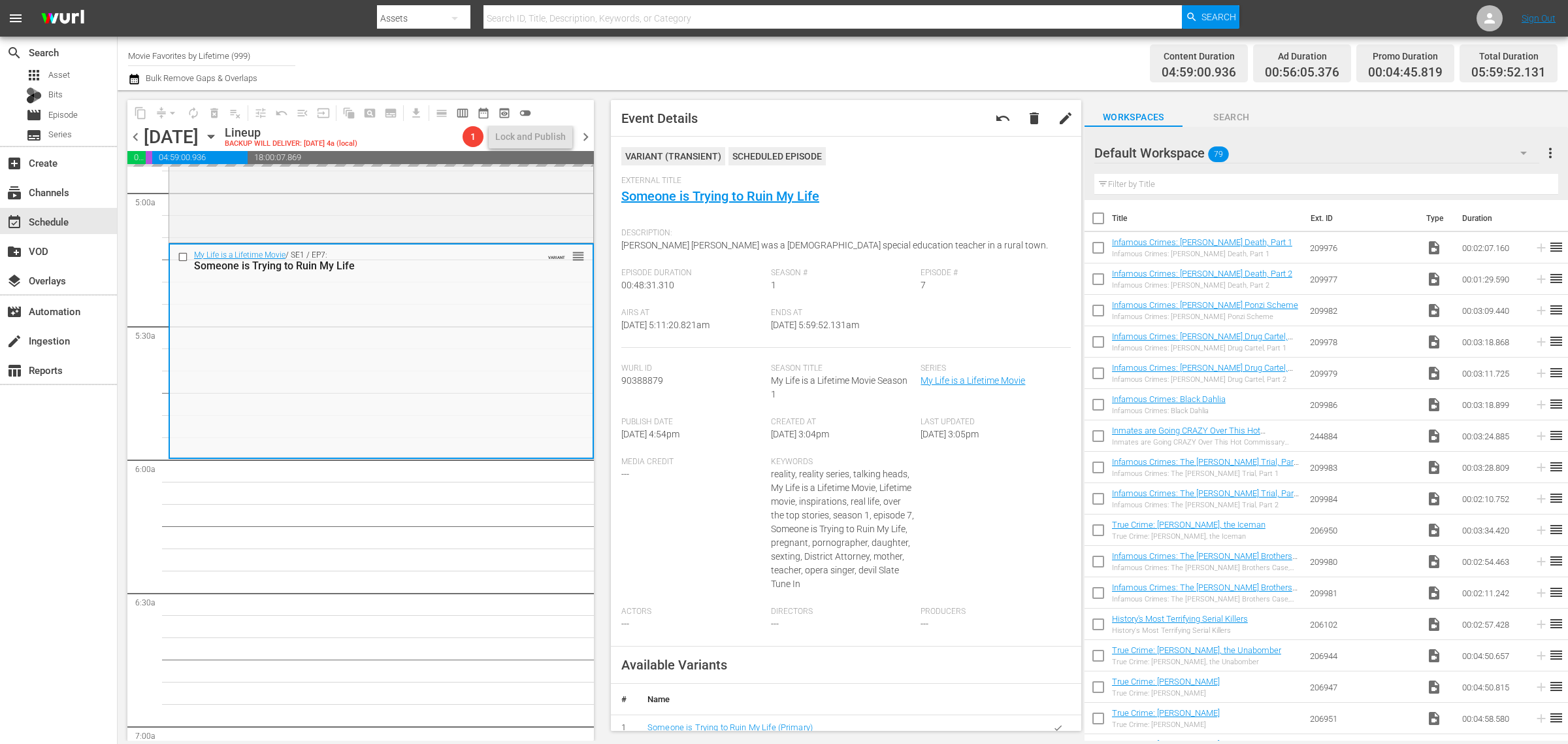
click at [853, 50] on div "Channel Title Movie Favorites by Lifetime (999) Bulk Remove Gaps & Overlaps" at bounding box center [517, 63] width 780 height 47
click at [936, 64] on div "Content Duration 04:59:00.936 Ad Duration 00:56:05.376 Promo Duration 00:04:49.…" at bounding box center [1233, 63] width 650 height 47
click at [176, 112] on span "arrow_drop_down" at bounding box center [172, 113] width 13 height 13
click at [210, 148] on li "Align to Midnight" at bounding box center [173, 138] width 137 height 21
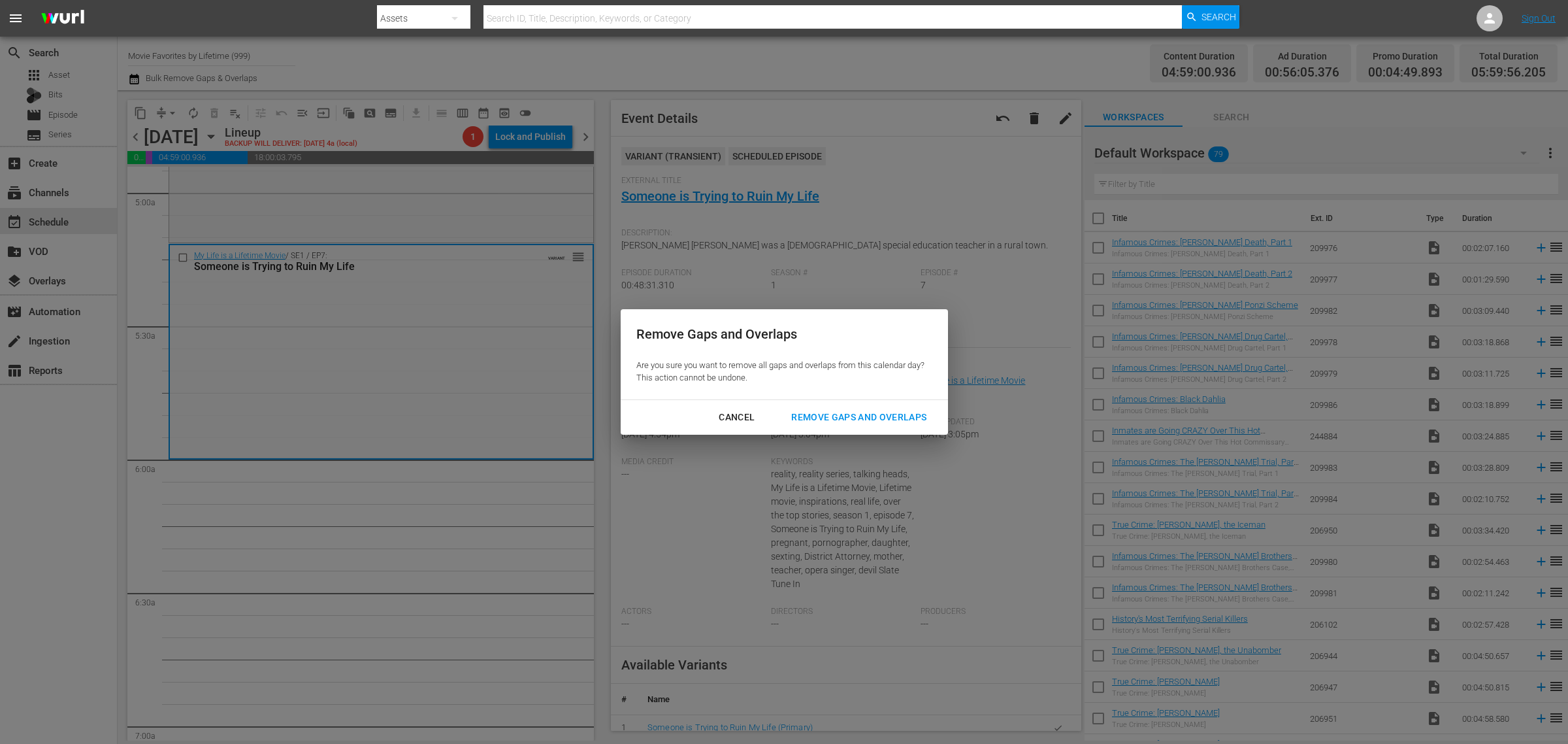
click at [894, 409] on button "Remove Gaps and Overlaps" at bounding box center [859, 417] width 167 height 24
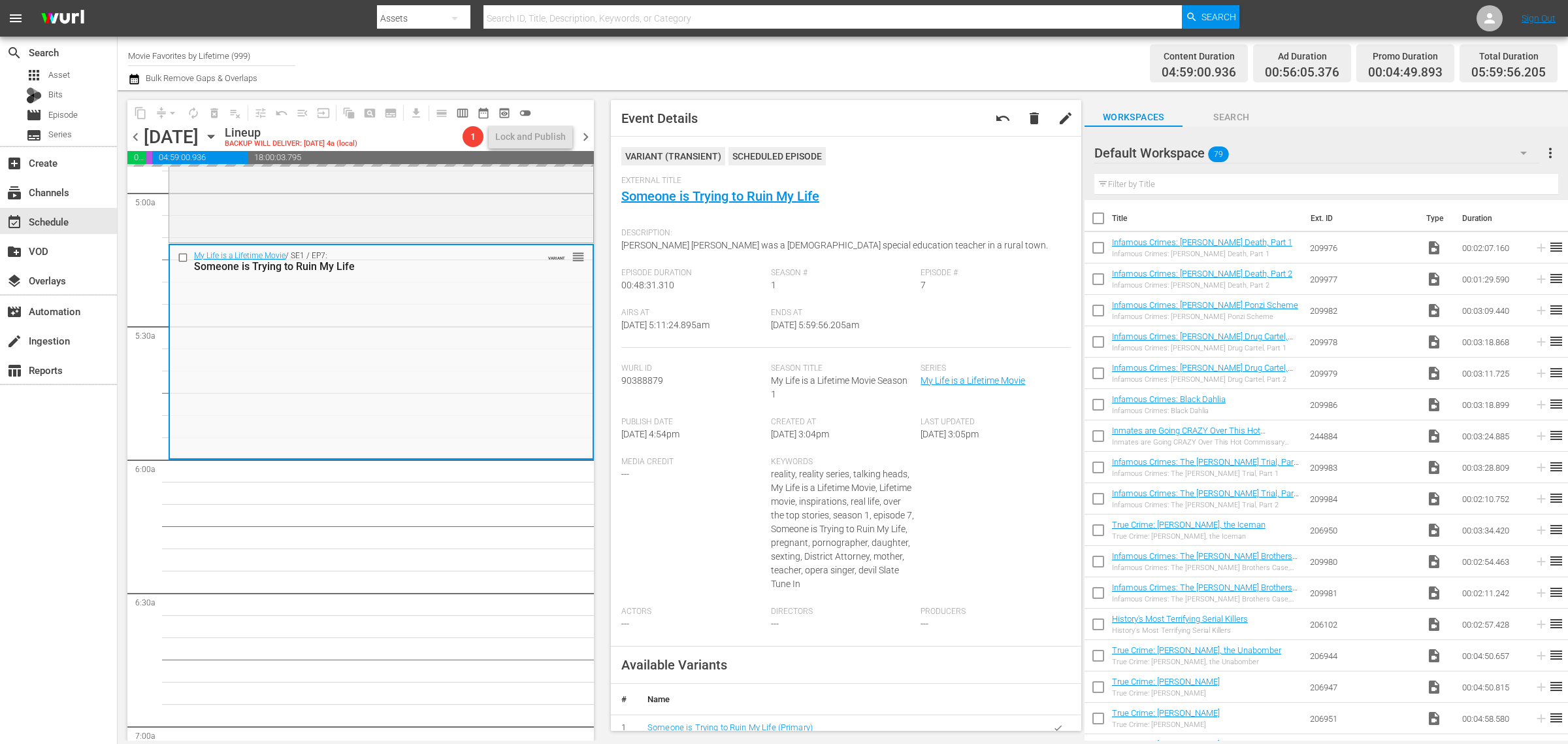
click at [905, 63] on div "Channel Title Movie Favorites by Lifetime (999) Bulk Remove Gaps & Overlaps" at bounding box center [517, 63] width 780 height 47
click at [923, 69] on div "Content Duration 04:59:00.936 Ad Duration 00:56:05.376 Promo Duration 00:04:49.…" at bounding box center [1233, 63] width 650 height 47
click at [895, 41] on div "Channel Title Movie Favorites by Lifetime (999) Bulk Remove Gaps & Overlaps" at bounding box center [517, 63] width 780 height 47
click at [873, 53] on div "Channel Title Movie Favorites by Lifetime (999) Bulk Remove Gaps & Overlaps" at bounding box center [517, 63] width 780 height 47
click at [670, 57] on div "Channel Title Movie Favorites by Lifetime (999) Bulk Remove Gaps & Overlaps" at bounding box center [517, 63] width 780 height 47
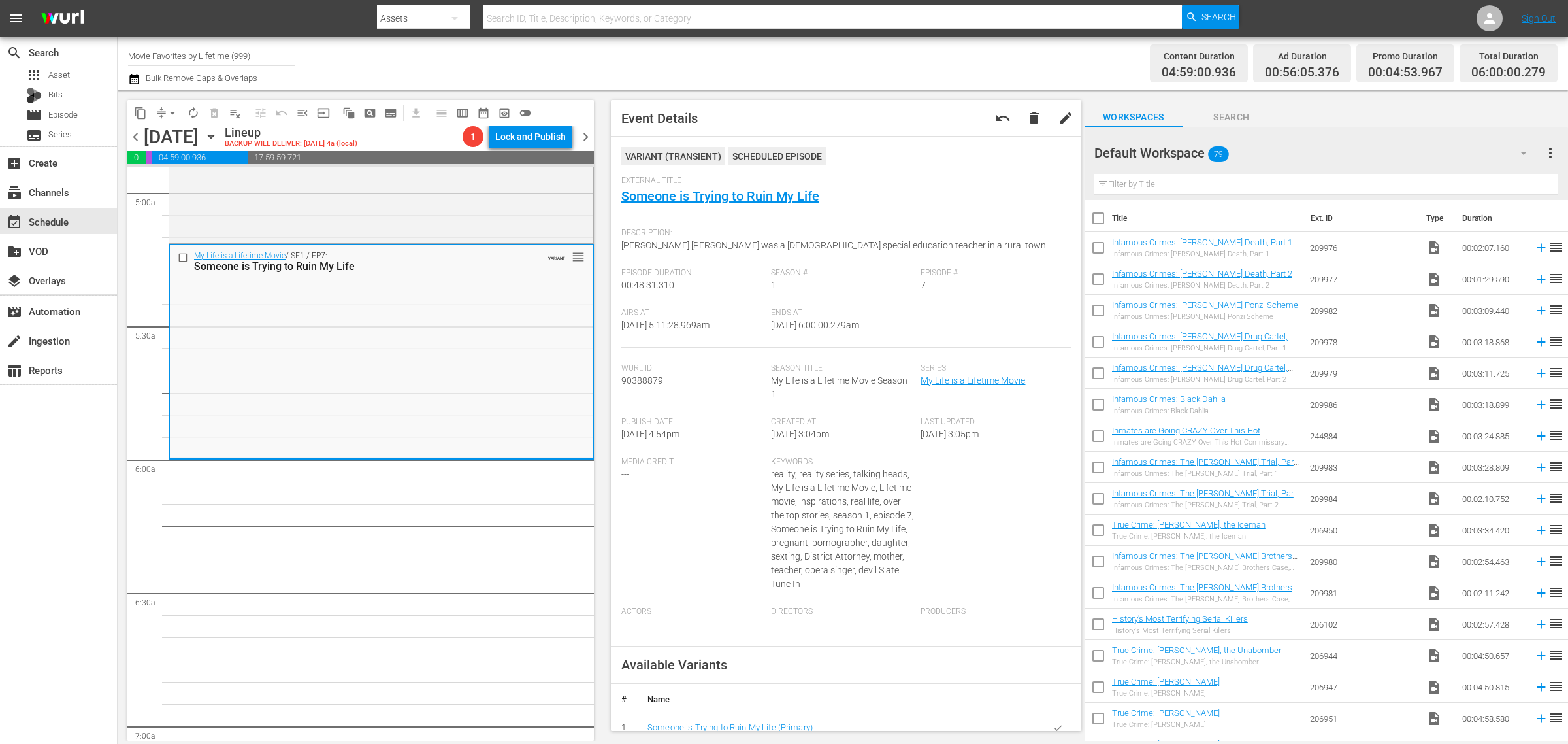
click at [530, 60] on div "Channel Title Movie Favorites by Lifetime (999) Bulk Remove Gaps & Overlaps" at bounding box center [517, 63] width 780 height 47
click at [641, 64] on div "Channel Title Movie Favorites by Lifetime (999) Bulk Remove Gaps & Overlaps" at bounding box center [517, 63] width 780 height 47
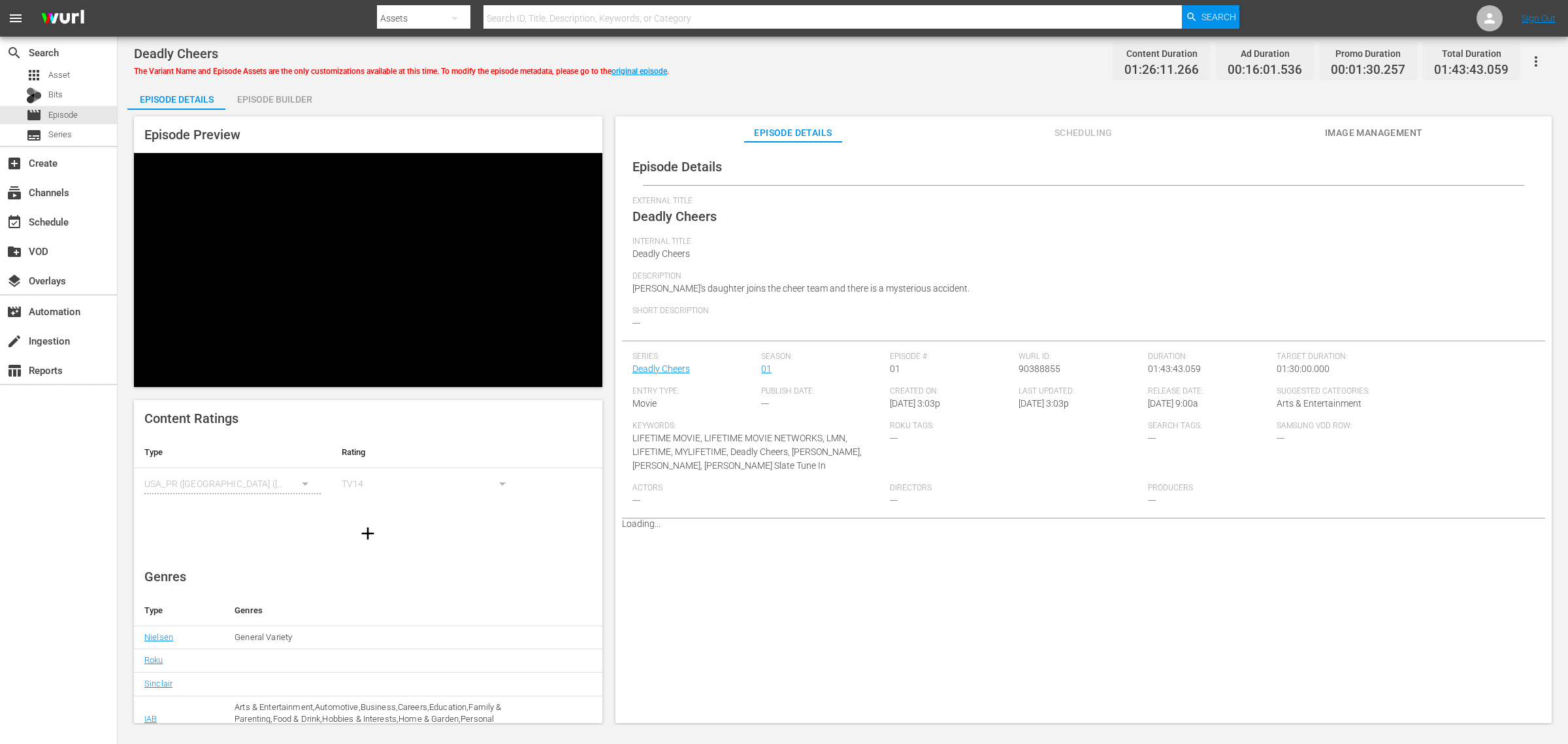
click at [1390, 125] on span "Image Management" at bounding box center [1373, 133] width 98 height 17
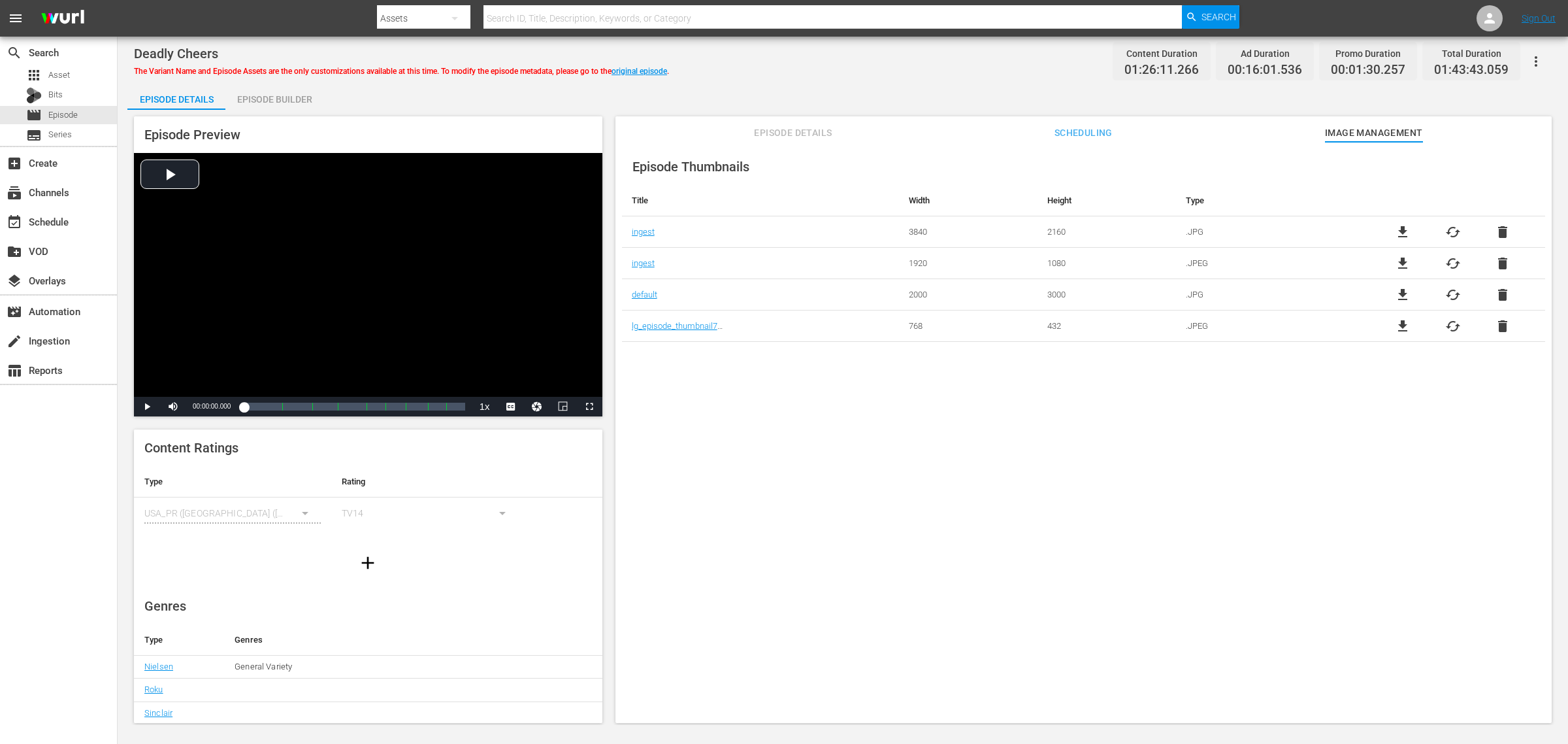
click at [261, 92] on div "Episode Builder" at bounding box center [274, 99] width 98 height 31
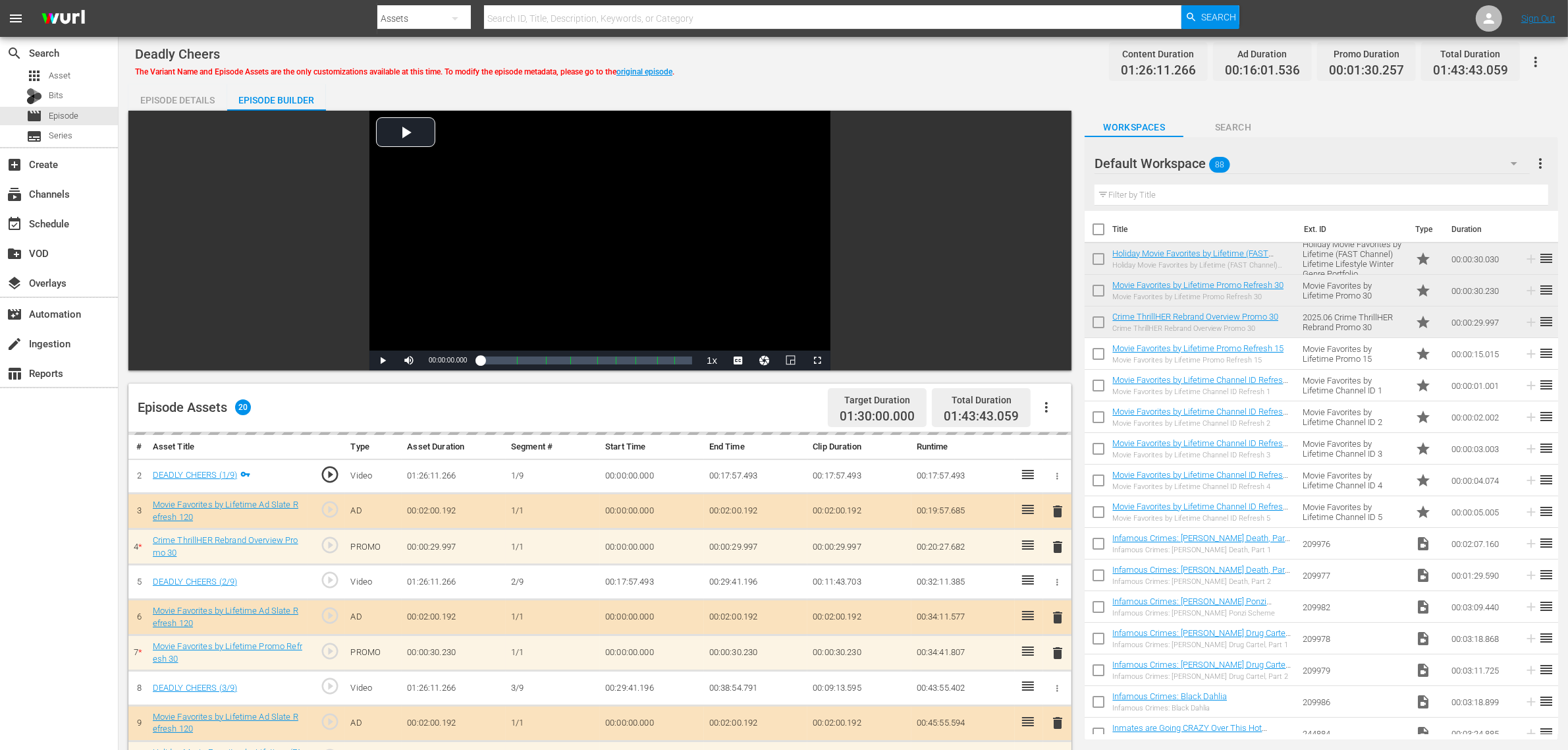
click at [846, 77] on div "Deadly Cheers The Variant Name and Episode Assets are the only customizations a…" at bounding box center [844, 604] width 1450 height 1135
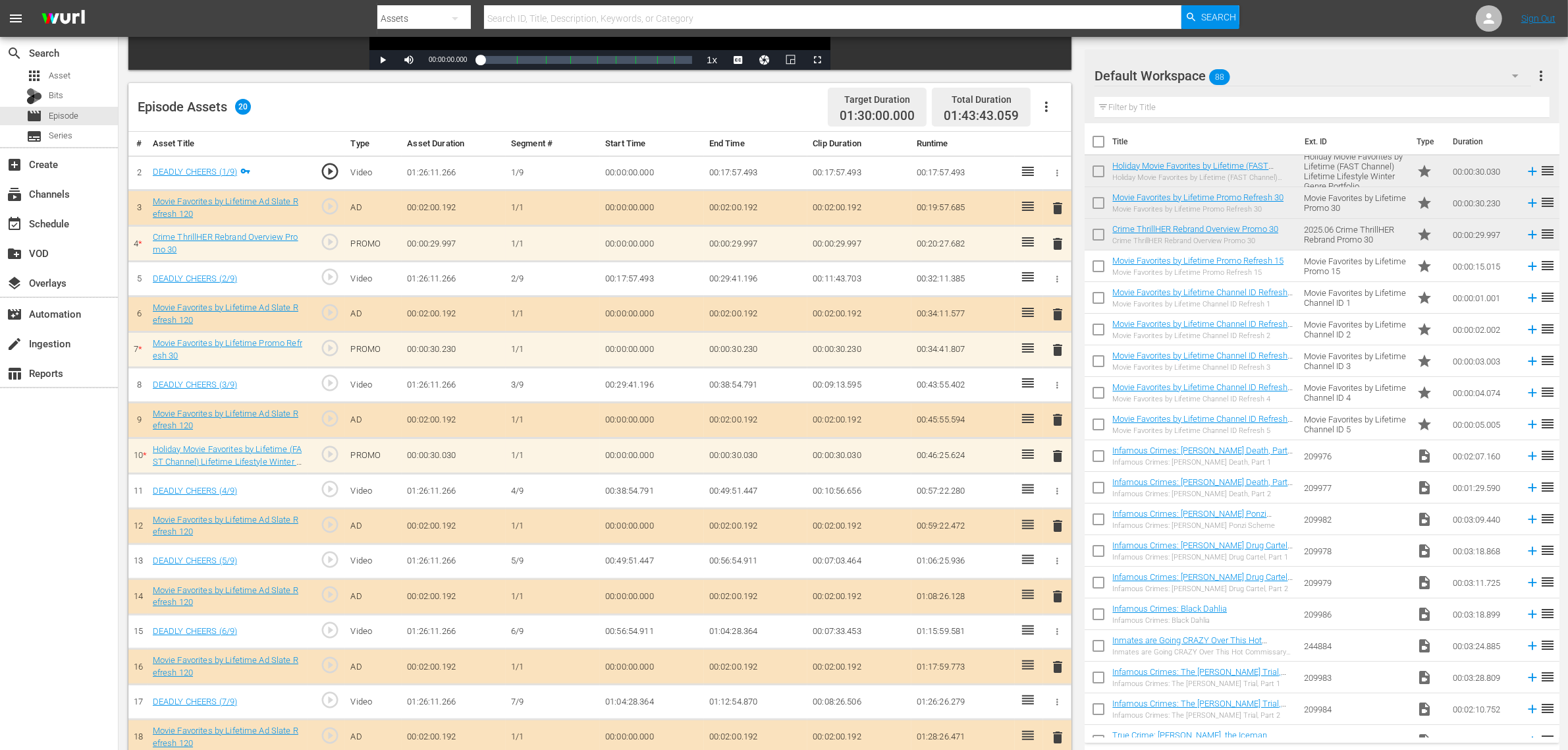
scroll to position [412, 0]
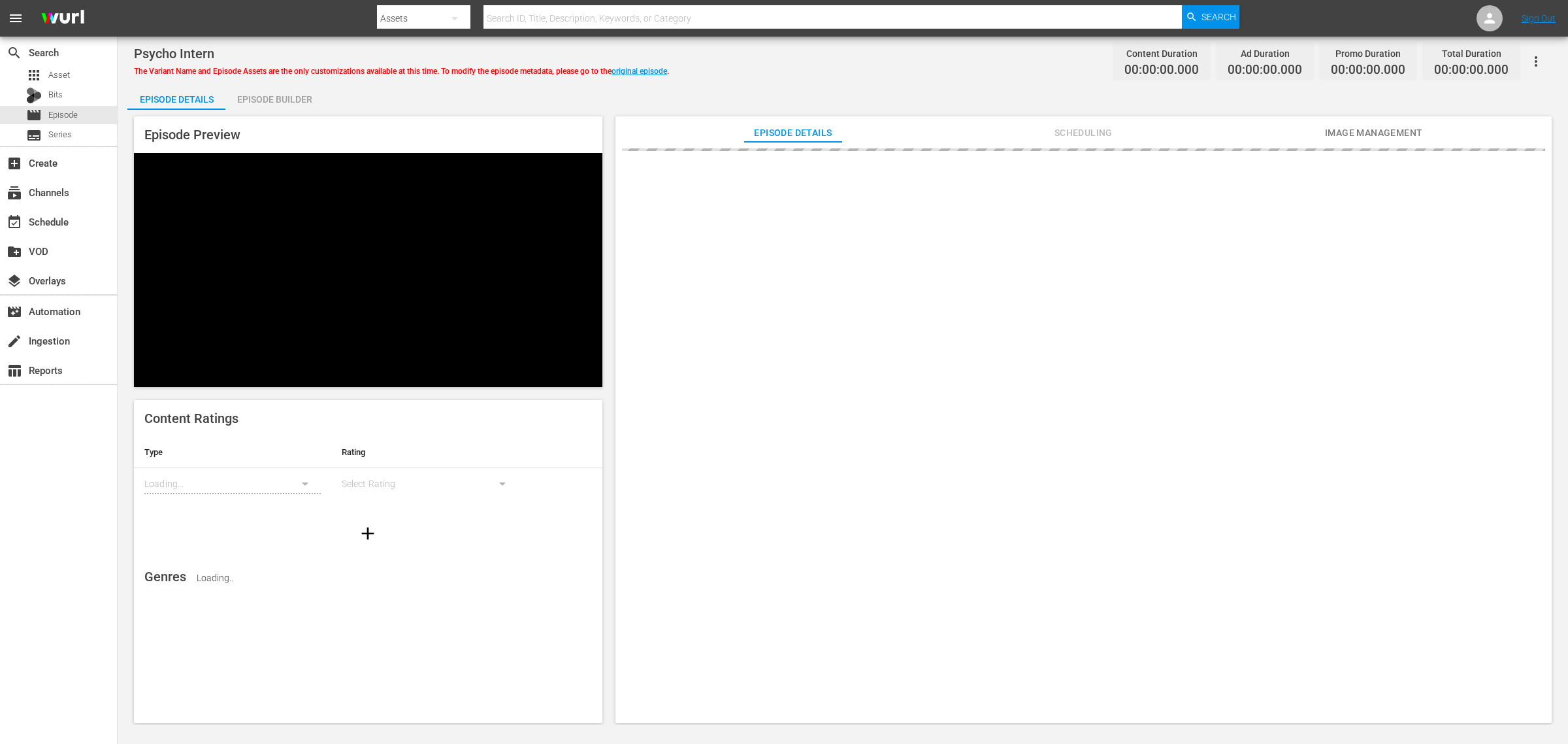
click at [266, 98] on div "Episode Builder" at bounding box center [274, 99] width 98 height 31
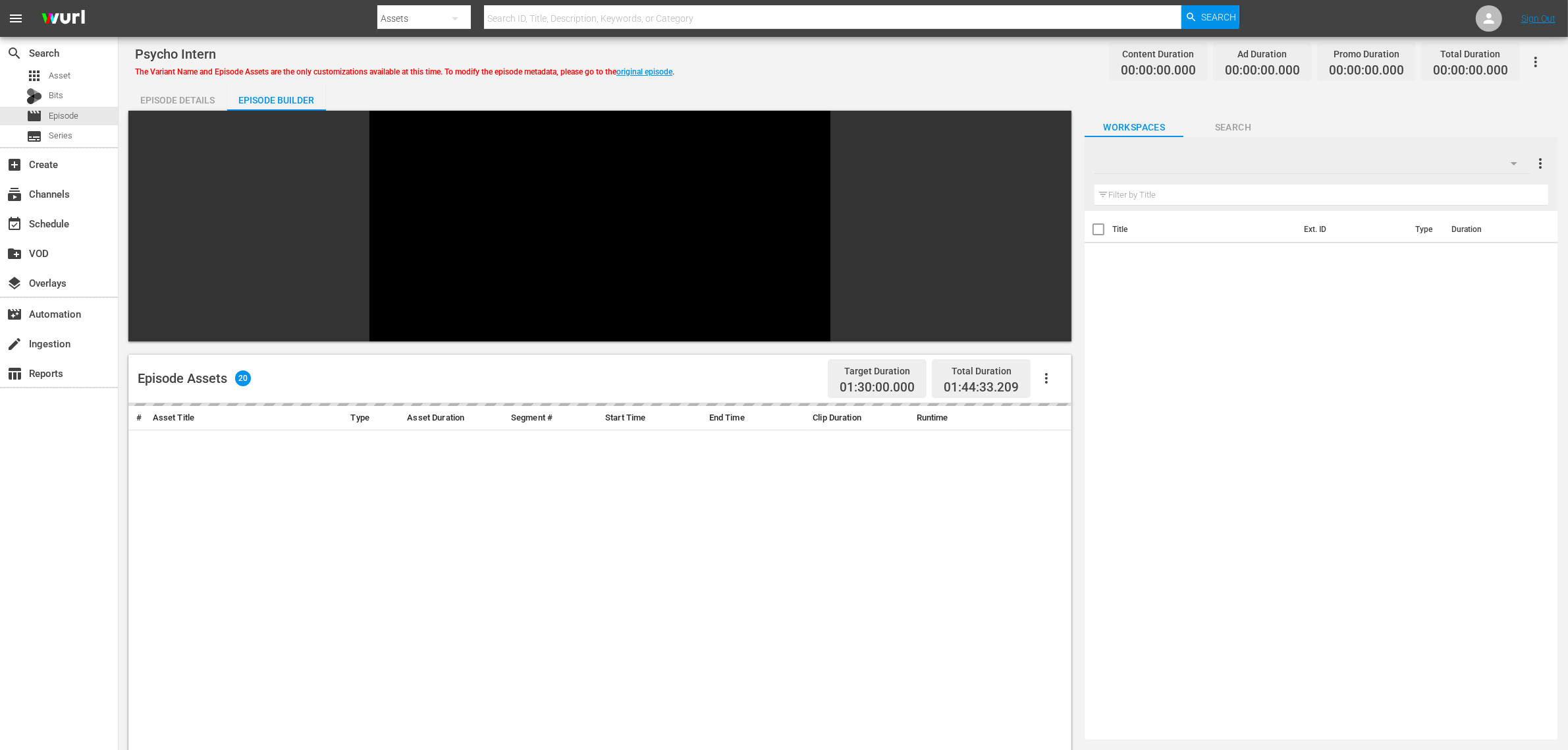
click at [795, 50] on div "Psycho Intern The Variant Name and Episode Assets are the only customizations a…" at bounding box center [844, 61] width 1417 height 30
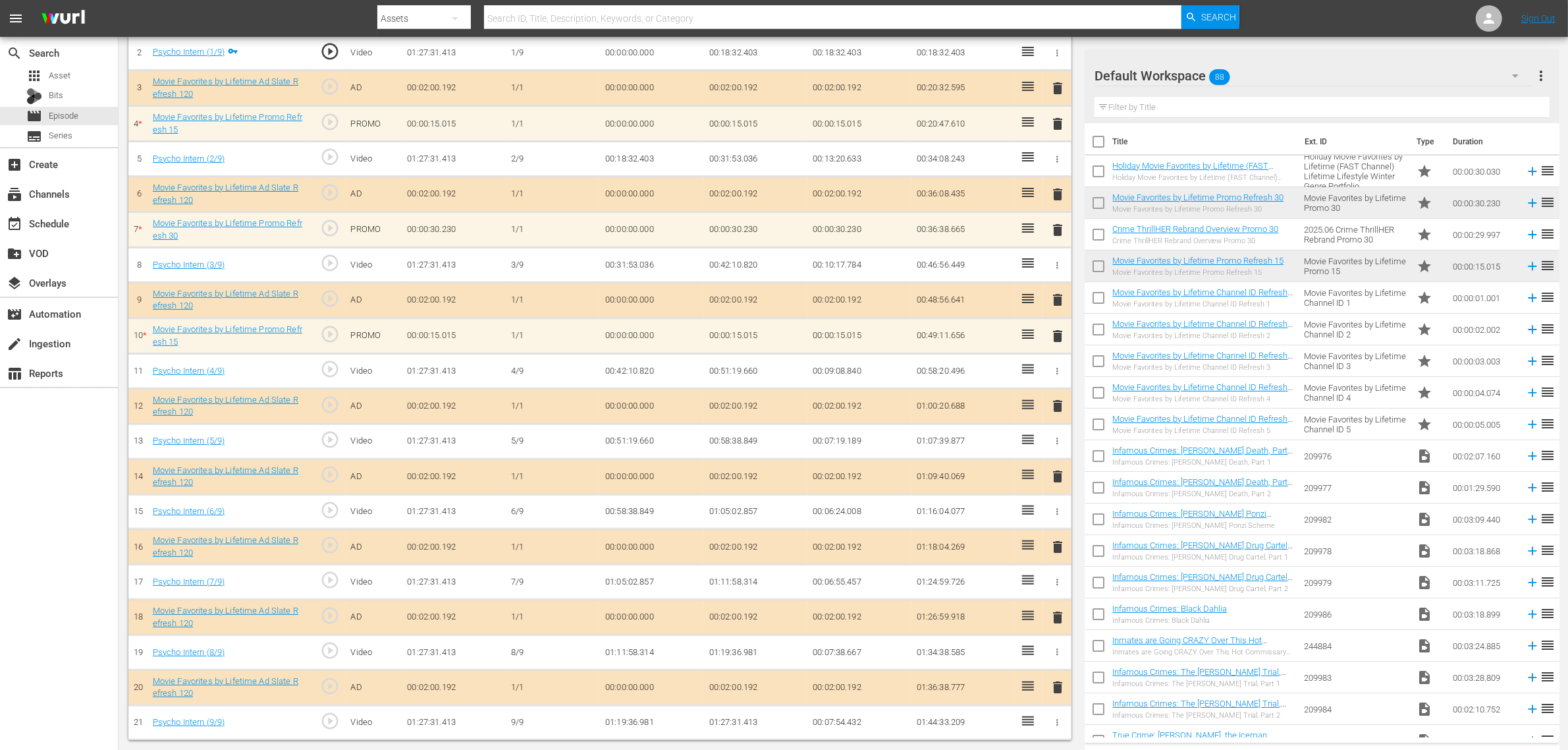
scroll to position [426, 0]
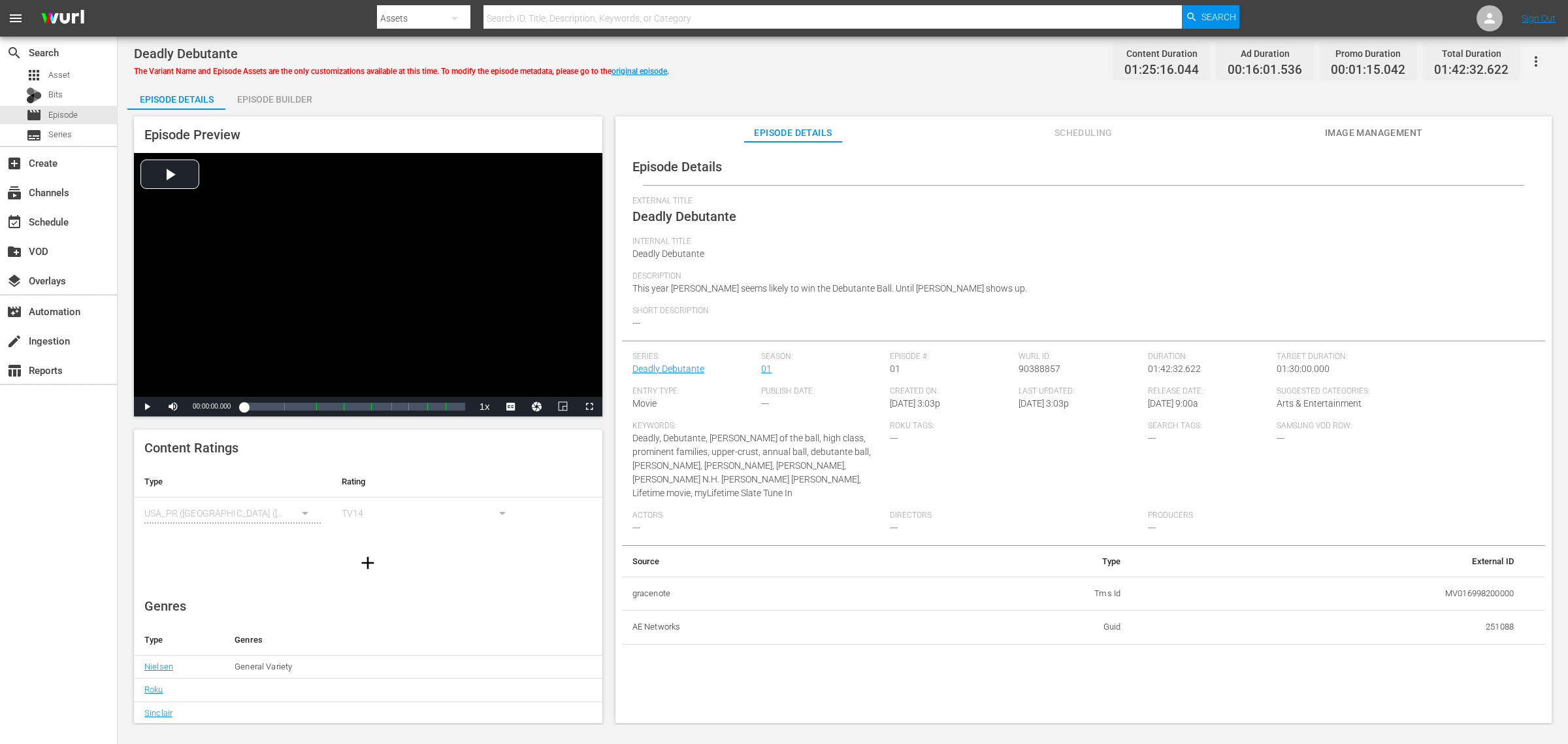
click at [1254, 131] on span "Image Management" at bounding box center [1373, 133] width 98 height 17
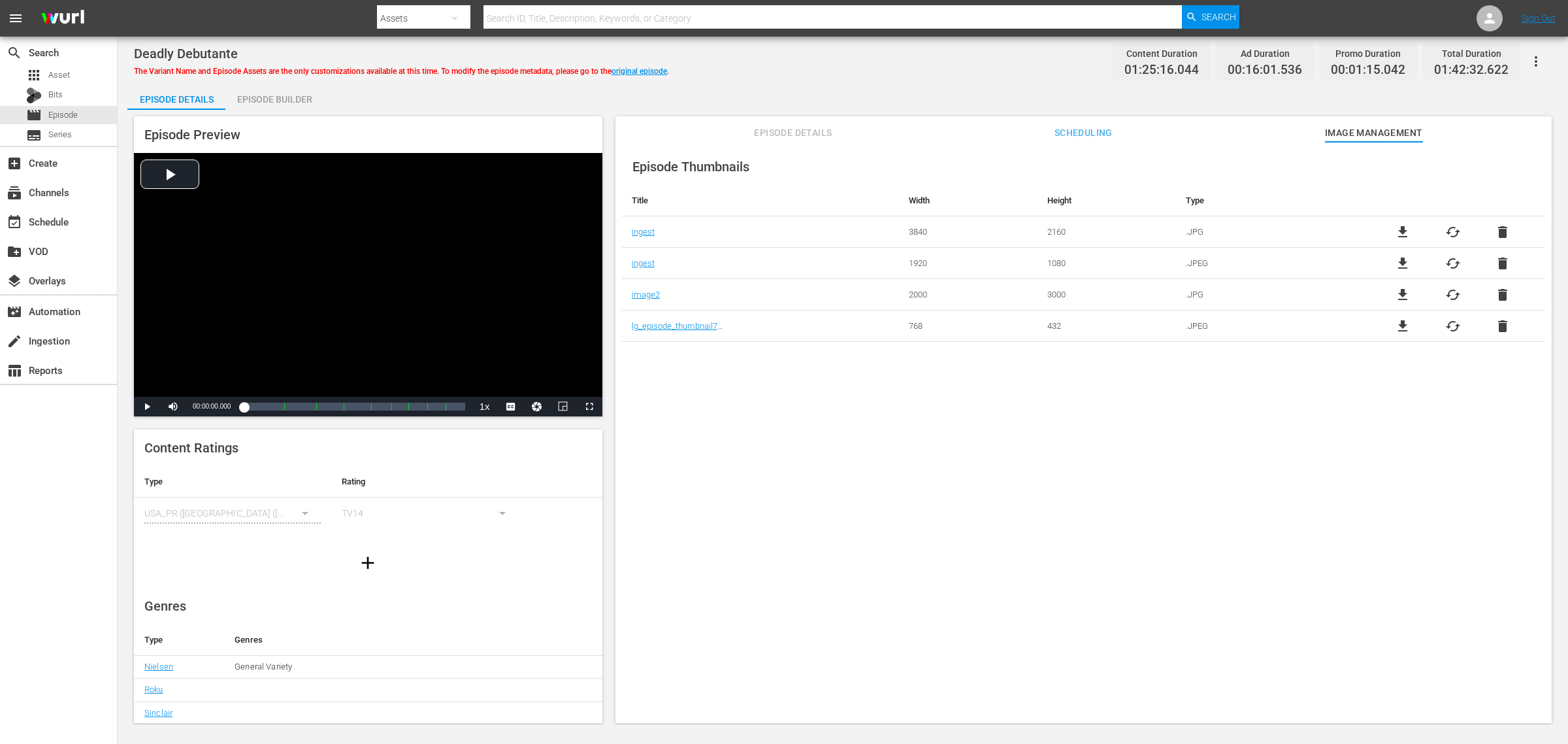
click at [273, 103] on div "Episode Builder" at bounding box center [274, 99] width 98 height 31
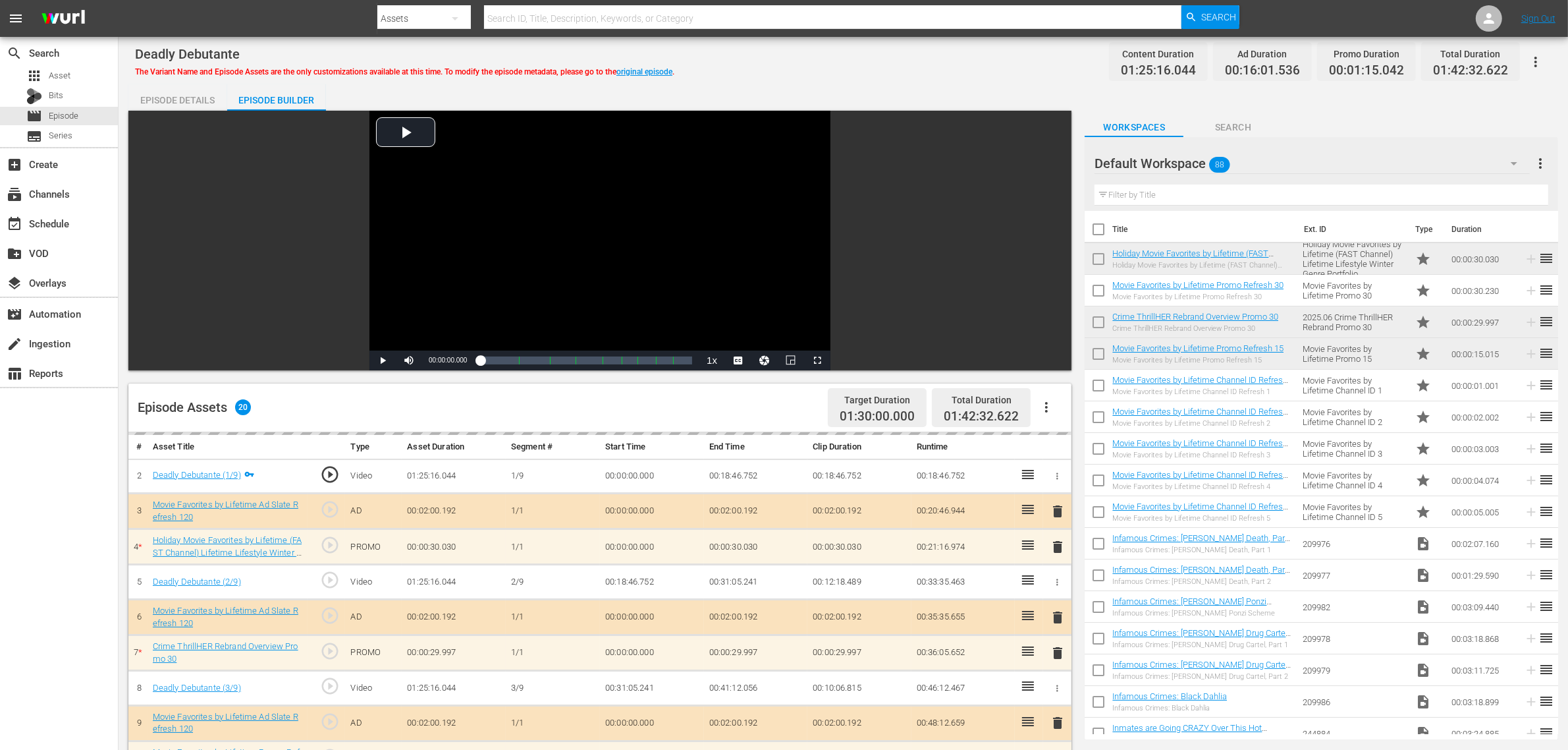
click at [798, 74] on div "Deadly Debutante The Variant Name and Episode Assets are the only customization…" at bounding box center [844, 61] width 1417 height 30
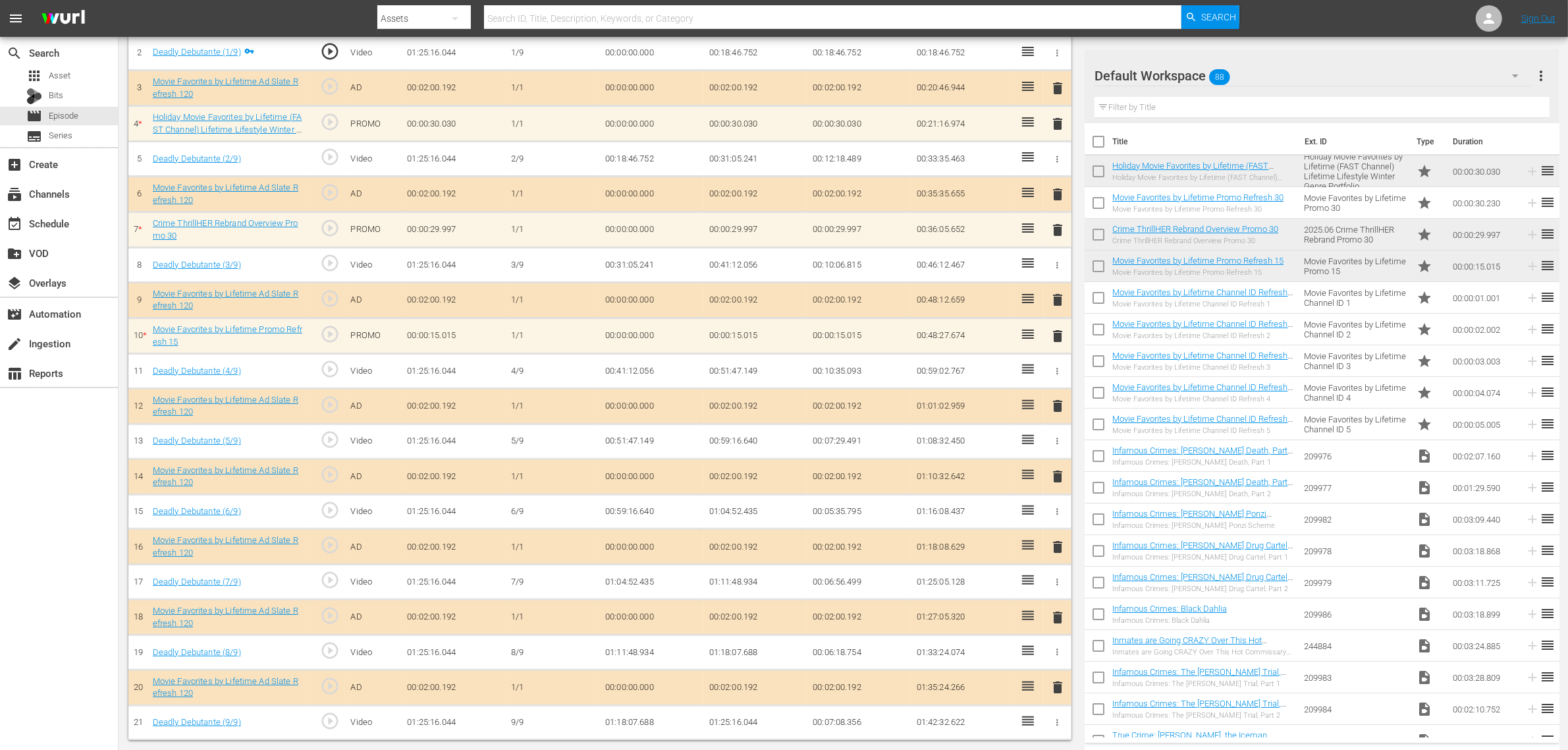
scroll to position [429, 0]
click at [779, 76] on td "00:02:00.192" at bounding box center [756, 88] width 104 height 35
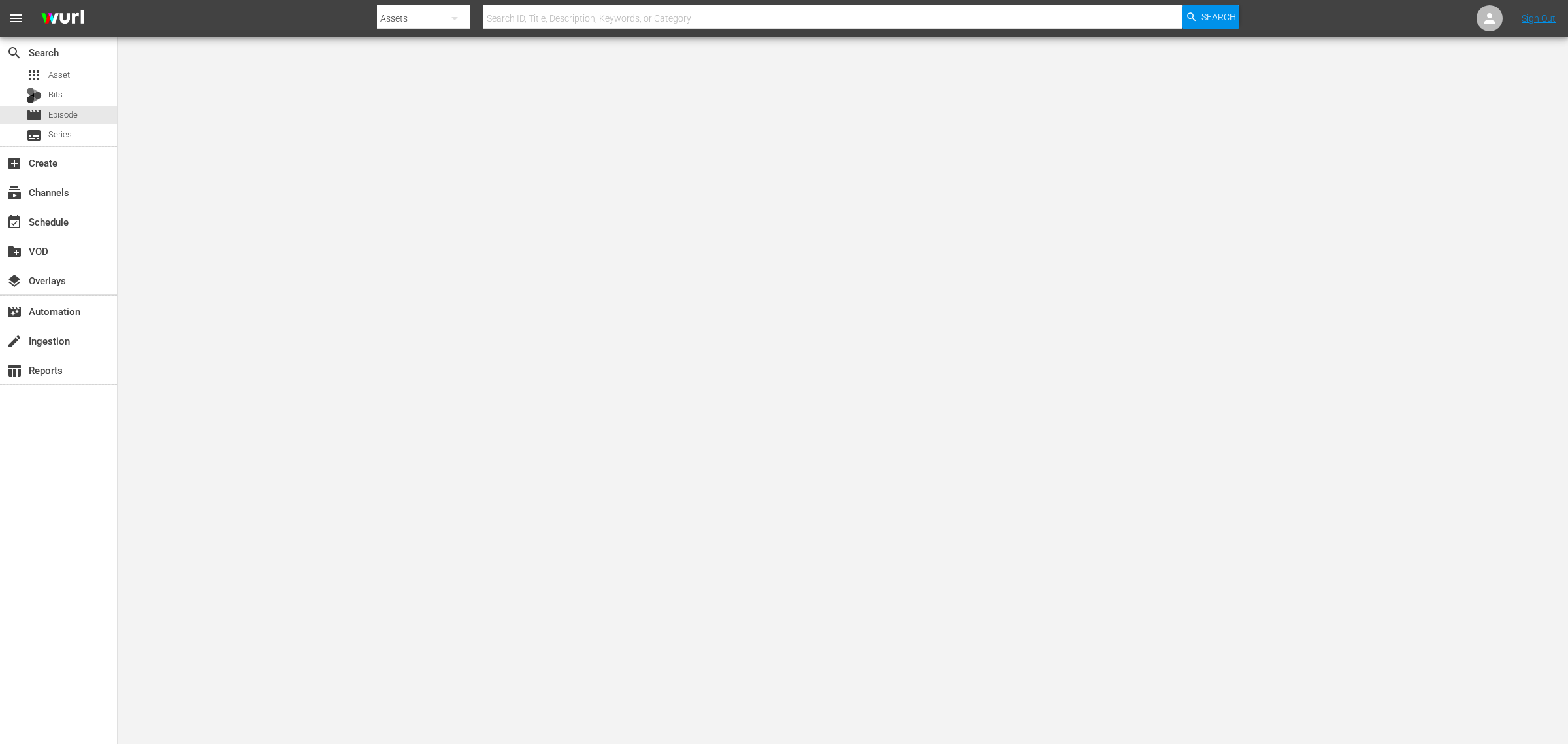
click at [307, 14] on nav "menu Search By Assets Search ID, Title, Description, Keywords, or Category Sear…" at bounding box center [784, 18] width 1568 height 37
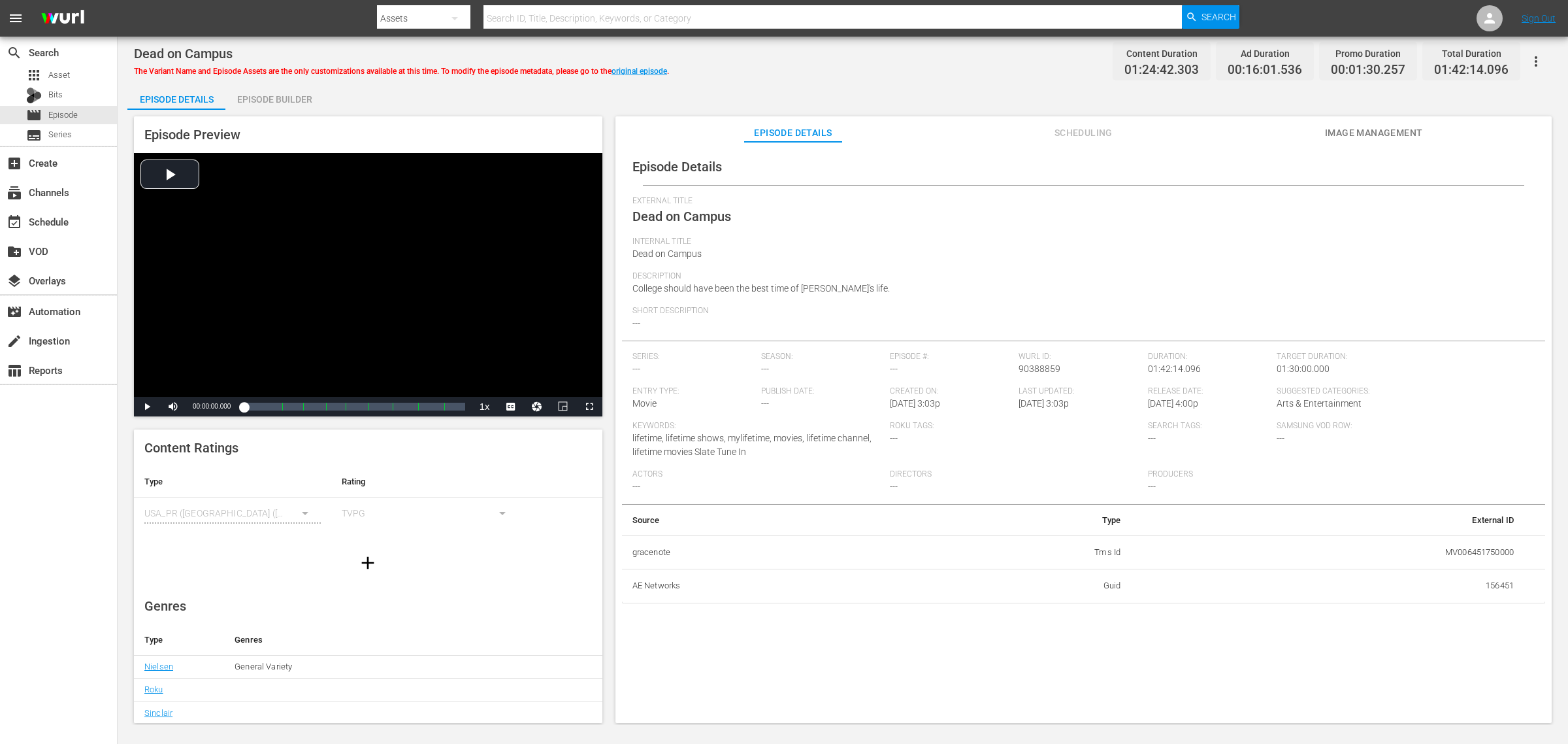
click at [1384, 132] on span "Image Management" at bounding box center [1373, 133] width 98 height 17
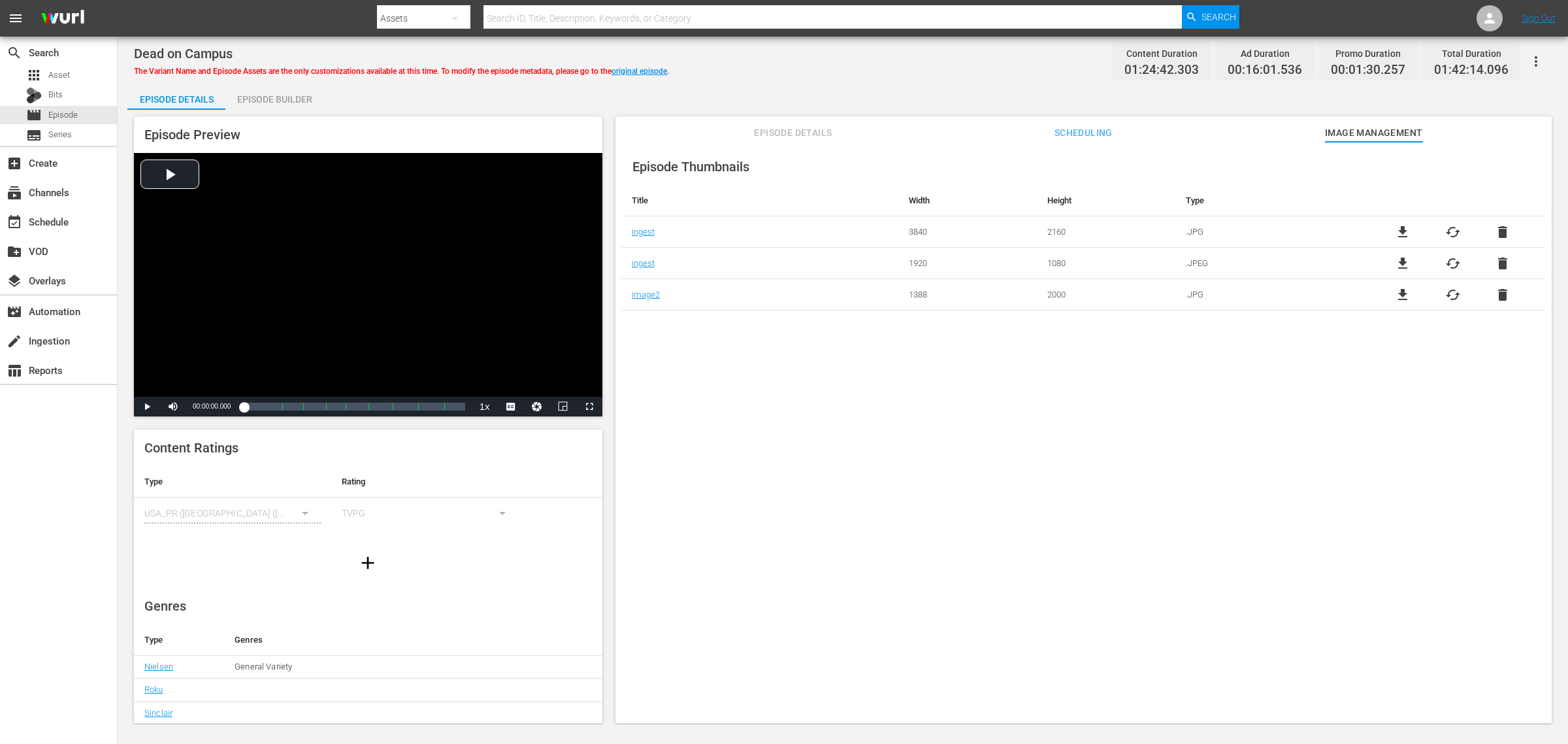
click at [903, 85] on div "Episode Details Episode Builder Episode Preview Video Player is loading. Play V…" at bounding box center [842, 408] width 1431 height 649
click at [269, 99] on div "Episode Builder" at bounding box center [274, 99] width 98 height 31
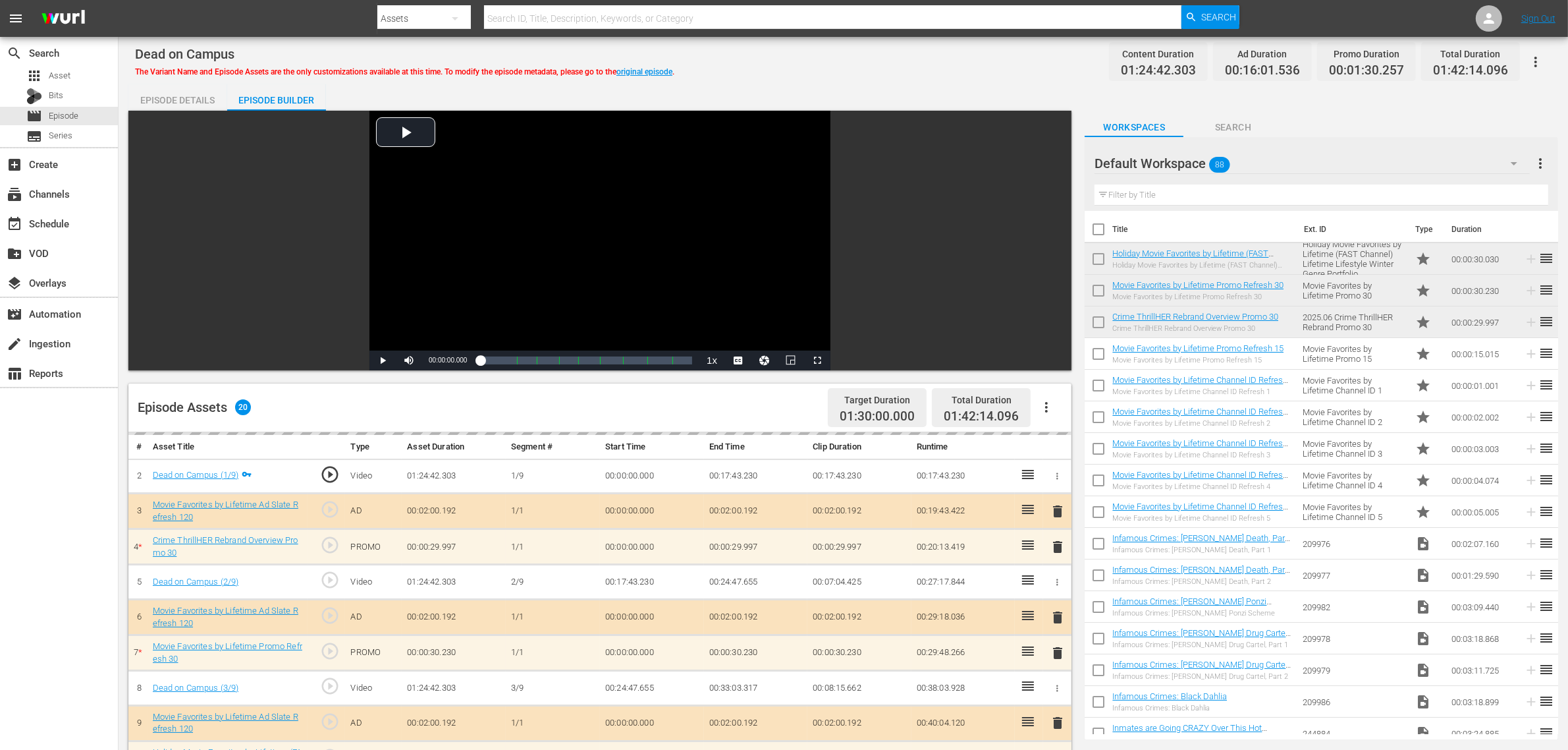
click at [807, 76] on div "Dead on Campus The Variant Name and Episode Assets are the only customizations …" at bounding box center [844, 604] width 1450 height 1135
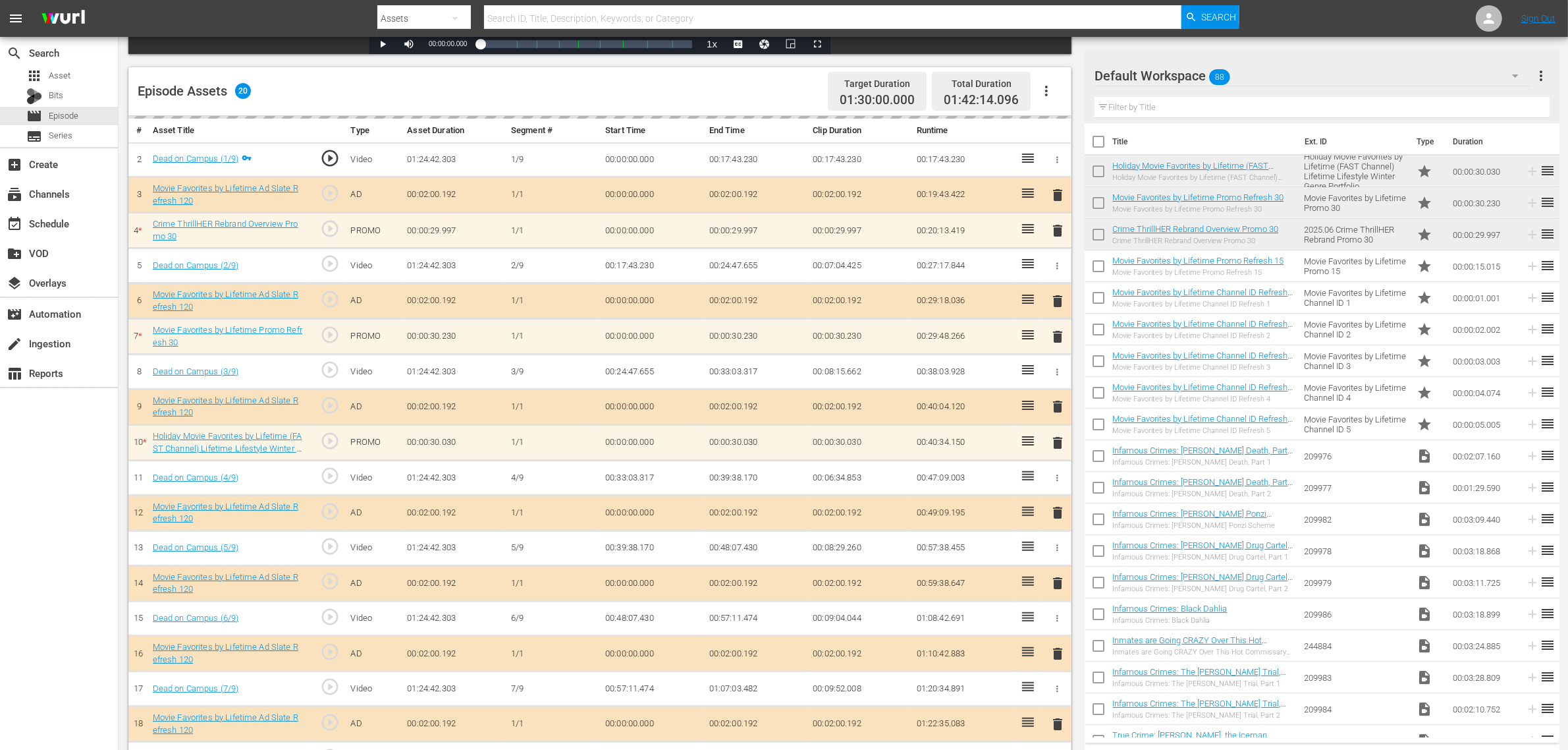
scroll to position [329, 0]
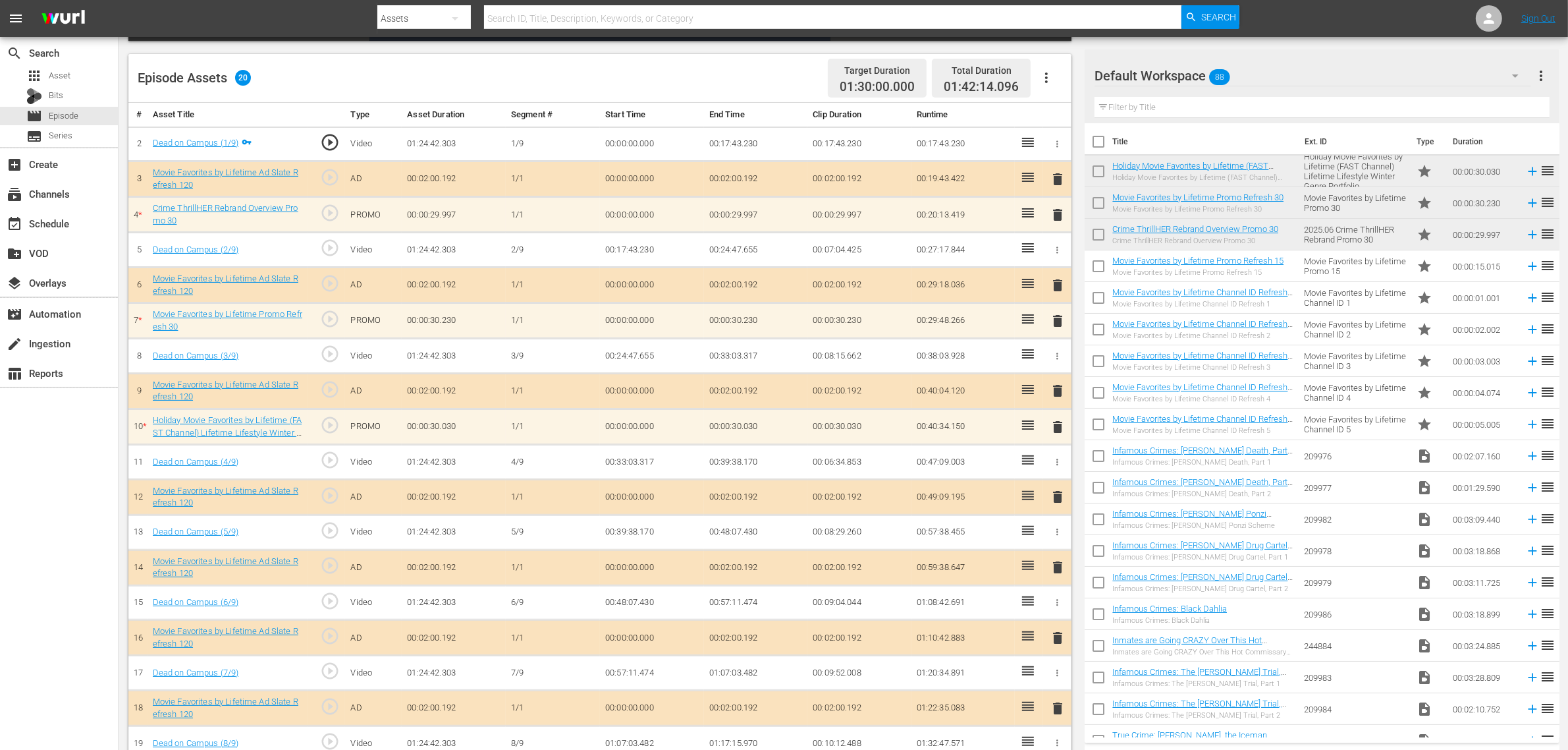
click at [661, 64] on div "Episode Assets 20 Target Duration 01:30:00.000 Total Duration 01:42:14.096" at bounding box center [599, 78] width 943 height 49
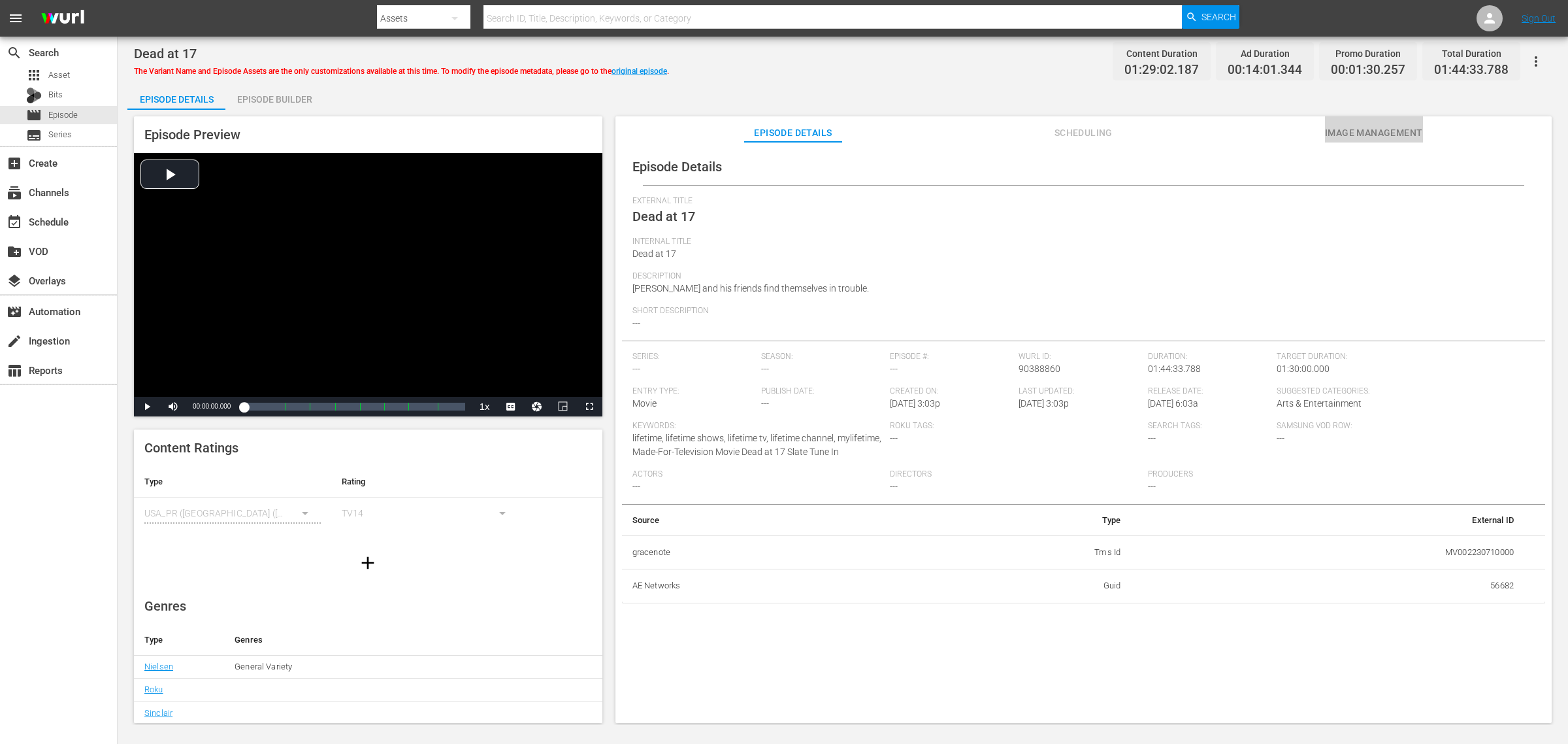
click at [1254, 126] on span "Image Management" at bounding box center [1373, 133] width 98 height 17
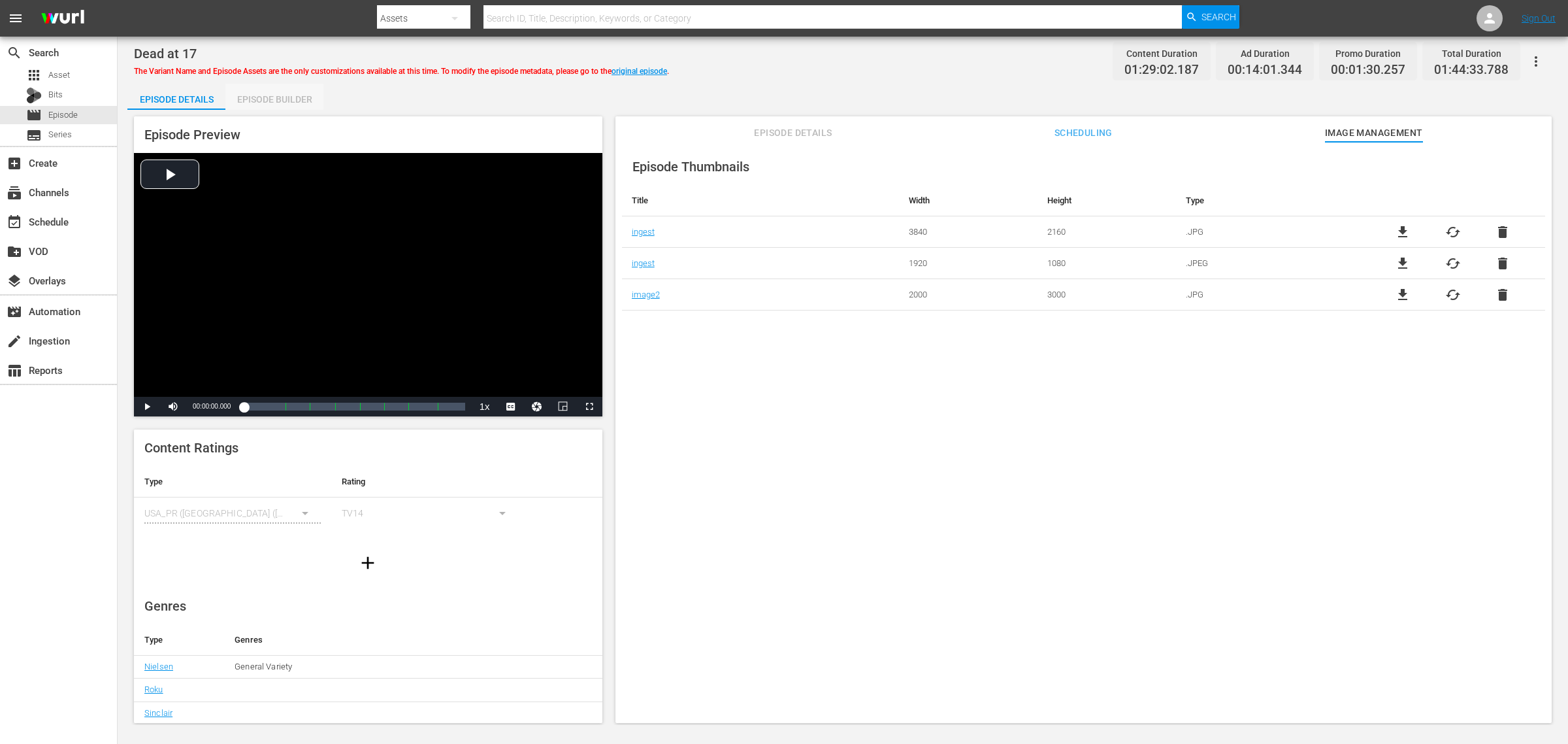
click at [280, 108] on div "Episode Builder" at bounding box center [274, 99] width 98 height 31
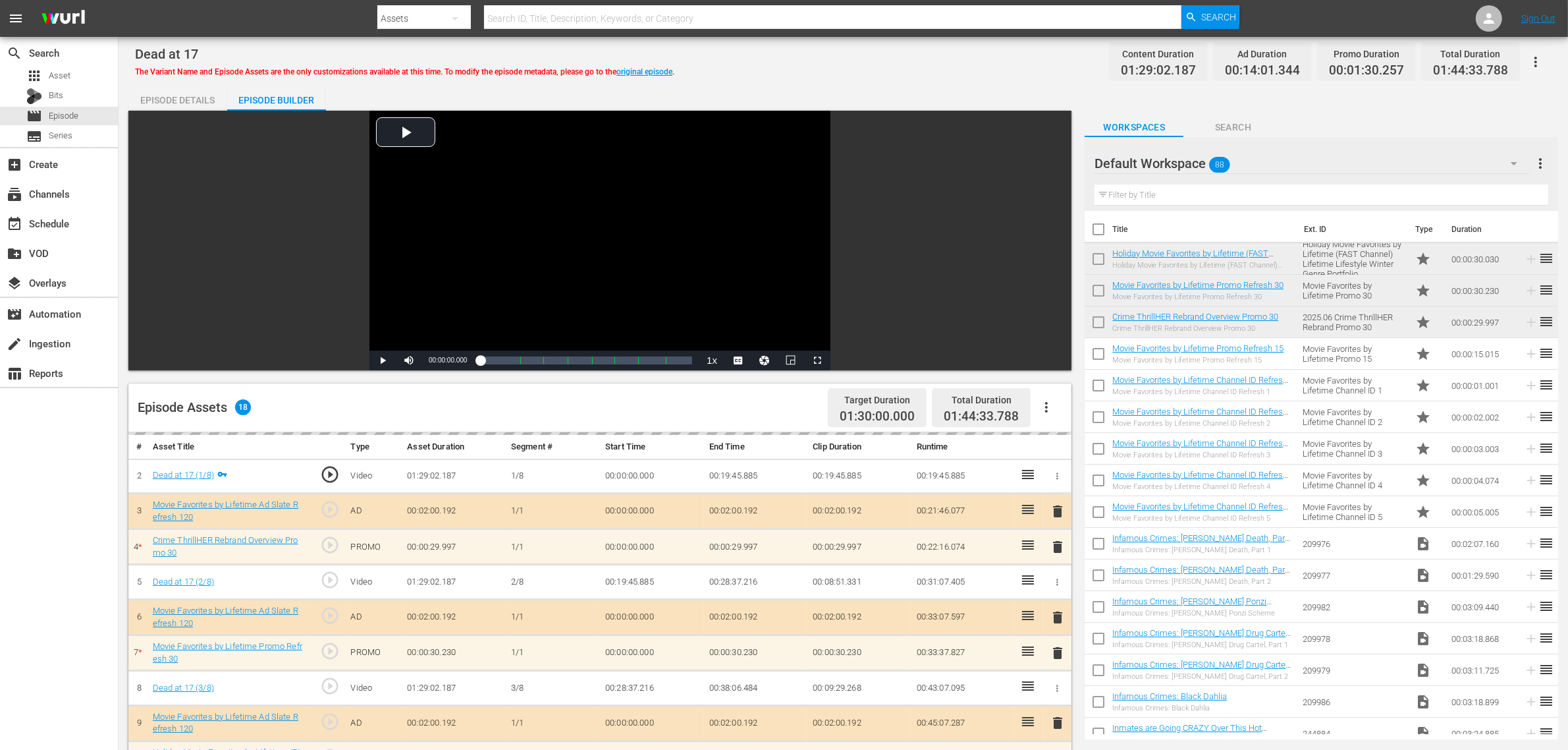
click at [869, 67] on div "Dead at 17 The Variant Name and Episode Assets are the only customizations avai…" at bounding box center [844, 61] width 1417 height 30
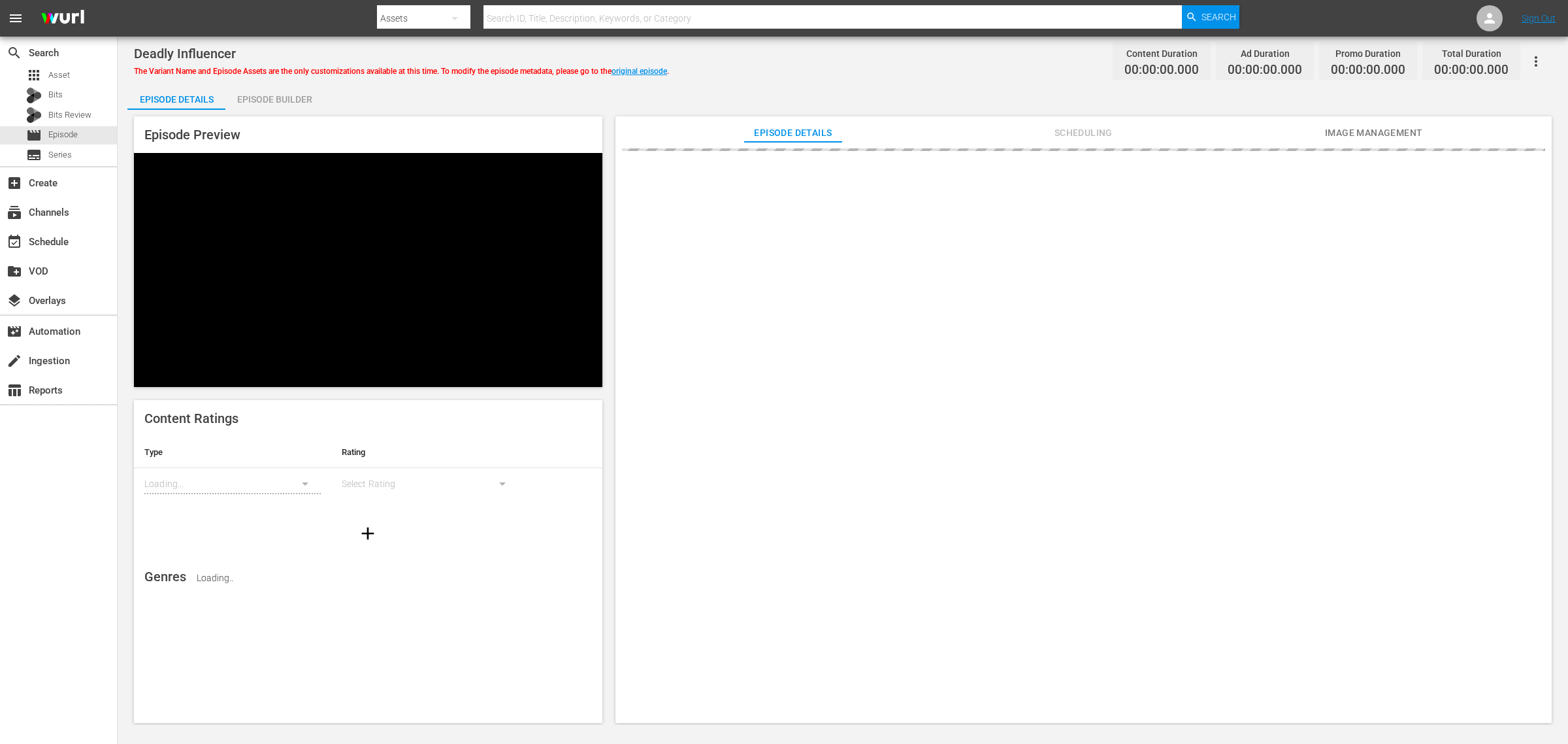
click at [903, 60] on div "Deadly Influencer The Variant Name and Episode Assets are the only customizatio…" at bounding box center [843, 60] width 1418 height 29
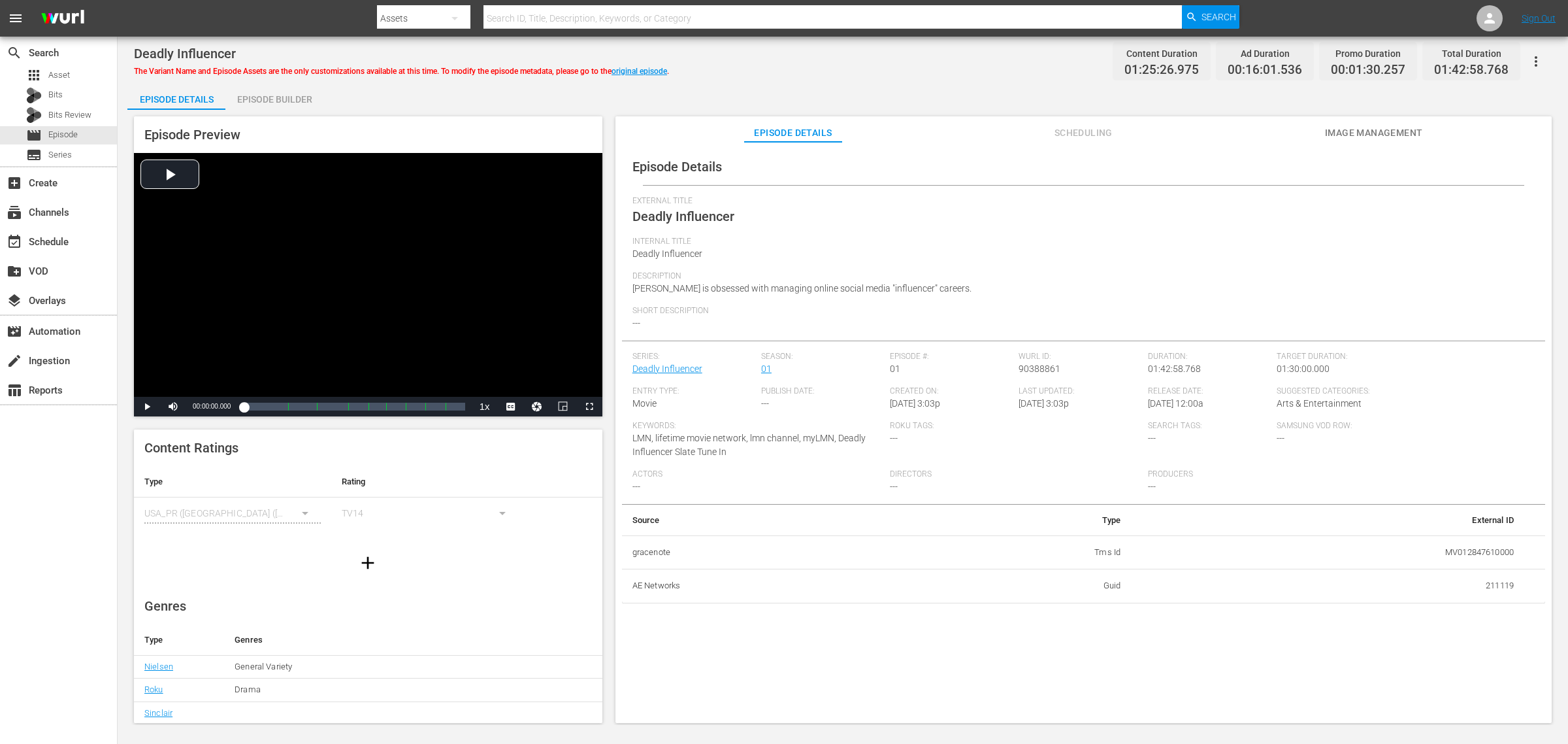
click at [1254, 133] on span "Image Management" at bounding box center [1373, 133] width 98 height 17
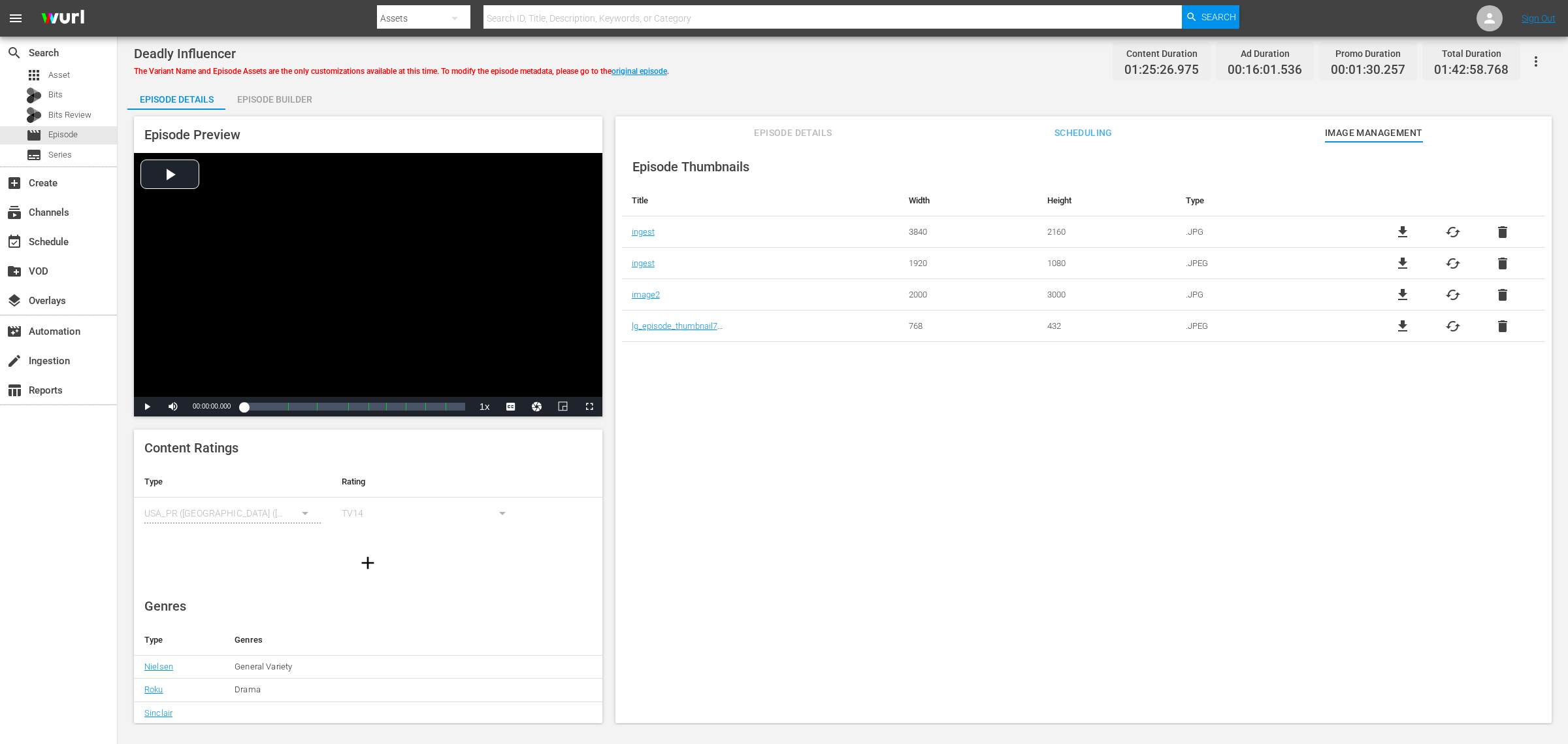
click at [272, 103] on div "Episode Builder" at bounding box center [274, 99] width 98 height 31
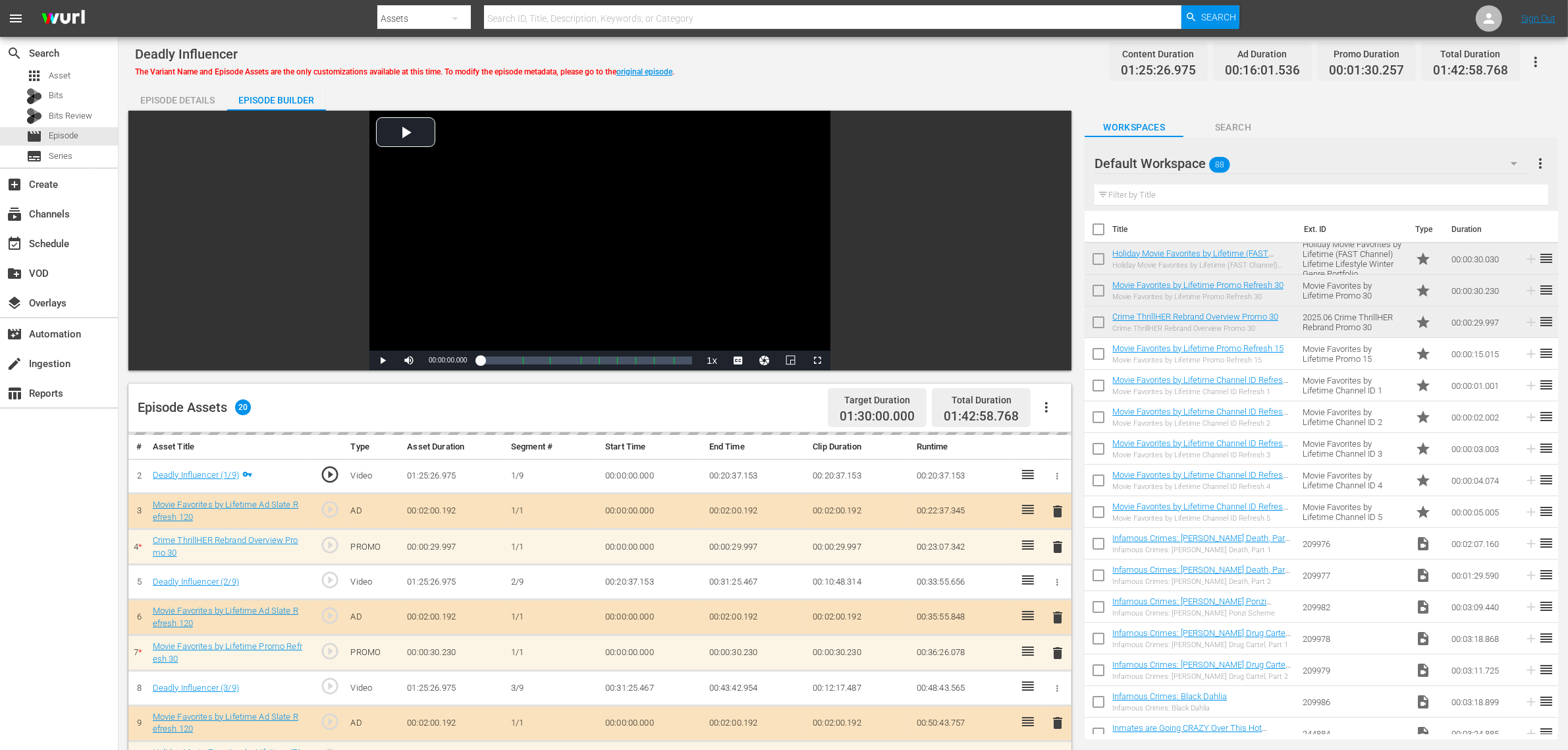
click at [877, 80] on div "Deadly Influencer The Variant Name and Episode Assets are the only customizatio…" at bounding box center [844, 604] width 1450 height 1135
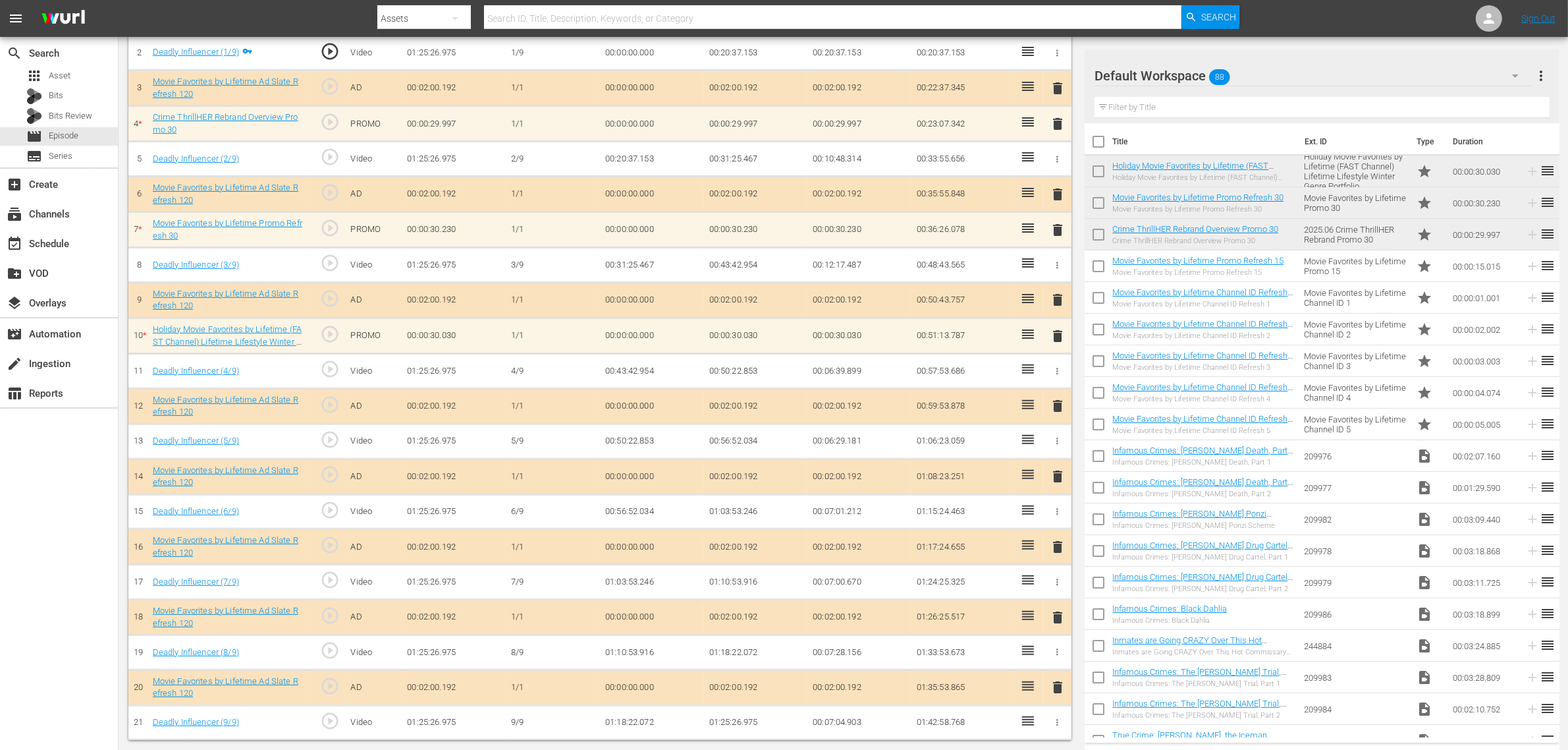
scroll to position [426, 0]
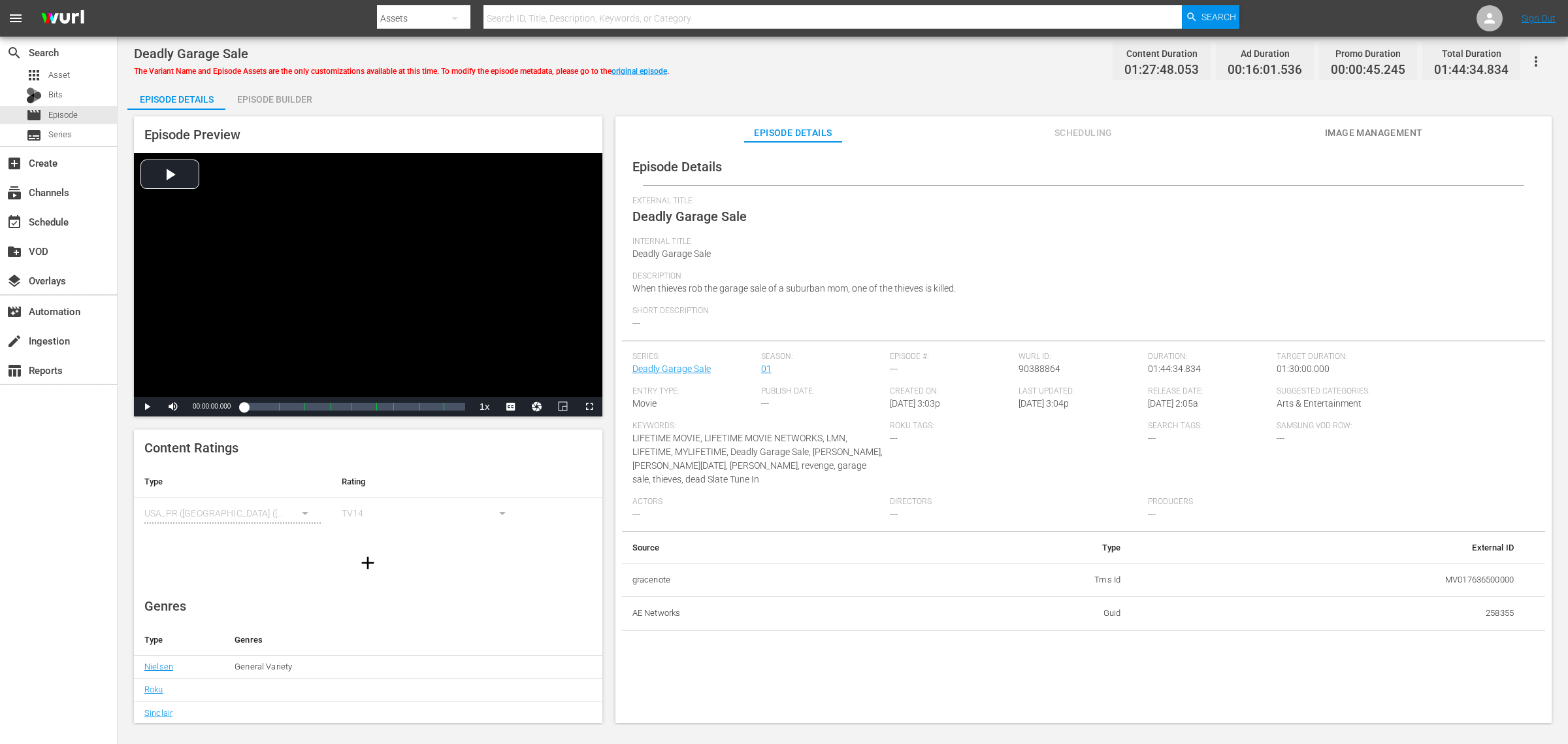
click at [1254, 119] on button "Image Management" at bounding box center [1373, 129] width 98 height 26
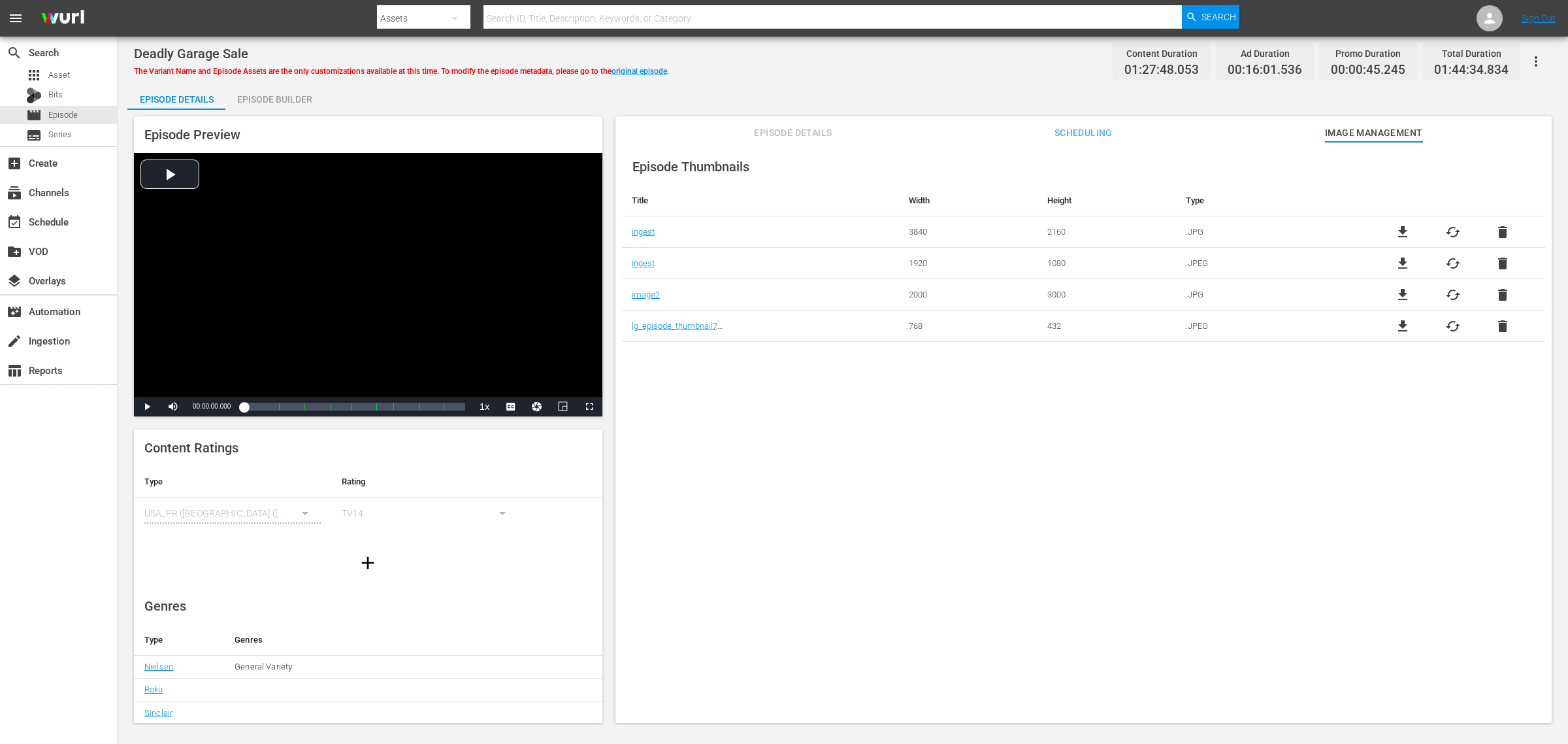
click at [289, 106] on div "Episode Builder" at bounding box center [274, 99] width 98 height 31
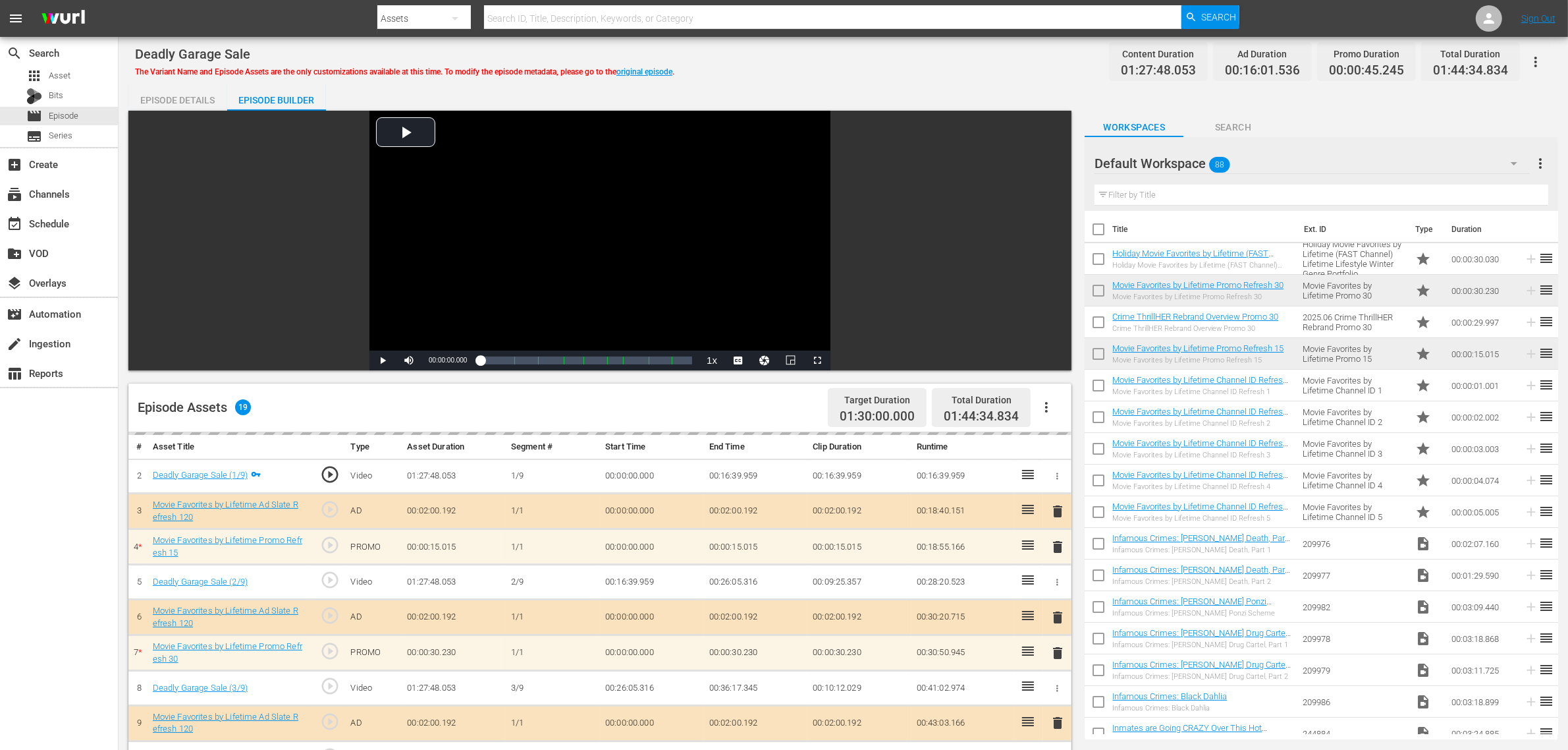
click at [861, 71] on div "Deadly Garage Sale The Variant Name and Episode Assets are the only customizati…" at bounding box center [844, 61] width 1417 height 30
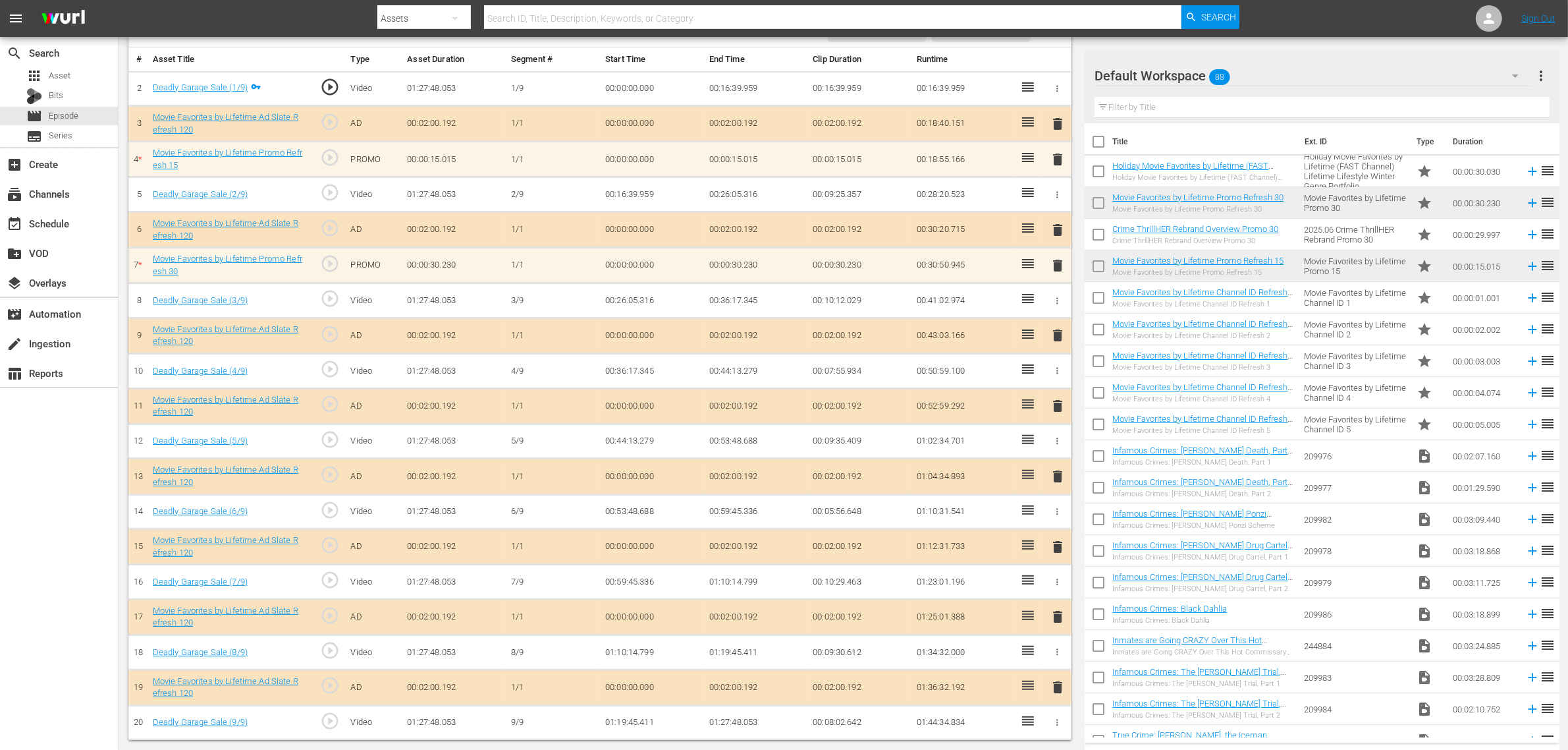
scroll to position [391, 0]
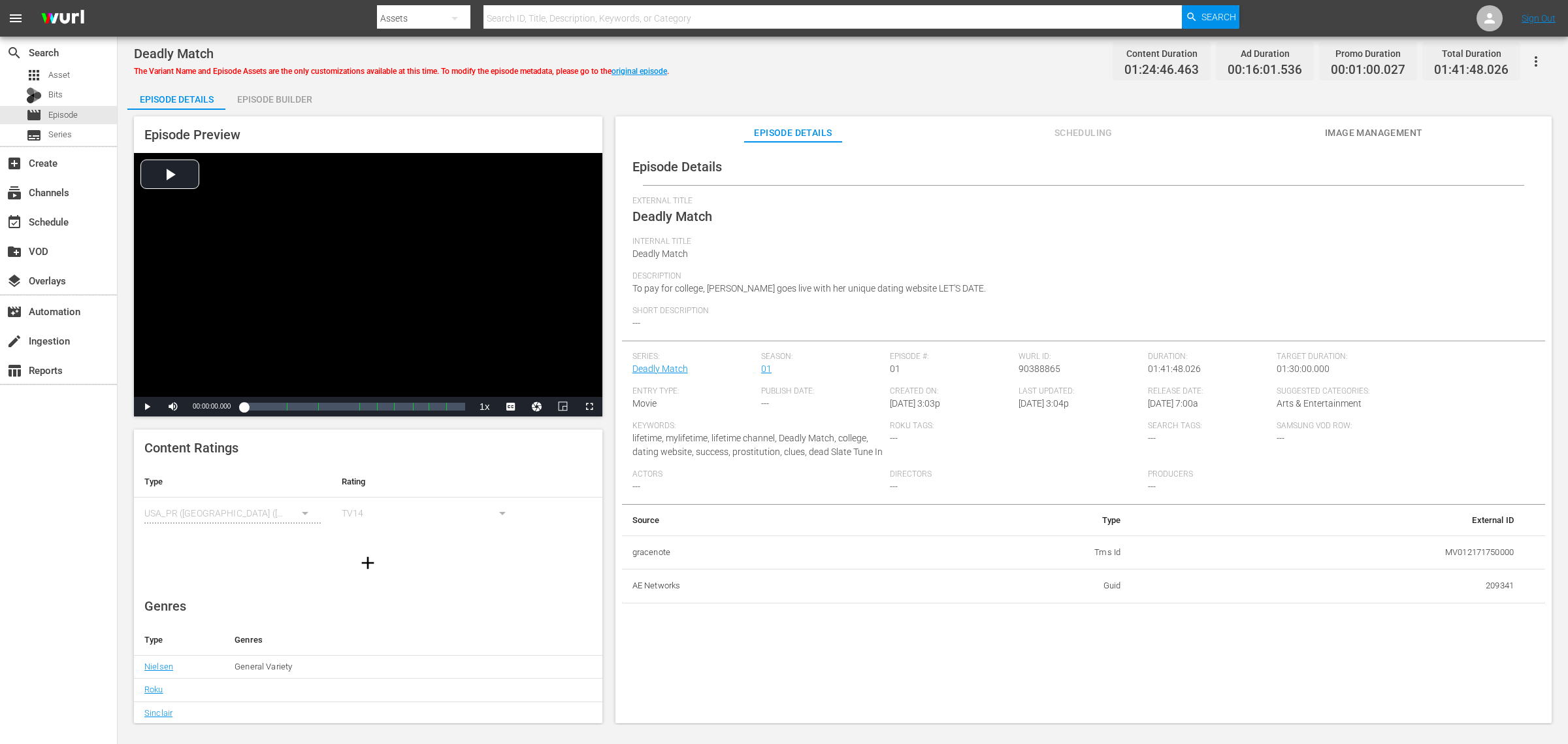
click at [288, 96] on div "Episode Builder" at bounding box center [274, 99] width 98 height 31
click at [1254, 130] on span "Image Management" at bounding box center [1373, 133] width 98 height 17
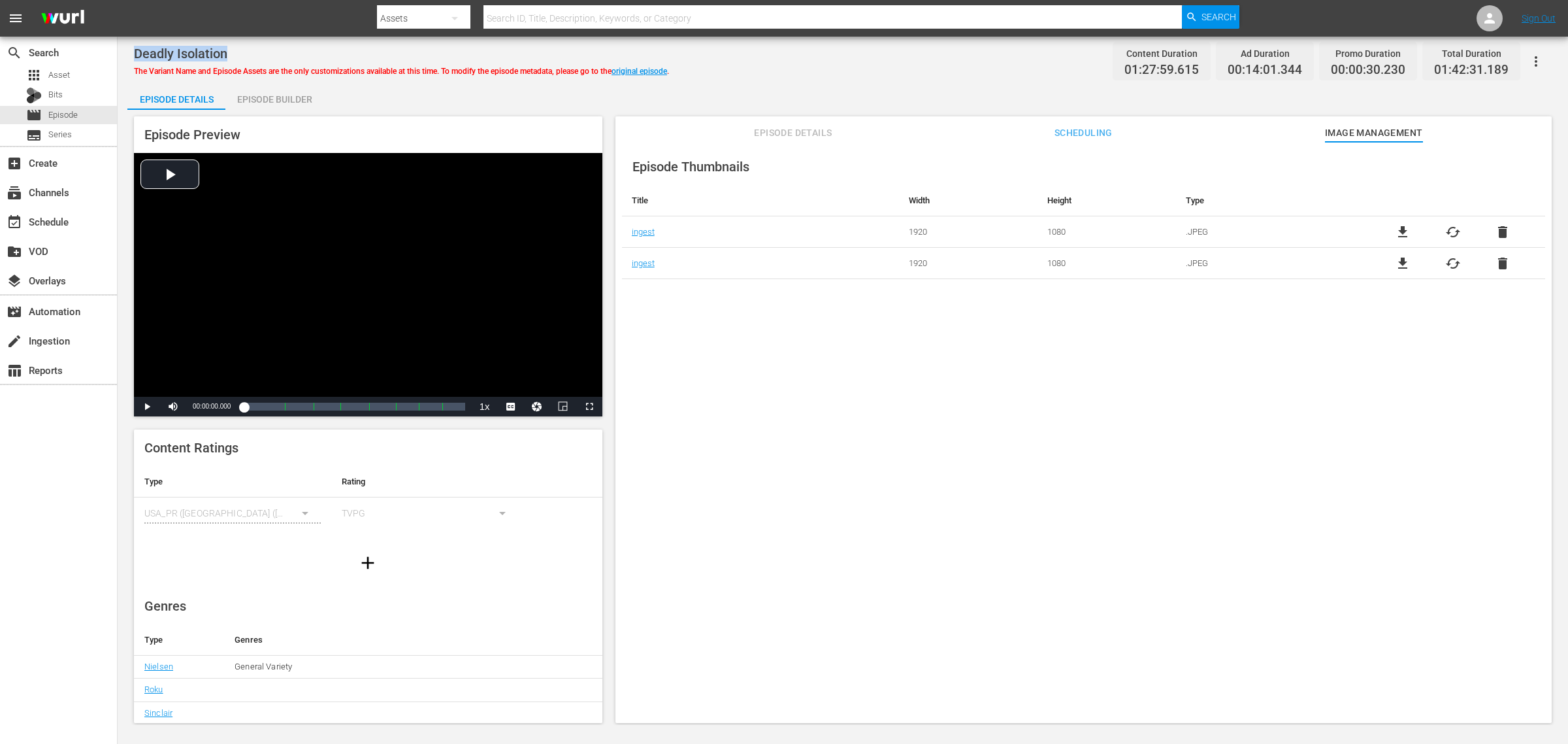
drag, startPoint x: 236, startPoint y: 49, endPoint x: 126, endPoint y: 45, distance: 110.1
click at [126, 45] on div "Deadly Isolation The Variant Name and Episode Assets are the only customization…" at bounding box center [842, 381] width 1450 height 688
copy span "Deadly Isolation"
click at [765, 76] on div "Deadly Isolation The Variant Name and Episode Assets are the only customization…" at bounding box center [842, 381] width 1450 height 688
click at [631, 73] on link "original episode" at bounding box center [640, 72] width 56 height 10
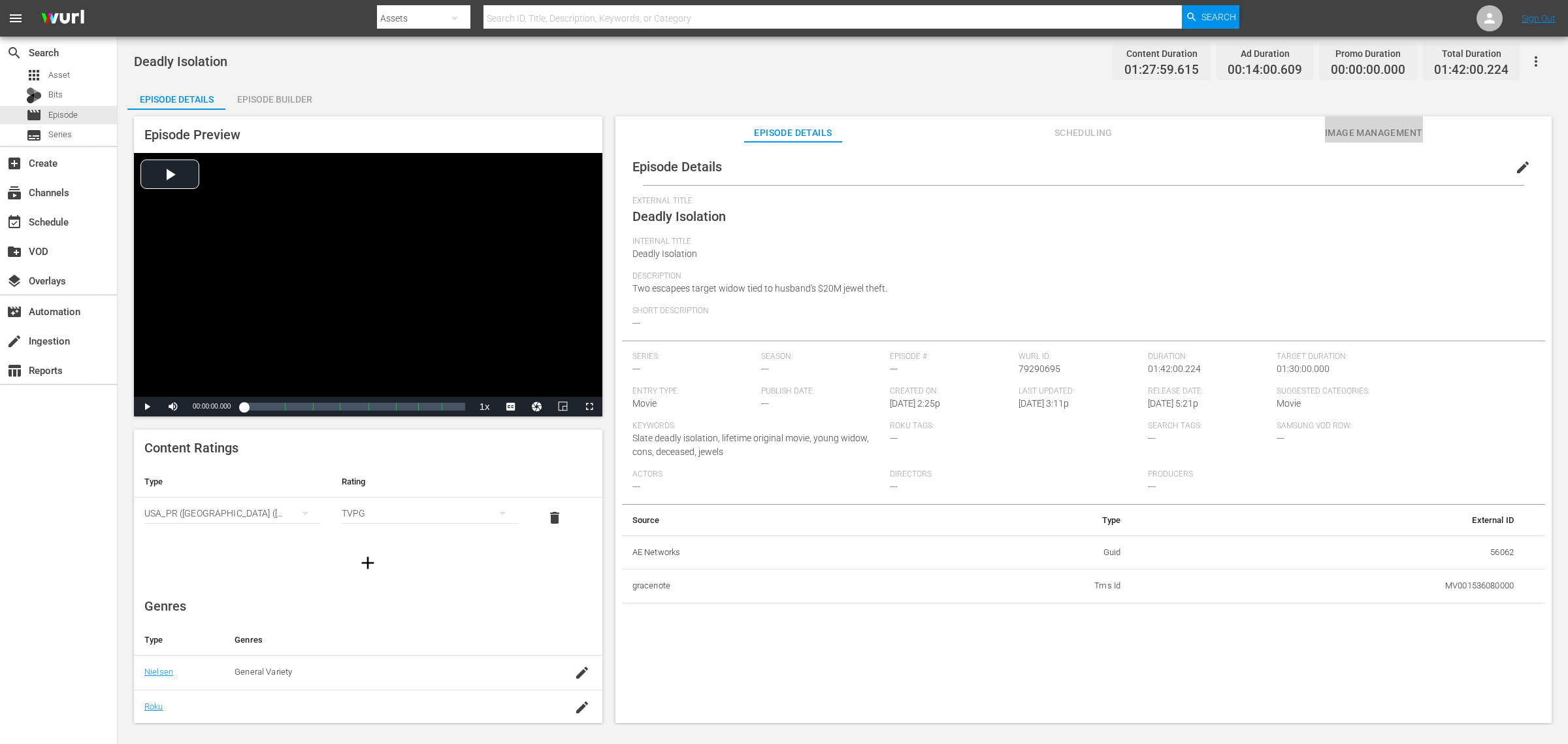
click at [1254, 136] on span "Image Management" at bounding box center [1373, 133] width 98 height 17
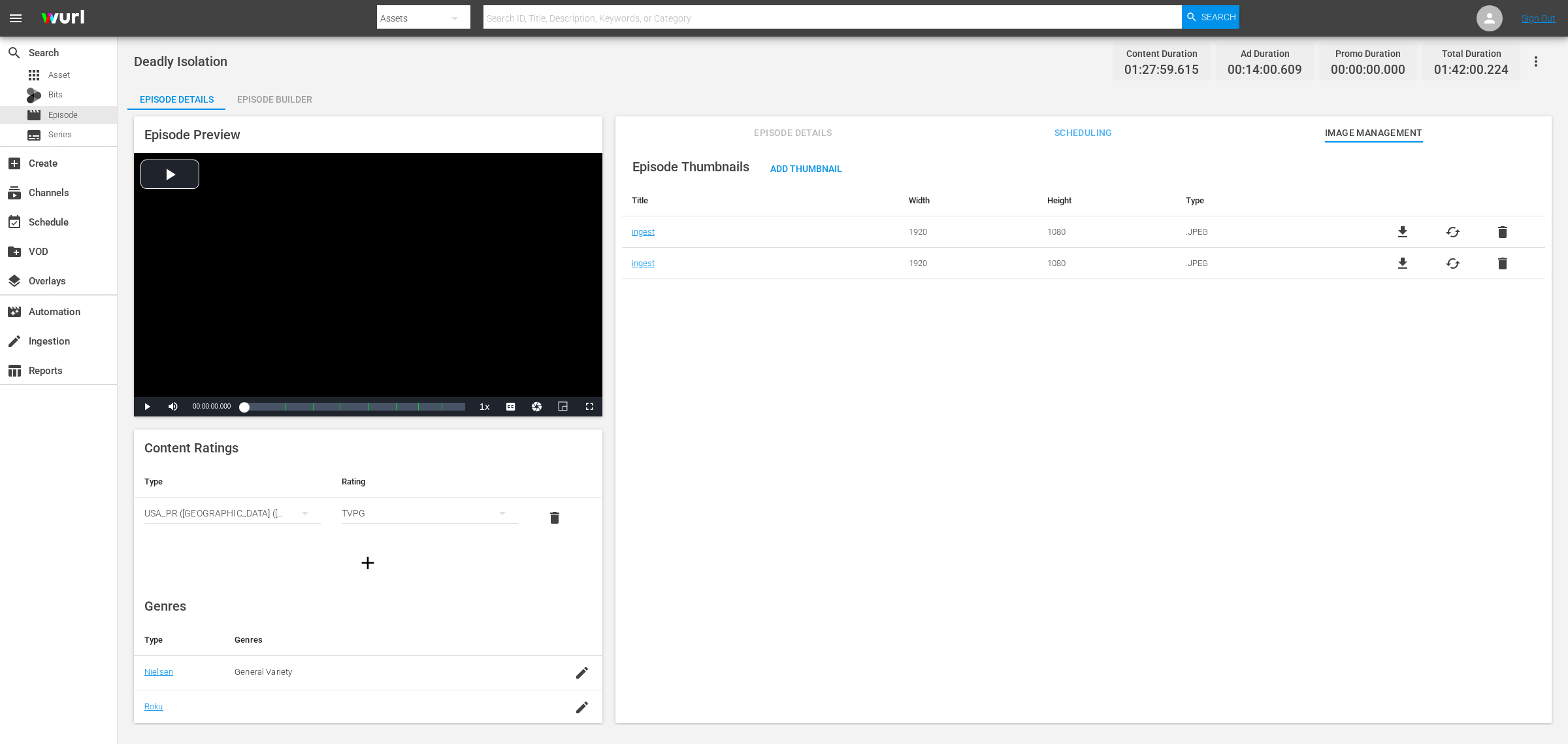
click at [897, 60] on div "Deadly Isolation Content Duration 01:27:59.615 Ad Duration 00:14:00.609 Promo D…" at bounding box center [843, 60] width 1418 height 29
click at [1254, 227] on span "cached" at bounding box center [1454, 232] width 16 height 16
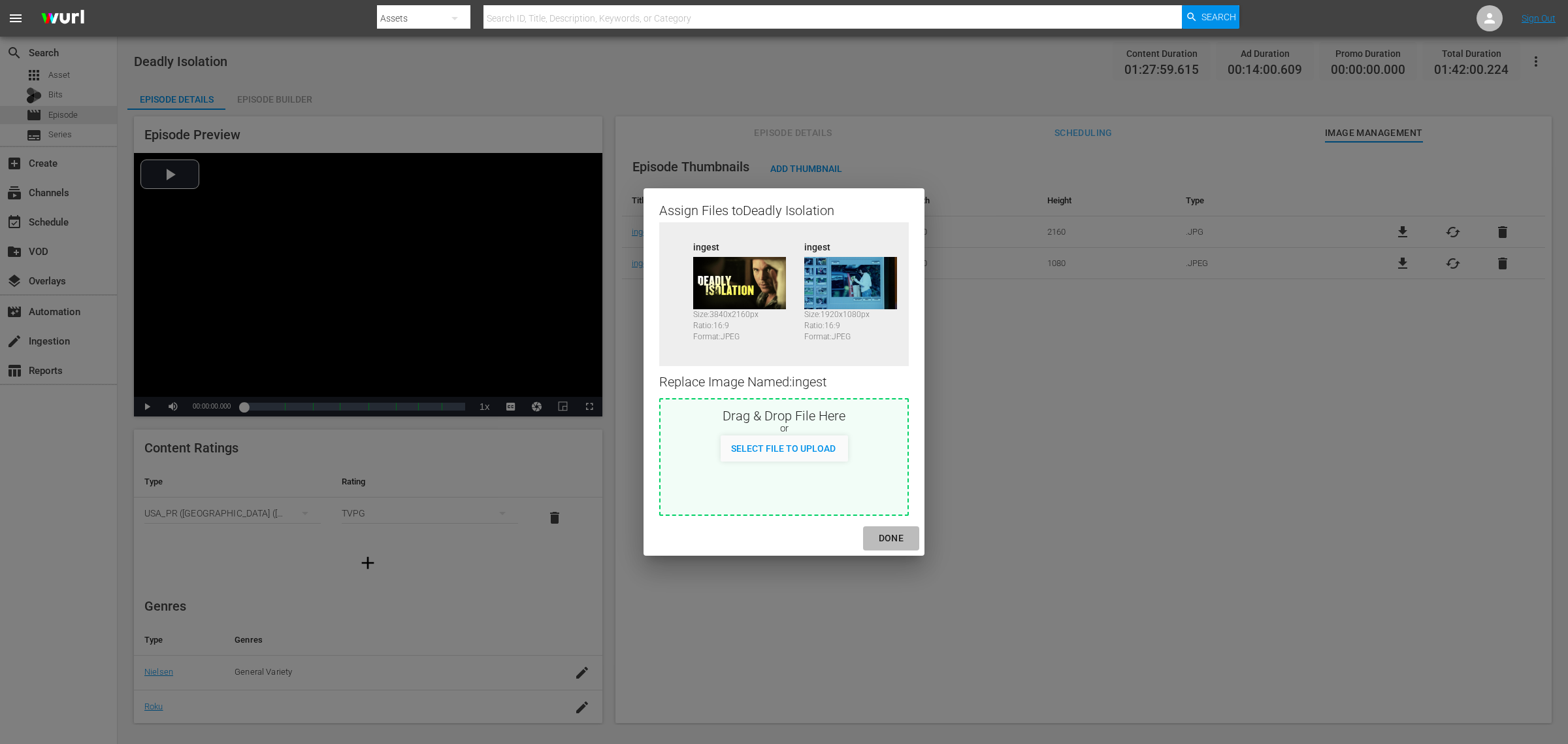
click at [890, 540] on div "DONE" at bounding box center [892, 538] width 46 height 17
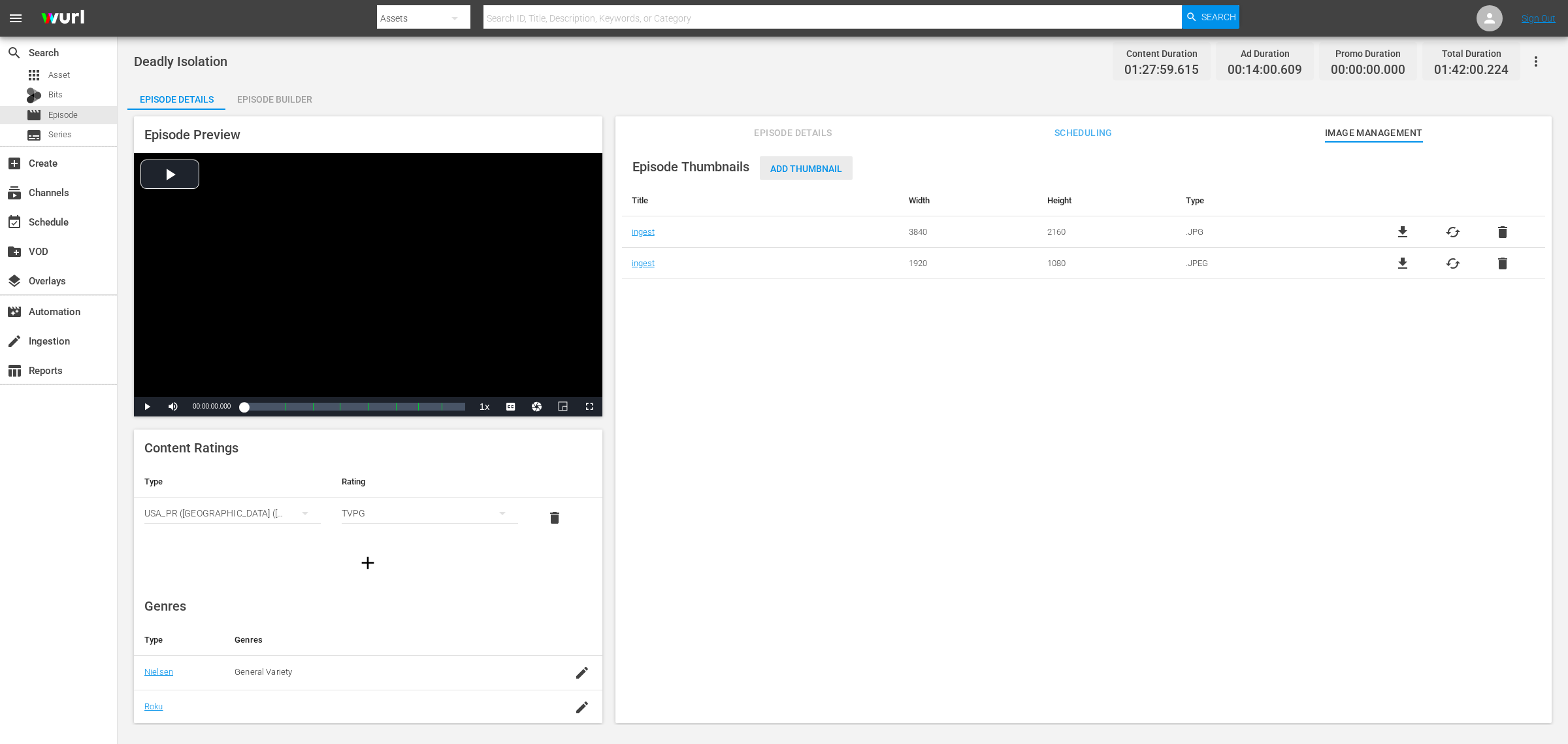
click at [821, 171] on span "Add Thumbnail" at bounding box center [806, 169] width 93 height 10
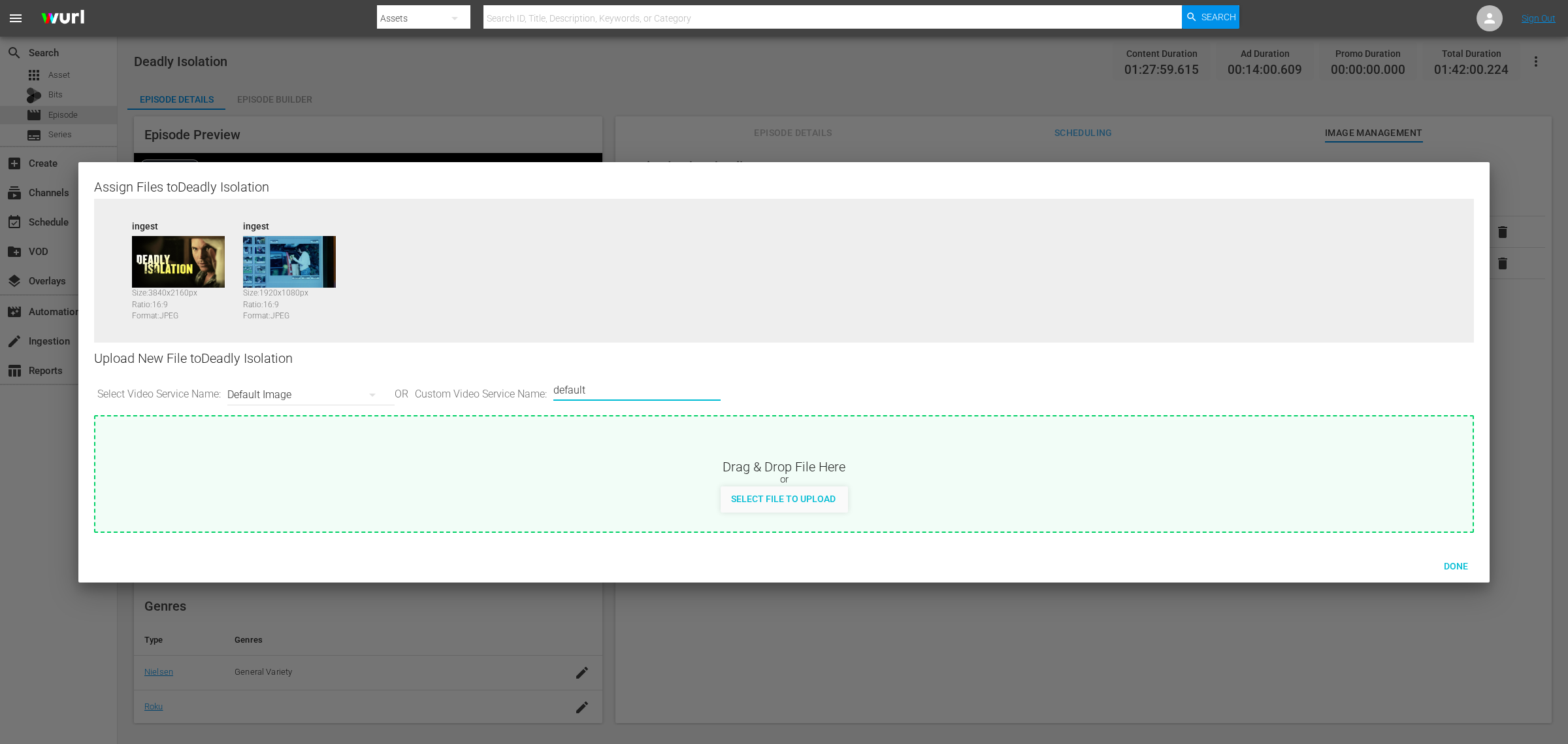
drag, startPoint x: 622, startPoint y: 396, endPoint x: 333, endPoint y: 370, distance: 290.2
click at [333, 370] on div "Upload New File to Deadly Isolation Select Video Service Name: Default Image OR…" at bounding box center [784, 378] width 1380 height 72
type input "image2"
click at [1254, 572] on div "Done" at bounding box center [1456, 565] width 57 height 24
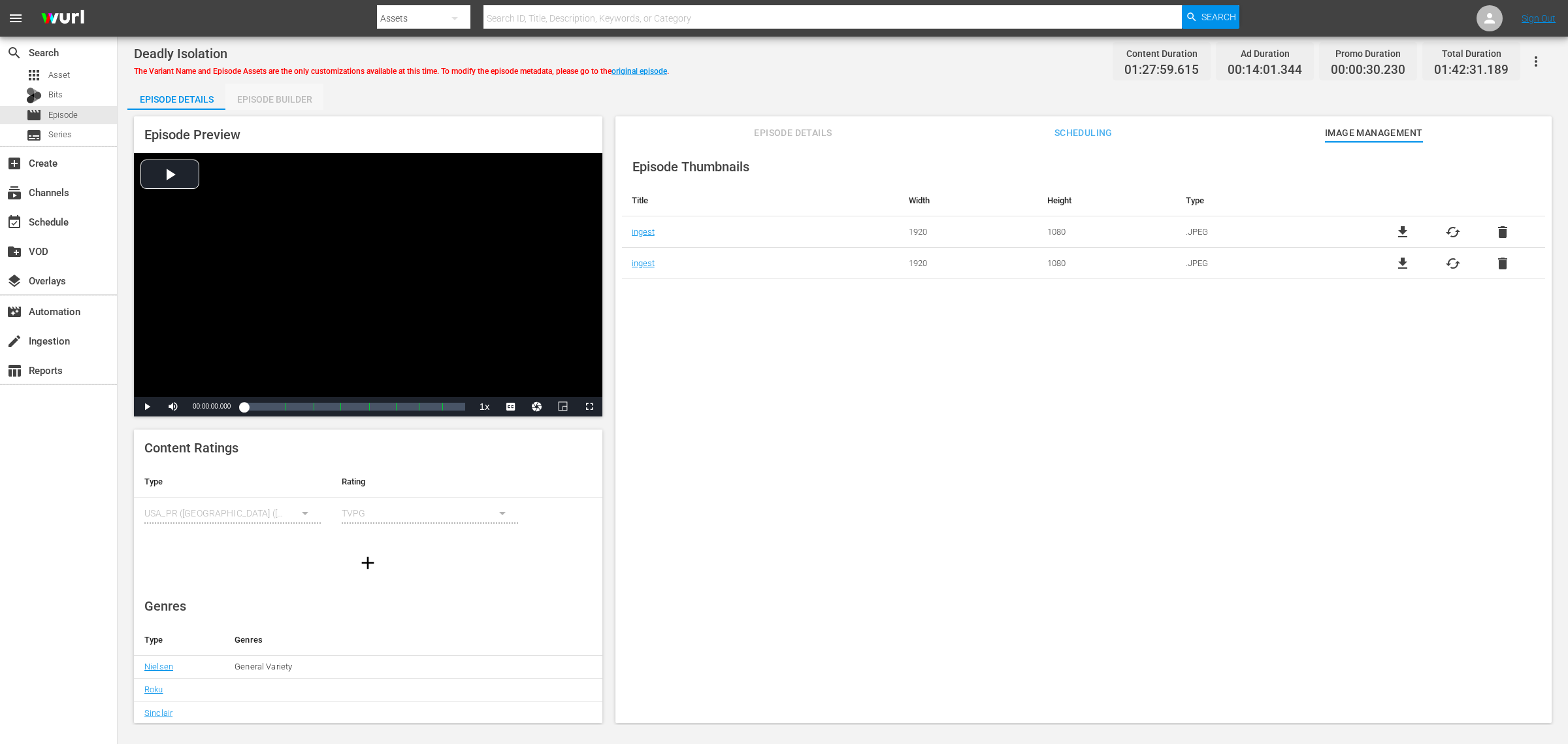
click at [288, 102] on div "Episode Builder" at bounding box center [274, 99] width 98 height 31
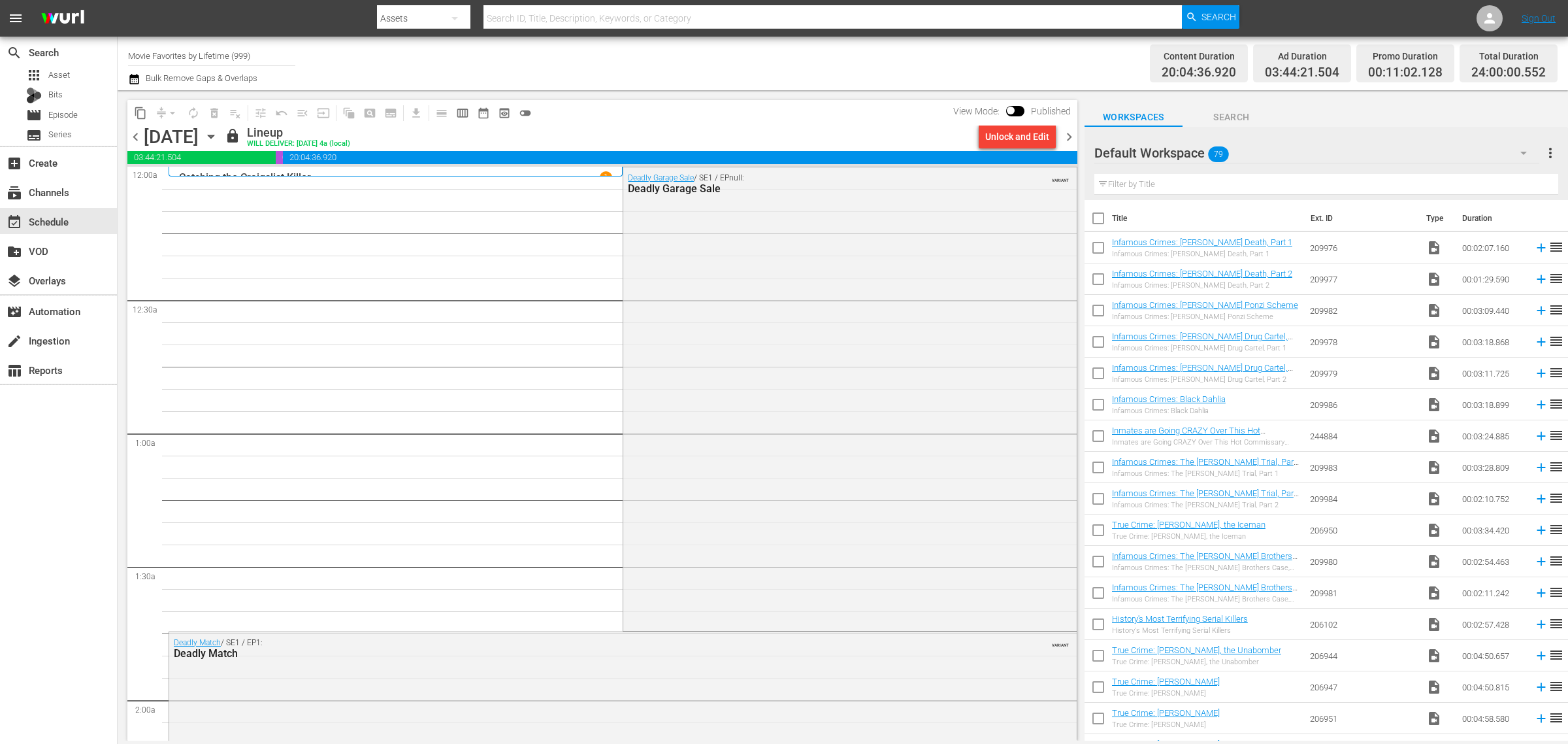
click at [873, 63] on div "Channel Title Movie Favorites by Lifetime (999) Bulk Remove Gaps & Overlaps" at bounding box center [517, 63] width 780 height 47
drag, startPoint x: 277, startPoint y: 52, endPoint x: -401, endPoint y: 2, distance: 679.8
click at [0, 2] on html "menu Search By Assets Search ID, Title, Description, Keywords, or Category Sear…" at bounding box center [784, 372] width 1568 height 744
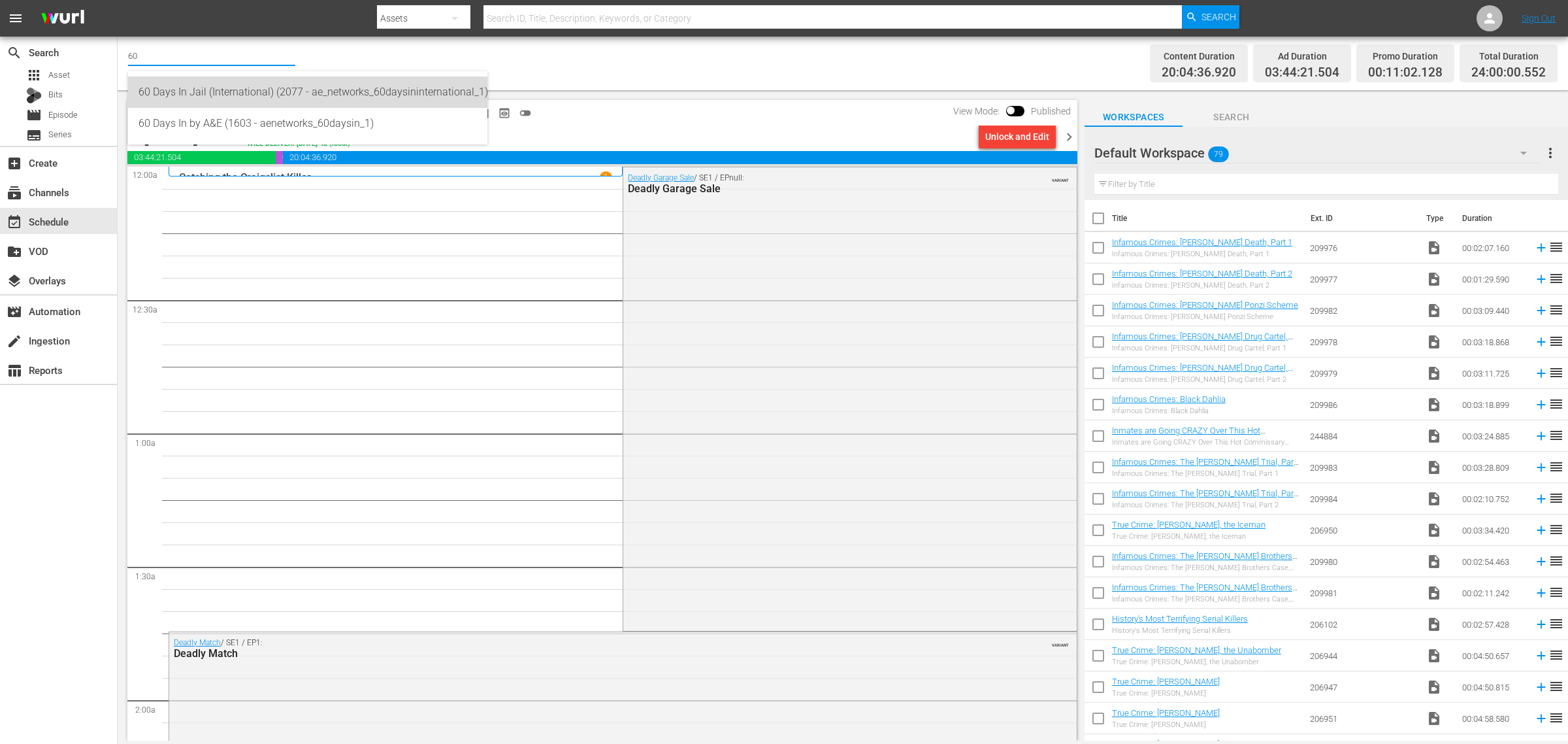
click at [257, 92] on div "60 Days In Jail (International) (2077 - ae_networks_60daysininternational_1)" at bounding box center [308, 91] width 339 height 31
type input "60 Days In Jail (International) (2077 - ae_networks_60daysininternational_1)"
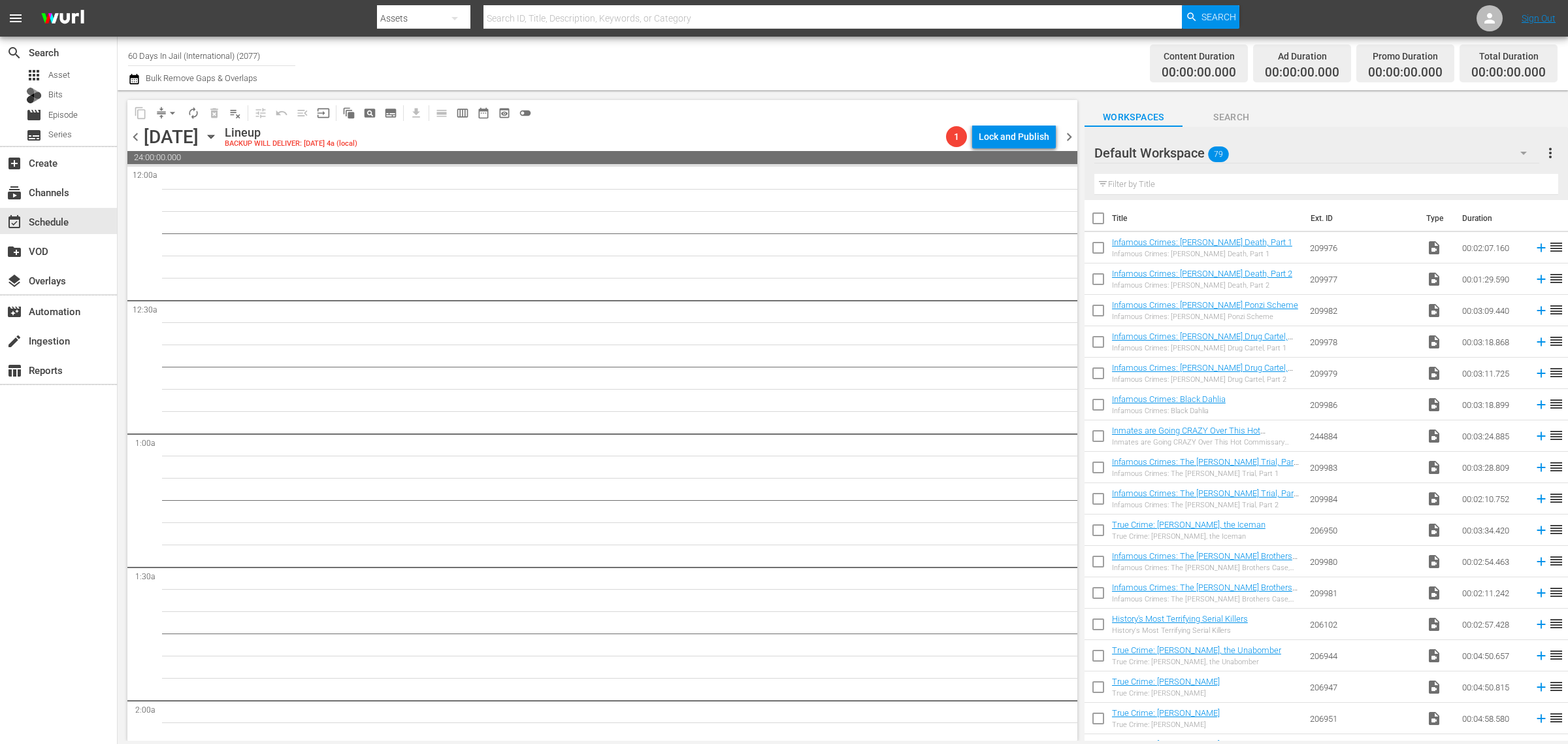
click at [796, 56] on div "Channel Title 60 Days In Jail (International) (2077) Bulk Remove Gaps & Overlaps" at bounding box center [517, 63] width 780 height 47
click at [219, 132] on icon "button" at bounding box center [211, 137] width 14 height 14
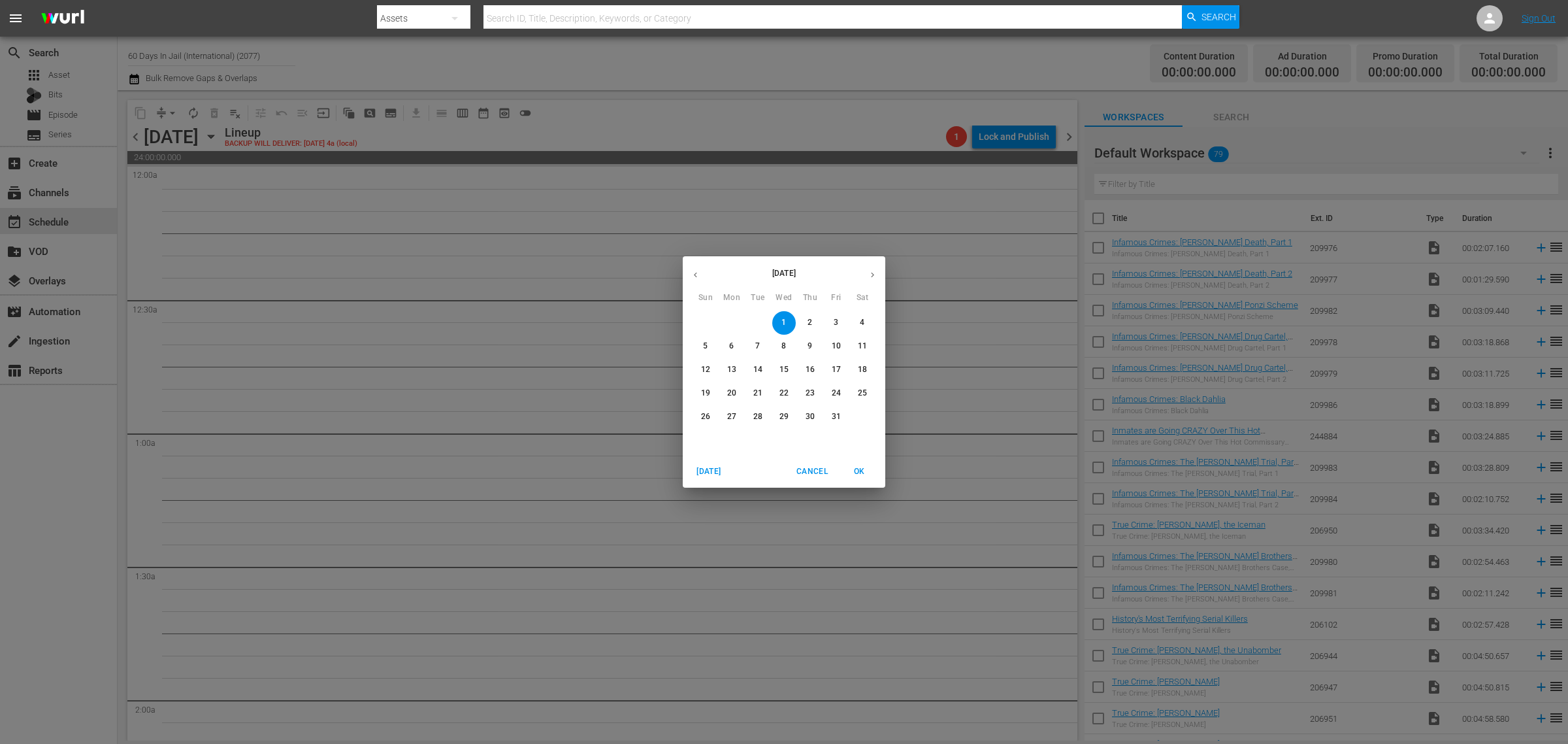
click at [869, 270] on icon "button" at bounding box center [873, 275] width 10 height 10
click at [861, 321] on p "1" at bounding box center [862, 323] width 5 height 11
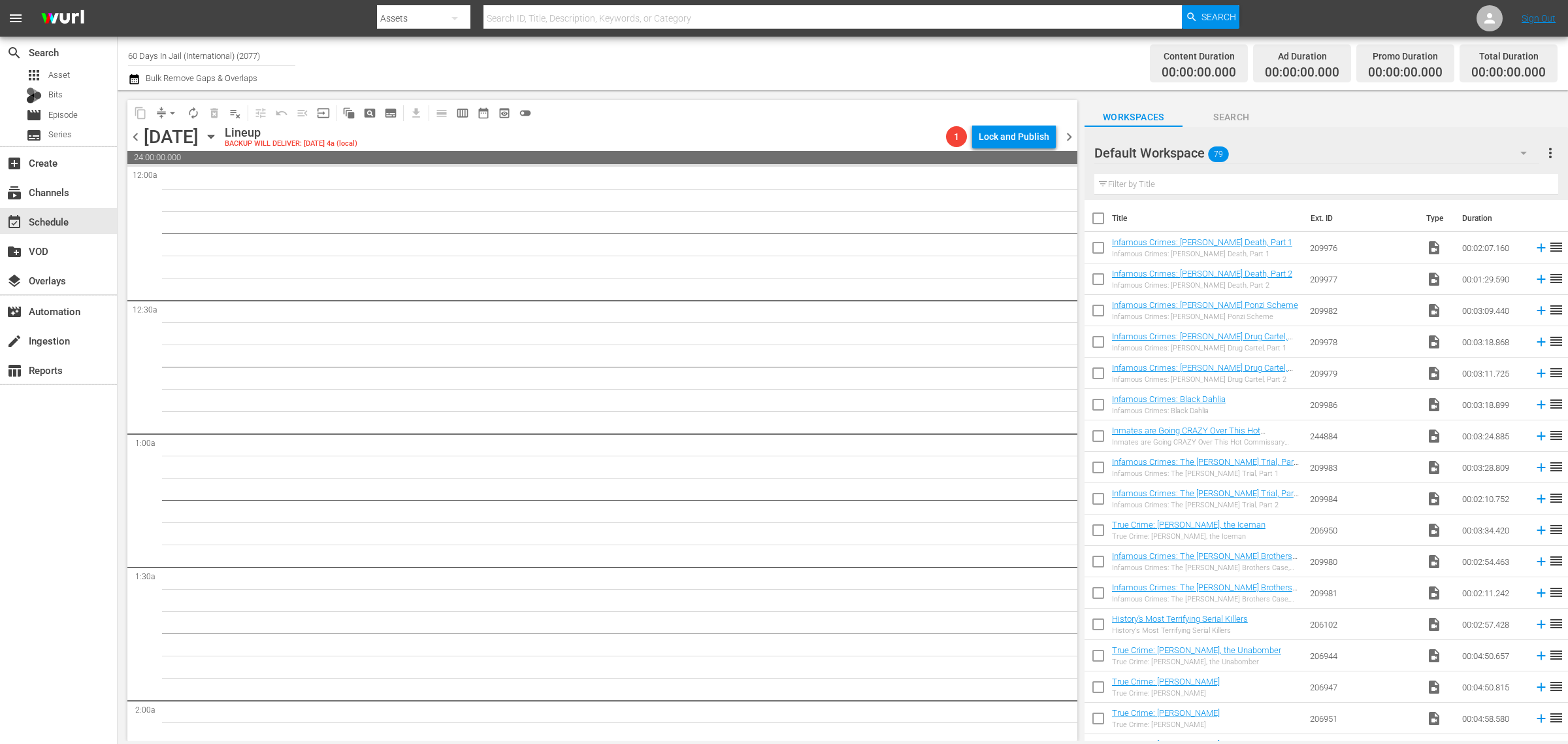
click at [214, 136] on icon "button" at bounding box center [210, 137] width 6 height 3
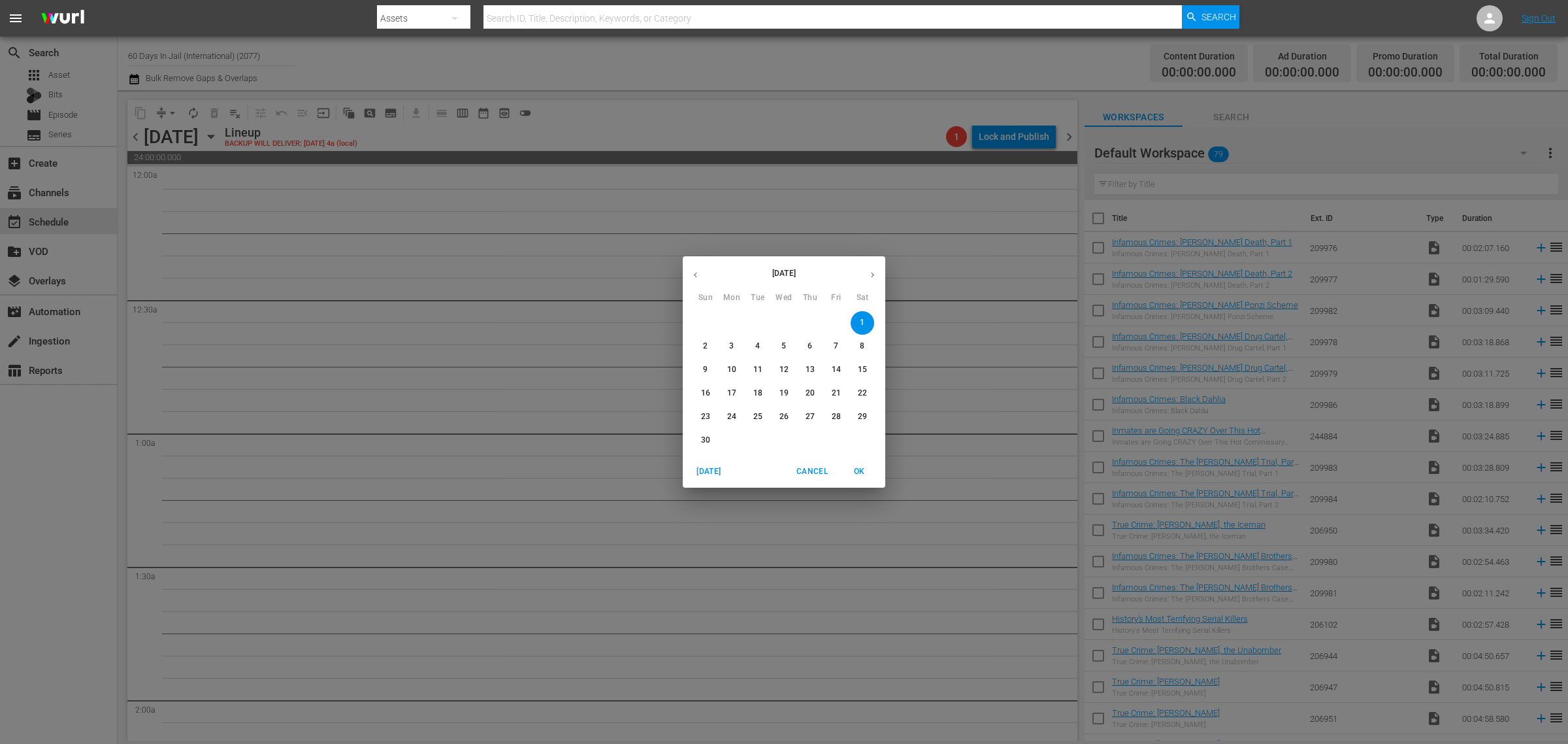
click at [732, 342] on p "3" at bounding box center [731, 346] width 5 height 11
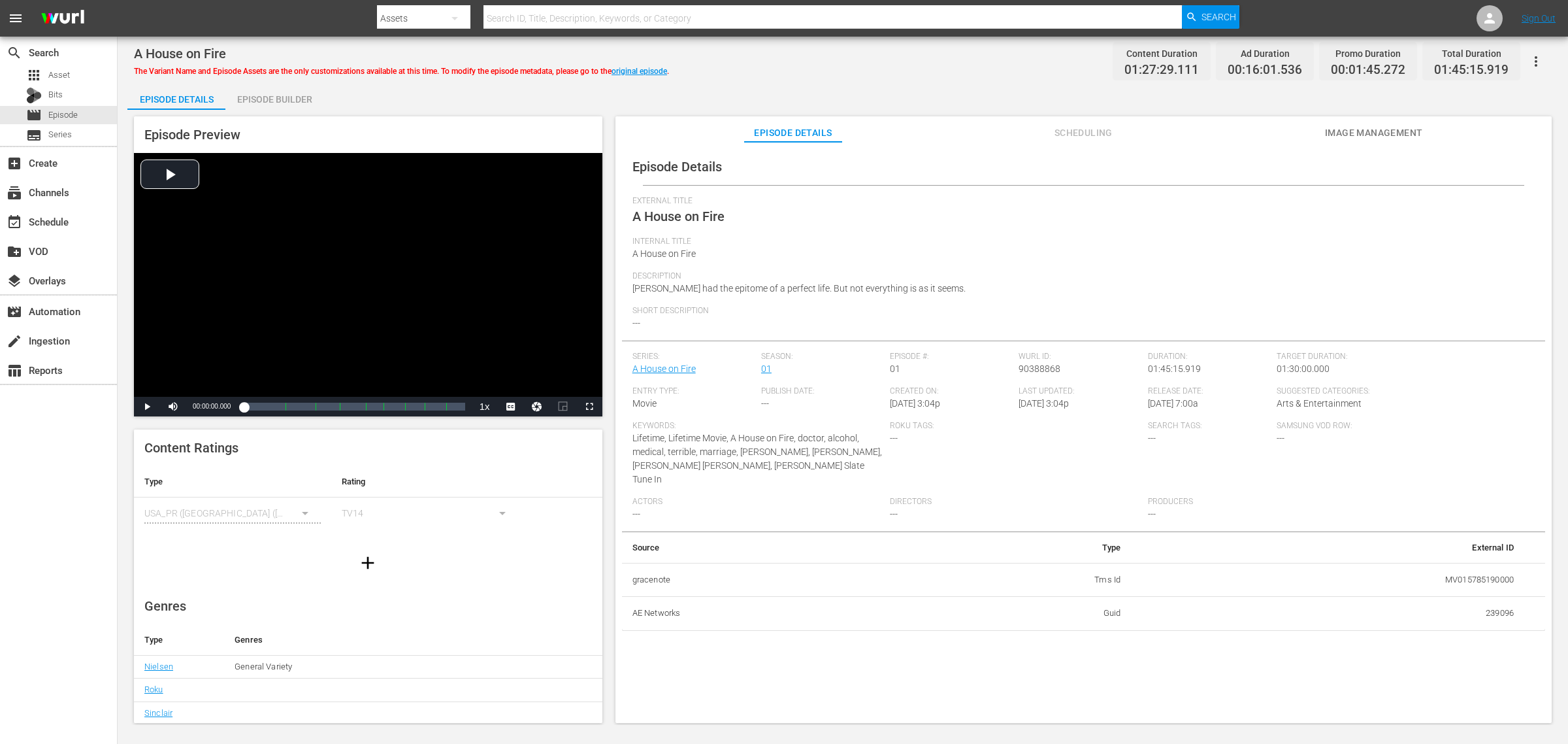
drag, startPoint x: 846, startPoint y: 83, endPoint x: 890, endPoint y: 83, distance: 44.0
click at [847, 83] on div "Episode Details Episode Builder Episode Preview Video Player is loading. Play V…" at bounding box center [842, 408] width 1431 height 649
click at [1254, 134] on span "Image Management" at bounding box center [1373, 133] width 98 height 17
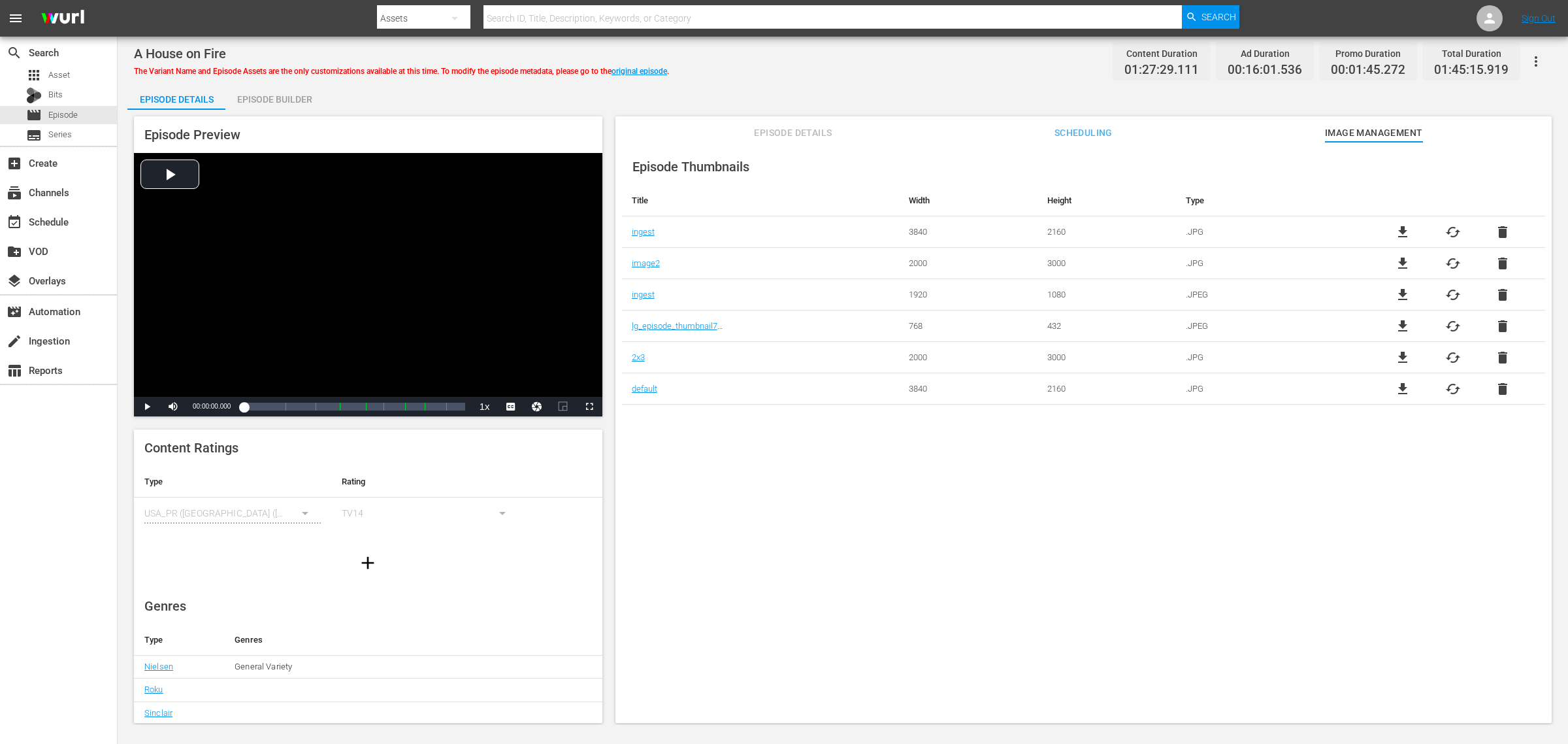
click at [282, 94] on div "Episode Builder" at bounding box center [274, 99] width 98 height 31
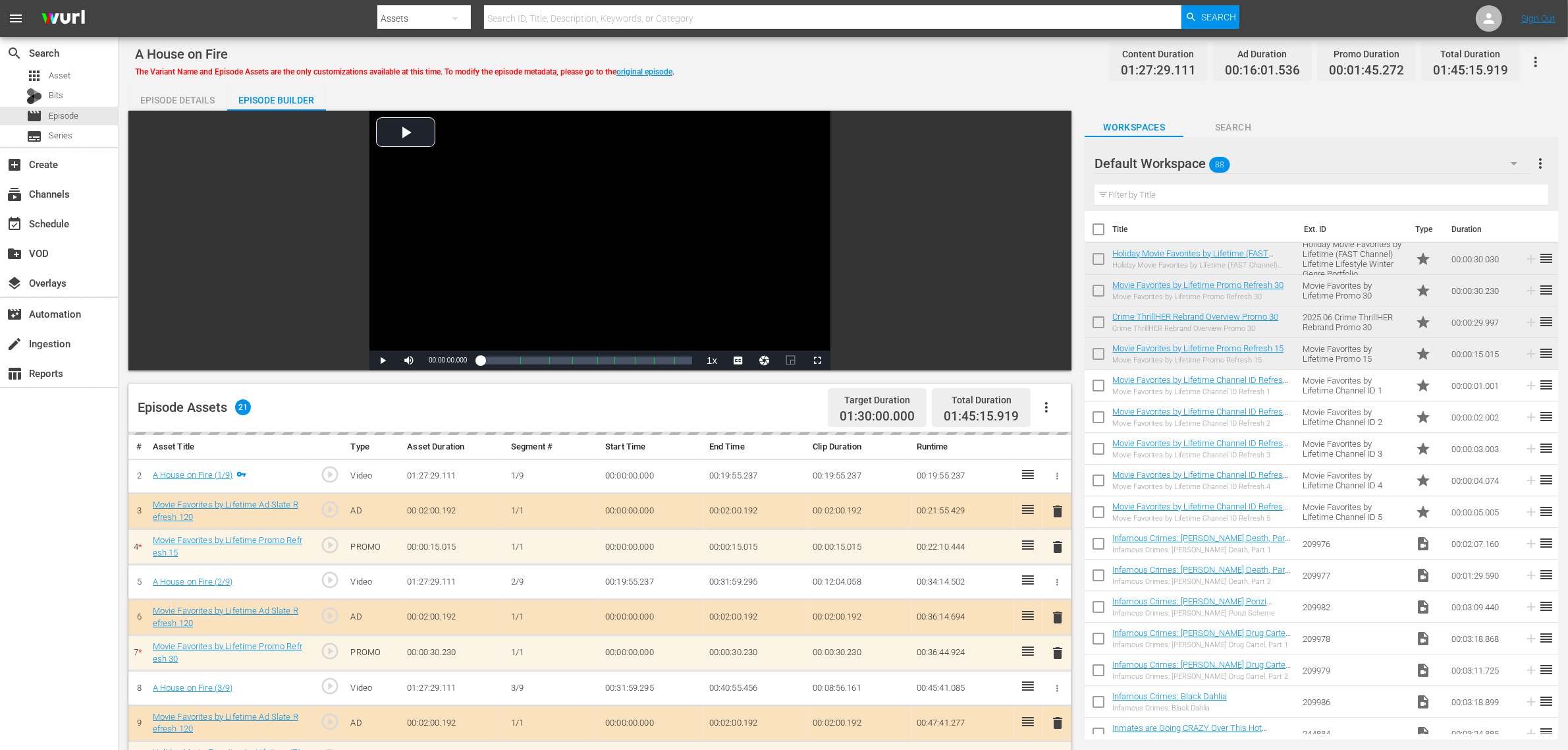
click at [845, 42] on div "A House on Fire The Variant Name and Episode Assets are the only customizations…" at bounding box center [844, 623] width 1450 height 1172
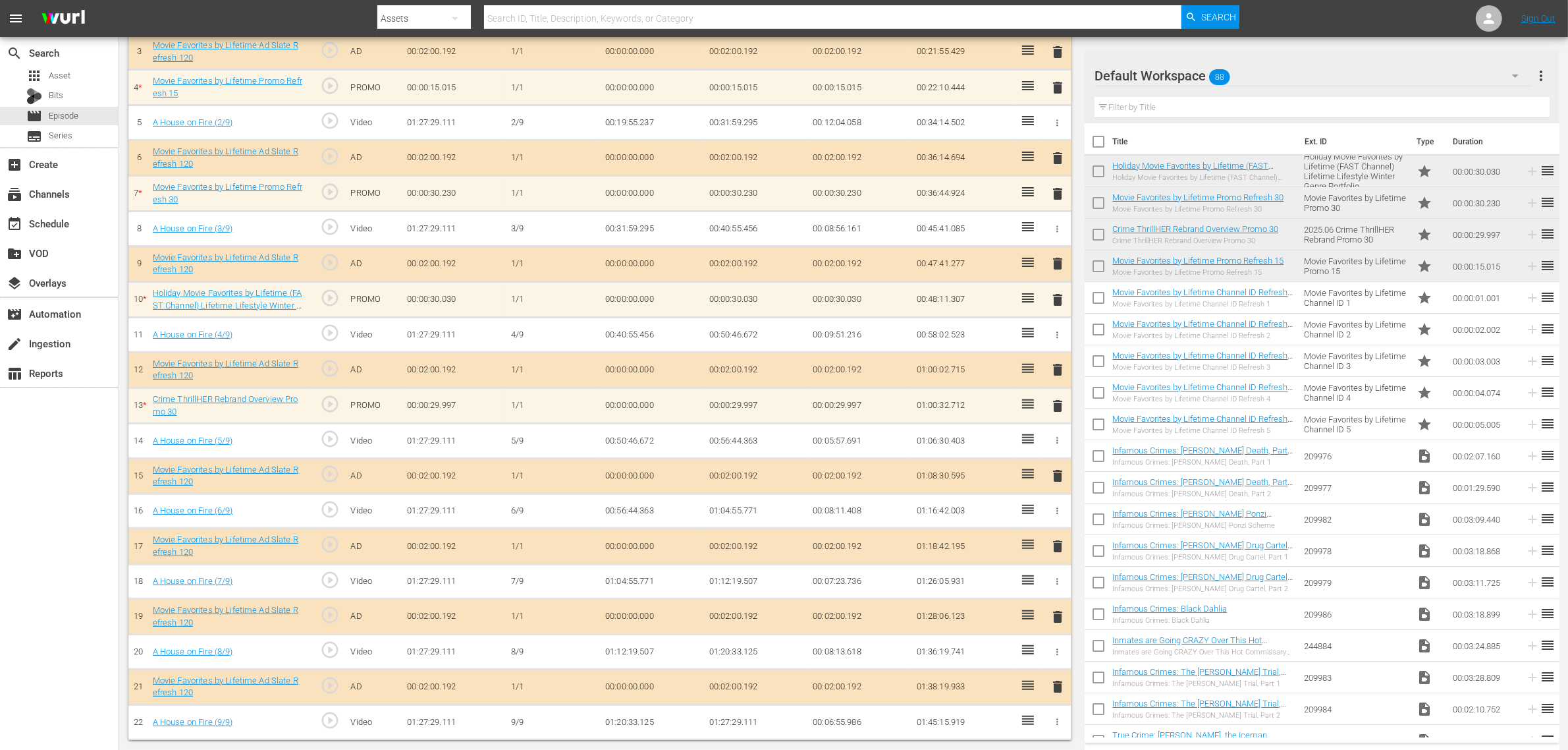
scroll to position [465, 0]
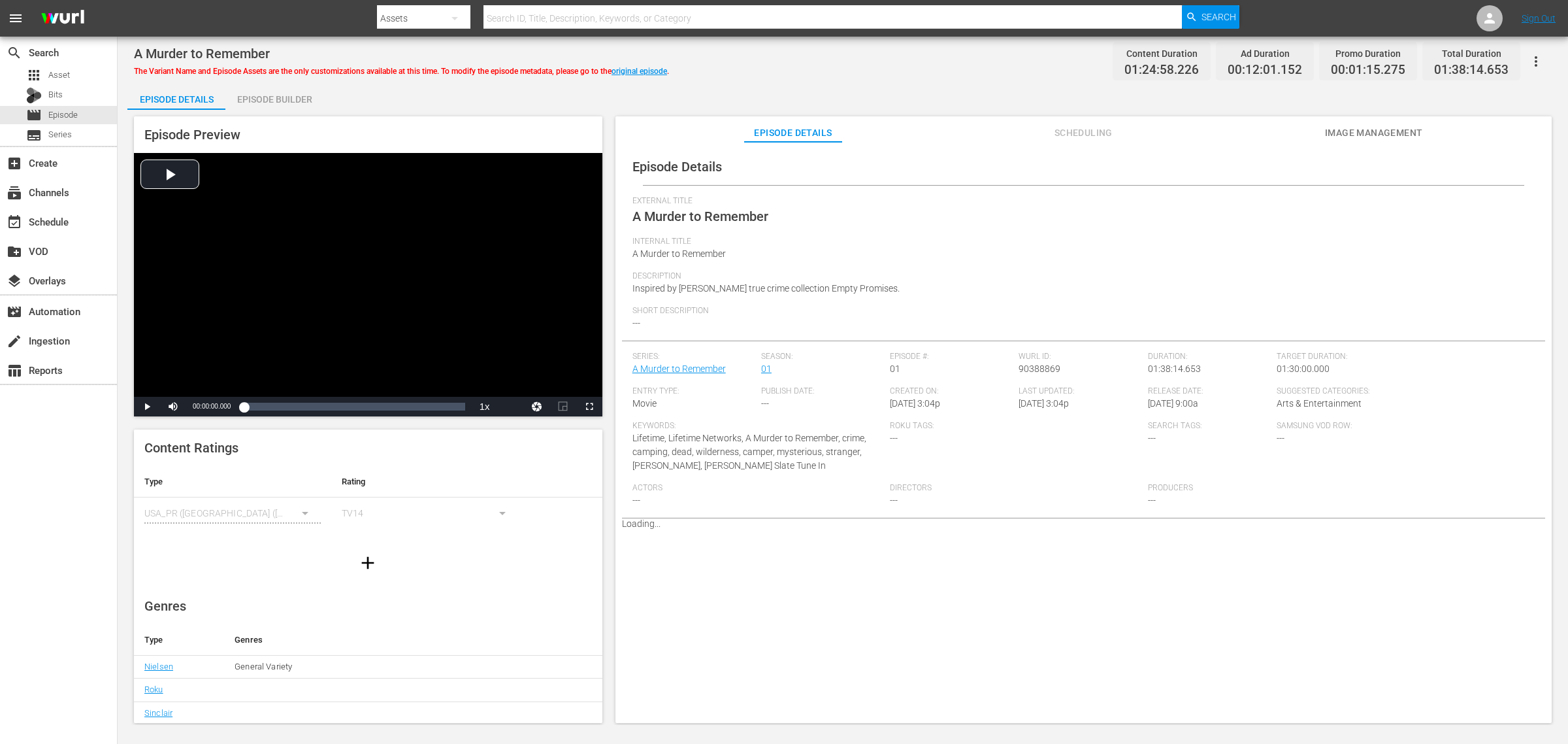
click at [1254, 130] on span "Image Management" at bounding box center [1373, 133] width 98 height 17
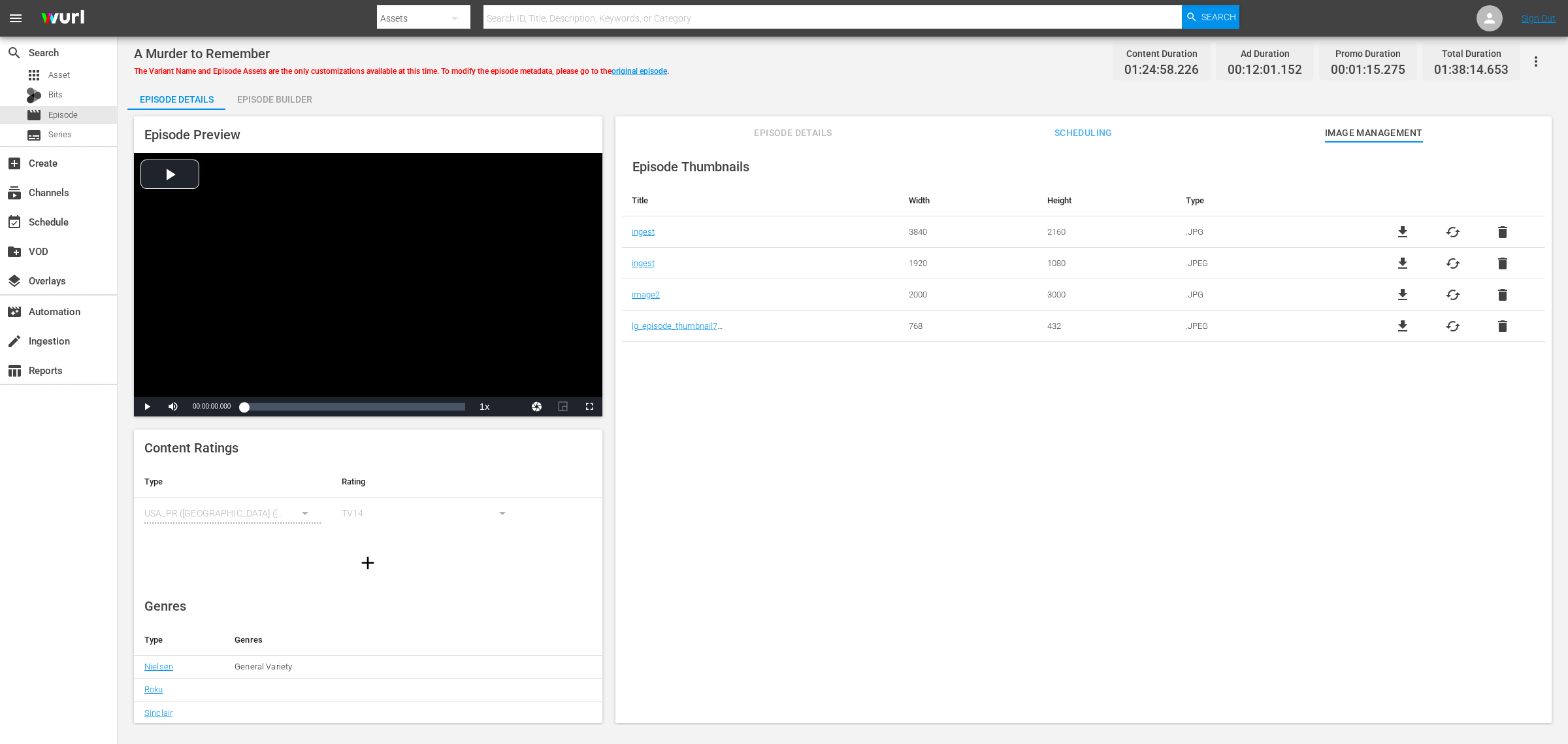
click at [257, 92] on div "Episode Builder" at bounding box center [274, 99] width 98 height 31
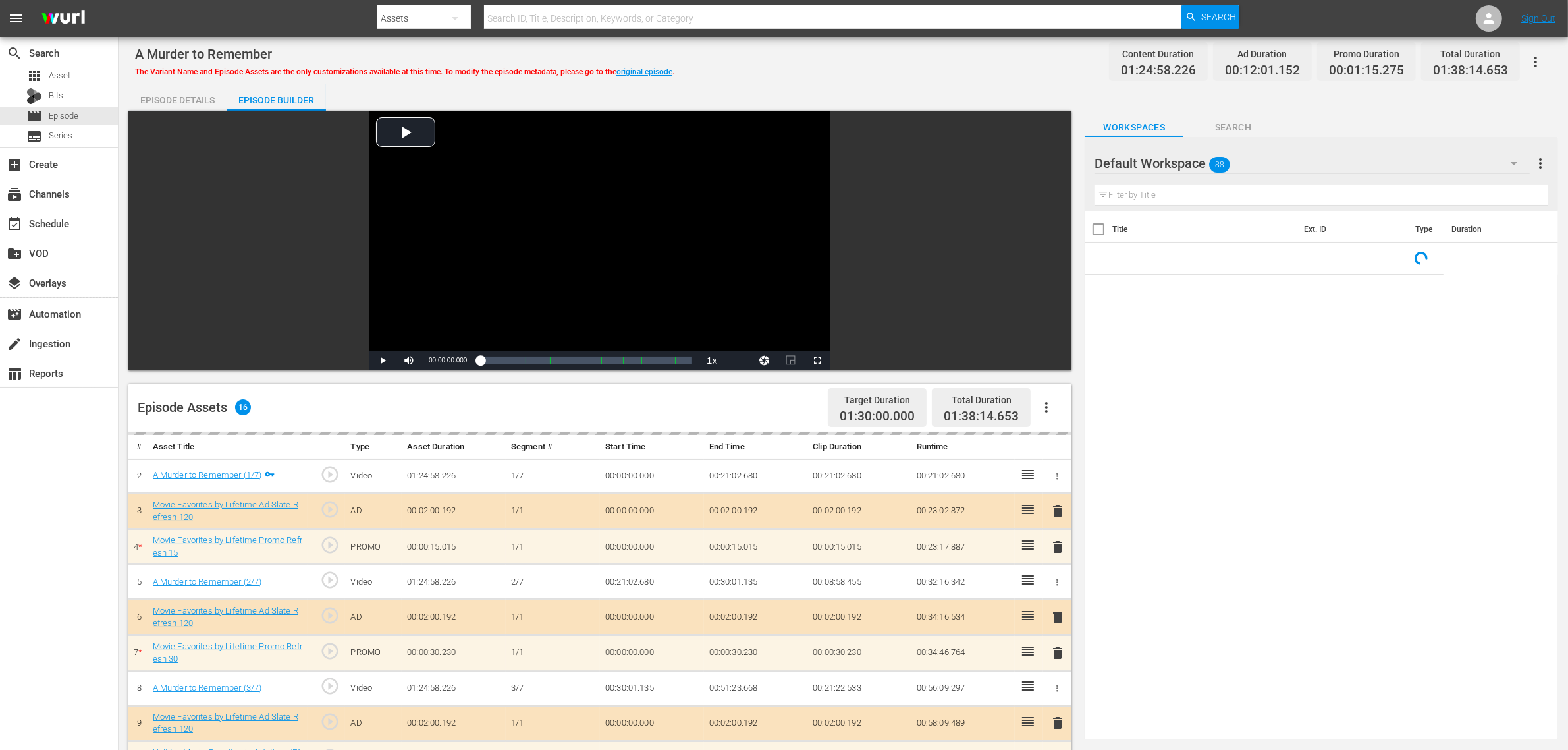
click at [877, 76] on div "A Murder to Remember The Variant Name and Episode Assets are the only customiza…" at bounding box center [844, 61] width 1417 height 30
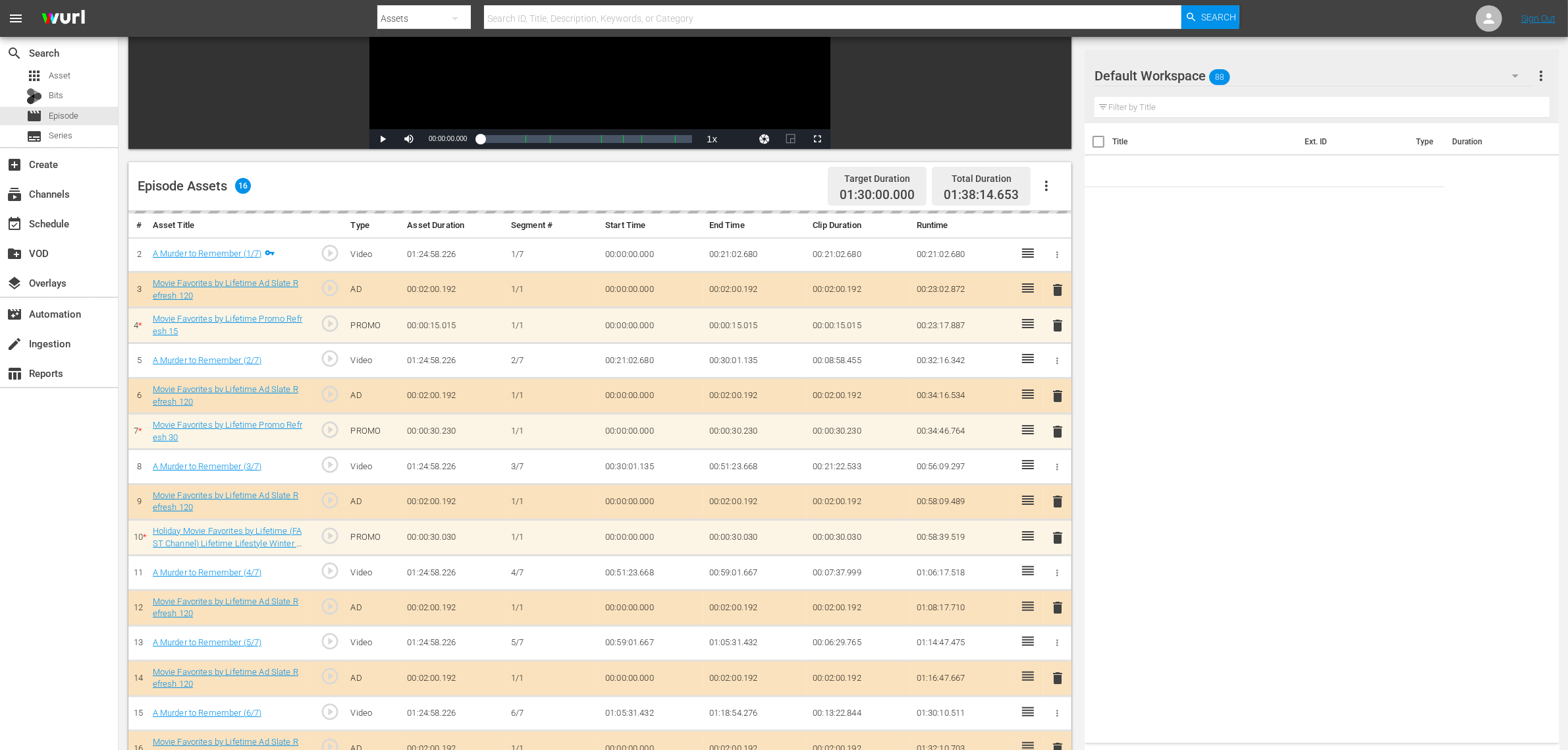
scroll to position [343, 0]
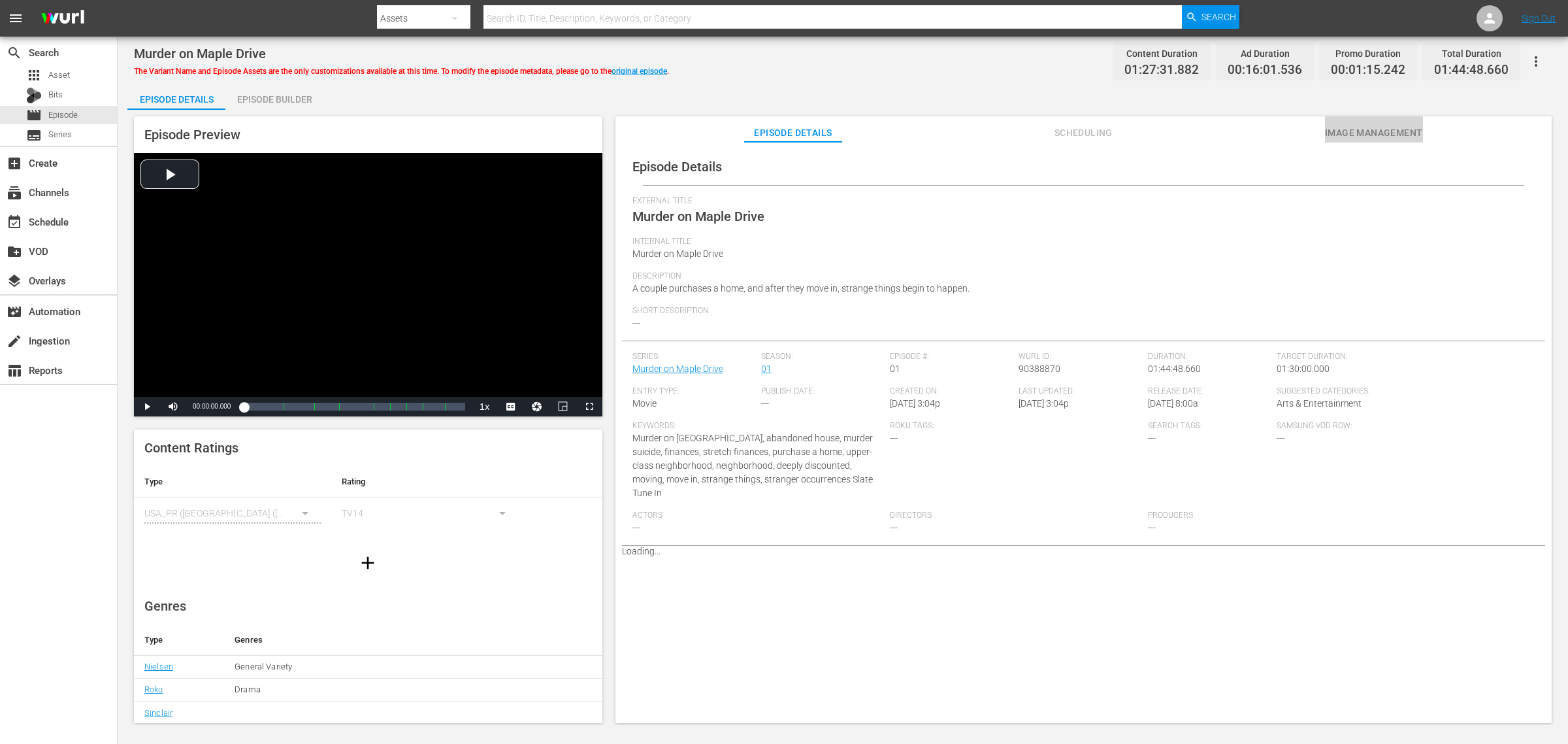
click at [1254, 125] on span "Image Management" at bounding box center [1373, 133] width 98 height 17
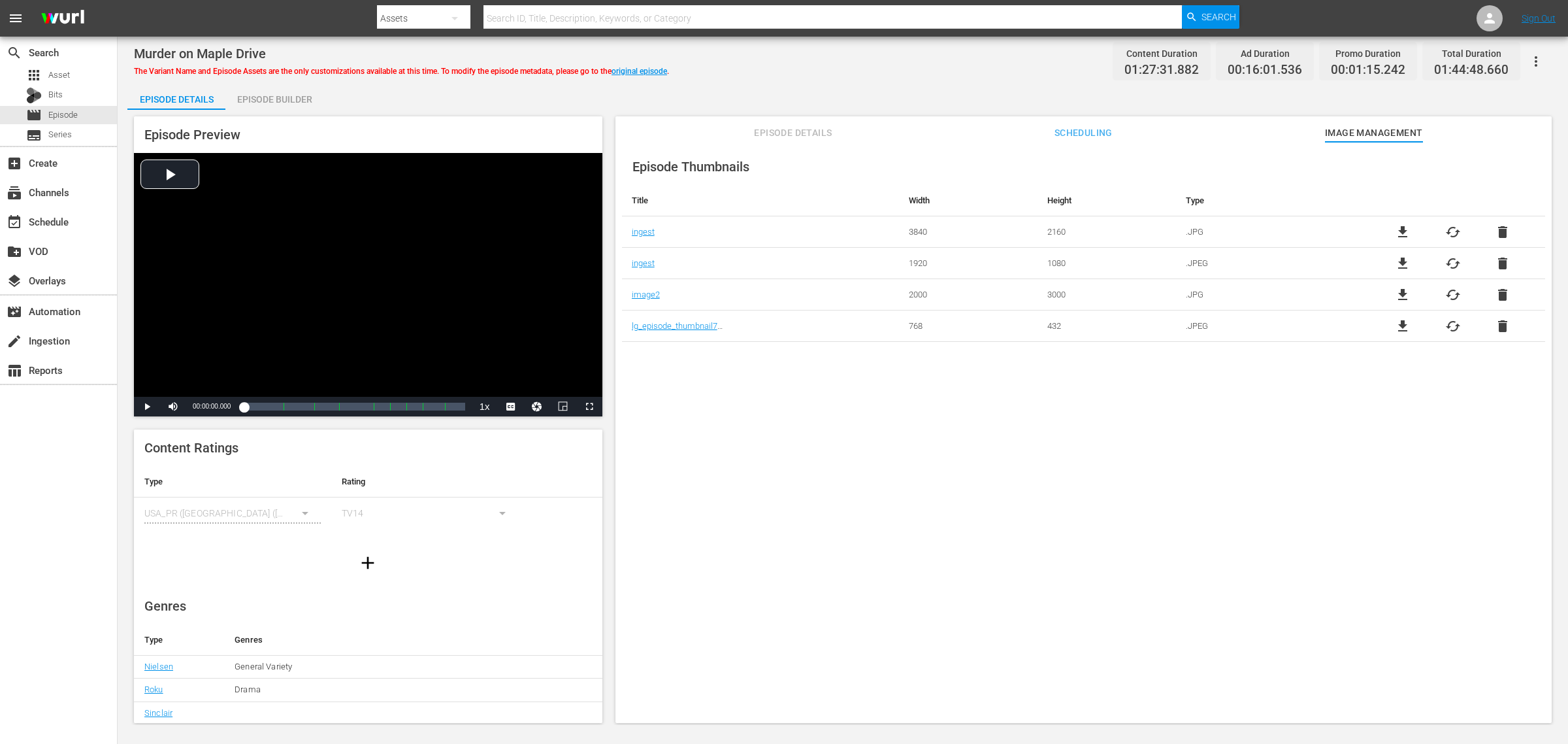
click at [311, 98] on div "Episode Builder" at bounding box center [274, 99] width 98 height 31
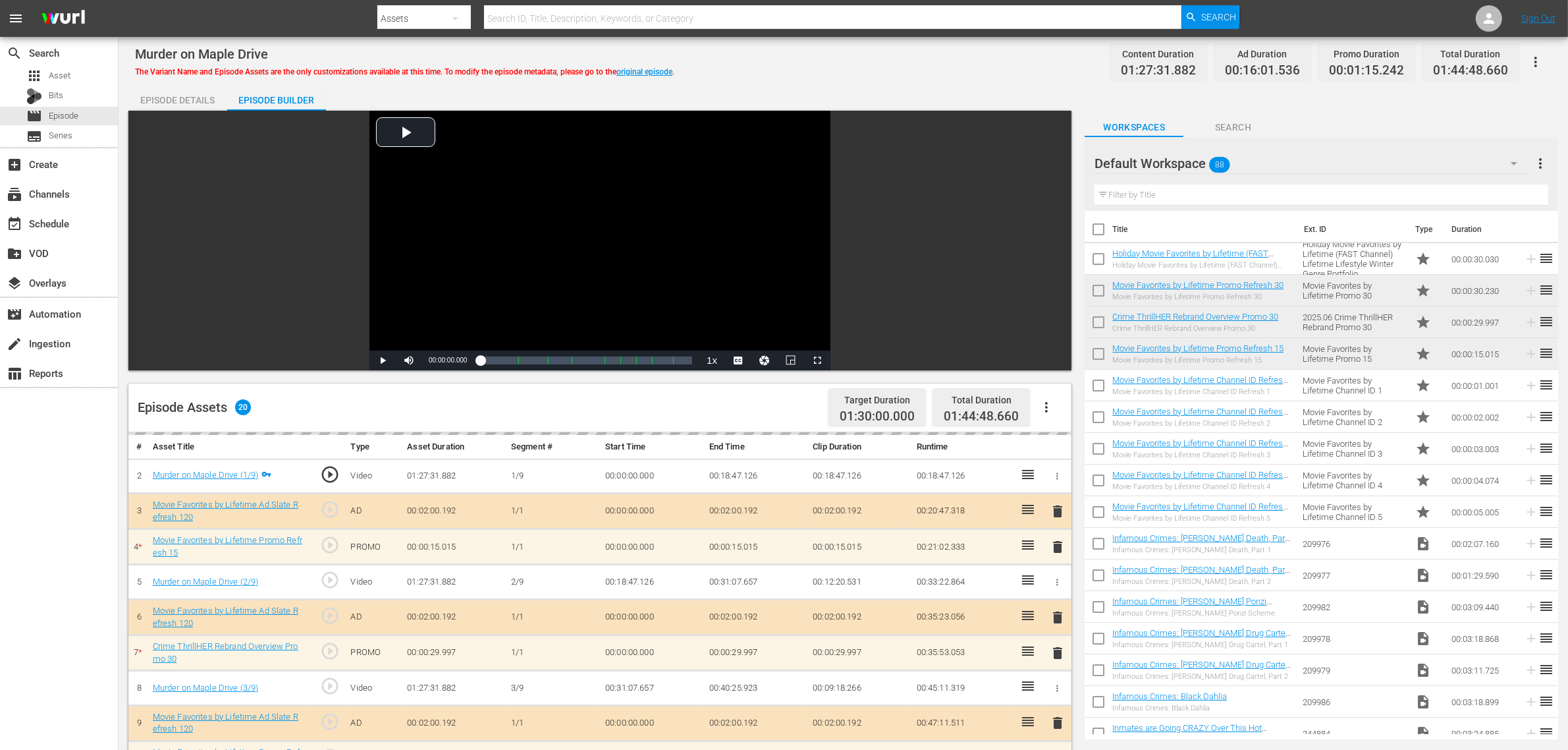
click at [780, 71] on div "Murder on Maple Drive The Variant Name and Episode Assets are the only customiz…" at bounding box center [844, 61] width 1417 height 30
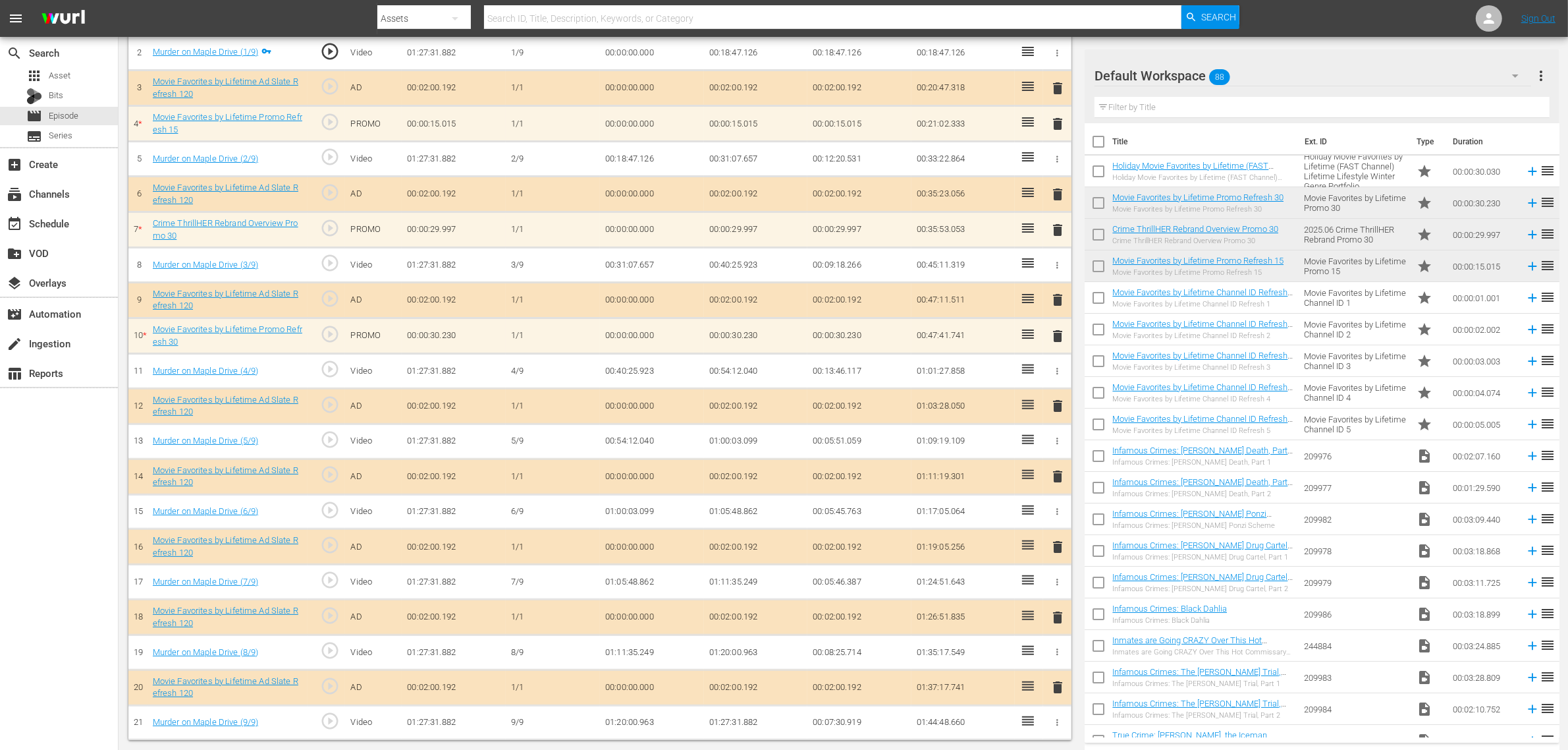
scroll to position [426, 0]
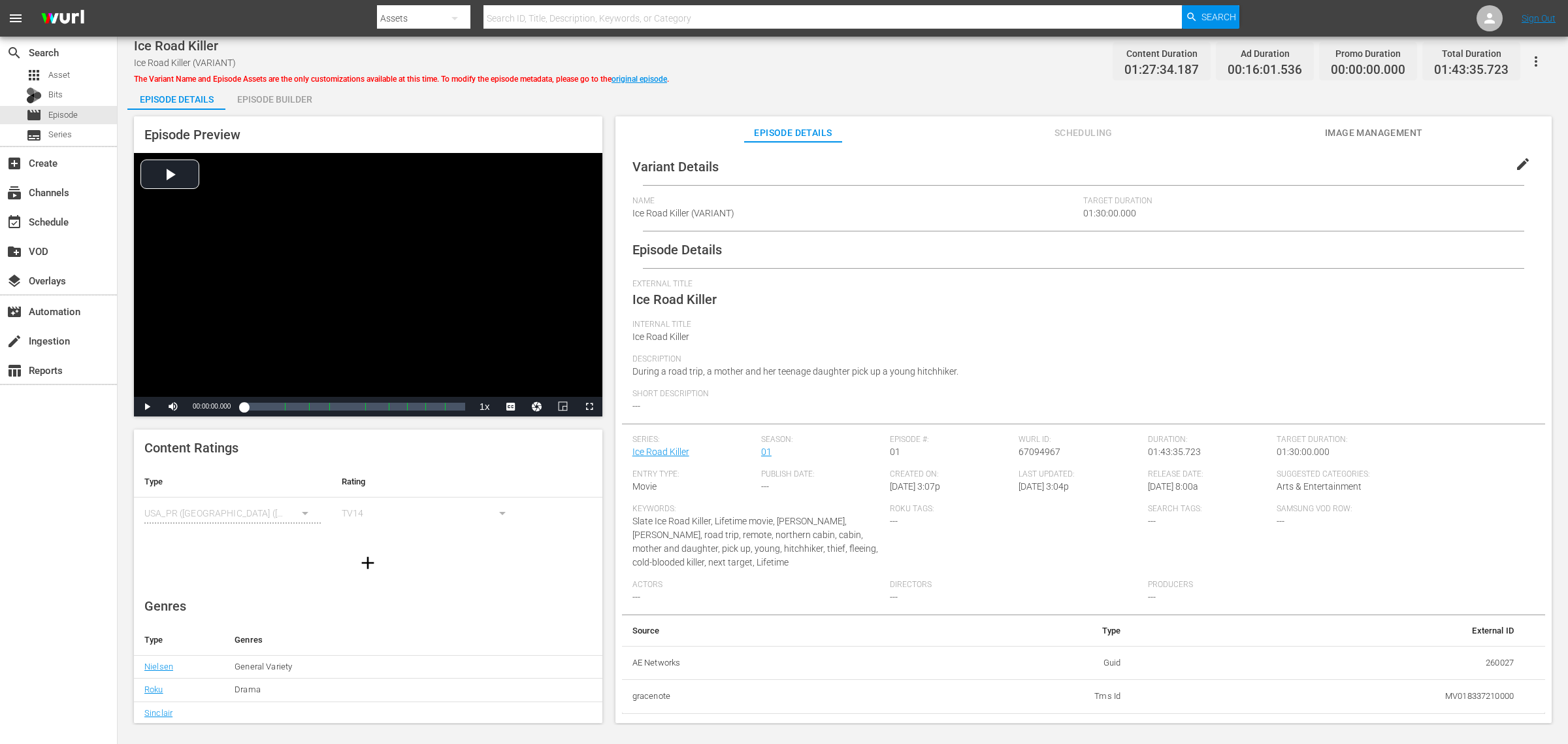
click at [736, 60] on div "Ice Road Killer Ice Road Killer (VARIANT) The Variant Name and Episode Assets a…" at bounding box center [843, 60] width 1418 height 29
click at [1254, 125] on span "Image Management" at bounding box center [1373, 133] width 98 height 17
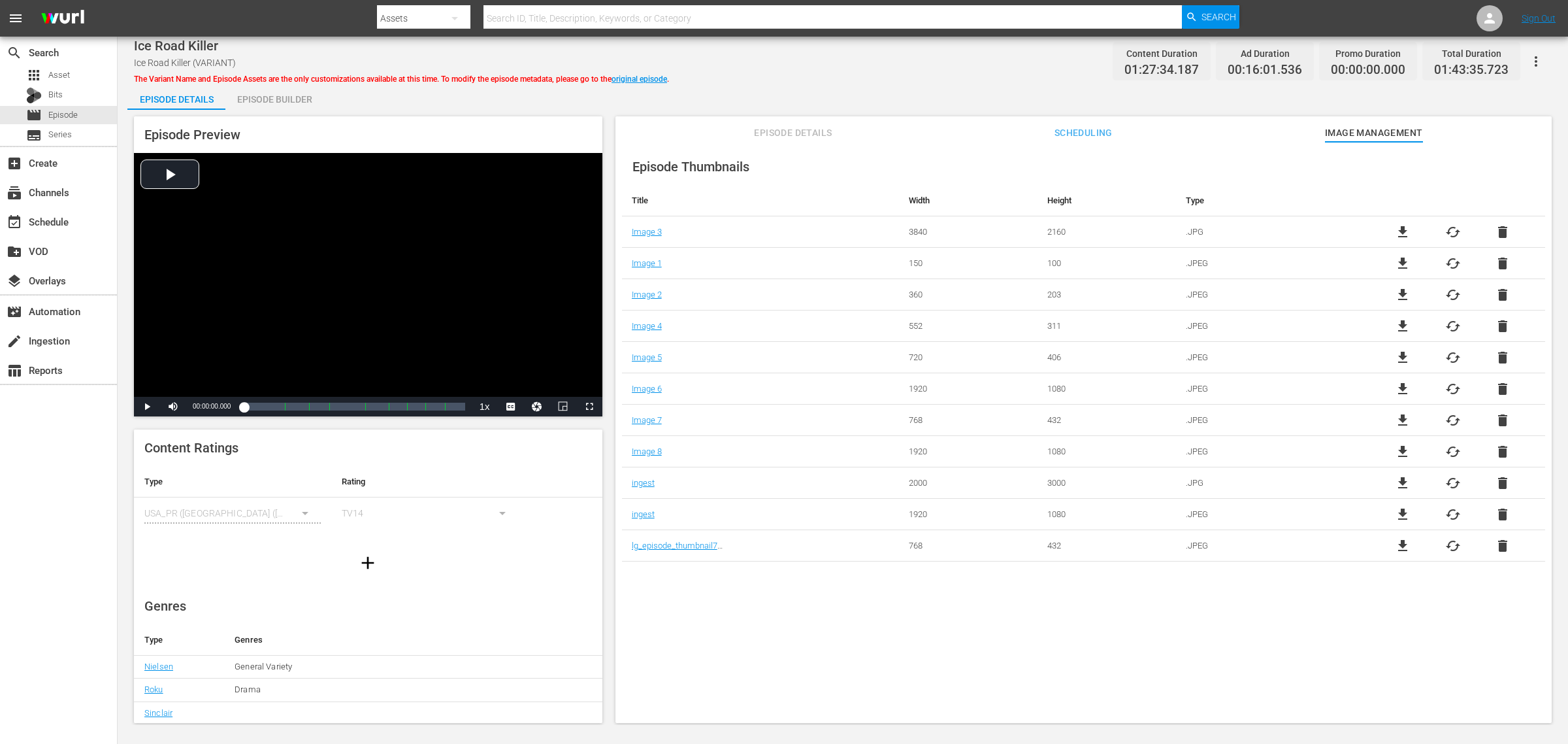
click at [869, 69] on div "Ice Road Killer Ice Road Killer (VARIANT) The Variant Name and Episode Assets a…" at bounding box center [843, 60] width 1418 height 29
click at [296, 96] on div "Episode Builder" at bounding box center [274, 99] width 98 height 31
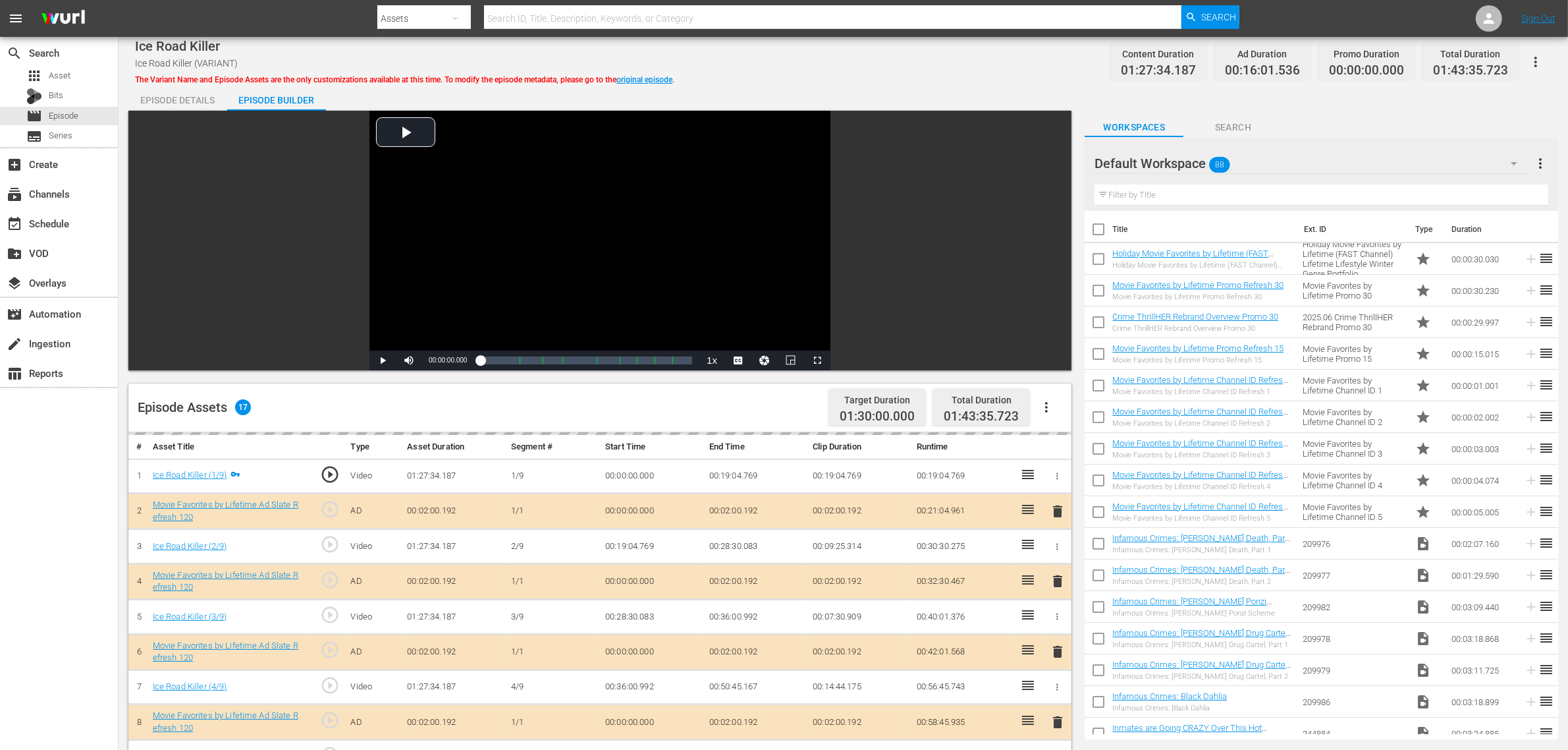
drag, startPoint x: 855, startPoint y: 79, endPoint x: 835, endPoint y: 92, distance: 23.9
click at [855, 78] on div "Ice Road Killer Ice Road Killer (VARIANT) The Variant Name and Episode Assets a…" at bounding box center [844, 565] width 1450 height 1056
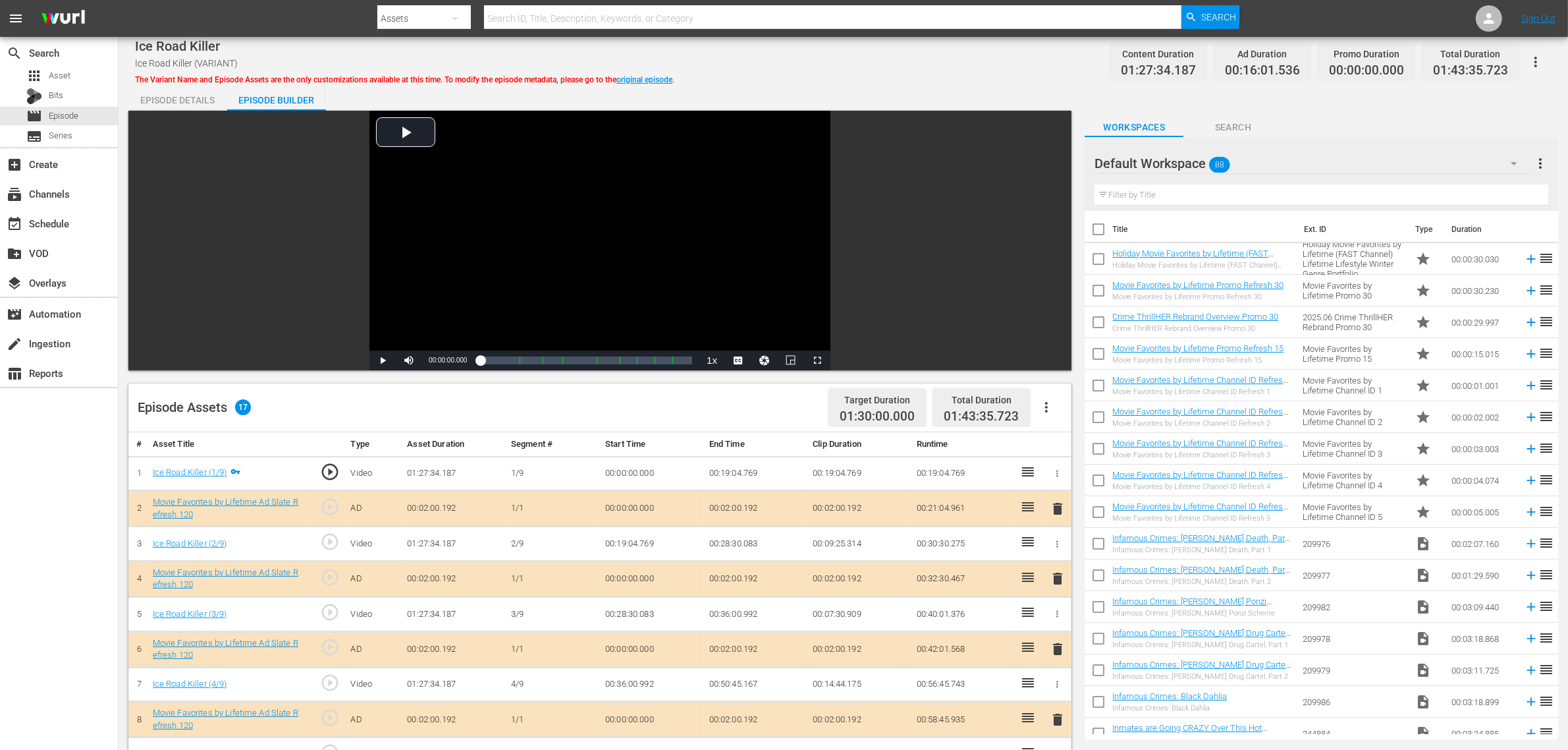
click at [894, 58] on div "Ice Road Killer Ice Road Killer (VARIANT) The Variant Name and Episode Assets a…" at bounding box center [844, 61] width 1417 height 30
click at [977, 72] on div "Ice Road Killer Ice Road Killer (VARIANT) The Variant Name and Episode Assets a…" at bounding box center [844, 61] width 1417 height 30
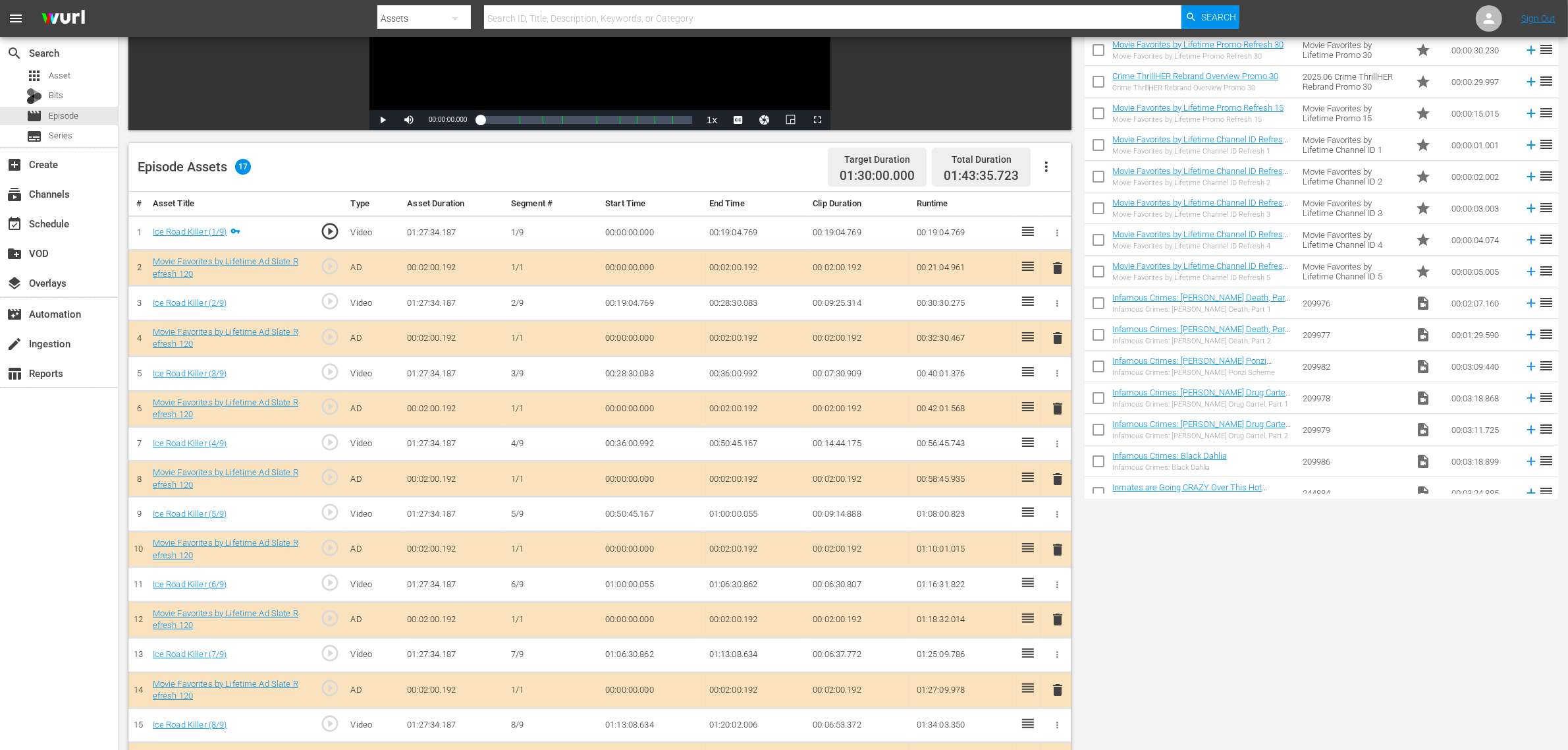
scroll to position [343, 0]
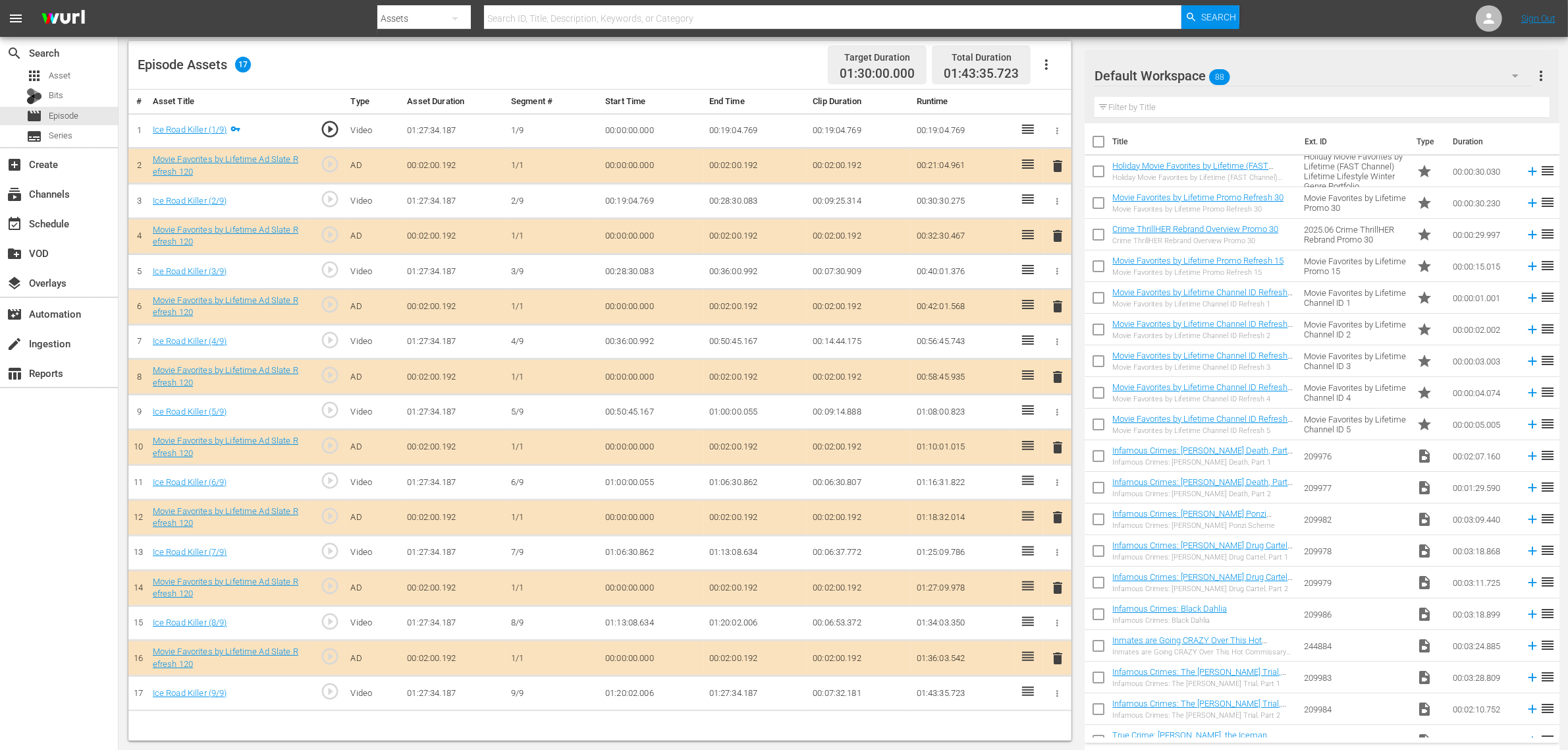
click at [1058, 449] on span "delete" at bounding box center [1058, 447] width 16 height 16
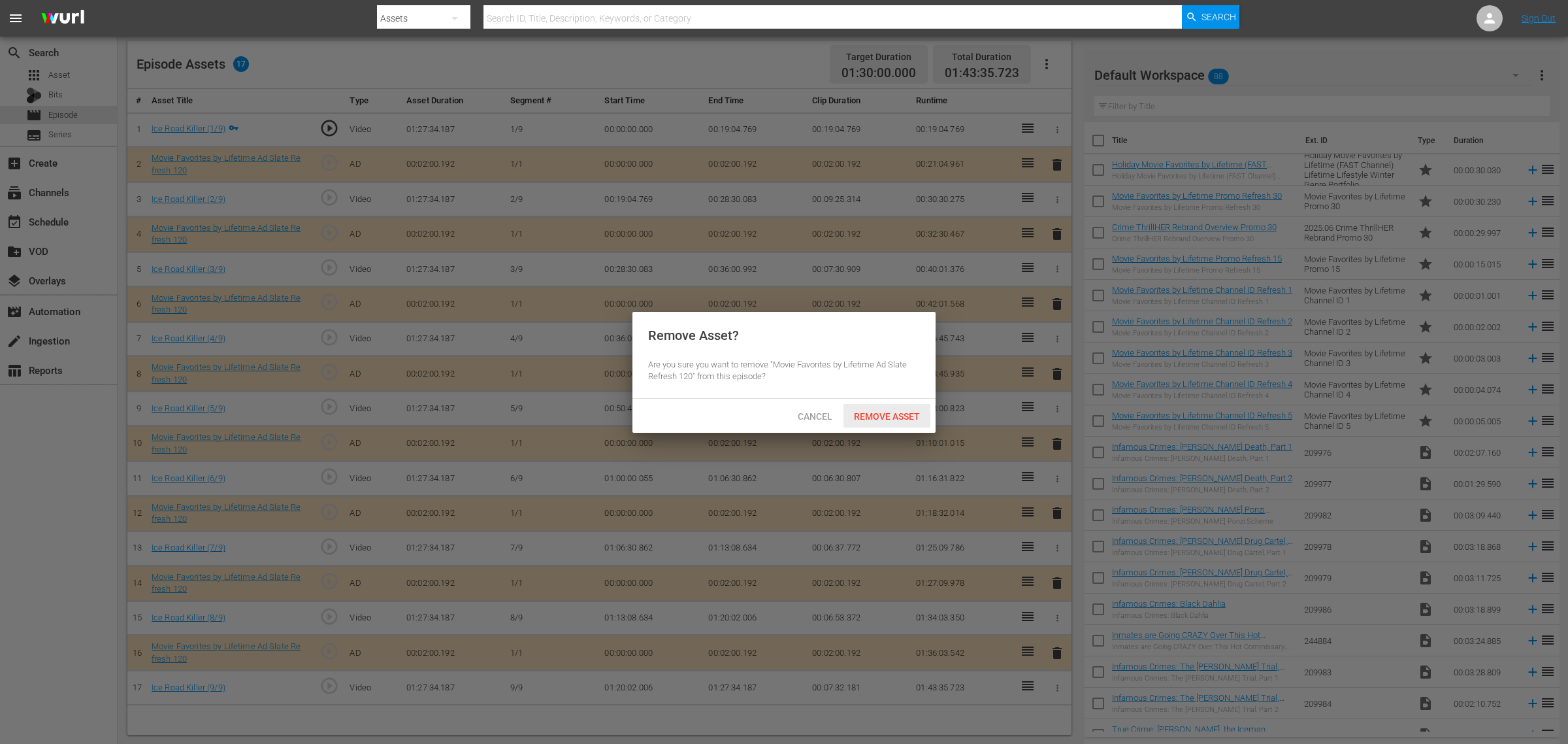
click at [884, 411] on span "Remove Asset" at bounding box center [886, 416] width 87 height 10
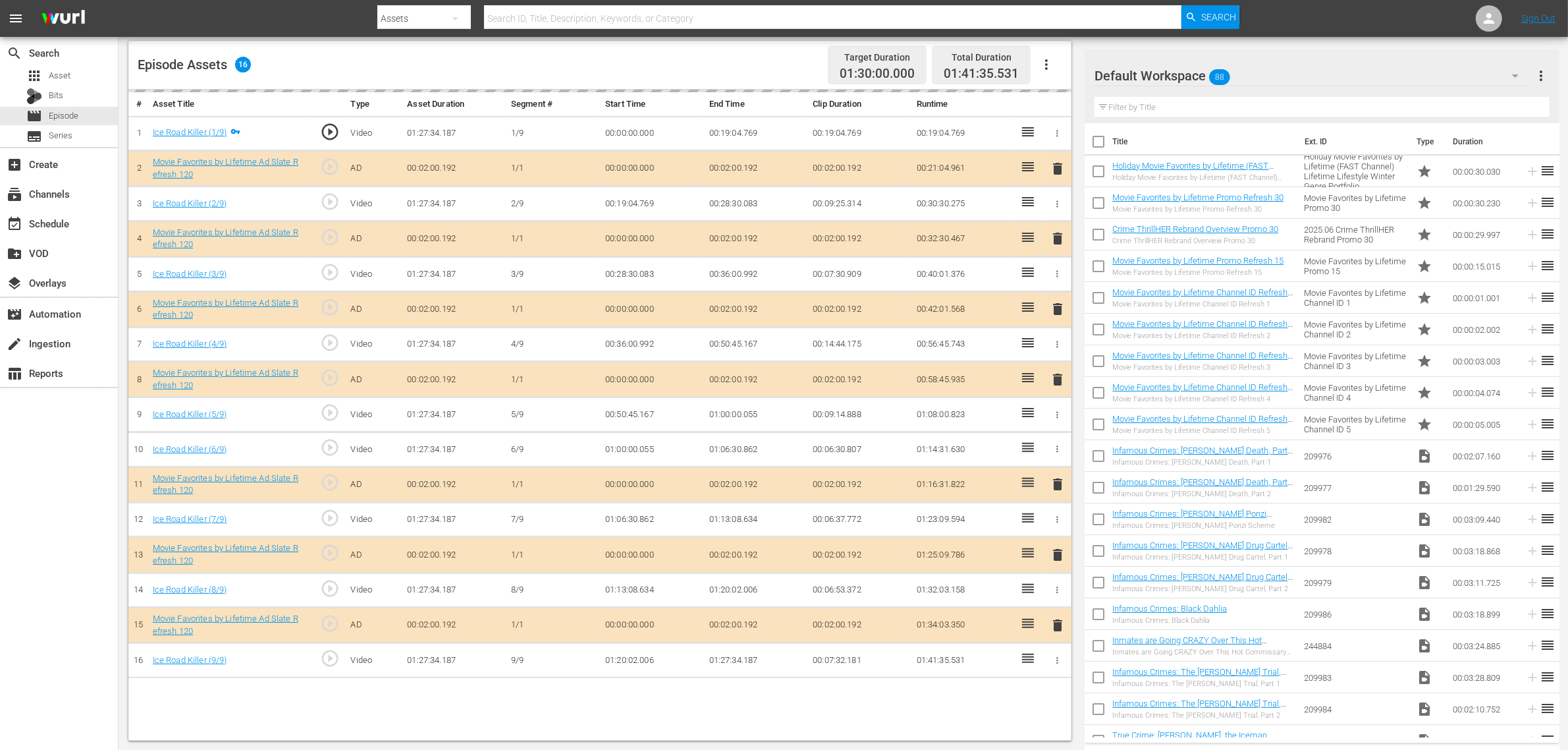
click at [732, 72] on div "Episode Assets 16 Target Duration 01:30:00.000 Total Duration 01:41:35.531" at bounding box center [599, 65] width 943 height 49
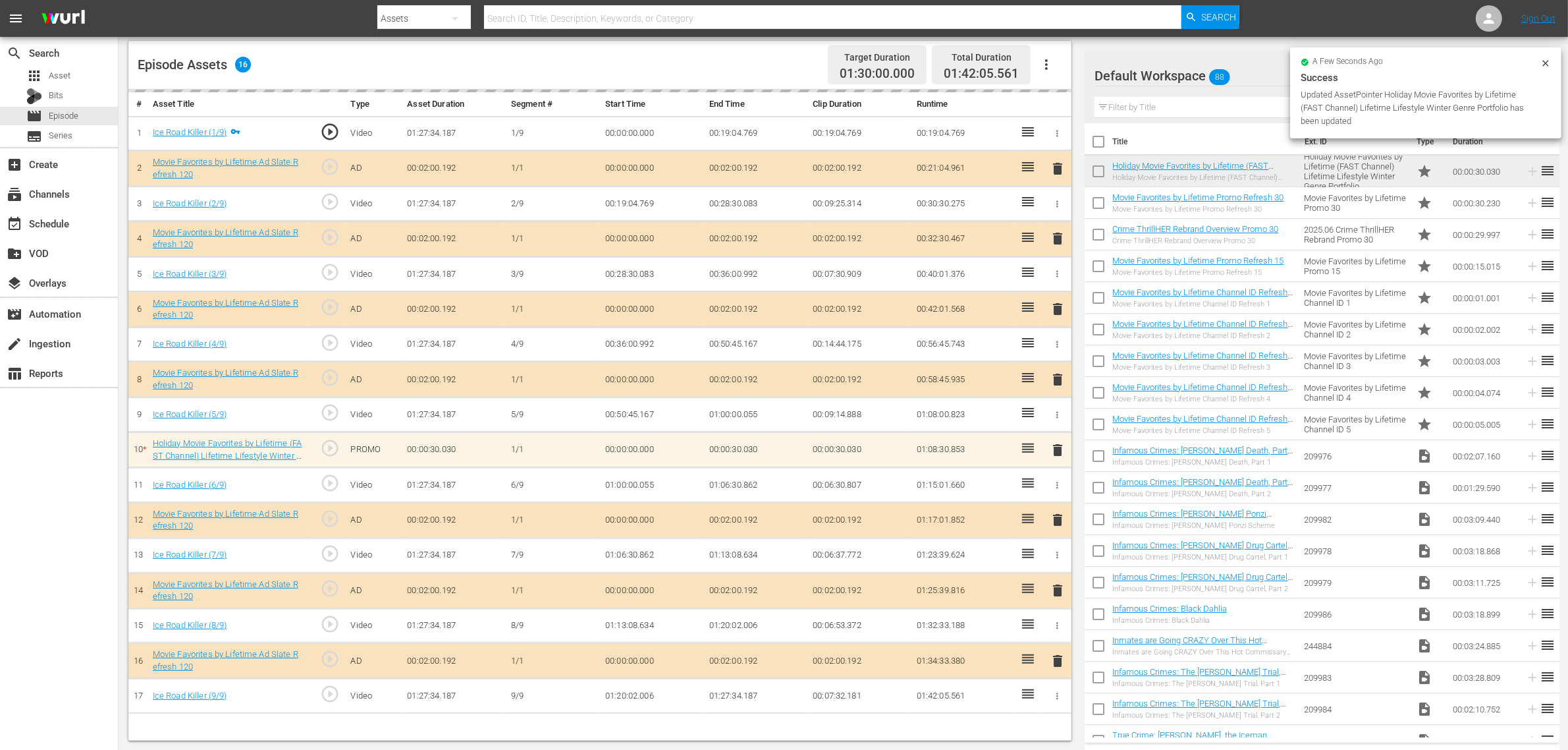
click at [1264, 22] on nav "menu Search By Assets Search ID, Title, Description, Keywords, or Category Sear…" at bounding box center [784, 18] width 1568 height 37
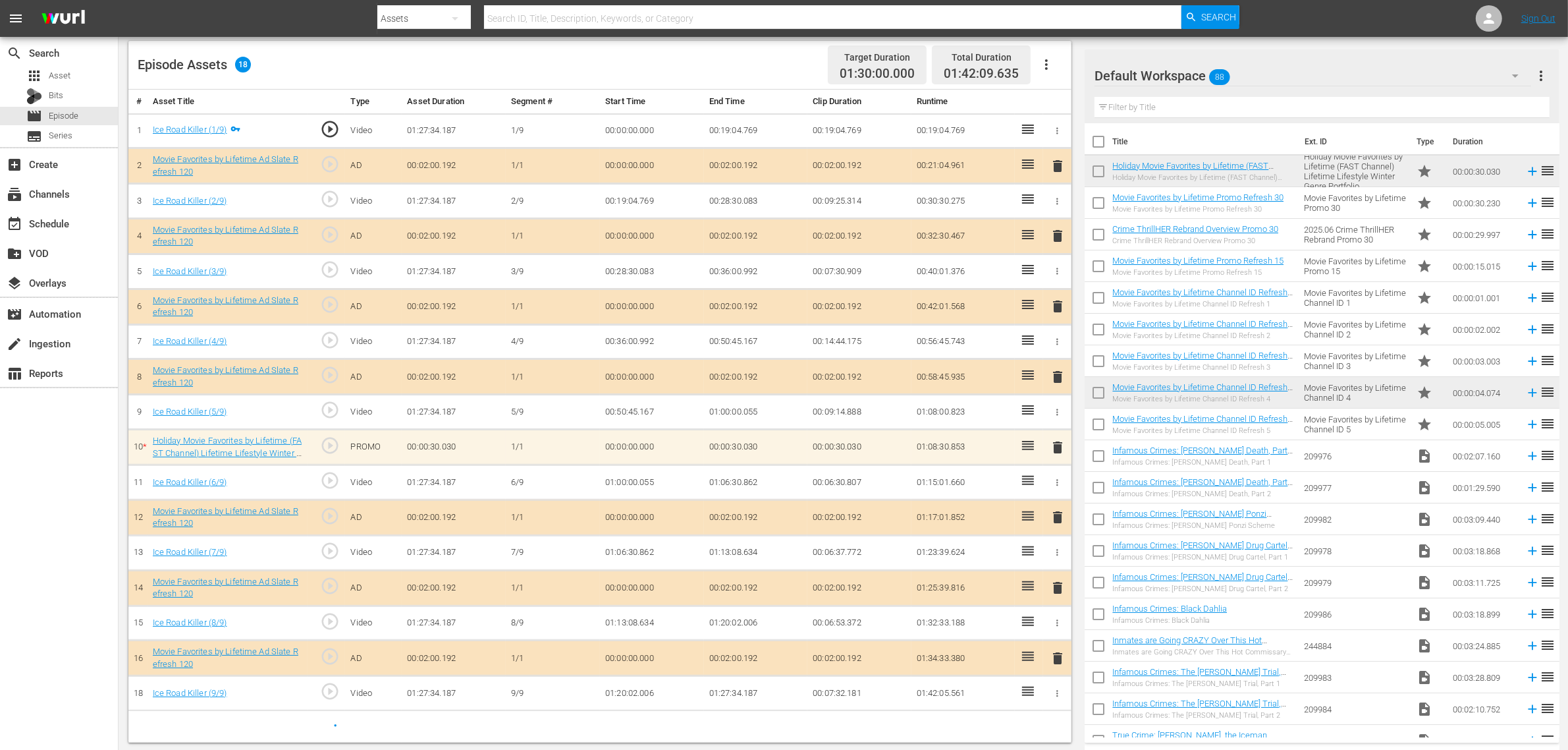
click at [624, 56] on div "Episode Assets 18 Target Duration 01:30:00.000 Total Duration 01:42:09.635" at bounding box center [599, 65] width 943 height 49
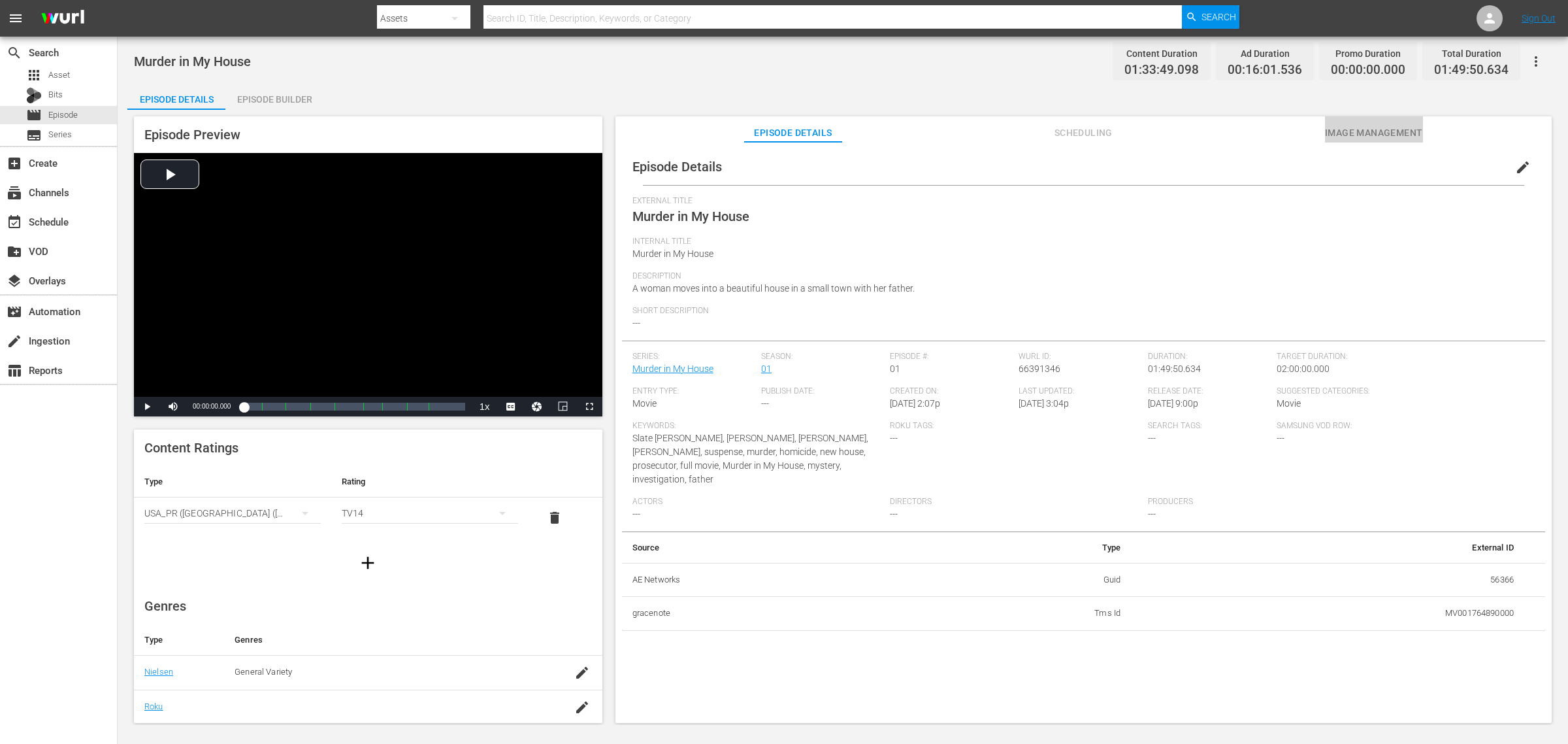
click at [1254, 134] on span "Image Management" at bounding box center [1373, 133] width 98 height 17
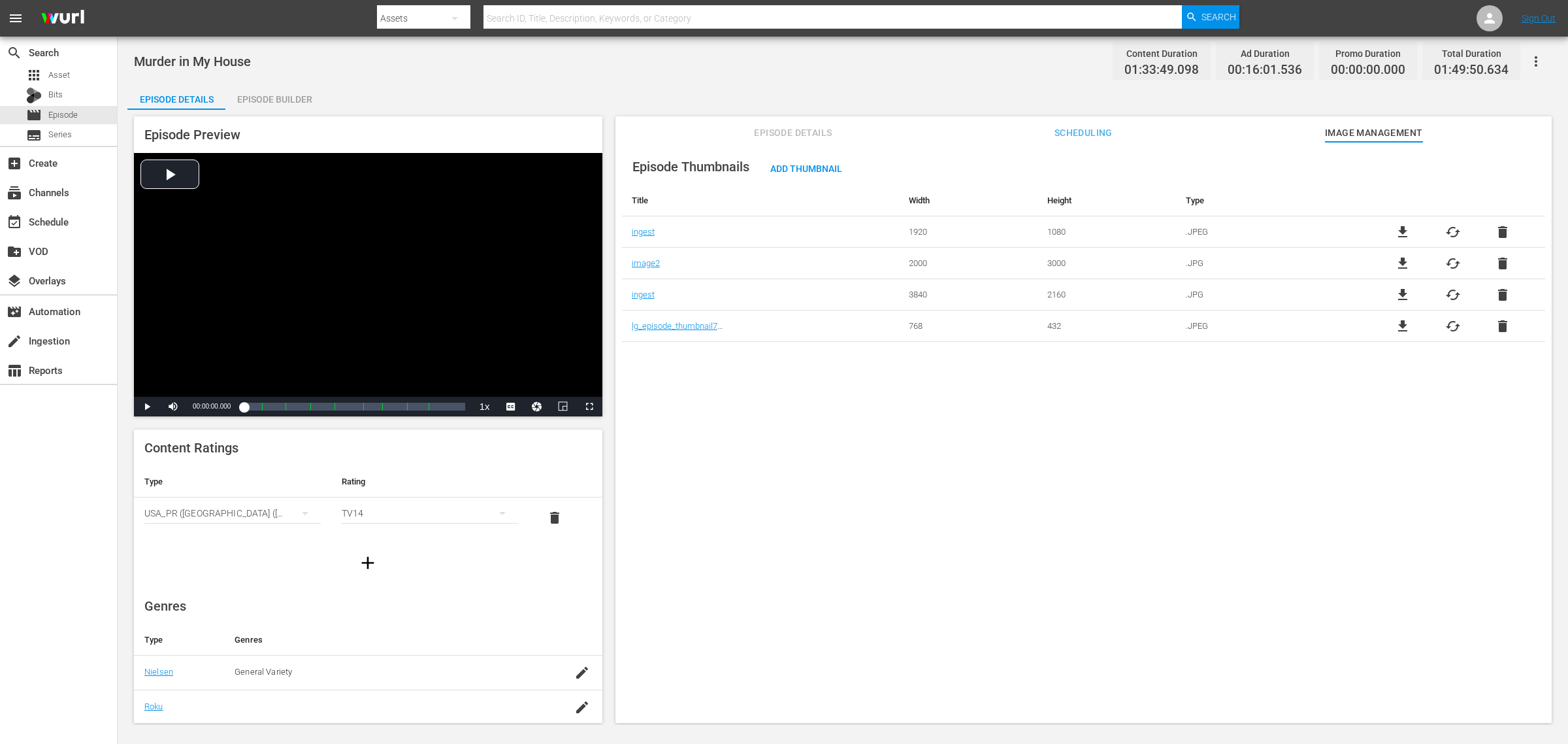
click at [273, 85] on div "Episode Builder" at bounding box center [274, 99] width 98 height 31
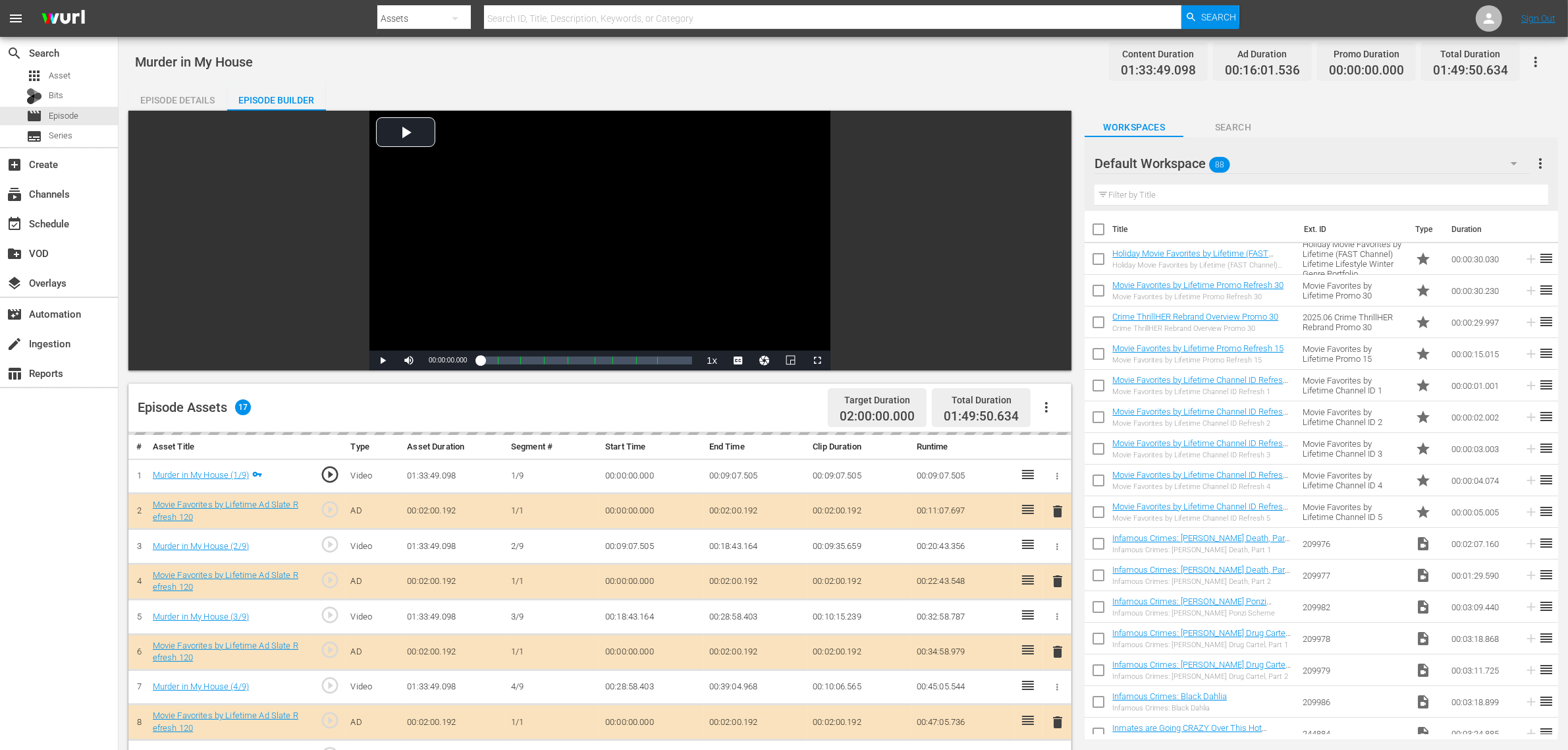
click at [535, 69] on div "Murder in My House Content Duration 01:33:49.098 Ad Duration 00:16:01.536 Promo…" at bounding box center [844, 61] width 1417 height 30
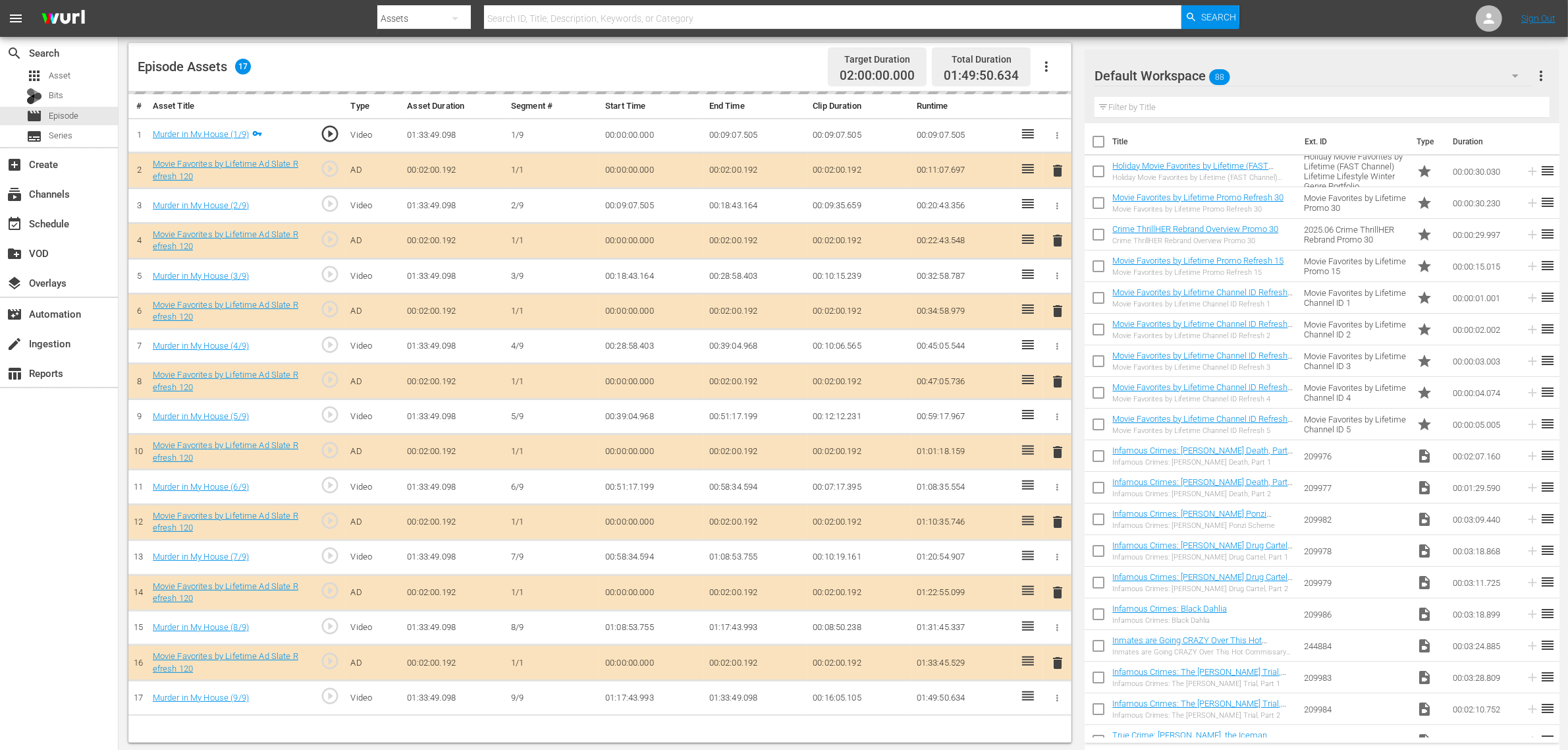
scroll to position [343, 0]
click at [1058, 451] on div "delete" at bounding box center [1058, 450] width 18 height 19
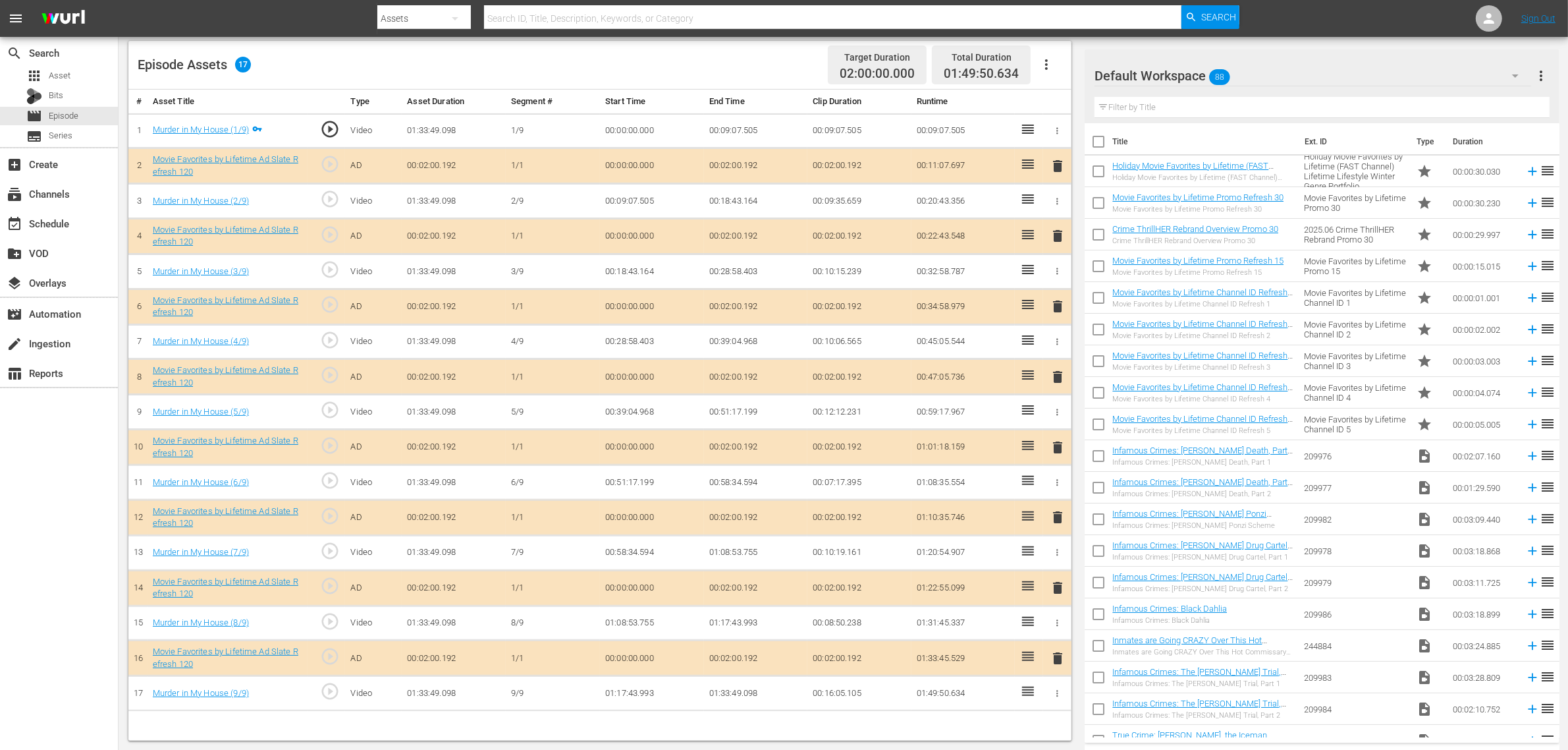
click at [1058, 452] on span "delete" at bounding box center [1058, 447] width 16 height 16
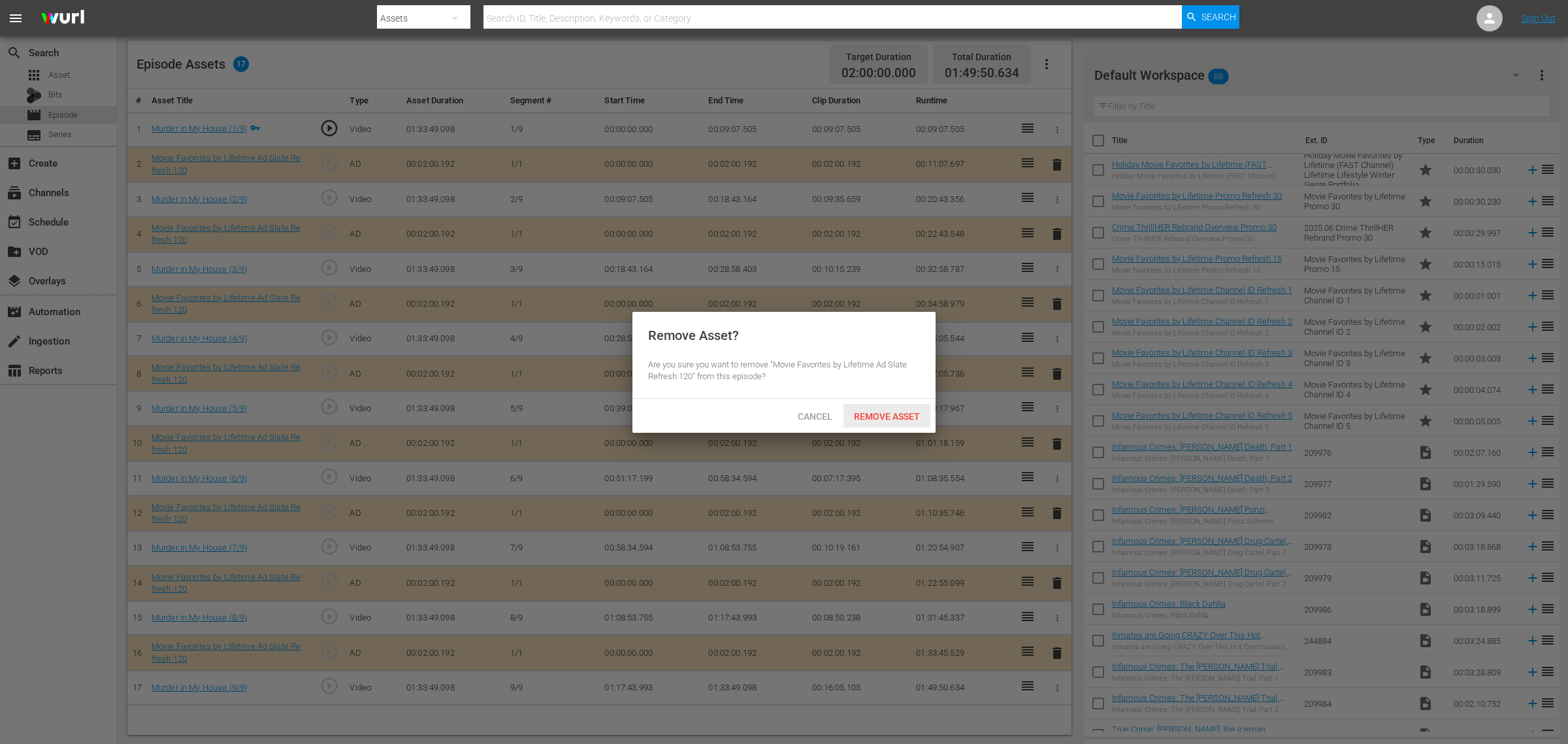
click at [877, 413] on span "Remove Asset" at bounding box center [886, 416] width 87 height 10
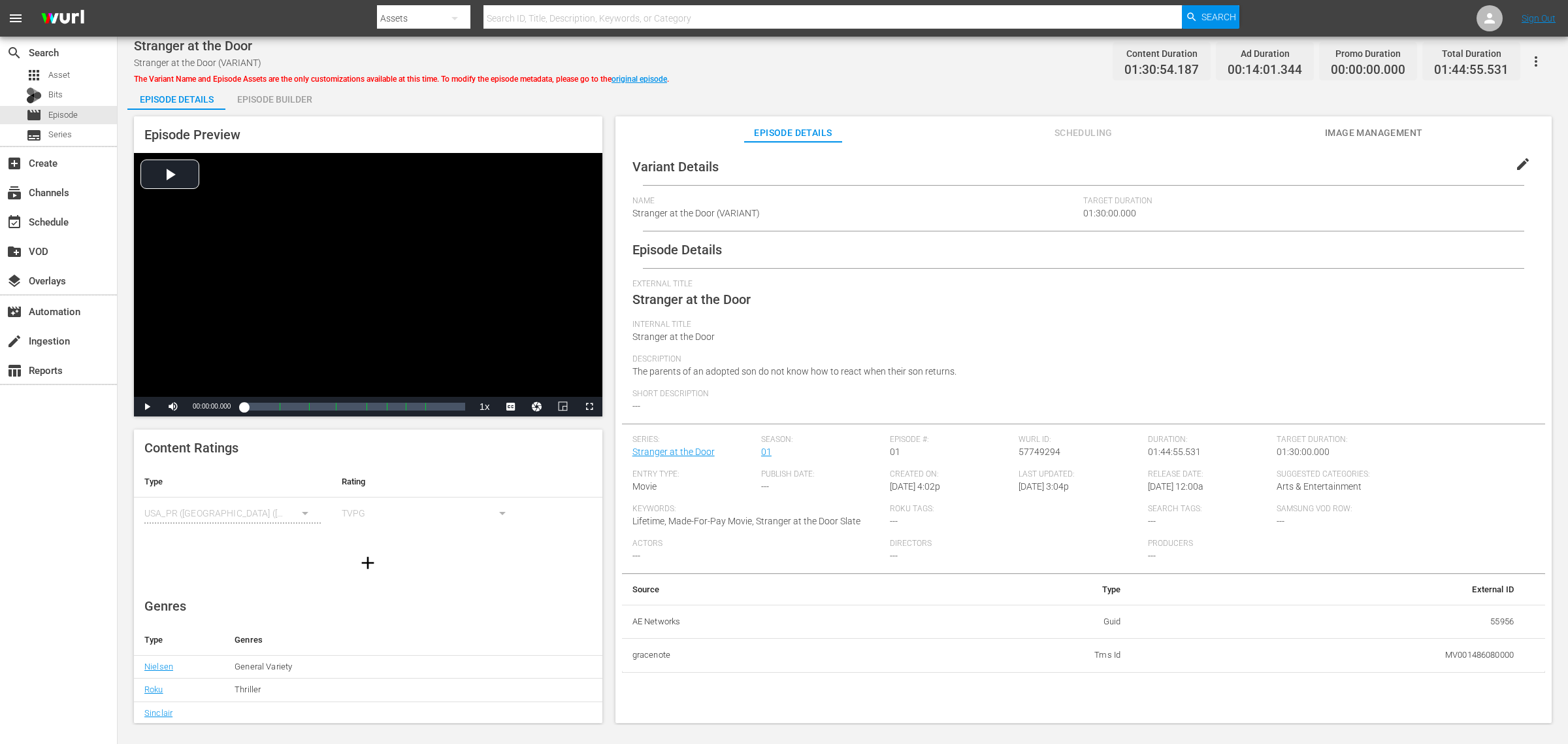
click at [1254, 129] on span "Image Management" at bounding box center [1373, 133] width 98 height 17
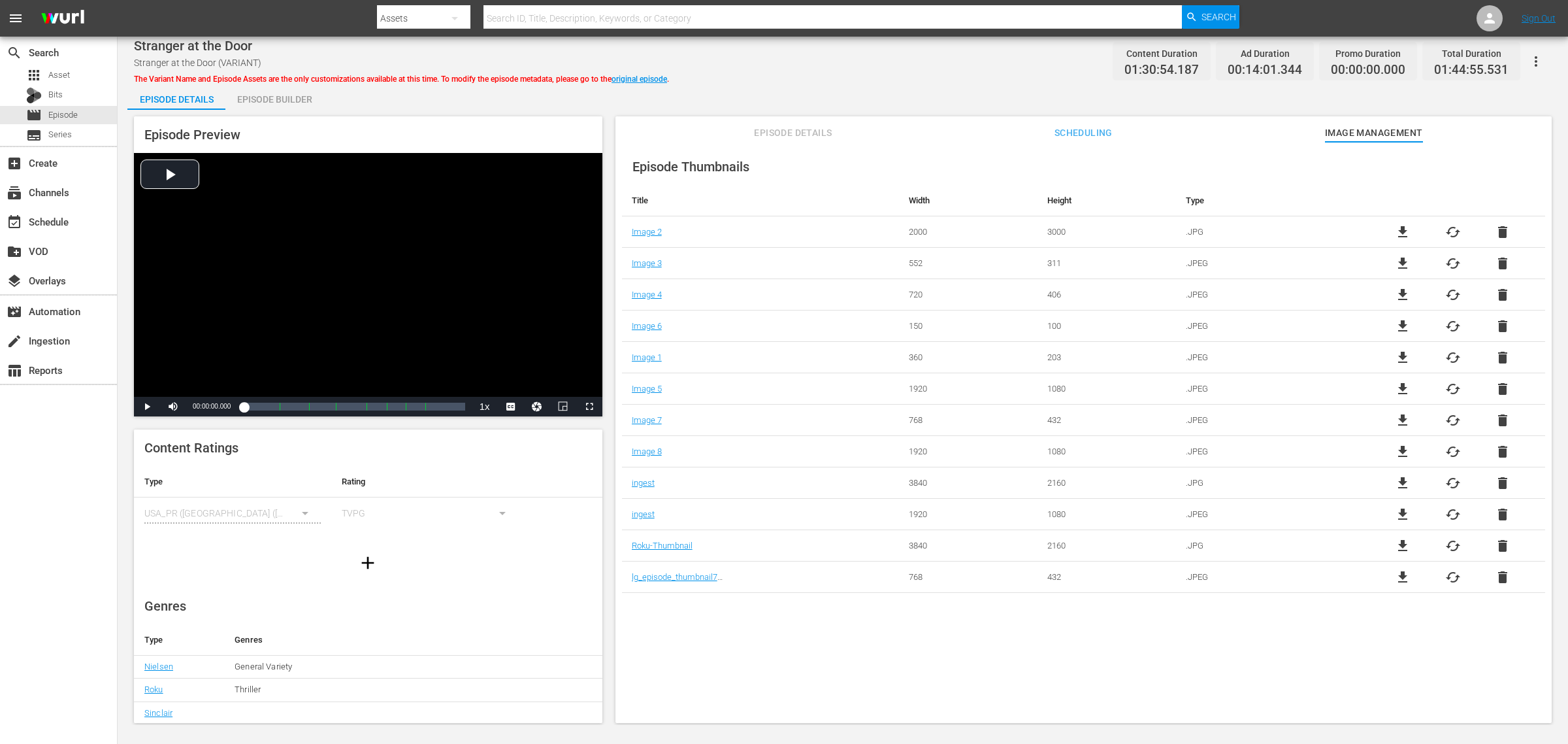
click at [900, 57] on div "Stranger at the Door Stranger at the Door (VARIANT) The Variant Name and Episod…" at bounding box center [843, 60] width 1418 height 29
click at [259, 95] on div "Episode Builder" at bounding box center [274, 99] width 98 height 31
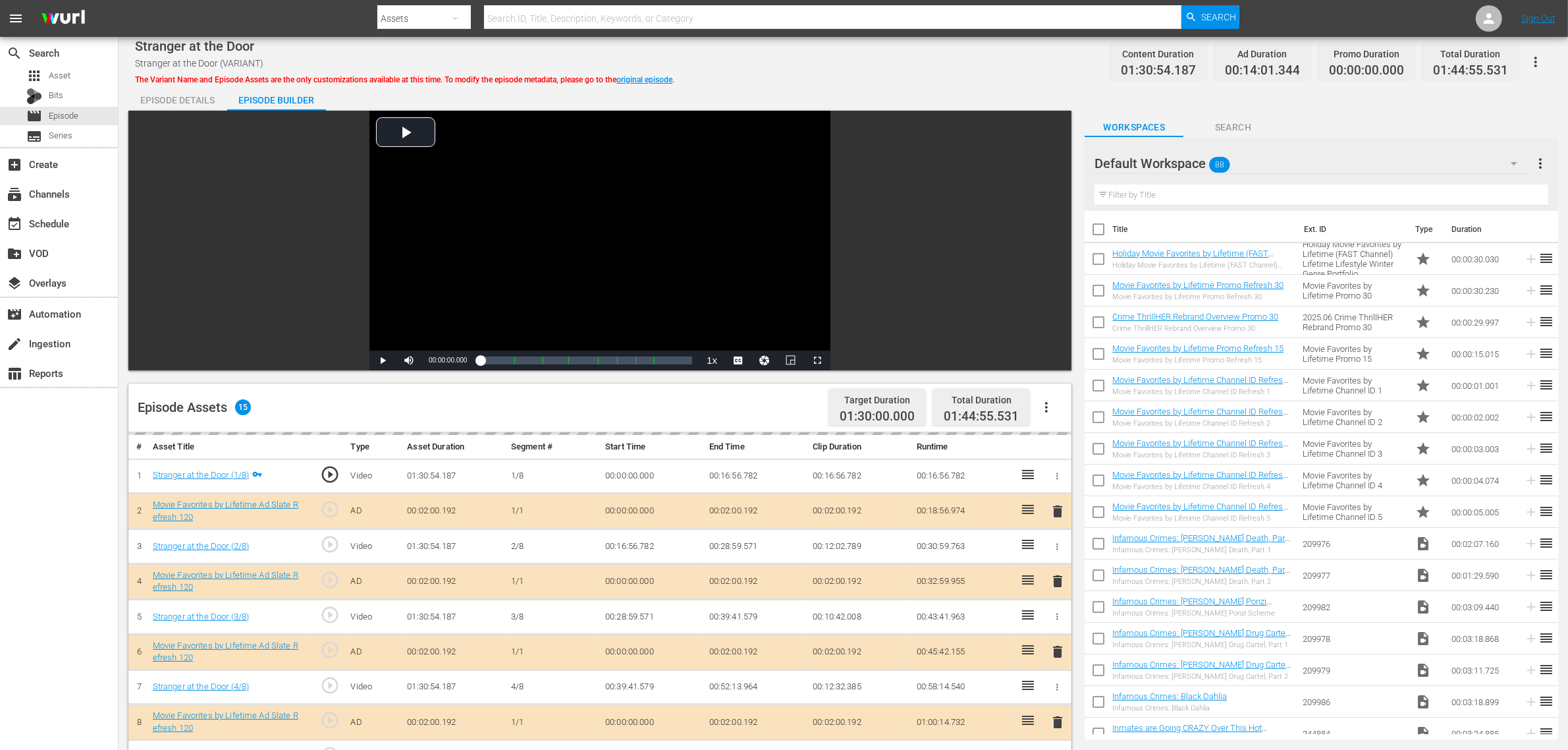
click at [776, 78] on div "Stranger at the Door Stranger at the Door (VARIANT) The Variant Name and Episod…" at bounding box center [844, 565] width 1450 height 1056
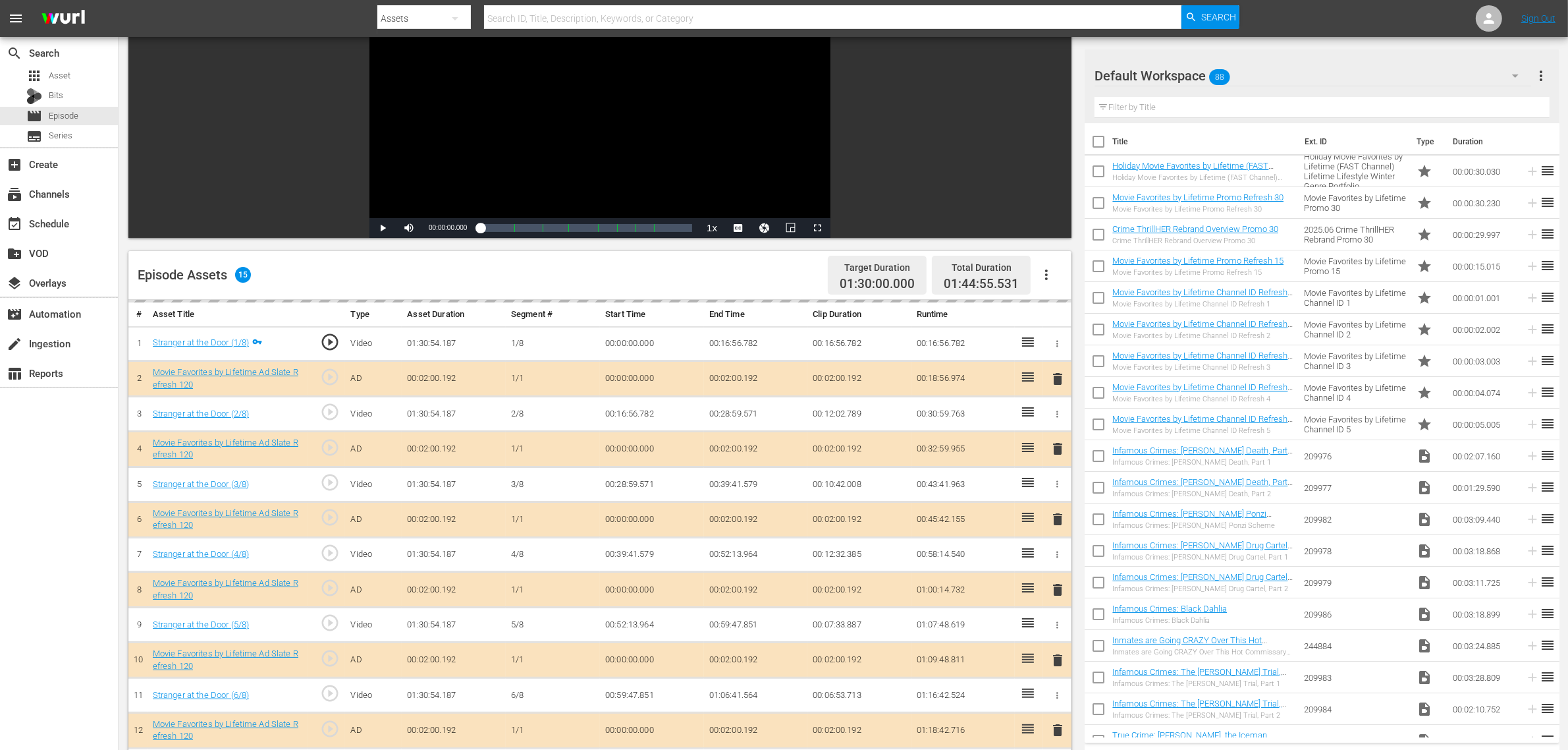
scroll to position [343, 0]
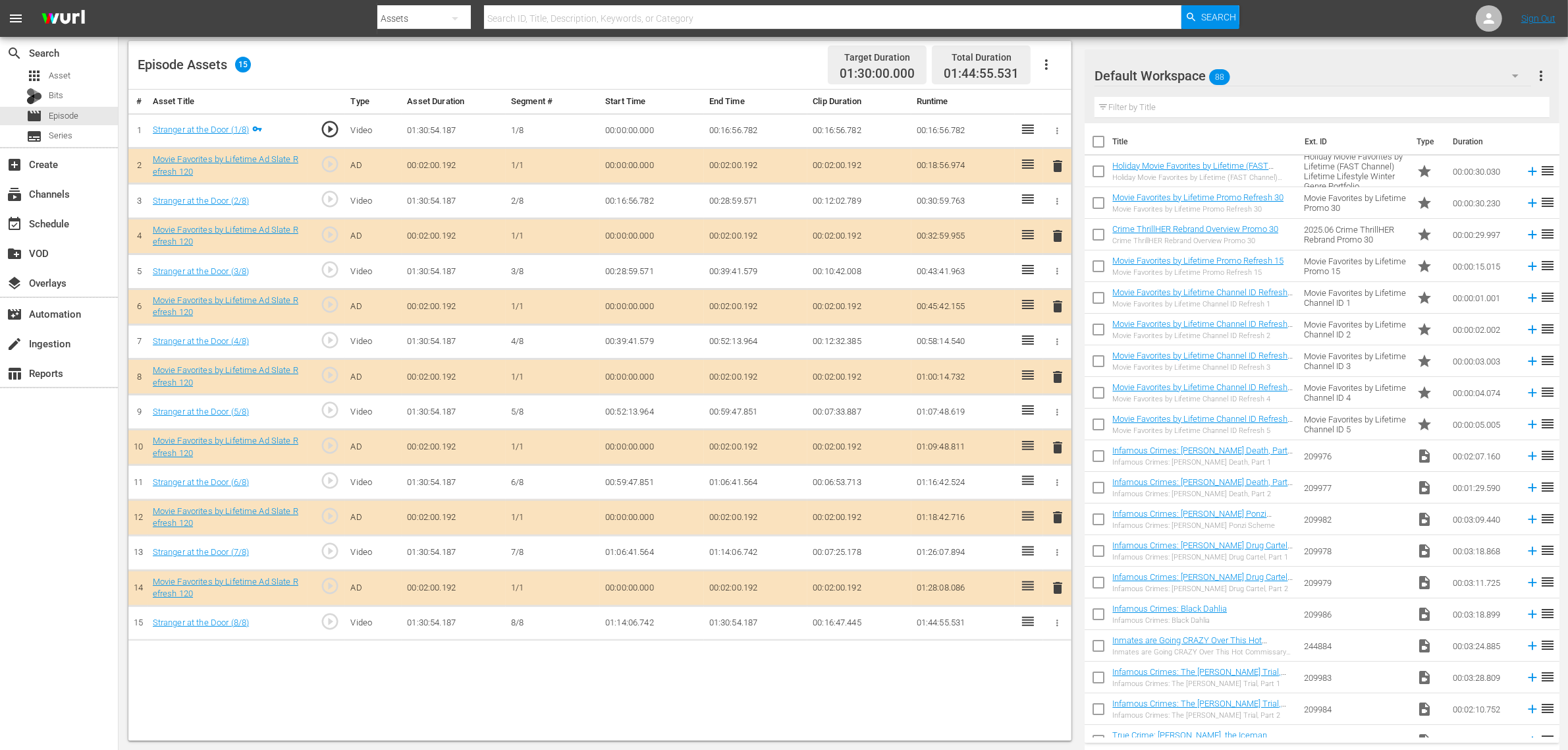
click at [1061, 380] on span "delete" at bounding box center [1058, 377] width 16 height 16
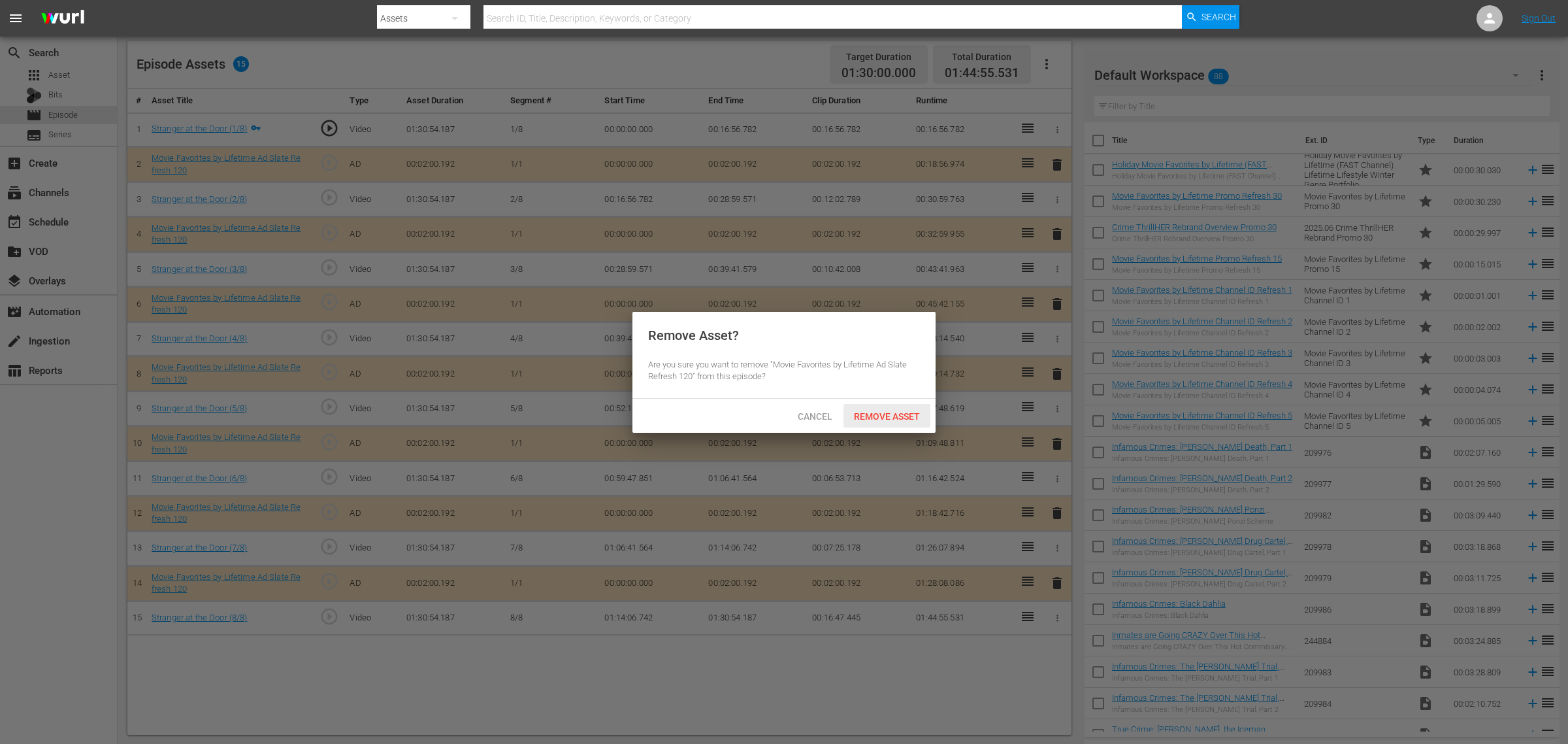
click at [870, 406] on div "Remove Asset" at bounding box center [886, 416] width 87 height 24
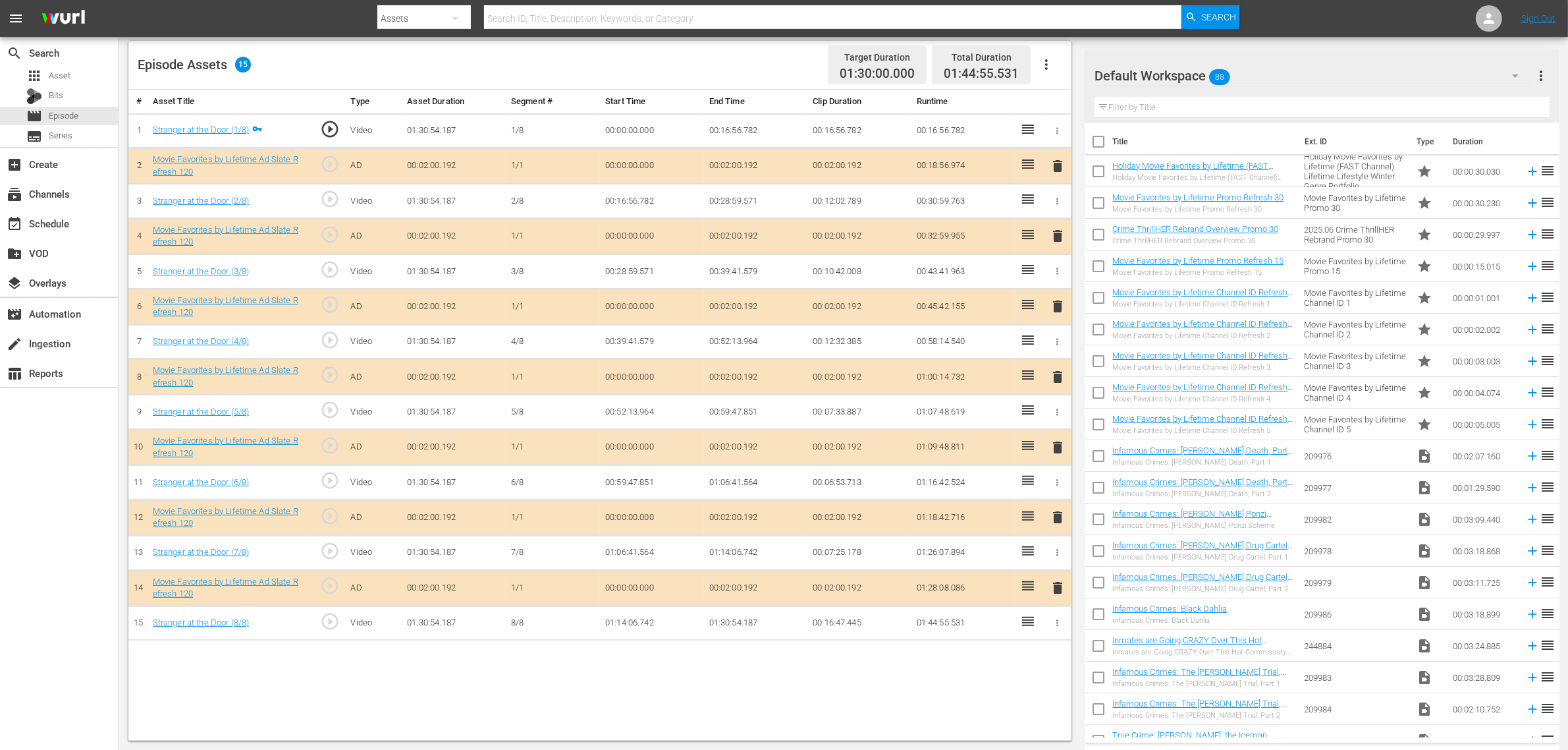
click at [1264, 83] on div "Default Workspace 88" at bounding box center [1312, 76] width 437 height 37
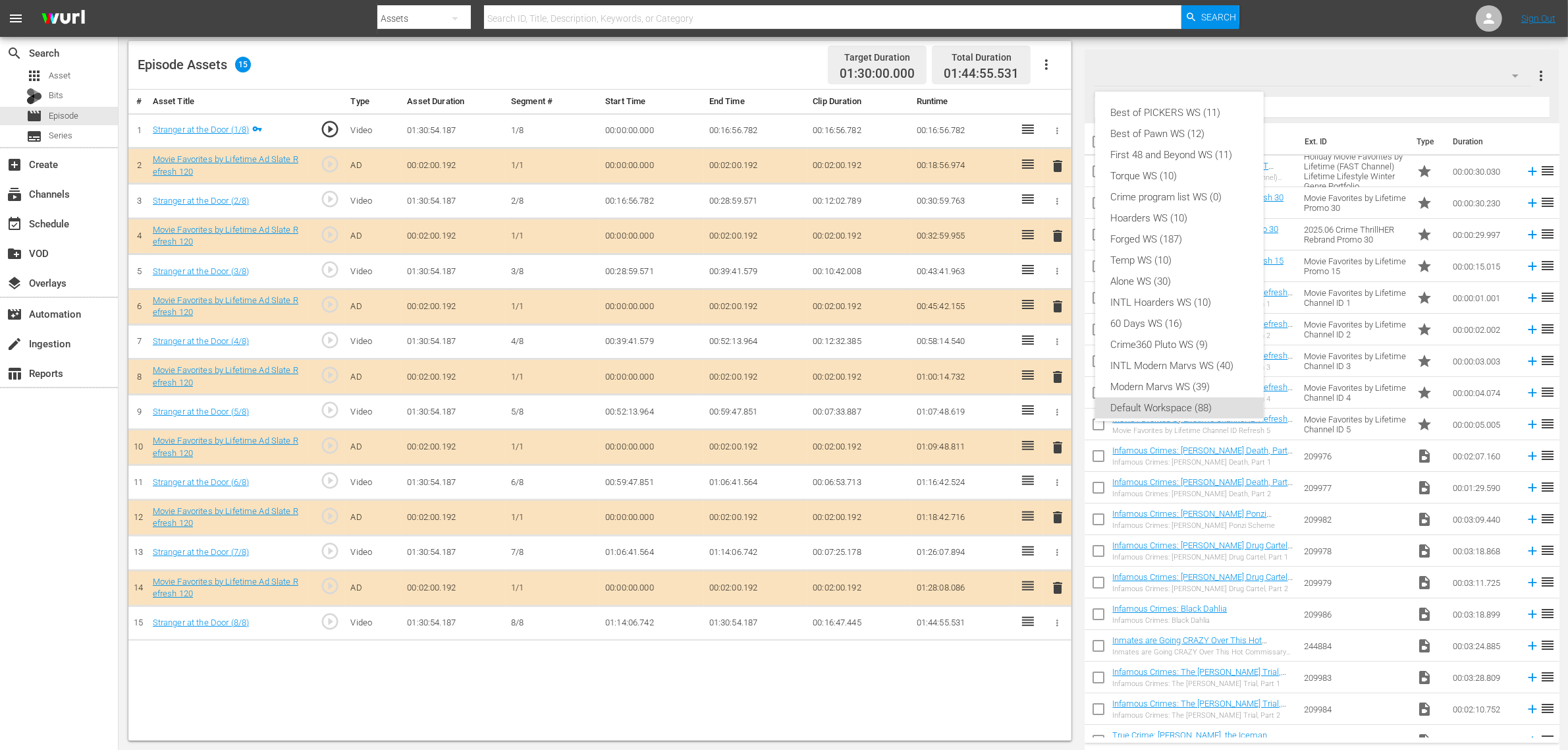
scroll to position [8, 0]
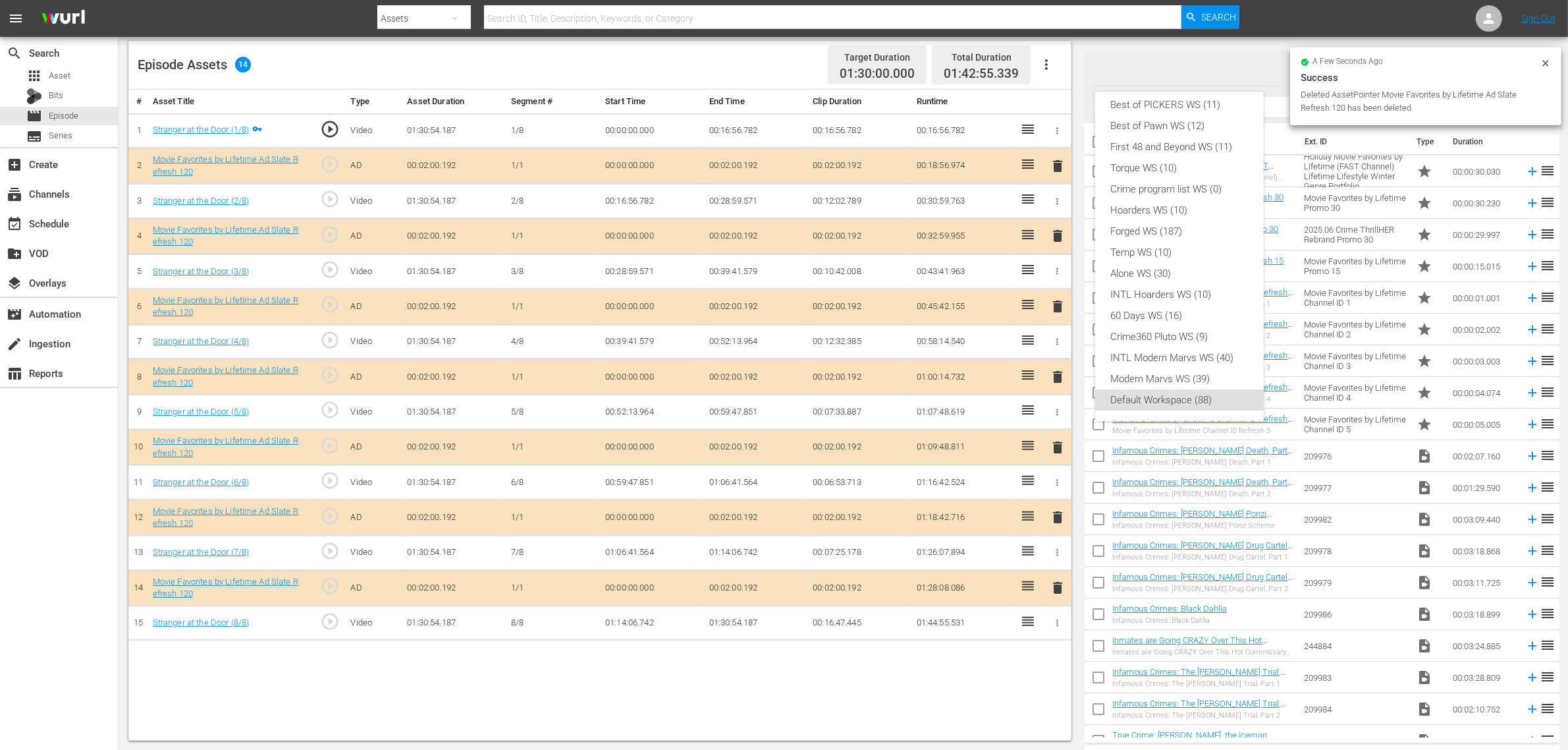
click at [1264, 11] on div "Best of PICKERS WS (11) Best of Pawn WS (12) First 48 and Beyond WS (11) Torque…" at bounding box center [784, 375] width 1568 height 750
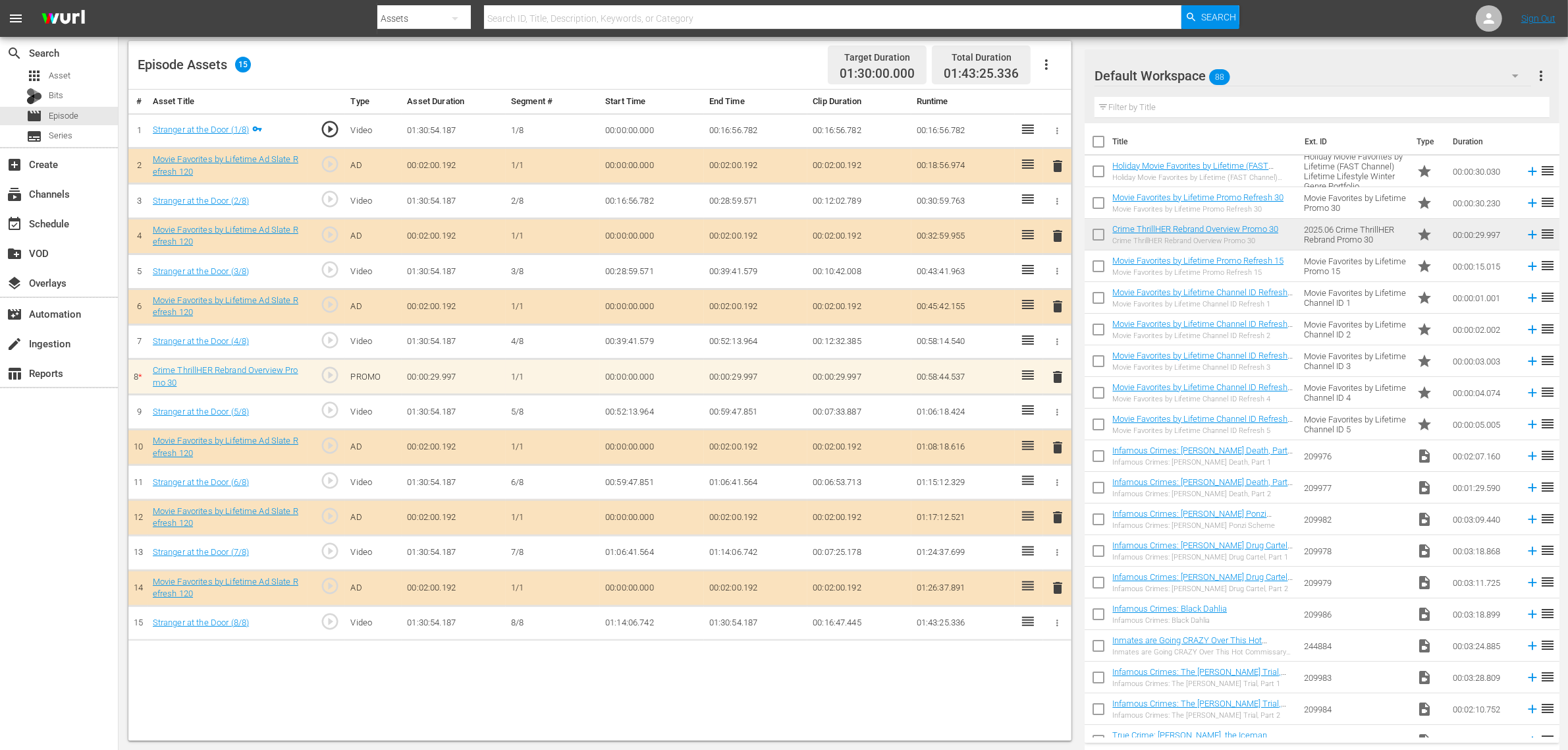
click at [756, 61] on div "Episode Assets 15 Target Duration 01:30:00.000 Total Duration 01:43:25.336" at bounding box center [599, 65] width 943 height 49
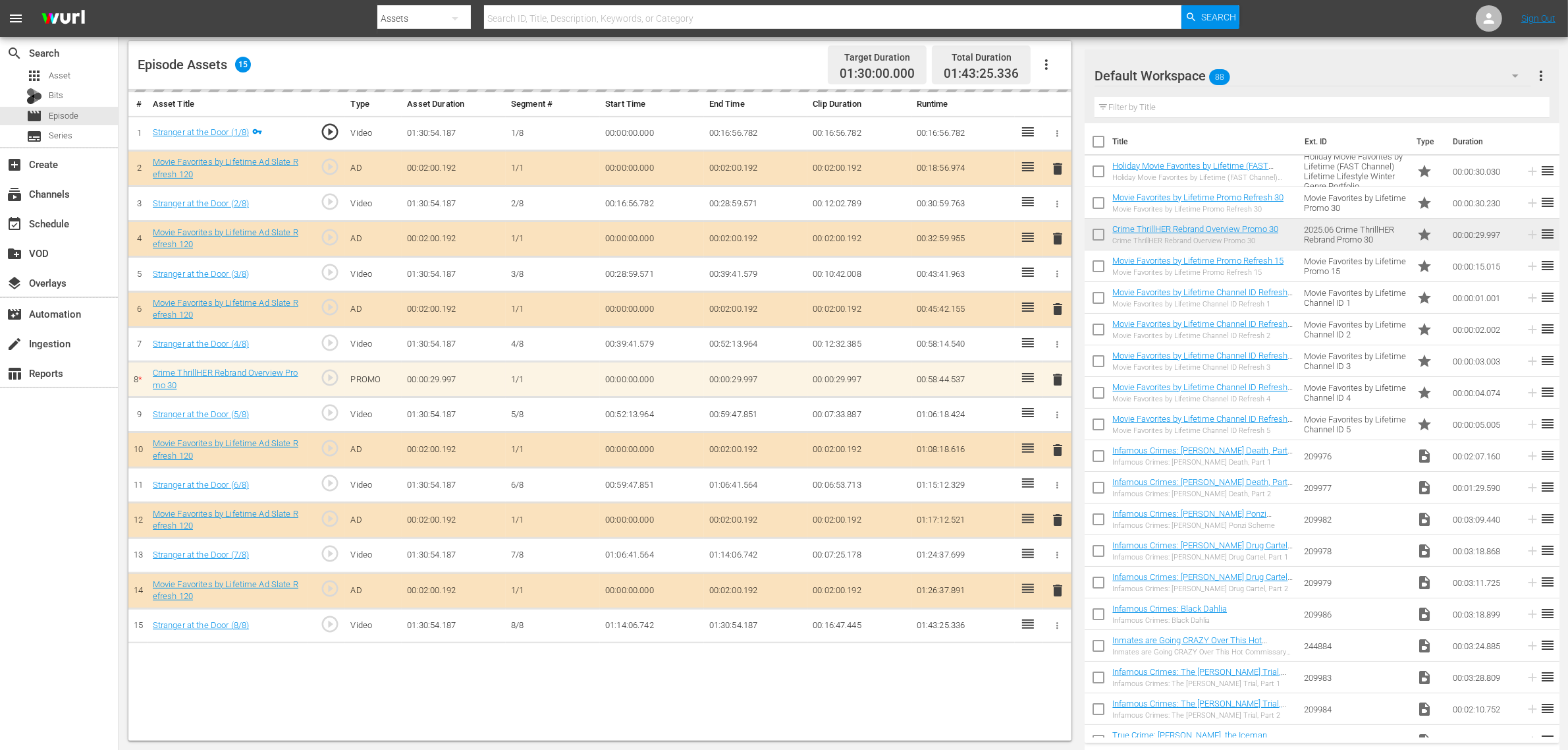
click at [736, 39] on div "Video Player is loading. Play Video Play Mute Current Time 00:00:00.000 / Durat…" at bounding box center [603, 254] width 950 height 972
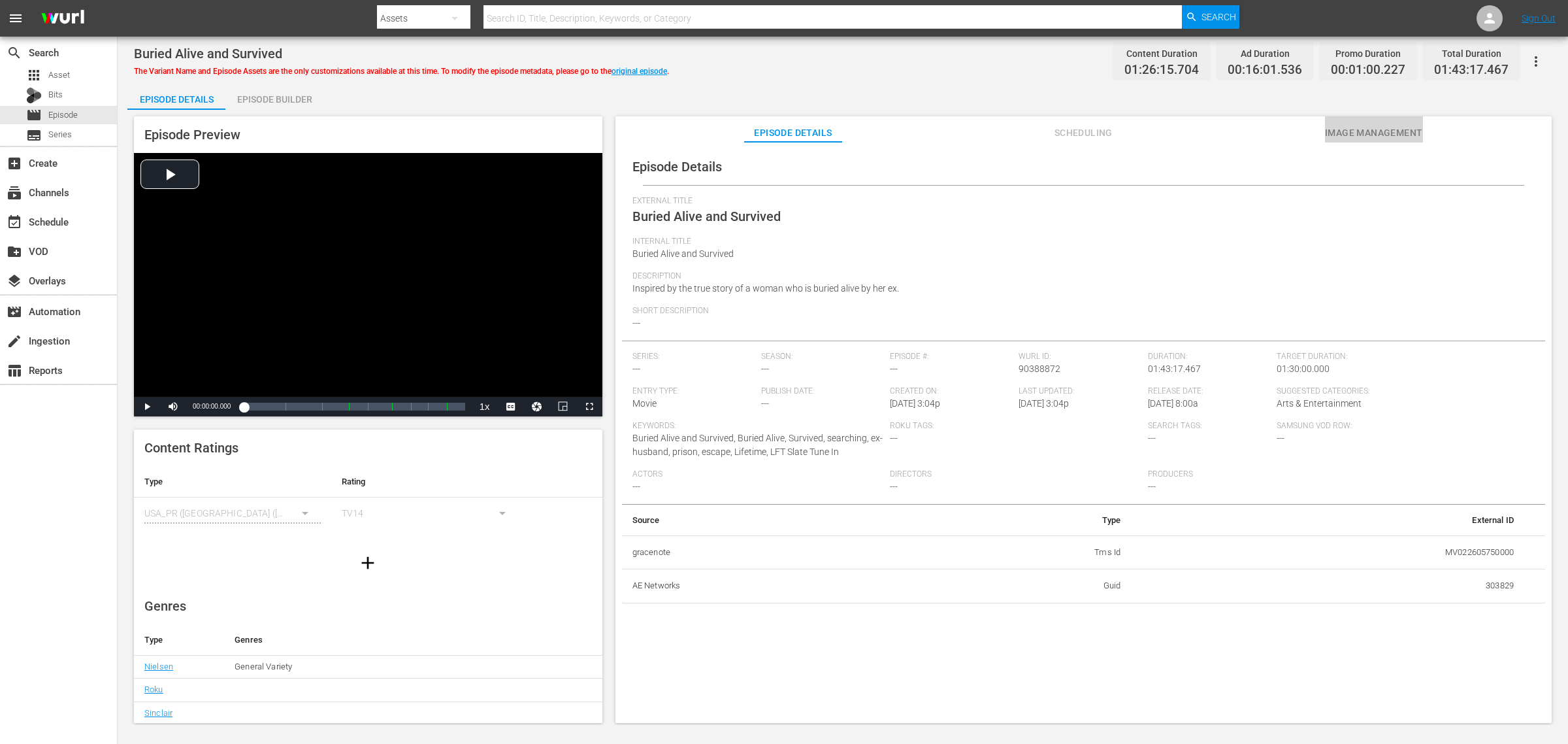
click at [1254, 128] on span "Image Management" at bounding box center [1373, 133] width 98 height 17
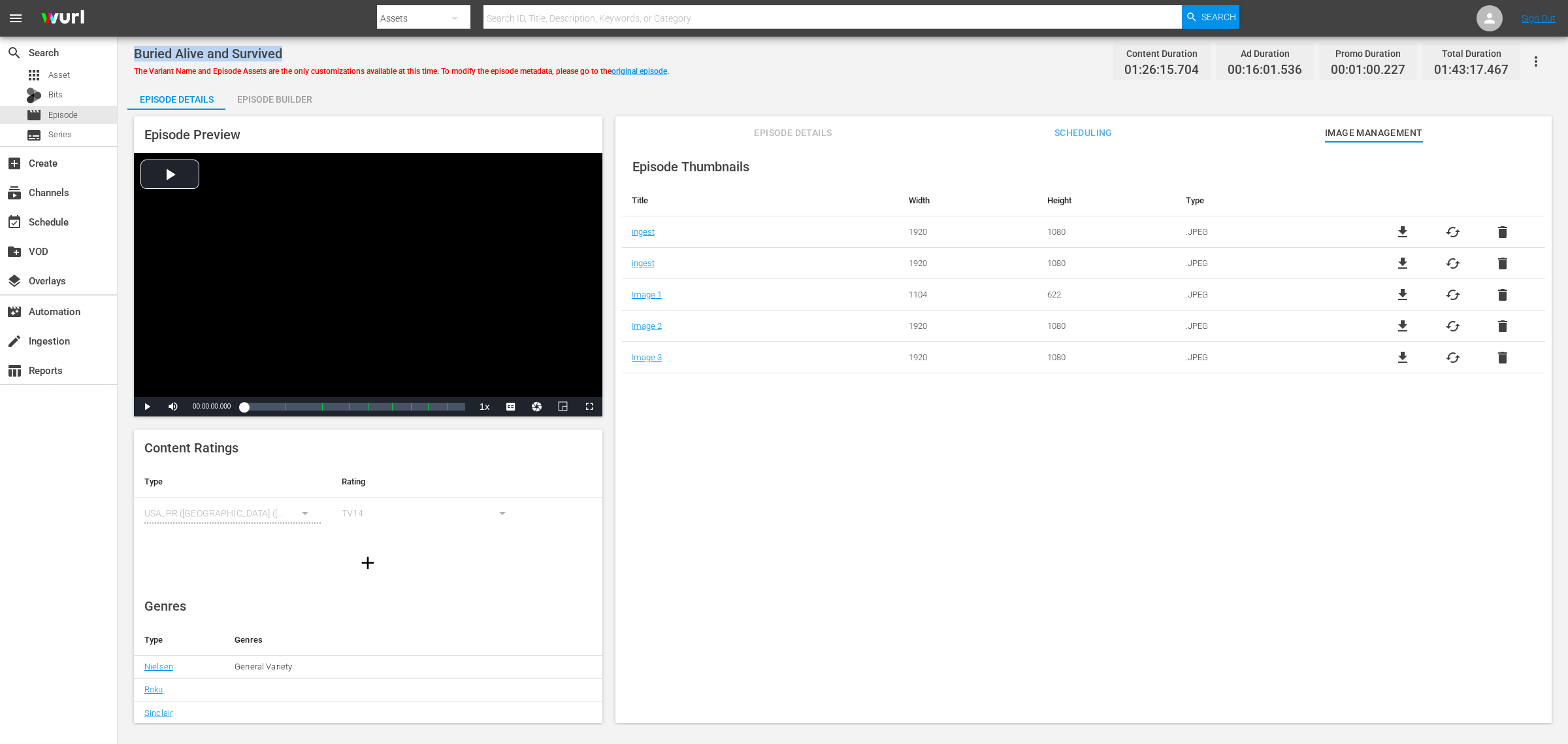
drag, startPoint x: 288, startPoint y: 57, endPoint x: 136, endPoint y: 53, distance: 152.1
click at [136, 53] on div "Buried Alive and Survived" at bounding box center [401, 54] width 535 height 16
copy span "Buried Alive and Survived"
click at [915, 83] on div "Episode Details Episode Builder Episode Preview Video Player is loading. Play V…" at bounding box center [842, 408] width 1431 height 649
click at [641, 68] on link "original episode" at bounding box center [640, 72] width 56 height 10
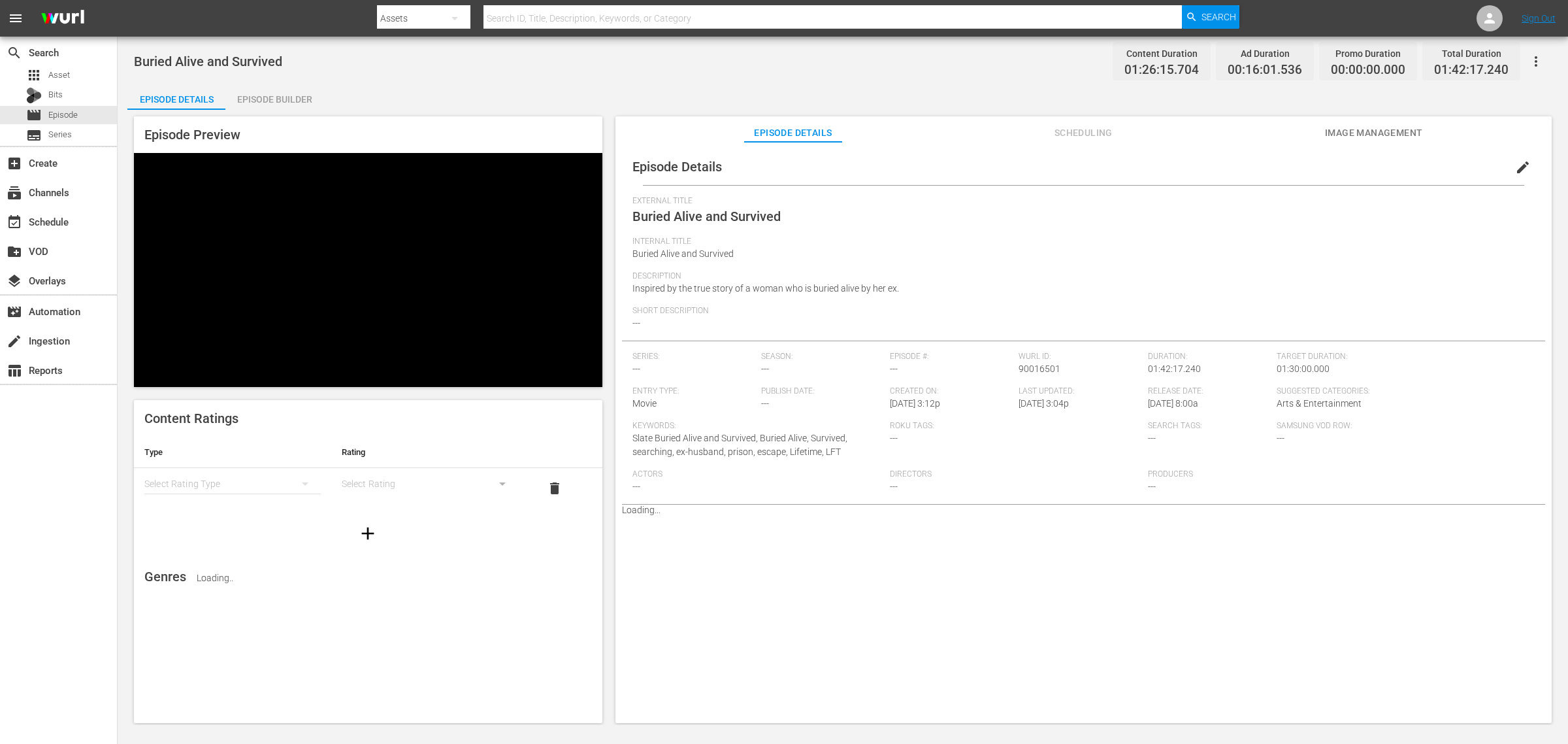
click at [900, 60] on div "Buried Alive and Survived Content Duration 01:26:15.704 Ad Duration 00:16:01.53…" at bounding box center [843, 60] width 1418 height 29
click at [1254, 134] on span "Image Management" at bounding box center [1373, 133] width 98 height 17
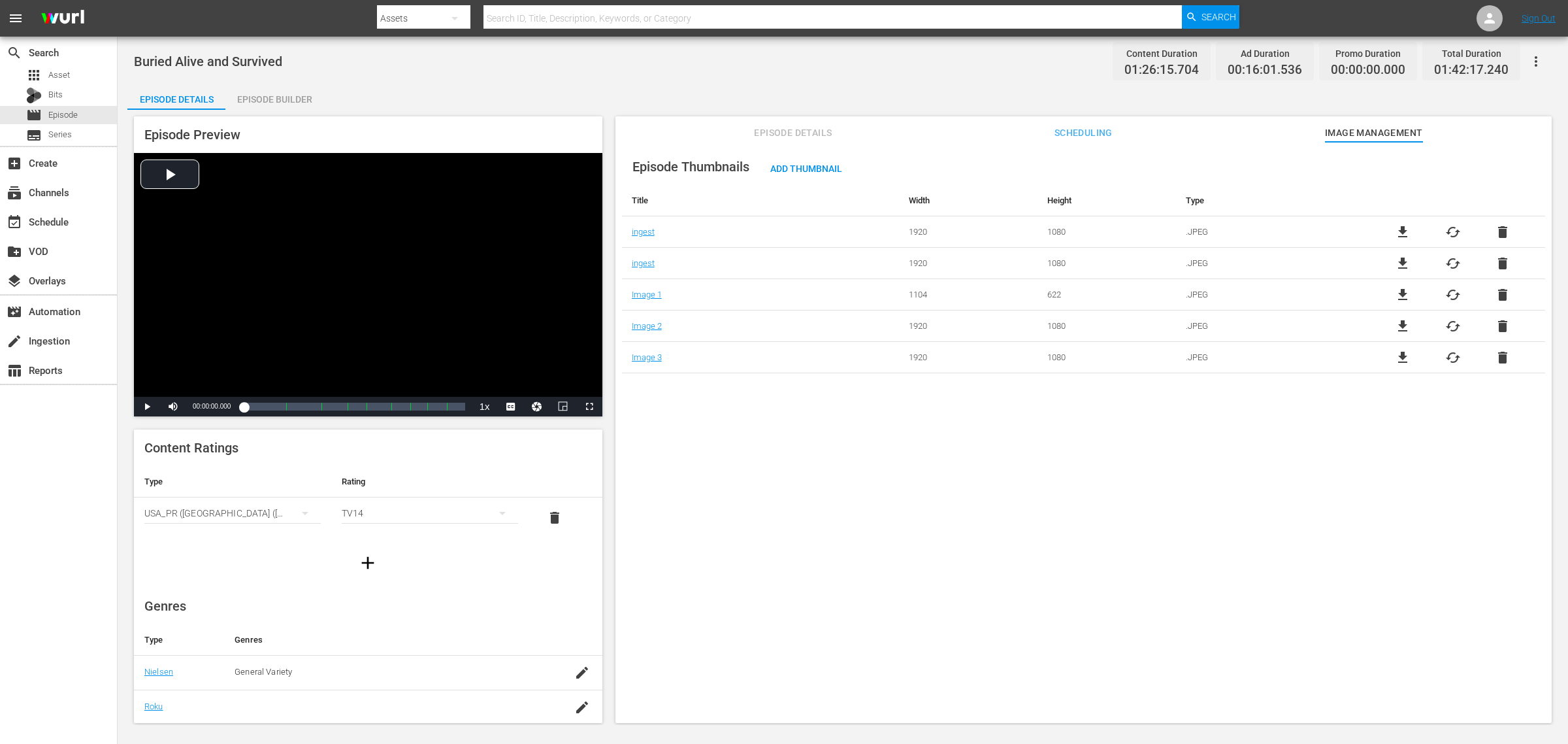
click at [800, 49] on div "Buried Alive and Survived Content Duration 01:26:15.704 Ad Duration 00:16:01.53…" at bounding box center [843, 60] width 1418 height 29
click at [1254, 234] on span "cached" at bounding box center [1454, 232] width 16 height 16
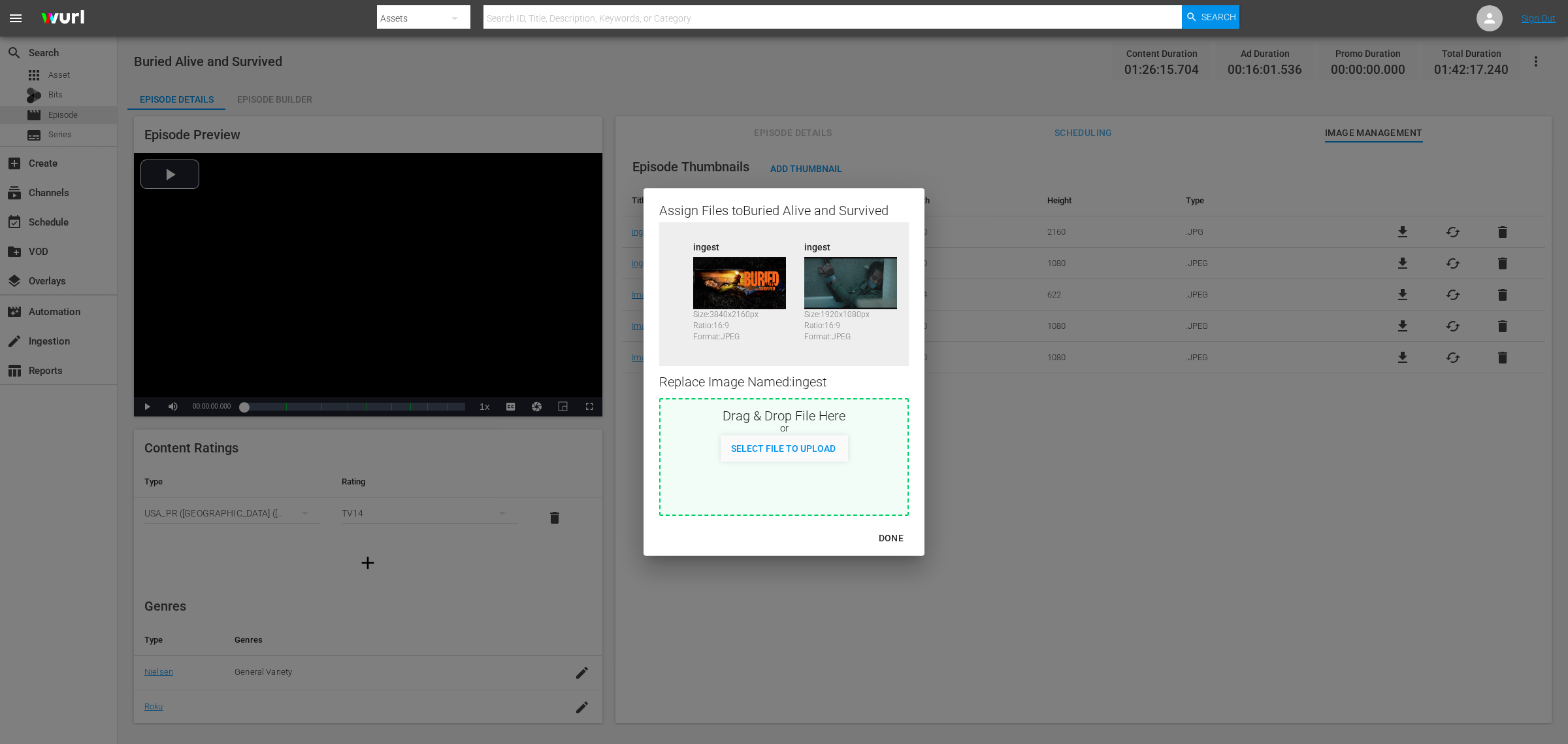
click at [889, 534] on div "DONE" at bounding box center [892, 538] width 46 height 17
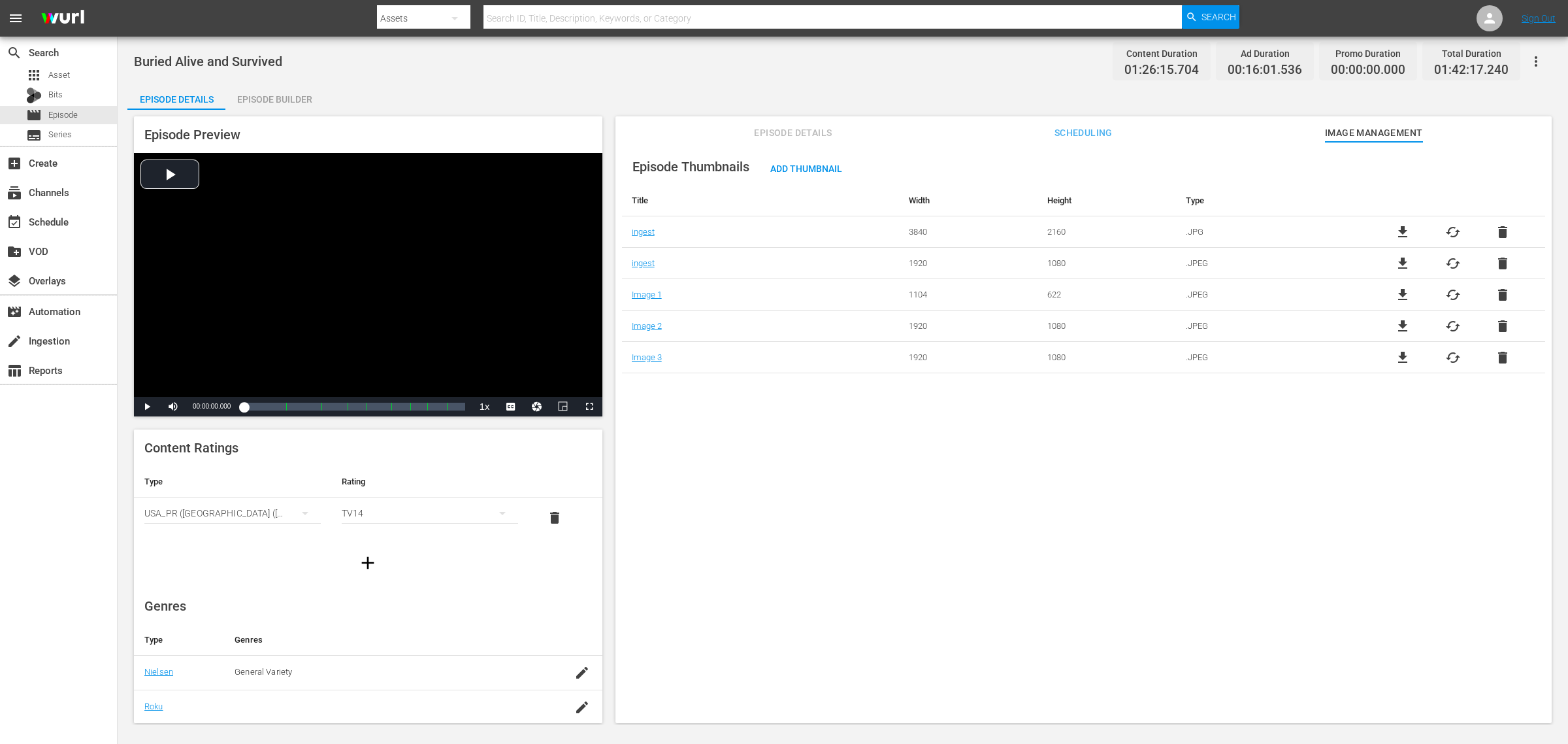
click at [700, 459] on div "Episode Thumbnails Add Thumbnail Title Width Height Type ingest 3840 2160 .JPG …" at bounding box center [1083, 438] width 936 height 593
click at [1254, 322] on span "cached" at bounding box center [1454, 326] width 16 height 16
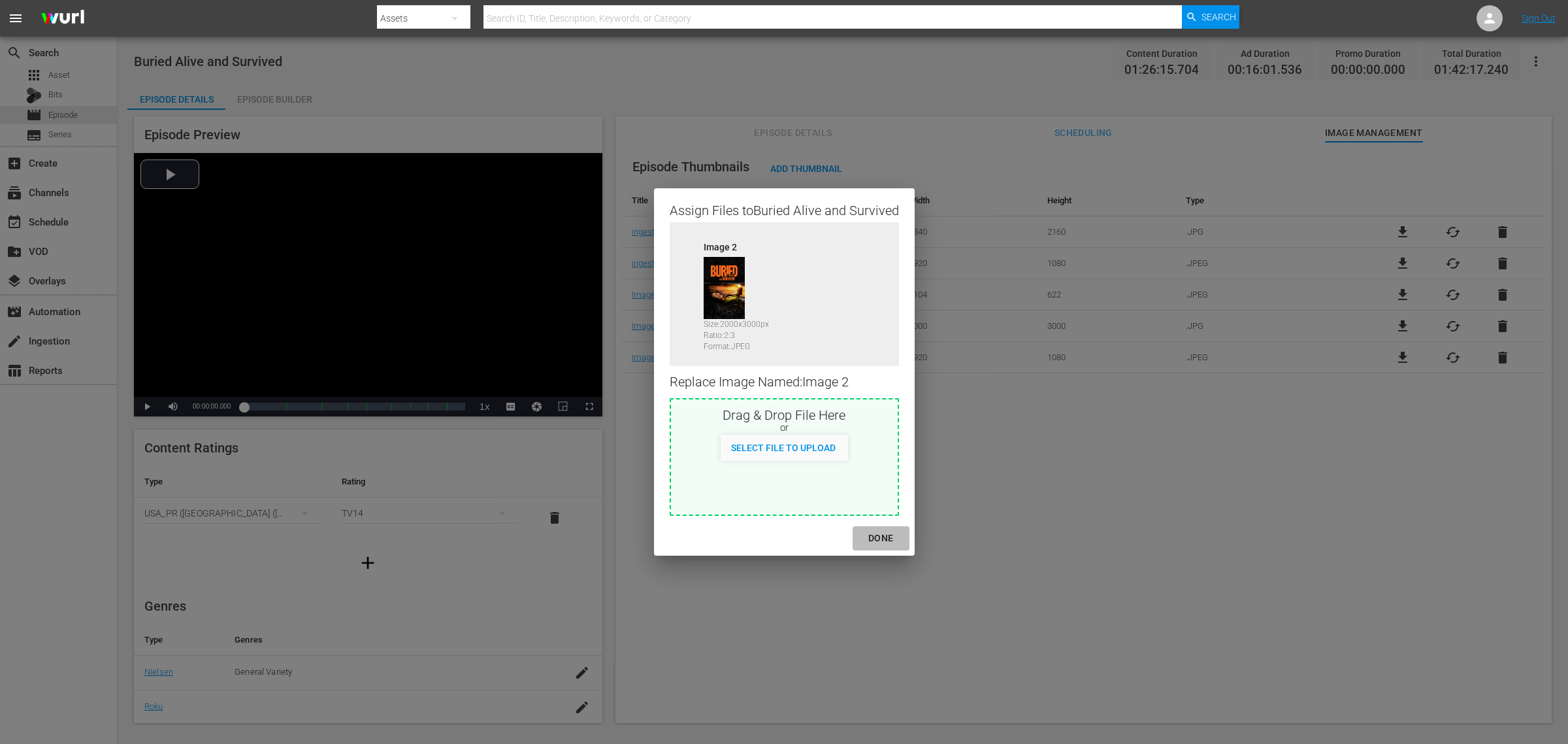
click at [884, 541] on div "DONE" at bounding box center [881, 538] width 46 height 17
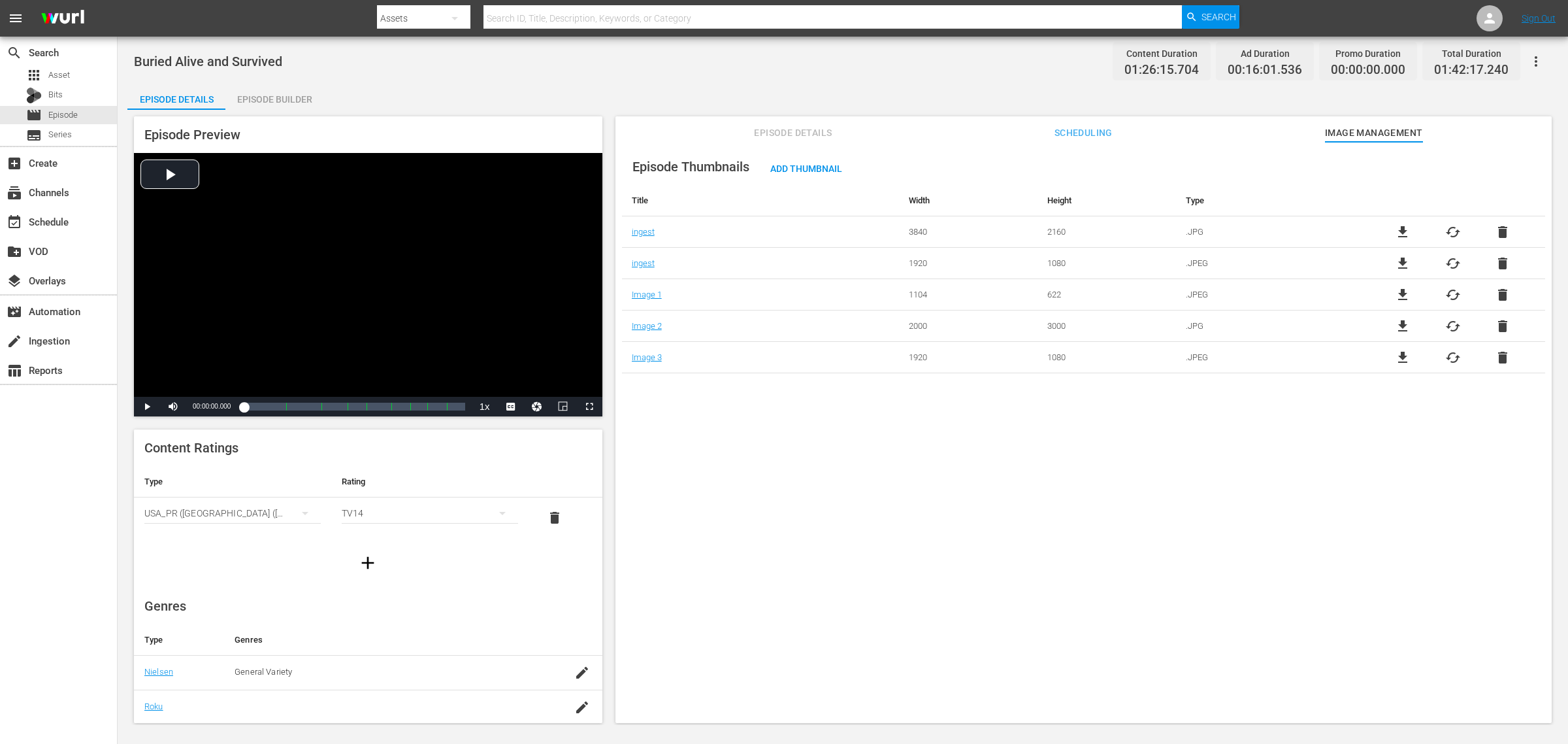
click at [857, 593] on div "Episode Thumbnails Add Thumbnail Title Width Height Type ingest 3840 2160 .JPG …" at bounding box center [1083, 438] width 936 height 593
click at [758, 490] on div "Episode Thumbnails Add Thumbnail Title Width Height Type ingest 3840 2160 .JPG …" at bounding box center [1083, 438] width 936 height 593
click at [286, 93] on div "Episode Builder" at bounding box center [274, 99] width 98 height 31
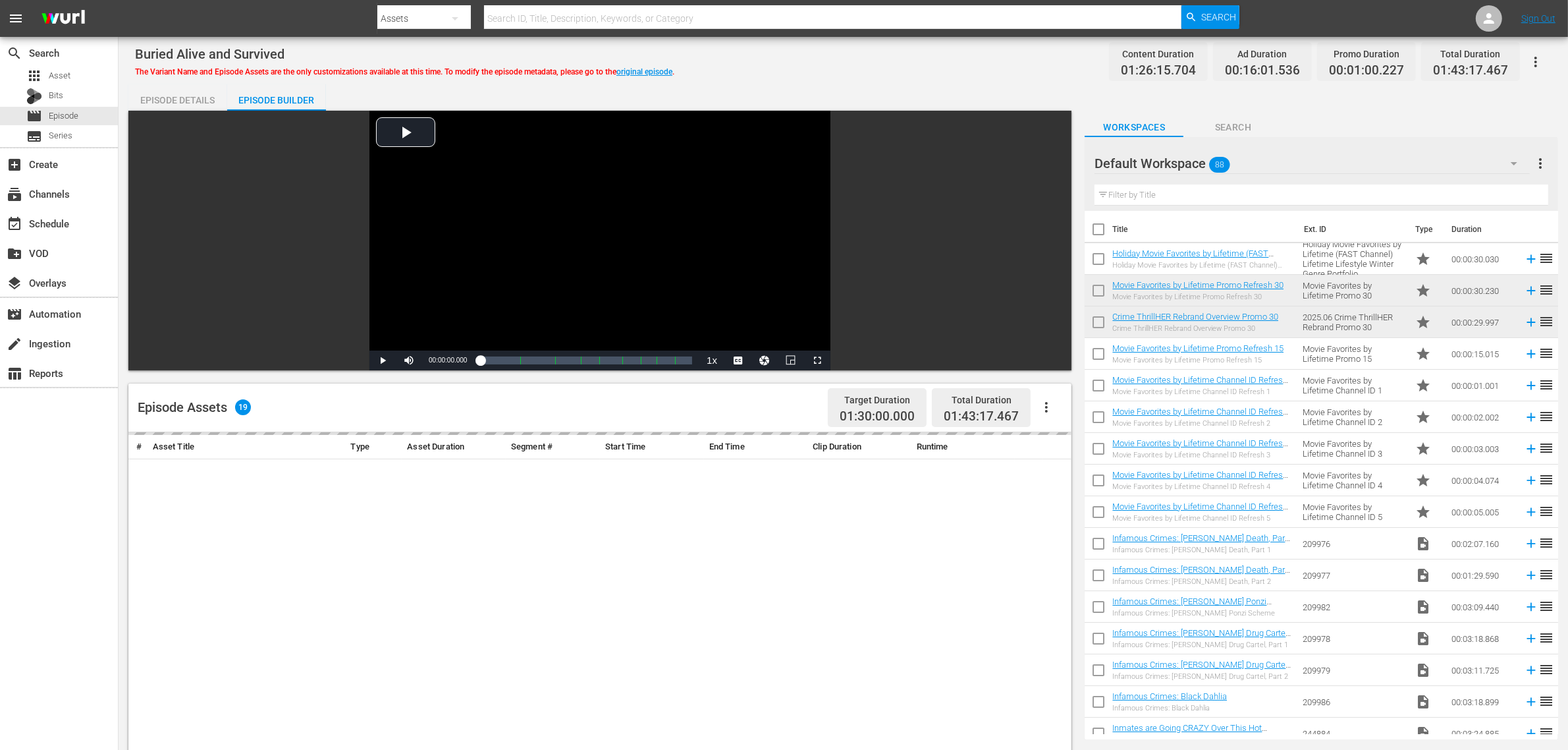
click at [828, 61] on div "Buried Alive and Survived The Variant Name and Episode Assets are the only cust…" at bounding box center [844, 61] width 1417 height 30
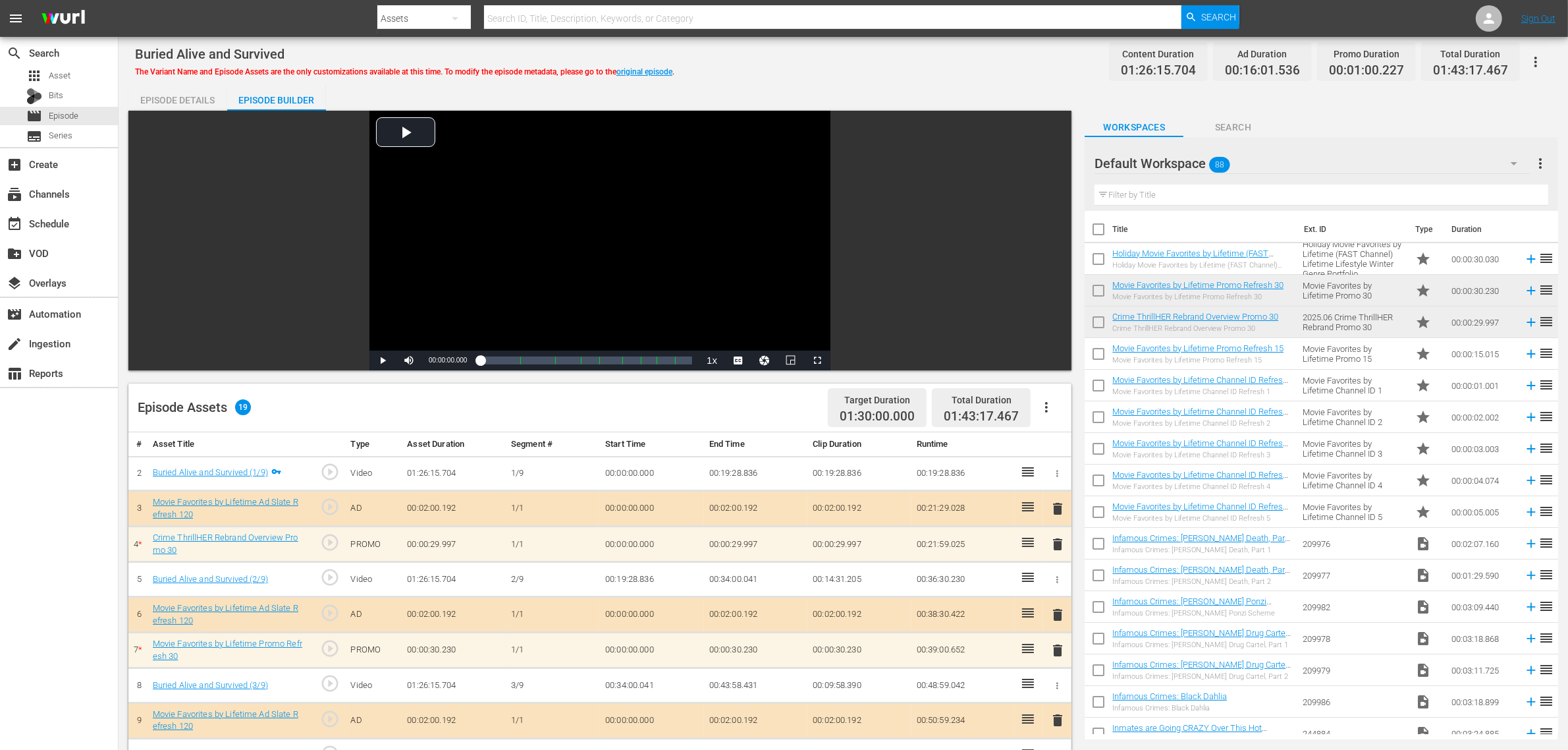
click at [921, 61] on div "Buried Alive and Survived The Variant Name and Episode Assets are the only cust…" at bounding box center [844, 61] width 1417 height 30
click at [950, 71] on div "Buried Alive and Survived The Variant Name and Episode Assets are the only cust…" at bounding box center [844, 61] width 1417 height 30
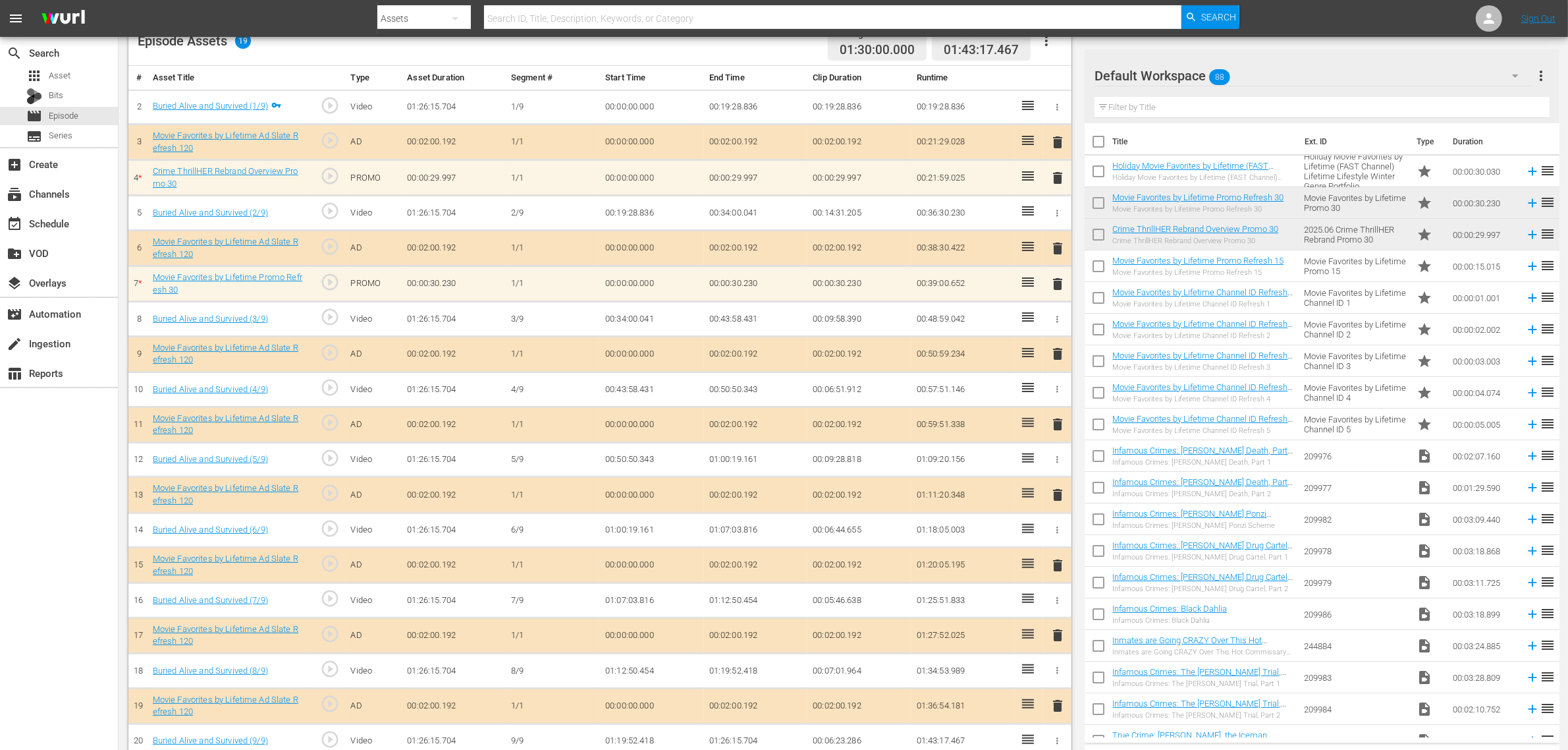
scroll to position [391, 0]
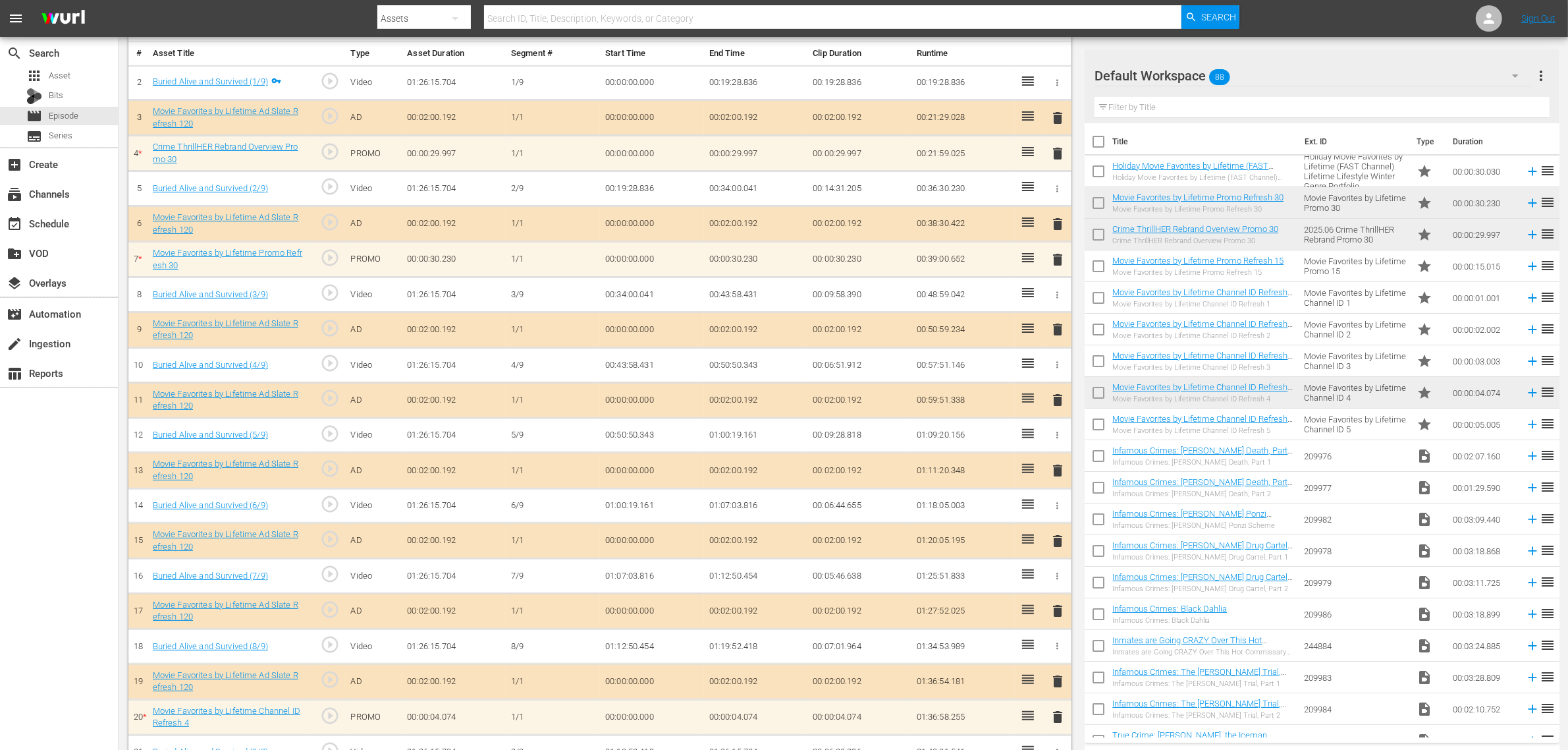
click at [1264, 24] on nav "menu Search By Assets Search ID, Title, Description, Keywords, or Category Sear…" at bounding box center [784, 18] width 1568 height 37
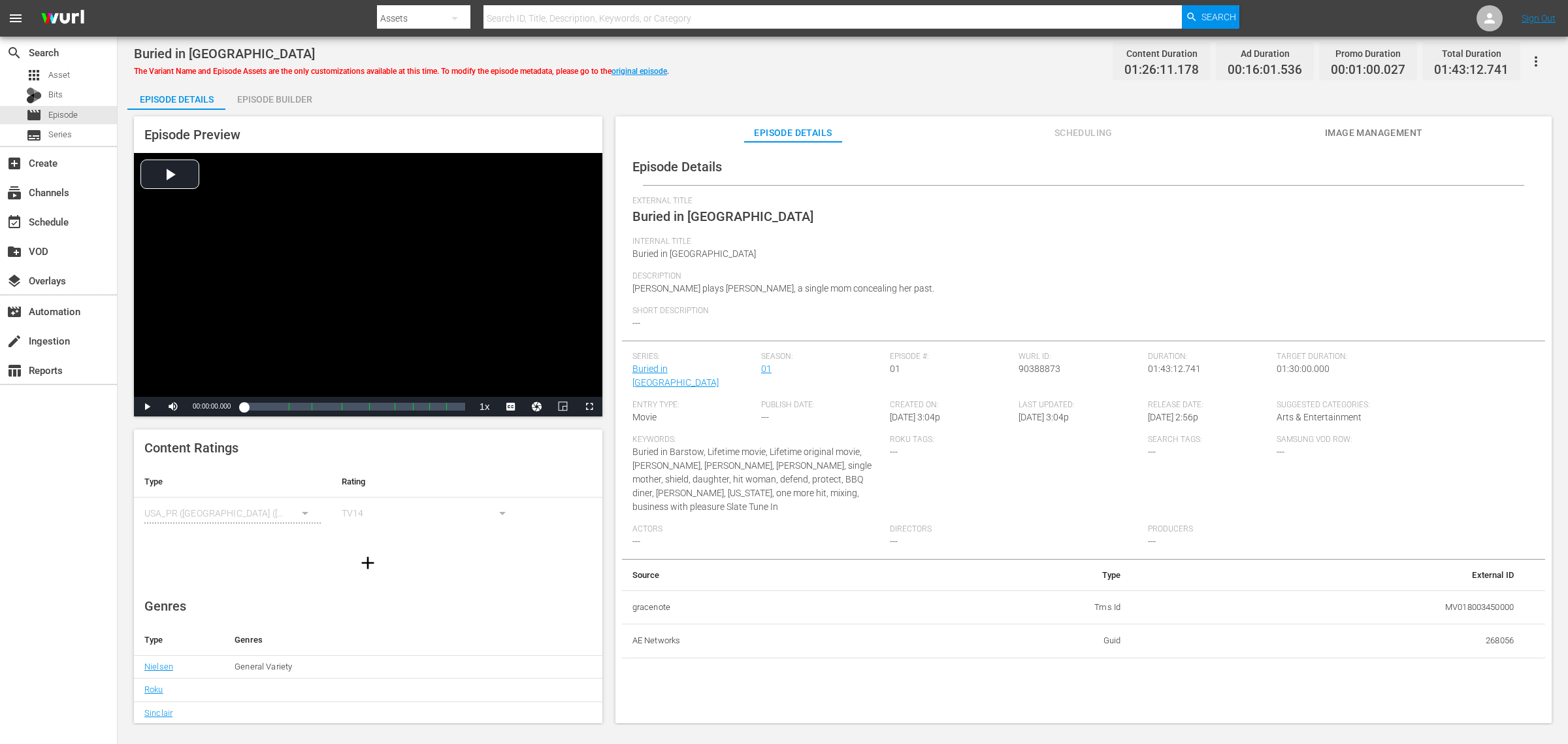
click at [1254, 127] on span "Image Management" at bounding box center [1373, 133] width 98 height 17
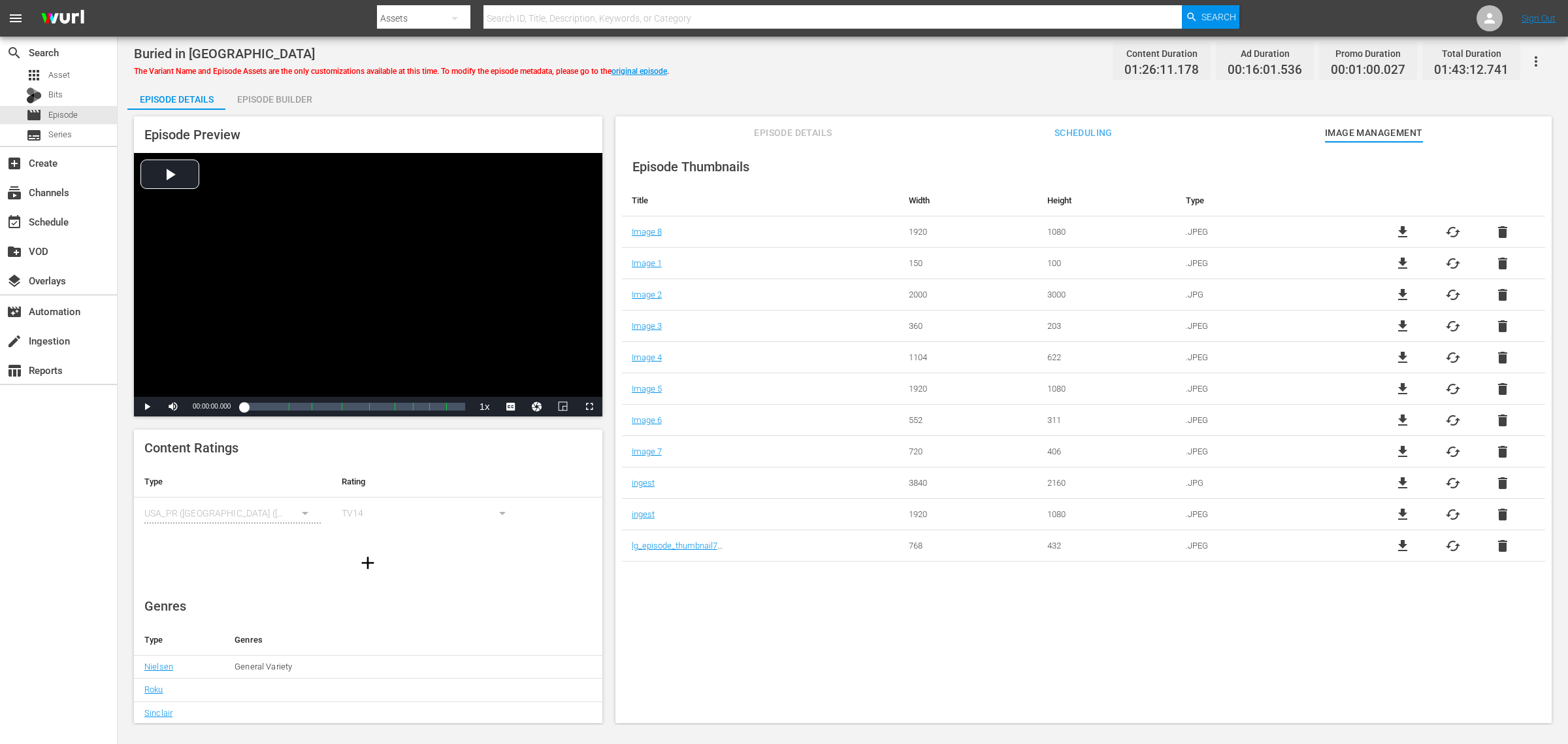
click at [912, 83] on div "Episode Details Episode Builder Episode Preview Video Player is loading. Play V…" at bounding box center [842, 408] width 1431 height 649
click at [285, 102] on div "Episode Builder" at bounding box center [274, 99] width 98 height 31
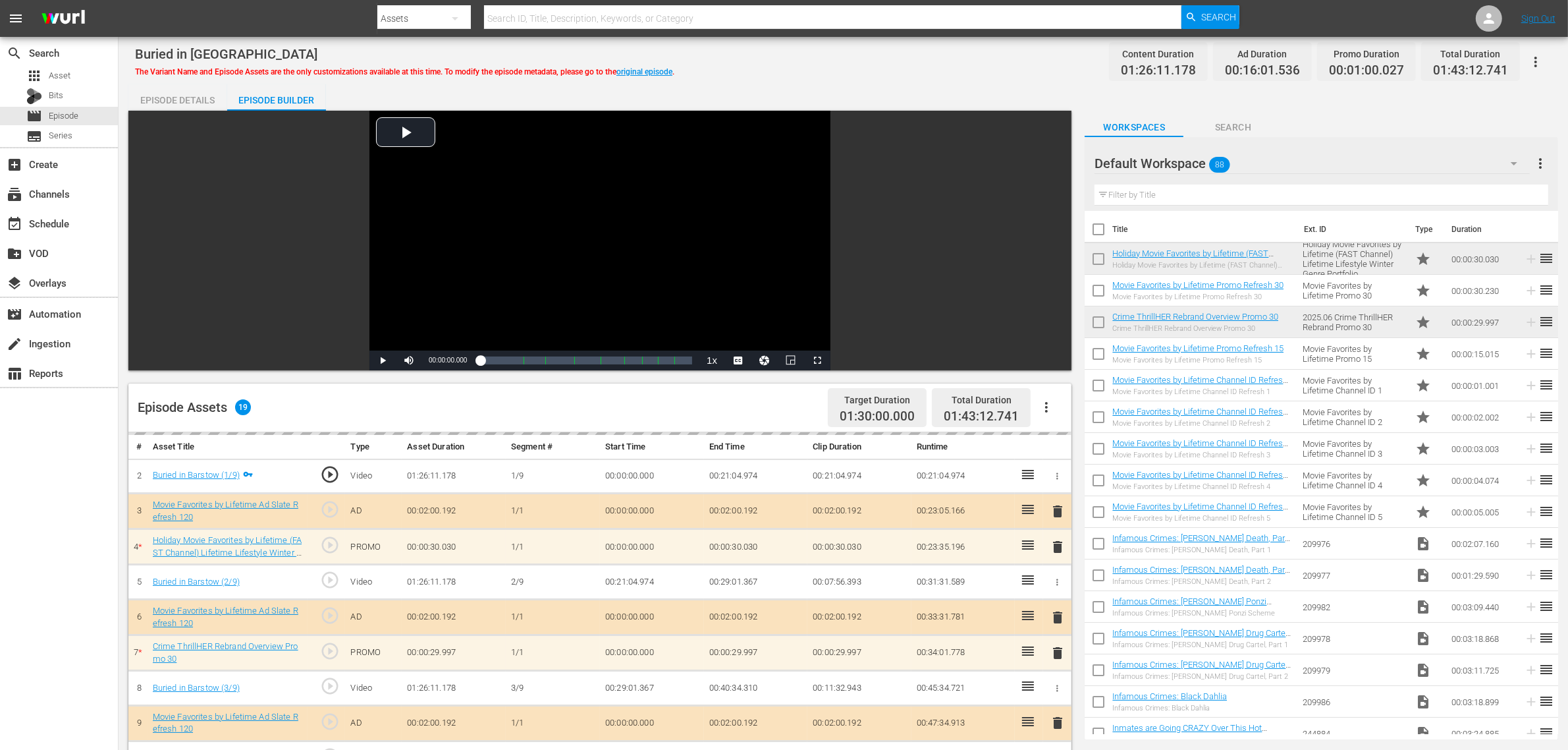
drag, startPoint x: 827, startPoint y: 81, endPoint x: 824, endPoint y: 101, distance: 20.2
click at [825, 86] on div "Buried in Barstow The Variant Name and Episode Assets are the only customizatio…" at bounding box center [844, 587] width 1450 height 1100
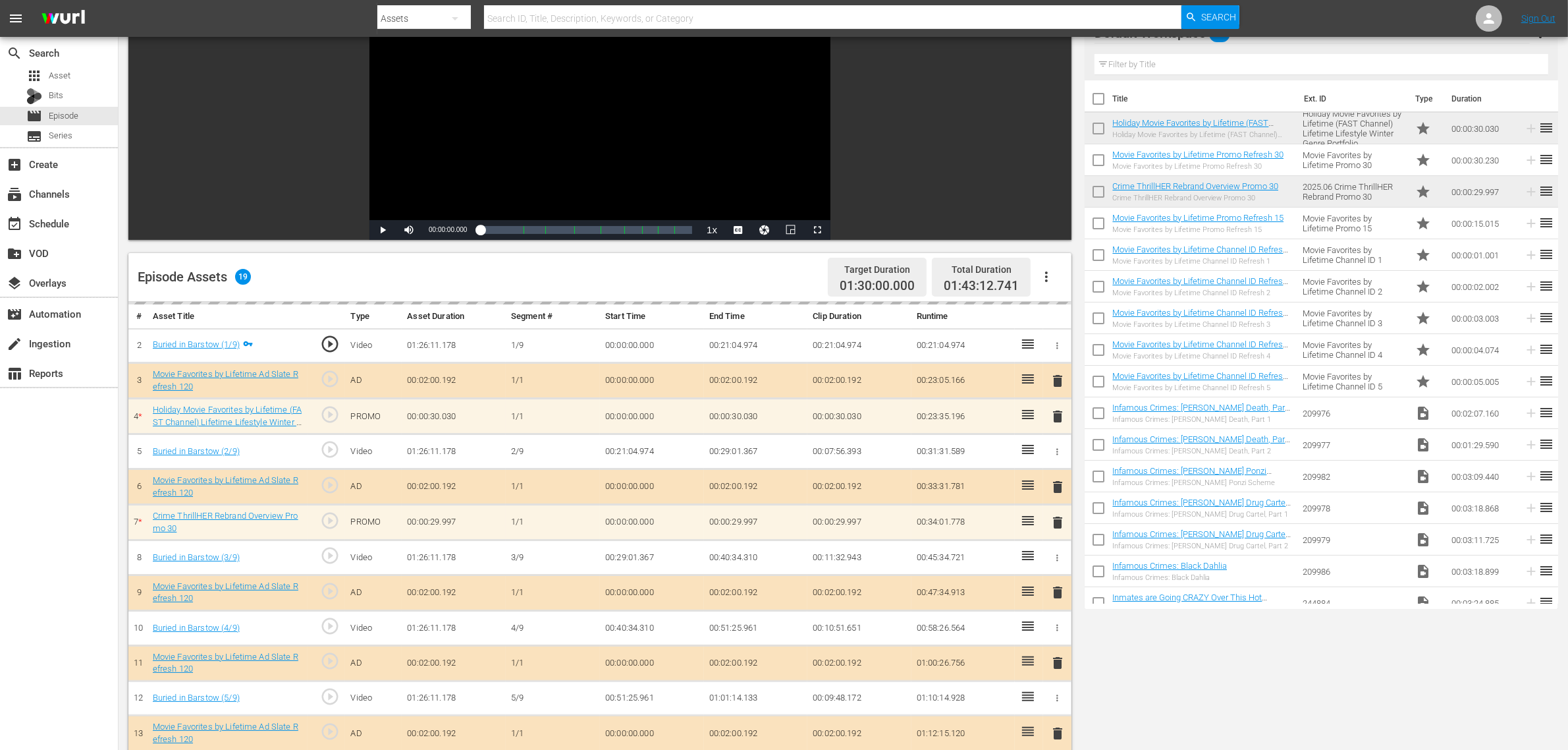
scroll to position [393, 0]
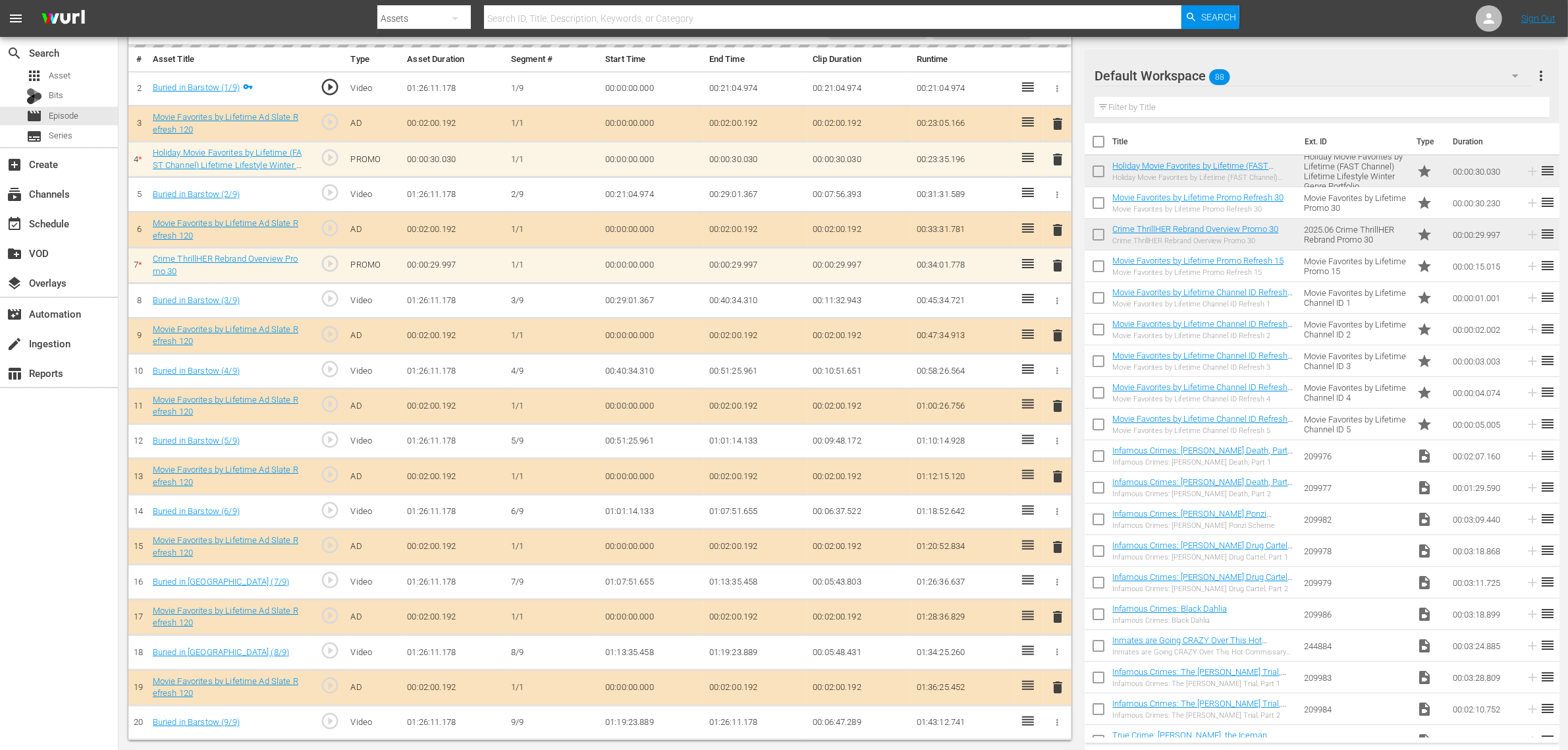
click at [835, 529] on td "00:02:00.192" at bounding box center [860, 546] width 104 height 35
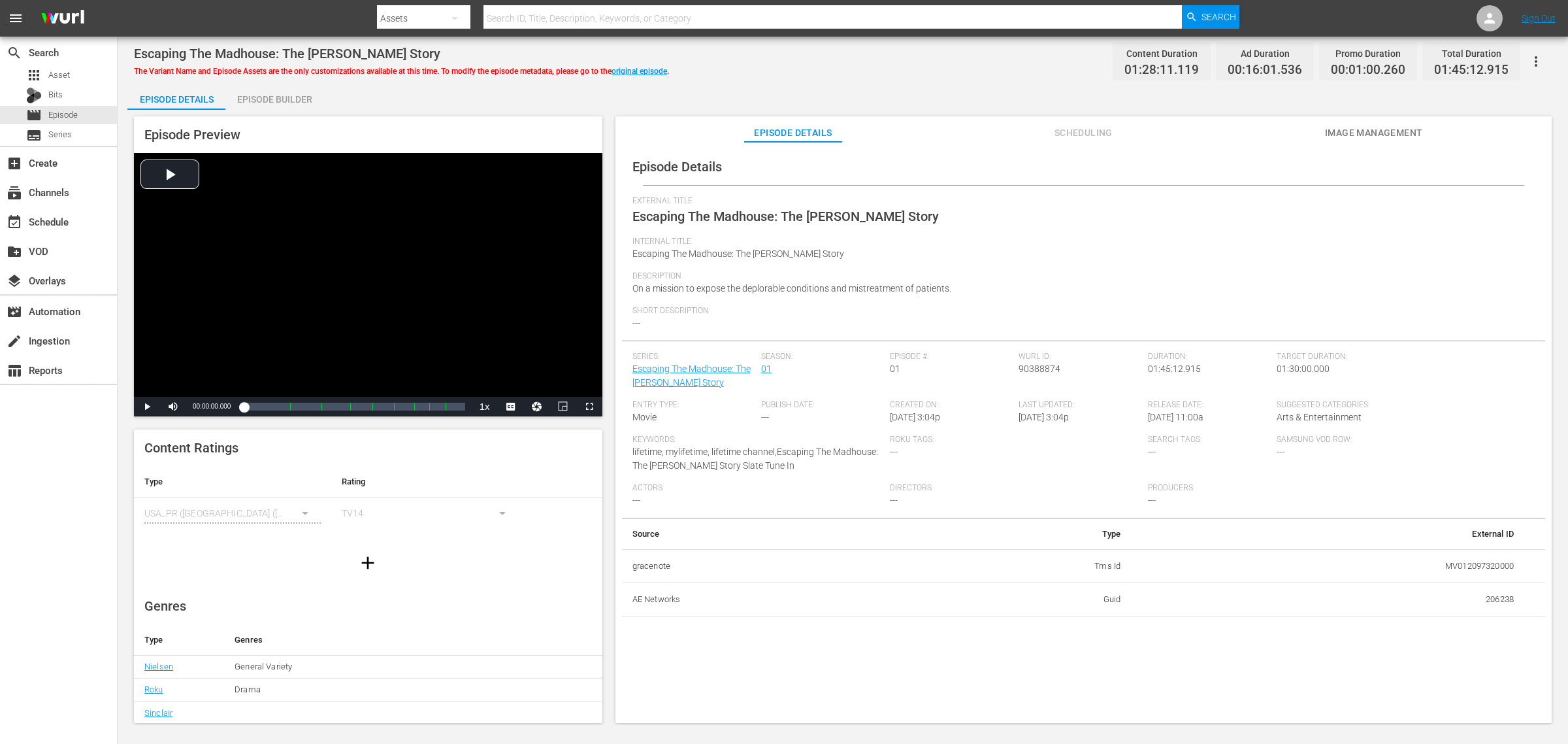
click at [882, 79] on div "Escaping The Madhouse: The [PERSON_NAME] Story The Variant Name and Episode Ass…" at bounding box center [842, 381] width 1450 height 688
click at [1254, 136] on span "Image Management" at bounding box center [1373, 133] width 98 height 17
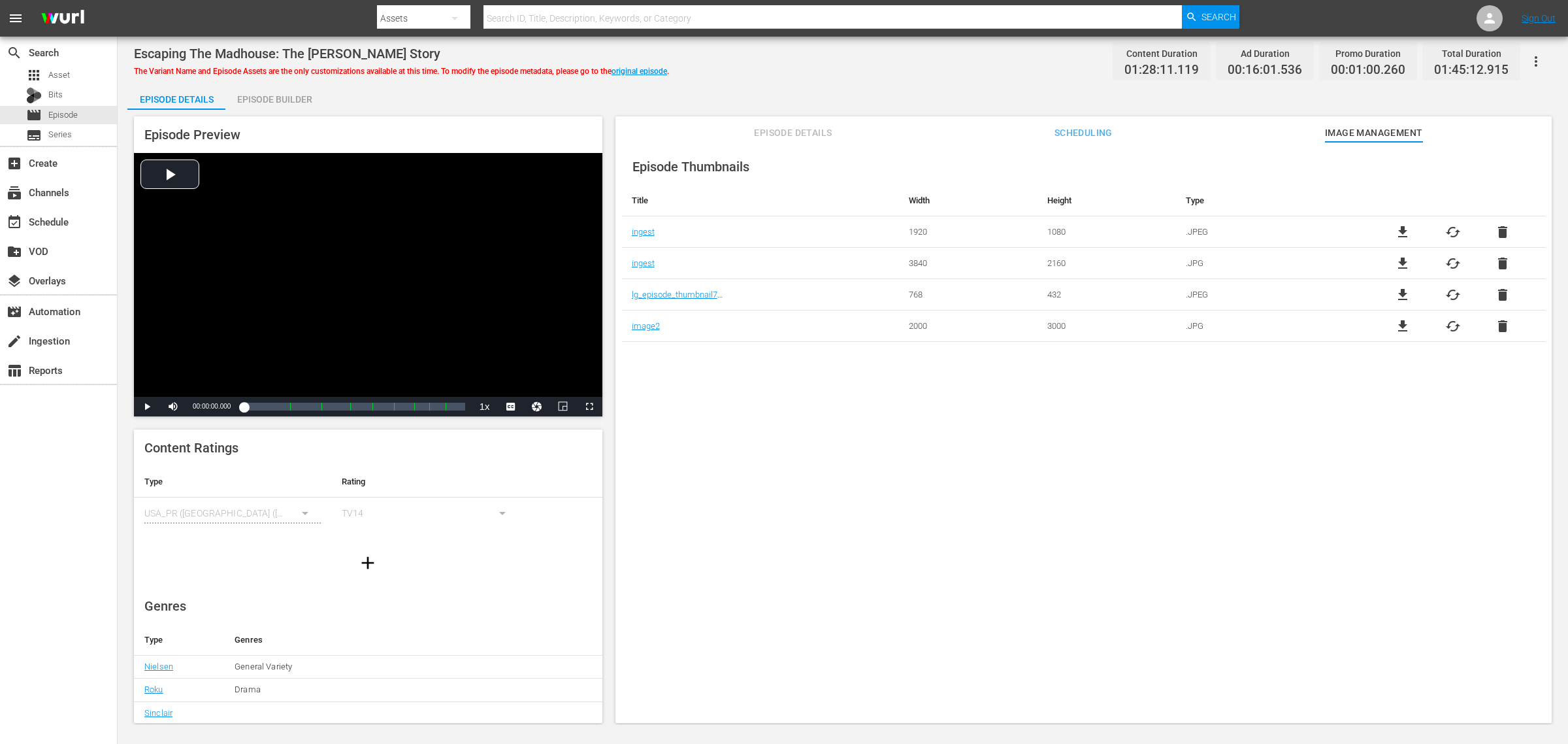
click at [846, 79] on div "Escaping The Madhouse: The [PERSON_NAME] Story The Variant Name and Episode Ass…" at bounding box center [842, 381] width 1450 height 688
click at [304, 100] on div "Episode Builder" at bounding box center [274, 99] width 98 height 31
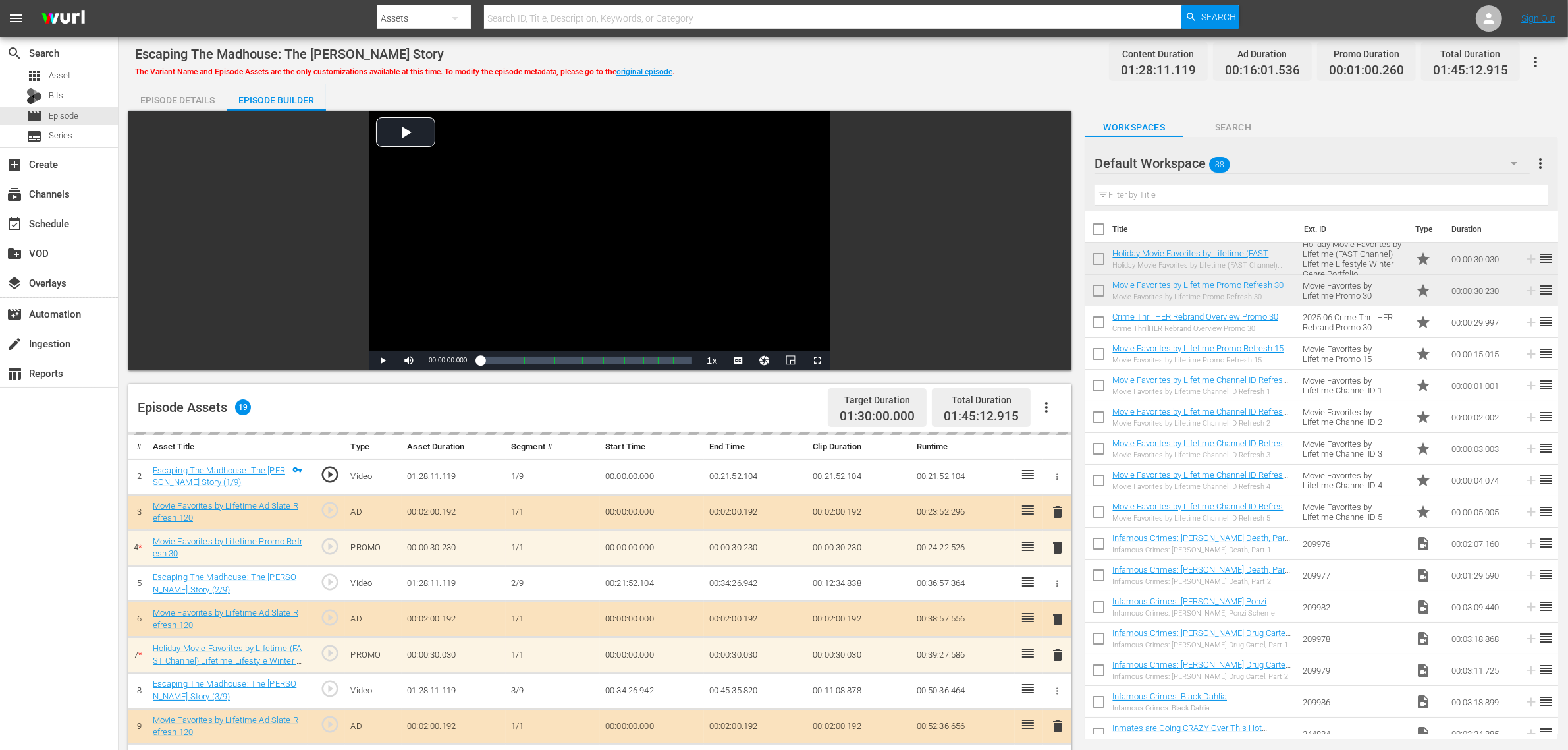
click at [801, 64] on div "Escaping The Madhouse: The [PERSON_NAME] Story The Variant Name and Episode Ass…" at bounding box center [844, 61] width 1417 height 30
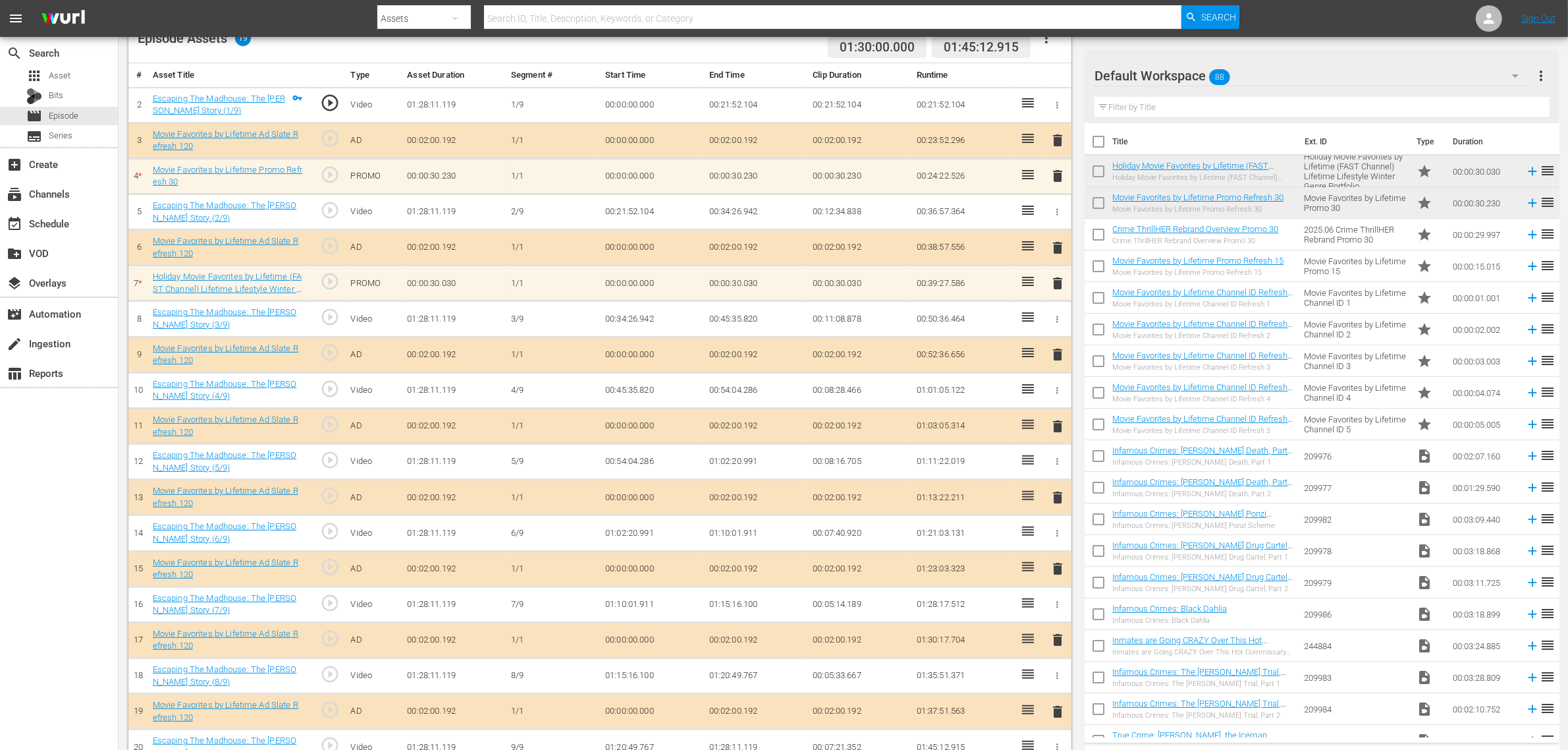
scroll to position [397, 0]
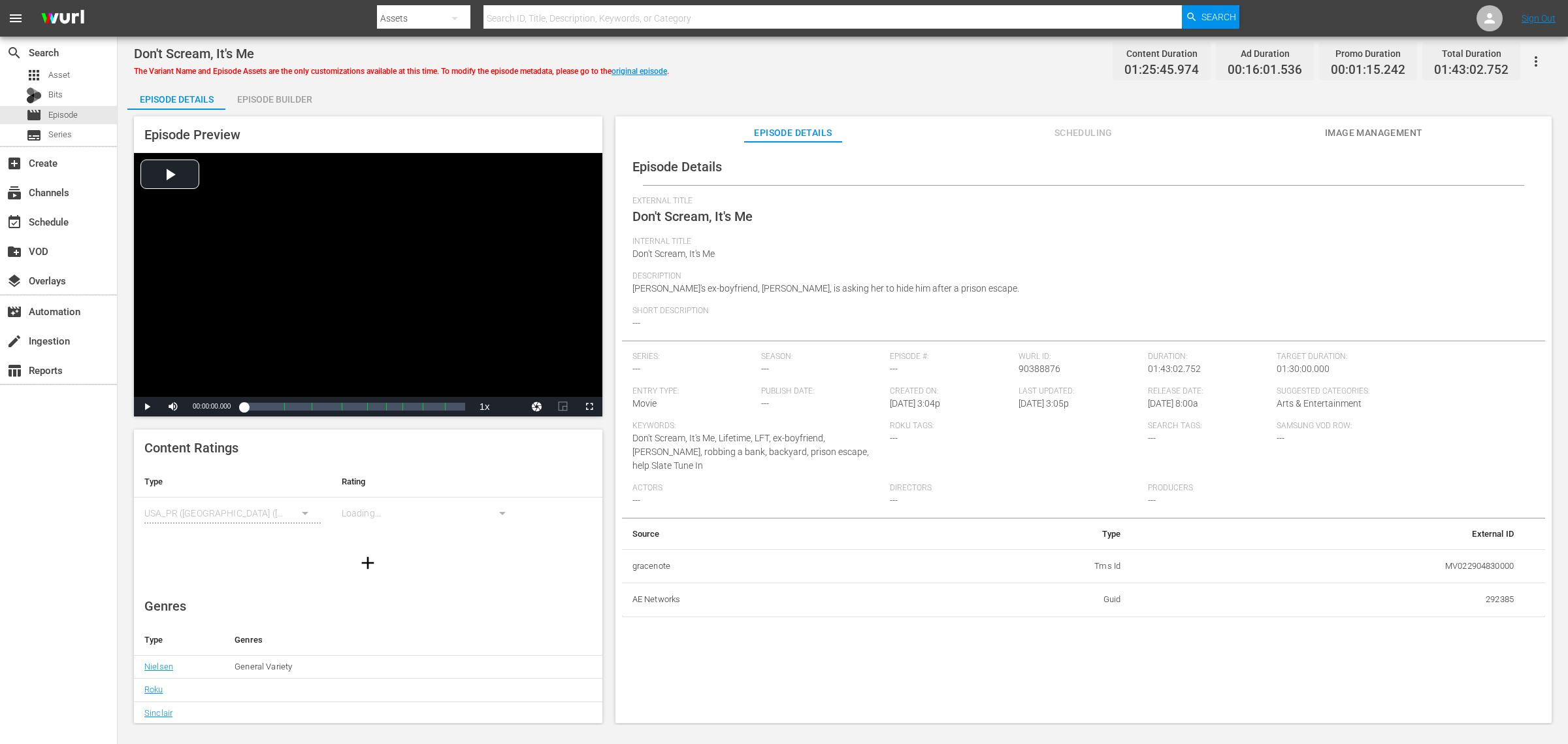
click at [1254, 128] on span "Image Management" at bounding box center [1373, 133] width 98 height 17
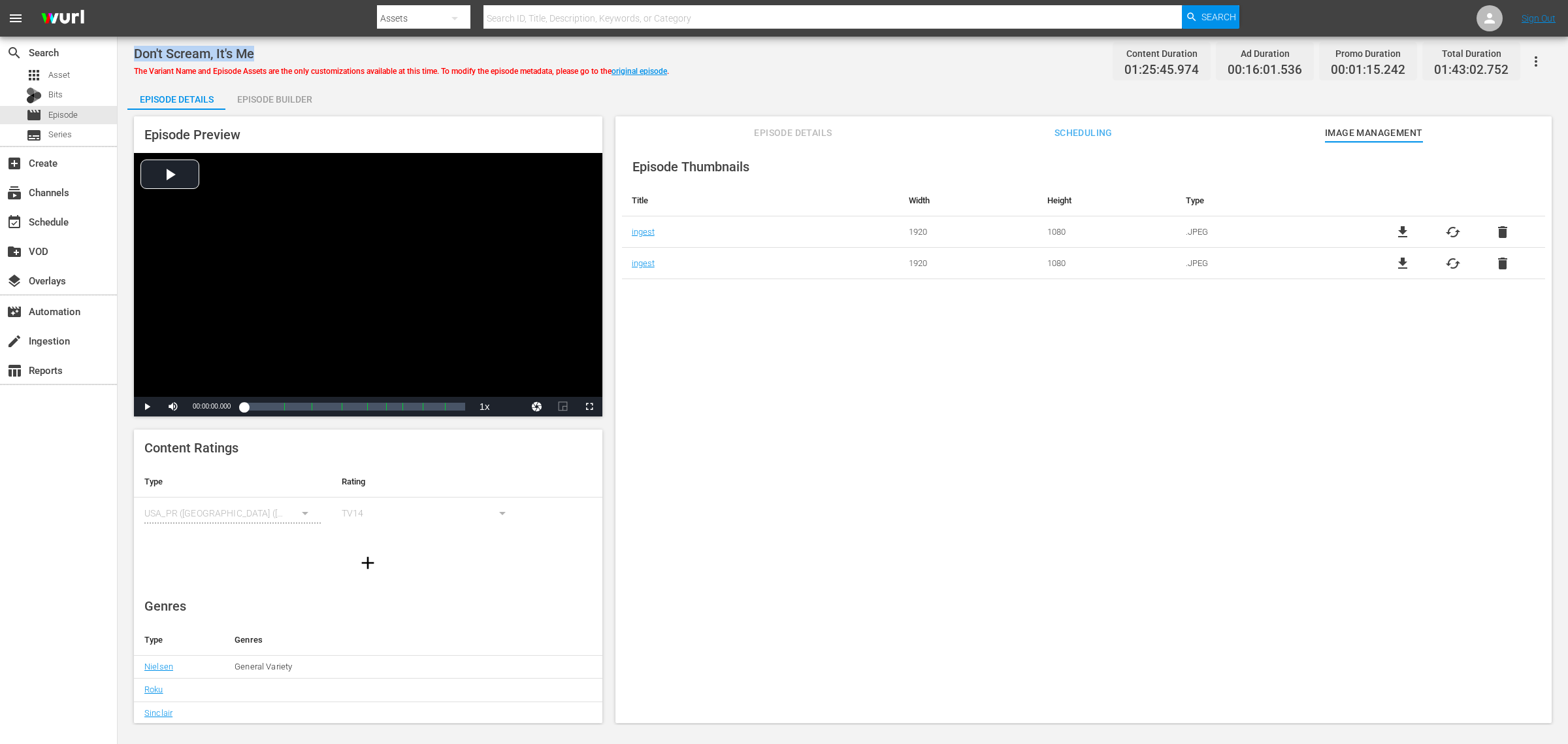
drag, startPoint x: 192, startPoint y: 49, endPoint x: 130, endPoint y: 49, distance: 62.0
click at [130, 49] on div "Don't Scream, It's Me The Variant Name and Episode Assets are the only customiz…" at bounding box center [842, 381] width 1450 height 688
copy span "Don't Scream, It's Me"
click at [873, 70] on div "Don't Scream, It's Me The Variant Name and Episode Assets are the only customiz…" at bounding box center [843, 60] width 1418 height 29
click at [641, 73] on link "original episode" at bounding box center [640, 72] width 56 height 10
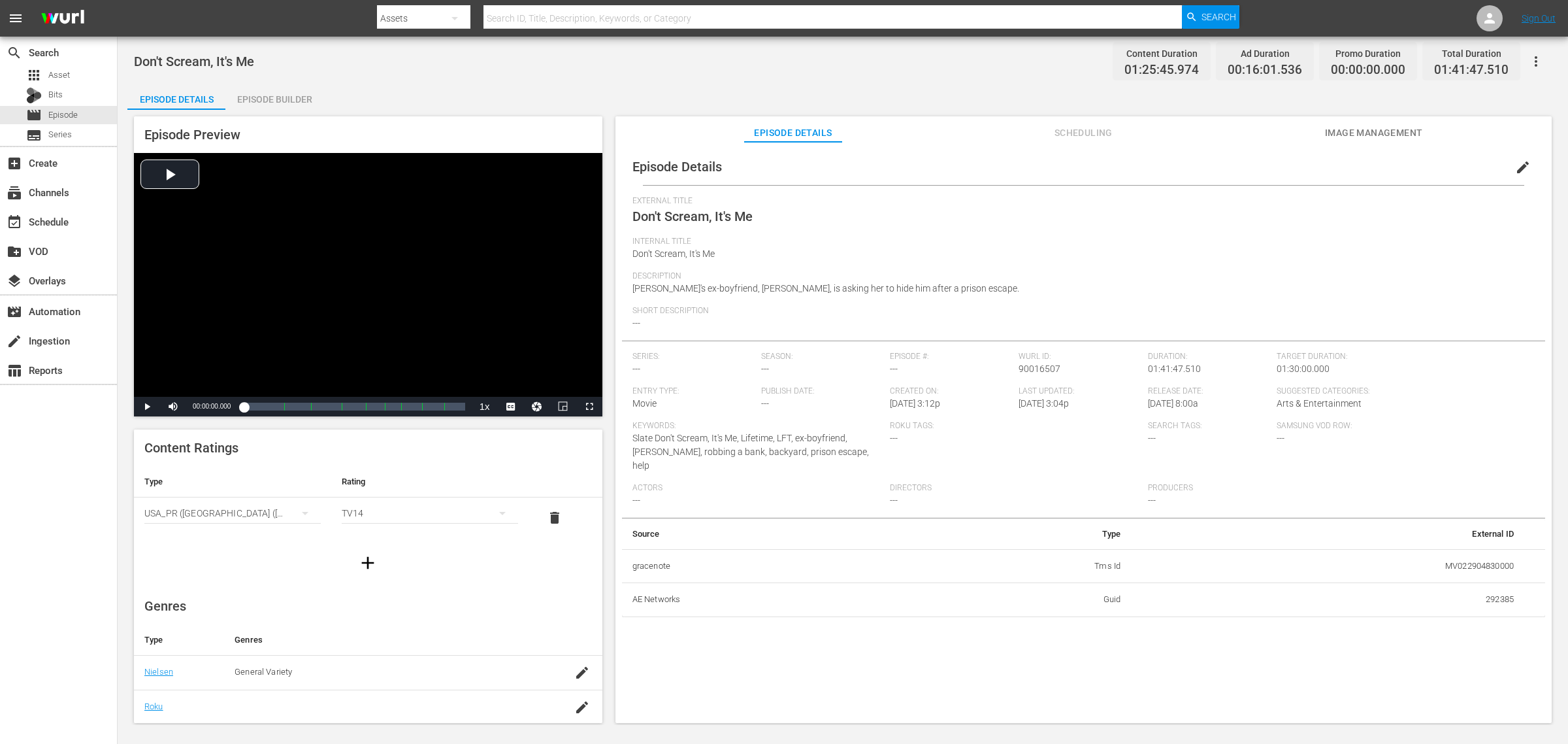
click at [1254, 127] on span "Image Management" at bounding box center [1373, 133] width 98 height 17
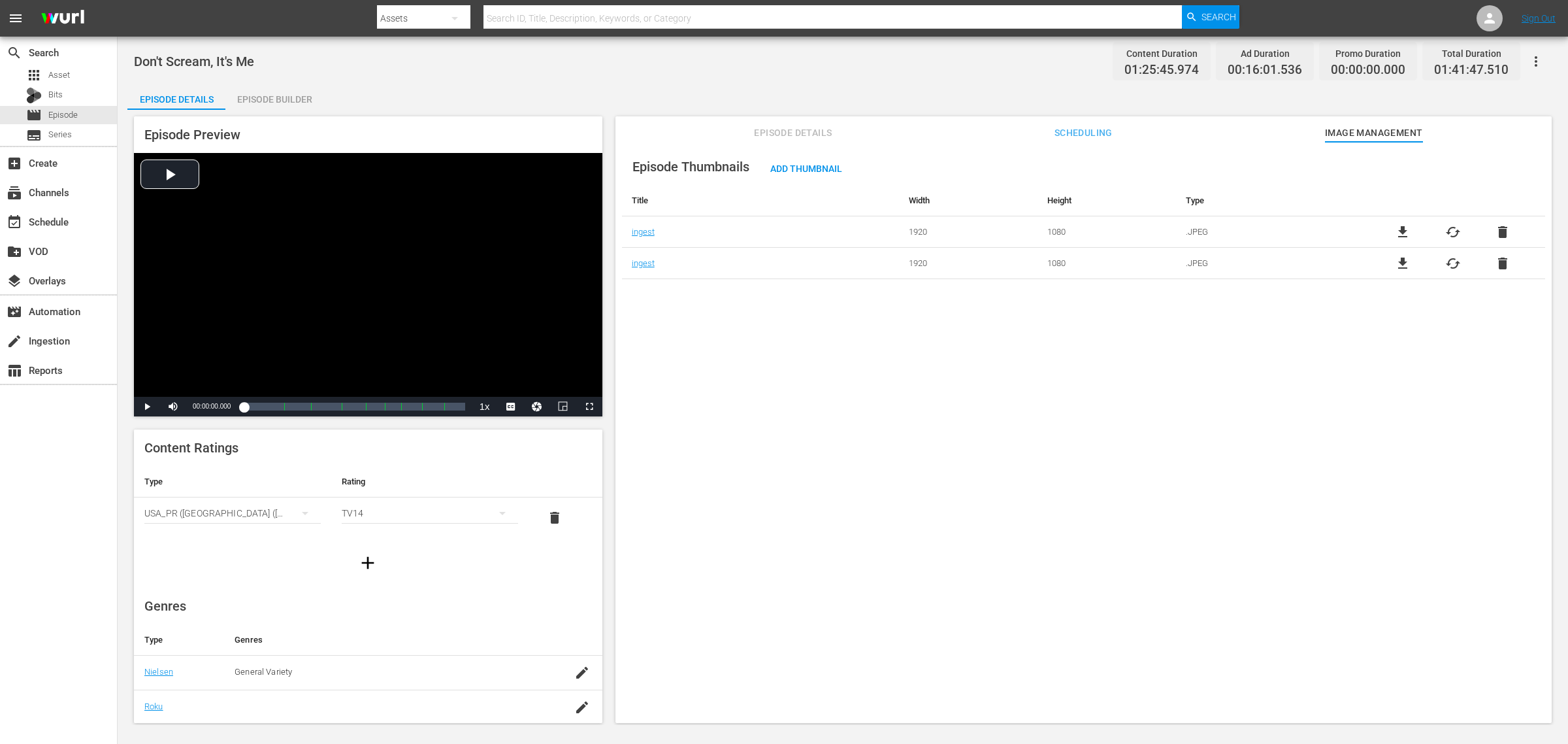
click at [563, 53] on div "Don't Scream, It's Me Content Duration 01:25:45.974 Ad Duration 00:16:01.536 Pr…" at bounding box center [843, 60] width 1418 height 29
click at [1254, 227] on span "cached" at bounding box center [1454, 232] width 16 height 16
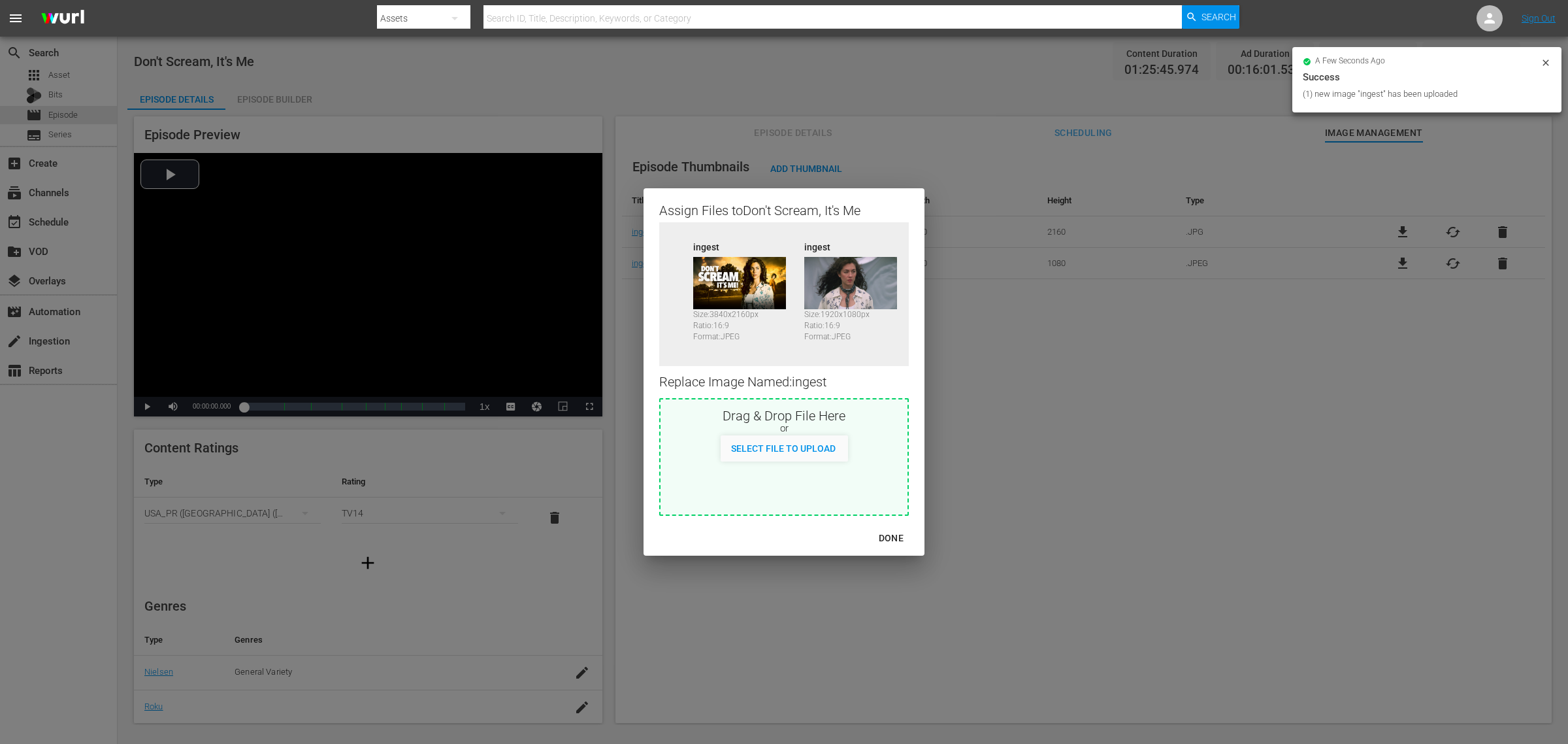
drag, startPoint x: 894, startPoint y: 537, endPoint x: 949, endPoint y: 565, distance: 61.7
click at [894, 537] on div "DONE" at bounding box center [892, 538] width 46 height 17
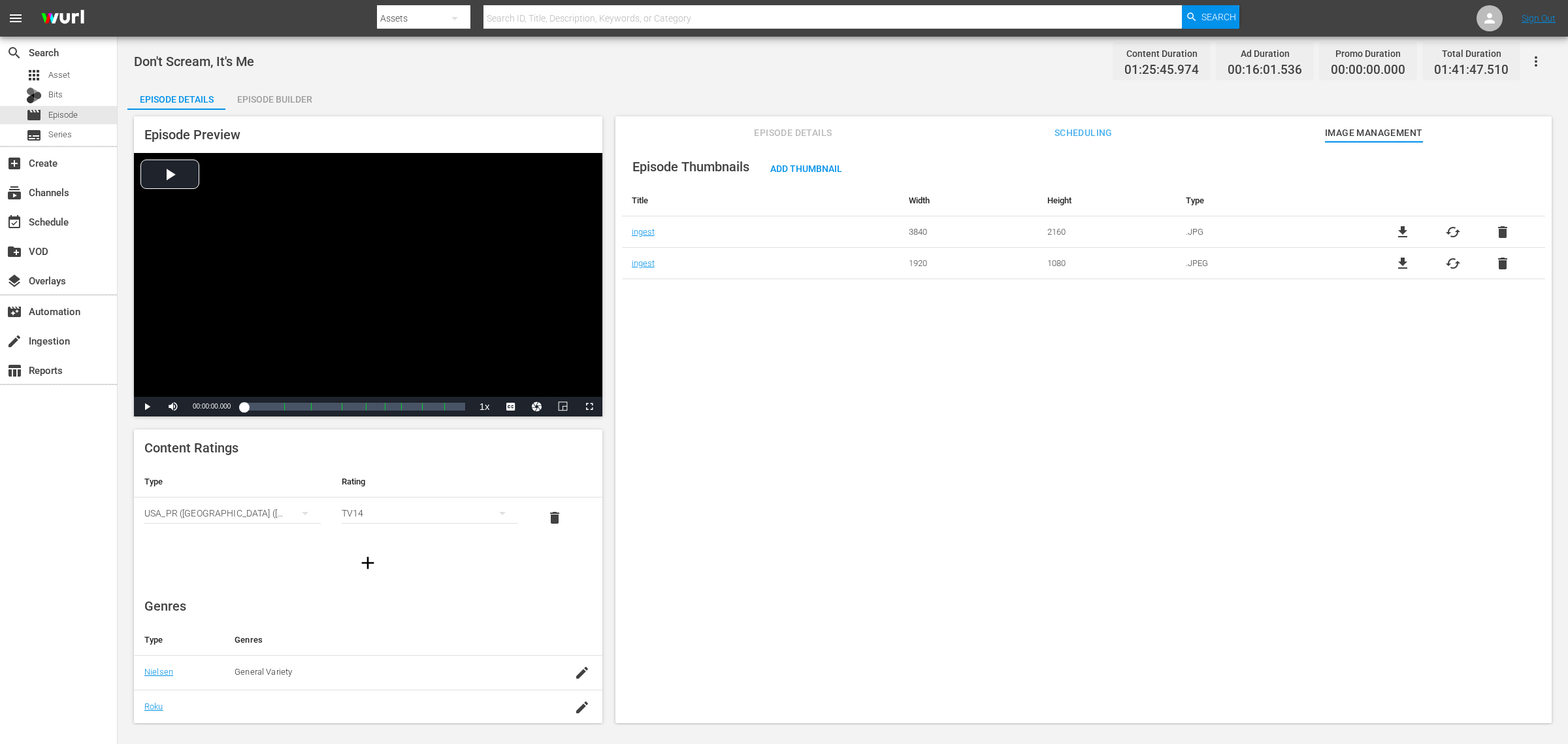
click at [1254, 425] on div "Episode Thumbnails Add Thumbnail Title Width Height Type ingest 3840 2160 .JPG …" at bounding box center [1083, 438] width 936 height 593
click at [821, 169] on span "Add Thumbnail" at bounding box center [806, 169] width 93 height 10
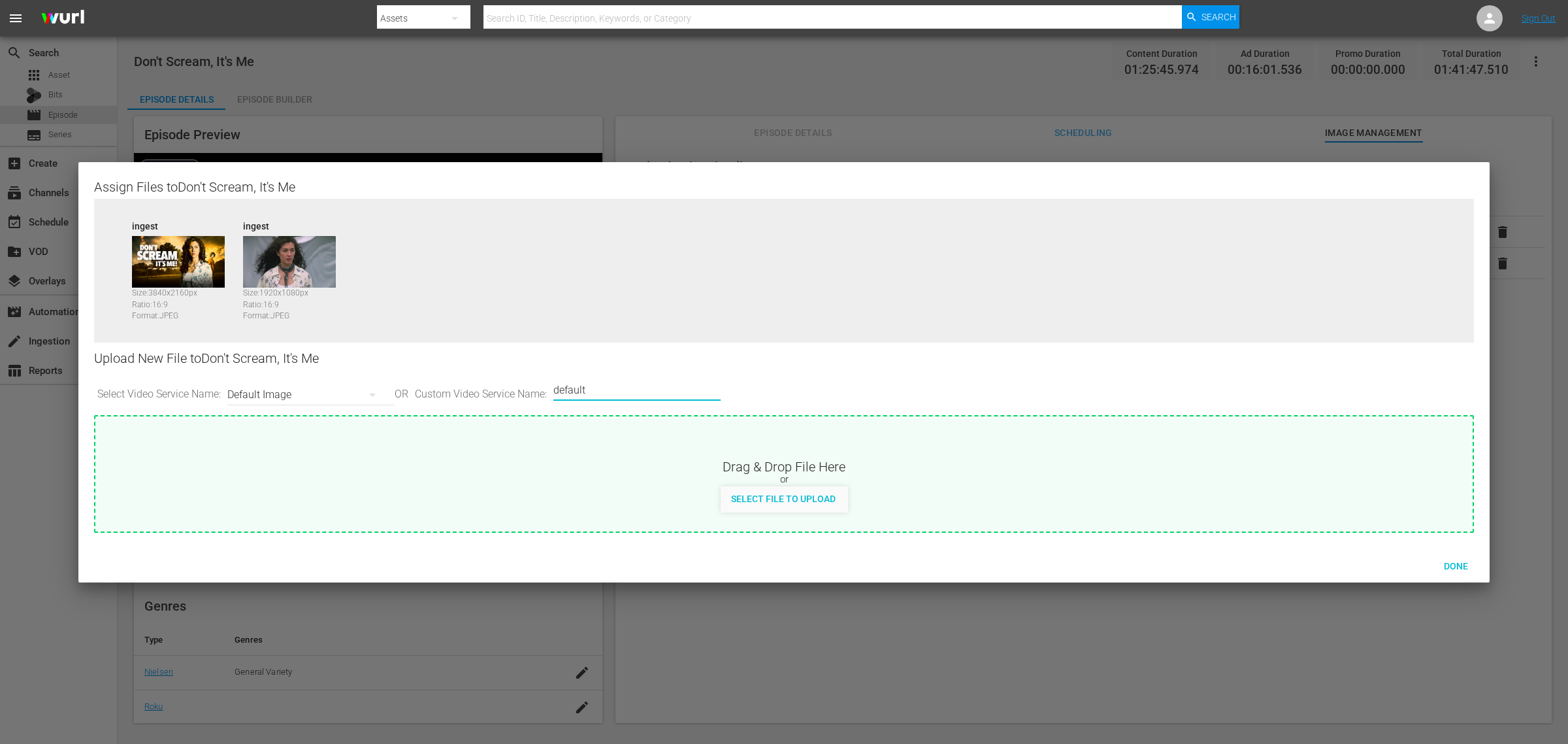
drag, startPoint x: 621, startPoint y: 388, endPoint x: 399, endPoint y: 366, distance: 223.1
click at [399, 367] on div "Upload New File to Don't Scream, It's Me Select Video Service Name: Default Ima…" at bounding box center [784, 378] width 1380 height 72
type input "image2"
click at [1254, 568] on span "Done" at bounding box center [1456, 565] width 45 height 10
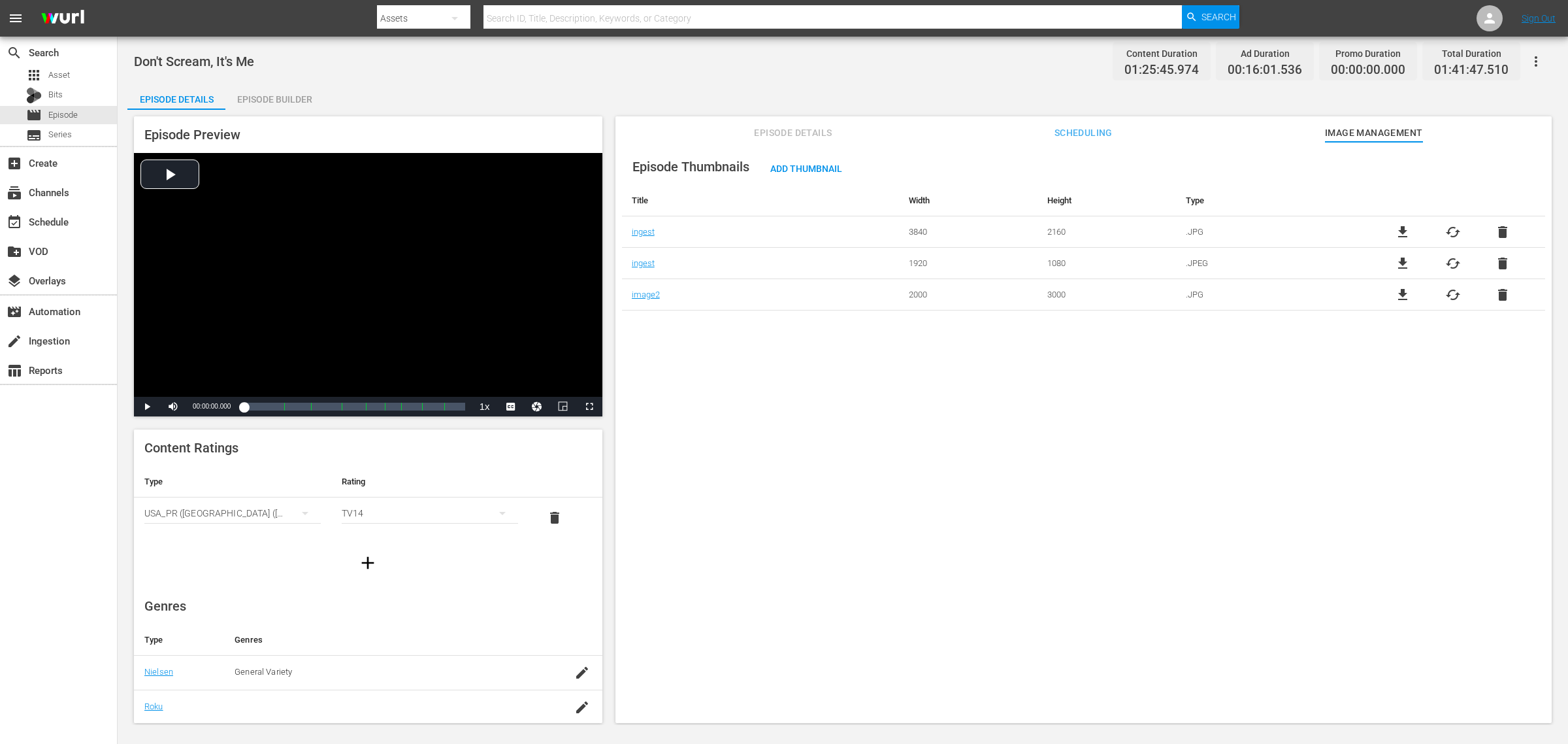
click at [531, 79] on div "Don't Scream, It's Me Content Duration 01:25:45.974 Ad Duration 00:16:01.536 Pr…" at bounding box center [842, 381] width 1450 height 688
click at [288, 95] on div "Episode Builder" at bounding box center [274, 99] width 98 height 31
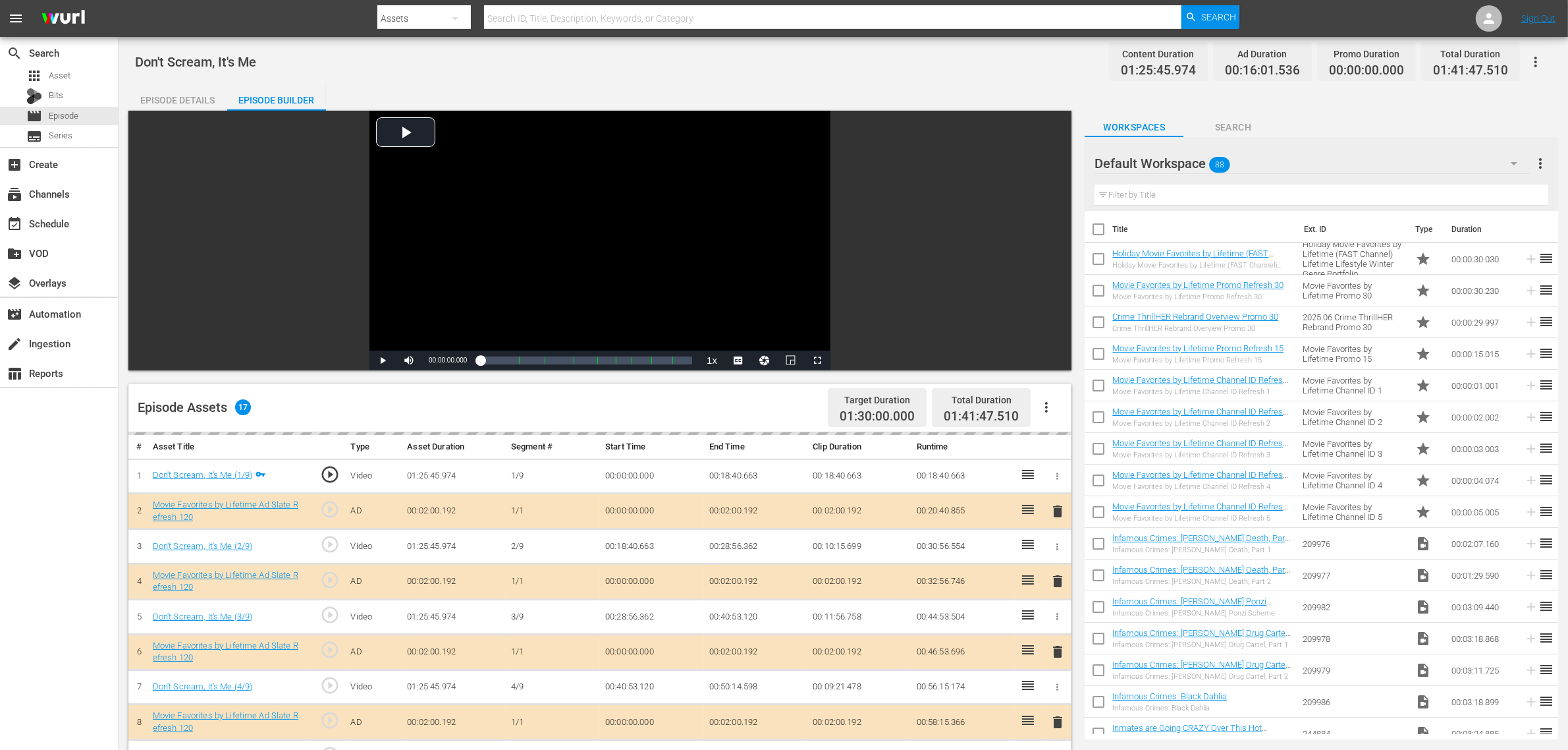
click at [740, 76] on div "Don't Scream, It's Me Content Duration 01:25:45.974 Ad Duration 00:16:01.536 Pr…" at bounding box center [844, 61] width 1417 height 30
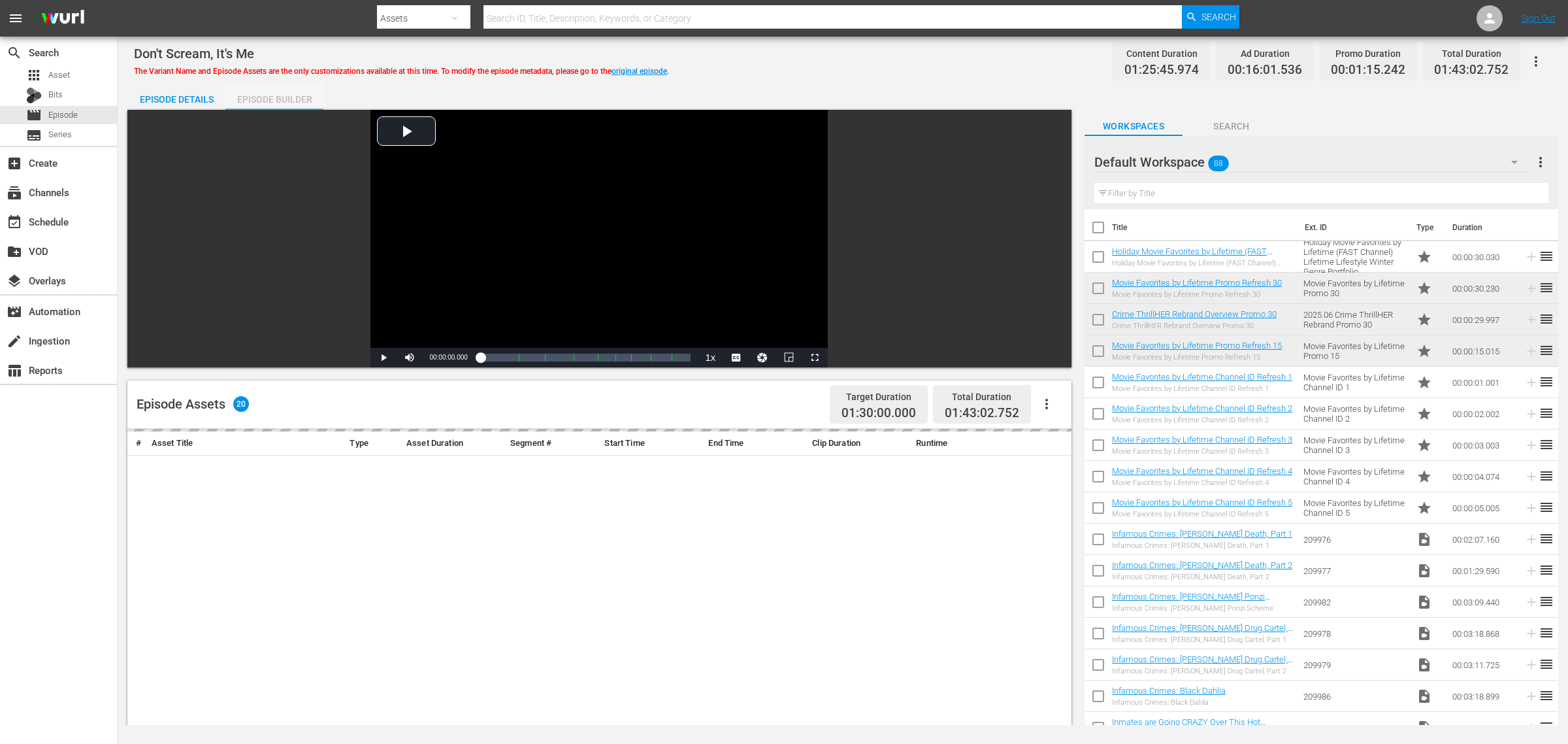
click at [297, 106] on div "Episode Builder" at bounding box center [274, 99] width 98 height 31
click at [950, 79] on div "Don't Scream, It's Me The Variant Name and Episode Assets are the only customiz…" at bounding box center [842, 381] width 1450 height 688
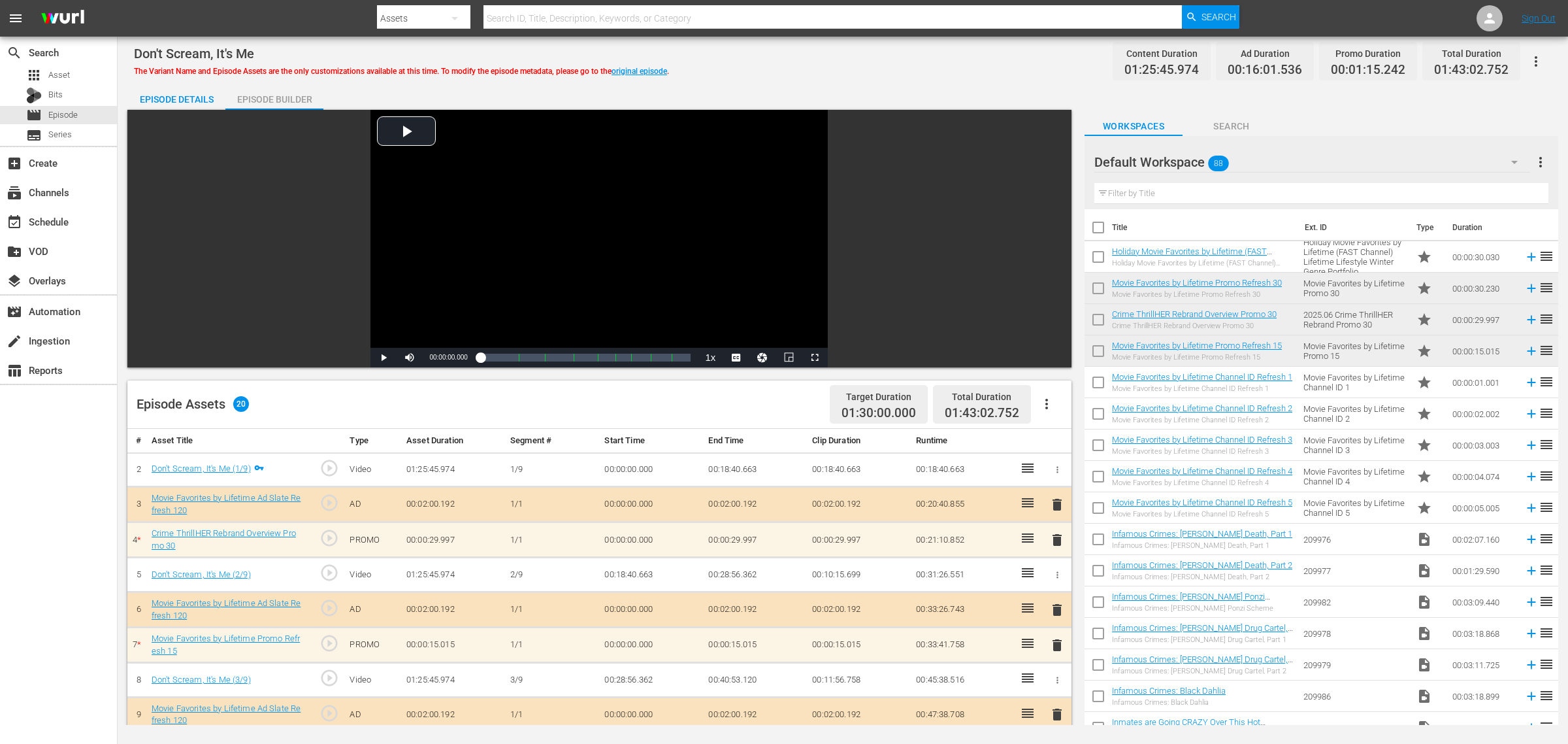
click at [921, 87] on div "Episode Details Episode Builder Episode Preview Video Player is loading. Play V…" at bounding box center [842, 617] width 1431 height 1068
click at [919, 64] on div "Don't Scream, It's Me The Variant Name and Episode Assets are the only customiz…" at bounding box center [843, 60] width 1418 height 29
drag, startPoint x: 968, startPoint y: 64, endPoint x: 1001, endPoint y: 21, distance: 54.2
click at [969, 62] on div "Don't Scream, It's Me The Variant Name and Episode Assets are the only customiz…" at bounding box center [843, 60] width 1418 height 29
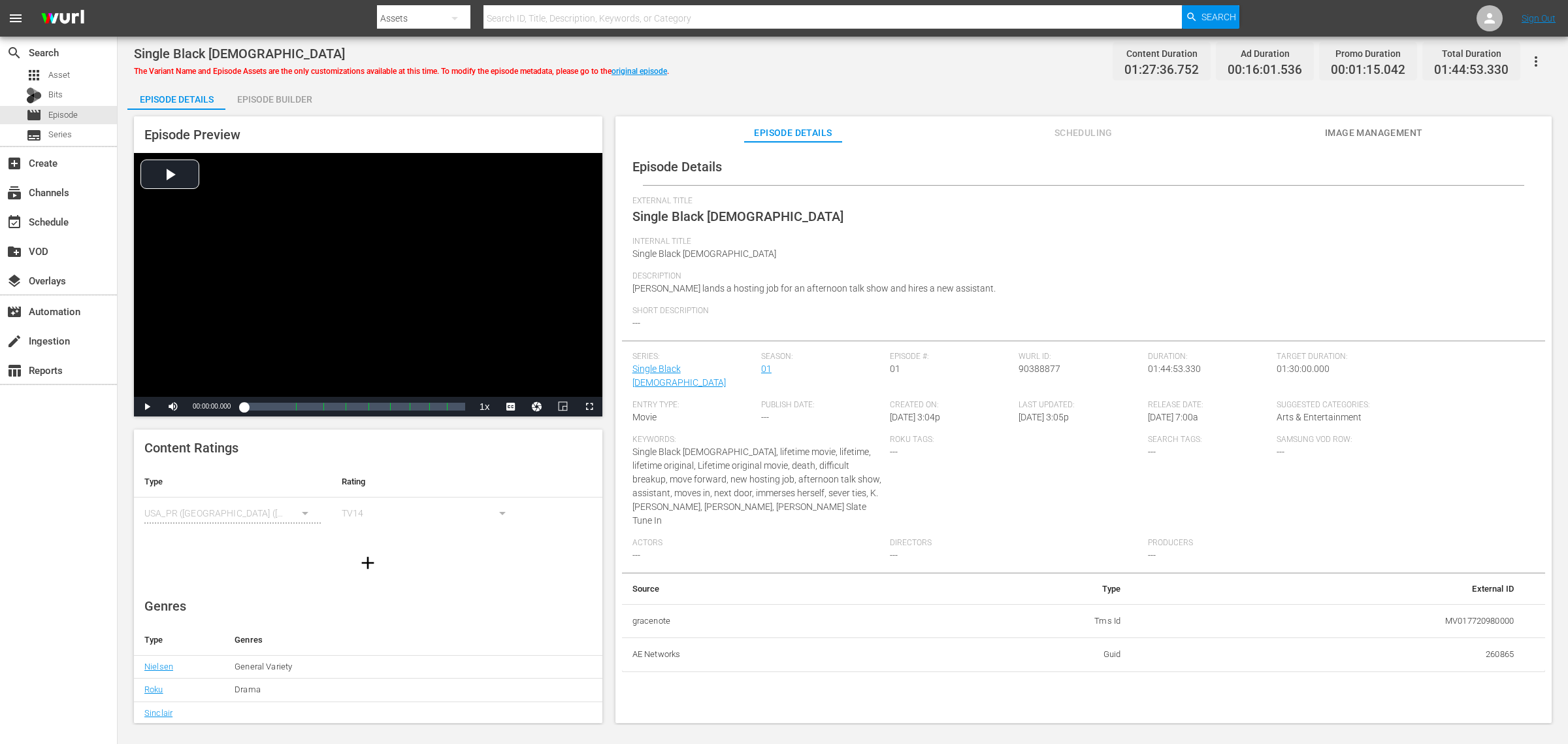
click at [1254, 116] on button "Image Management" at bounding box center [1373, 129] width 98 height 26
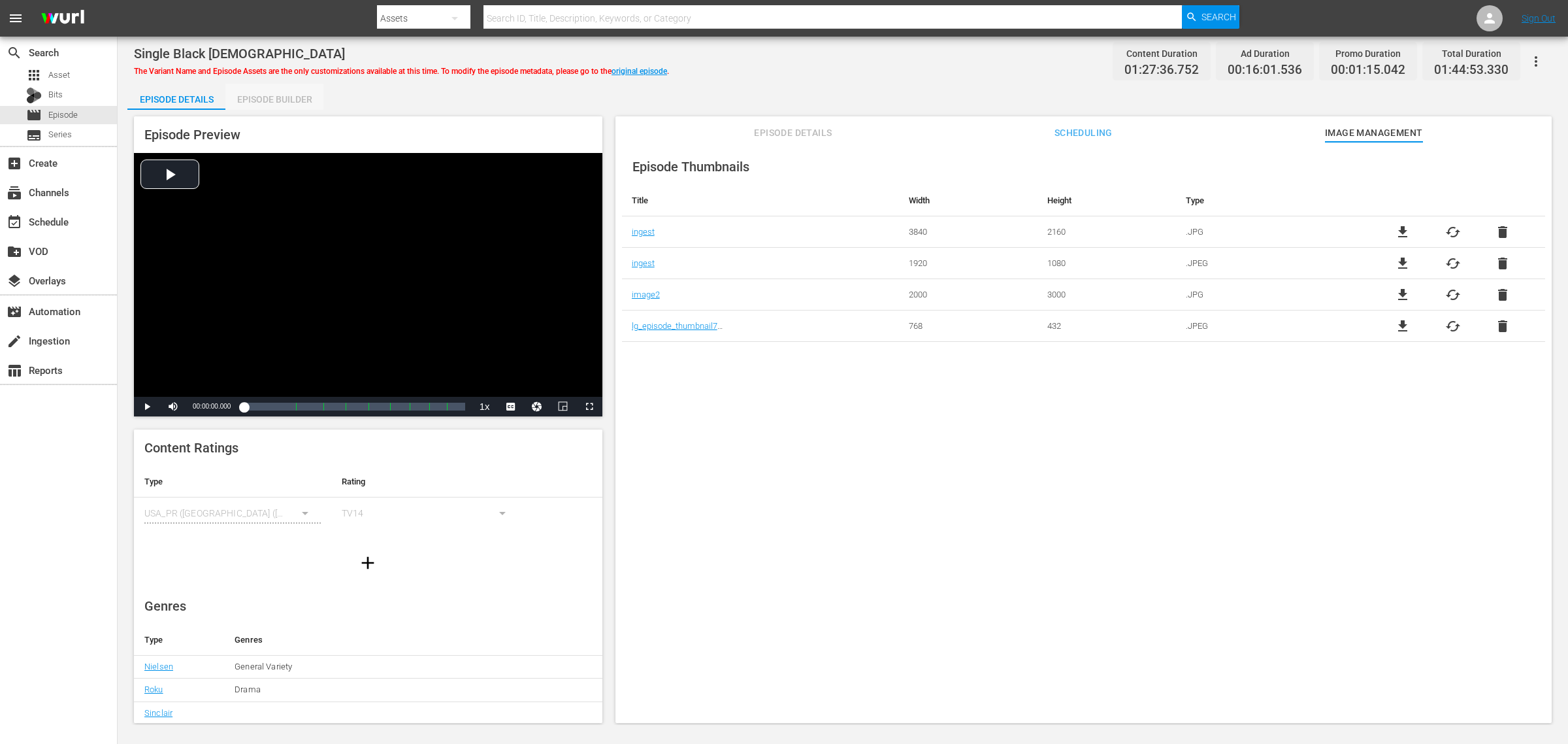
click at [296, 103] on div "Episode Builder" at bounding box center [274, 99] width 98 height 31
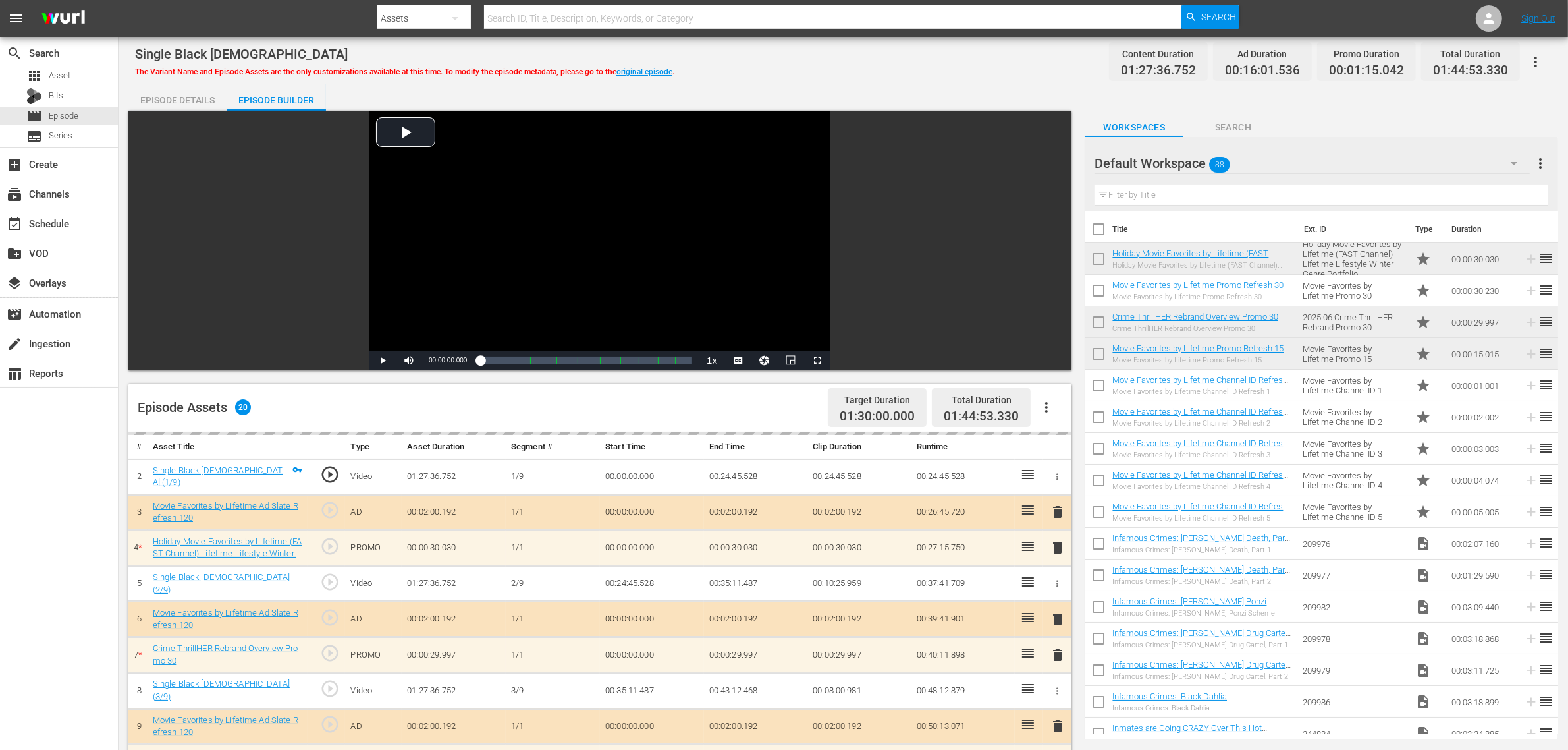
click at [782, 67] on div "Single Black [DEMOGRAPHIC_DATA] The Variant Name and Episode Assets are the onl…" at bounding box center [844, 61] width 1417 height 30
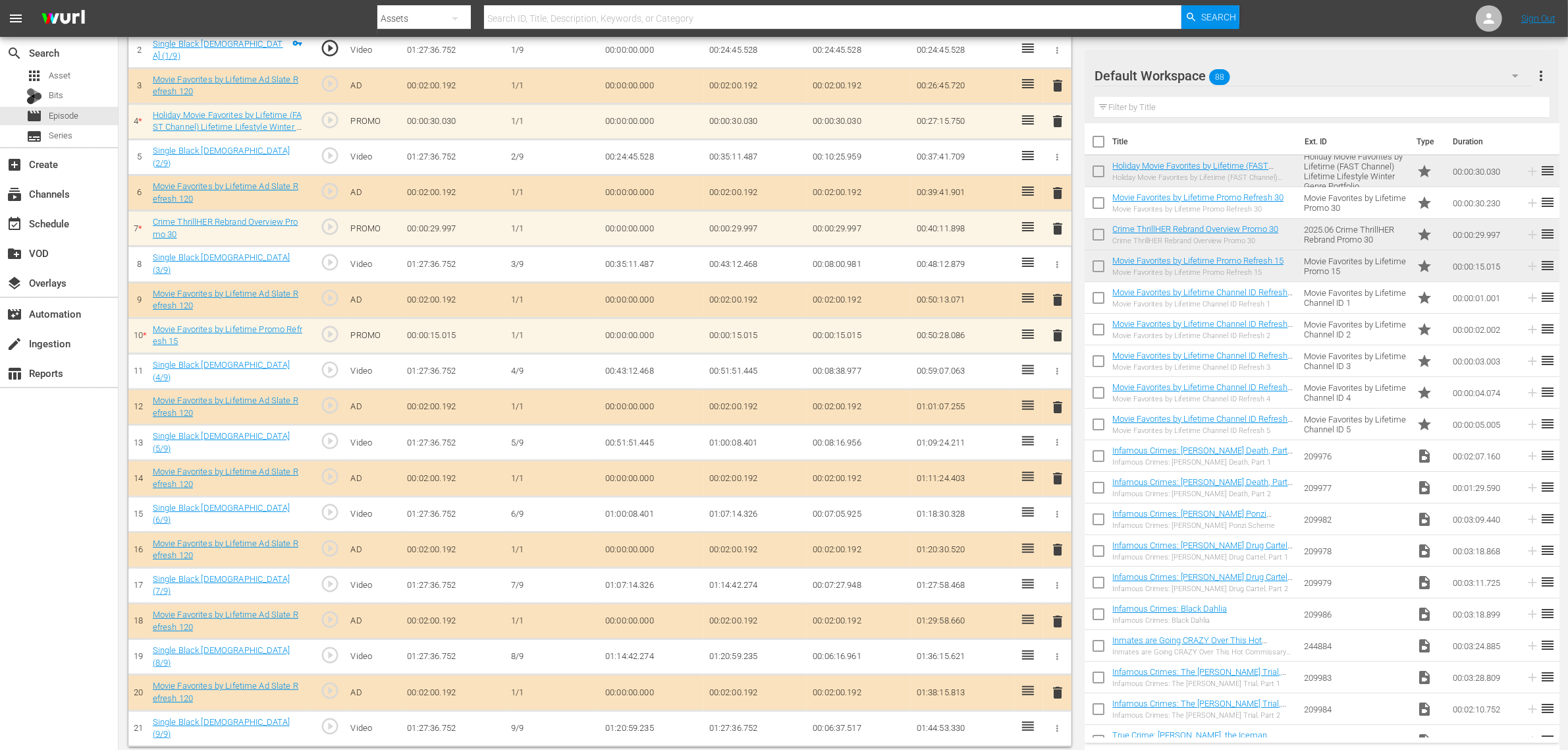
scroll to position [429, 0]
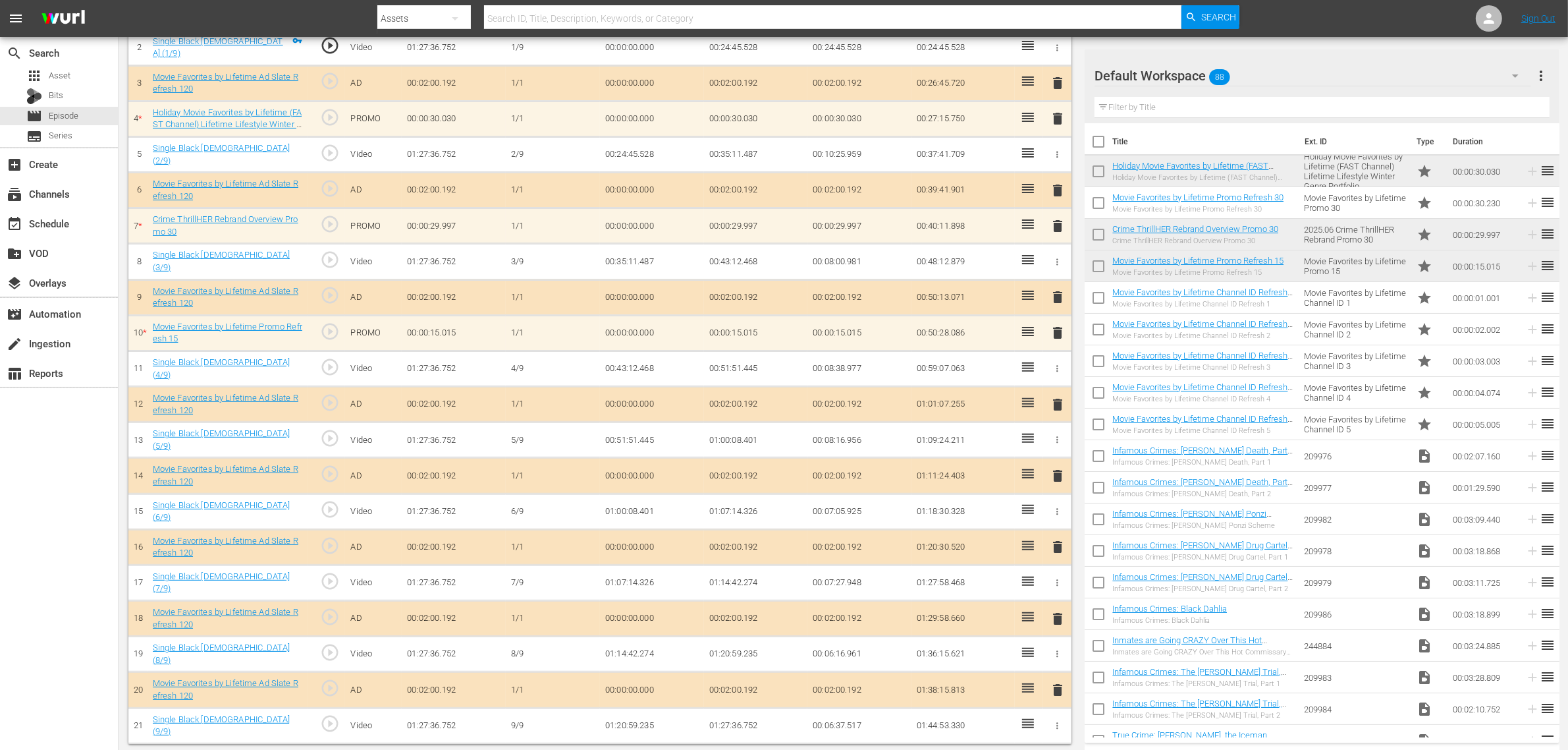
click at [1264, 18] on nav "menu Search By Assets Search ID, Title, Description, Keywords, or Category Sear…" at bounding box center [784, 18] width 1568 height 37
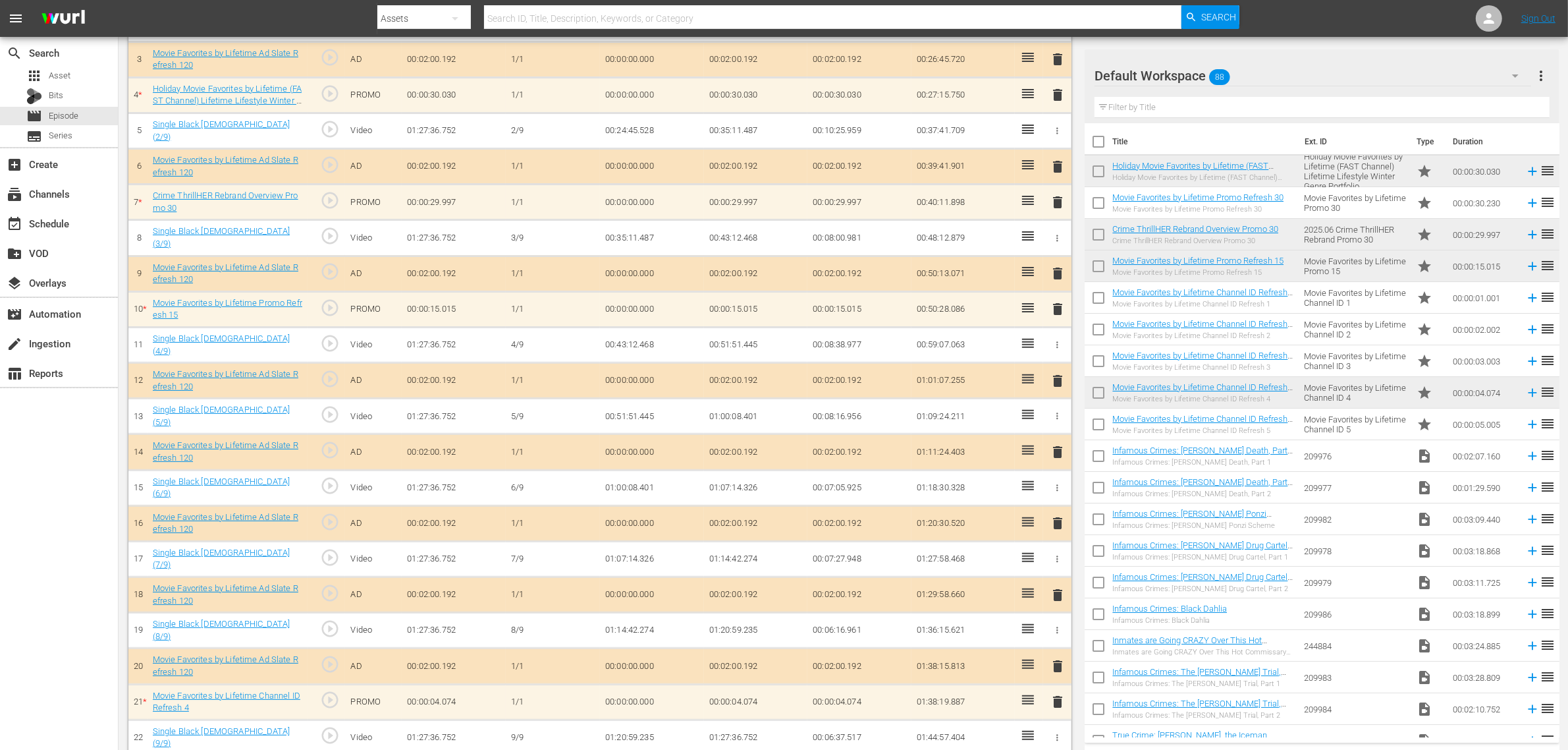
scroll to position [462, 0]
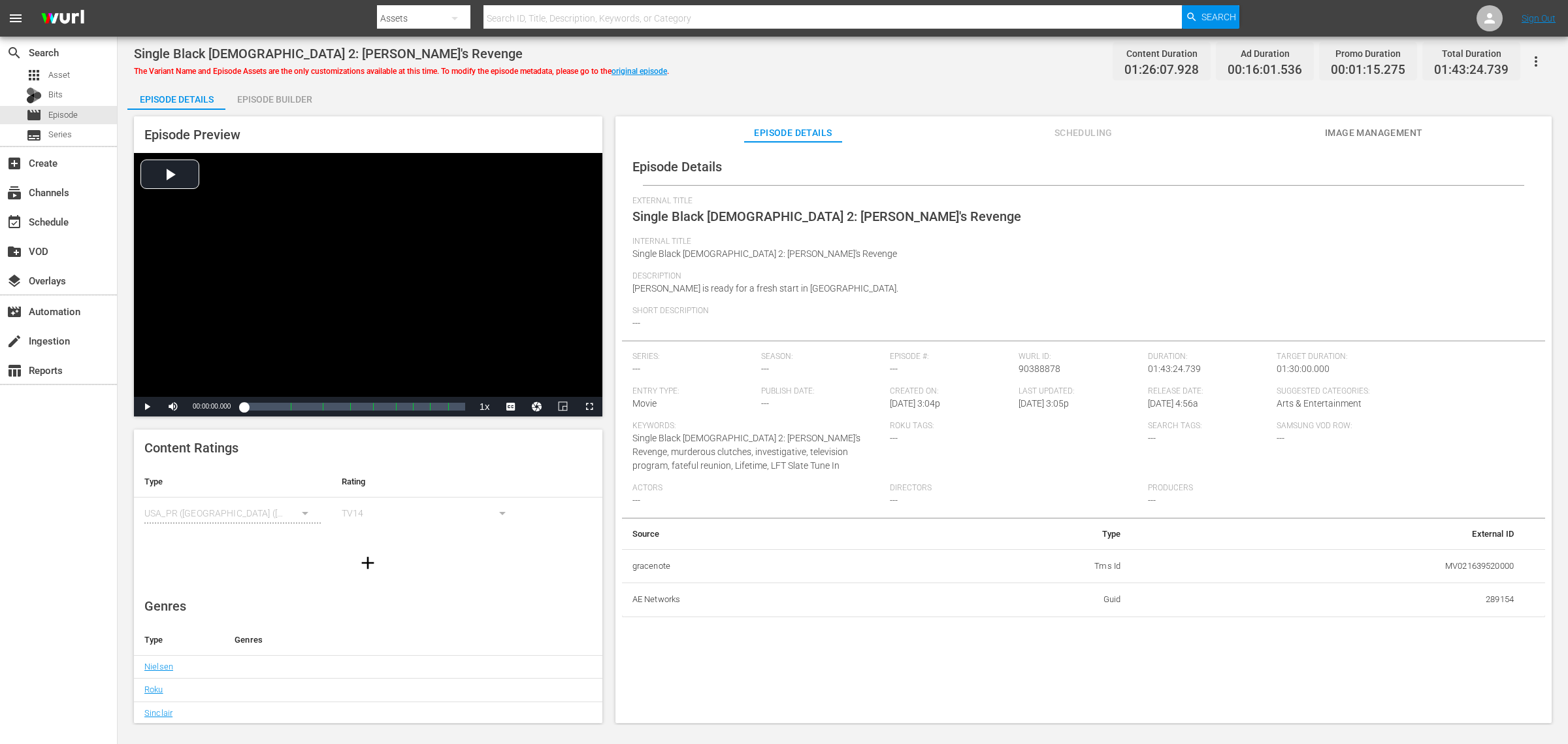
click at [1254, 127] on span "Image Management" at bounding box center [1373, 133] width 98 height 17
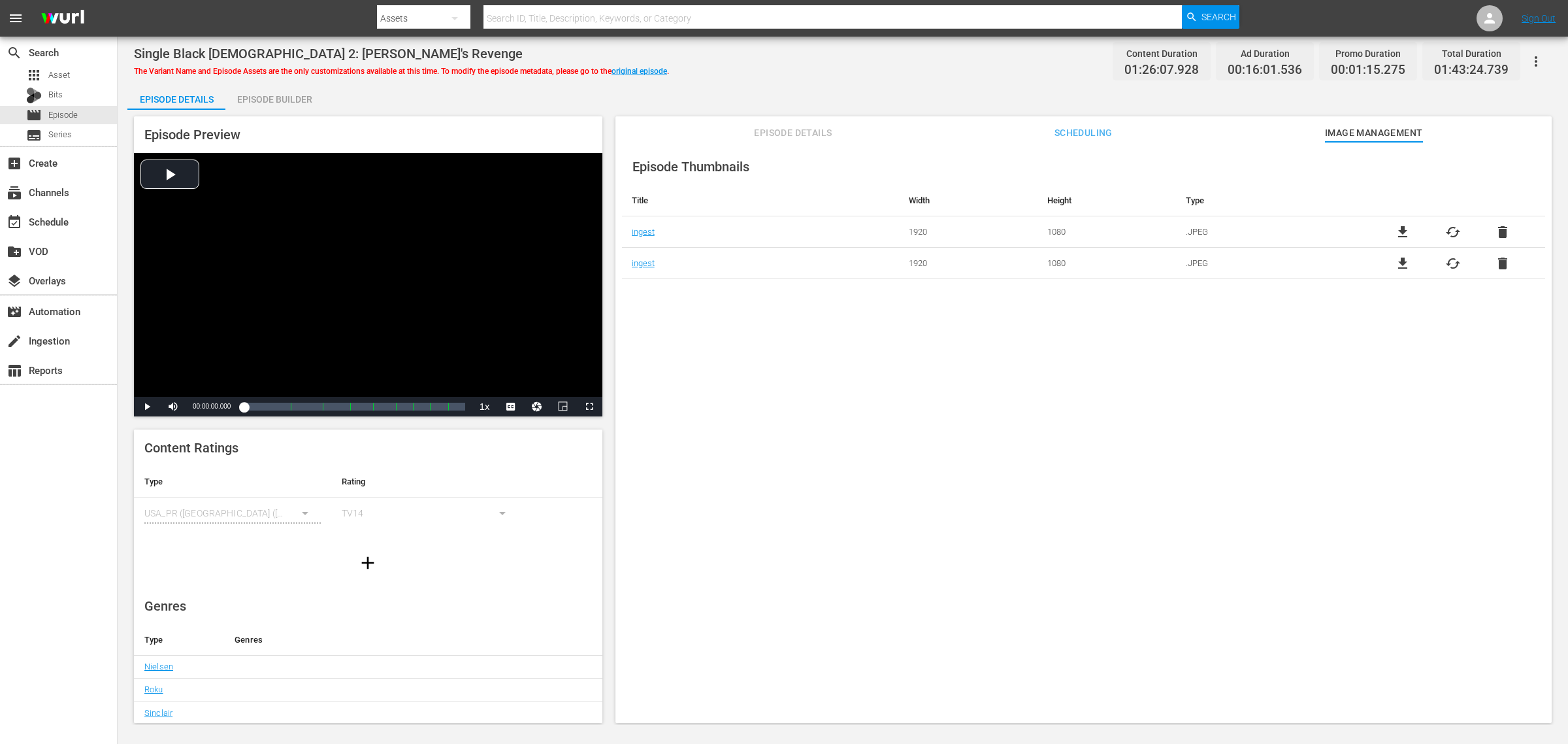
click at [772, 130] on span "Episode Details" at bounding box center [792, 133] width 98 height 17
click at [832, 65] on div "Single Black [DEMOGRAPHIC_DATA] 2: [PERSON_NAME]'s Revenge The Variant Name and…" at bounding box center [843, 60] width 1418 height 29
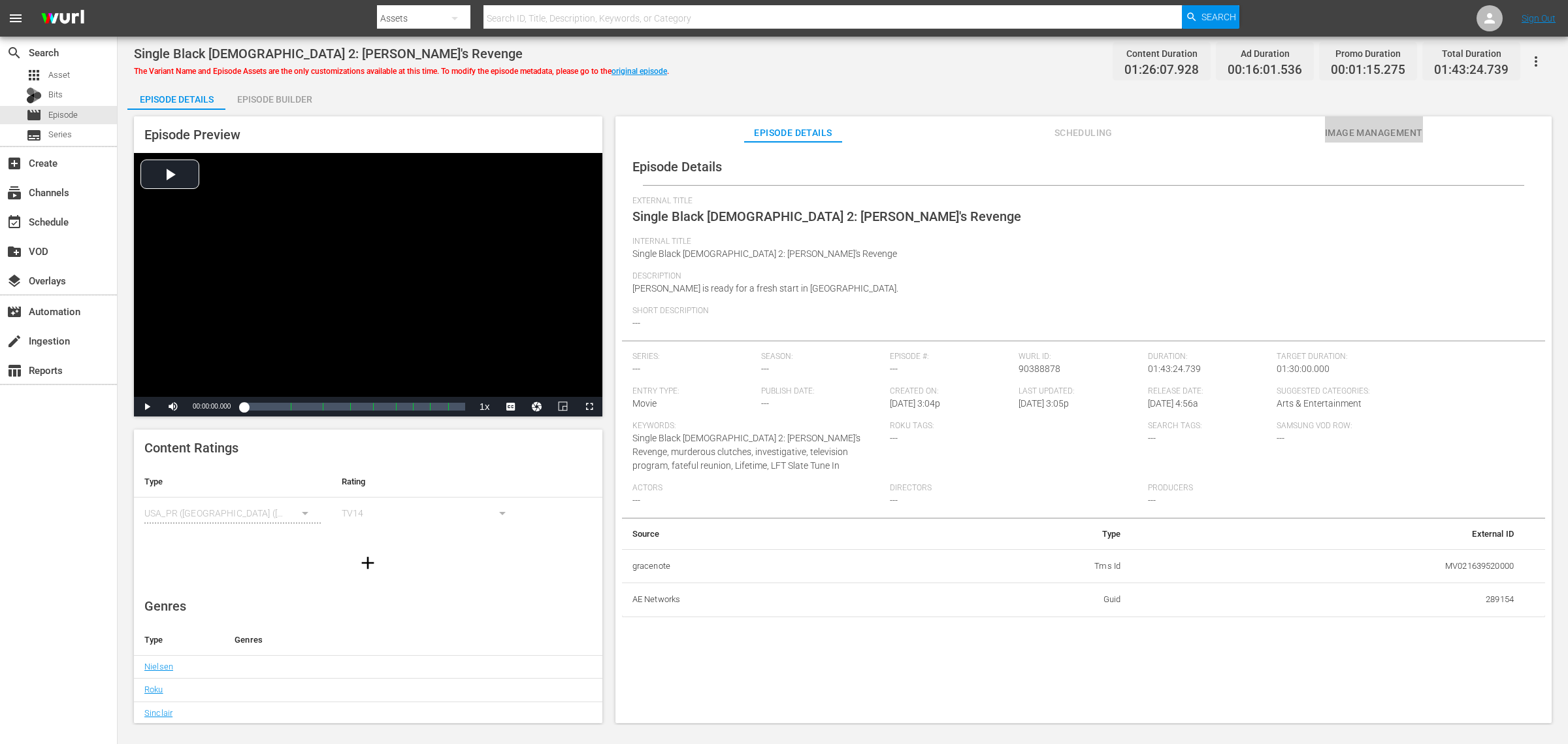
click at [1254, 125] on span "Image Management" at bounding box center [1373, 133] width 98 height 17
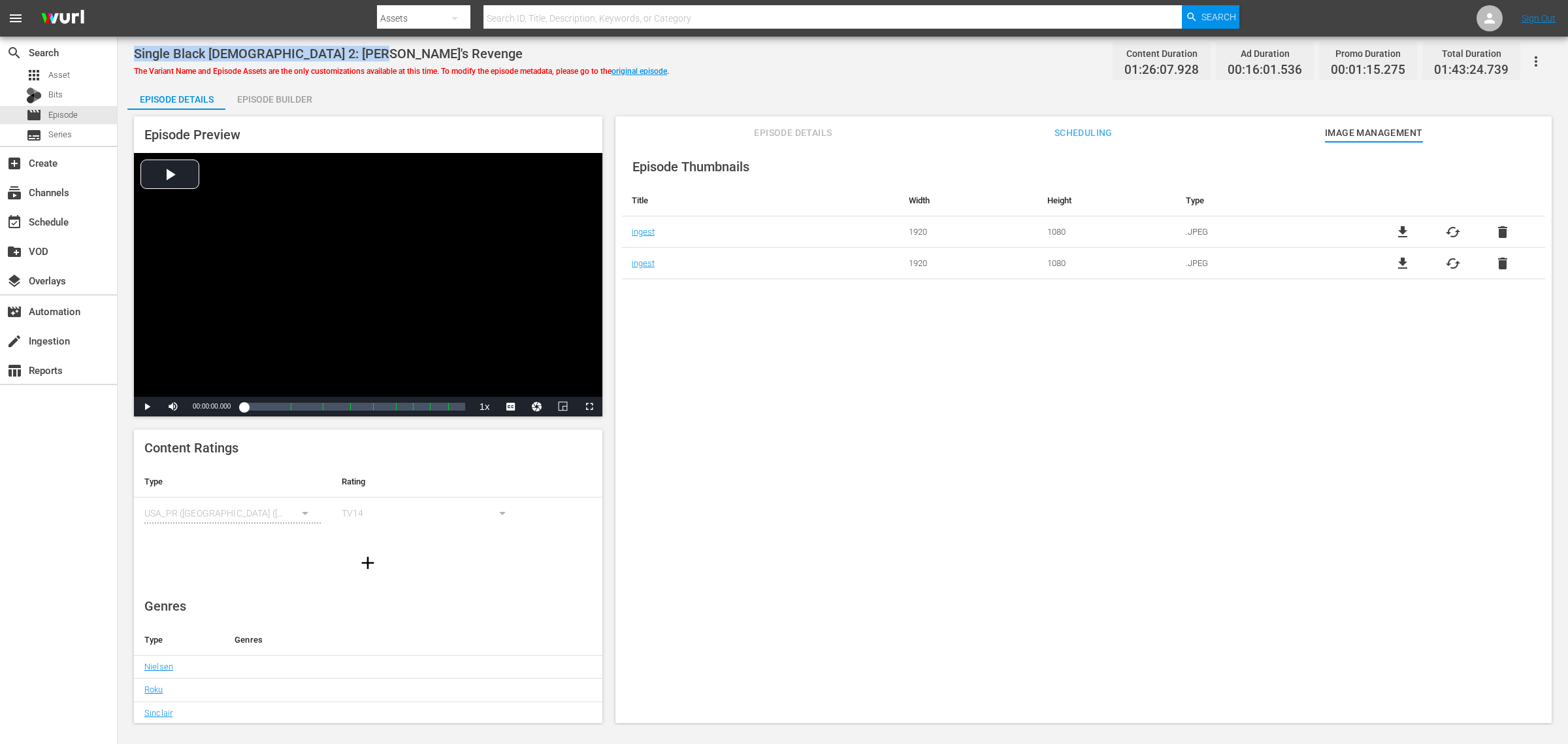
drag, startPoint x: 379, startPoint y: 50, endPoint x: 134, endPoint y: 41, distance: 245.2
click at [134, 41] on div "Single Black [DEMOGRAPHIC_DATA] 2: [PERSON_NAME]'s Revenge The Variant Name and…" at bounding box center [842, 381] width 1450 height 688
copy span "Single Black [DEMOGRAPHIC_DATA] 2: [PERSON_NAME]'s Revenge"
click at [951, 82] on div "Single Black [DEMOGRAPHIC_DATA] 2: [PERSON_NAME]'s Revenge The Variant Name and…" at bounding box center [842, 381] width 1450 height 688
click at [641, 67] on link "original episode" at bounding box center [640, 72] width 56 height 10
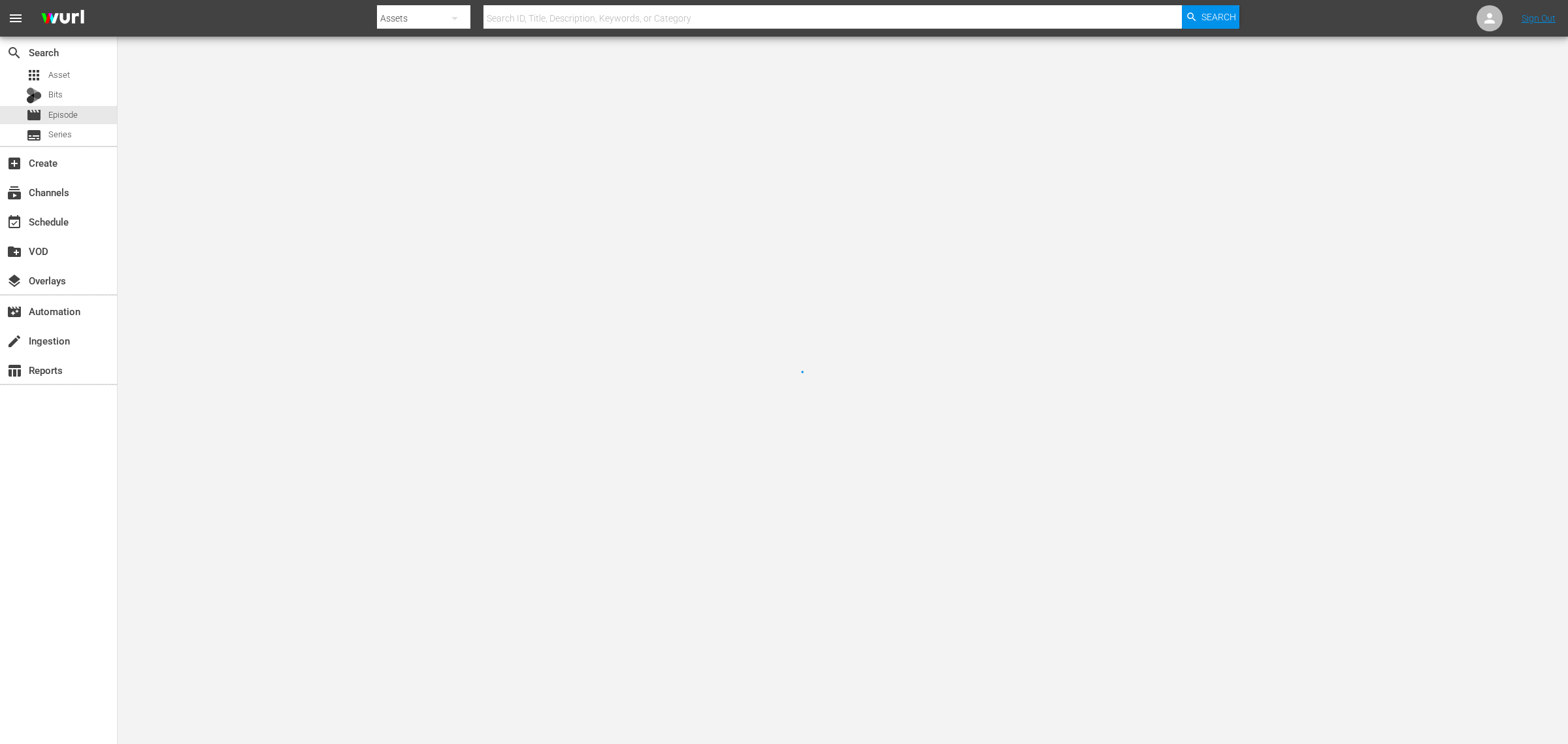
click at [1254, 15] on nav "menu Search By Assets Search ID, Title, Description, Keywords, or Category Sear…" at bounding box center [784, 18] width 1568 height 37
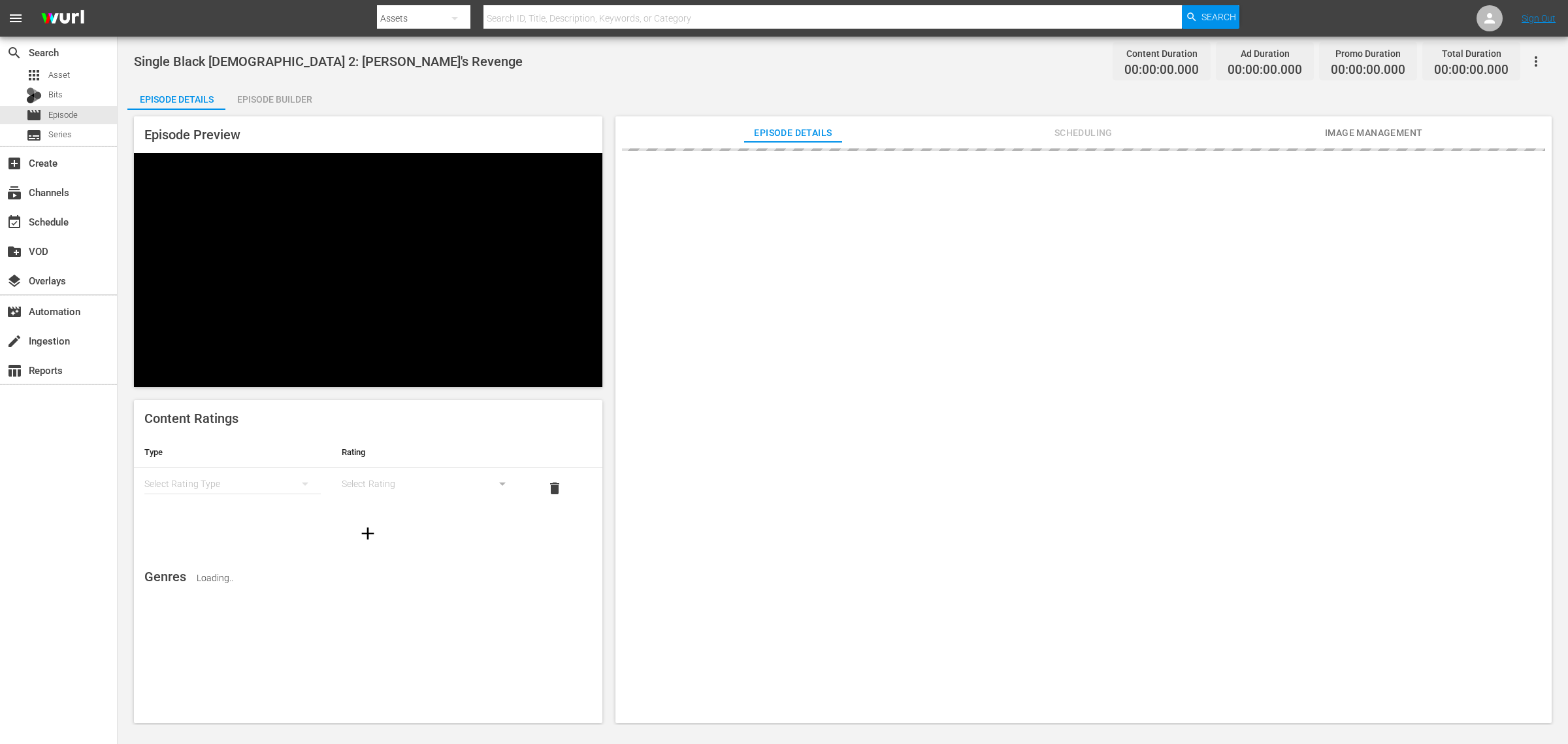
click at [260, 15] on nav "menu Search By Assets Search ID, Title, Description, Keywords, or Category Sear…" at bounding box center [784, 18] width 1568 height 37
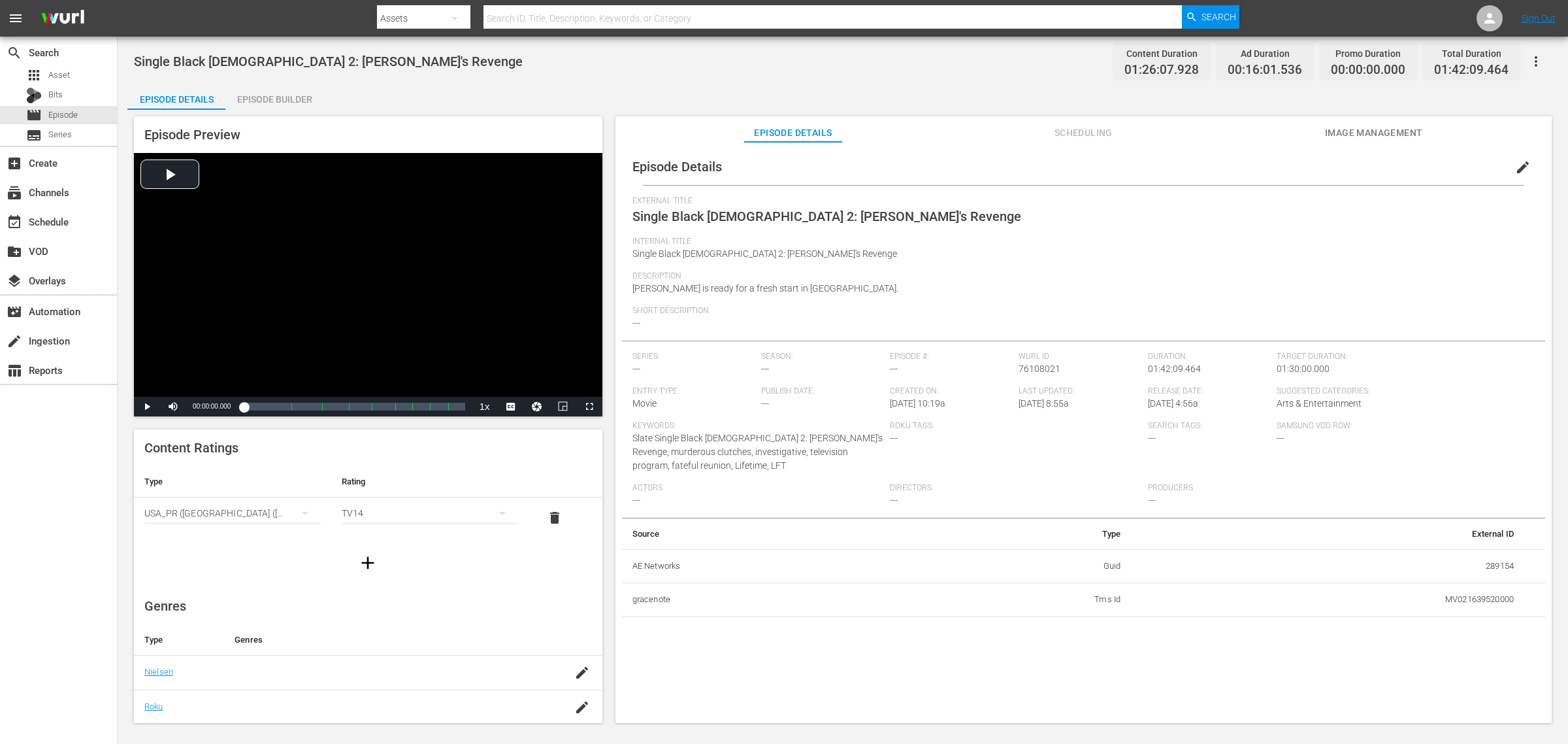
click at [926, 60] on div "Single Black [DEMOGRAPHIC_DATA] 2: [PERSON_NAME]'s Revenge Content Duration 01:…" at bounding box center [843, 60] width 1418 height 29
click at [1254, 134] on span "Image Management" at bounding box center [1373, 133] width 98 height 17
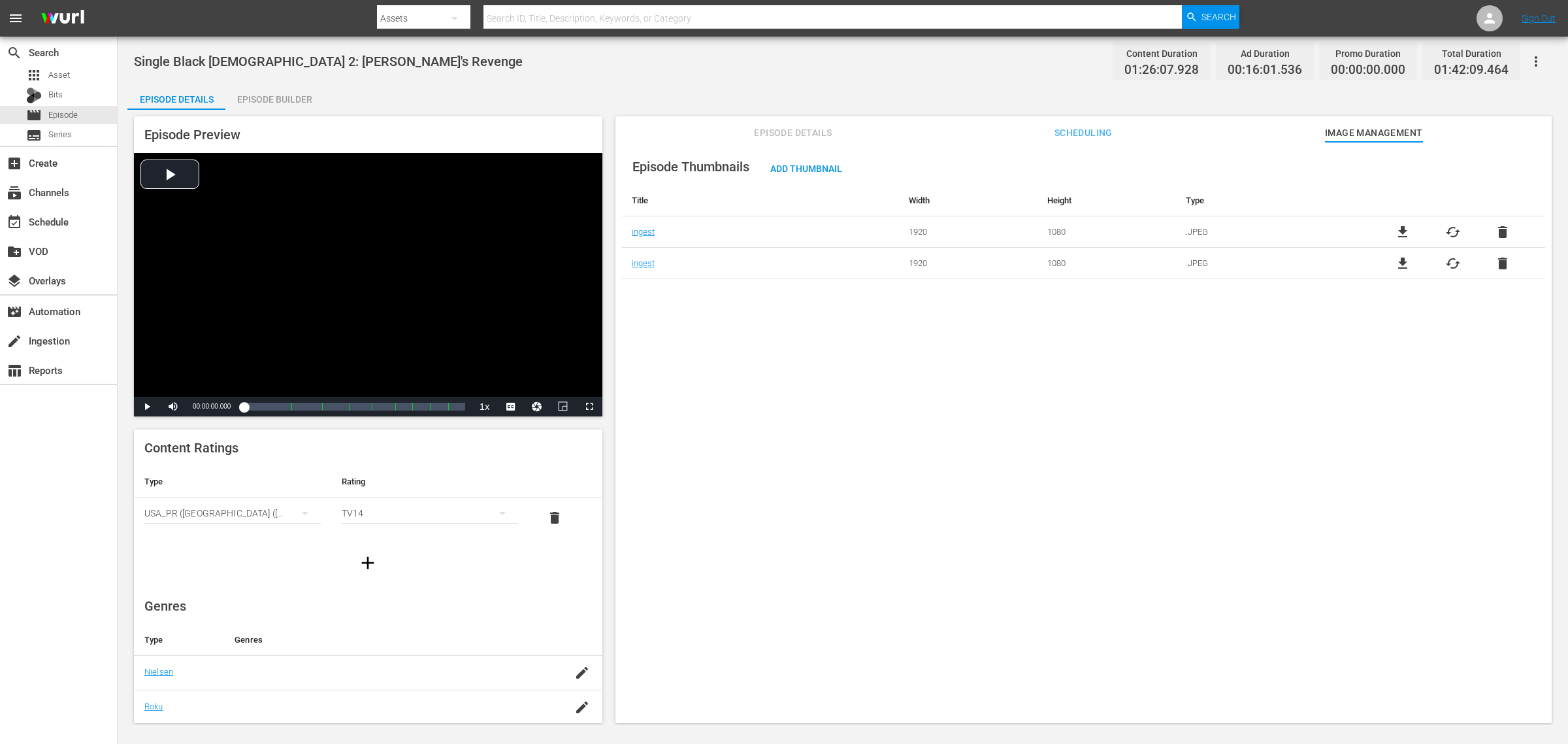
click at [814, 56] on div "Single Black [DEMOGRAPHIC_DATA] 2: [PERSON_NAME]'s Revenge Content Duration 01:…" at bounding box center [843, 60] width 1418 height 29
click at [1254, 224] on span "cached" at bounding box center [1454, 232] width 16 height 16
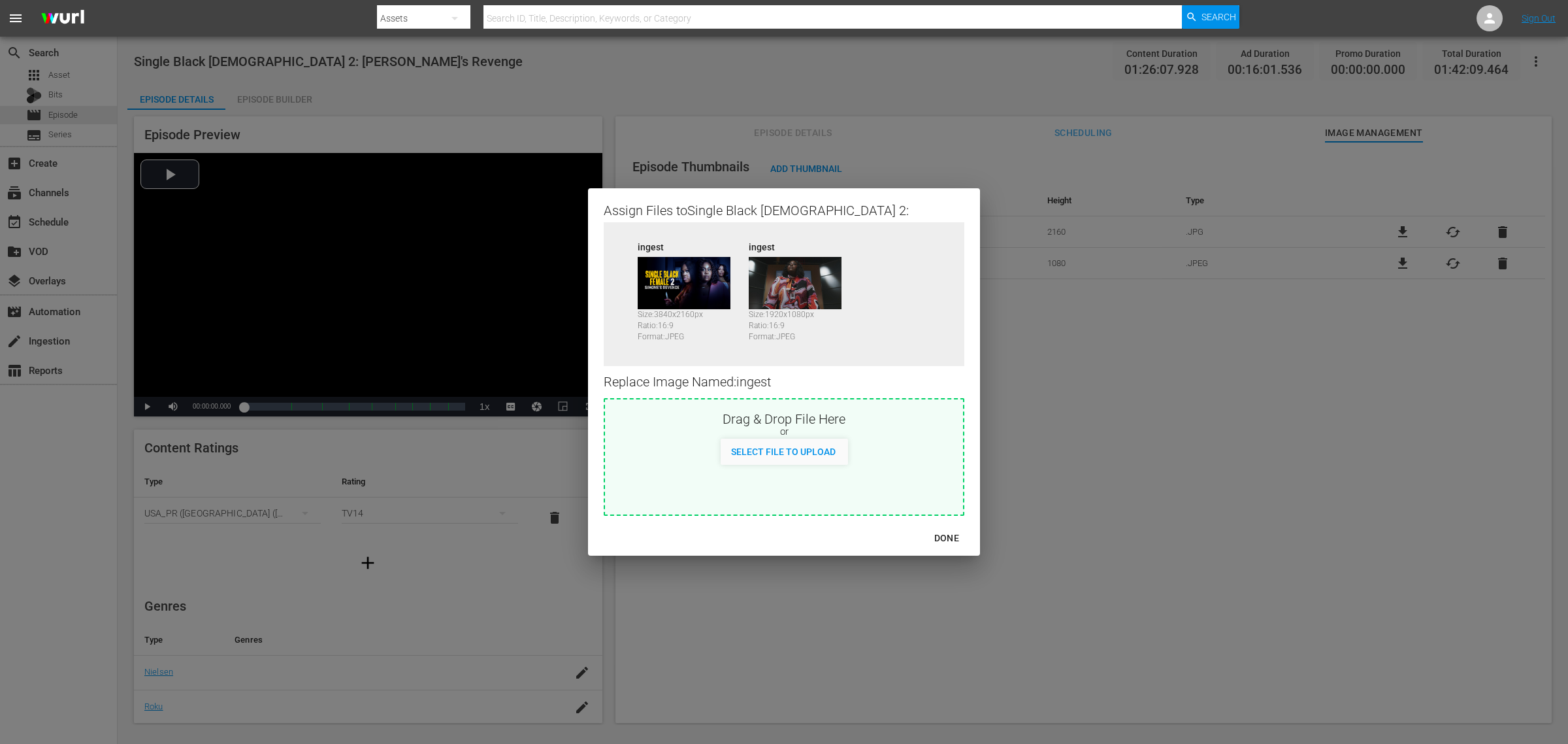
click at [931, 543] on div "DONE" at bounding box center [947, 538] width 46 height 17
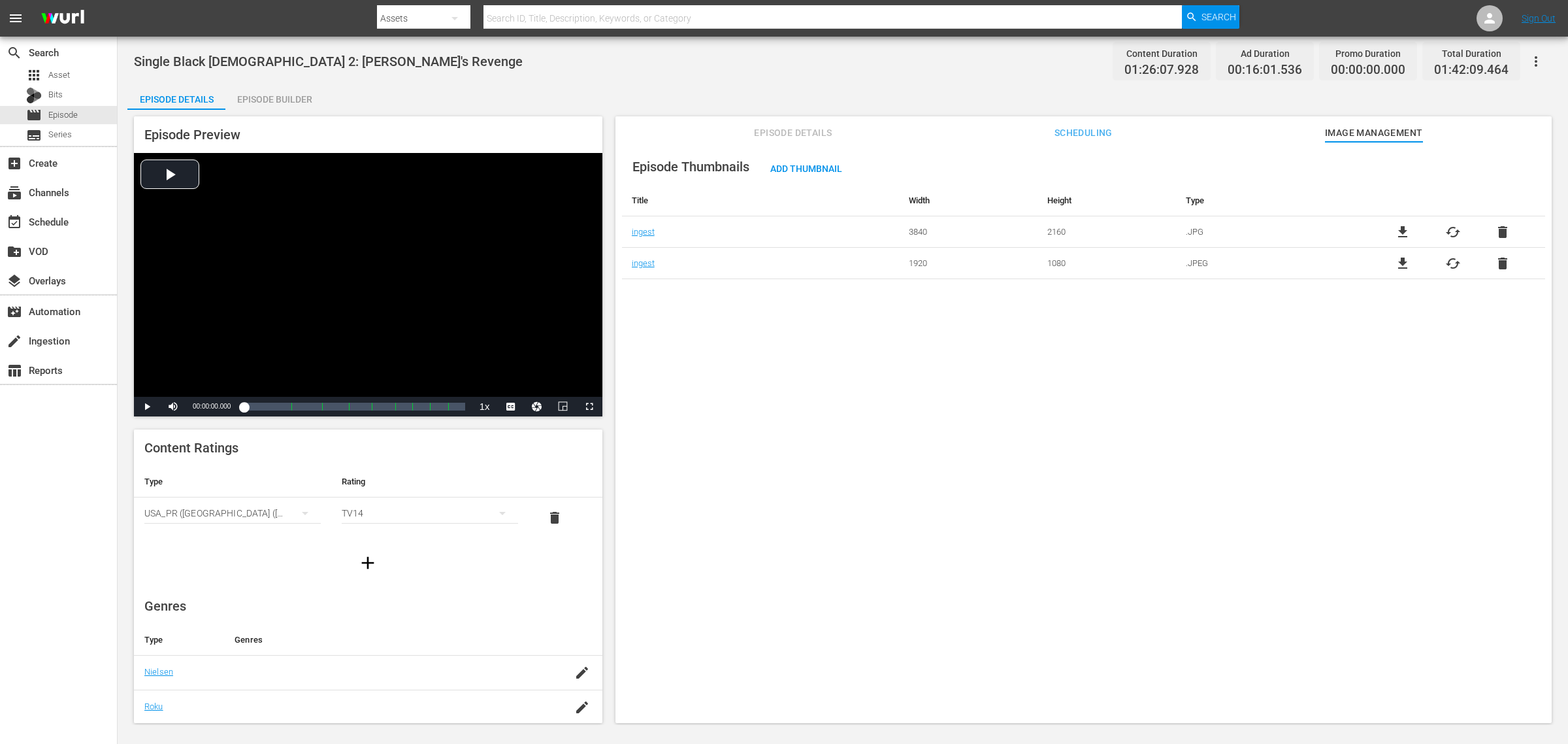
click at [755, 320] on div "Episode Thumbnails Add Thumbnail Title Width Height Type ingest 3840 2160 .JPG …" at bounding box center [1083, 438] width 936 height 593
click at [797, 165] on span "Add Thumbnail" at bounding box center [806, 169] width 93 height 10
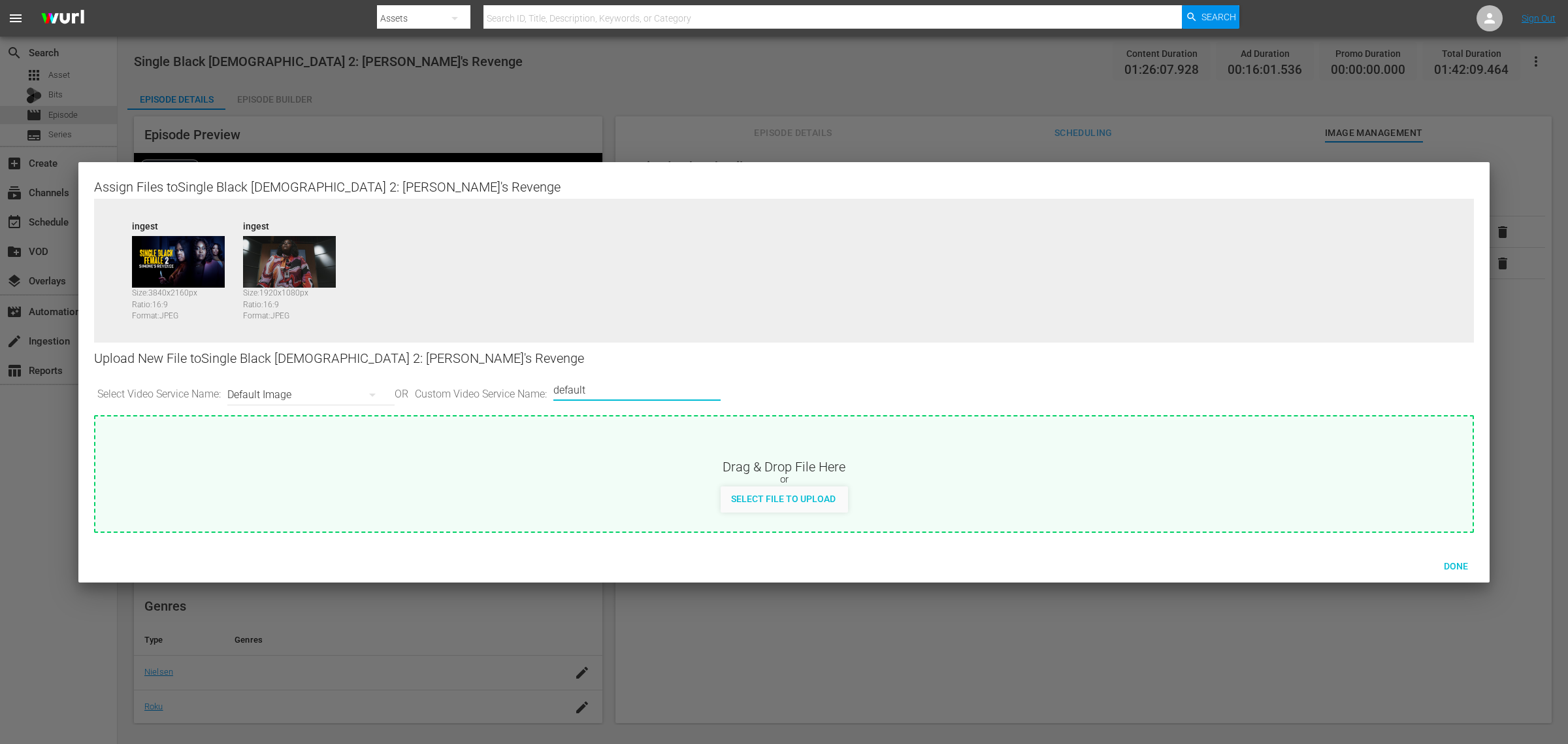
drag, startPoint x: 627, startPoint y: 389, endPoint x: 207, endPoint y: 370, distance: 420.4
click at [245, 378] on div "Select Video Service Name: Default Image OR Custom Video Service Name: Custom V…" at bounding box center [784, 394] width 1380 height 41
type input "image2"
click at [1254, 563] on span "Done" at bounding box center [1456, 565] width 45 height 10
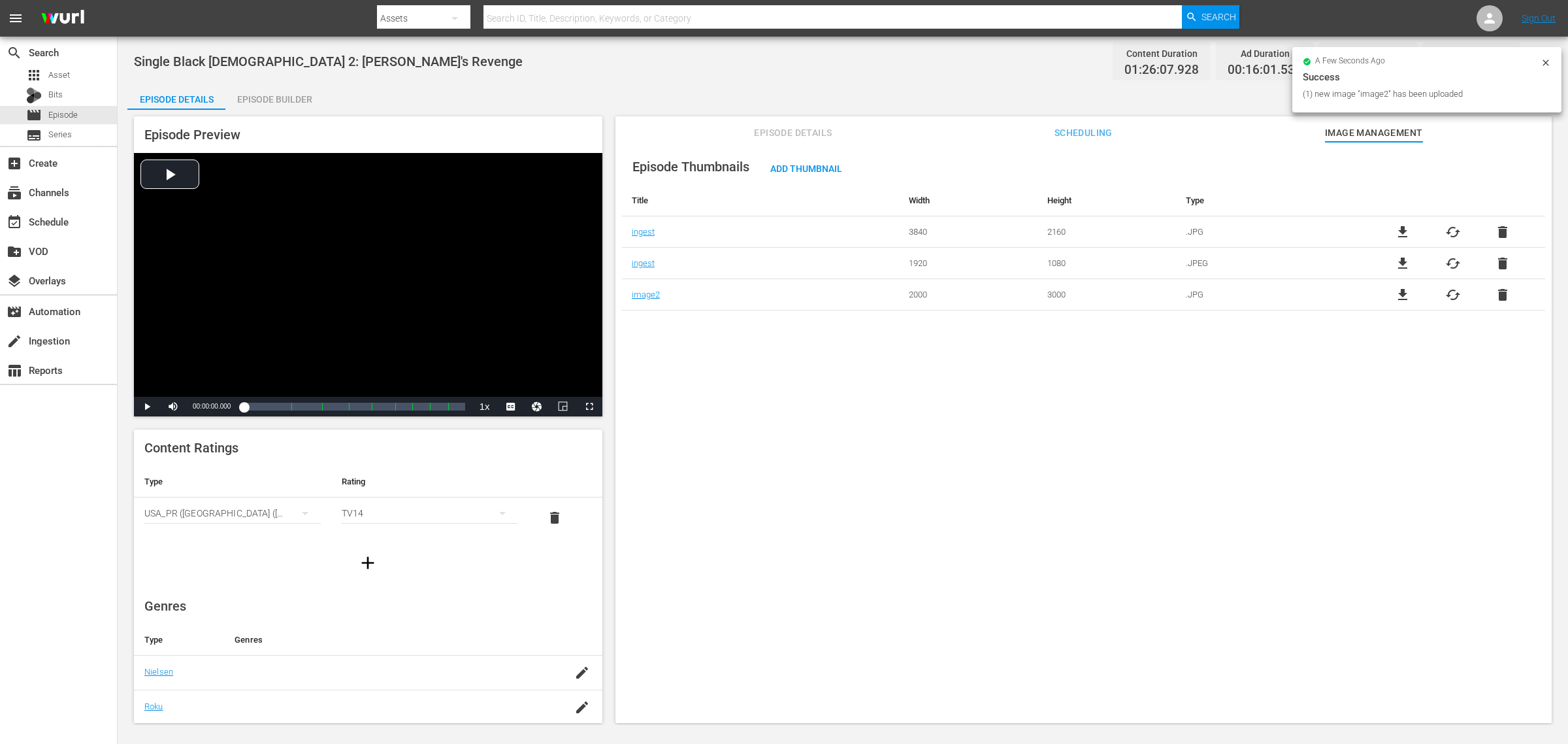
click at [713, 72] on div "Single Black [DEMOGRAPHIC_DATA] 2: [PERSON_NAME]'s Revenge Content Duration 01:…" at bounding box center [843, 60] width 1418 height 29
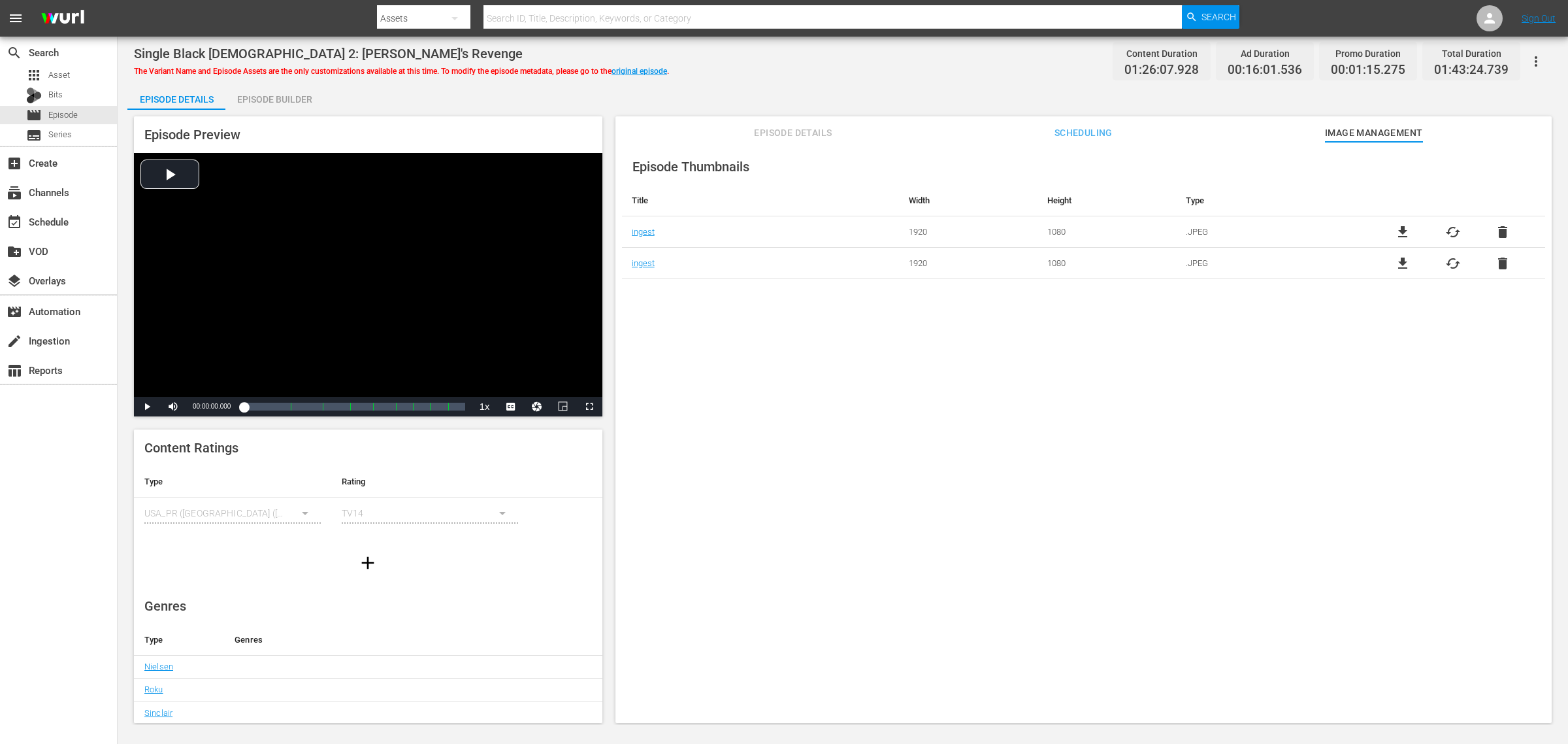
click at [273, 95] on div "Episode Builder" at bounding box center [274, 99] width 98 height 31
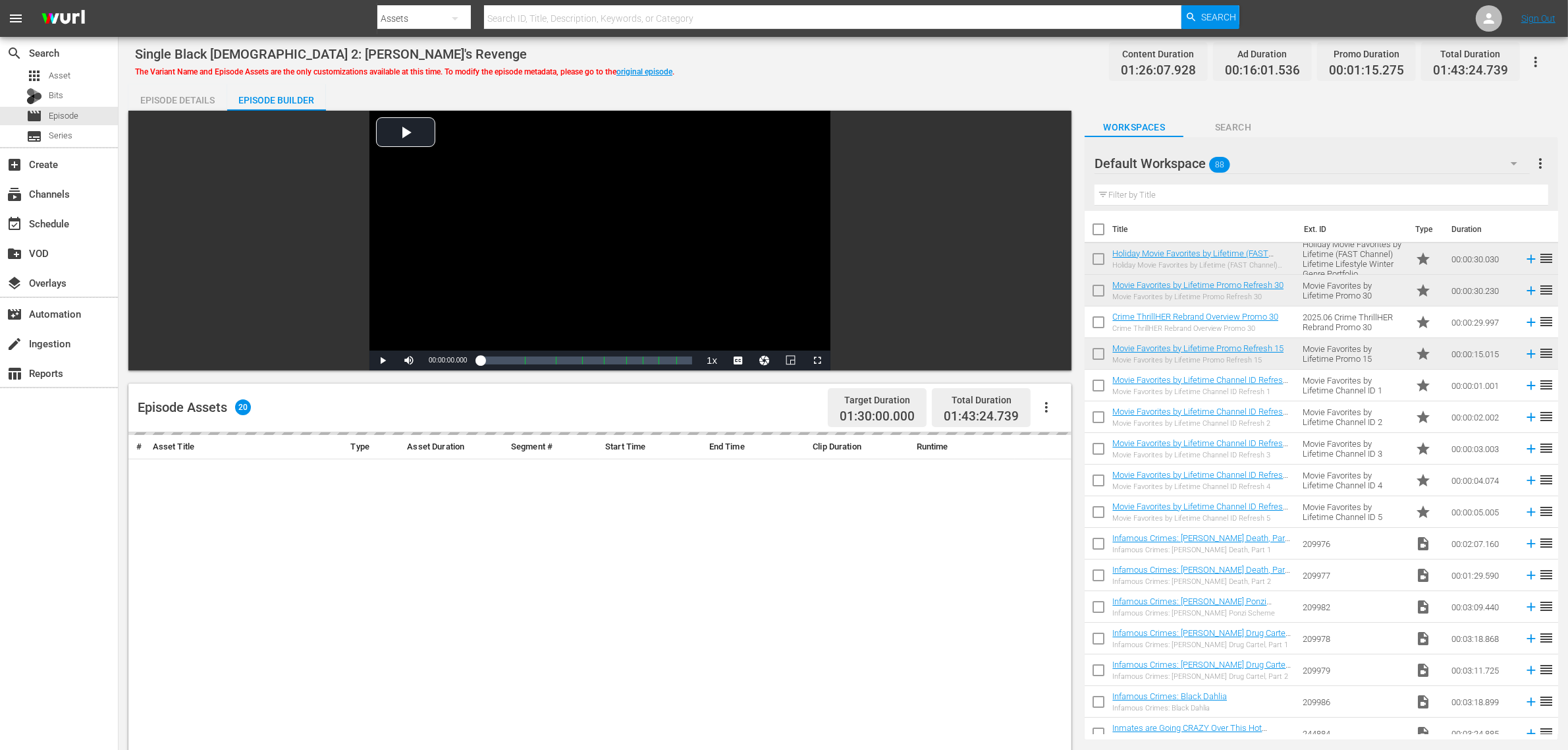
click at [959, 102] on div "Episode Details Episode Builder Episode Preview Video Player is loading. Play V…" at bounding box center [843, 583] width 1430 height 998
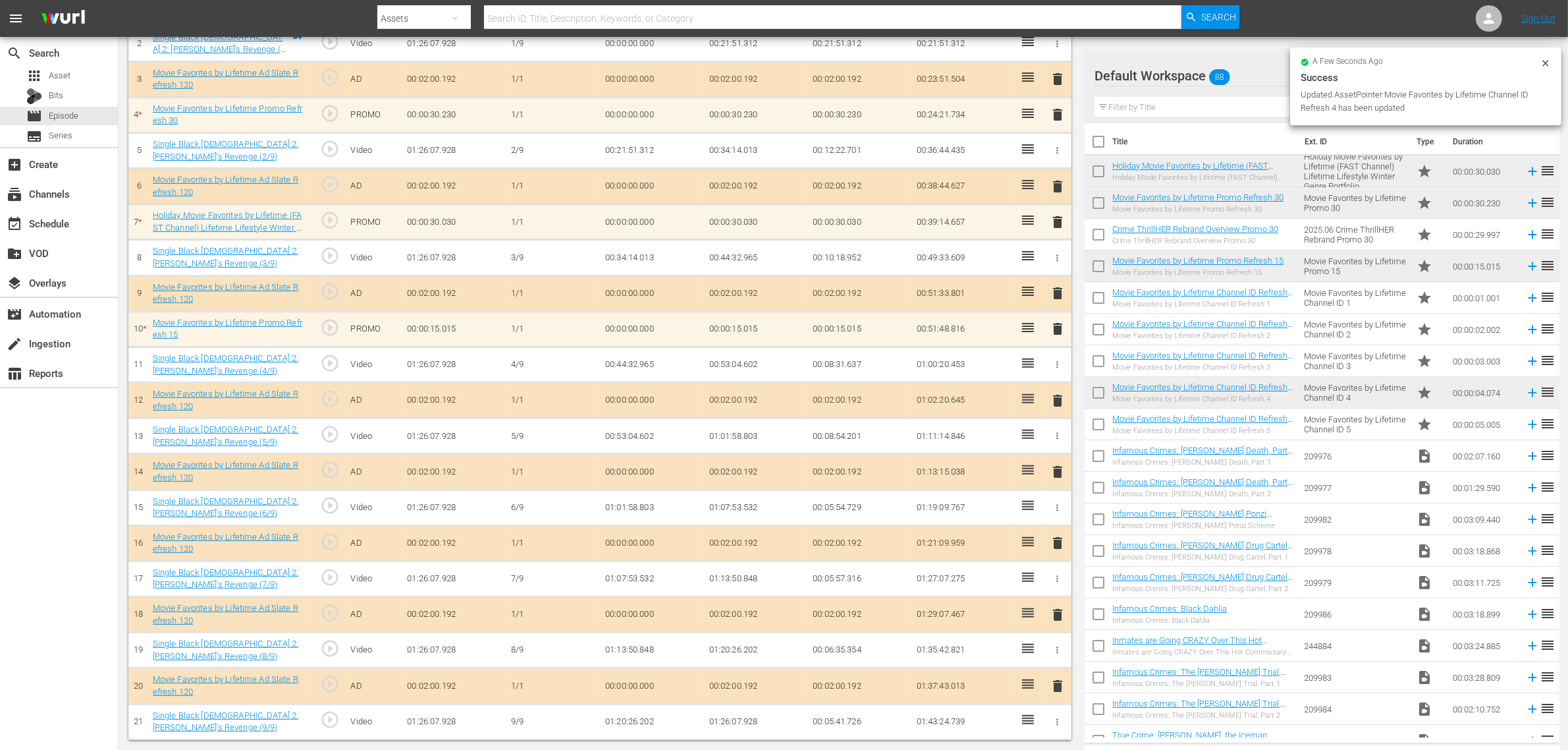
scroll to position [433, 0]
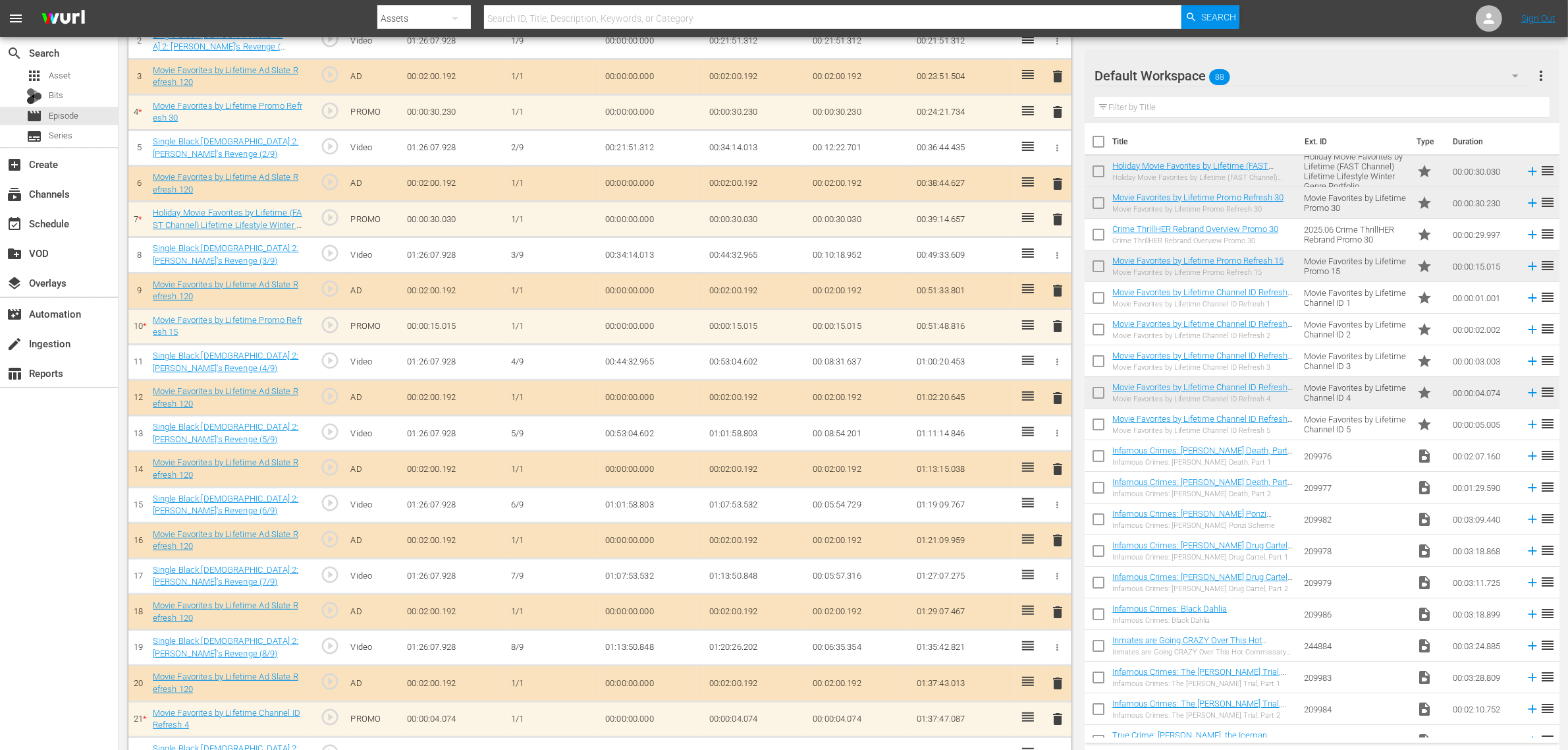
click at [1264, 21] on nav "menu Search By Assets Search ID, Title, Description, Keywords, or Category Sear…" at bounding box center [784, 18] width 1568 height 37
